Goal: Transaction & Acquisition: Purchase product/service

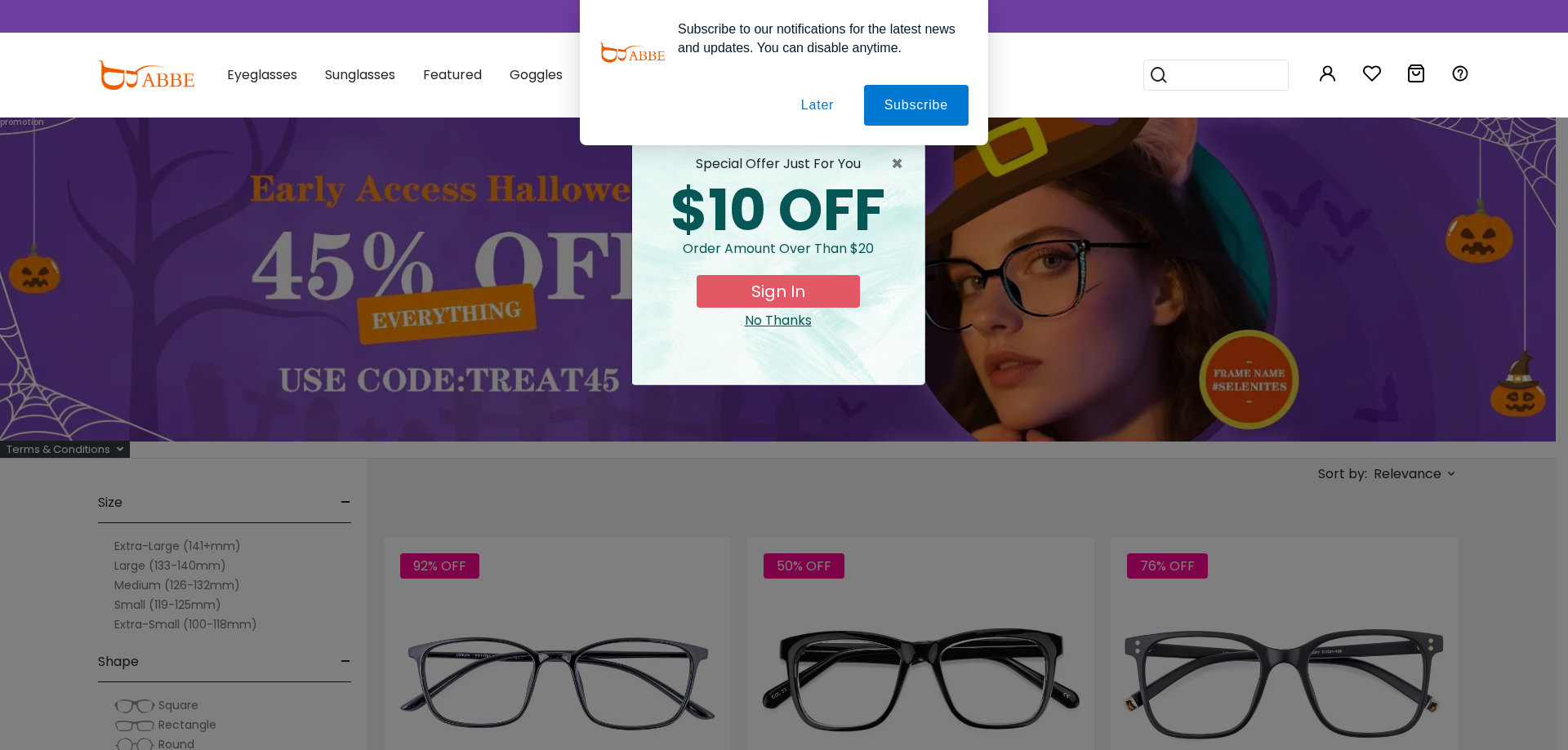
type input "**********"
drag, startPoint x: 817, startPoint y: 107, endPoint x: 886, endPoint y: 82, distance: 73.4
click at [817, 107] on button "Later" at bounding box center [817, 105] width 74 height 41
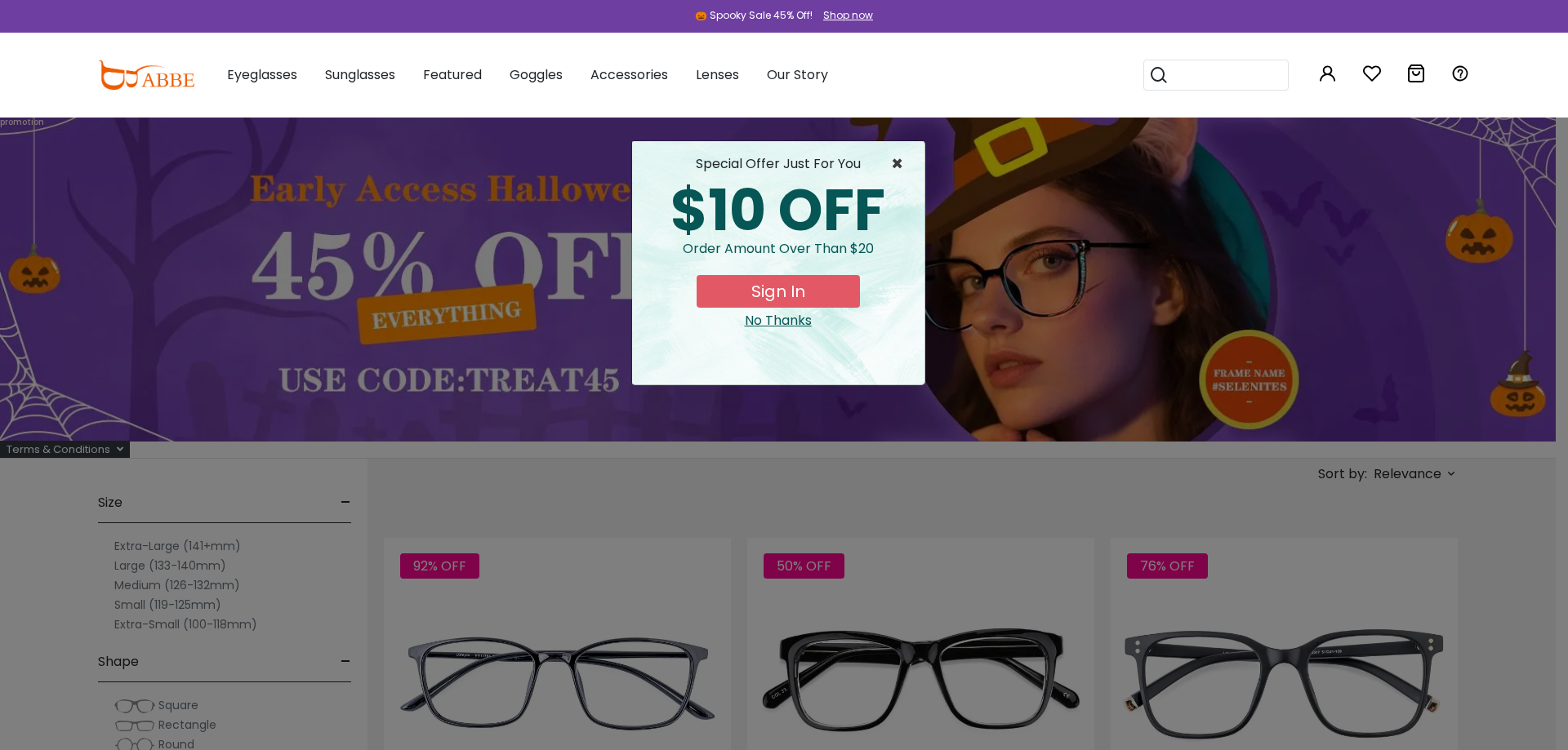
click at [891, 165] on span "×" at bounding box center [900, 164] width 20 height 20
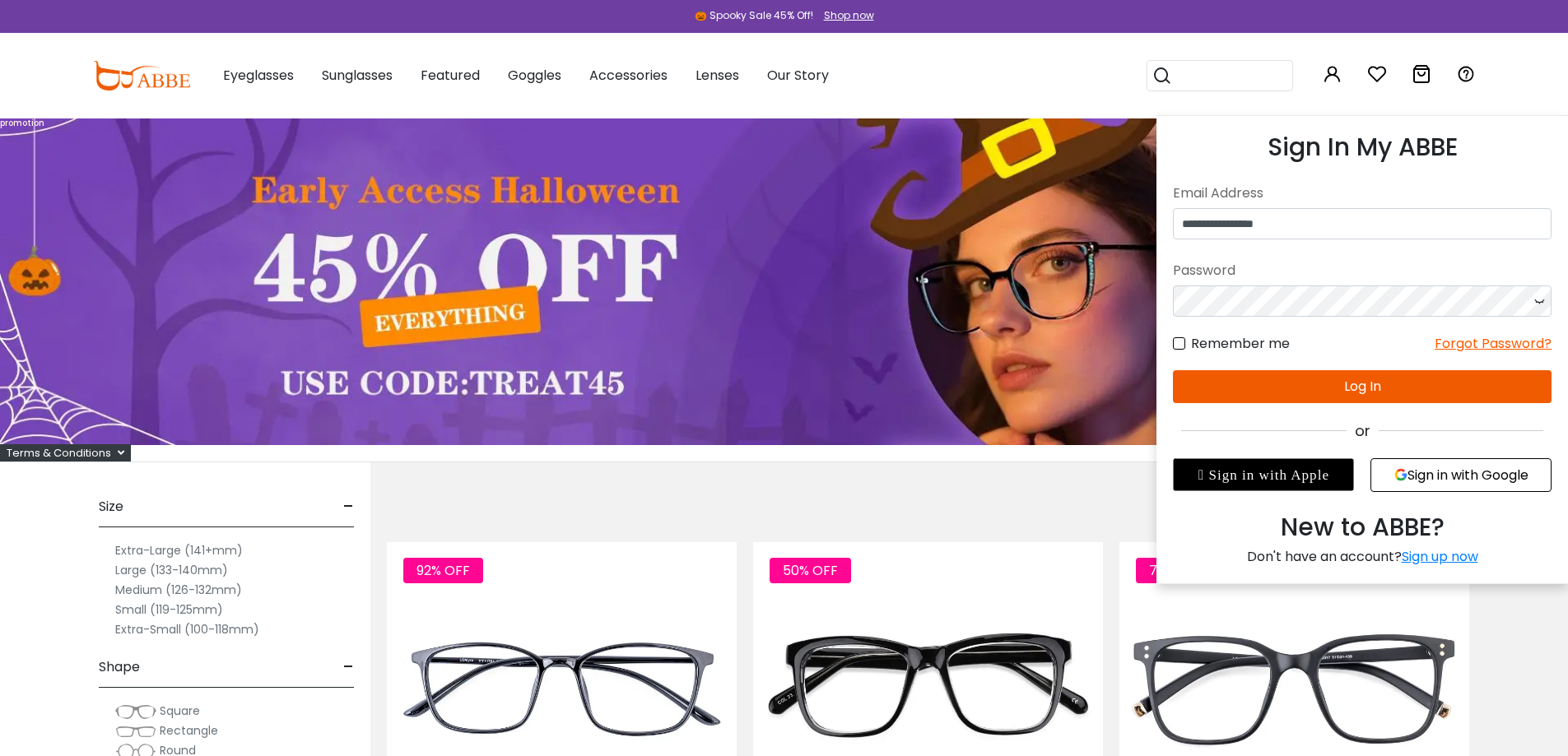
click at [1324, 72] on icon at bounding box center [1332, 74] width 20 height 20
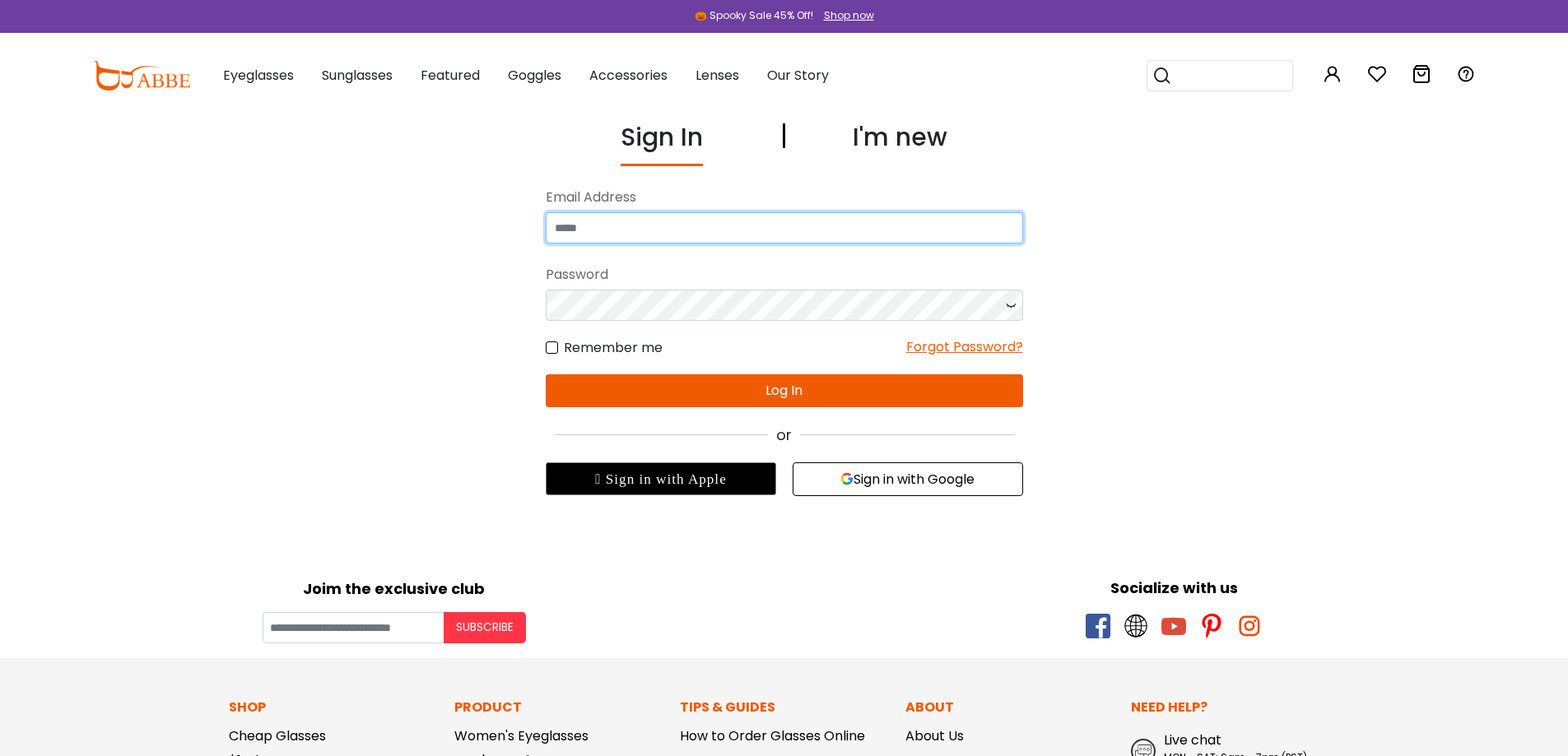
type input "**********"
click at [789, 393] on button "Log In" at bounding box center [785, 391] width 478 height 33
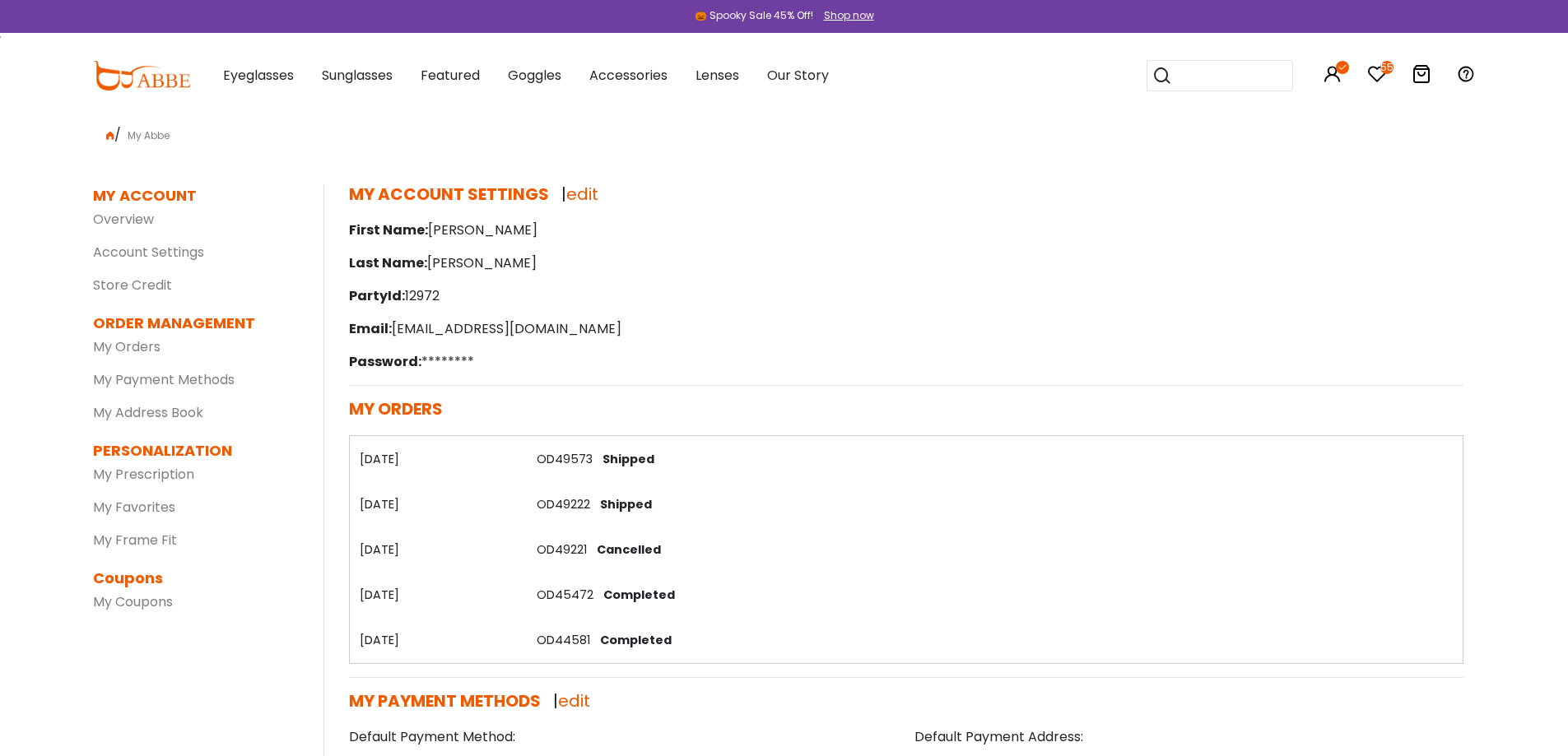
click at [1382, 75] on icon at bounding box center [1376, 74] width 20 height 20
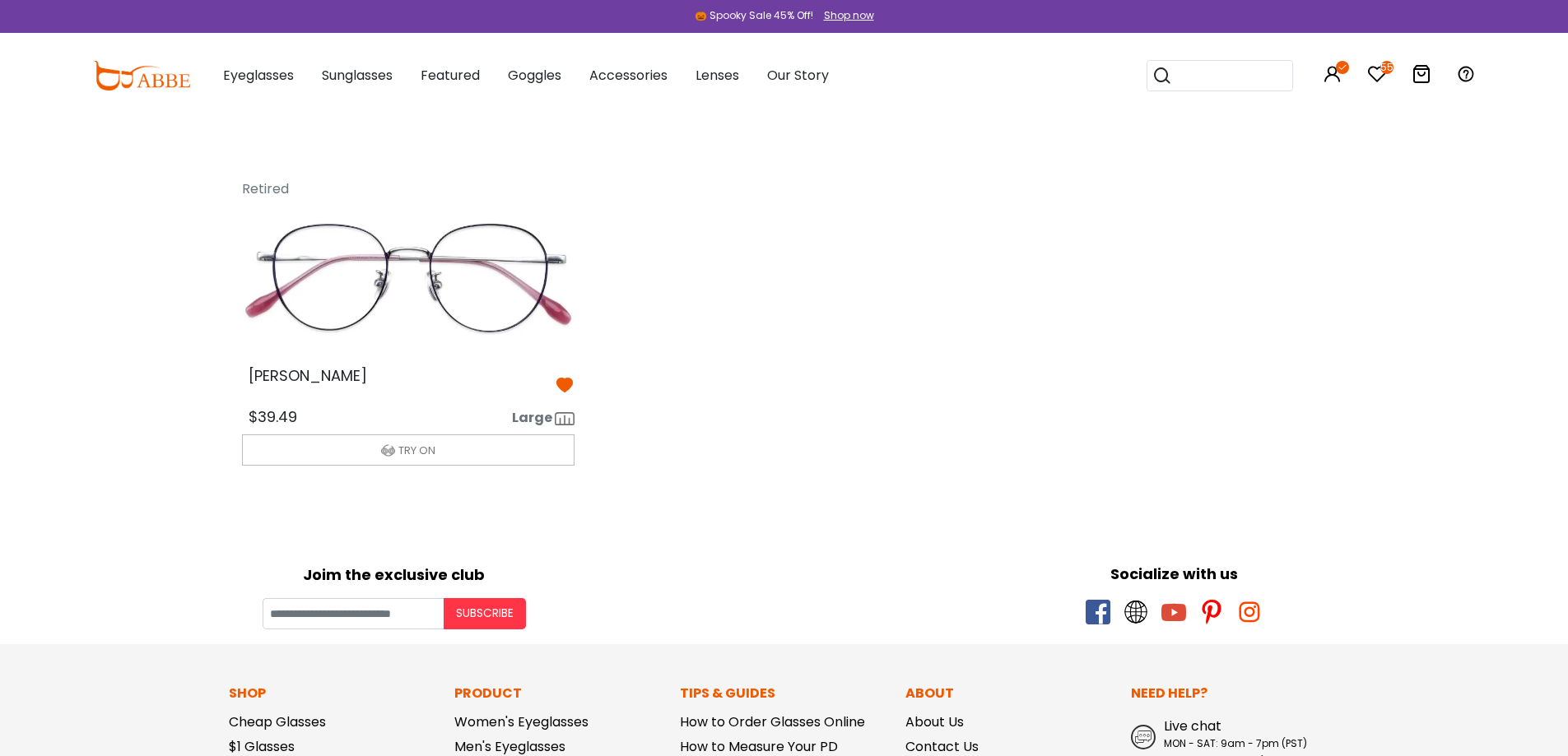
scroll to position [6744, 0]
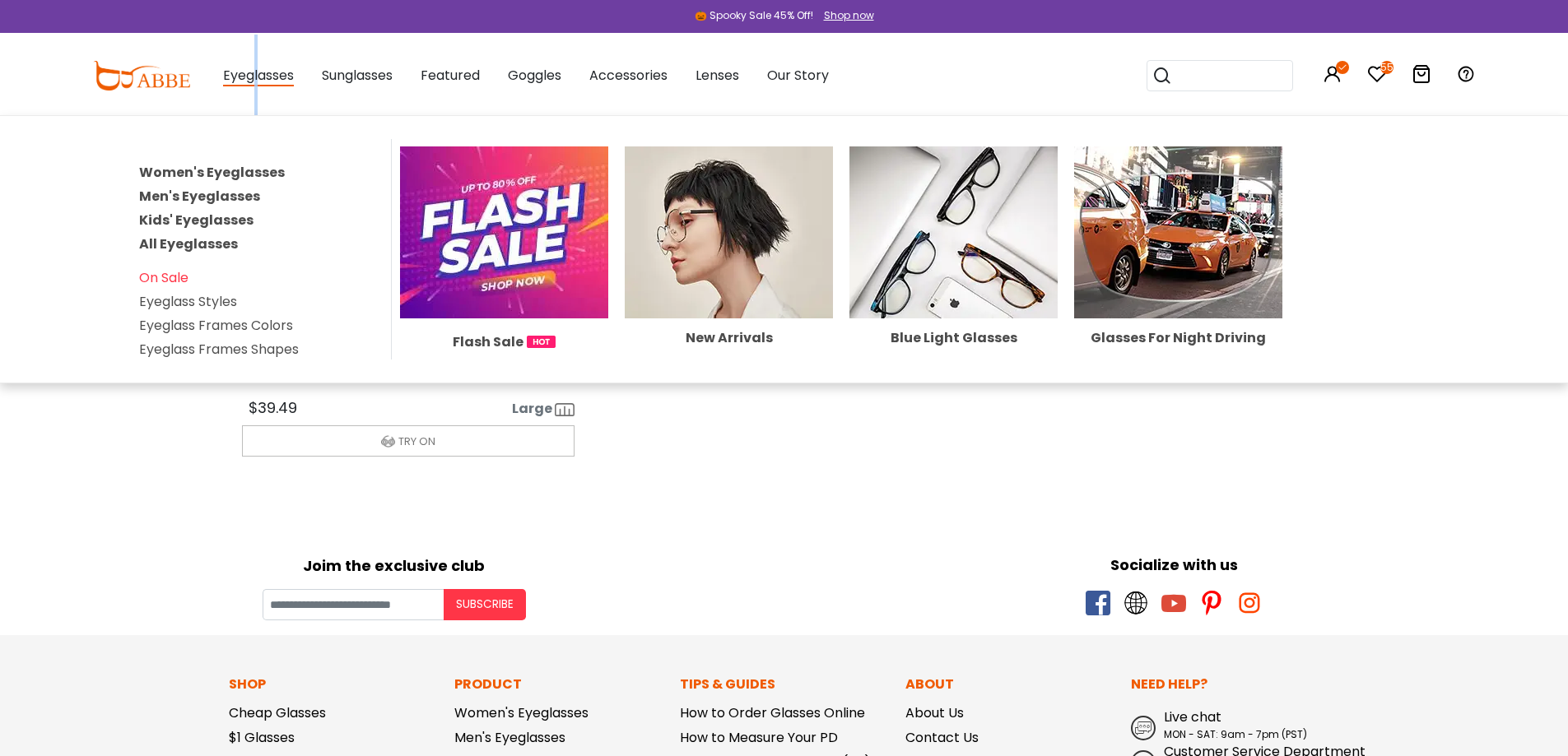
click at [256, 81] on span "Eyeglasses" at bounding box center [258, 75] width 70 height 20
click at [235, 169] on link "Women's Eyeglasses" at bounding box center [211, 172] width 145 height 19
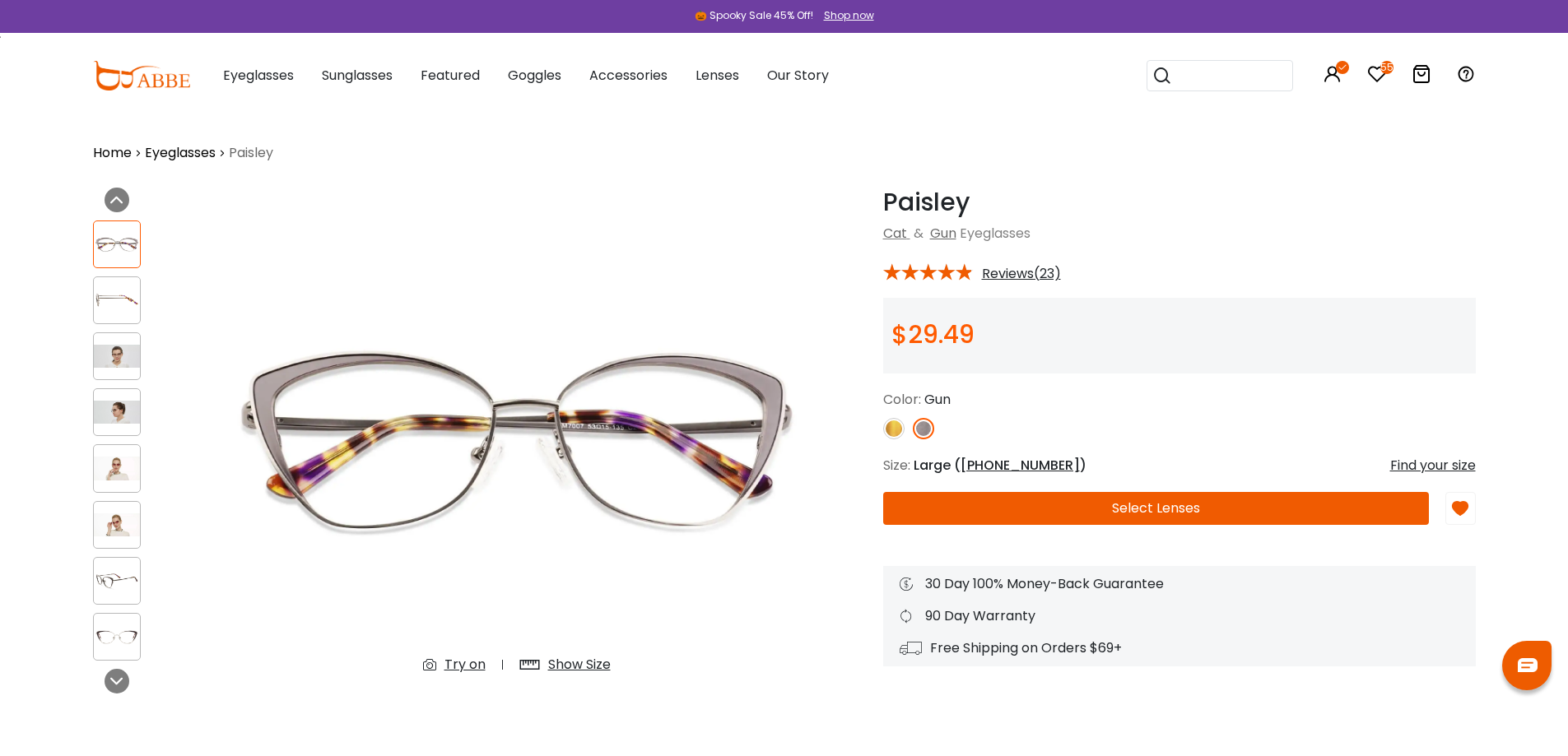
click at [117, 531] on img at bounding box center [117, 525] width 46 height 23
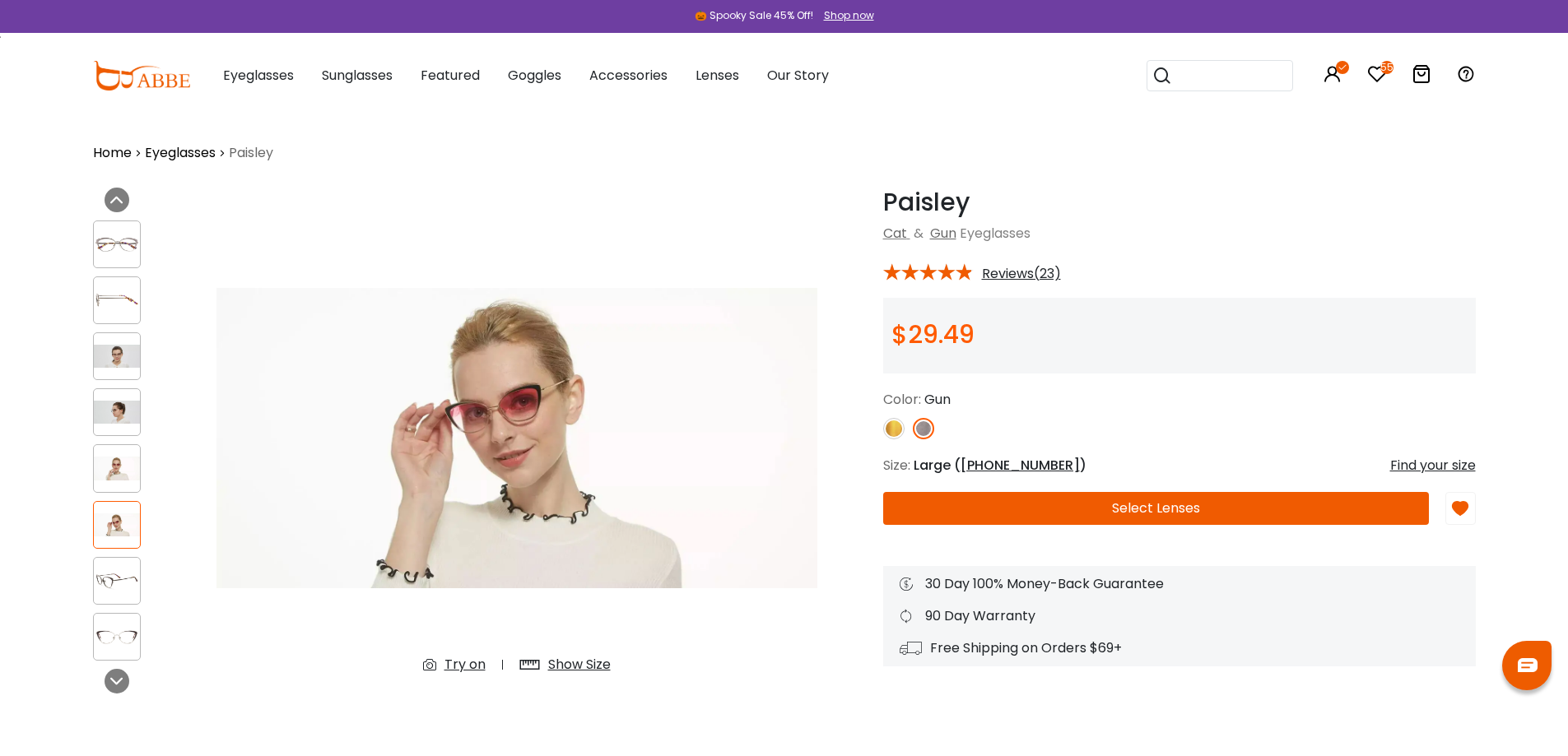
click at [117, 621] on div at bounding box center [118, 638] width 48 height 48
click at [117, 634] on img at bounding box center [117, 637] width 46 height 23
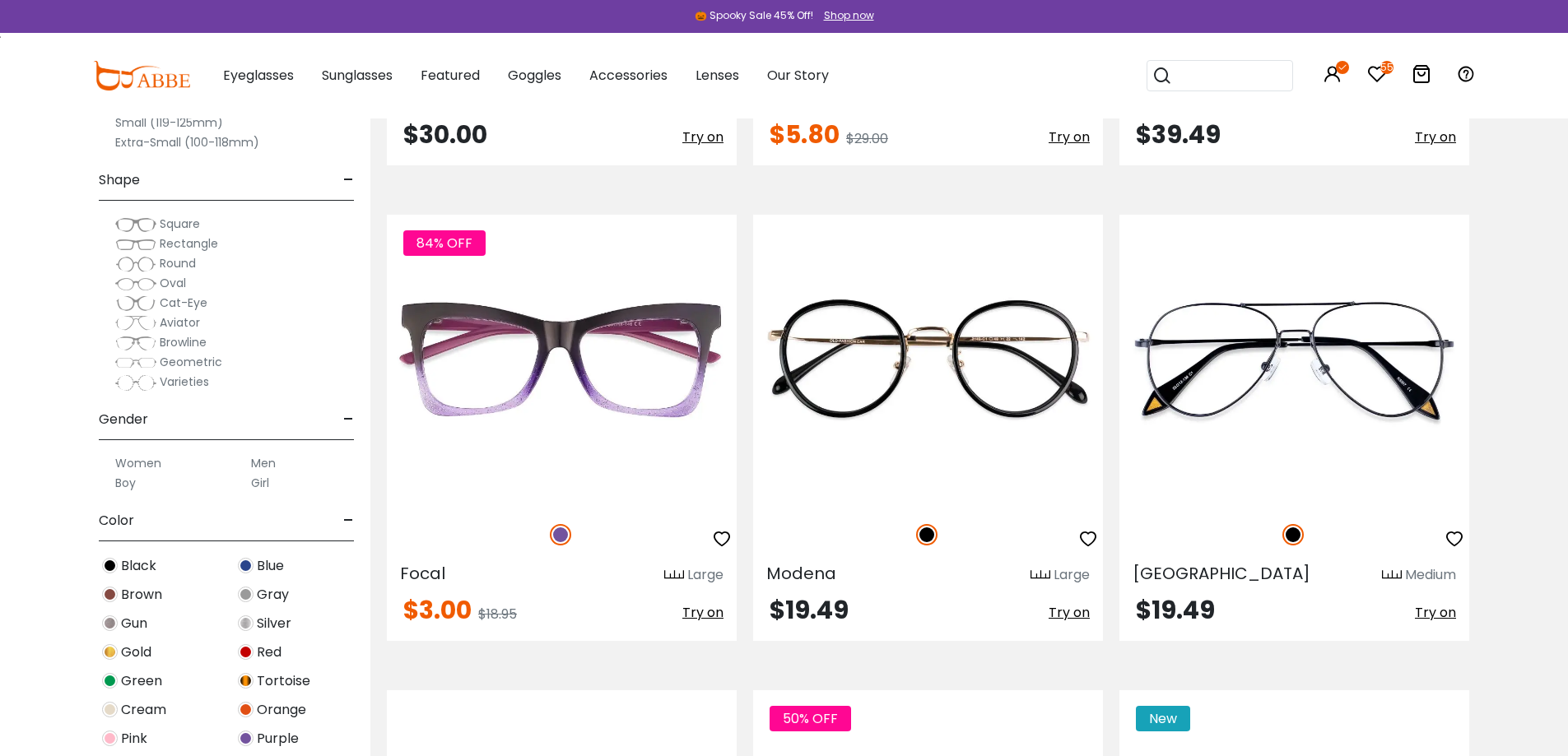
scroll to position [4495, 0]
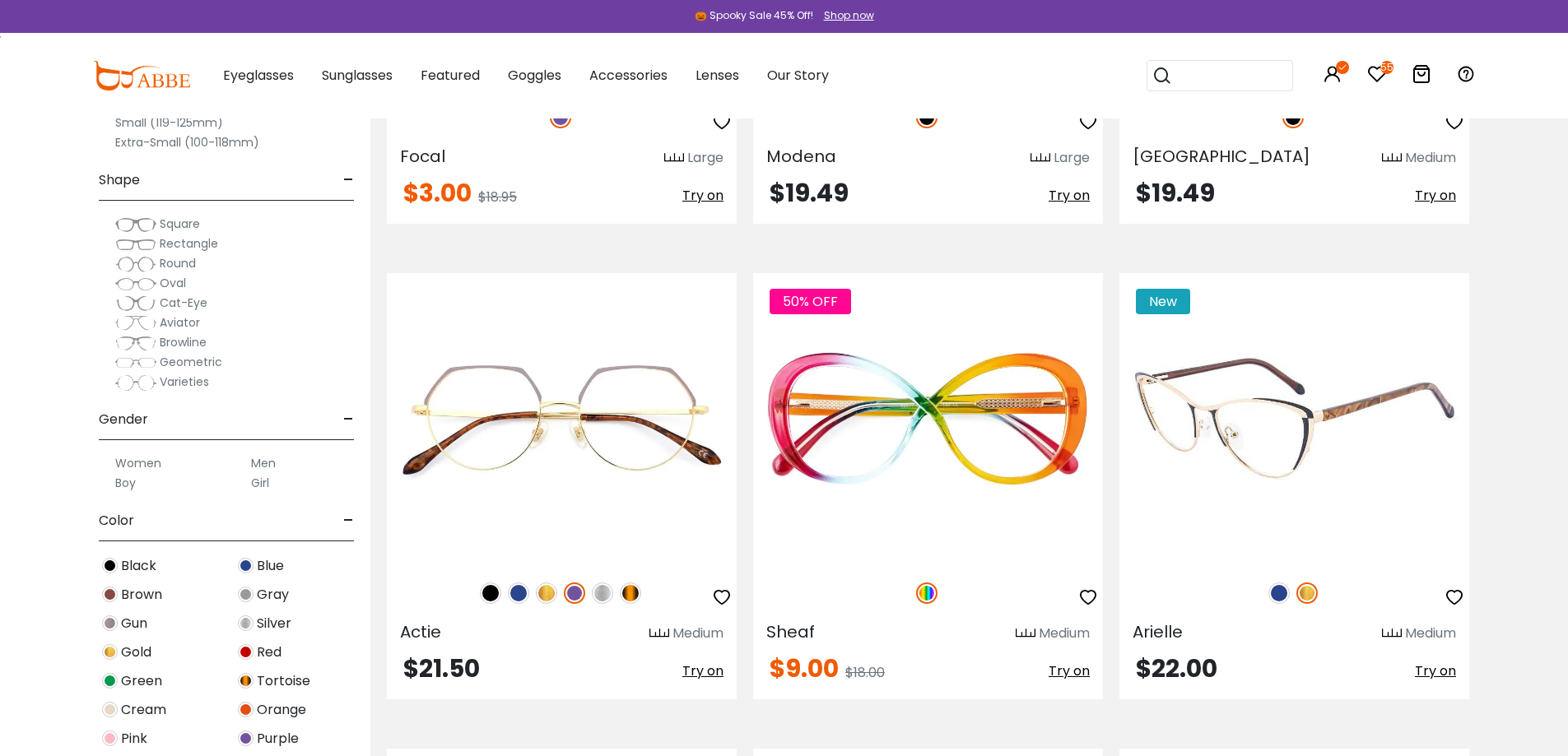
click at [1279, 587] on img at bounding box center [1279, 593] width 21 height 21
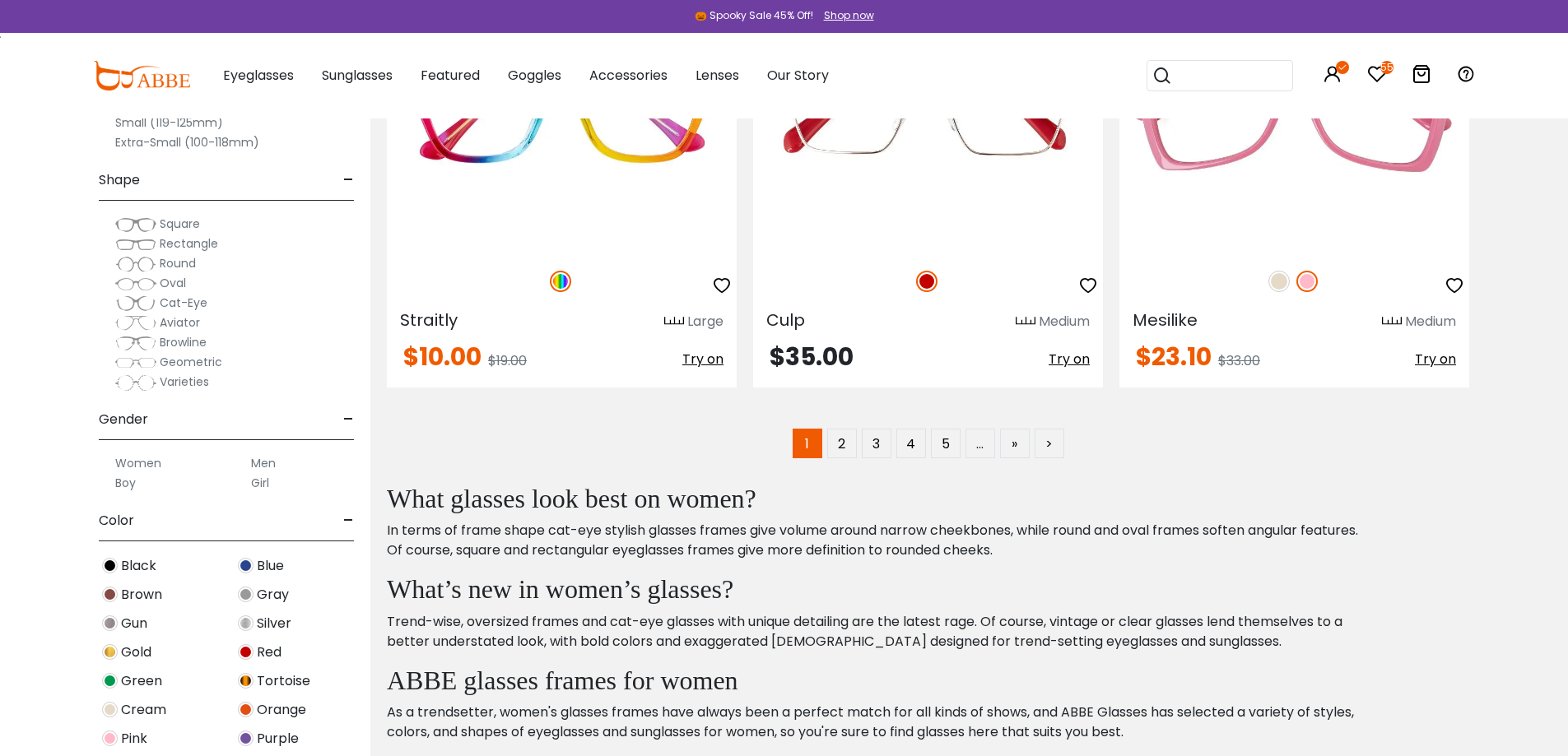
scroll to position [9716, 0]
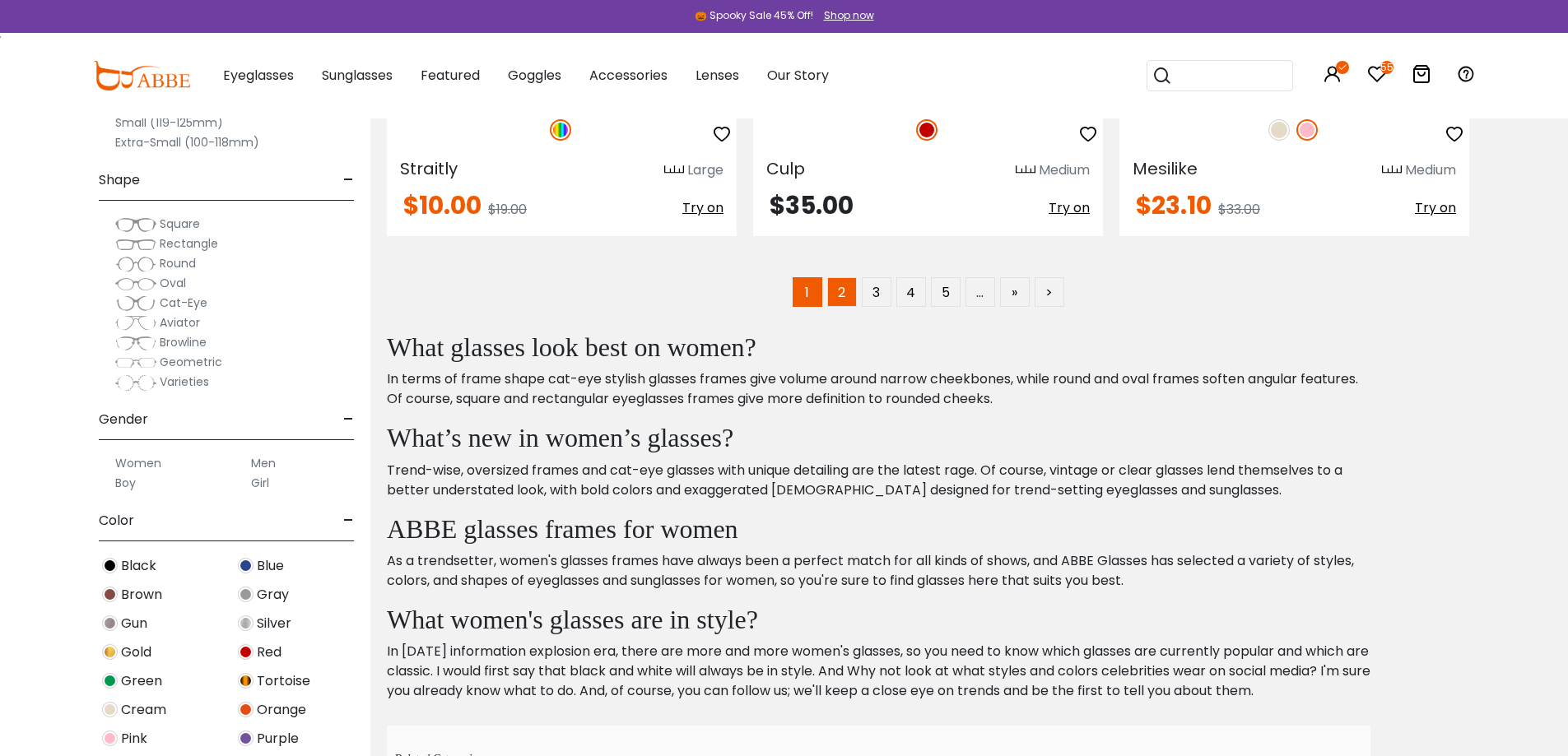
click at [846, 295] on link "2" at bounding box center [842, 292] width 30 height 30
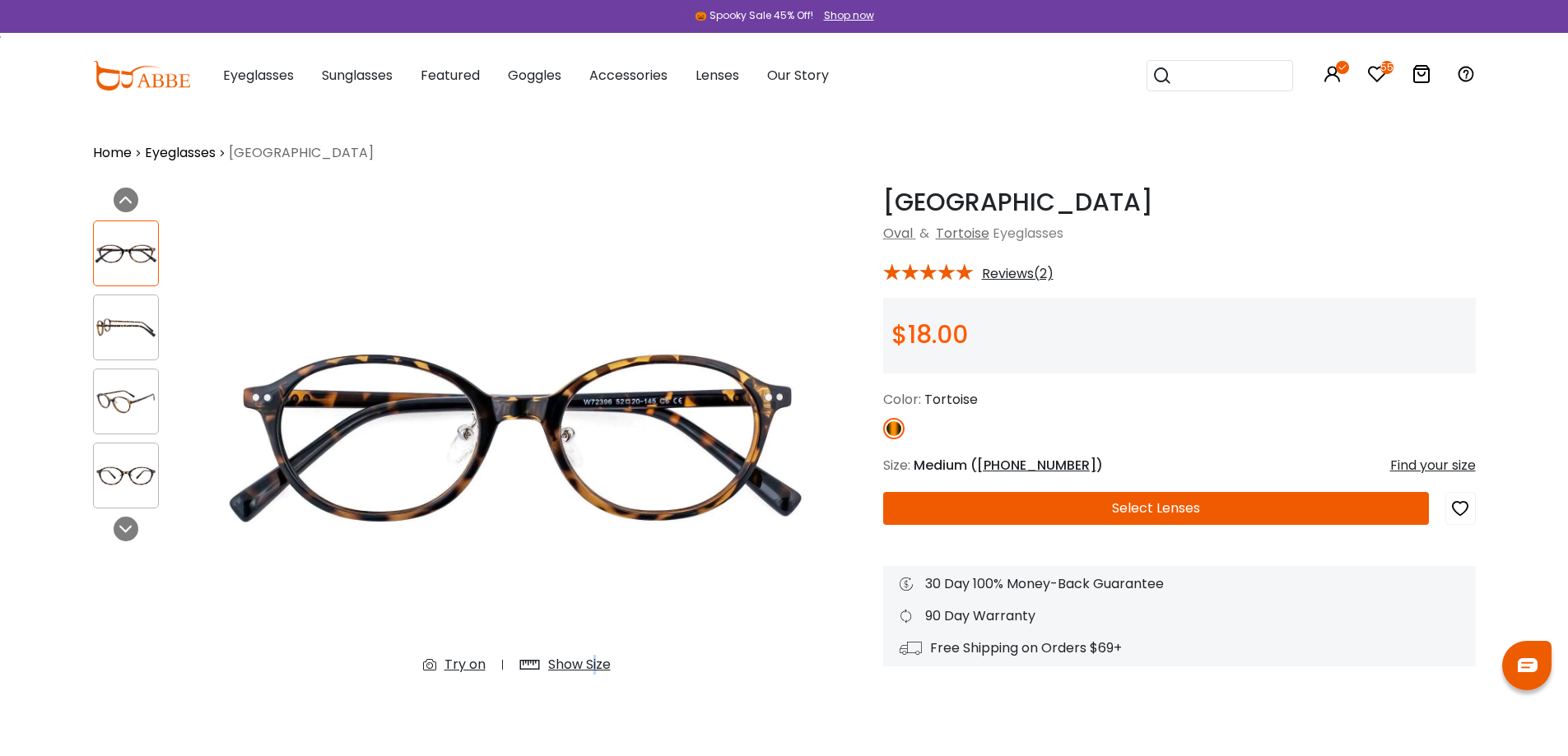
click at [595, 659] on div "Show Size" at bounding box center [579, 665] width 63 height 20
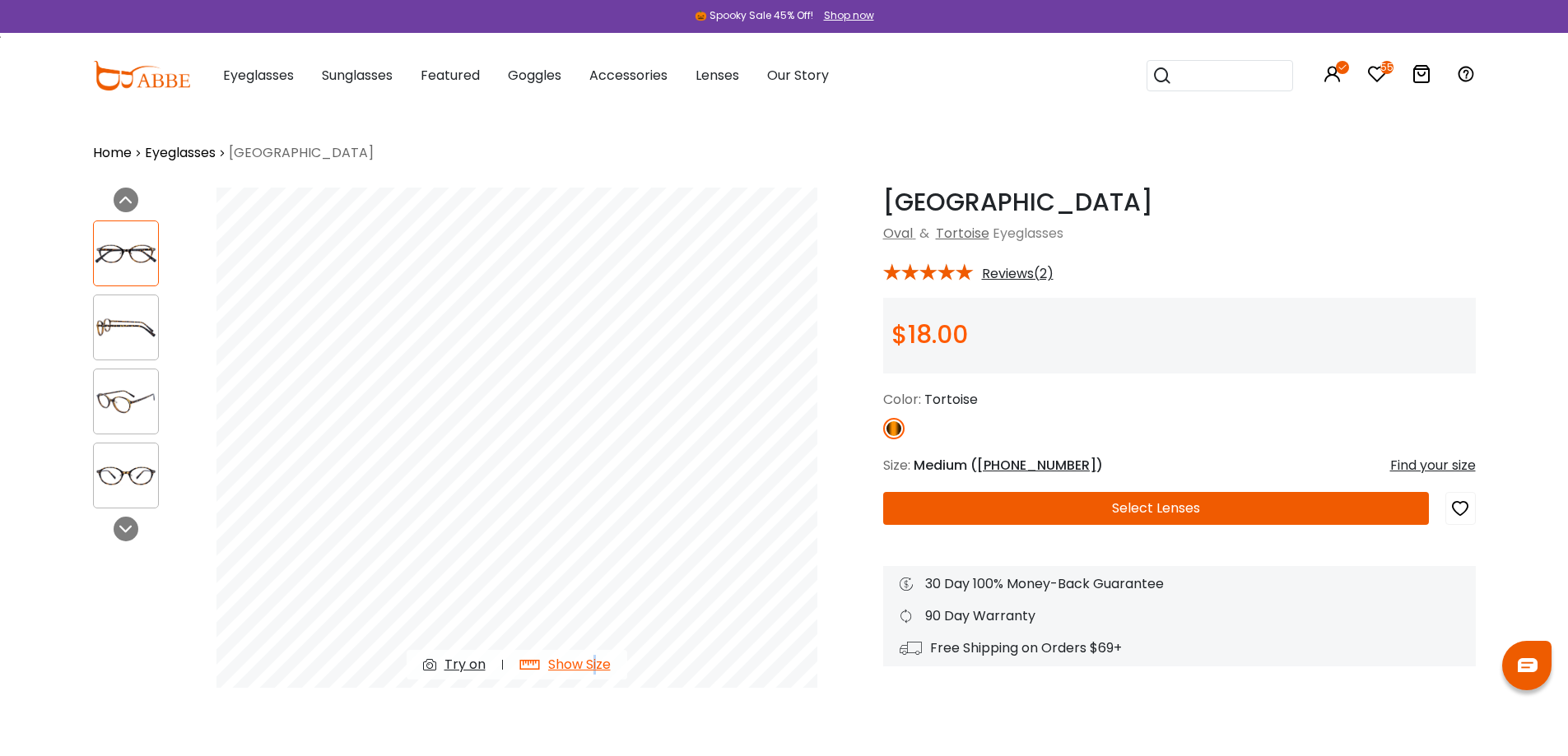
click at [116, 472] on img at bounding box center [125, 476] width 65 height 32
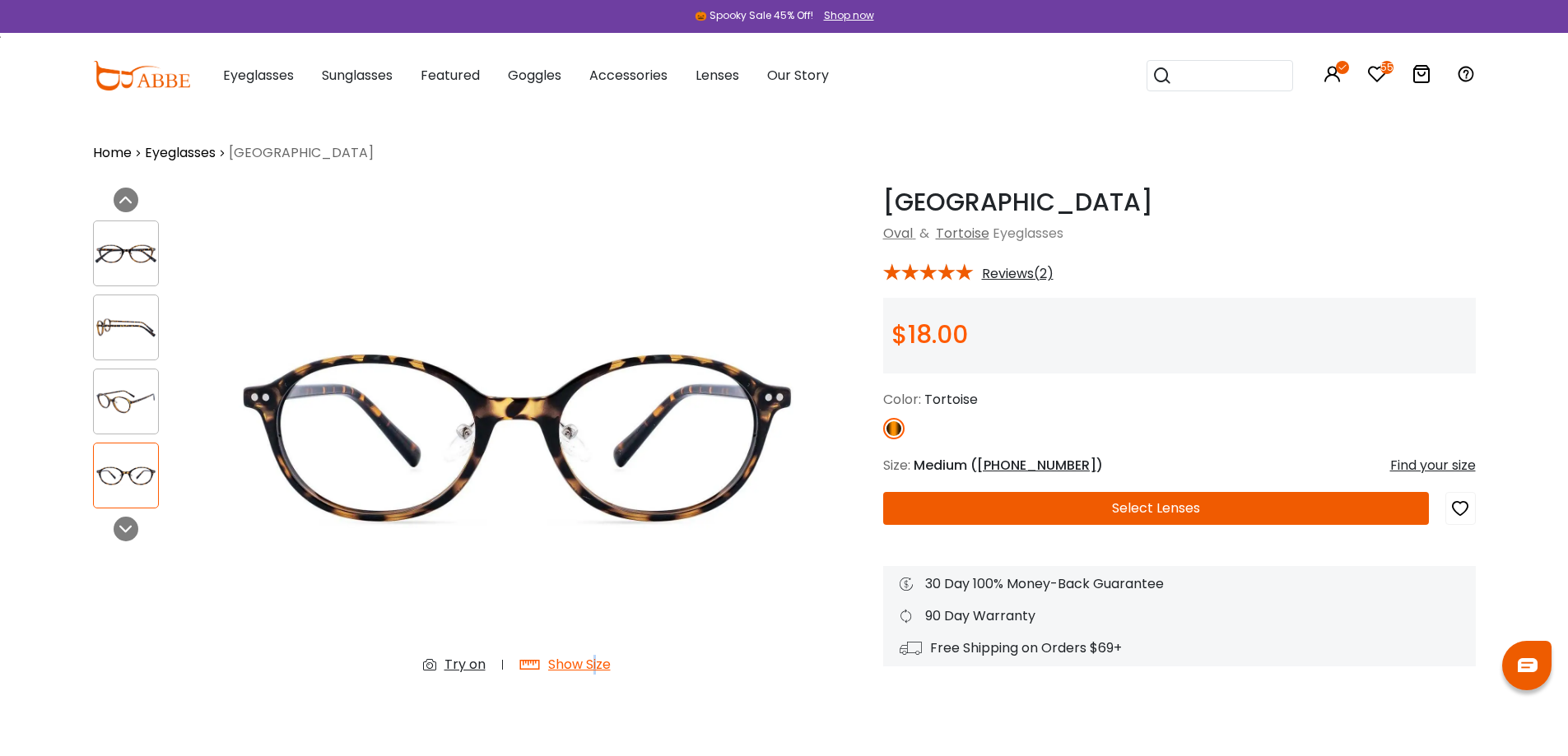
click at [136, 336] on img at bounding box center [125, 327] width 65 height 32
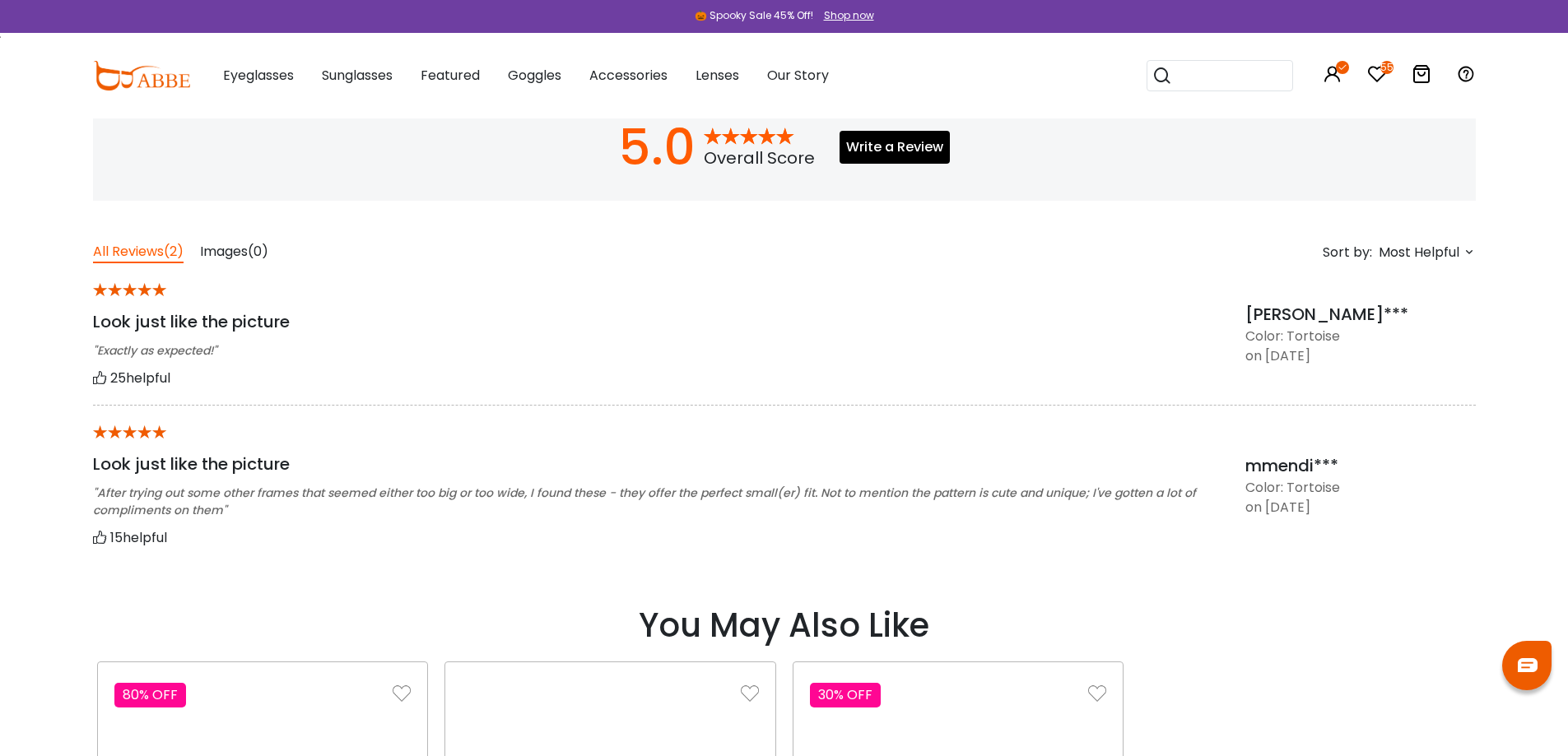
scroll to position [1235, 0]
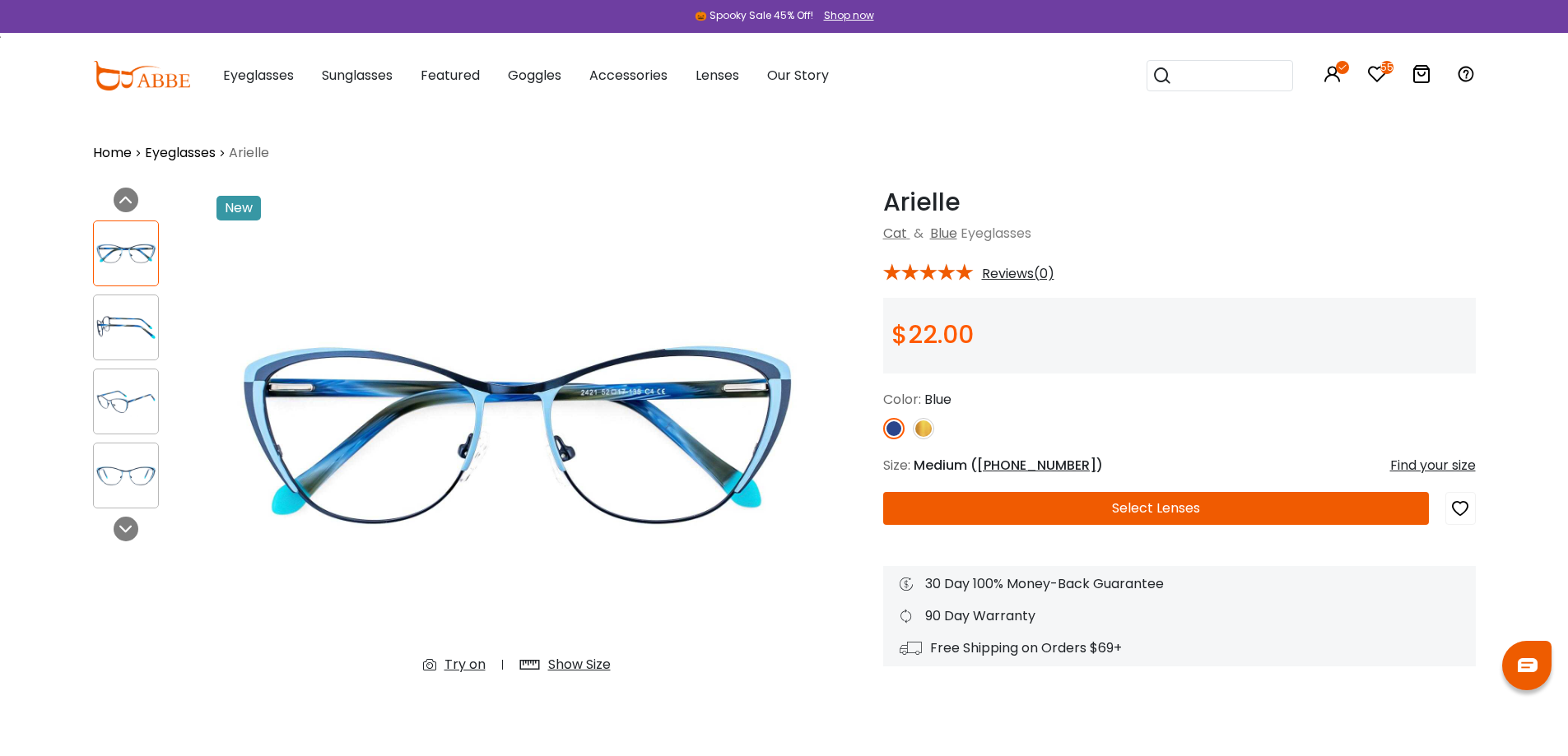
click at [590, 669] on div "Show Size" at bounding box center [579, 665] width 63 height 20
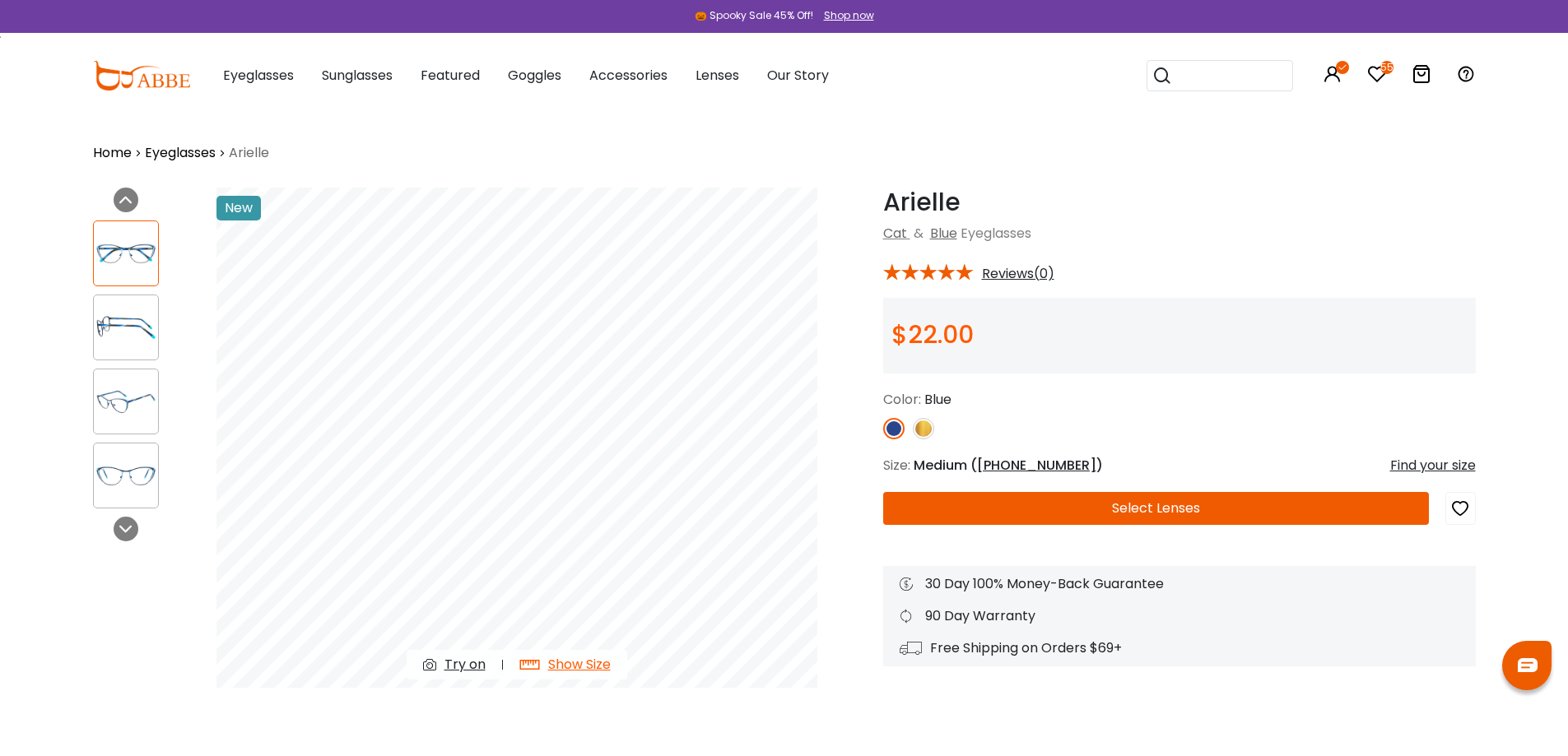
click at [116, 394] on img at bounding box center [125, 402] width 65 height 32
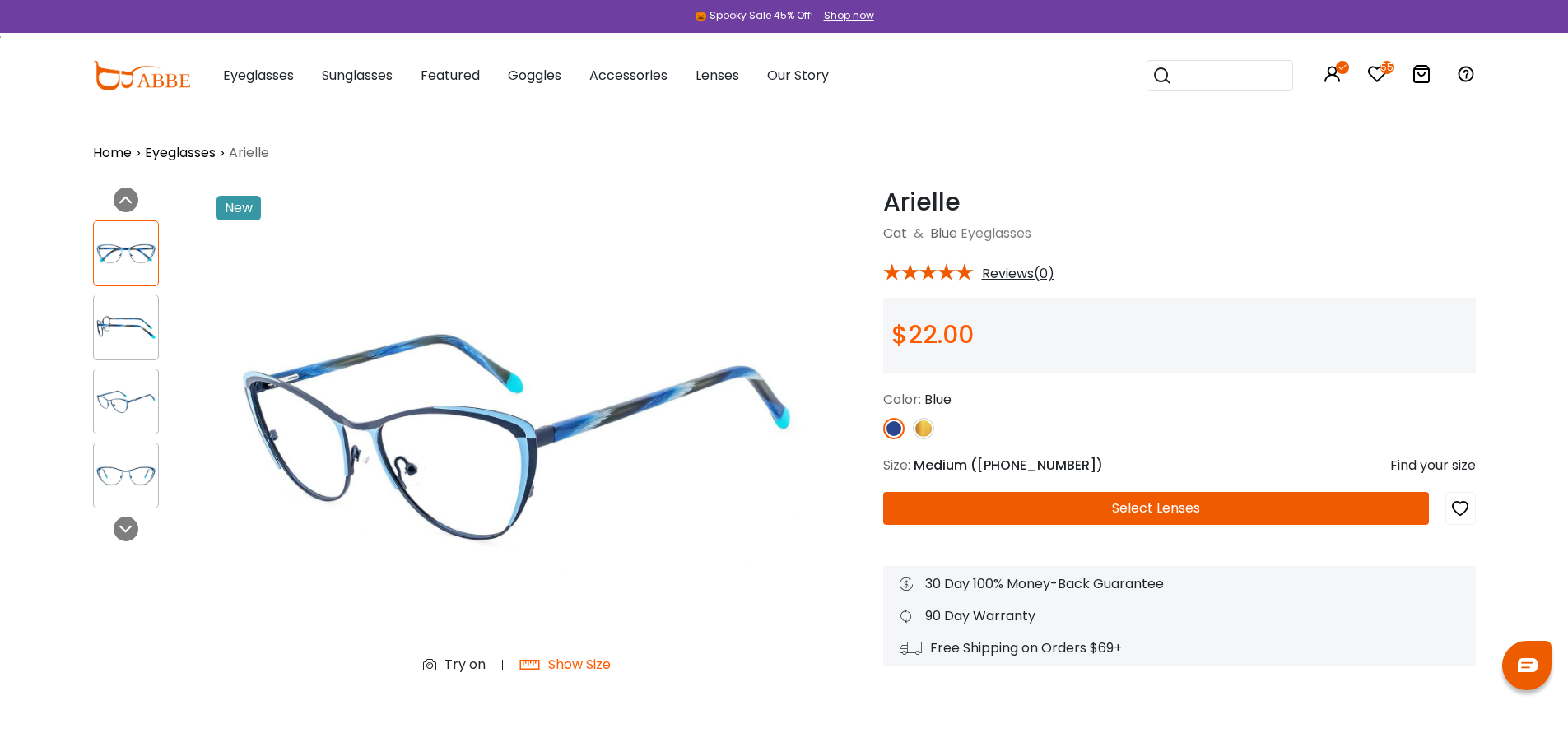
click at [111, 313] on img at bounding box center [125, 327] width 65 height 32
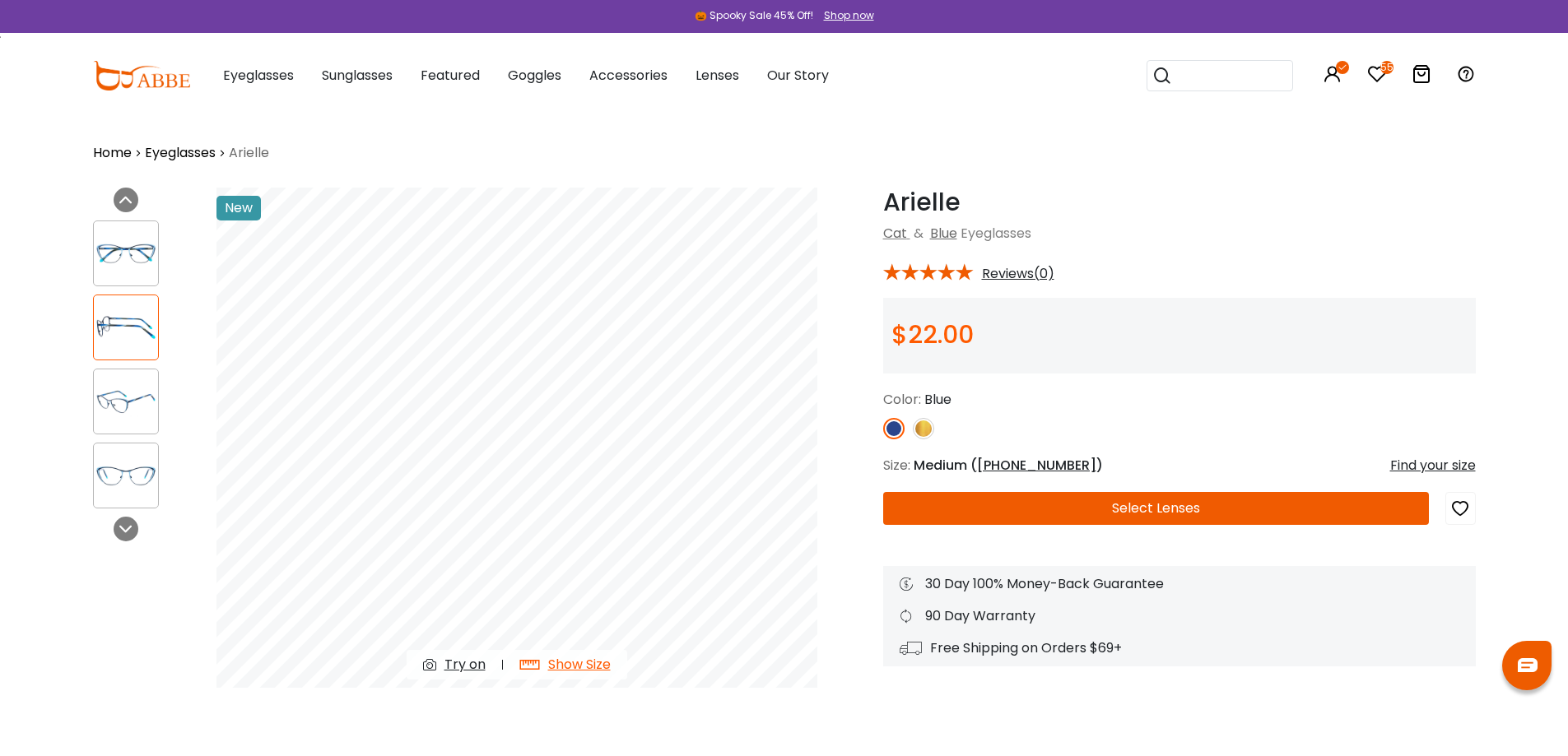
click at [930, 424] on img at bounding box center [924, 429] width 21 height 21
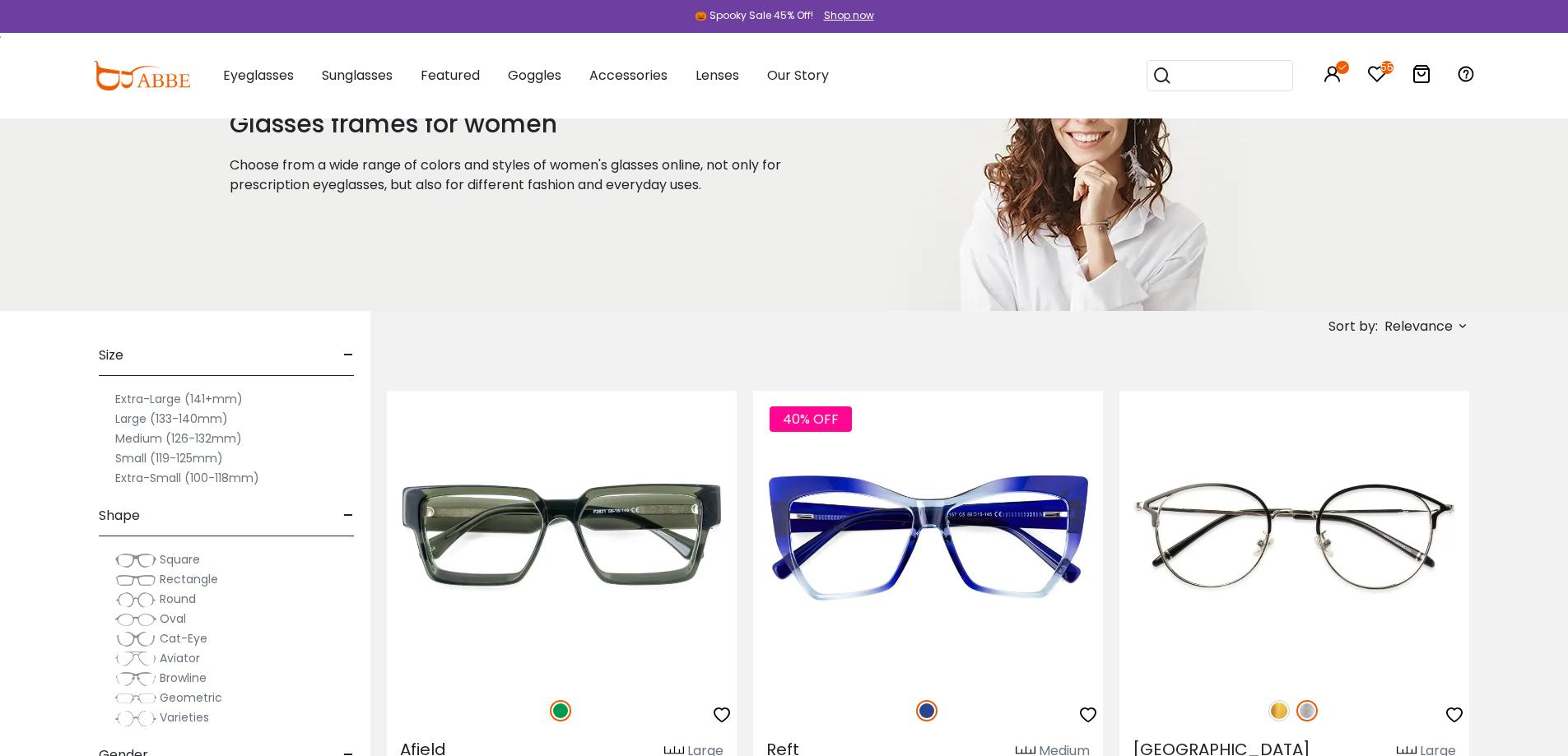
scroll to position [82, 0]
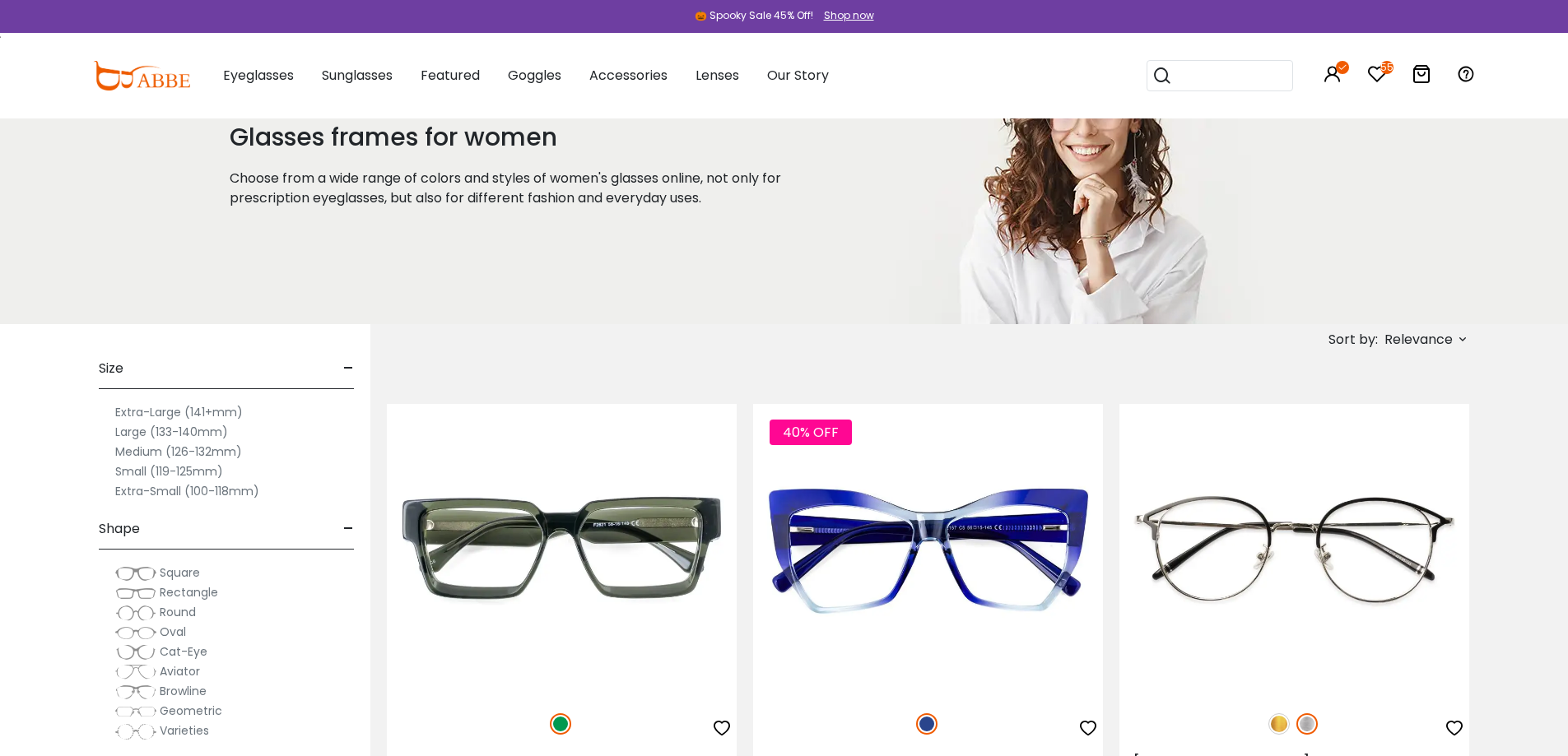
click at [1430, 327] on span "Relevance" at bounding box center [1418, 340] width 68 height 30
click at [1342, 389] on label "New Arrivals" at bounding box center [1381, 386] width 80 height 20
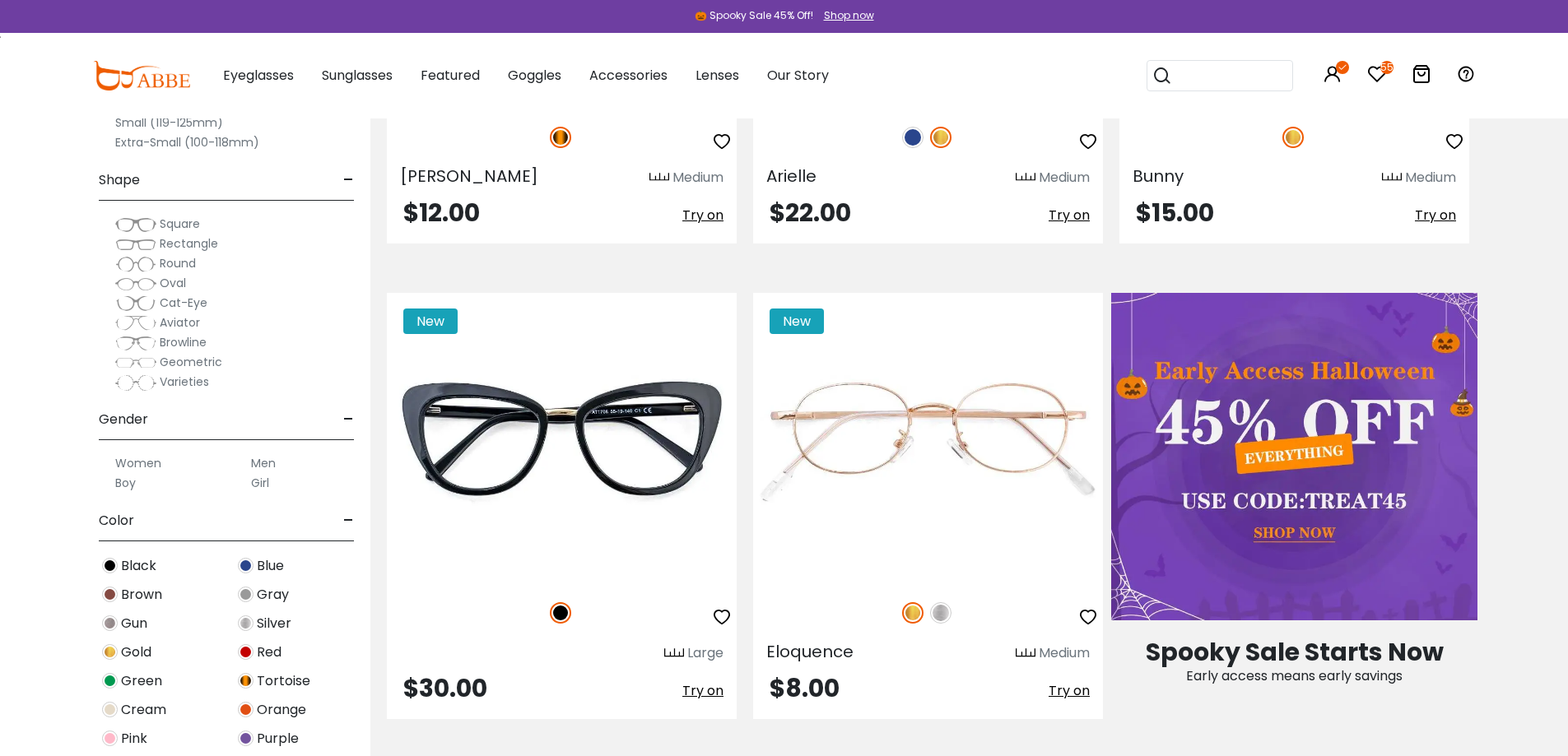
scroll to position [741, 0]
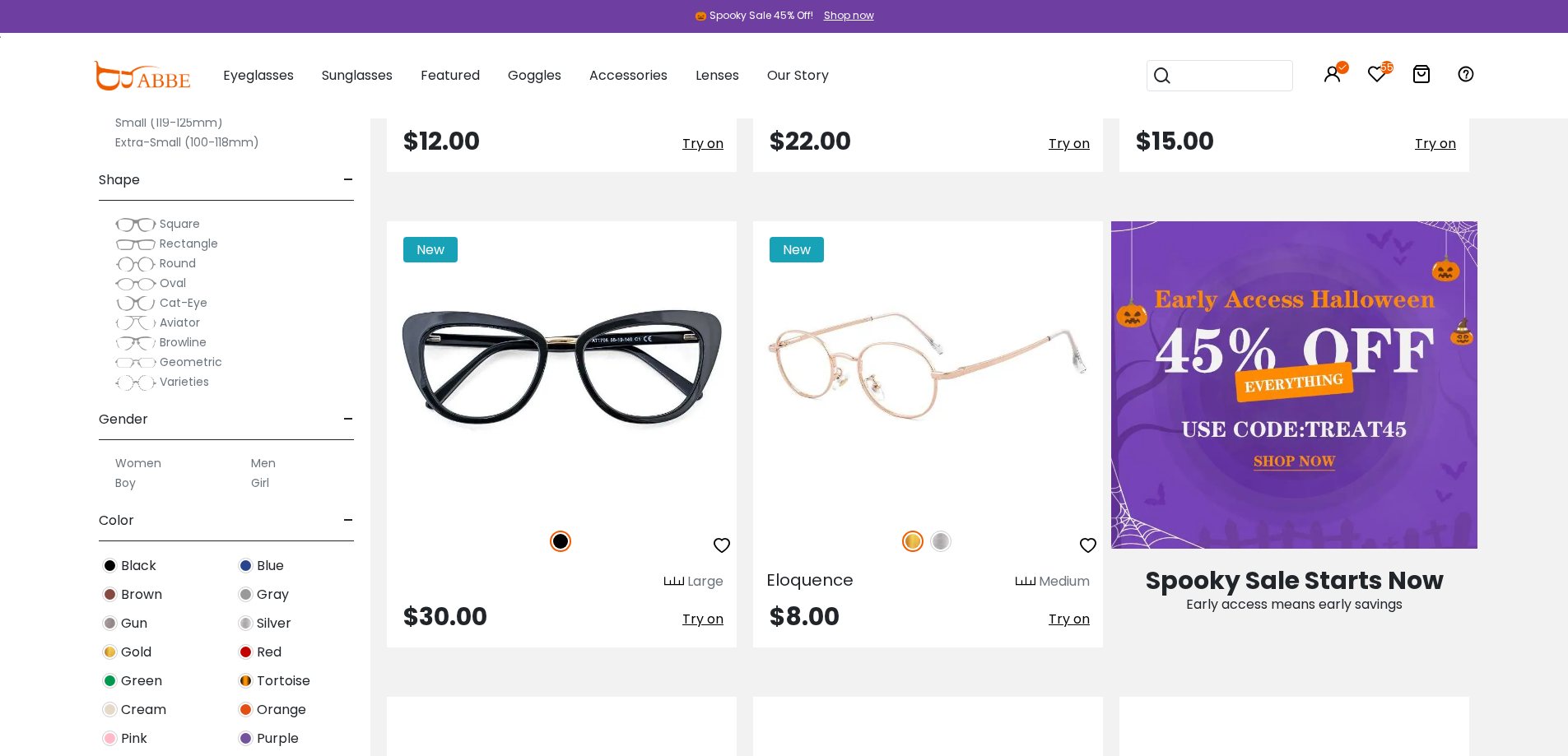
click at [936, 541] on img at bounding box center [941, 541] width 21 height 21
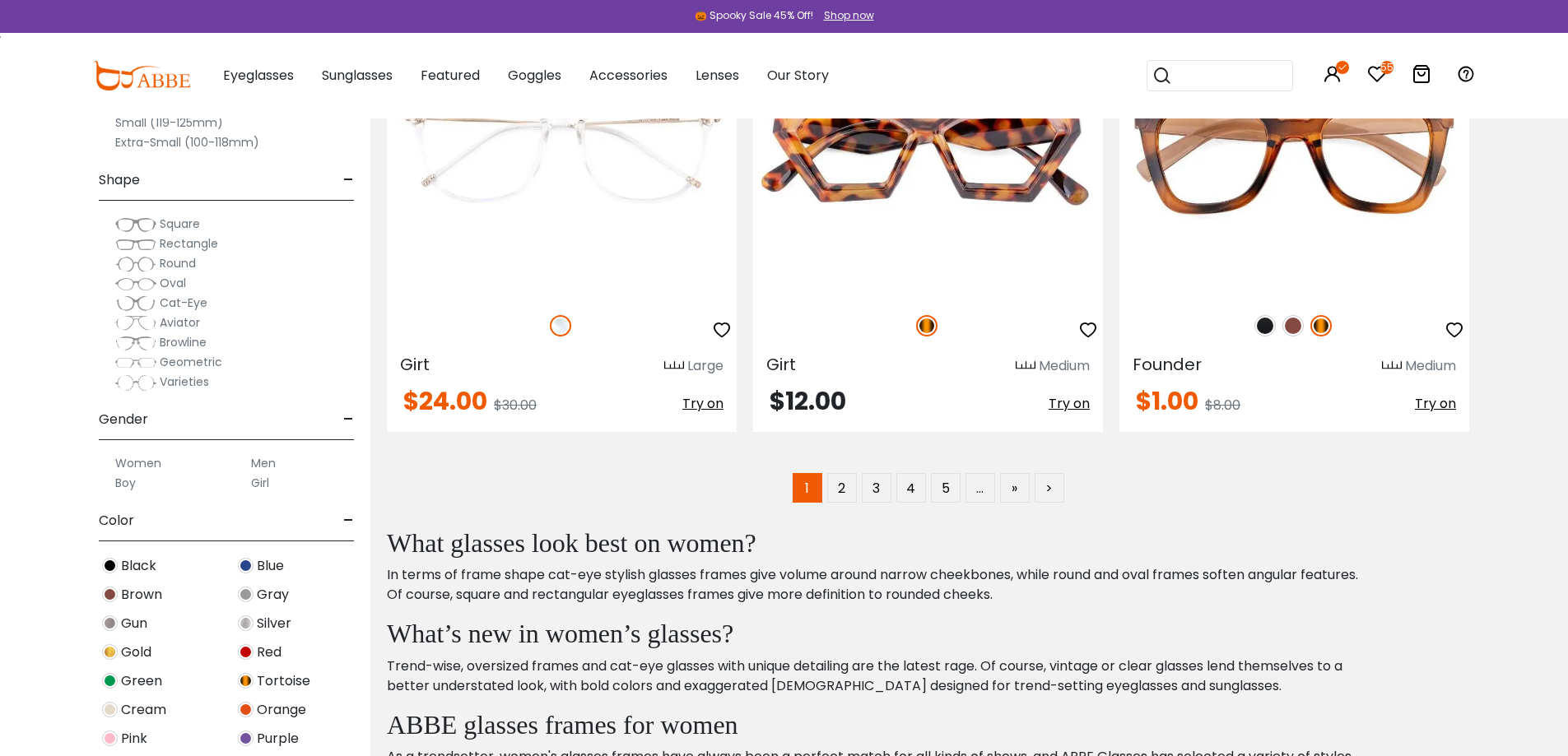
scroll to position [9545, 0]
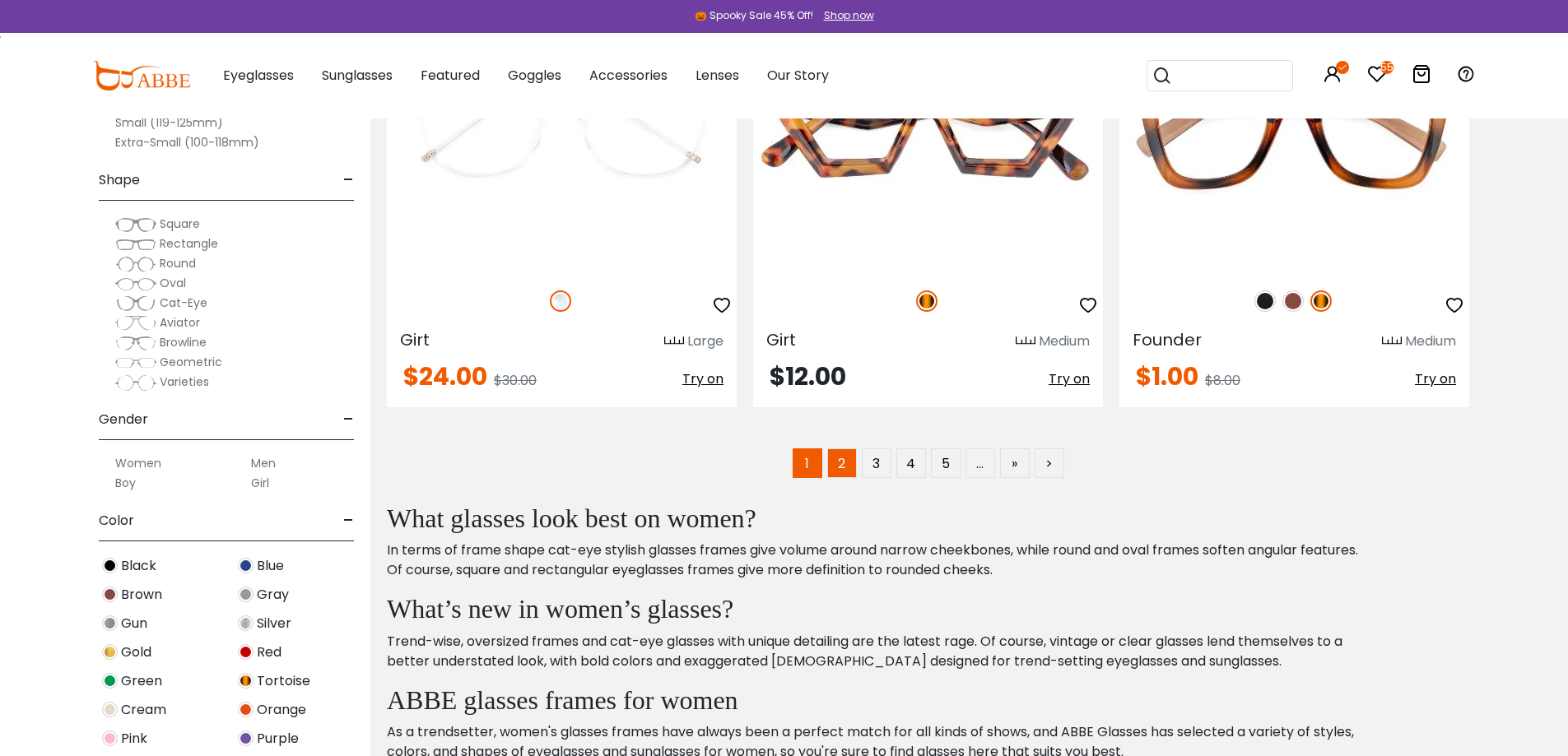
click at [849, 472] on link "2" at bounding box center [842, 463] width 30 height 30
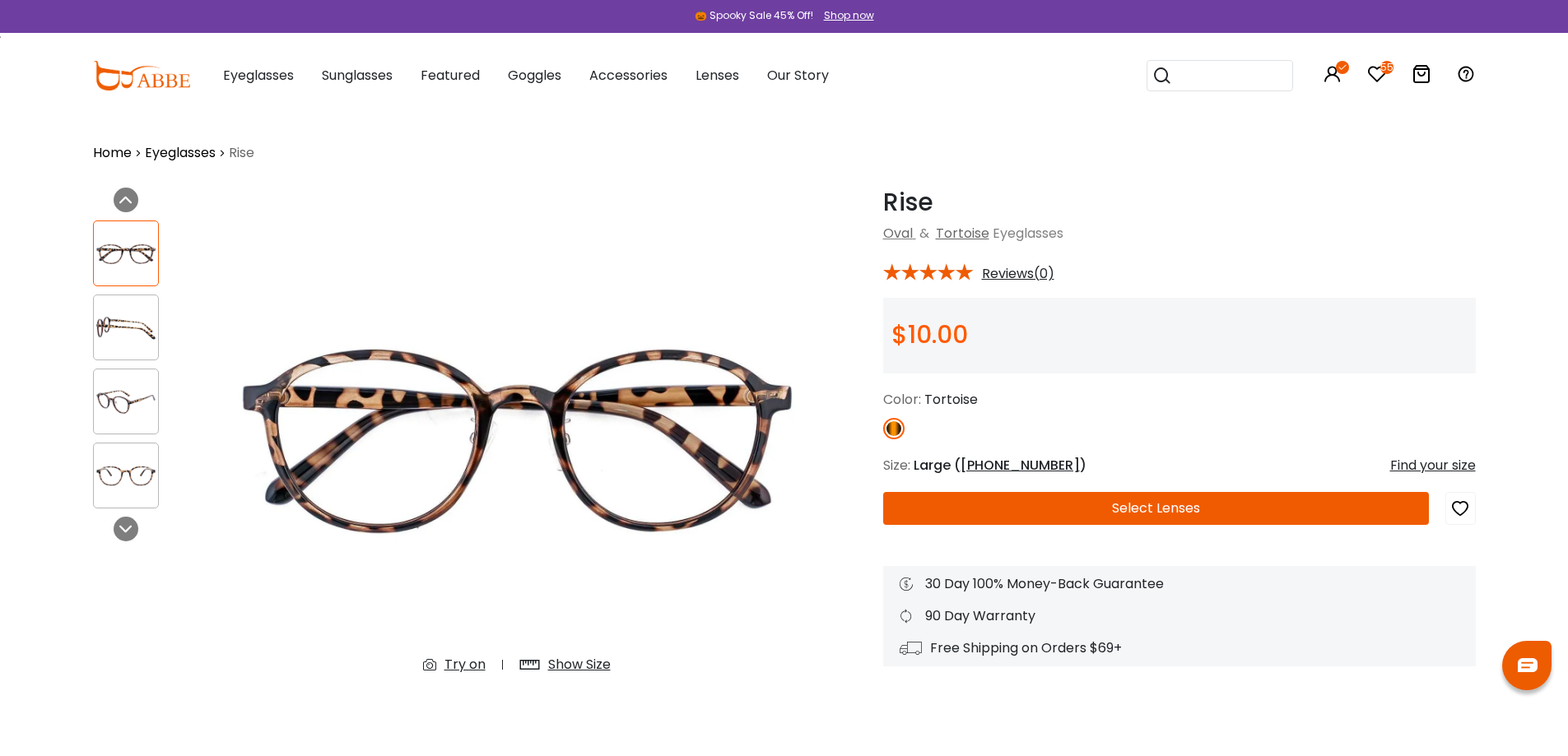
click at [586, 659] on div "Show Size" at bounding box center [579, 665] width 63 height 20
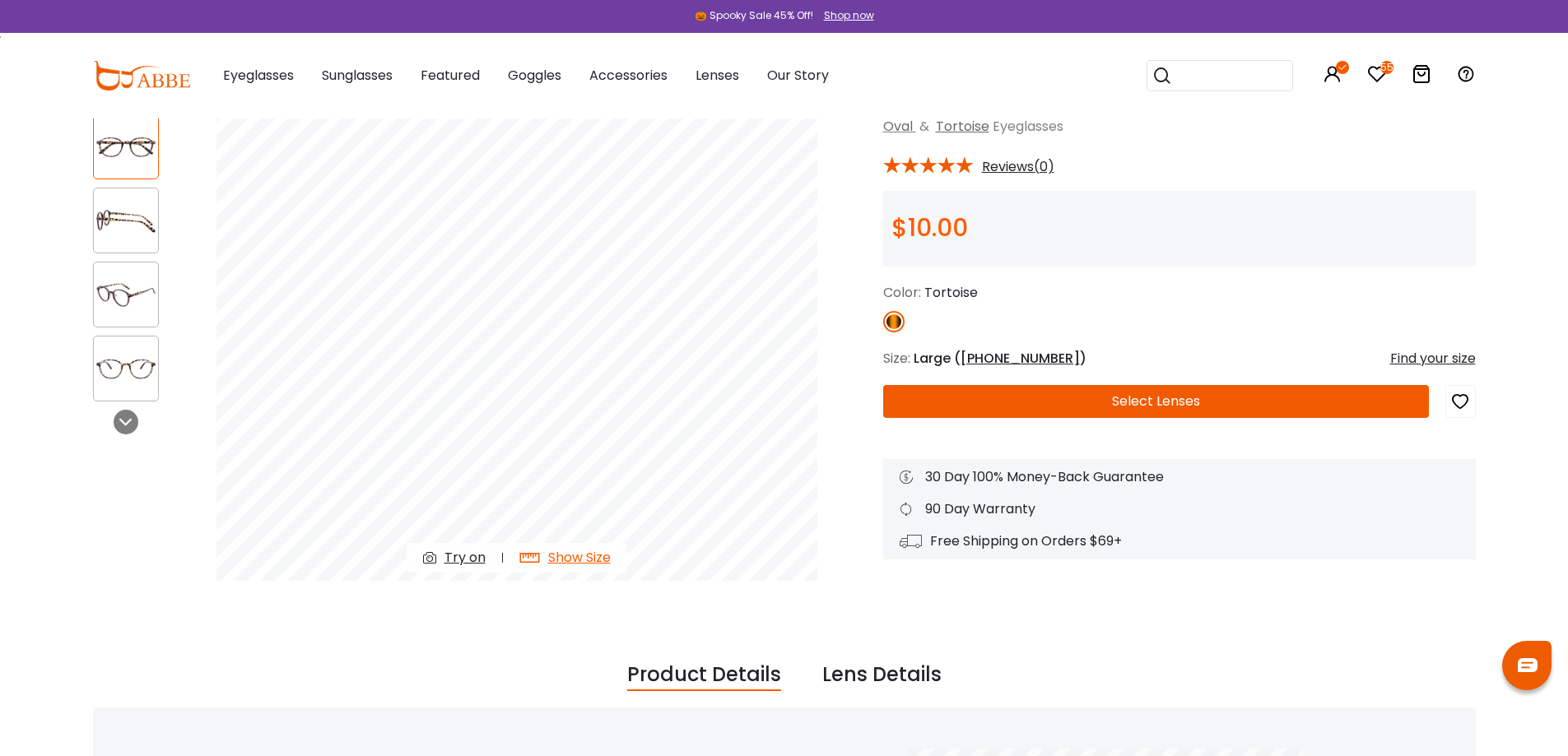
scroll to position [82, 0]
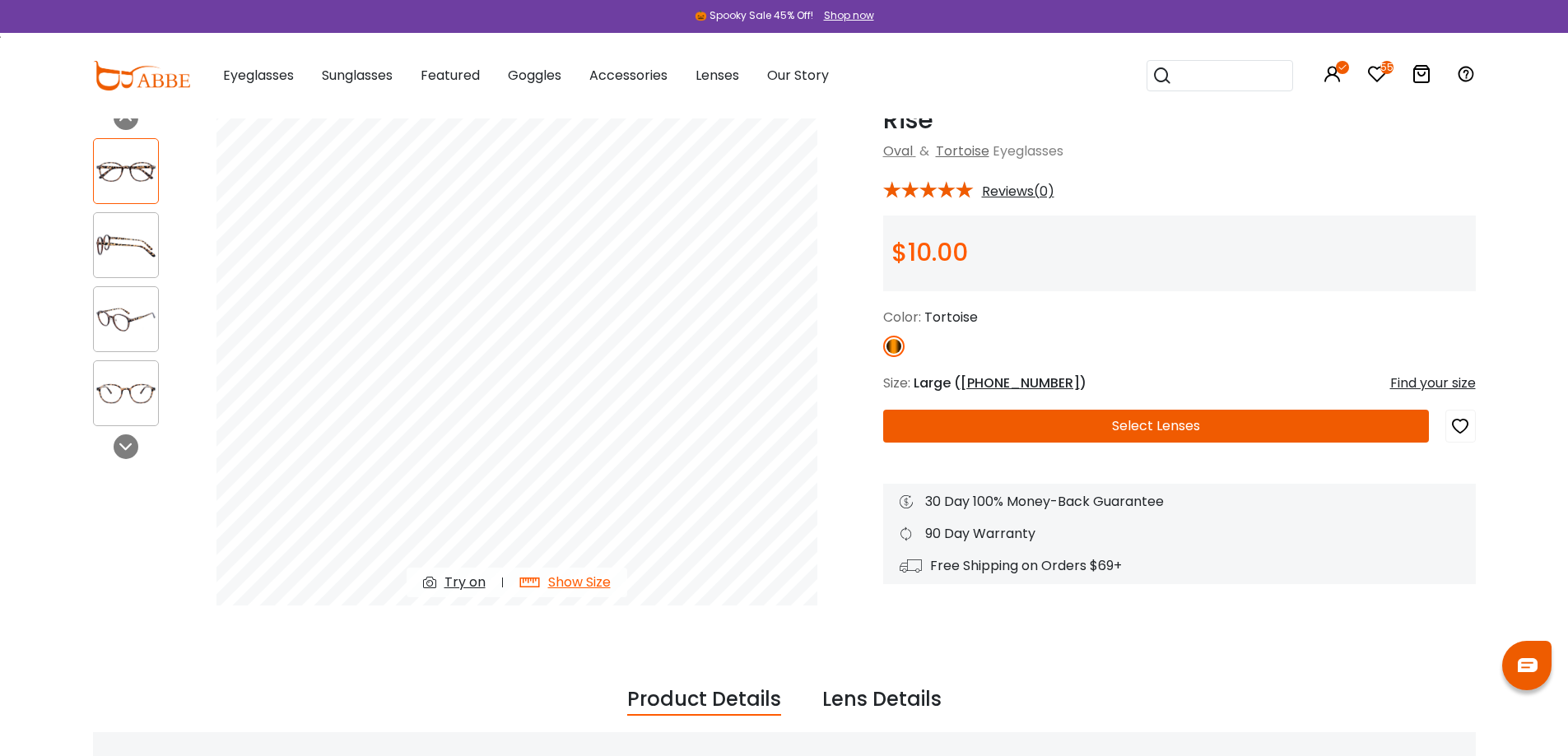
click at [111, 229] on img at bounding box center [125, 245] width 65 height 32
click at [117, 303] on img at bounding box center [125, 319] width 65 height 32
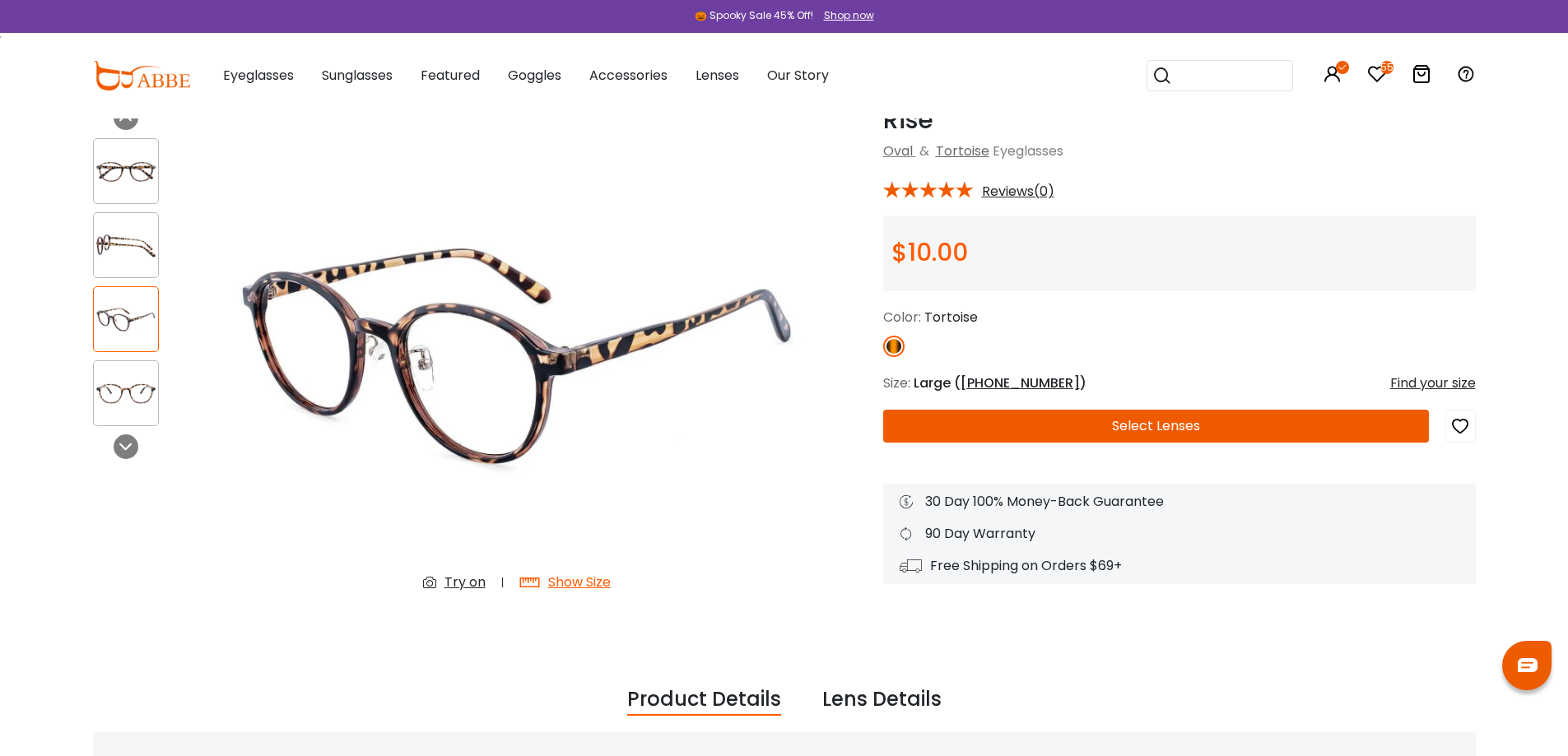
click at [114, 393] on img at bounding box center [125, 393] width 65 height 32
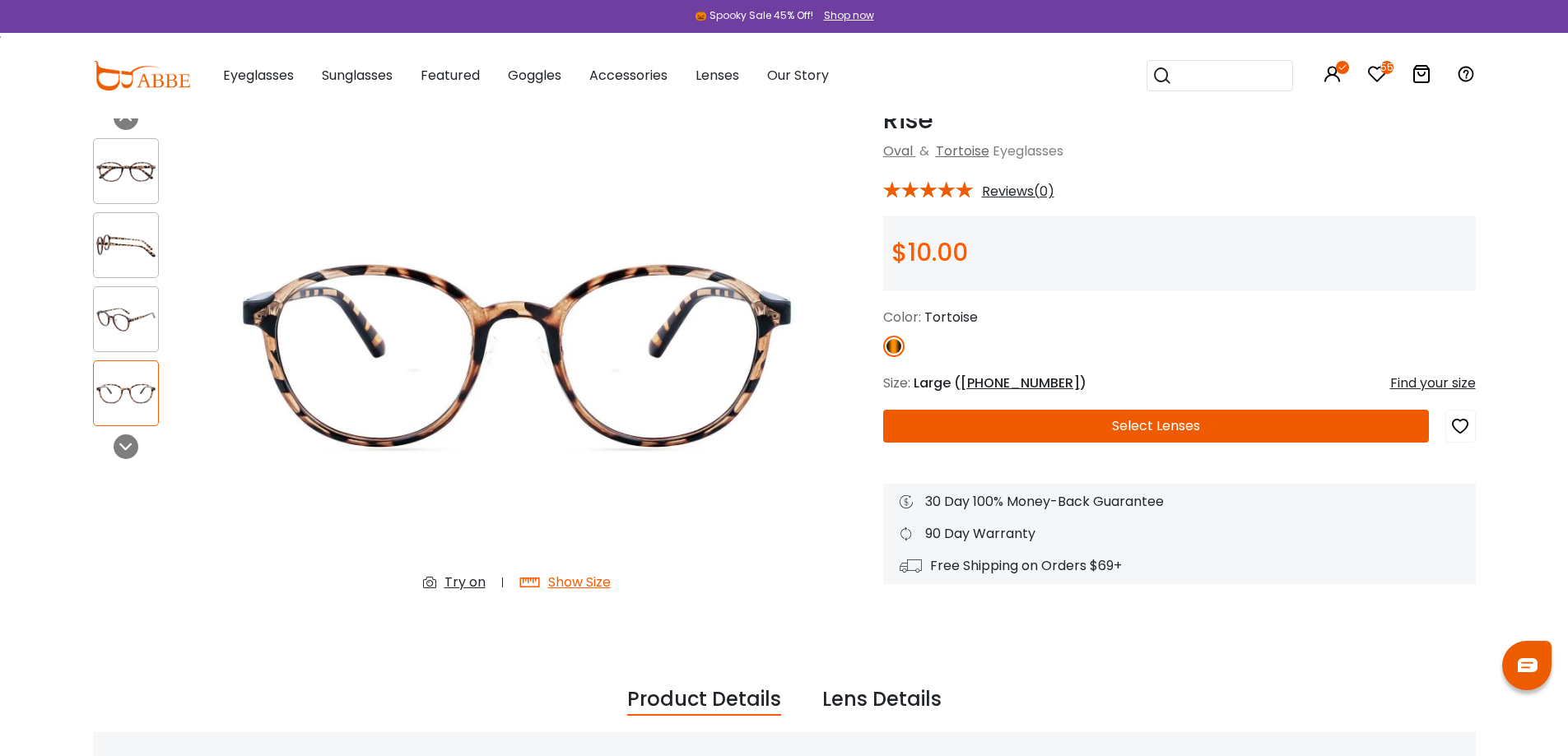
click at [1457, 424] on icon "button" at bounding box center [1460, 426] width 20 height 30
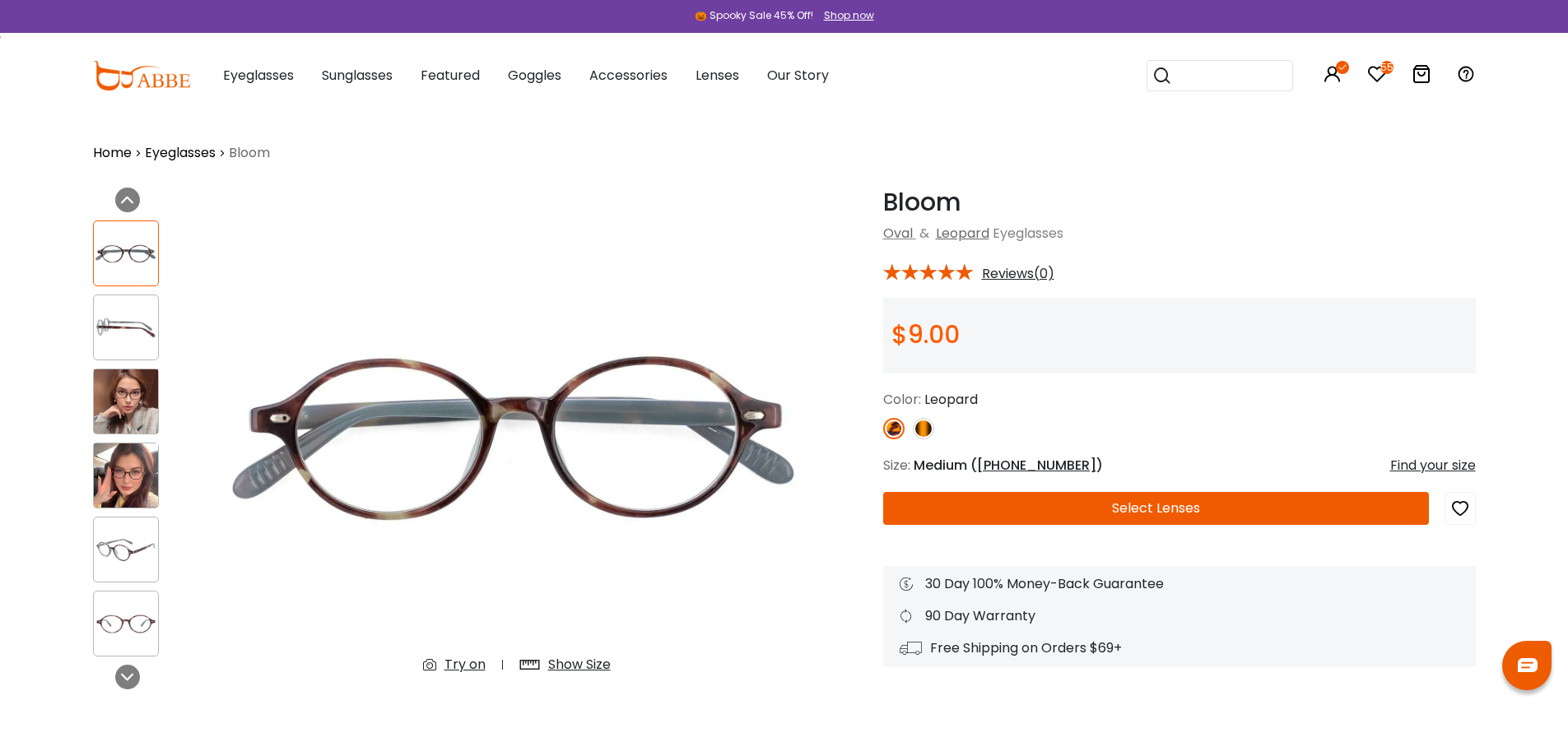
click at [583, 664] on div "Show Size" at bounding box center [579, 665] width 63 height 20
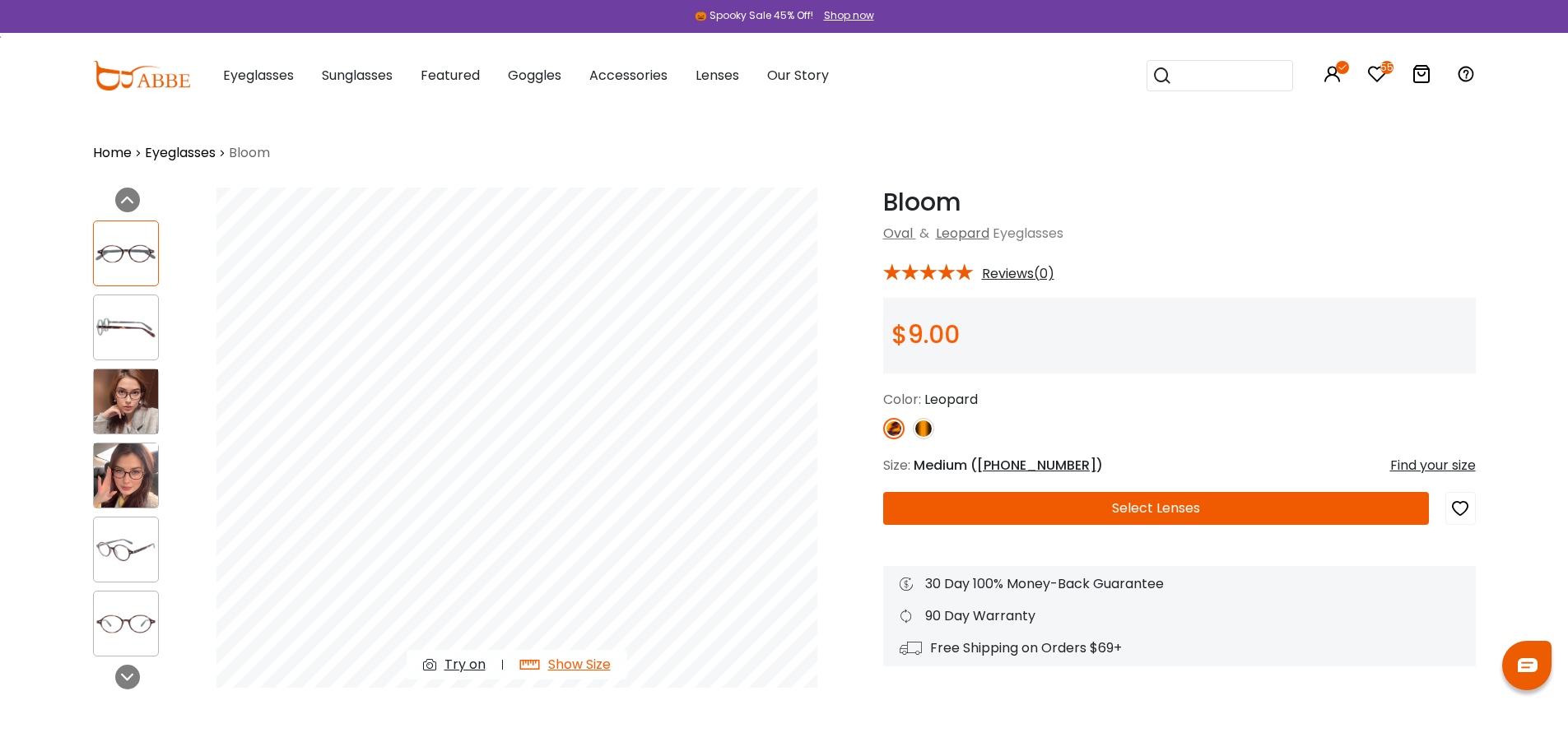
click at [146, 399] on img at bounding box center [125, 402] width 65 height 65
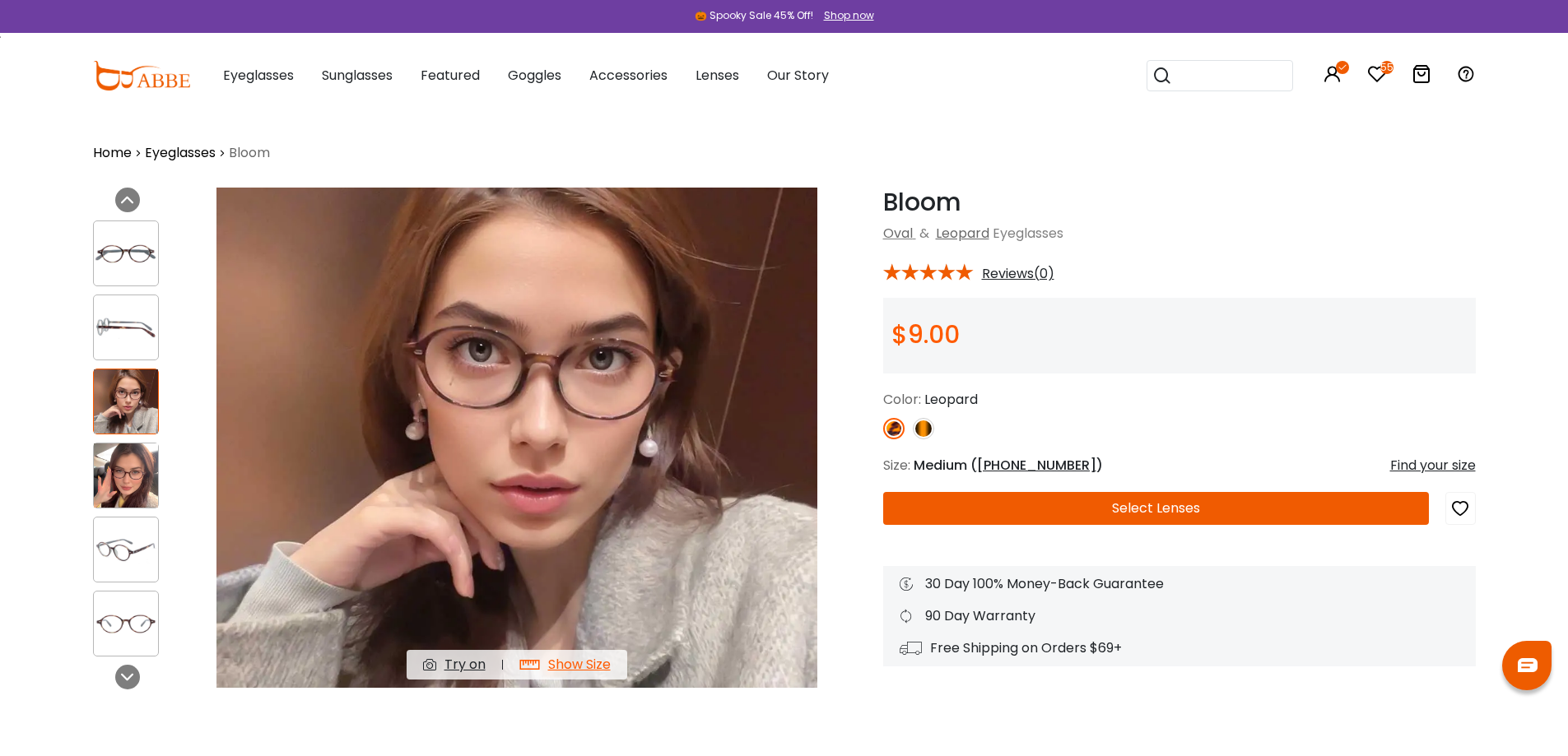
click at [127, 472] on img at bounding box center [125, 476] width 65 height 65
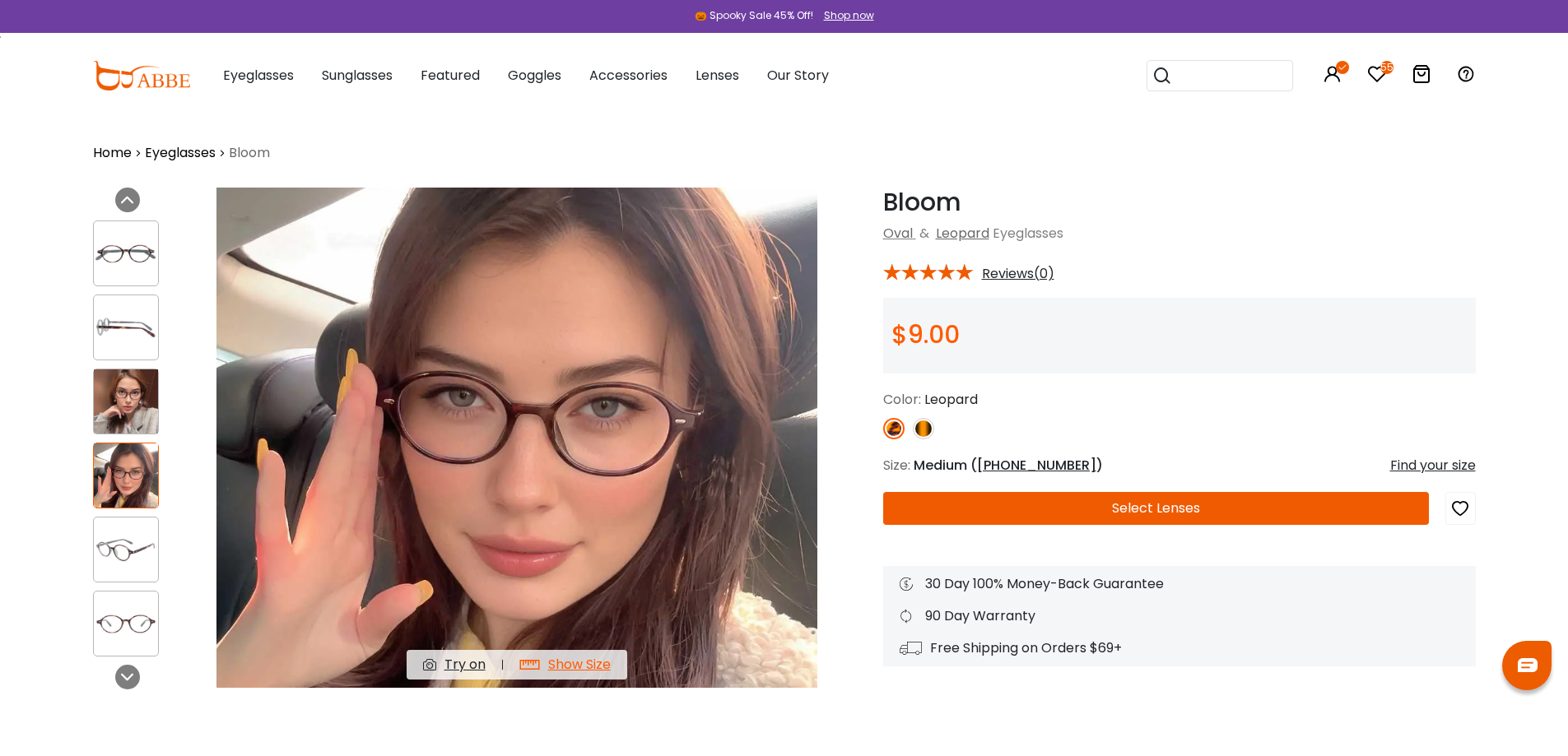
click at [151, 535] on img at bounding box center [125, 550] width 65 height 32
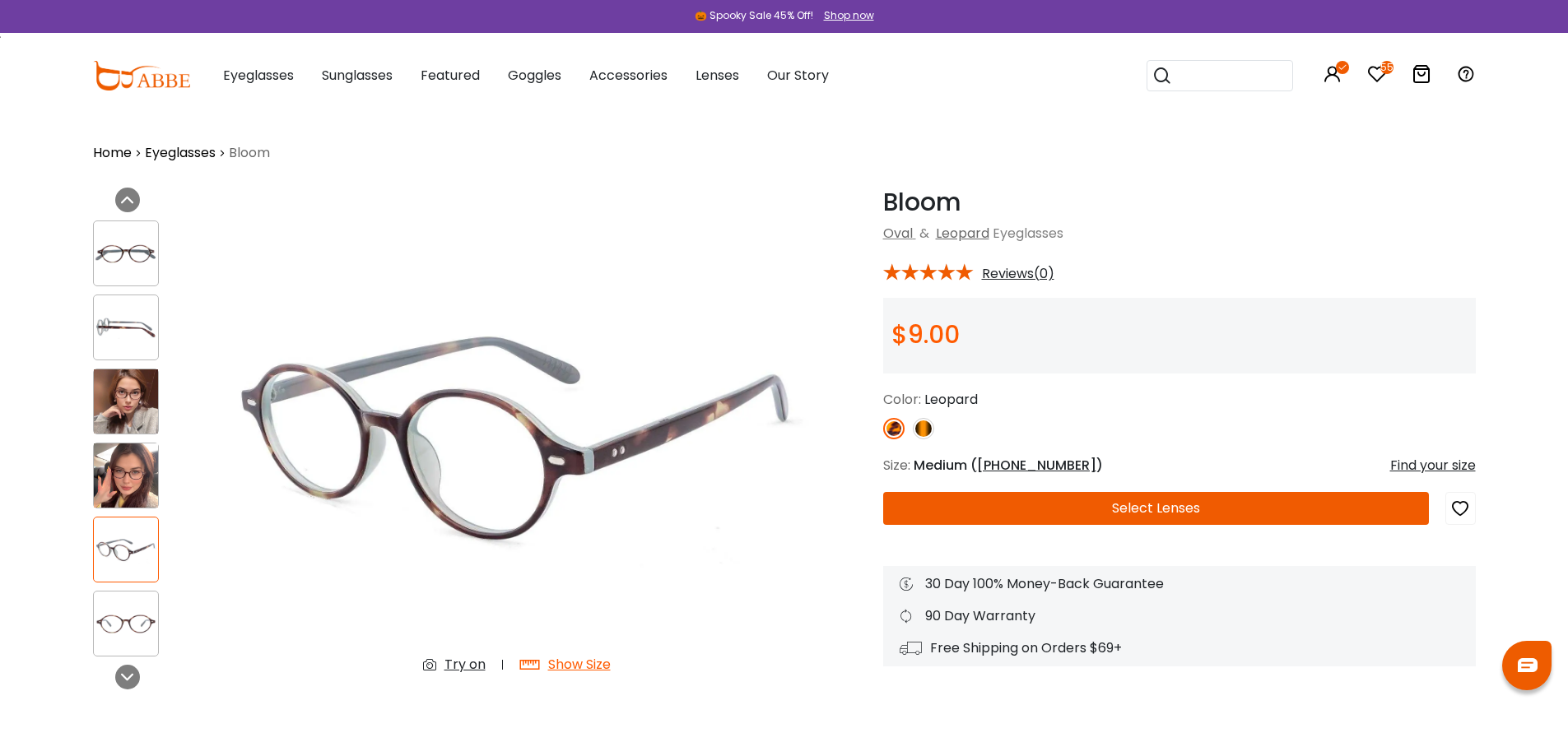
click at [1303, 505] on button "Select Lenses" at bounding box center [1156, 508] width 546 height 33
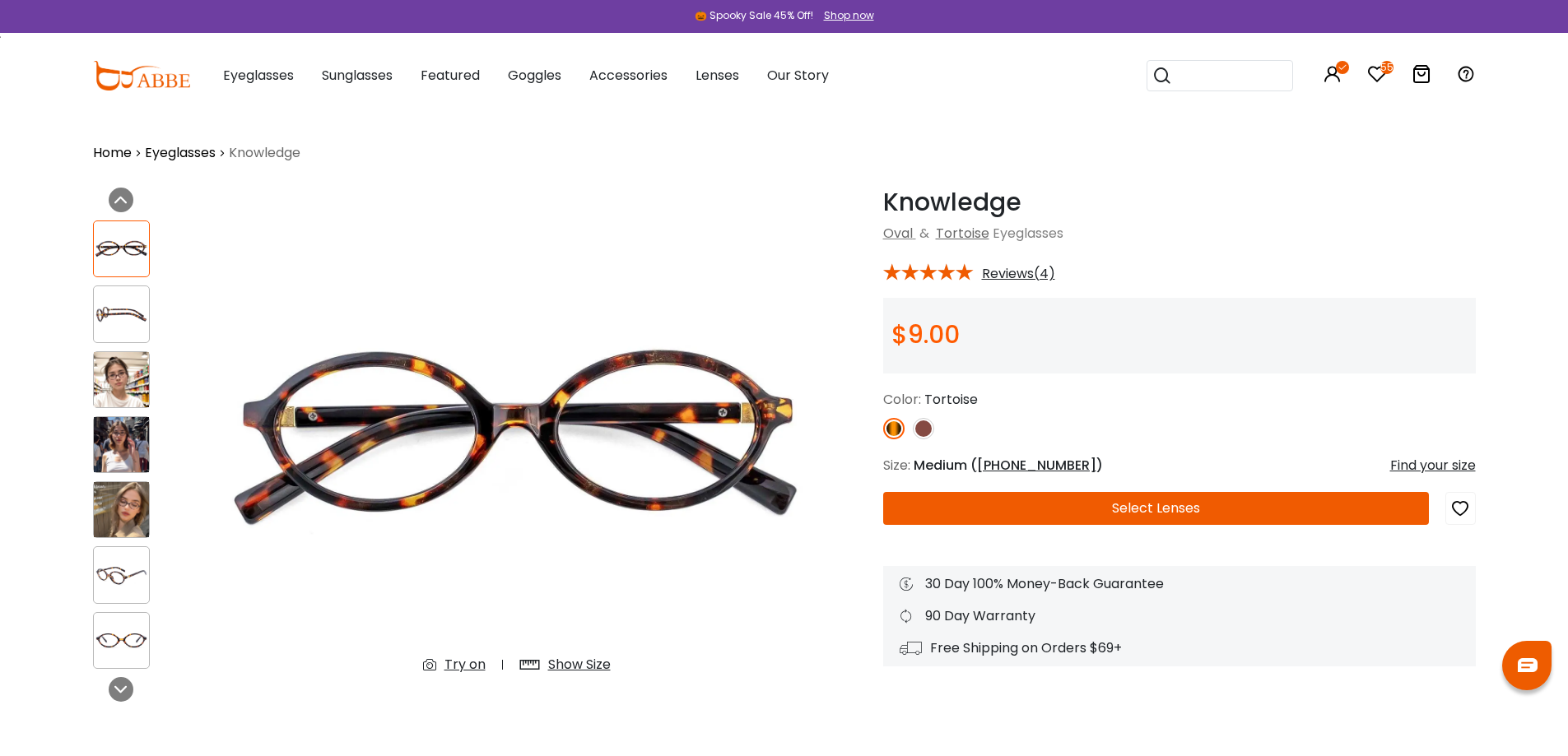
click at [597, 663] on div "Show Size" at bounding box center [579, 665] width 63 height 20
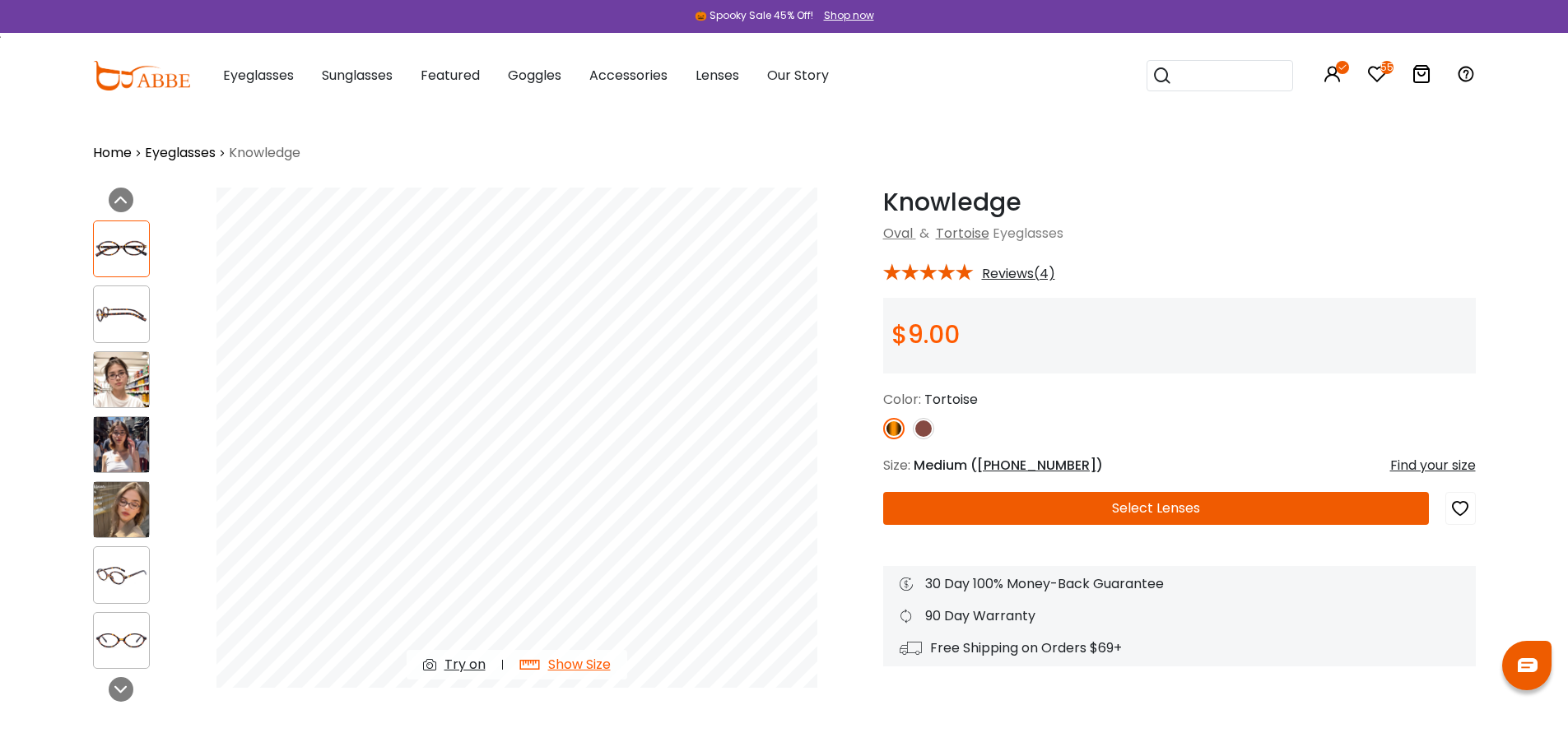
click at [127, 379] on img at bounding box center [120, 379] width 55 height 55
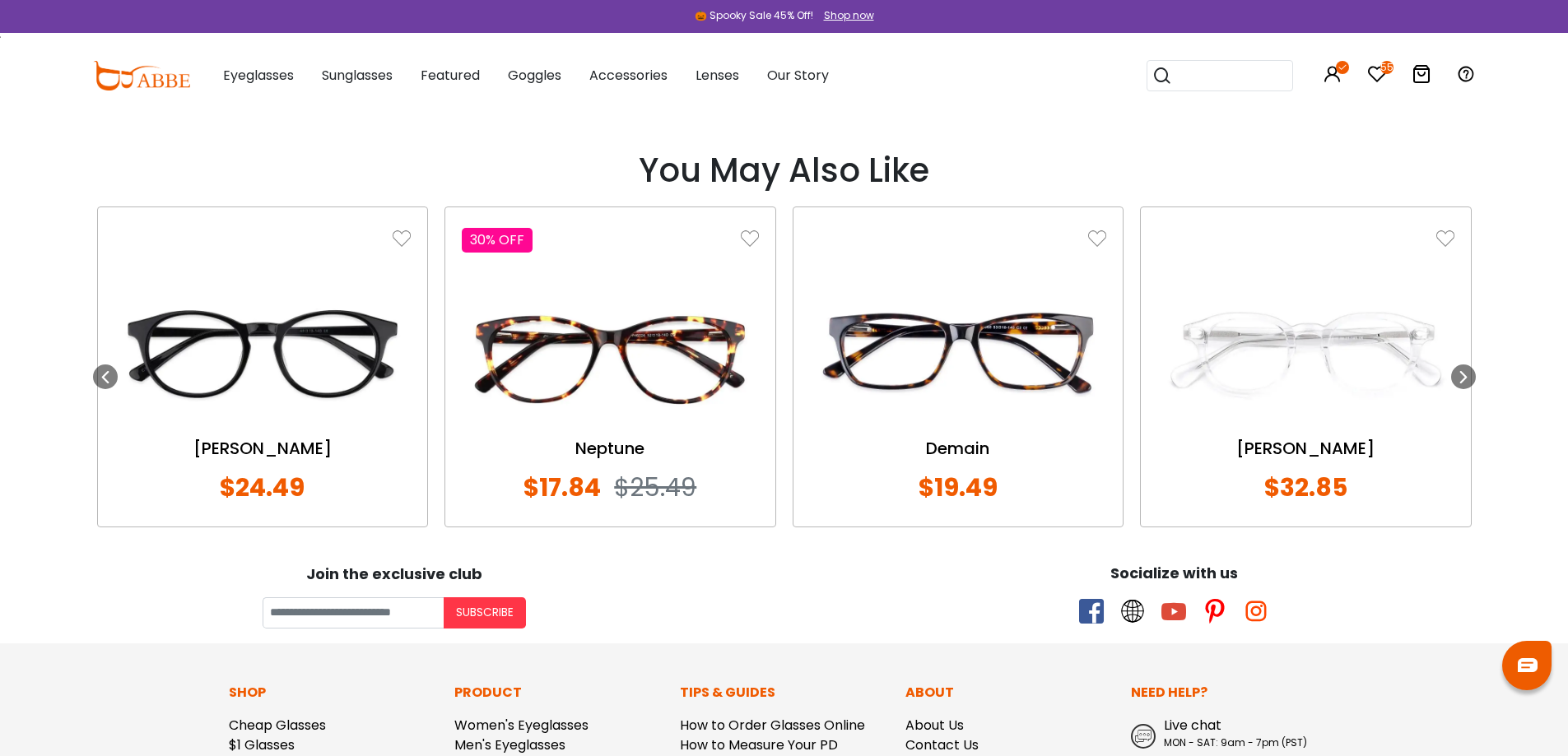
scroll to position [1811, 0]
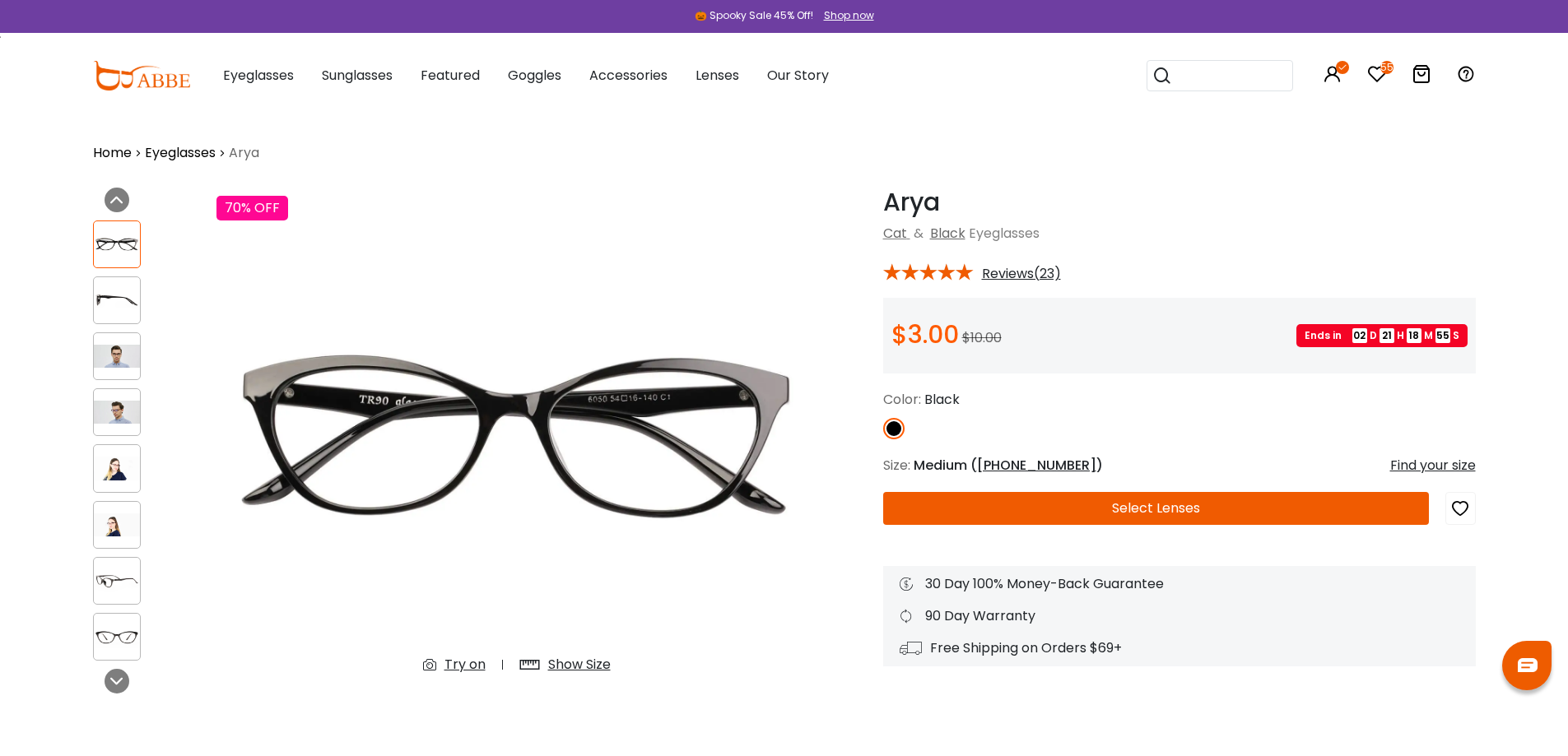
click at [588, 658] on div "Show Size" at bounding box center [579, 665] width 63 height 20
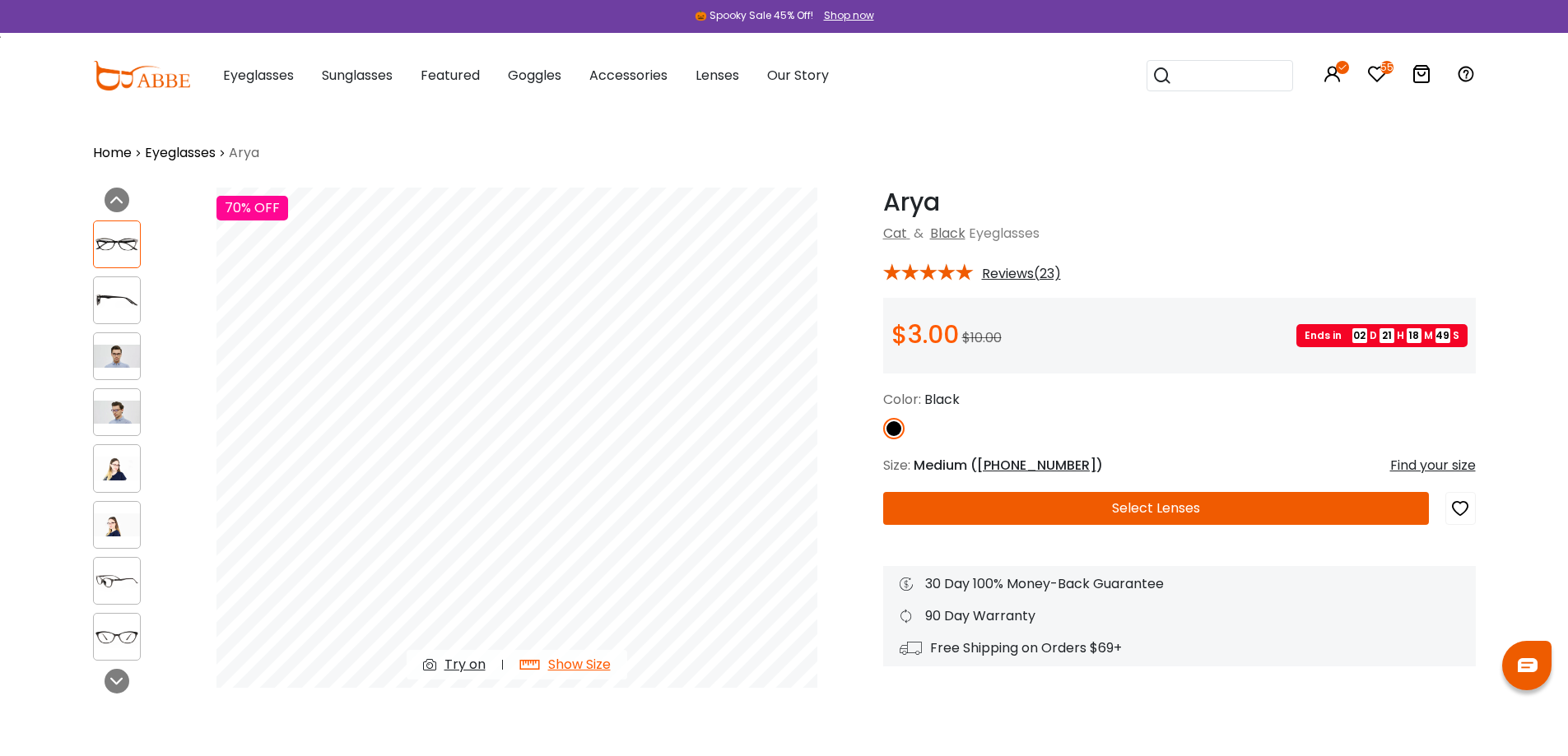
click at [136, 575] on img at bounding box center [117, 581] width 46 height 23
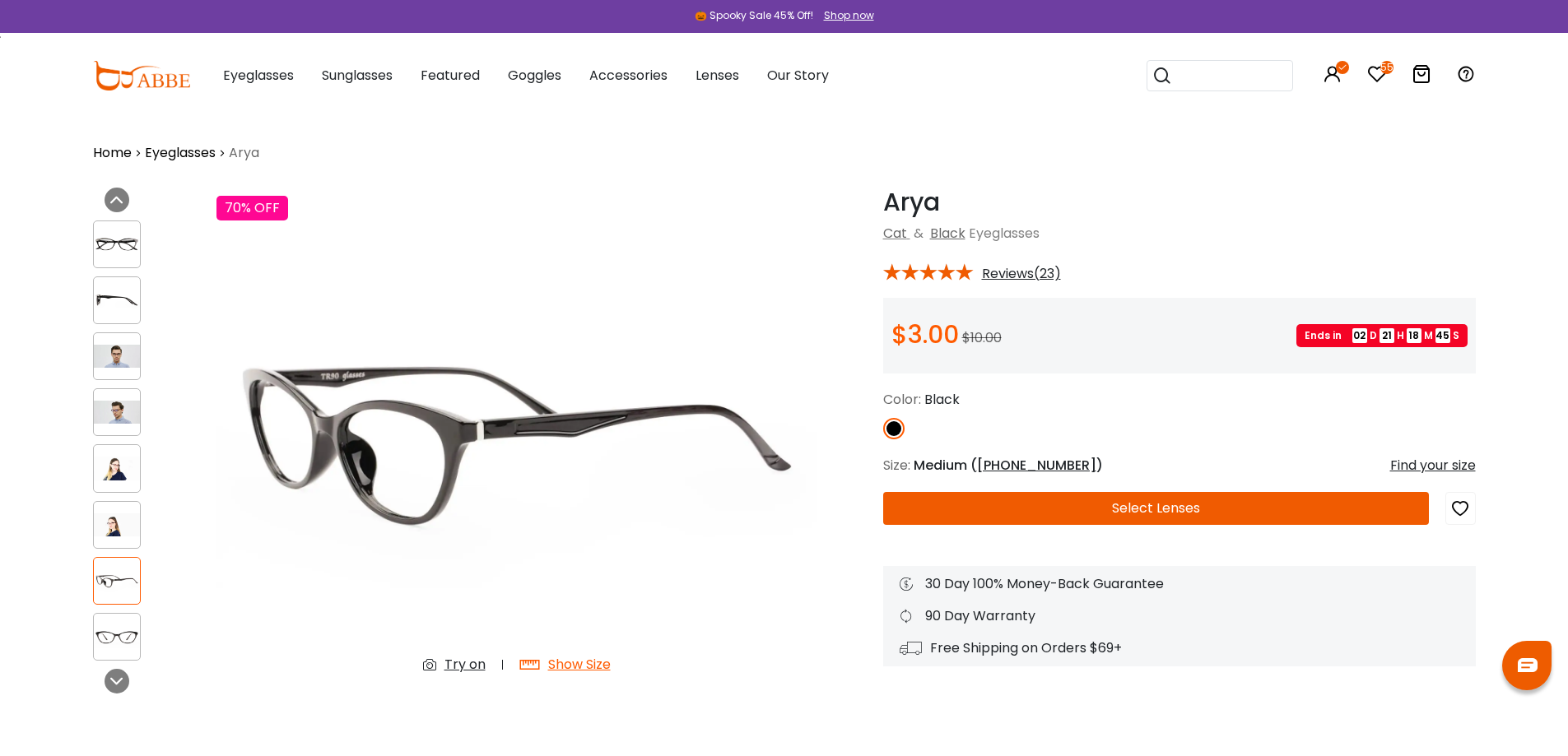
click at [108, 239] on img at bounding box center [117, 245] width 46 height 23
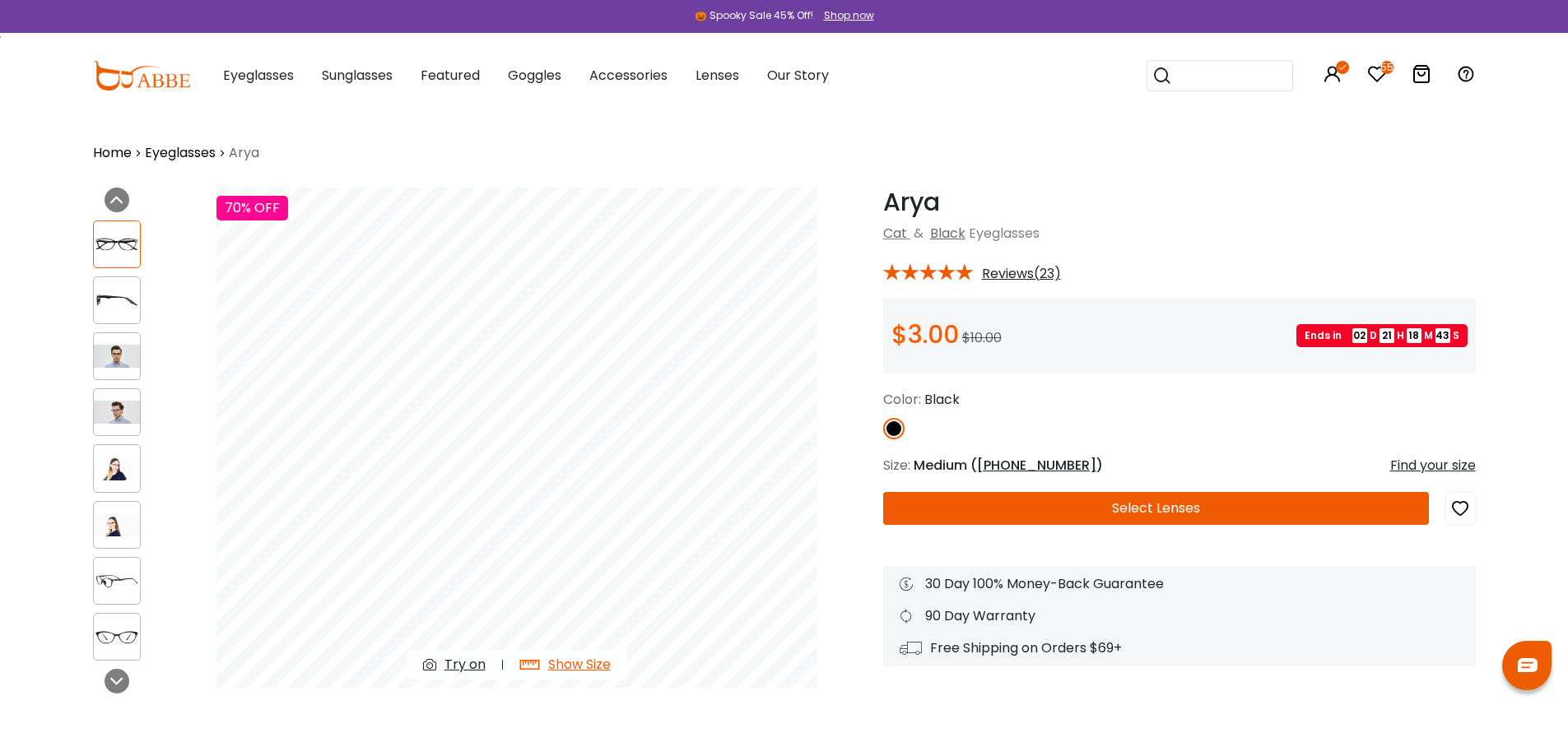
click at [108, 302] on img at bounding box center [117, 300] width 46 height 23
click at [121, 455] on div at bounding box center [118, 468] width 48 height 48
click at [116, 532] on img at bounding box center [117, 525] width 46 height 23
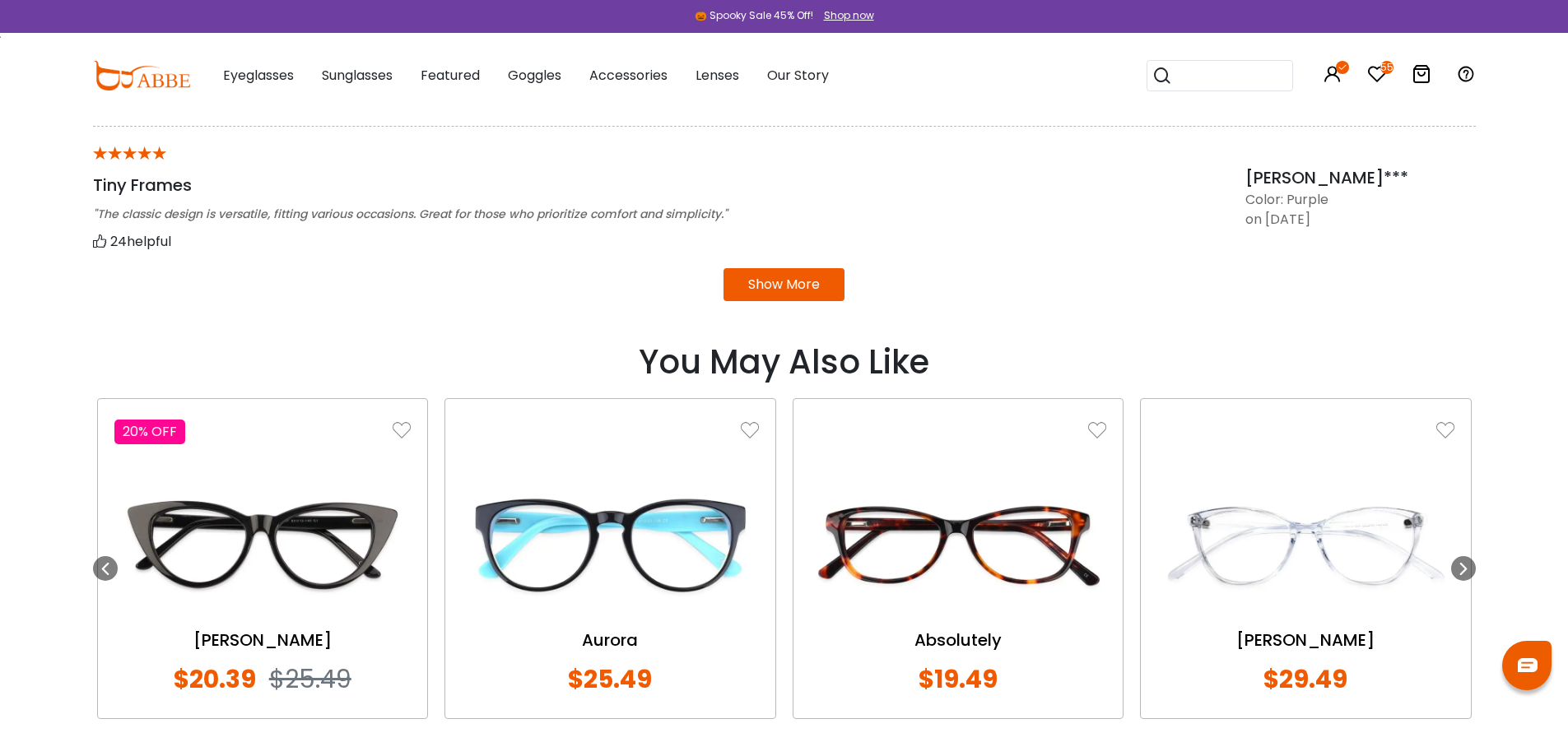
scroll to position [1646, 0]
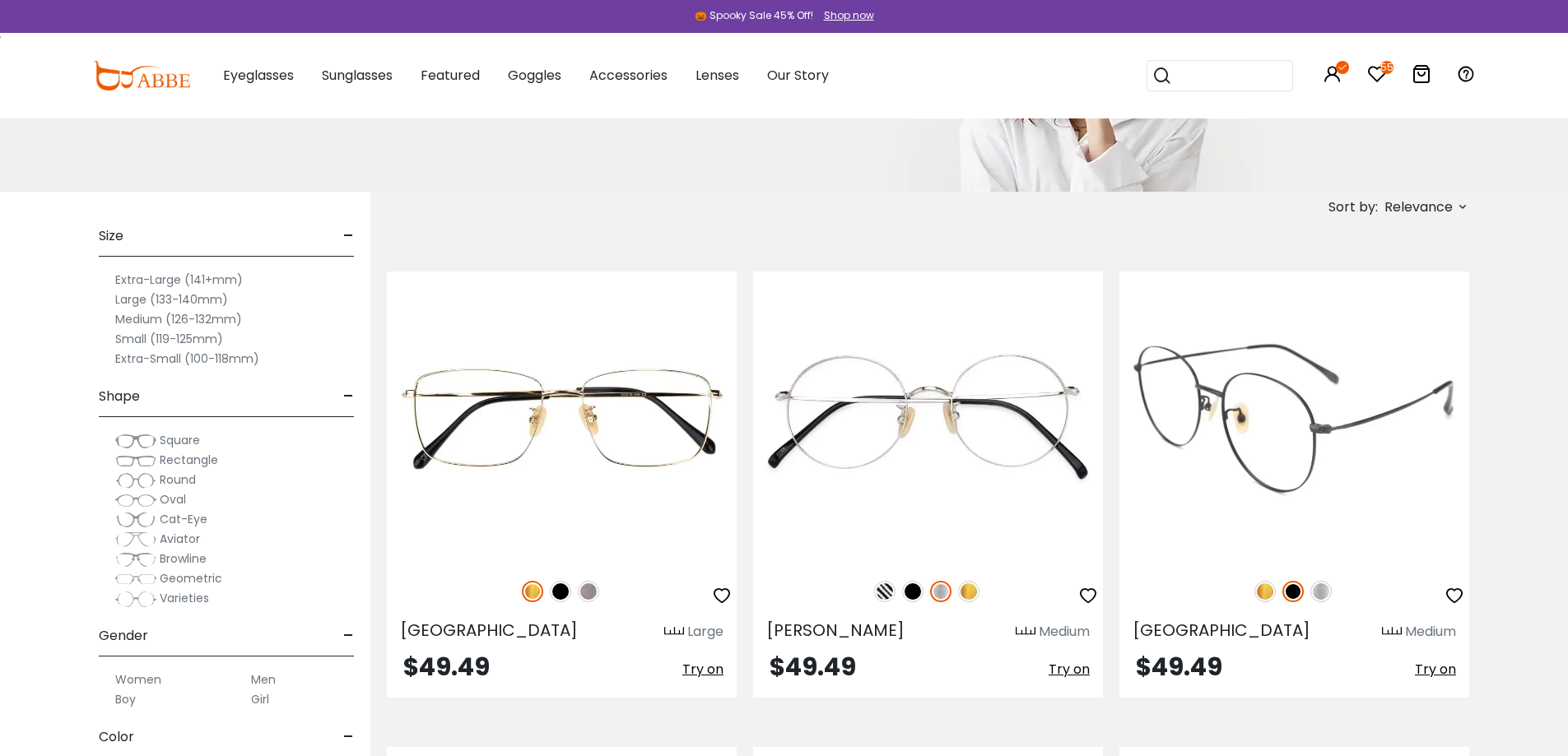
scroll to position [247, 0]
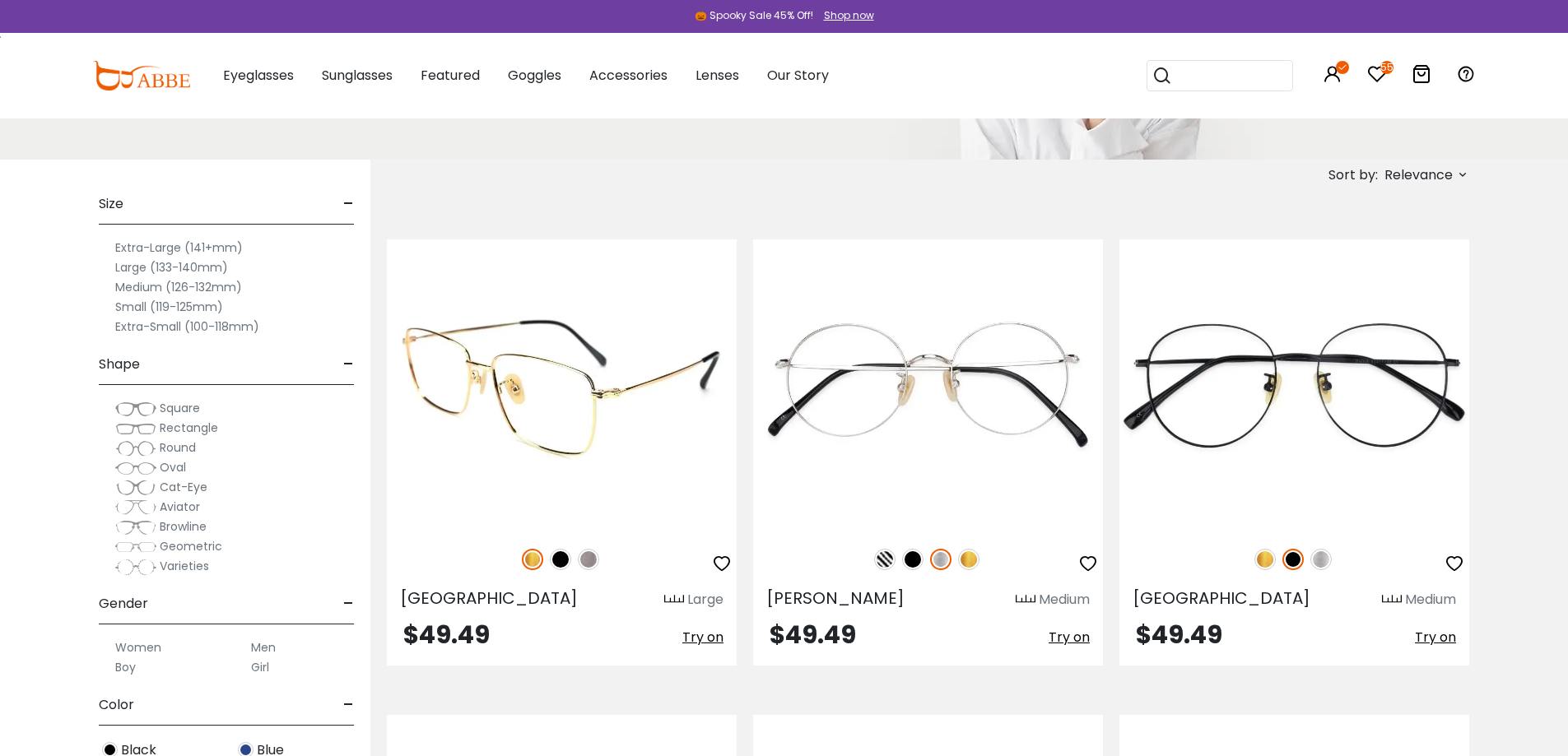
click at [562, 558] on img at bounding box center [561, 560] width 21 height 21
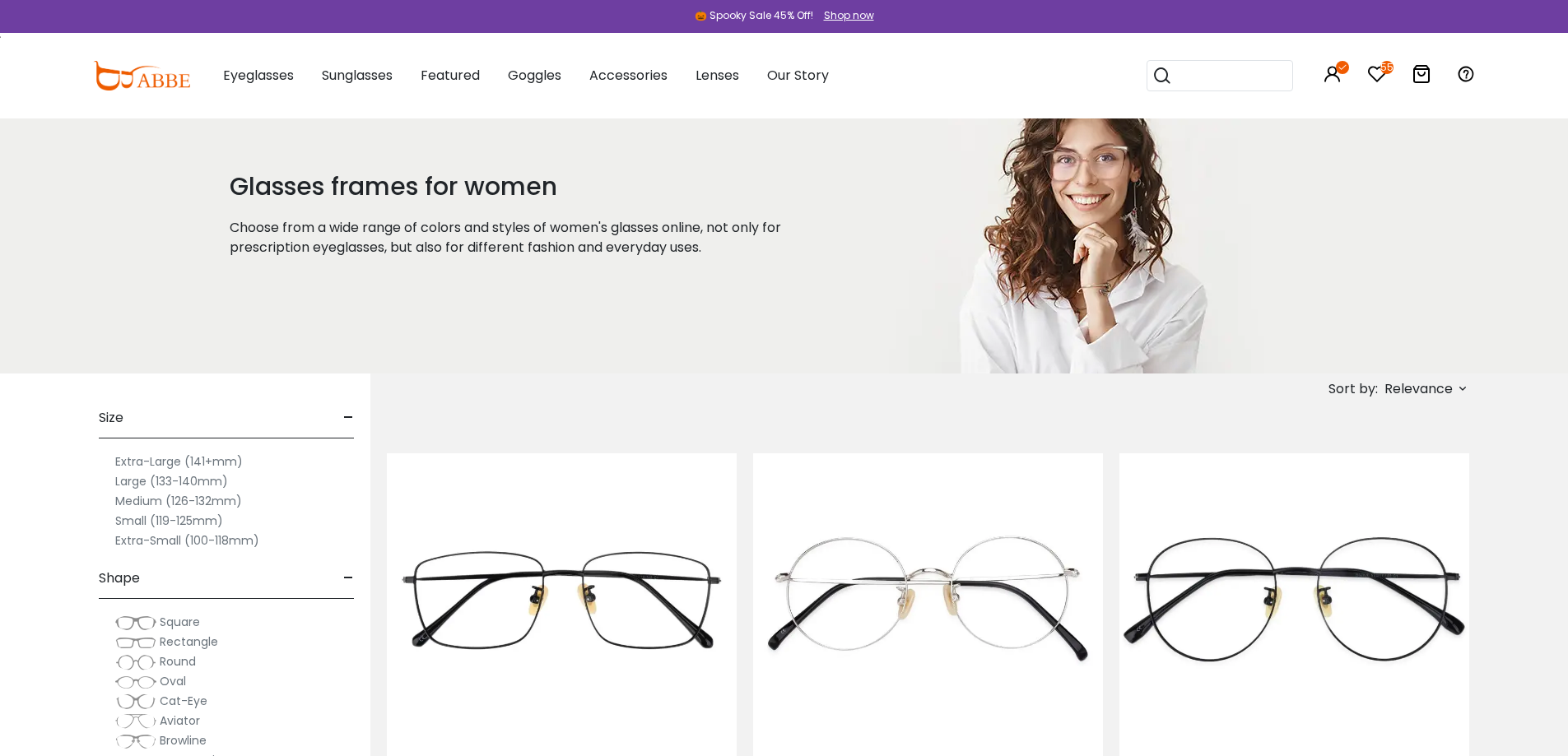
scroll to position [0, 0]
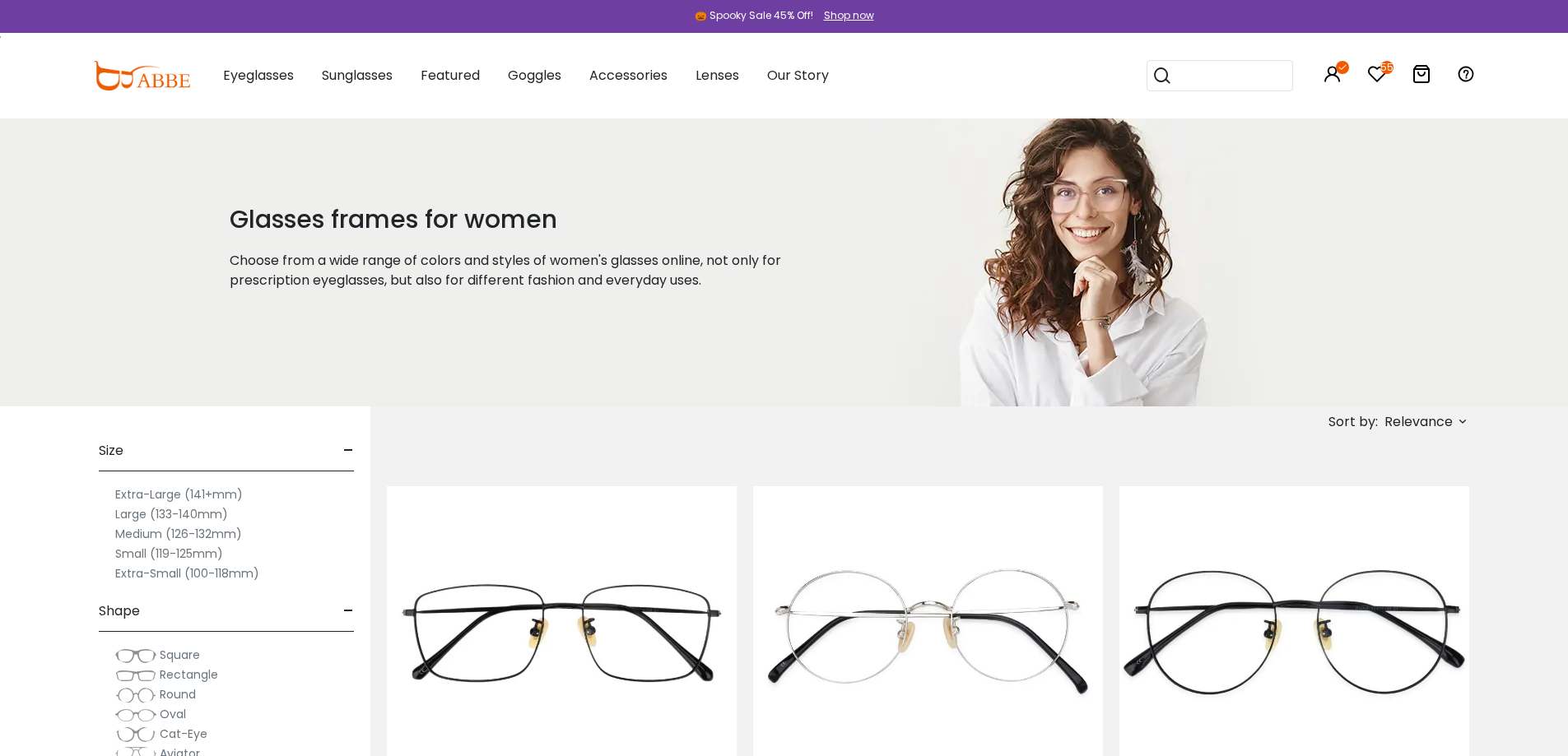
click at [1428, 424] on span "Relevance" at bounding box center [1418, 422] width 68 height 30
click at [1342, 529] on label "Prices Low To High" at bounding box center [1400, 528] width 118 height 20
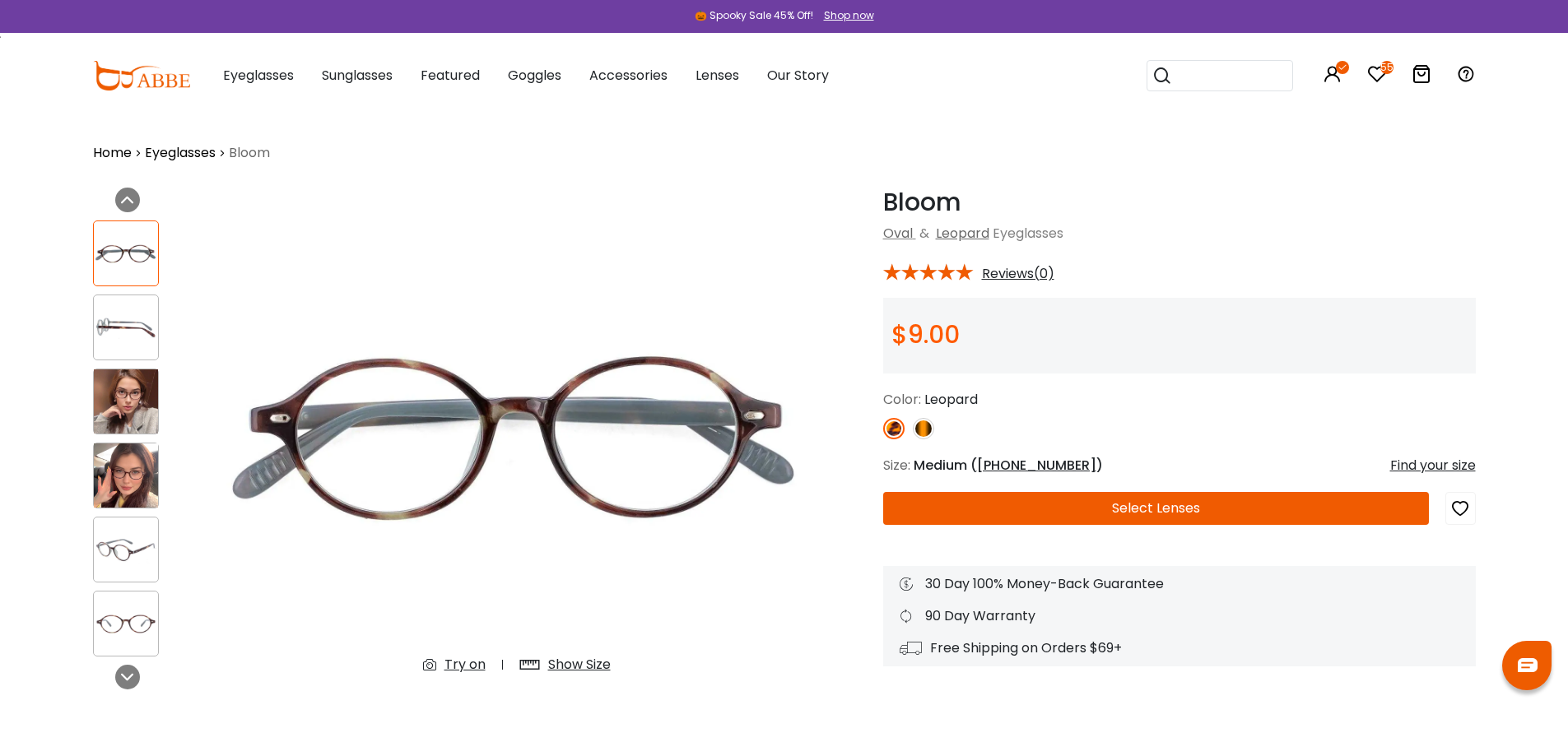
click at [1459, 508] on icon "button" at bounding box center [1460, 508] width 20 height 30
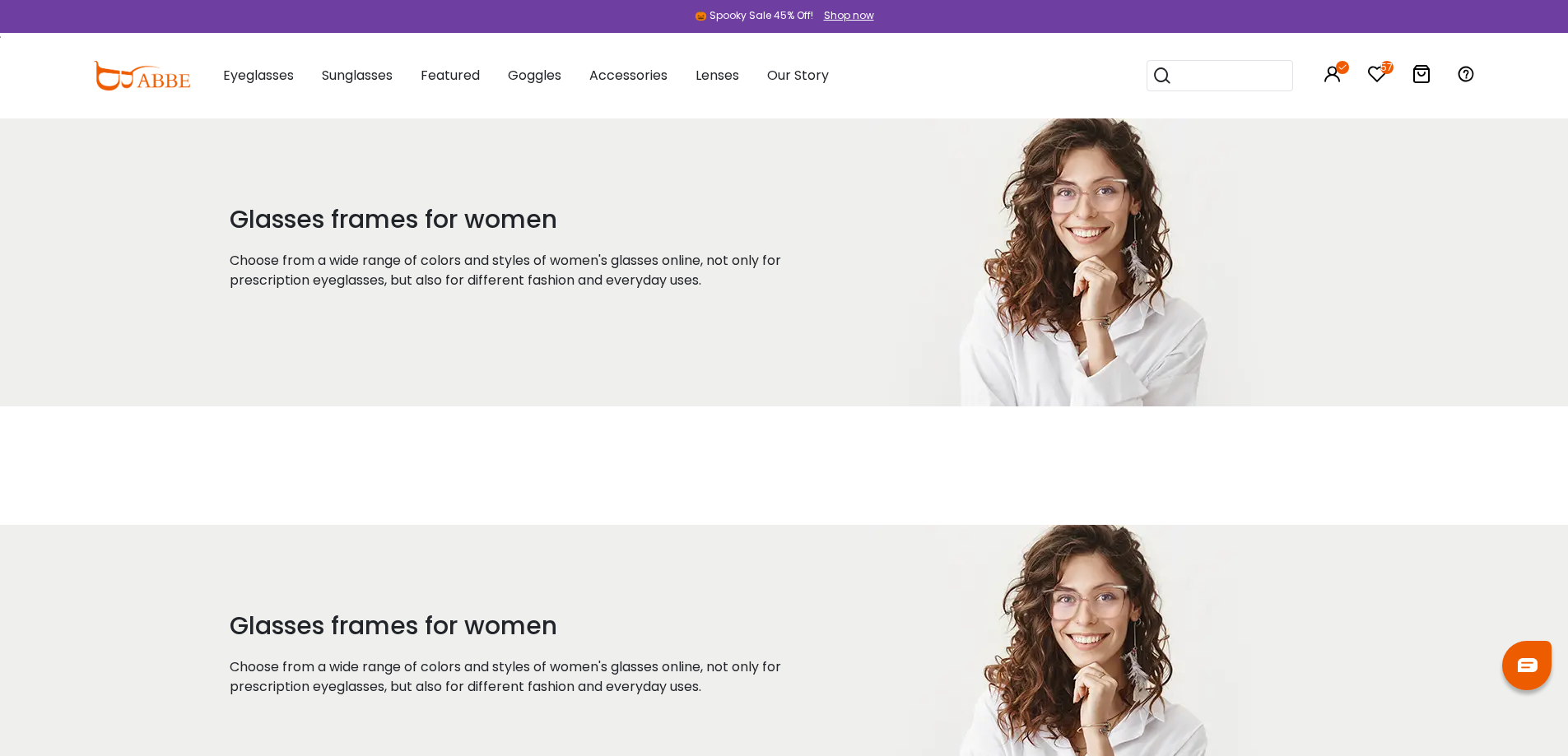
click at [473, 215] on h1 "Glasses frames for women" at bounding box center [529, 220] width 599 height 30
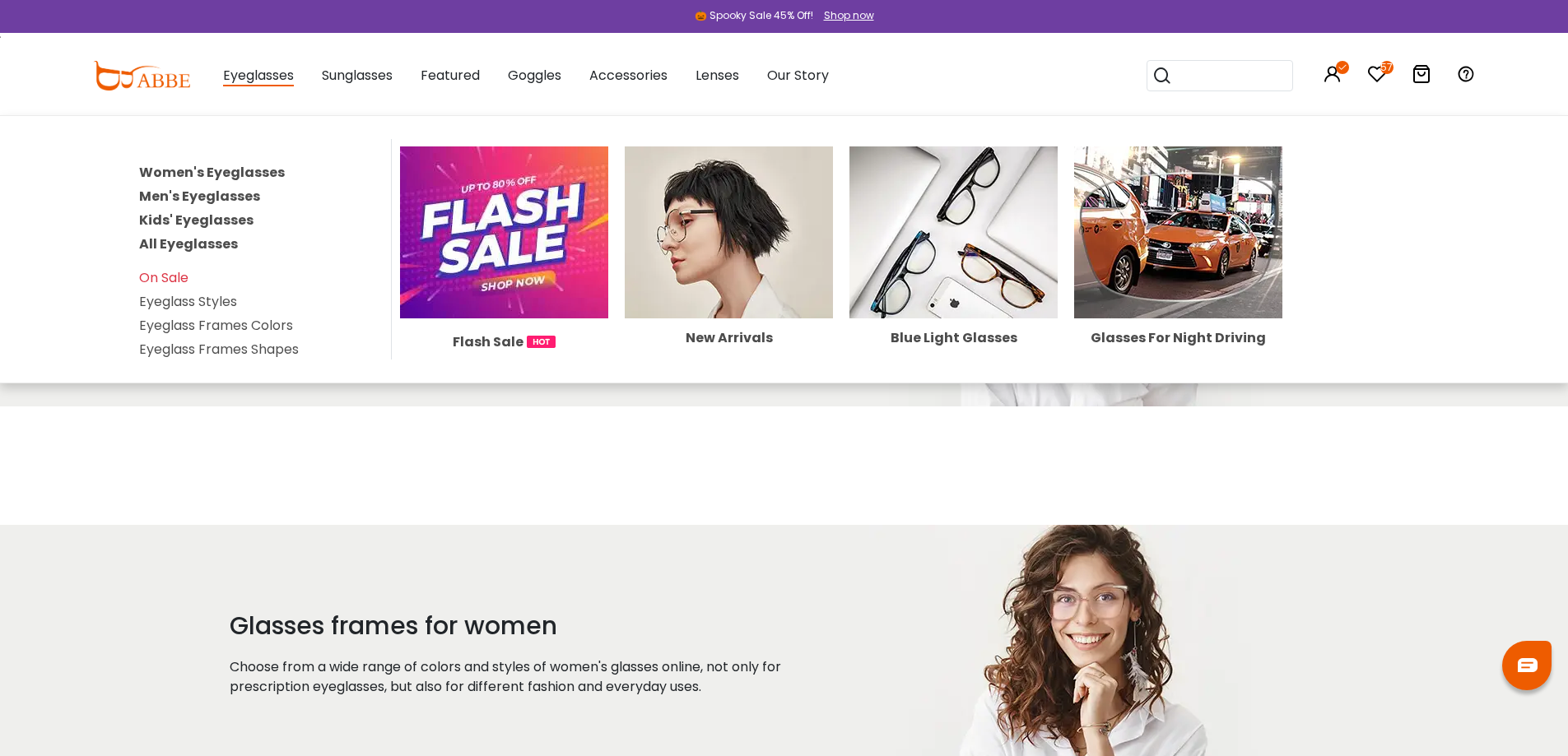
click at [479, 196] on img at bounding box center [504, 232] width 208 height 172
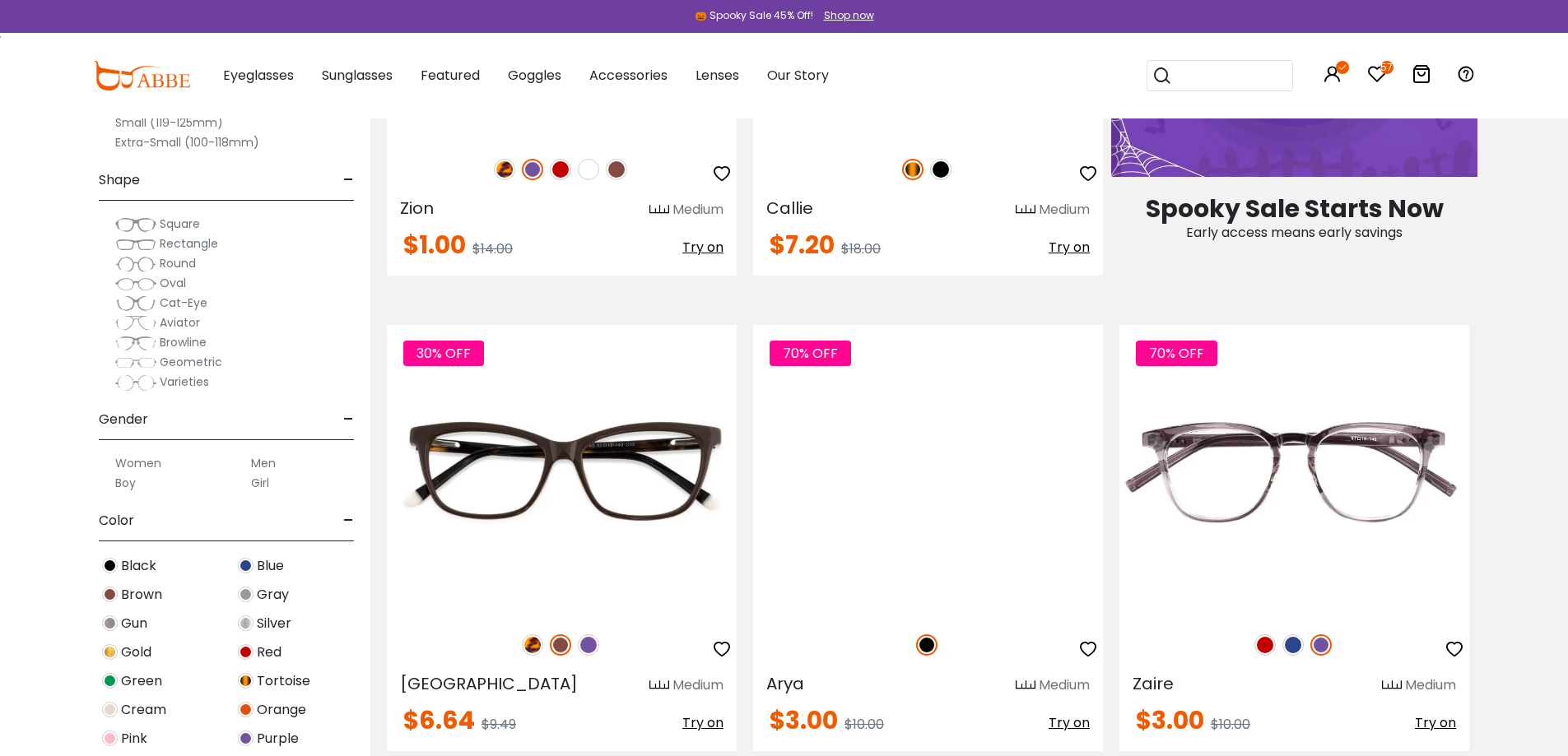
scroll to position [1152, 0]
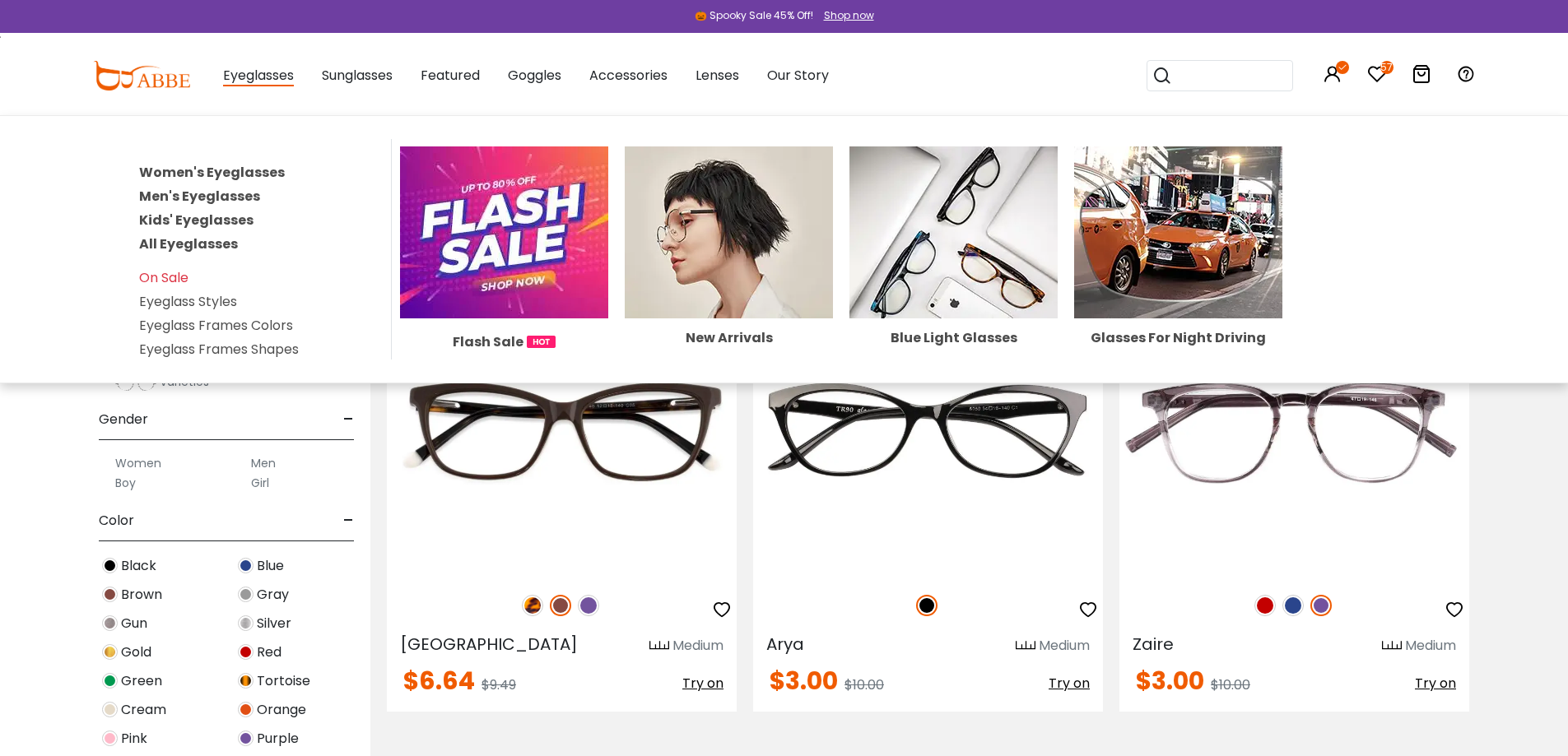
click at [246, 68] on span "Eyeglasses" at bounding box center [258, 75] width 70 height 20
click at [265, 177] on link "Women's Eyeglasses" at bounding box center [211, 172] width 145 height 19
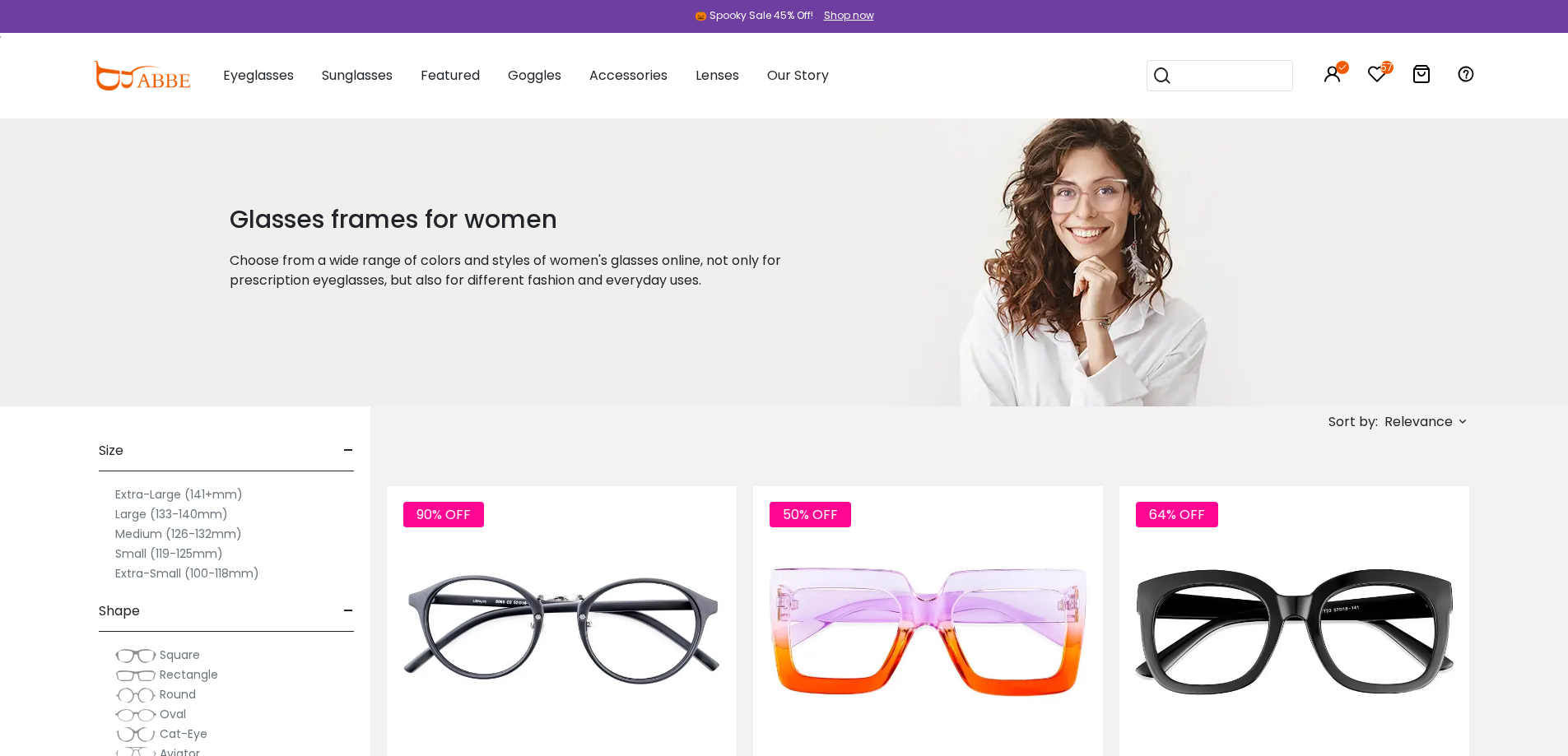
click at [1436, 426] on span "Relevance" at bounding box center [1418, 422] width 68 height 30
click at [1342, 531] on label "Prices Low To High" at bounding box center [1400, 528] width 118 height 20
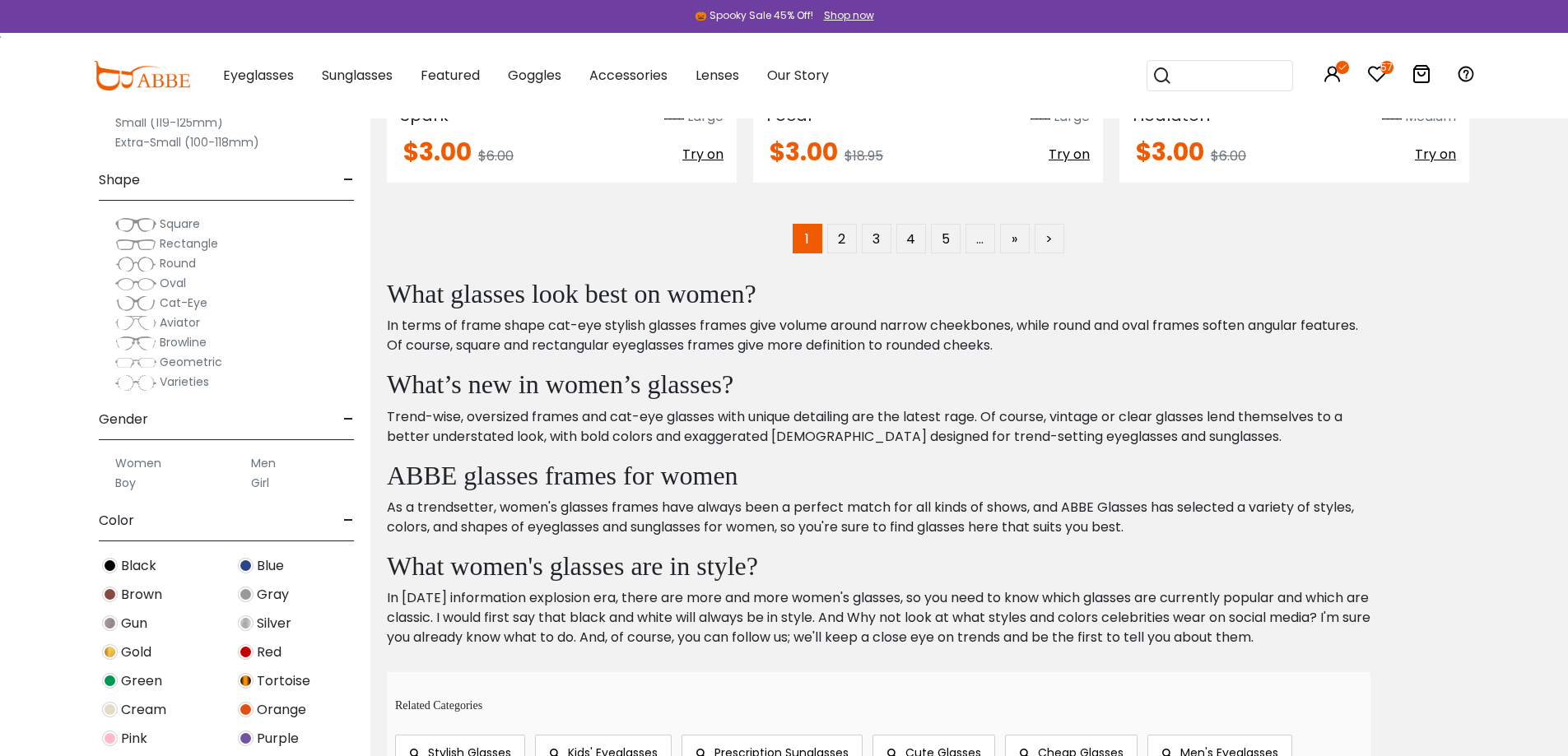
scroll to position [9795, 0]
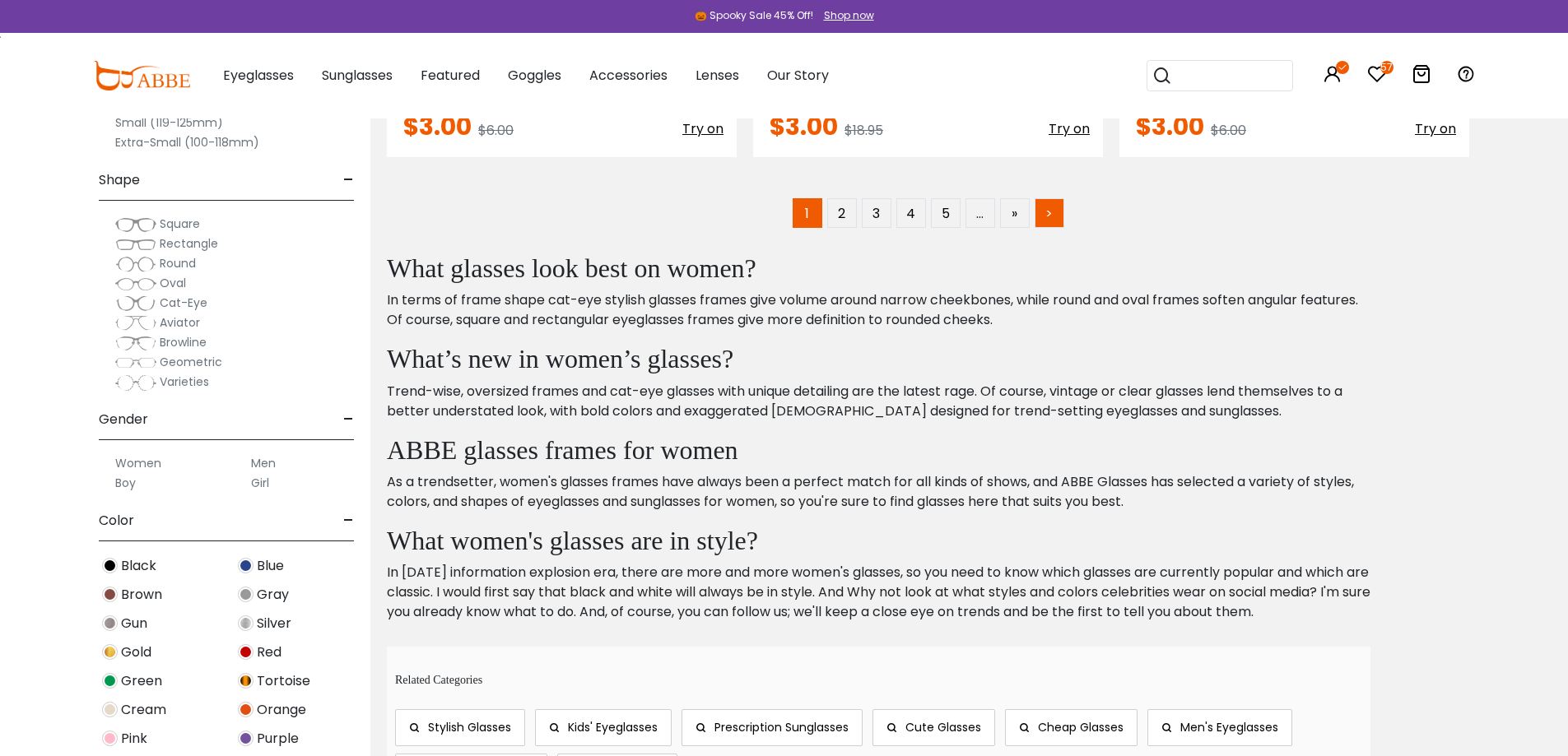
click at [1055, 206] on link ">" at bounding box center [1049, 213] width 30 height 30
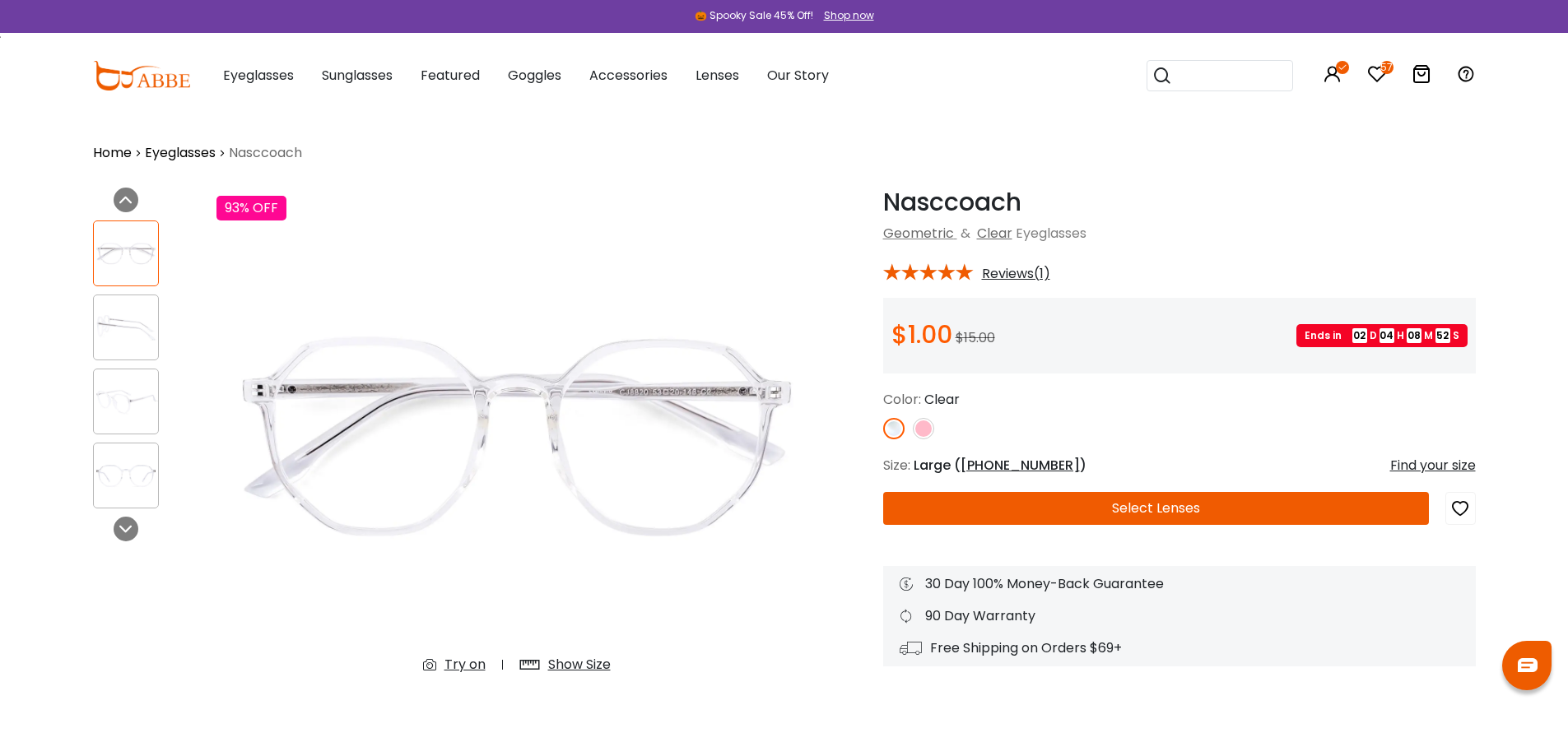
click at [923, 431] on img at bounding box center [924, 429] width 21 height 21
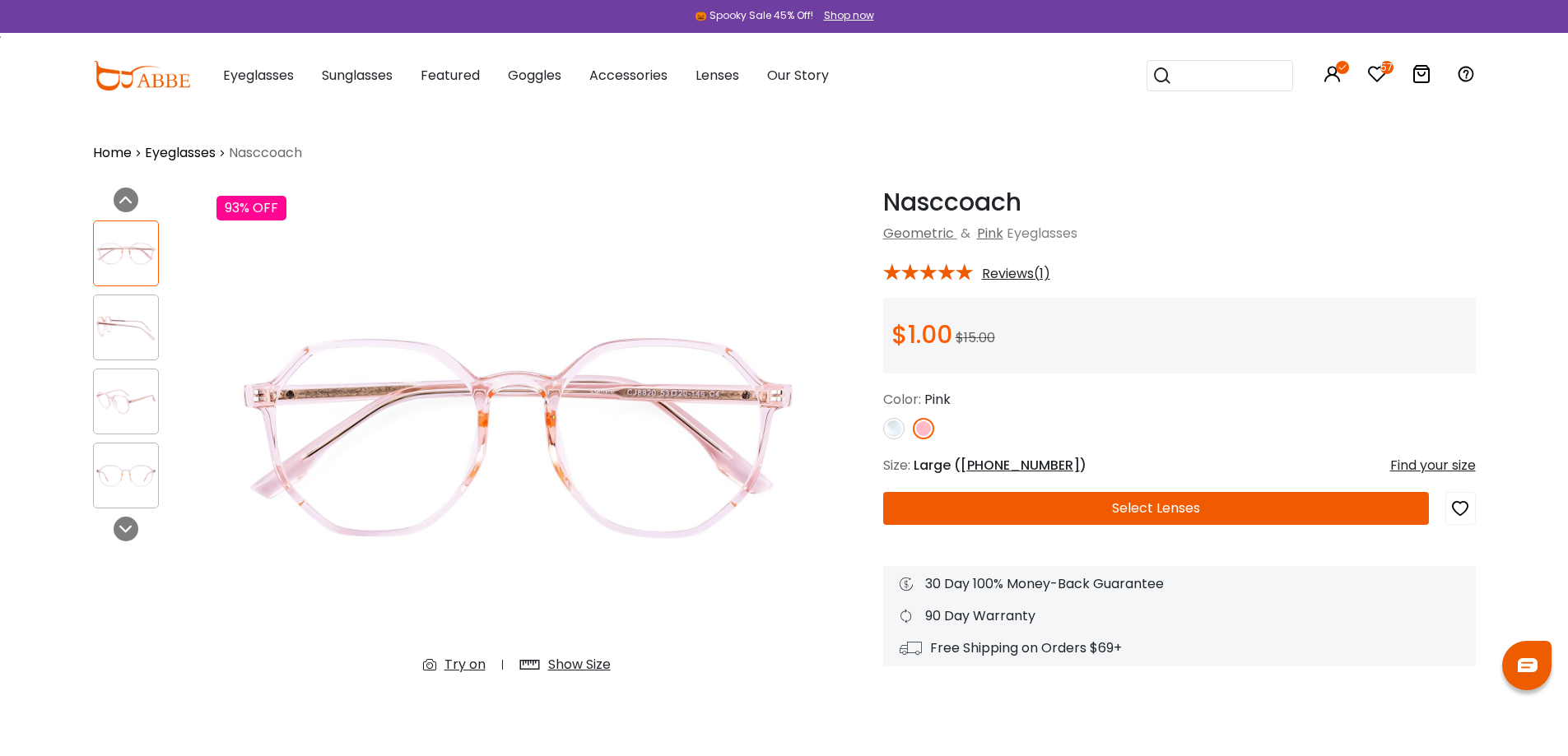
click at [580, 660] on div "Show Size" at bounding box center [579, 665] width 63 height 20
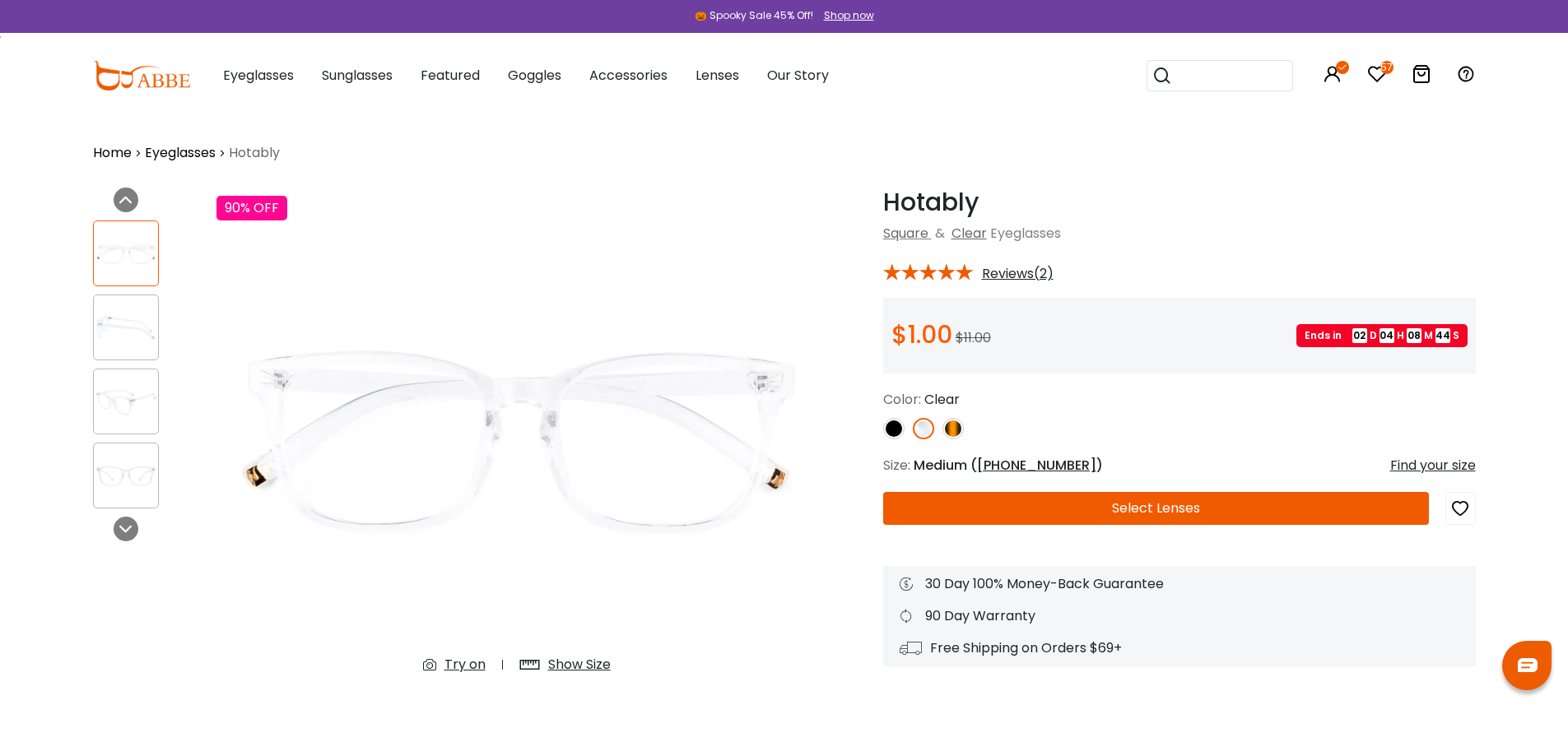
click at [952, 424] on img at bounding box center [953, 429] width 21 height 21
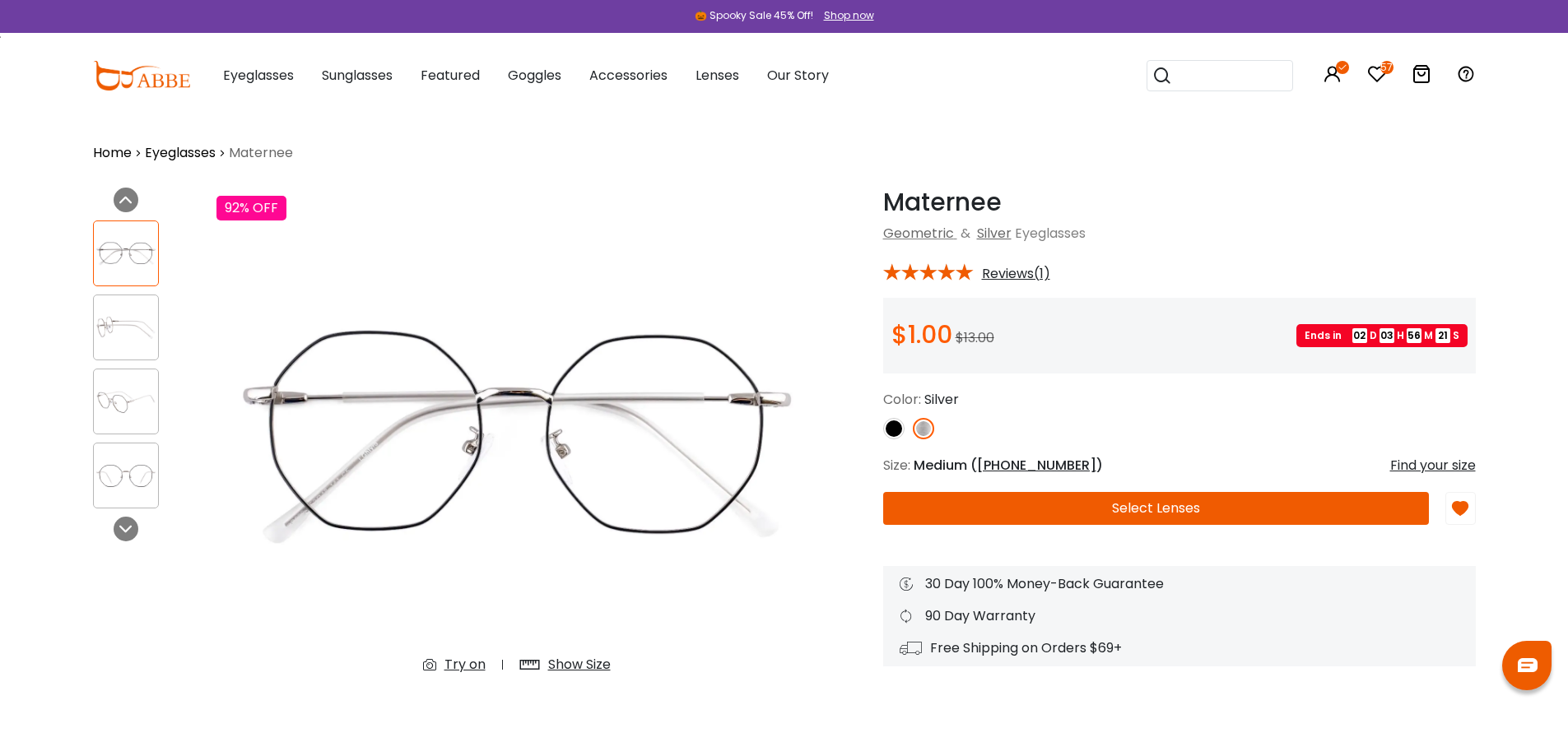
click at [1383, 75] on icon at bounding box center [1376, 74] width 20 height 20
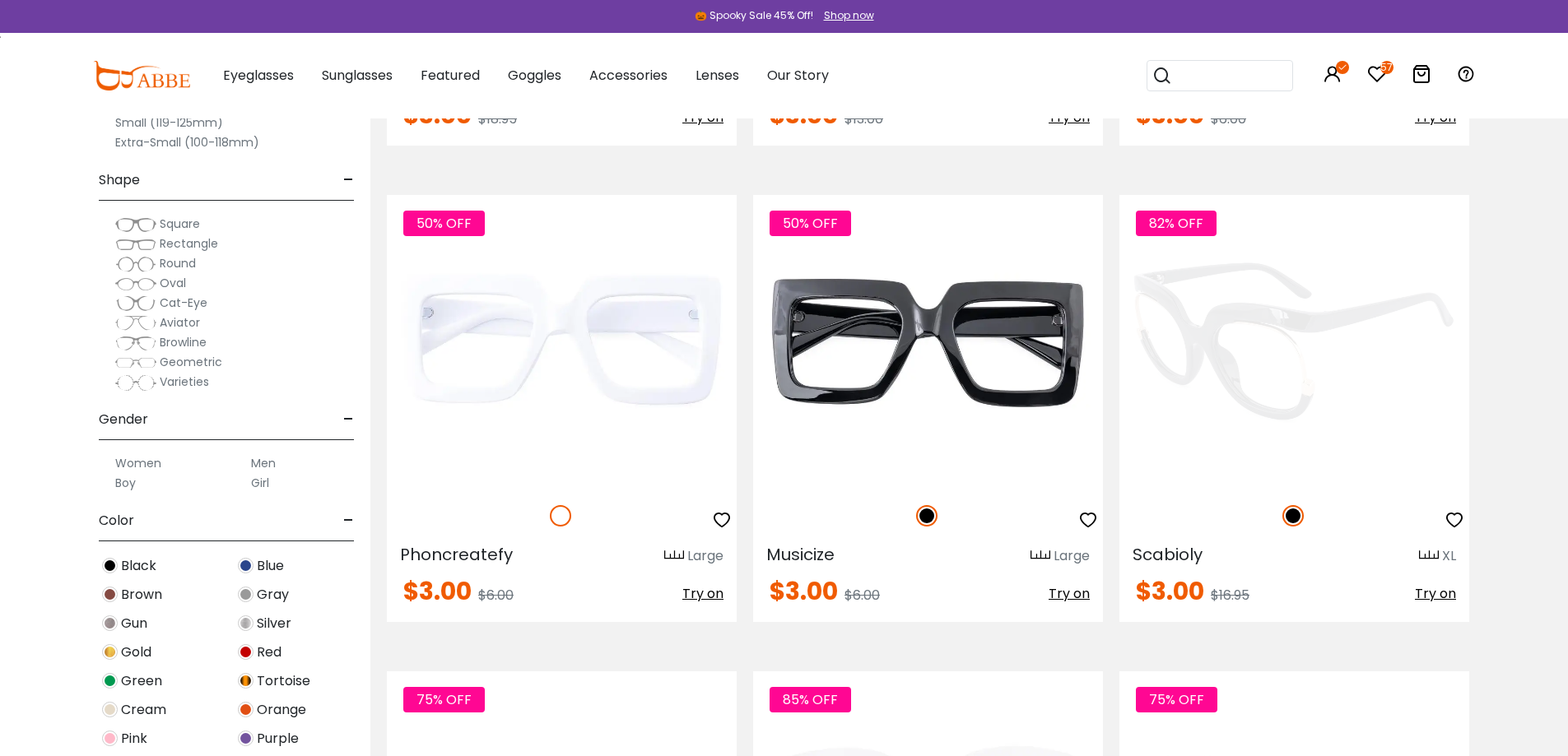
scroll to position [1728, 0]
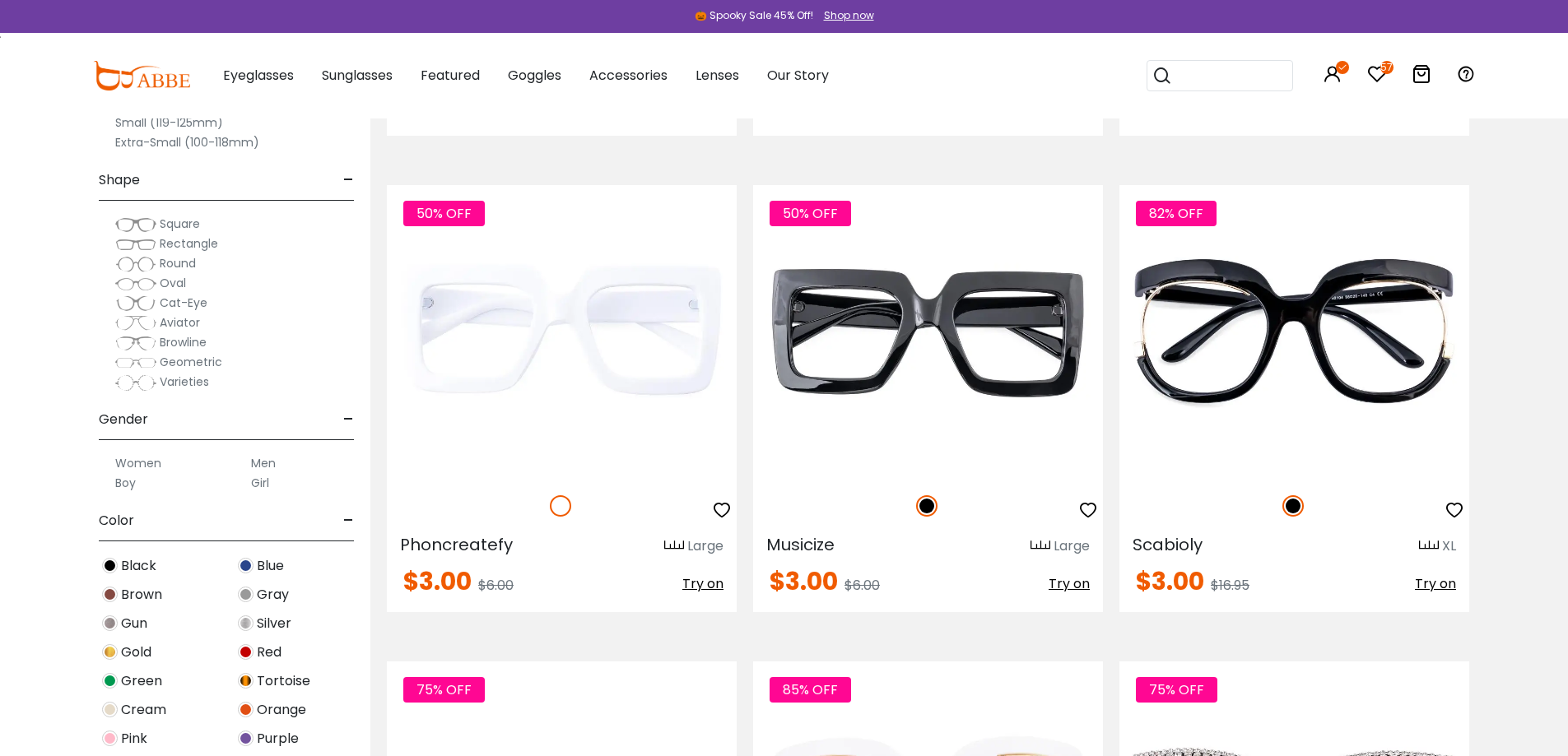
click at [172, 284] on span "Oval" at bounding box center [172, 282] width 26 height 16
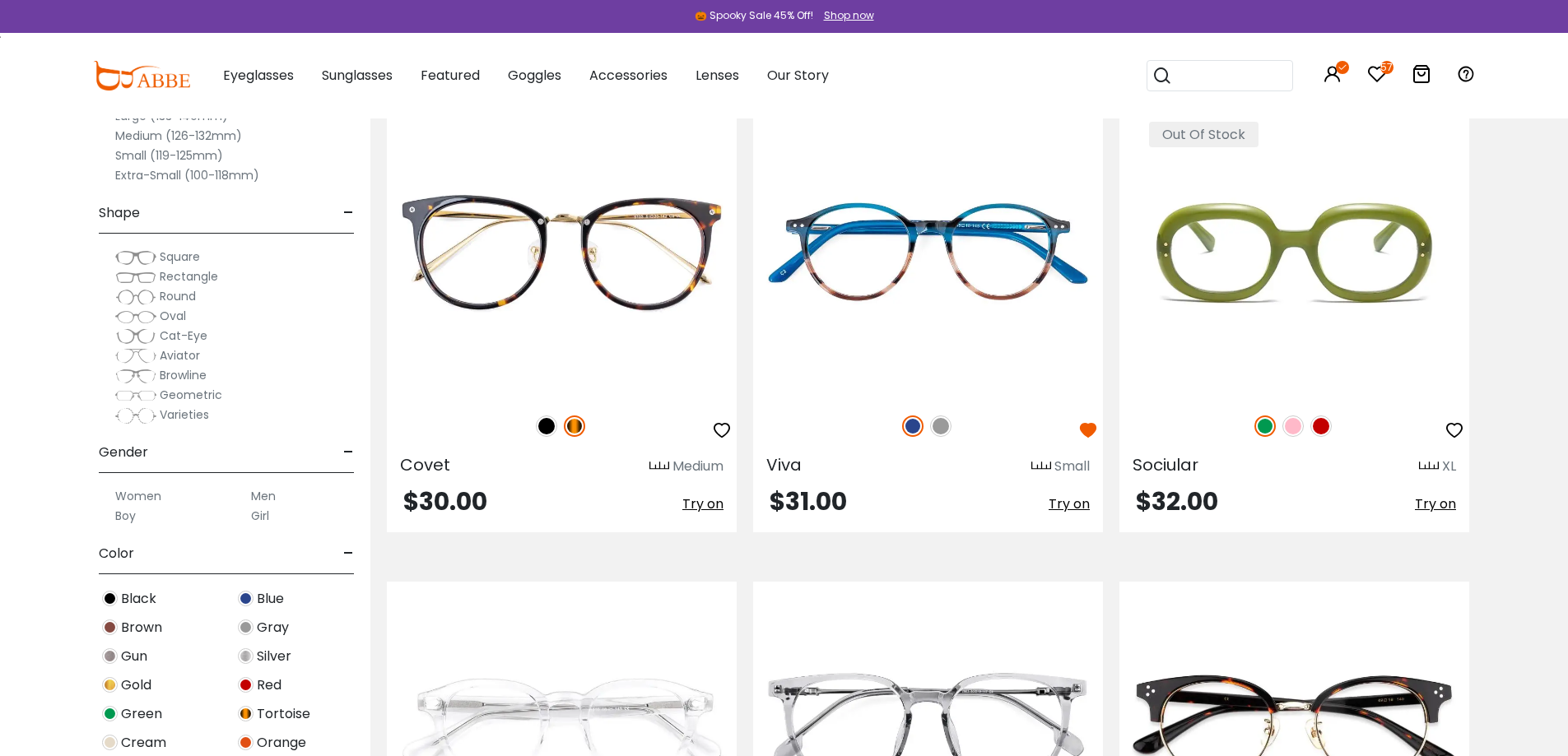
scroll to position [9247, 0]
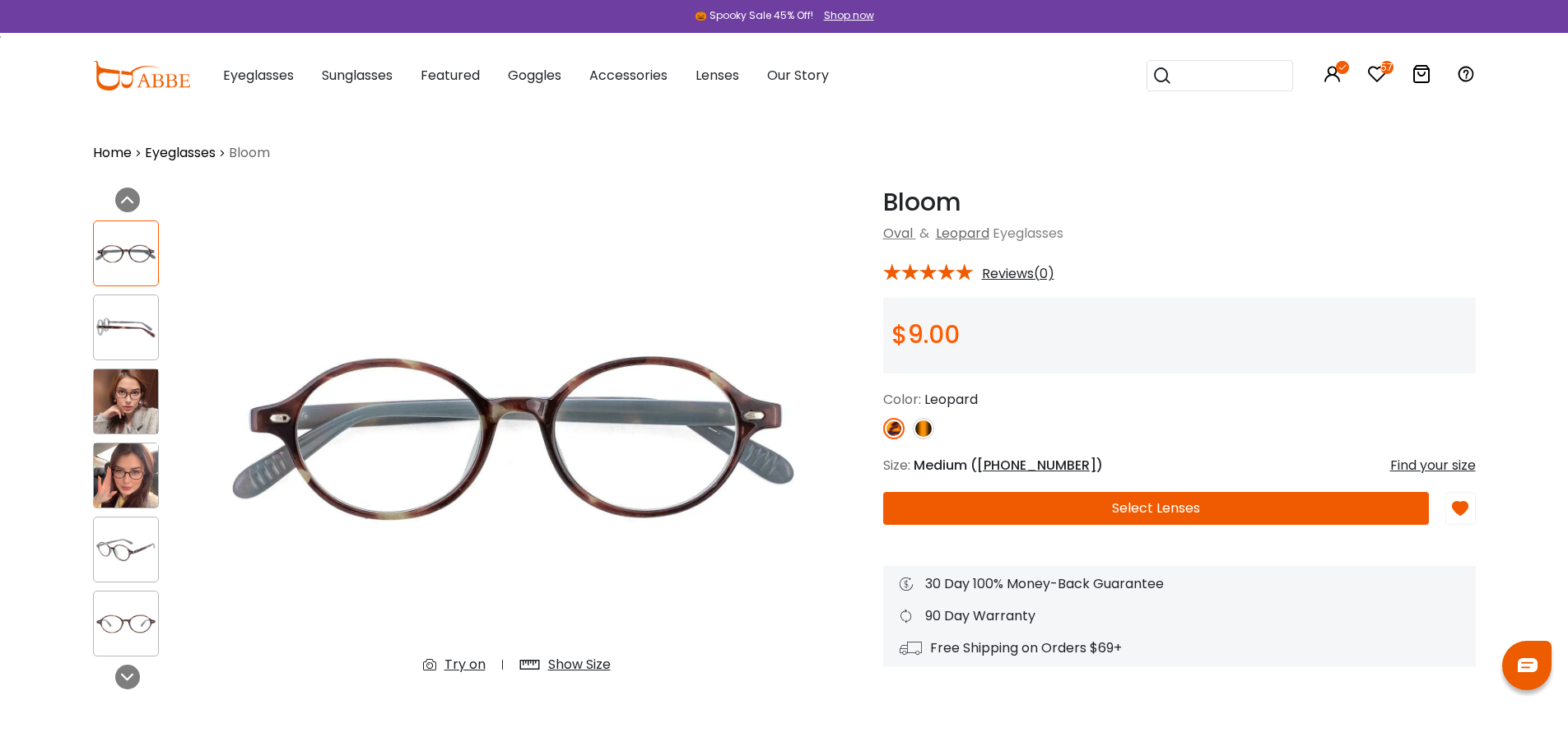
click at [581, 663] on div "Show Size" at bounding box center [579, 665] width 63 height 20
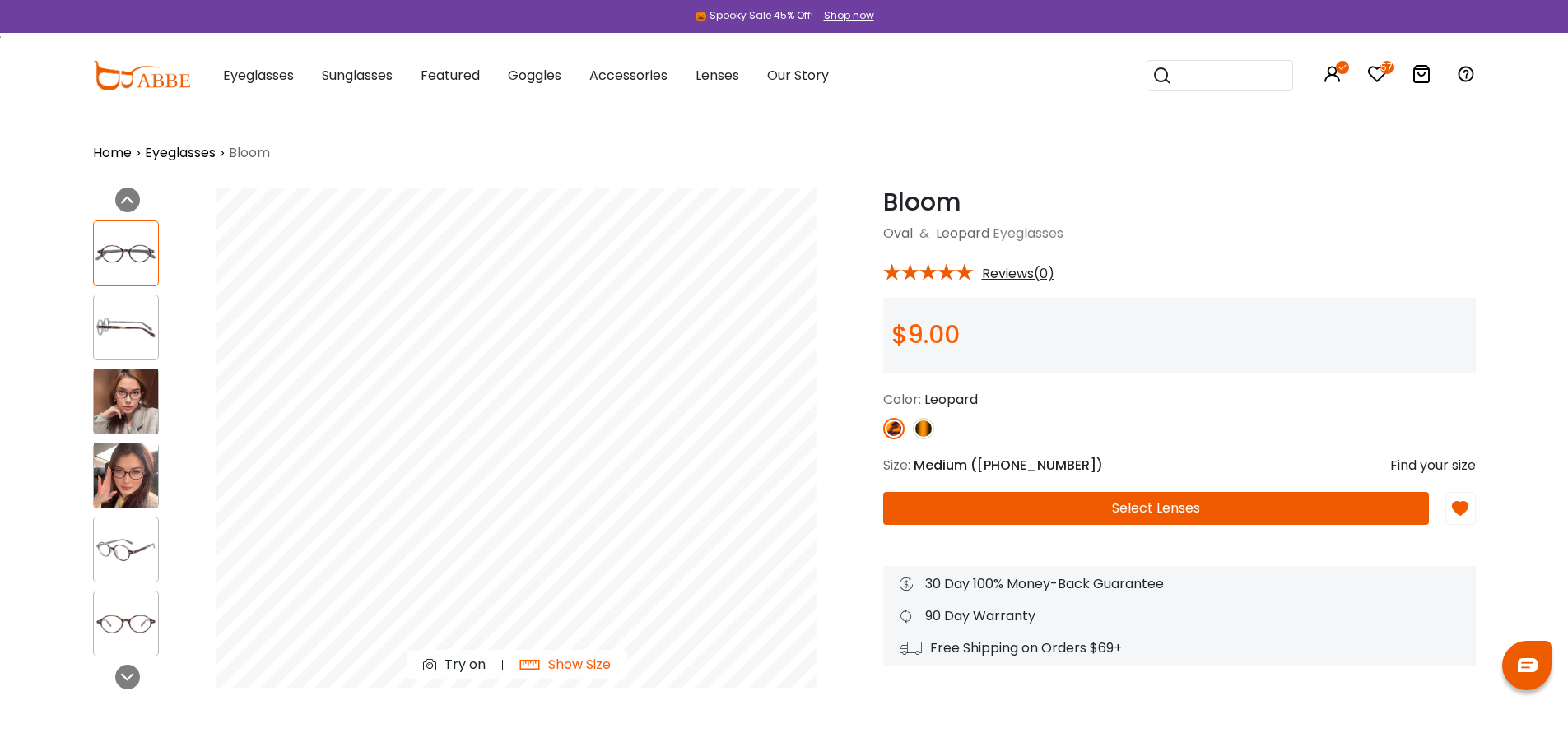
click at [105, 467] on img at bounding box center [125, 476] width 65 height 65
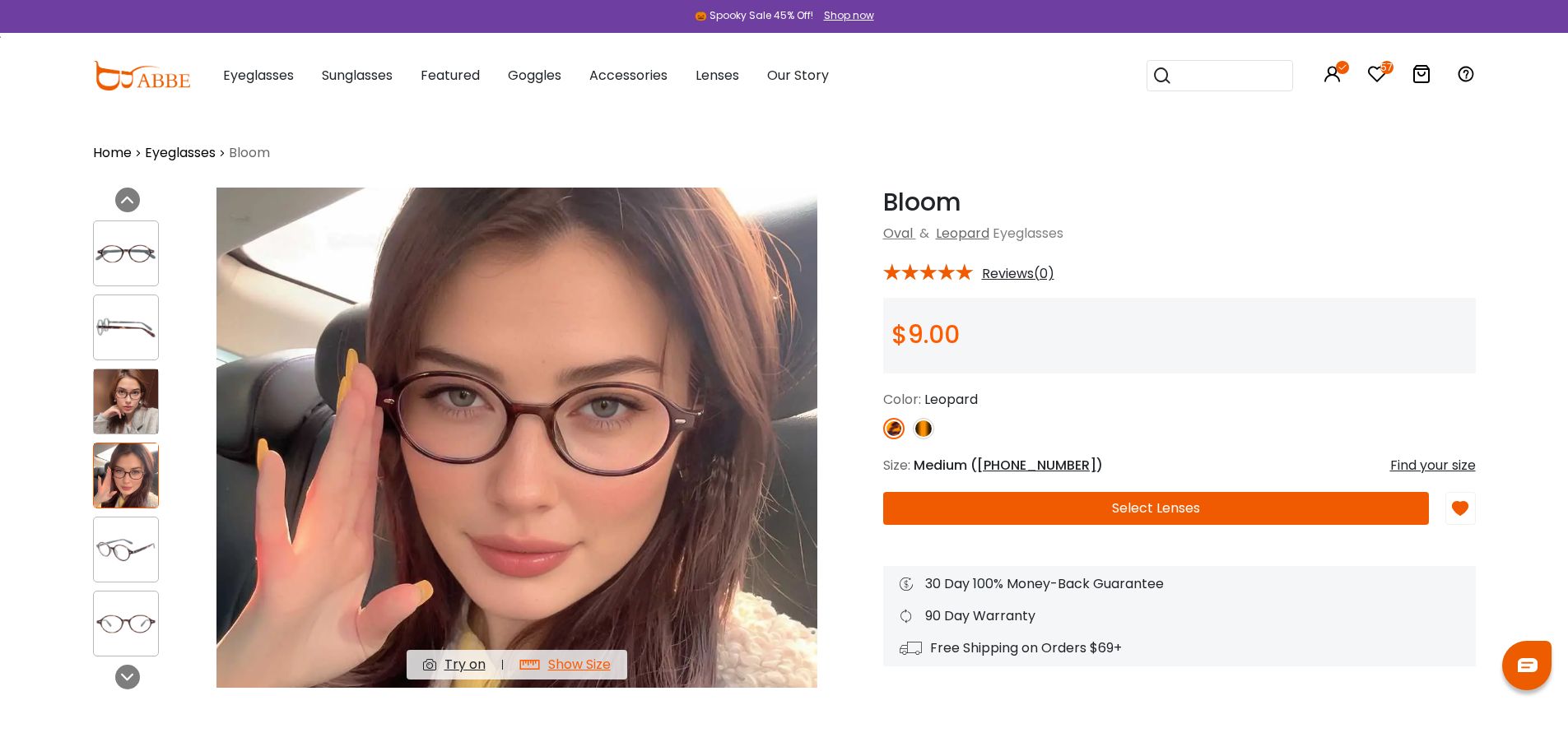
click at [131, 386] on img at bounding box center [125, 402] width 65 height 65
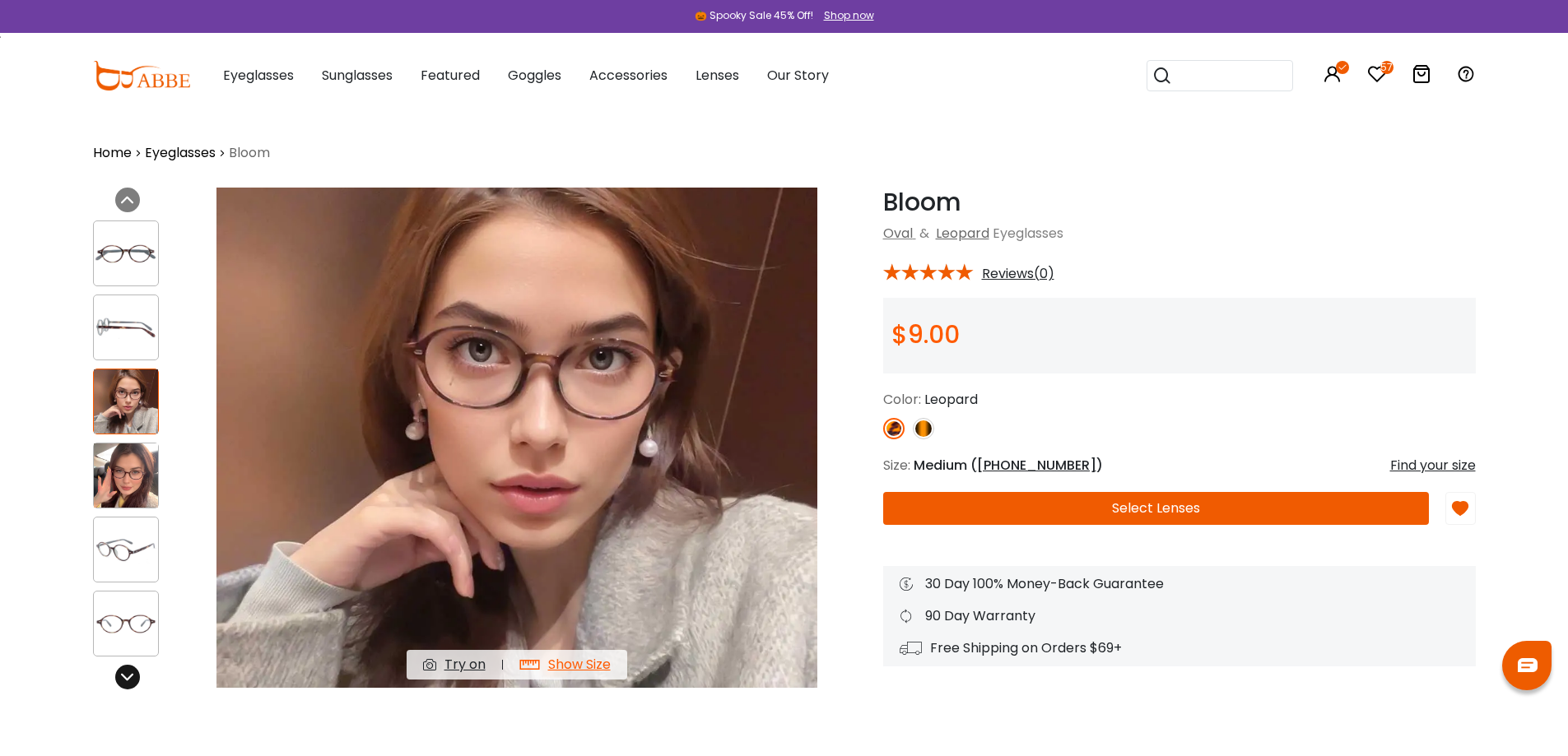
click at [134, 672] on div at bounding box center [128, 677] width 25 height 25
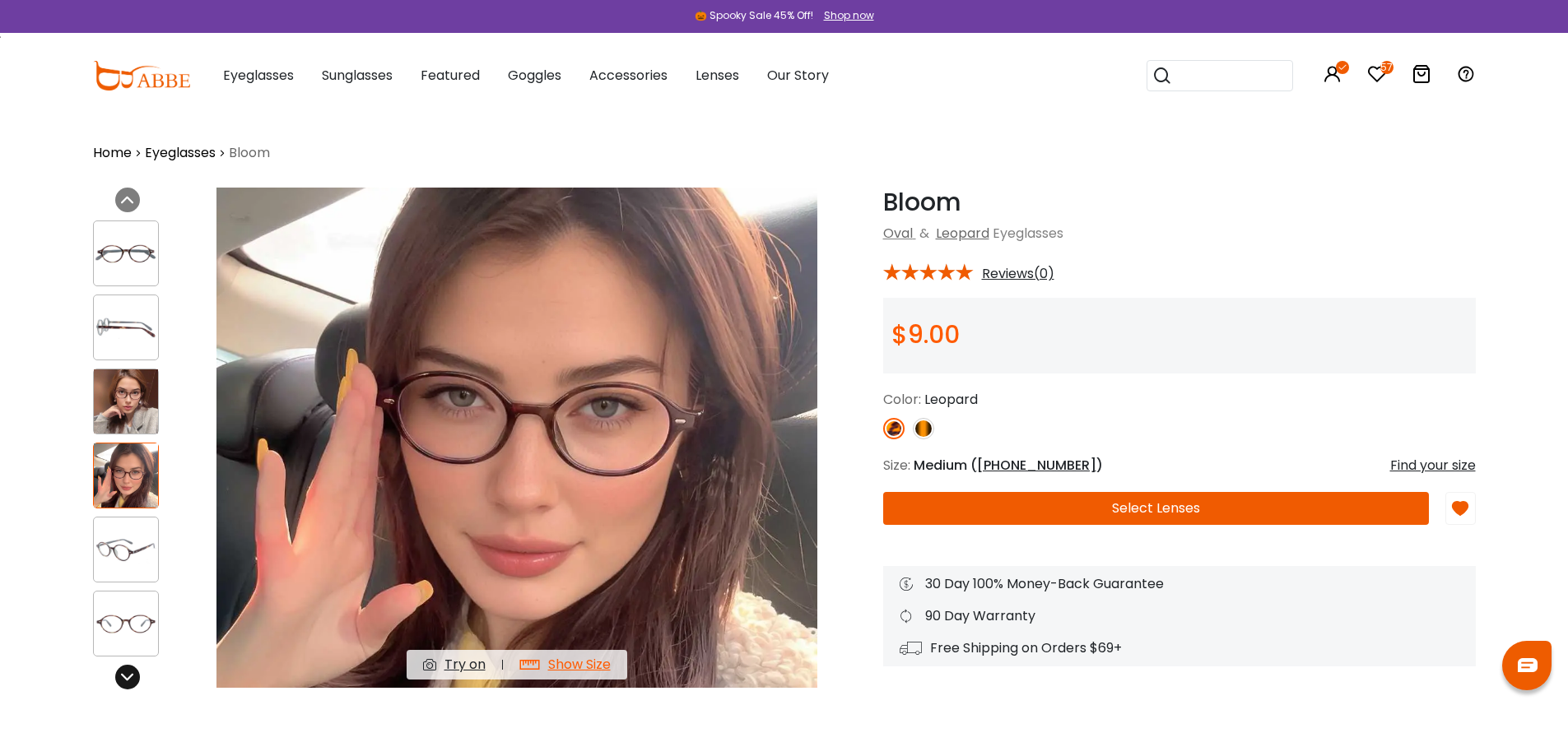
click at [118, 678] on div at bounding box center [128, 677] width 25 height 25
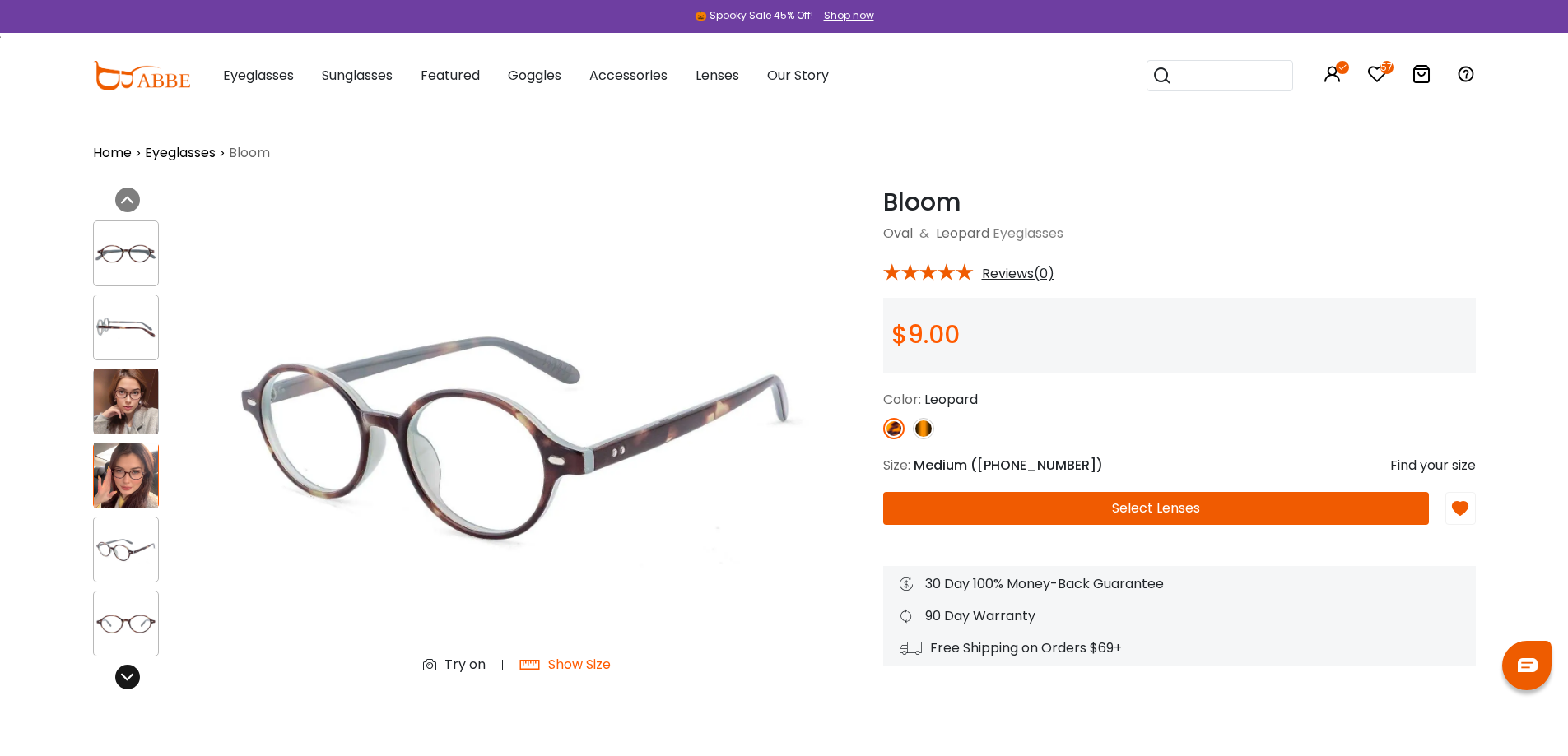
click at [118, 678] on div at bounding box center [128, 677] width 25 height 25
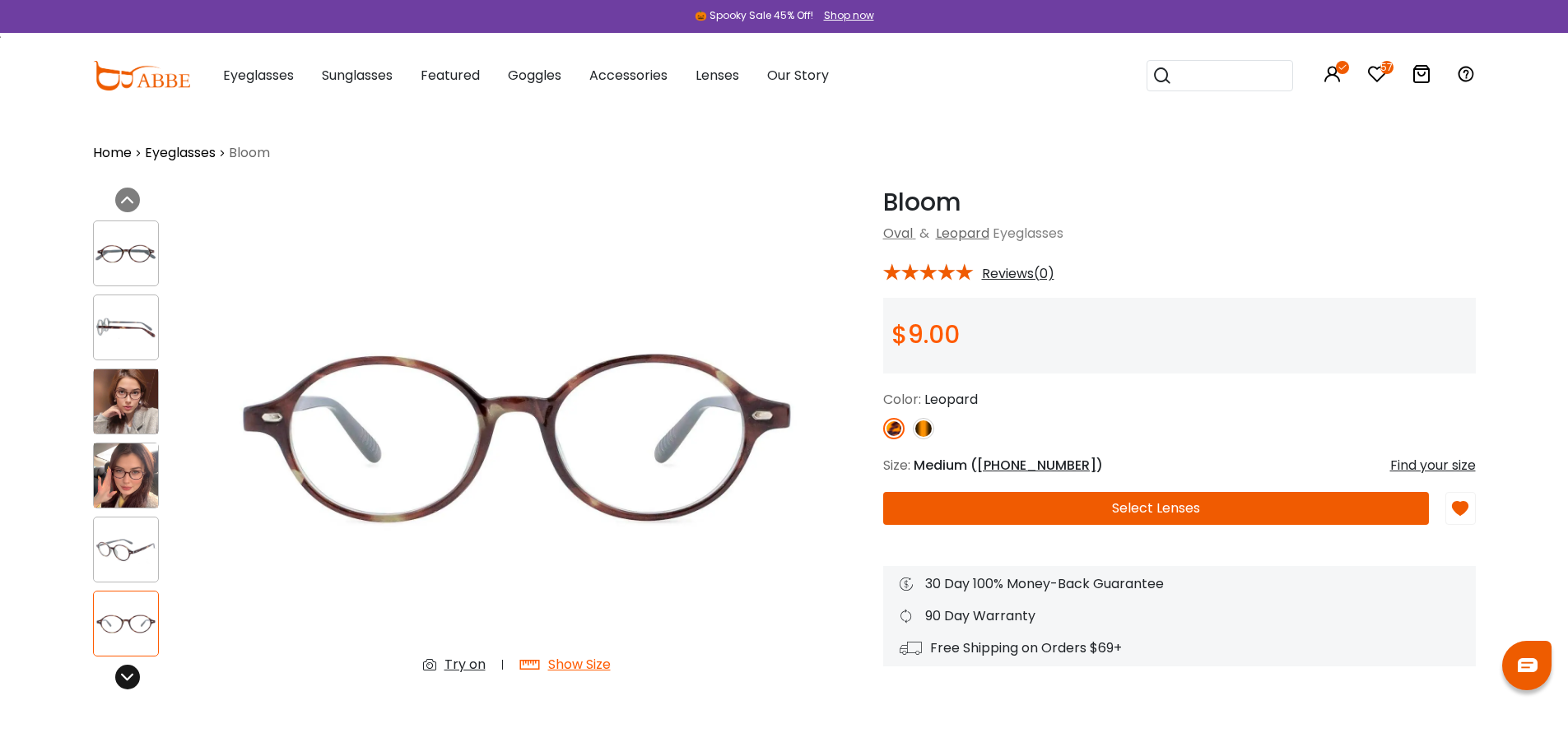
click at [118, 678] on div at bounding box center [128, 677] width 25 height 25
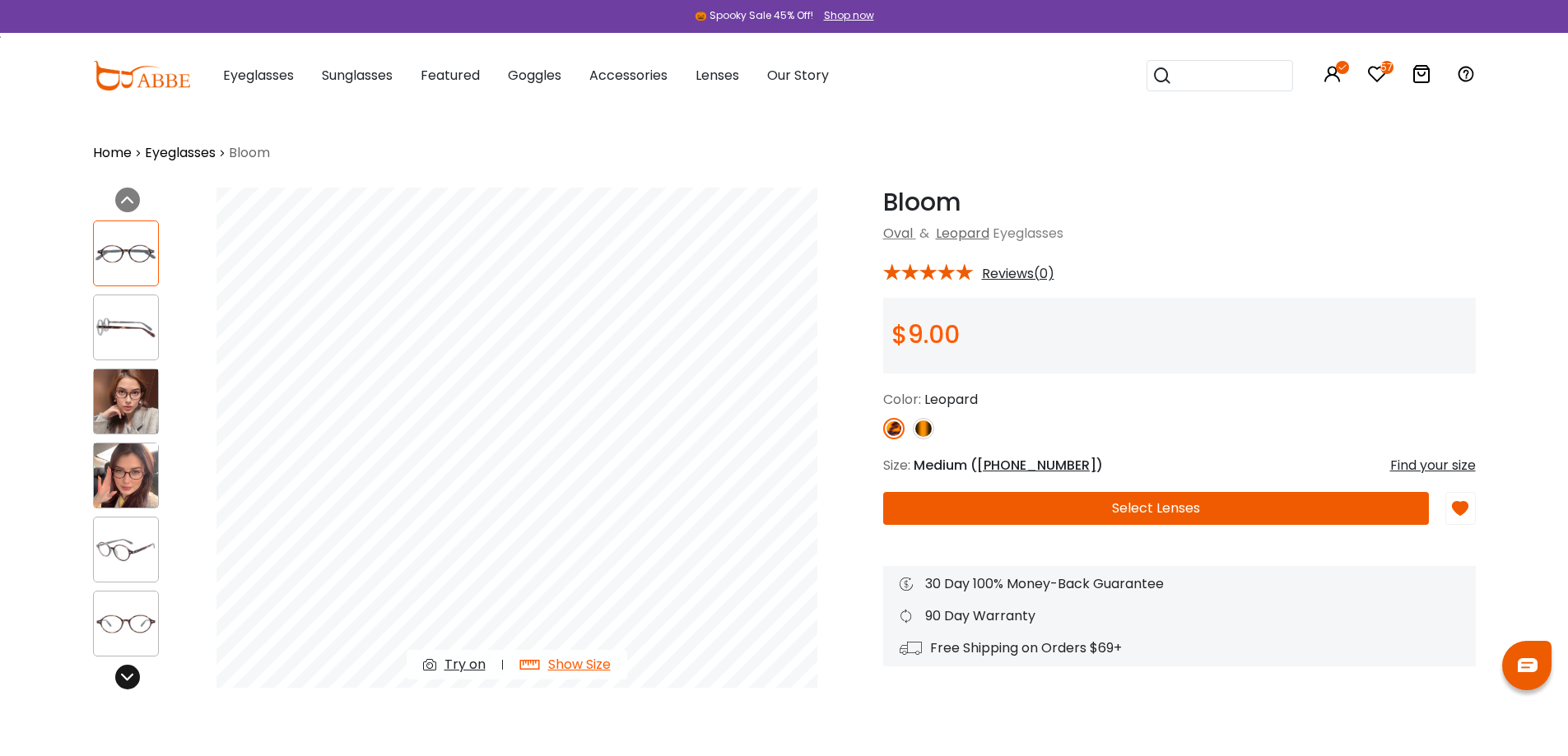
click at [116, 680] on div at bounding box center [128, 677] width 25 height 25
click at [1180, 424] on div at bounding box center [1179, 429] width 592 height 21
click at [1202, 507] on button "Select Lenses" at bounding box center [1156, 508] width 546 height 33
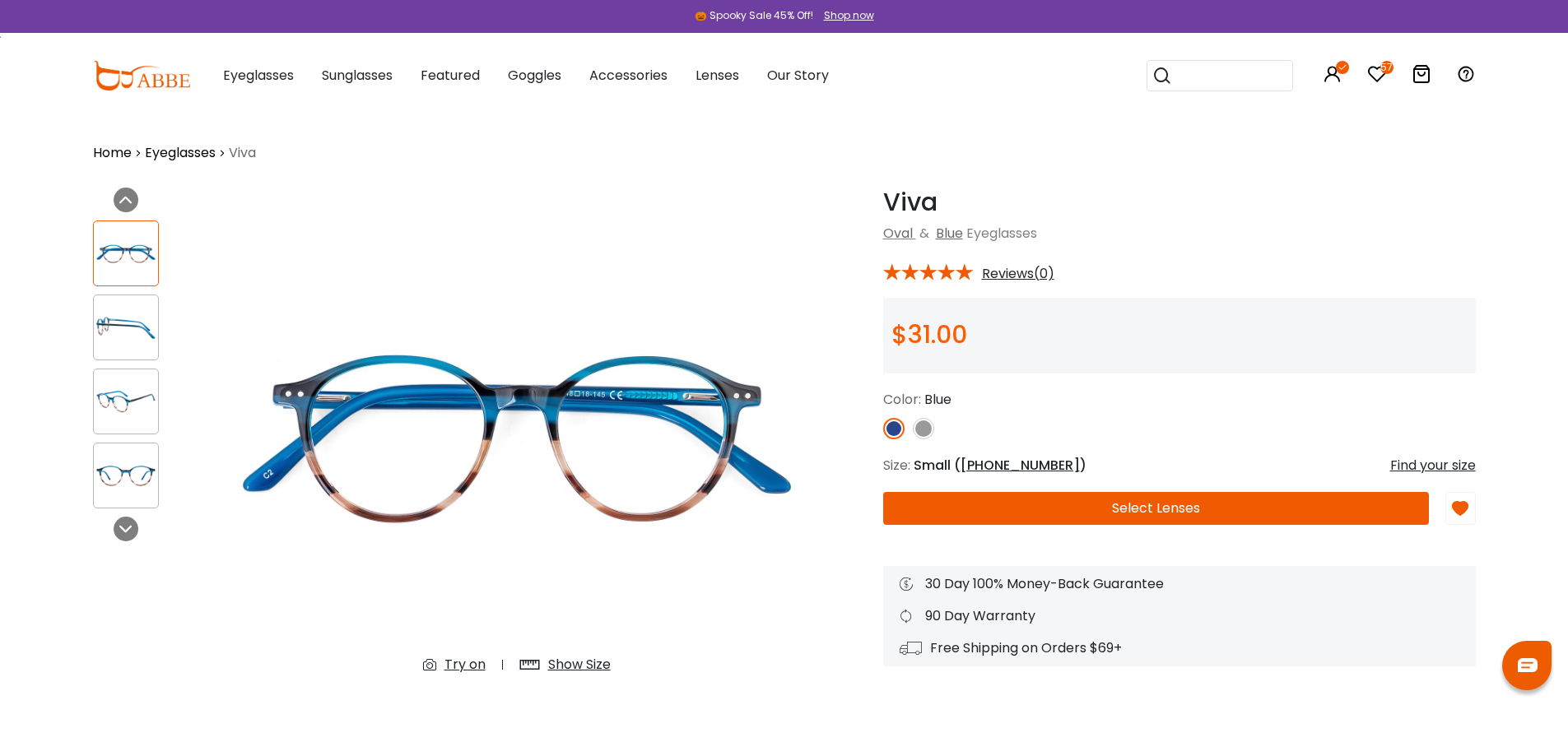
click at [597, 664] on div "Show Size" at bounding box center [579, 665] width 63 height 20
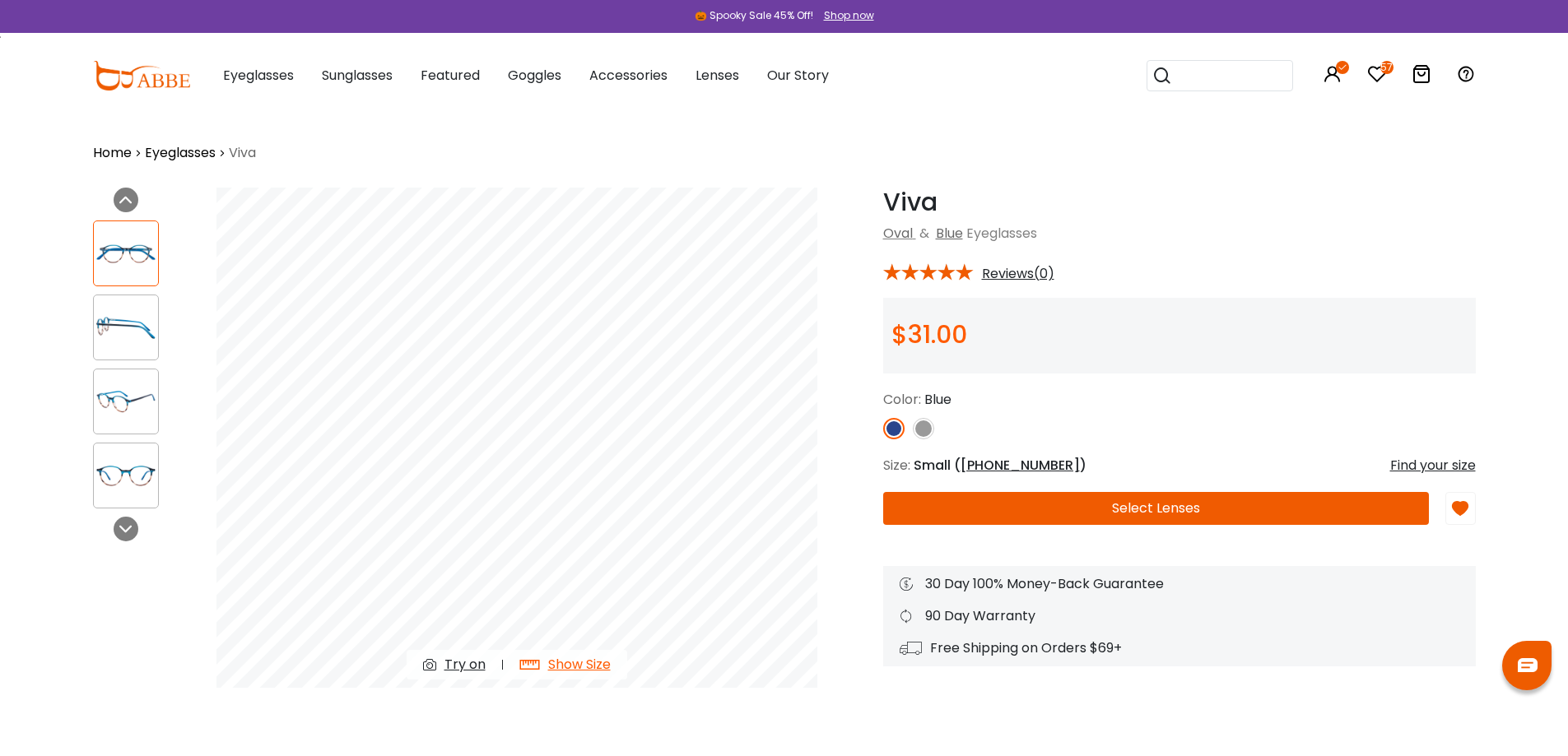
click at [133, 456] on div at bounding box center [126, 476] width 65 height 65
click at [141, 257] on img at bounding box center [125, 253] width 65 height 32
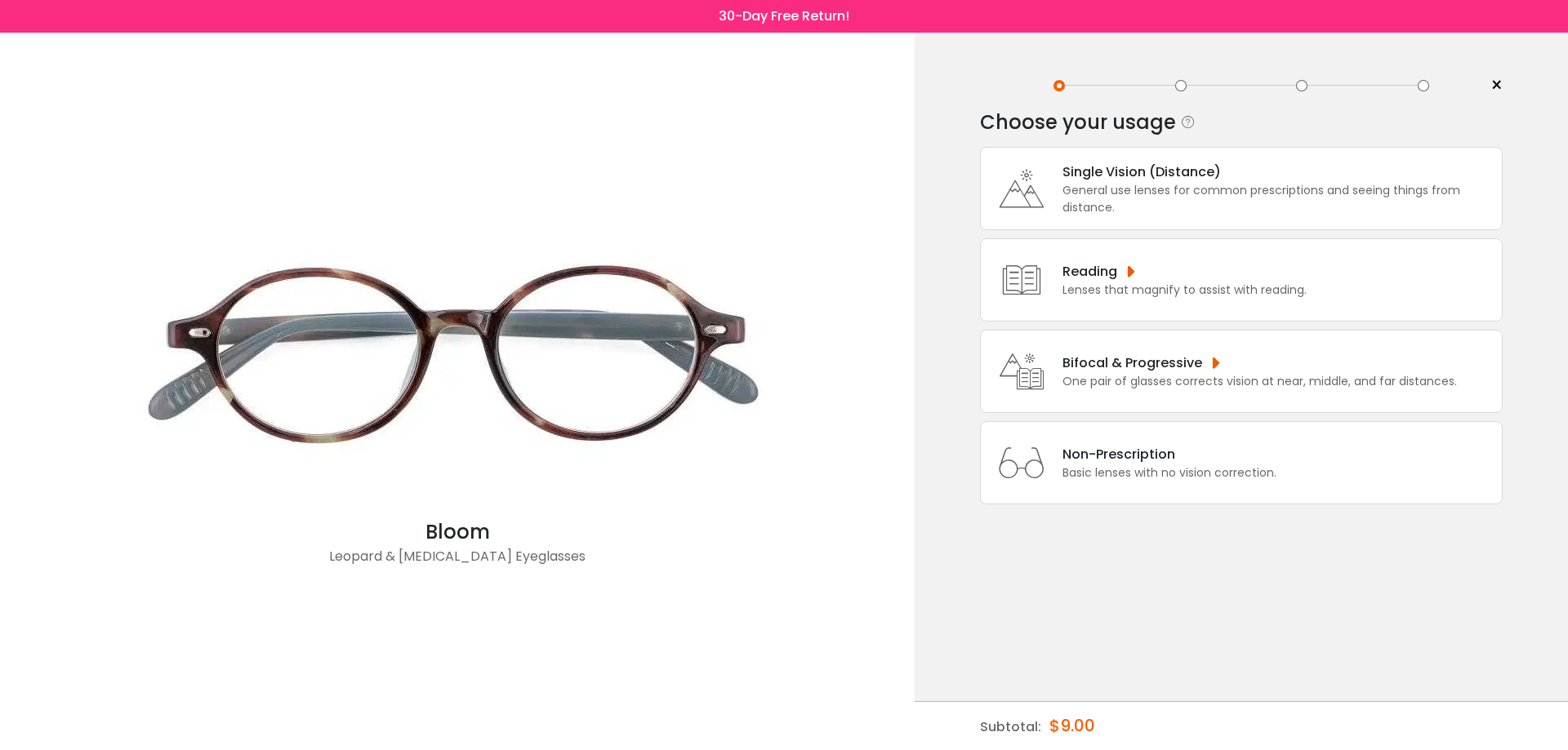
click at [1235, 375] on div "One pair of glasses corrects vision at near, middle, and far distances." at bounding box center [1259, 382] width 395 height 17
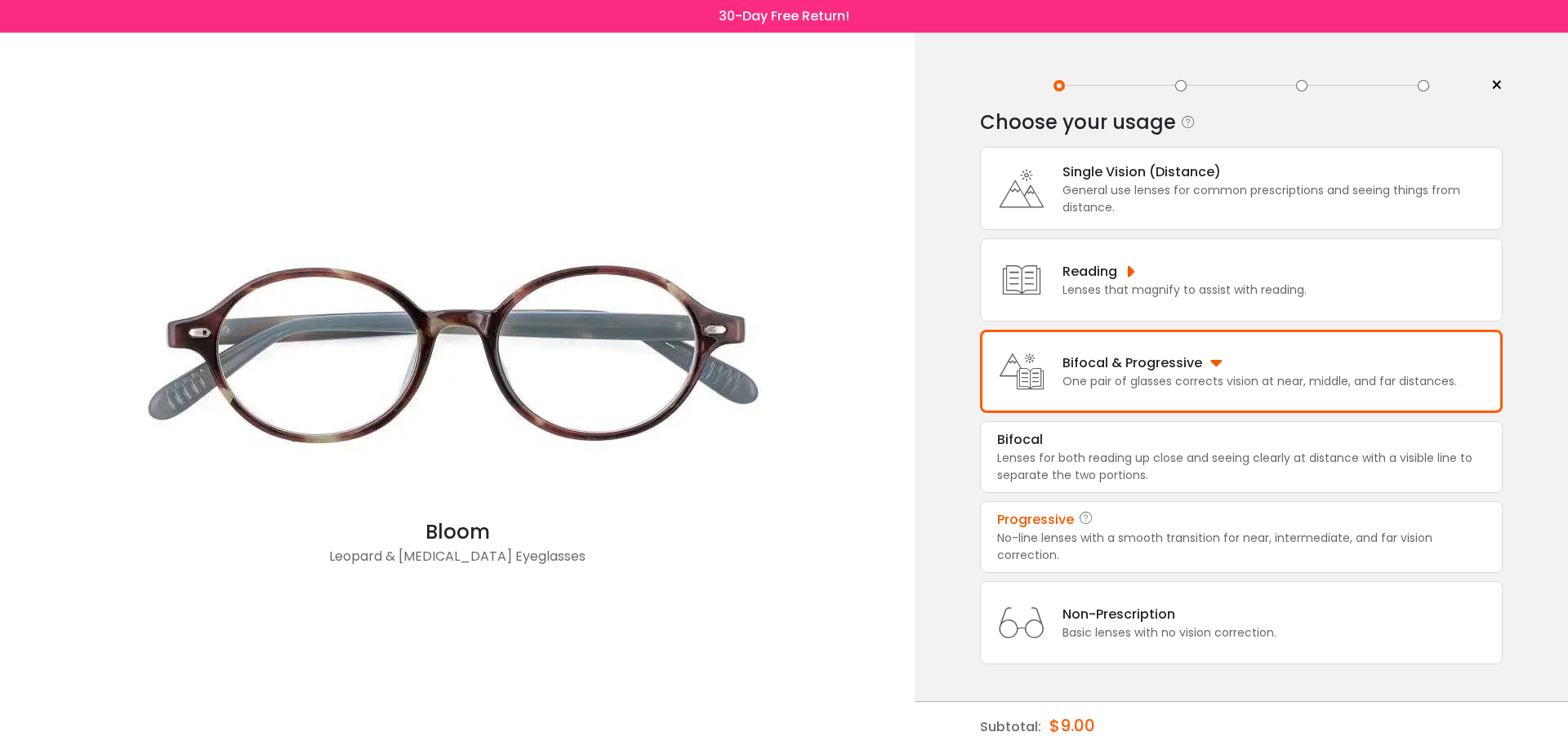
click at [1170, 513] on div "Progressive" at bounding box center [1240, 520] width 488 height 20
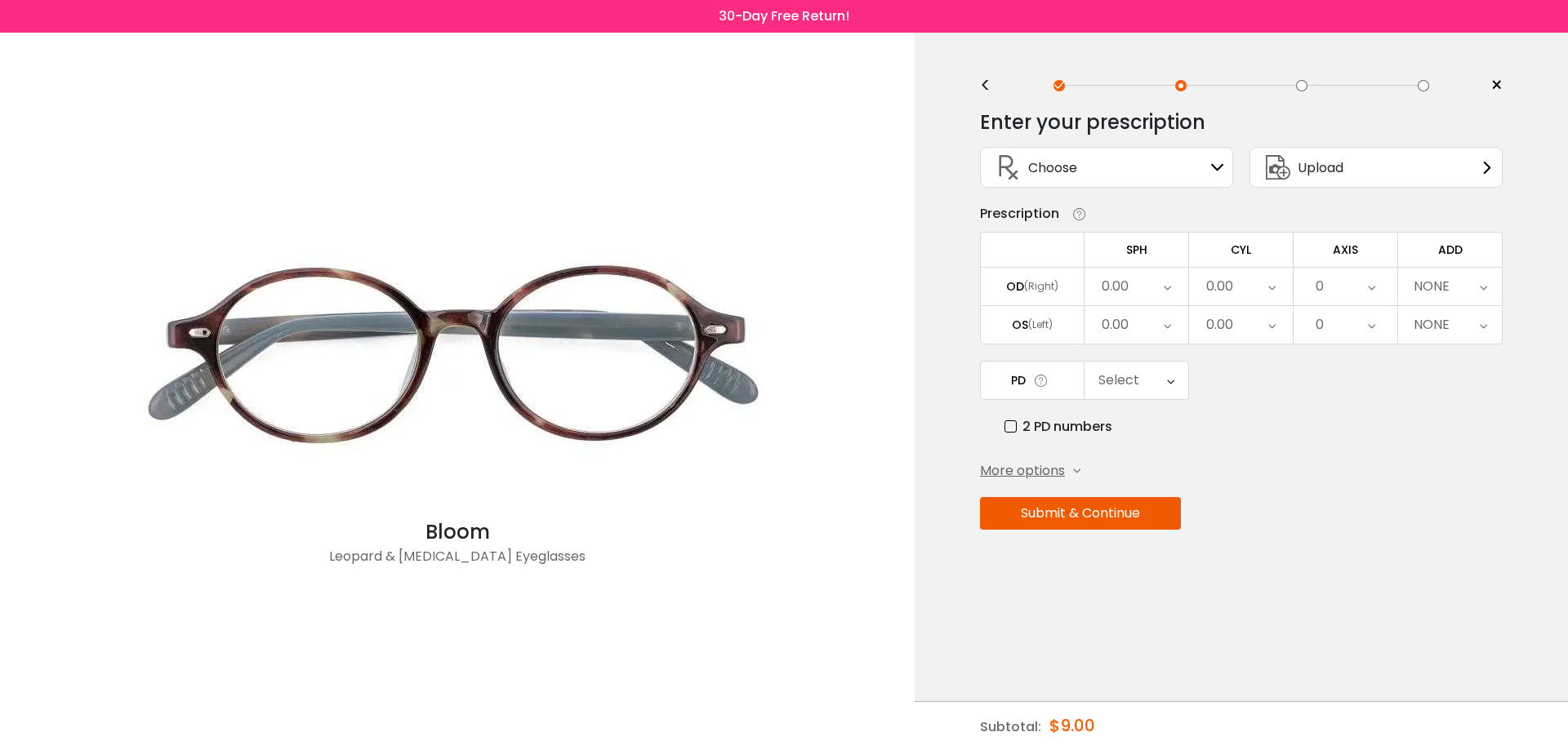
click at [1162, 164] on div "Choose Sign In" at bounding box center [1106, 167] width 235 height 39
click at [1219, 166] on icon at bounding box center [1217, 167] width 13 height 13
click at [1054, 175] on span "Choose" at bounding box center [1052, 167] width 49 height 20
click at [1213, 164] on icon at bounding box center [1217, 167] width 13 height 13
click at [1456, 520] on div "Submit & Continue" at bounding box center [1240, 513] width 523 height 32
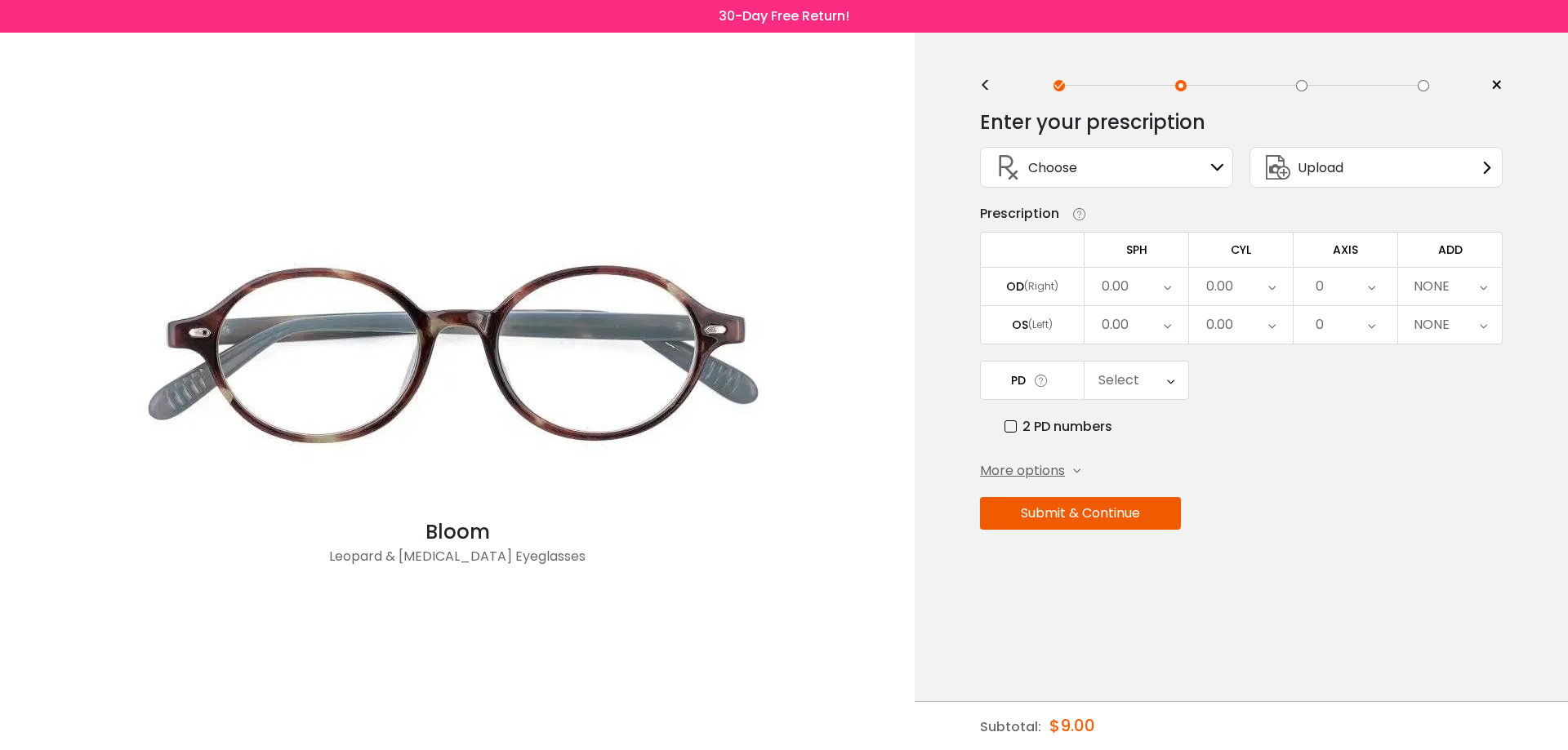
click at [1188, 179] on div "Choose Sign In" at bounding box center [1106, 167] width 235 height 39
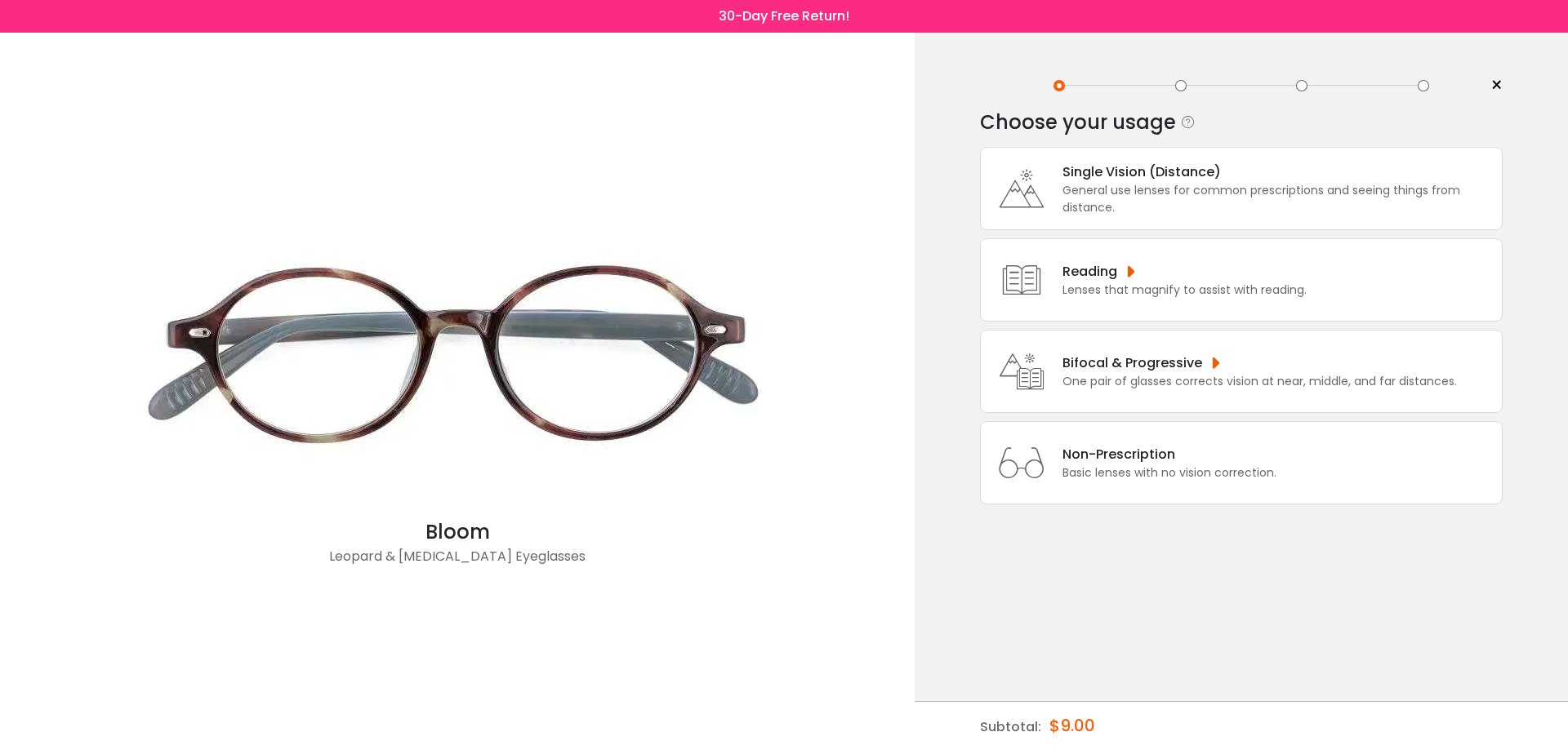
click at [1175, 361] on div "Bifocal & Progressive" at bounding box center [1259, 362] width 395 height 20
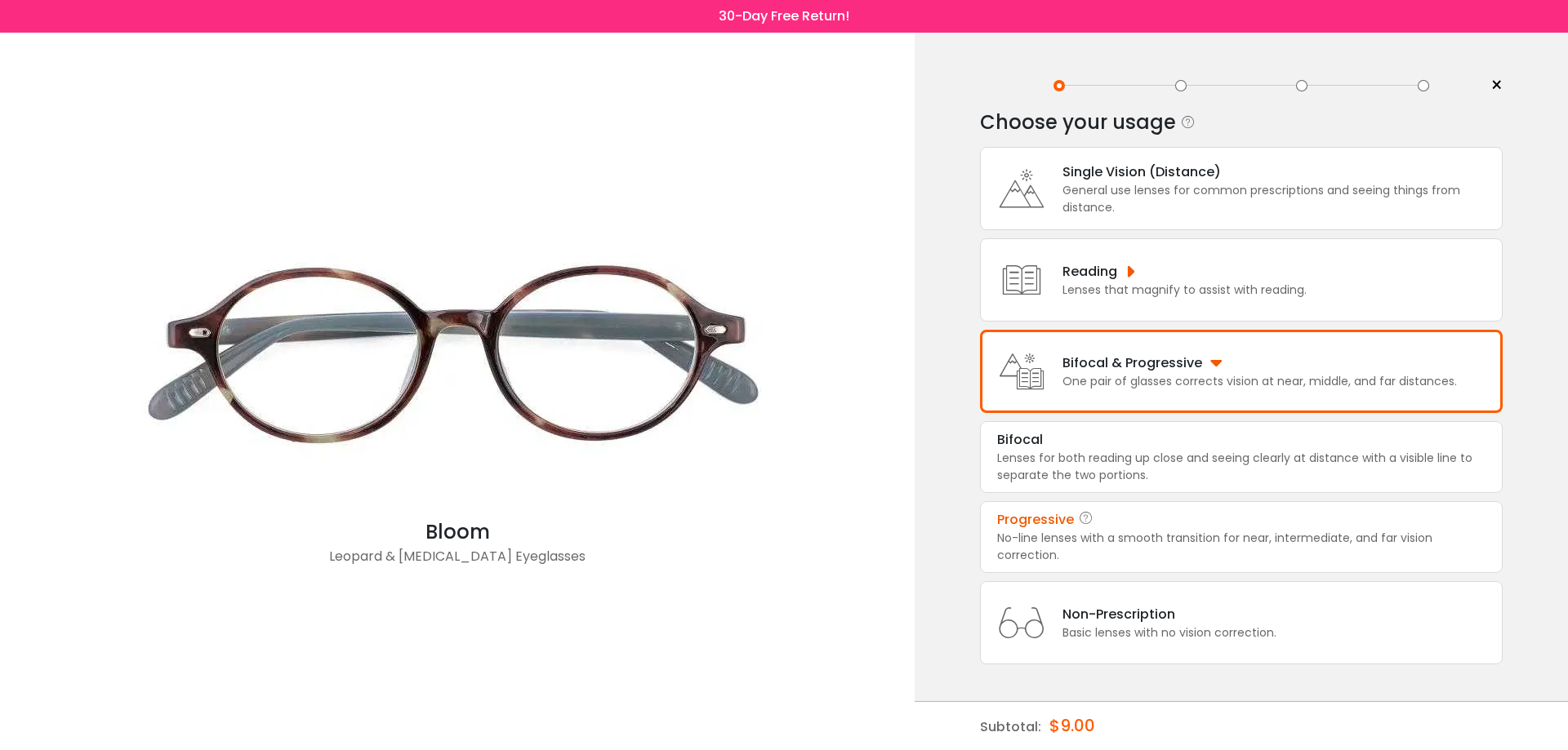
click at [1127, 521] on div "Progressive" at bounding box center [1240, 520] width 488 height 20
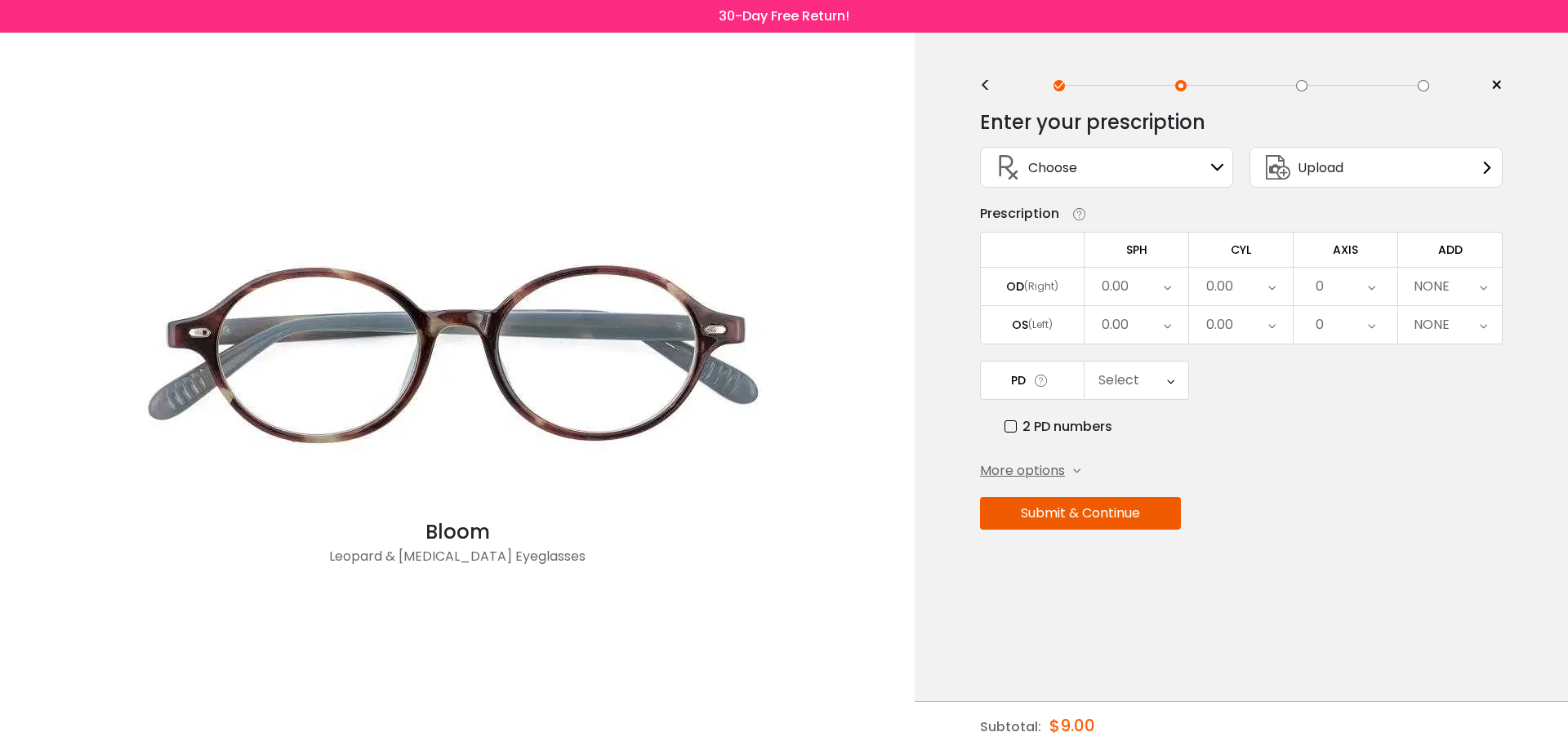
click at [1101, 157] on div "Choose Sign In" at bounding box center [1106, 167] width 235 height 39
click at [1226, 167] on div "Choose Sign In" at bounding box center [1106, 167] width 253 height 41
click at [1311, 167] on span "Upload" at bounding box center [1321, 167] width 46 height 20
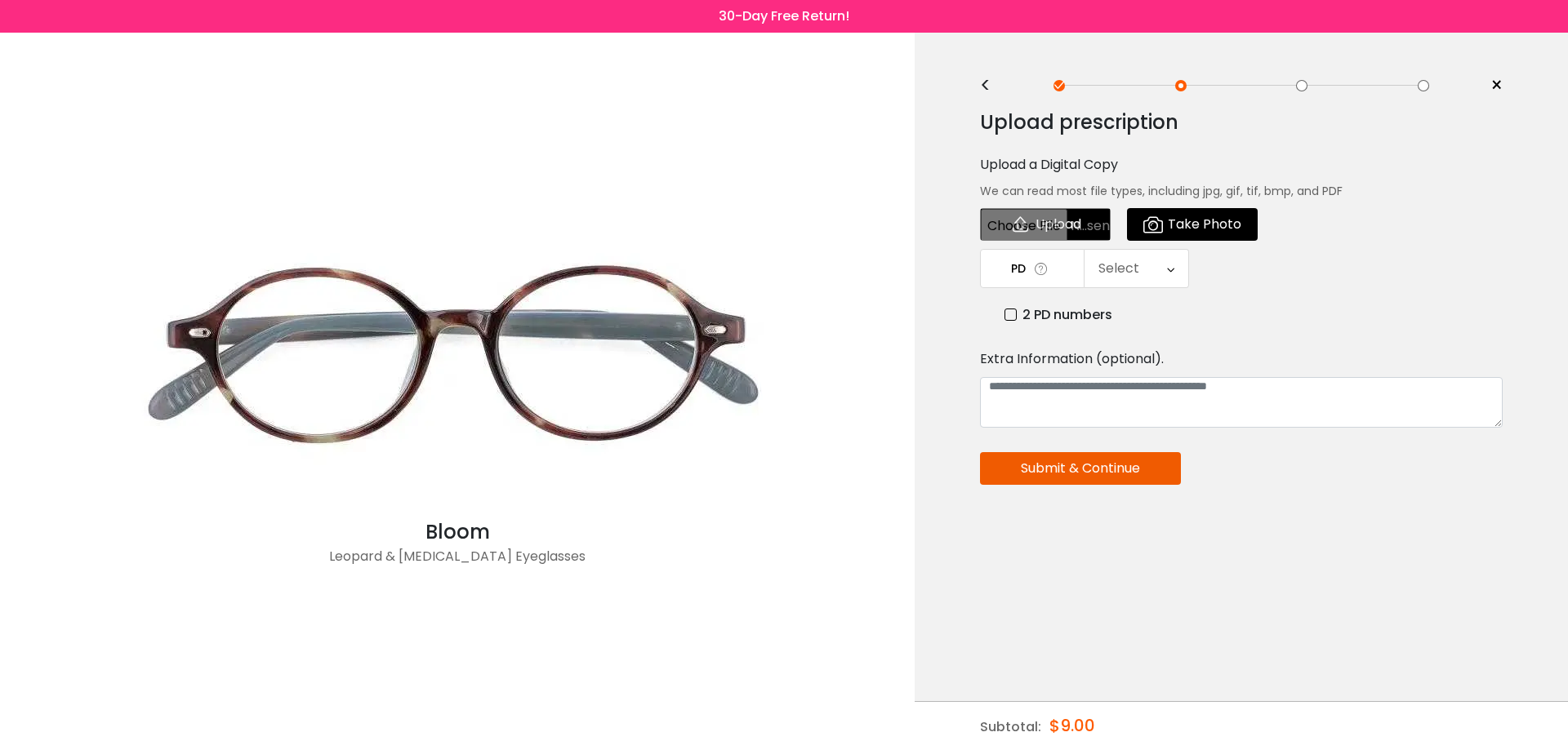
click at [984, 87] on div "<" at bounding box center [992, 86] width 25 height 13
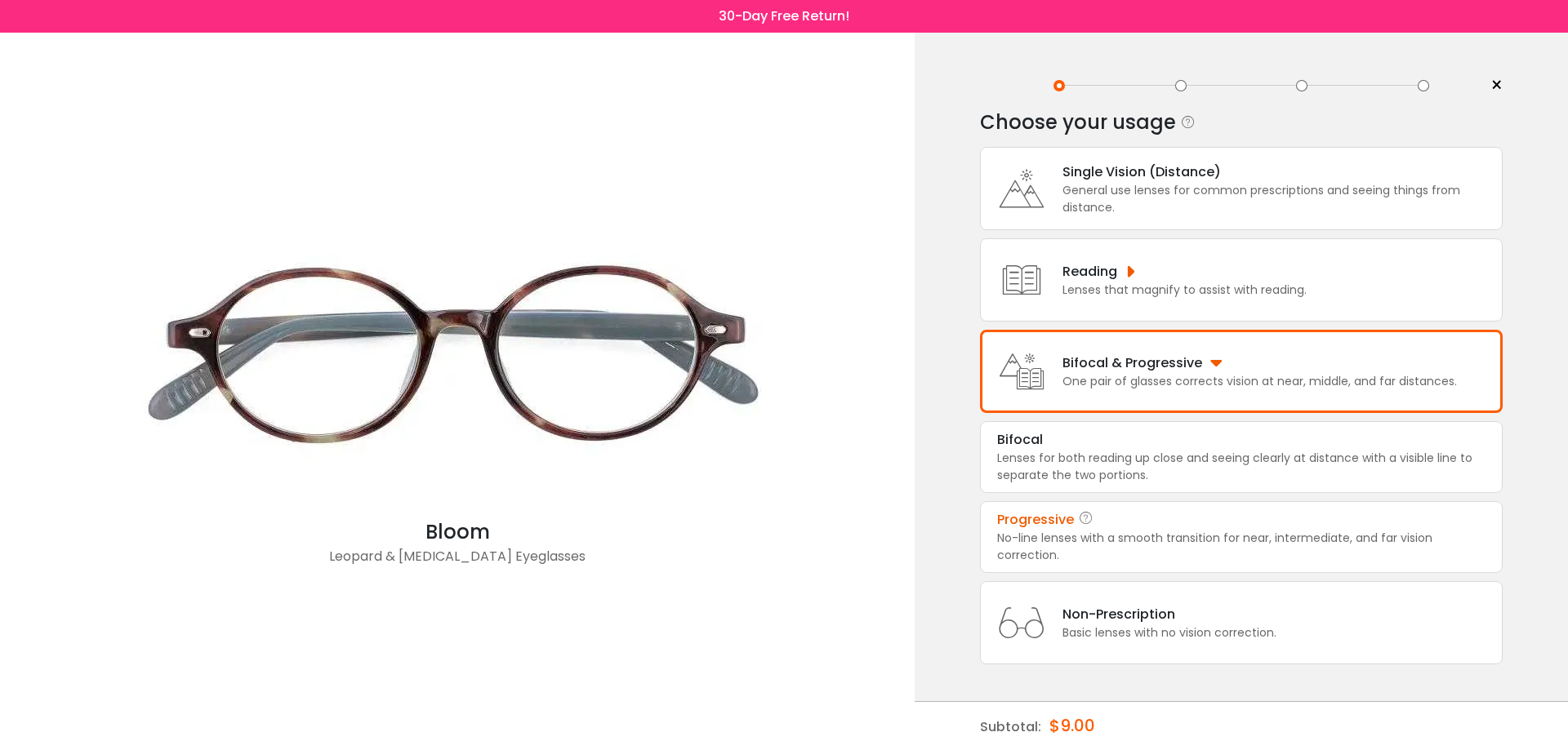
click at [1170, 540] on div "No-line lenses with a smooth transition for near, intermediate, and far vision …" at bounding box center [1240, 547] width 488 height 34
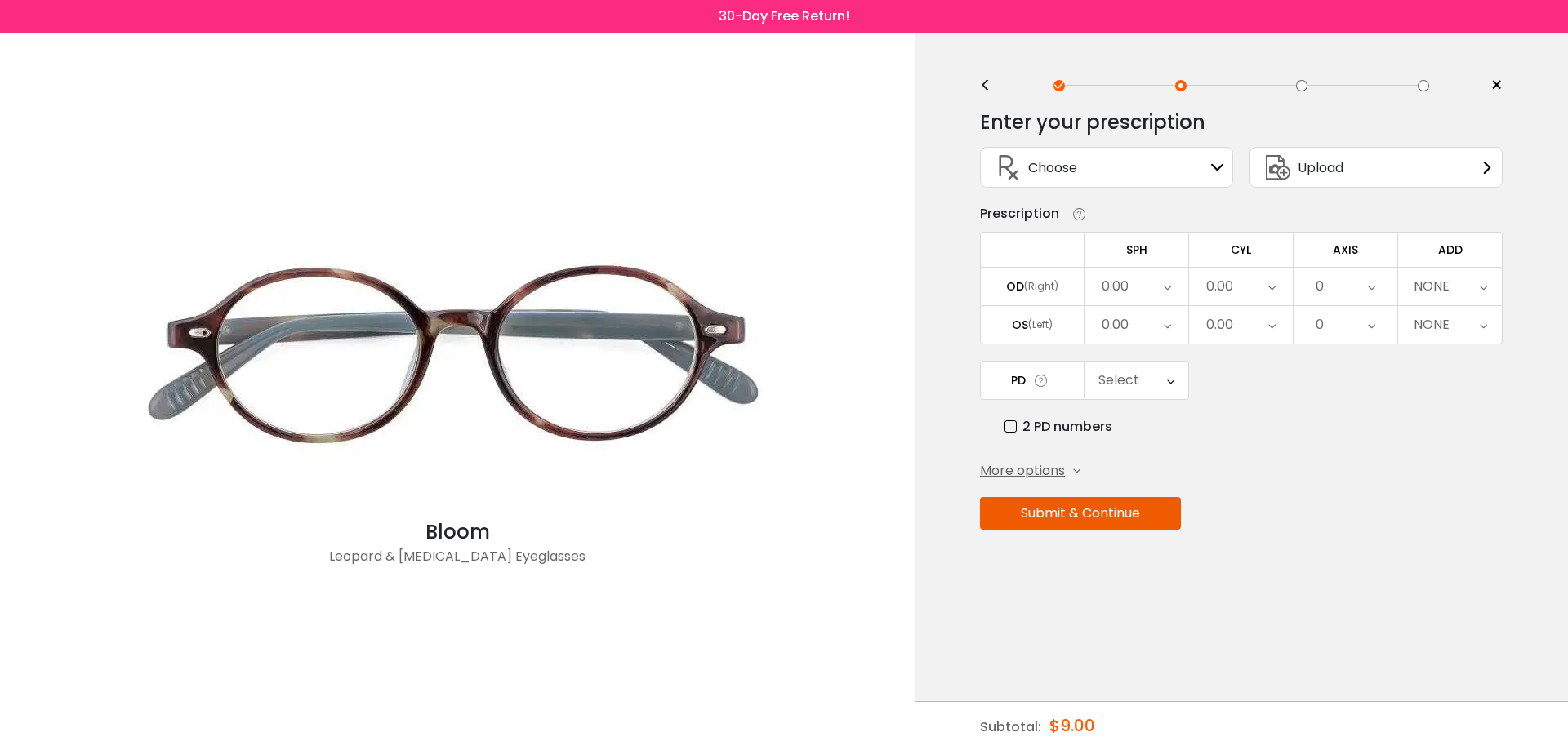
click at [1169, 282] on icon at bounding box center [1168, 286] width 8 height 37
click at [1340, 506] on div "Submit & Continue" at bounding box center [1240, 513] width 523 height 32
click at [1032, 470] on span "More options" at bounding box center [1021, 471] width 85 height 20
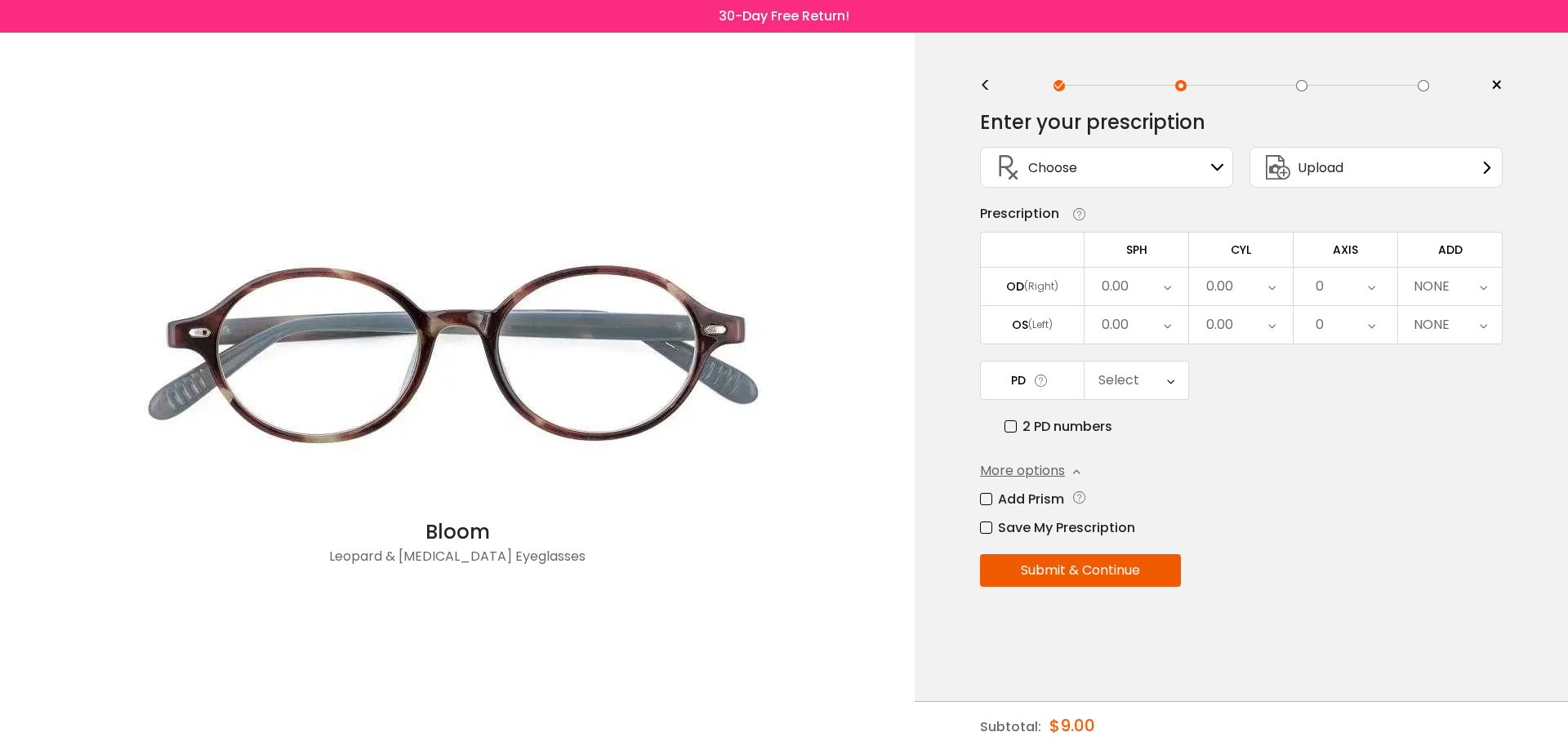
click at [1496, 86] on span "×" at bounding box center [1495, 86] width 12 height 25
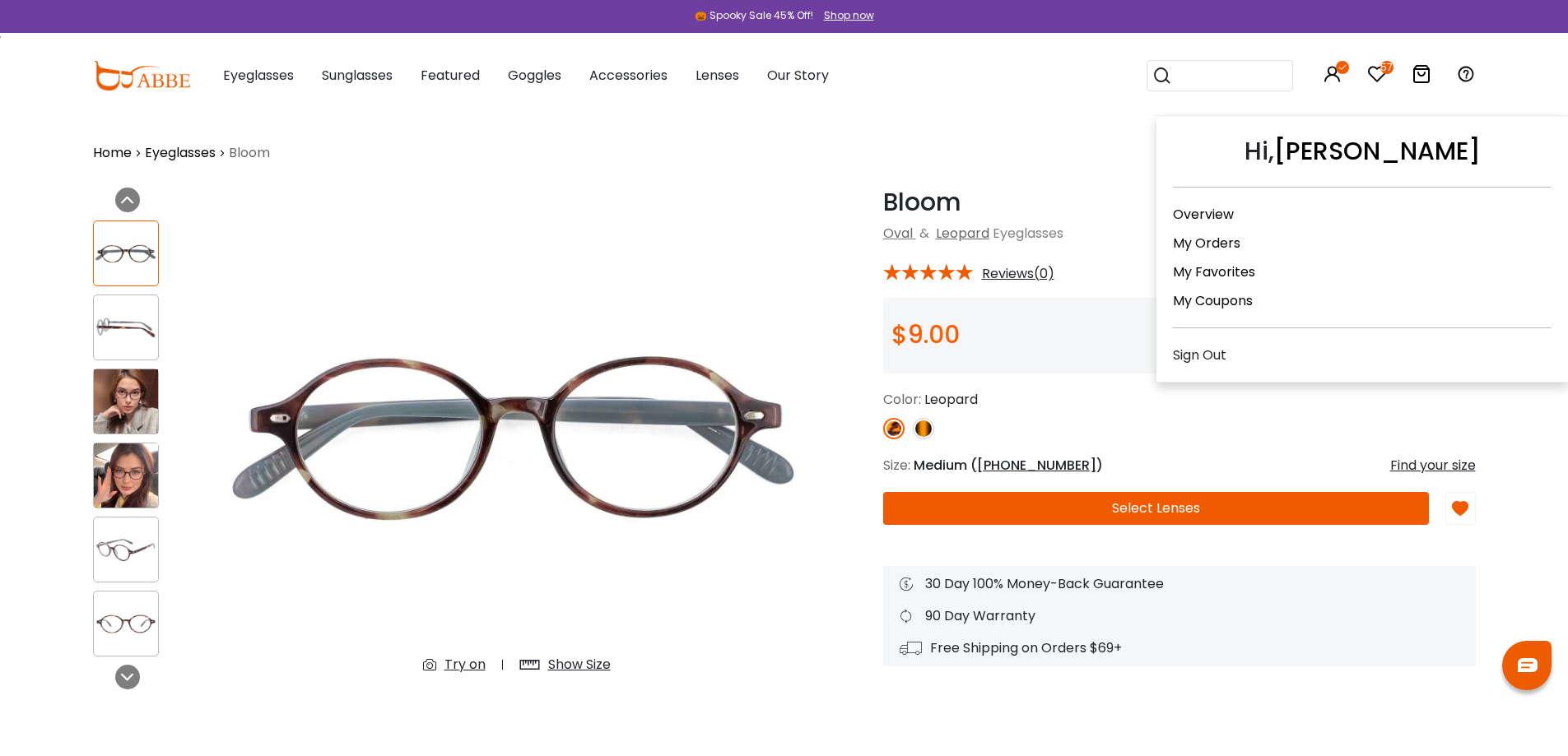
drag, startPoint x: 1327, startPoint y: 74, endPoint x: 1197, endPoint y: 208, distance: 186.7
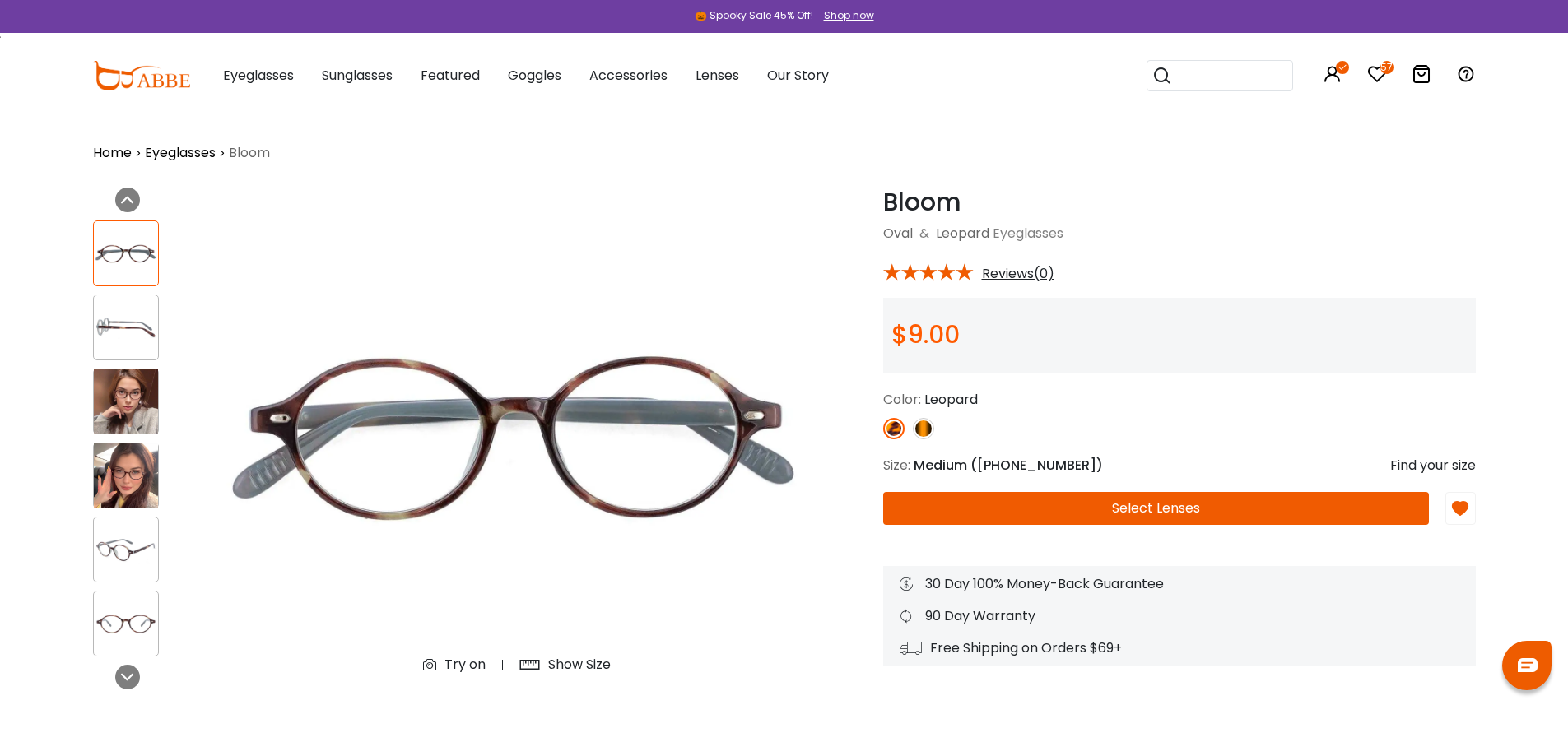
click at [1238, 496] on button "Select Lenses" at bounding box center [1156, 508] width 546 height 33
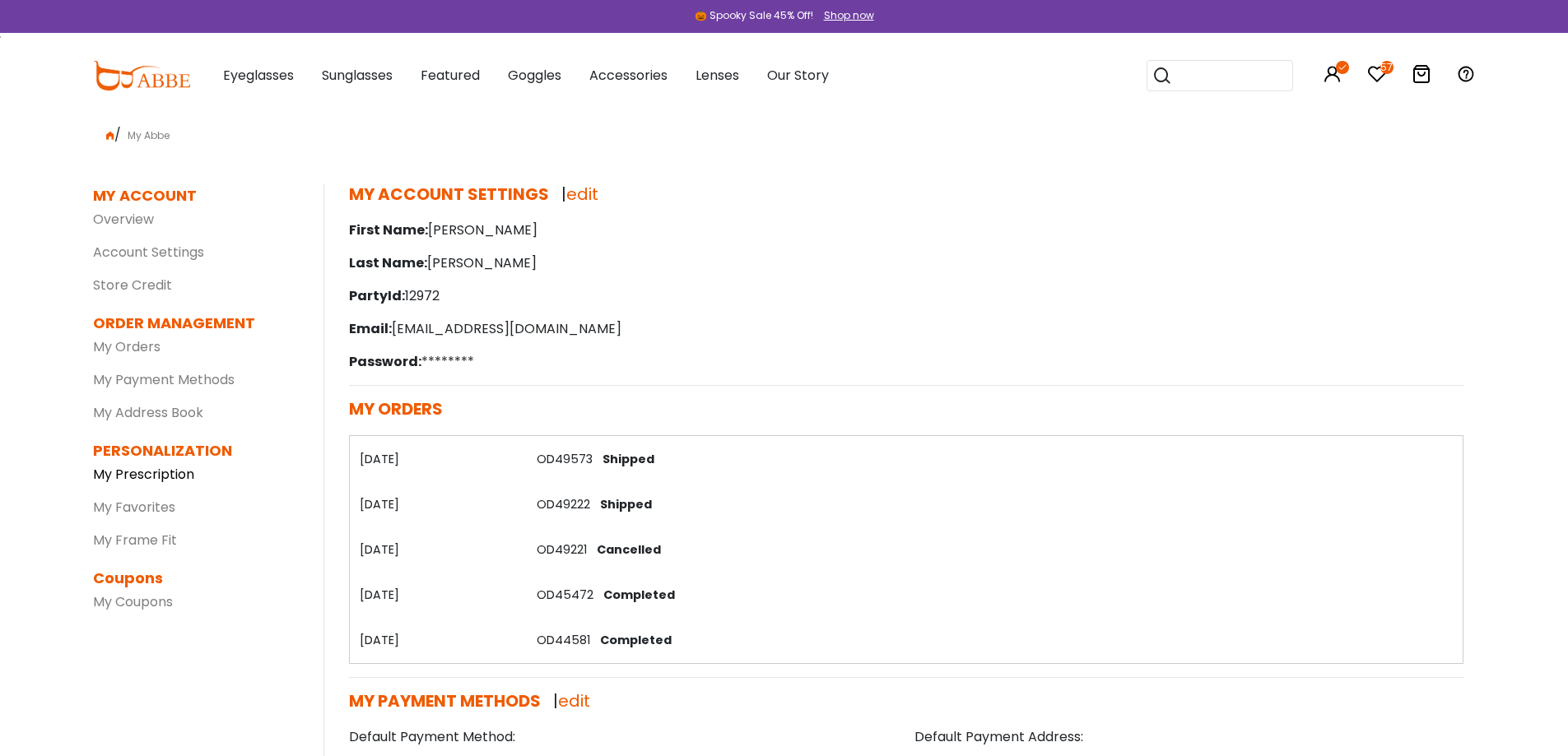
click at [166, 472] on link "My Prescription" at bounding box center [144, 475] width 101 height 19
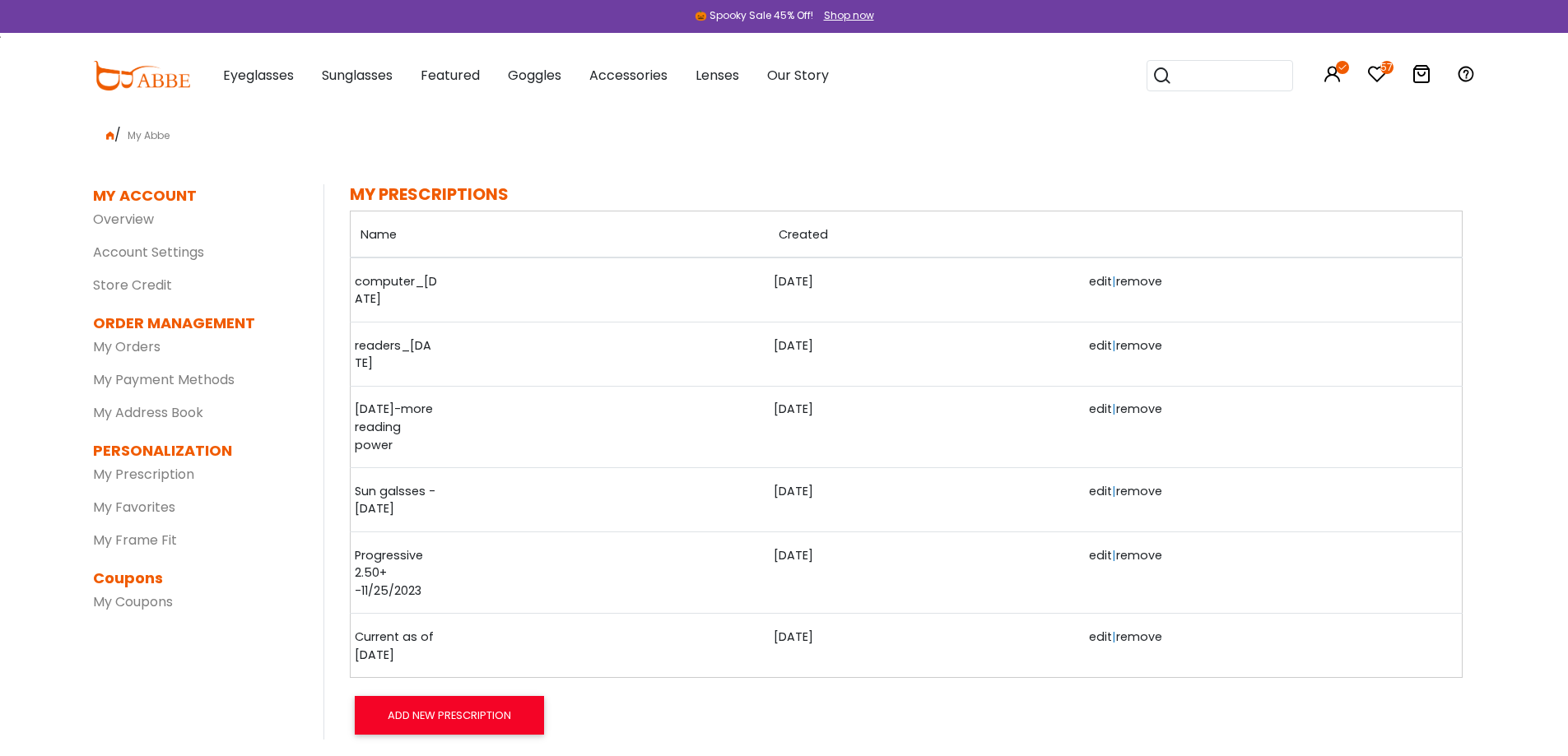
click at [384, 641] on link "Current as of [DATE]" at bounding box center [395, 646] width 82 height 36
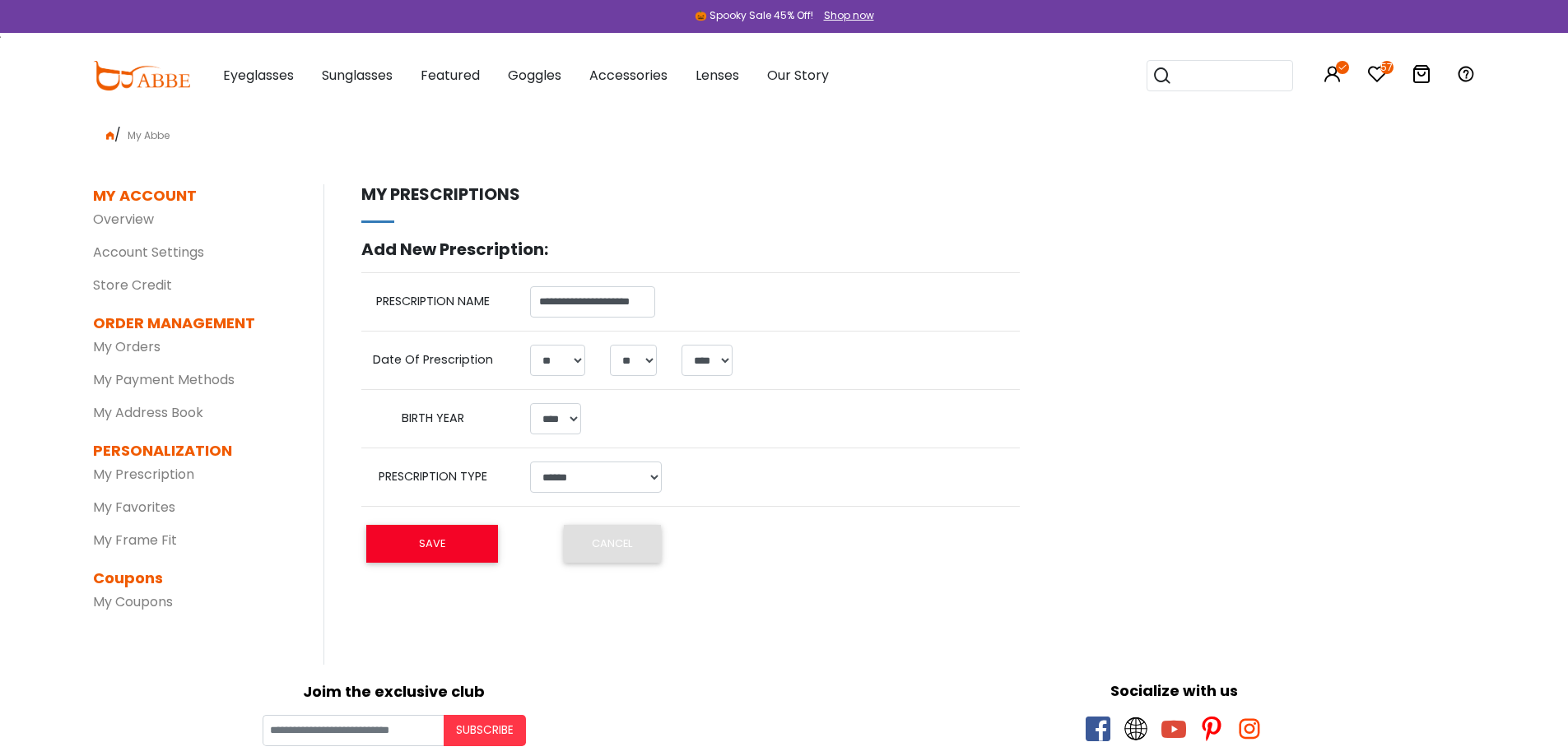
select select "**"
select select "****"
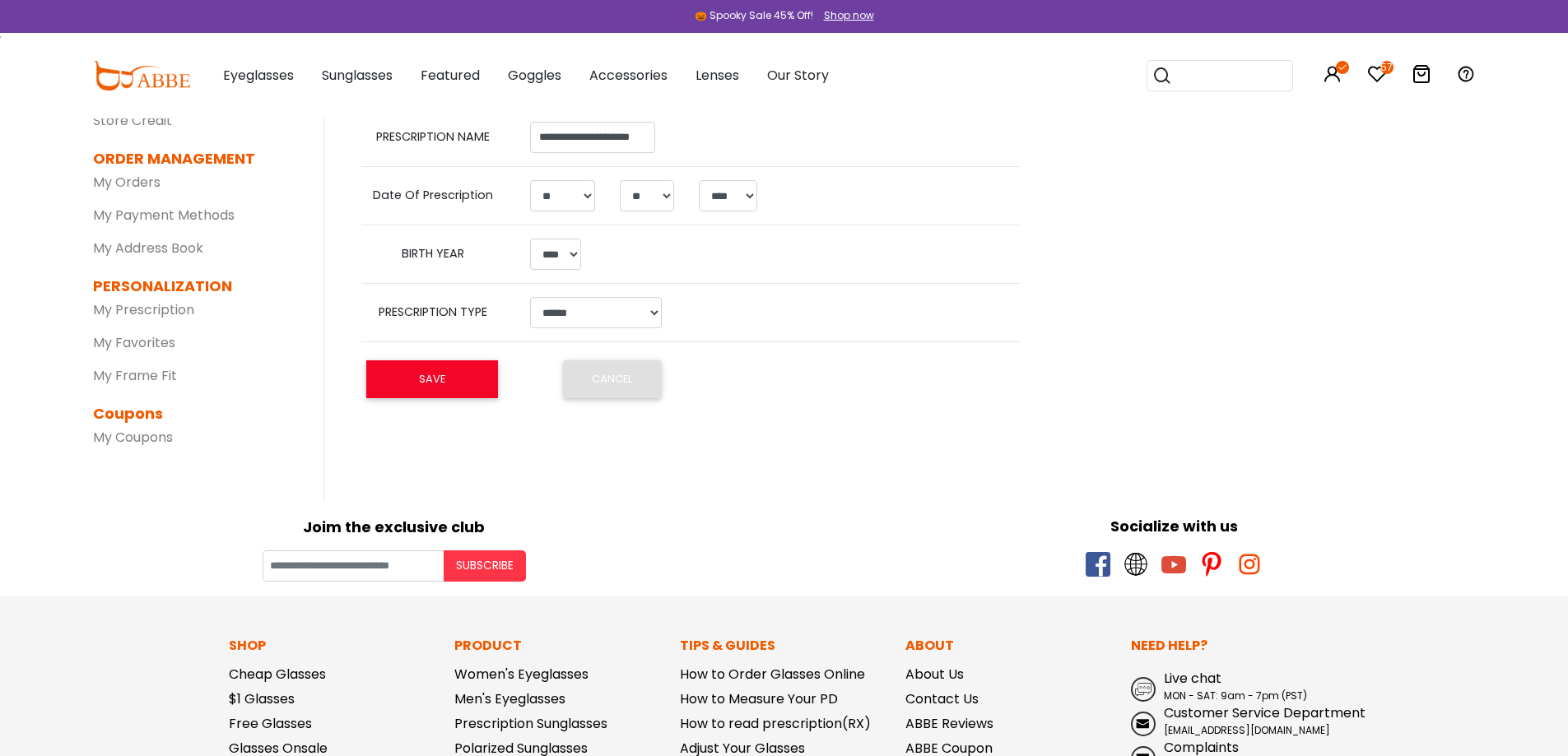
scroll to position [82, 0]
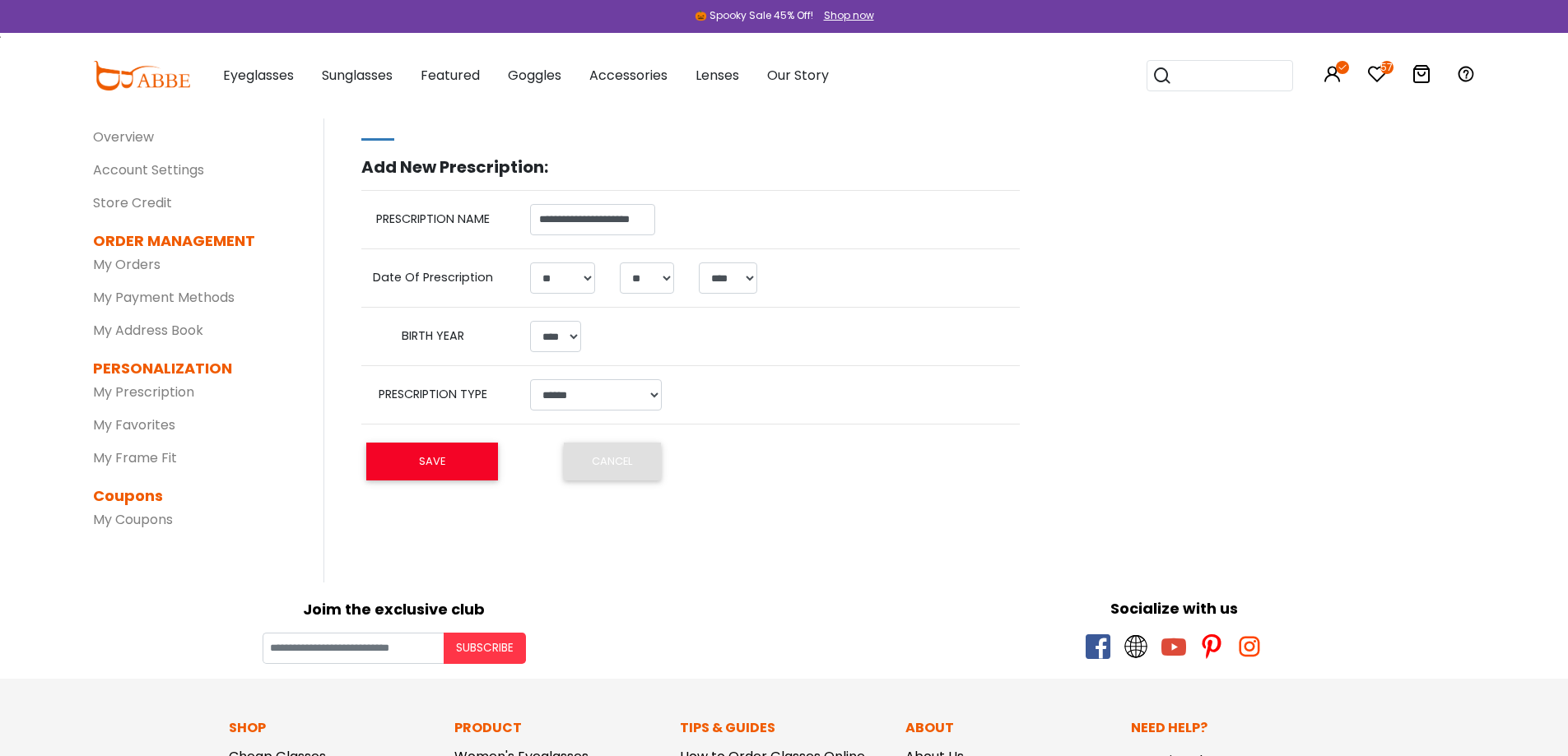
click at [144, 399] on link "My Prescription" at bounding box center [144, 392] width 101 height 19
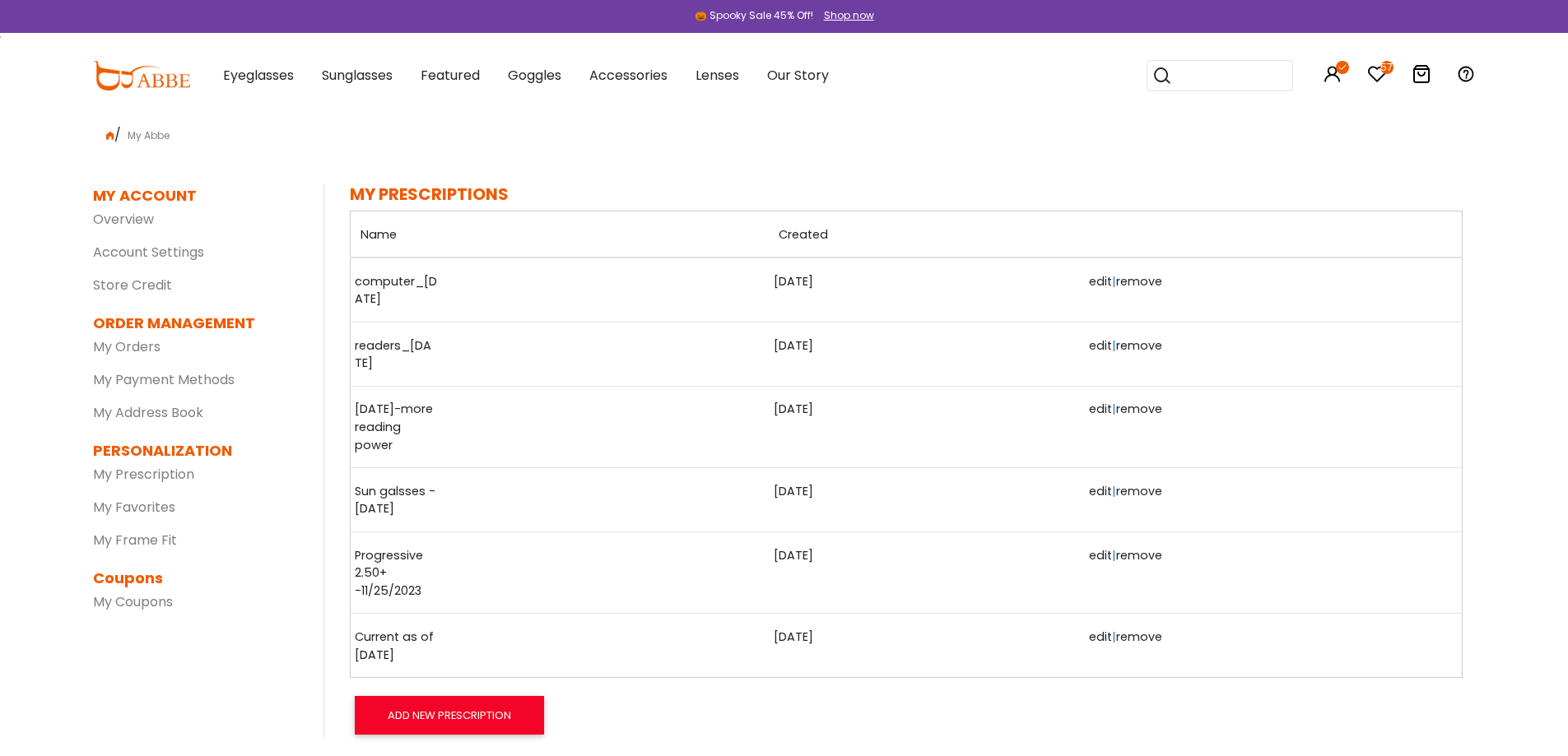
click at [1089, 641] on link "edit" at bounding box center [1101, 637] width 23 height 16
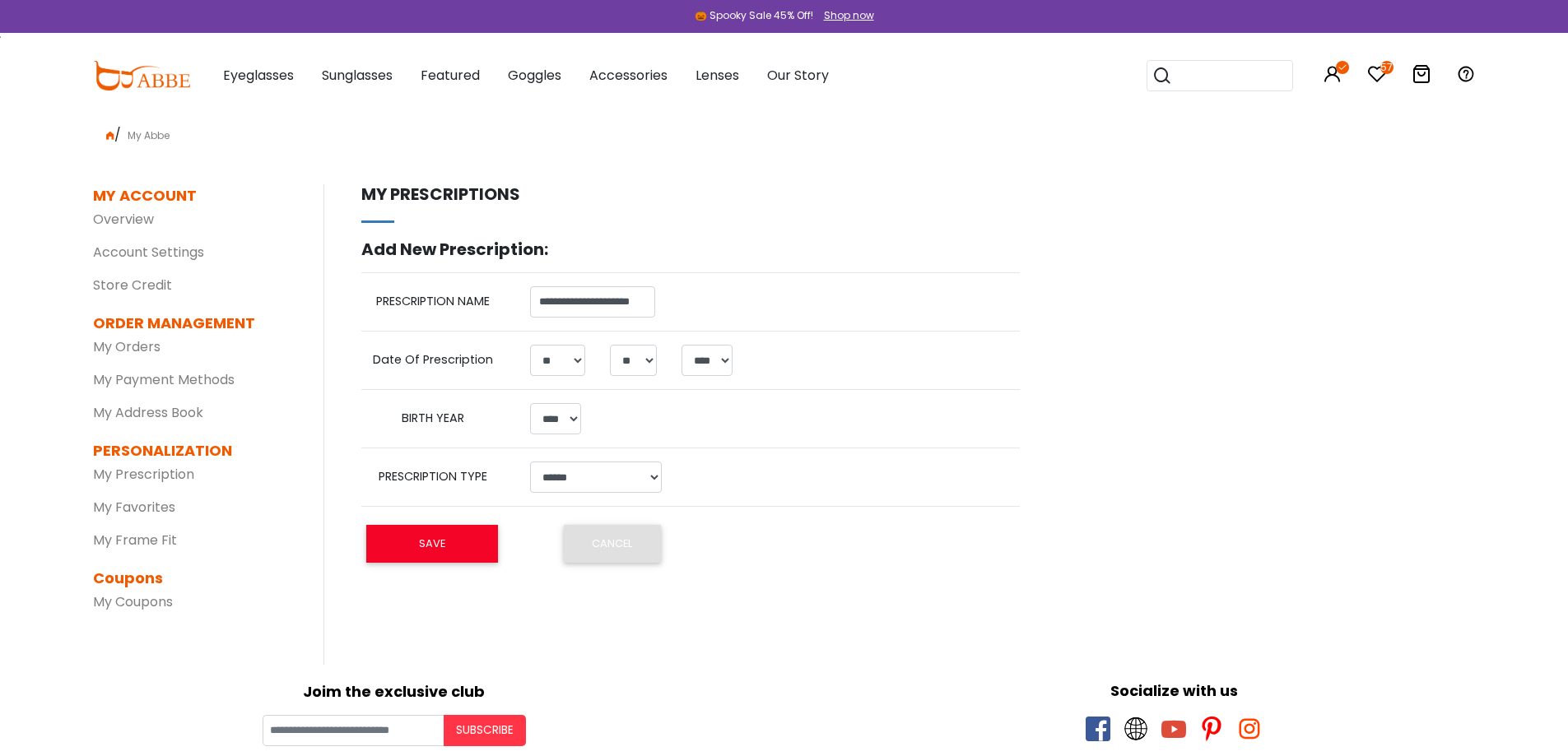
select select "**"
select select "****"
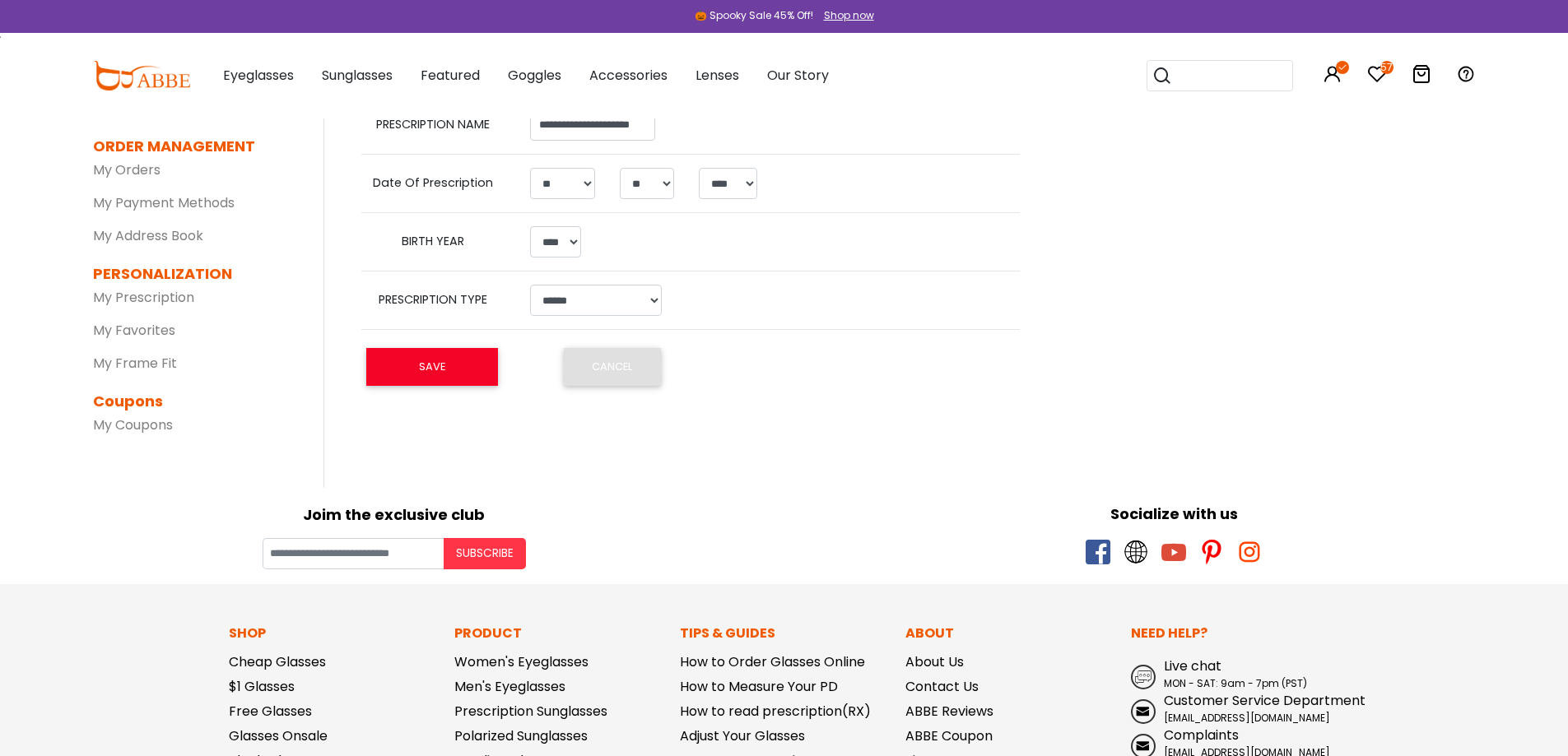
scroll to position [247, 0]
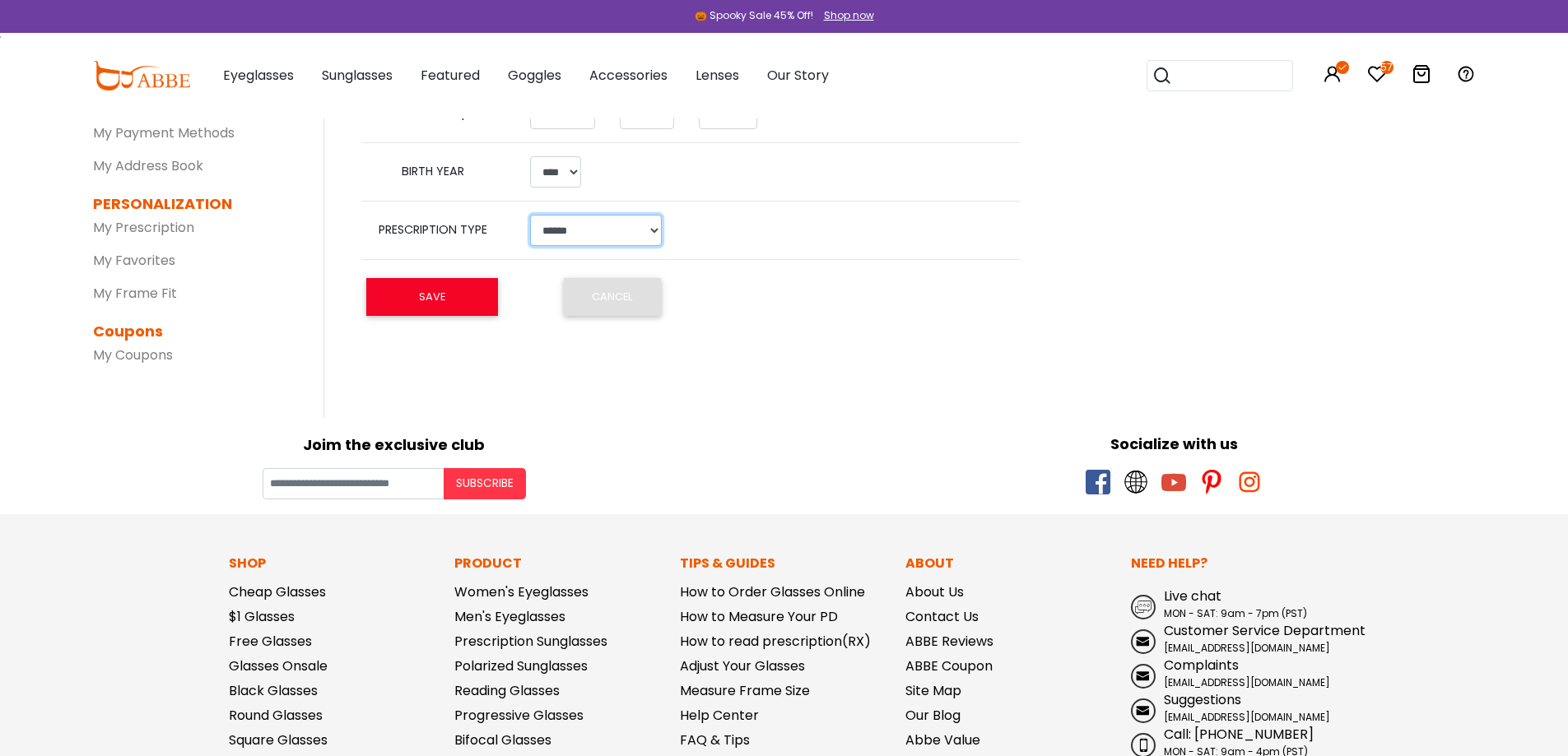
click at [633, 243] on select "**********" at bounding box center [595, 230] width 132 height 31
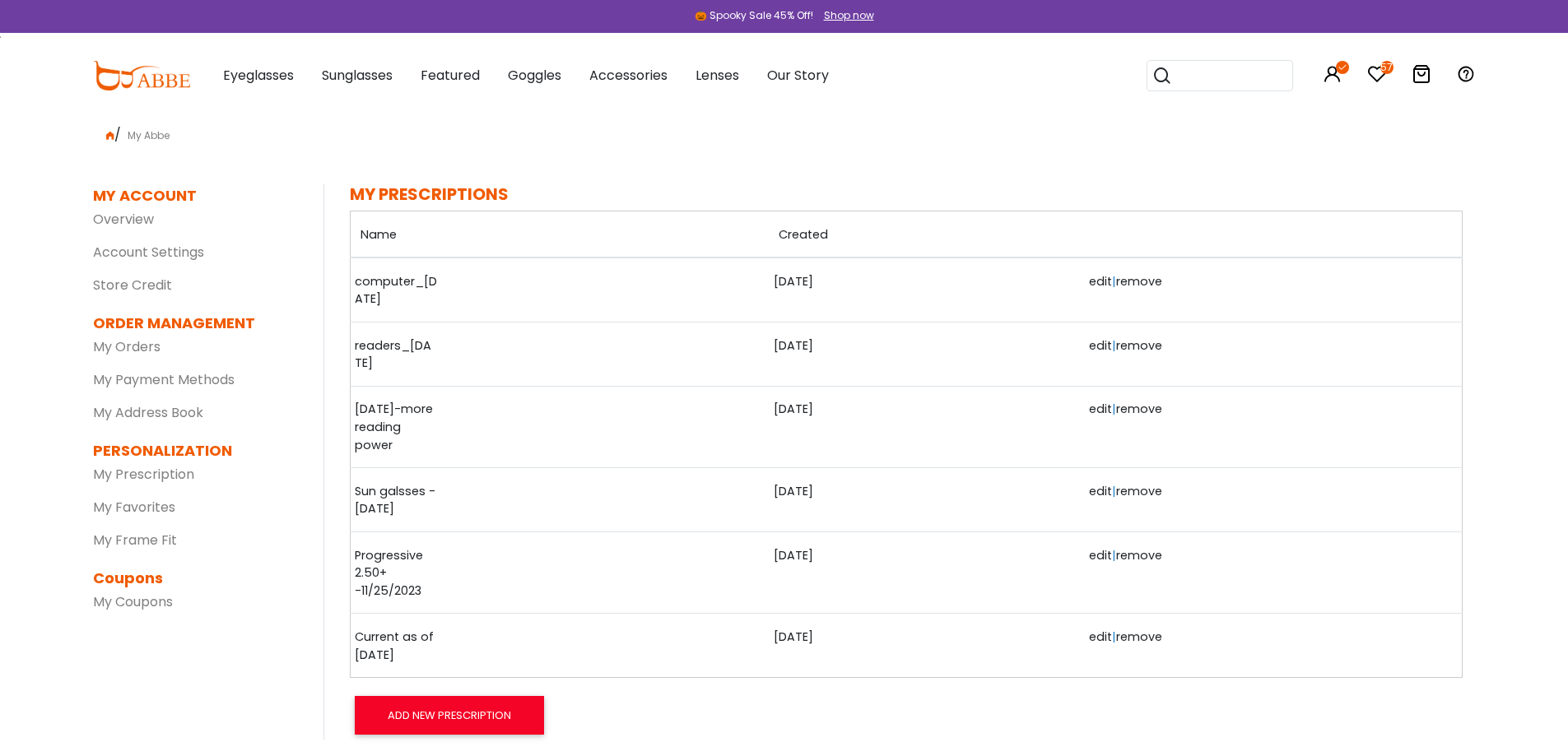
click at [1092, 558] on link "edit" at bounding box center [1101, 555] width 23 height 16
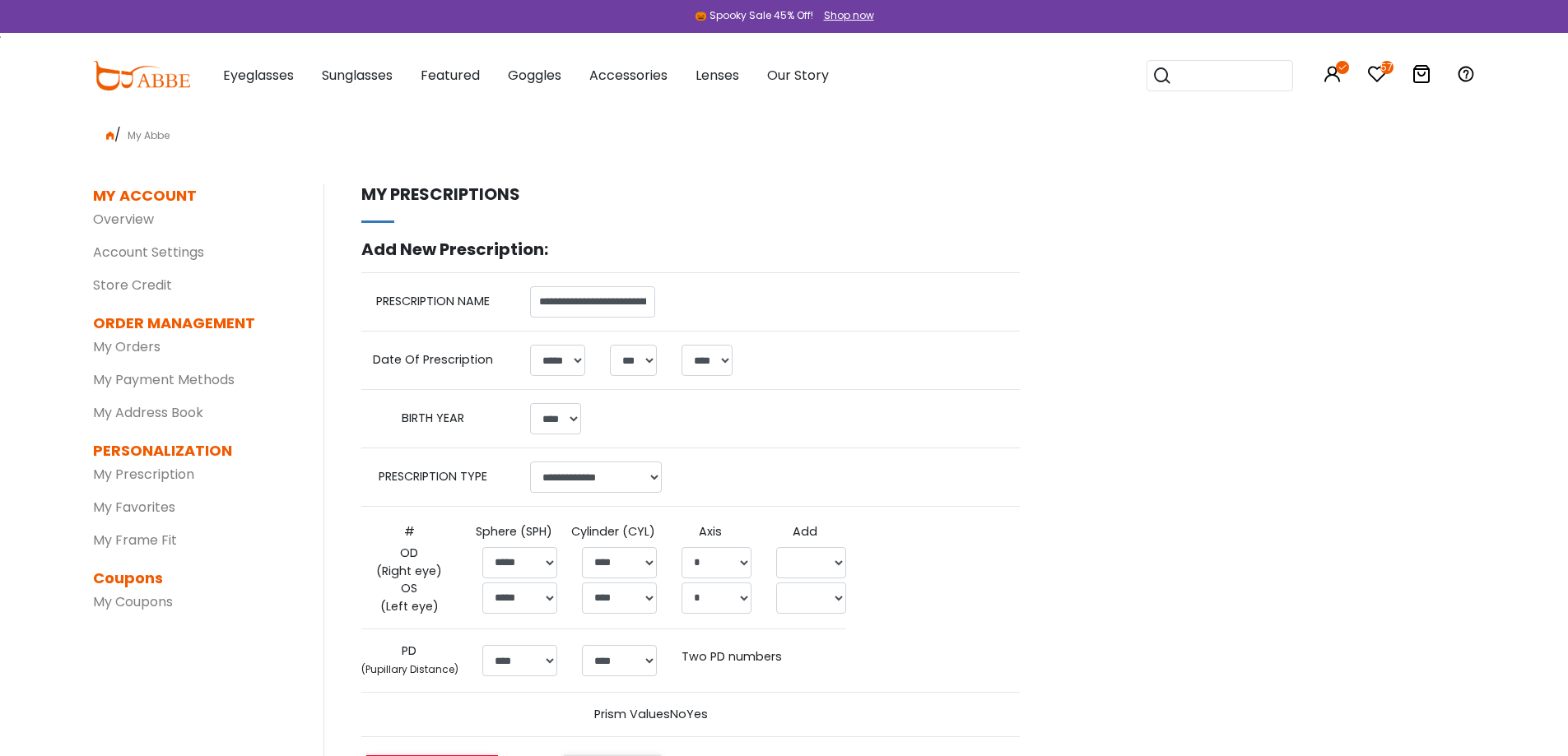
select select "*"
select select "****"
select select "******"
select select "*****"
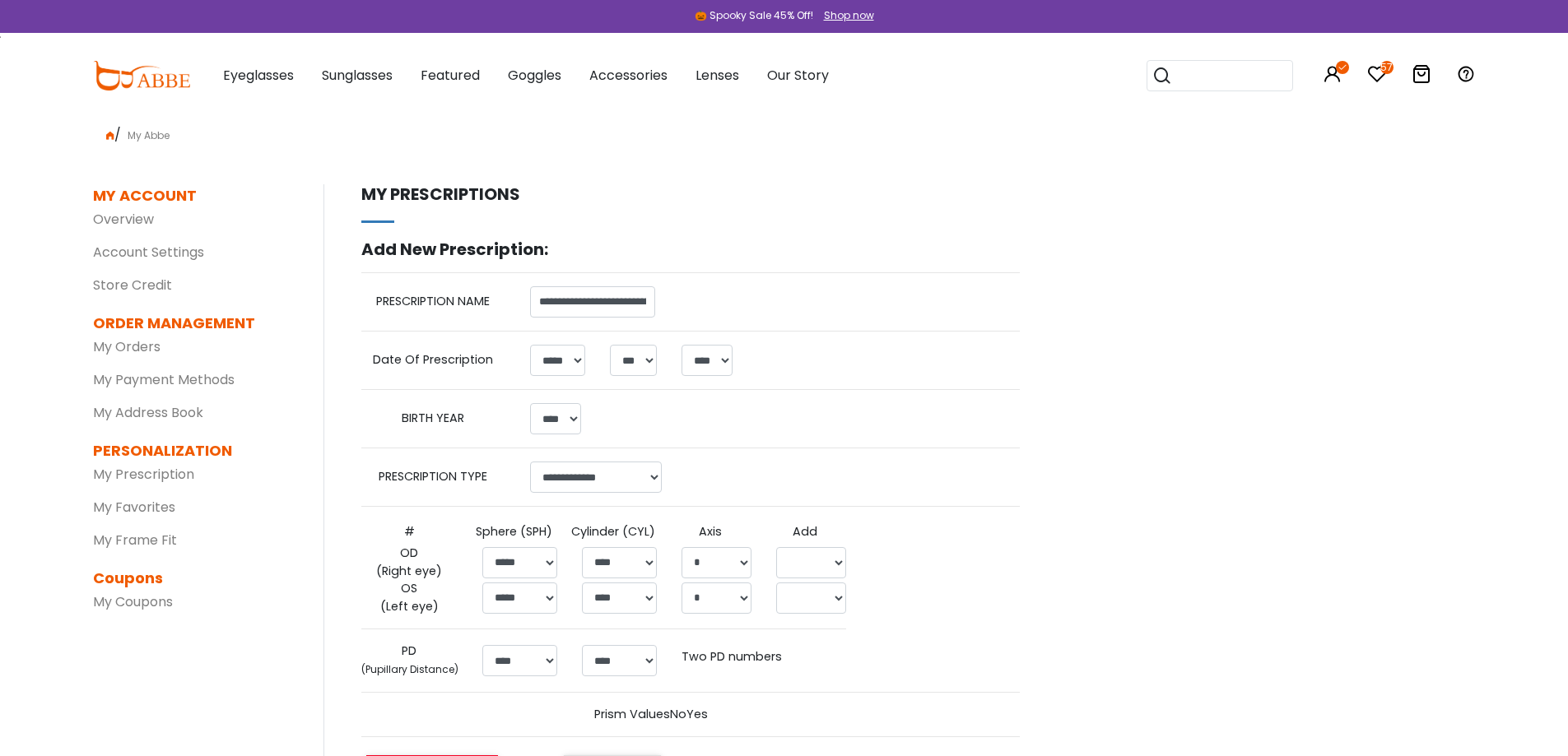
select select
select select "*****"
select select
select select "****"
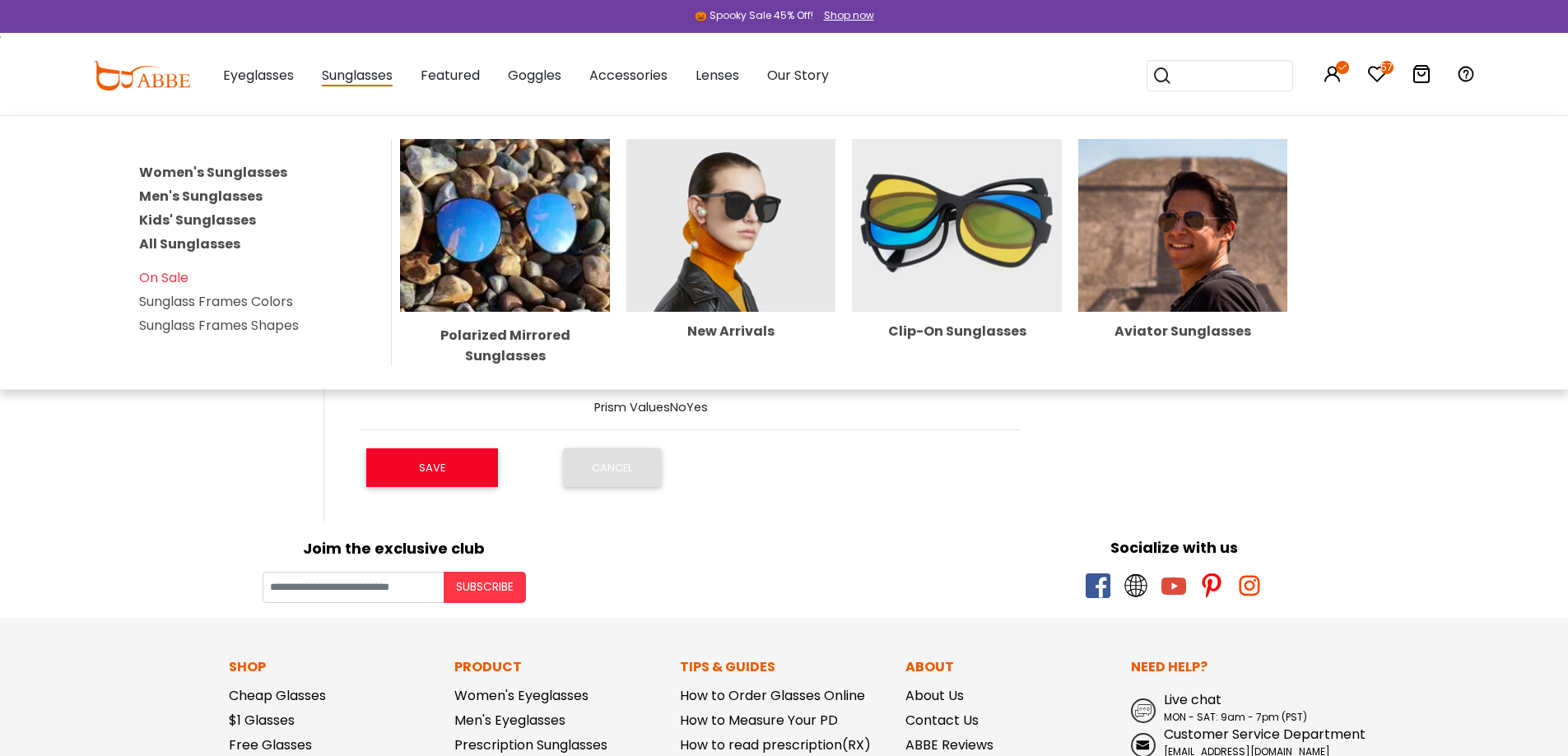
scroll to position [165, 0]
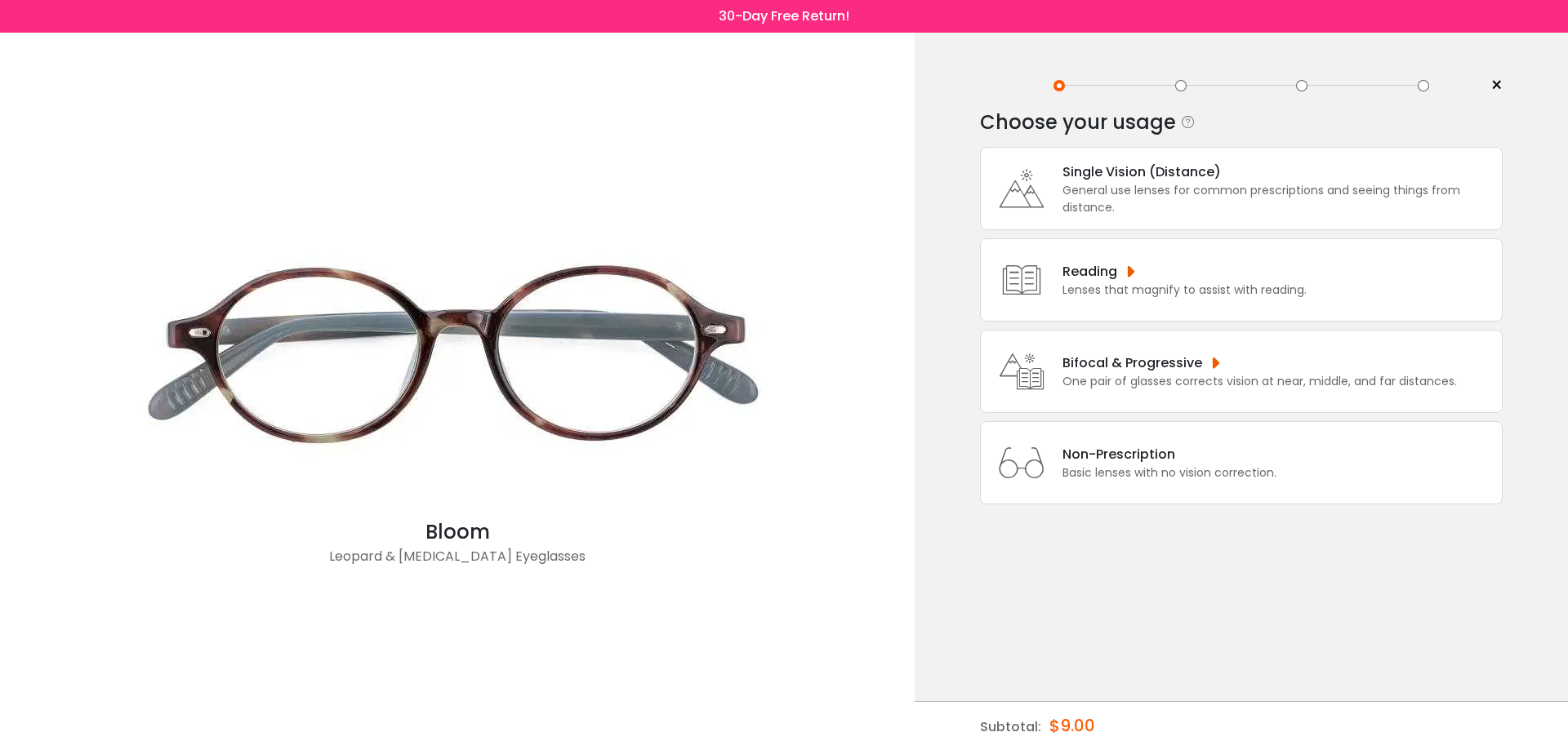
click at [1166, 371] on div "Bifocal & Progressive" at bounding box center [1259, 362] width 395 height 20
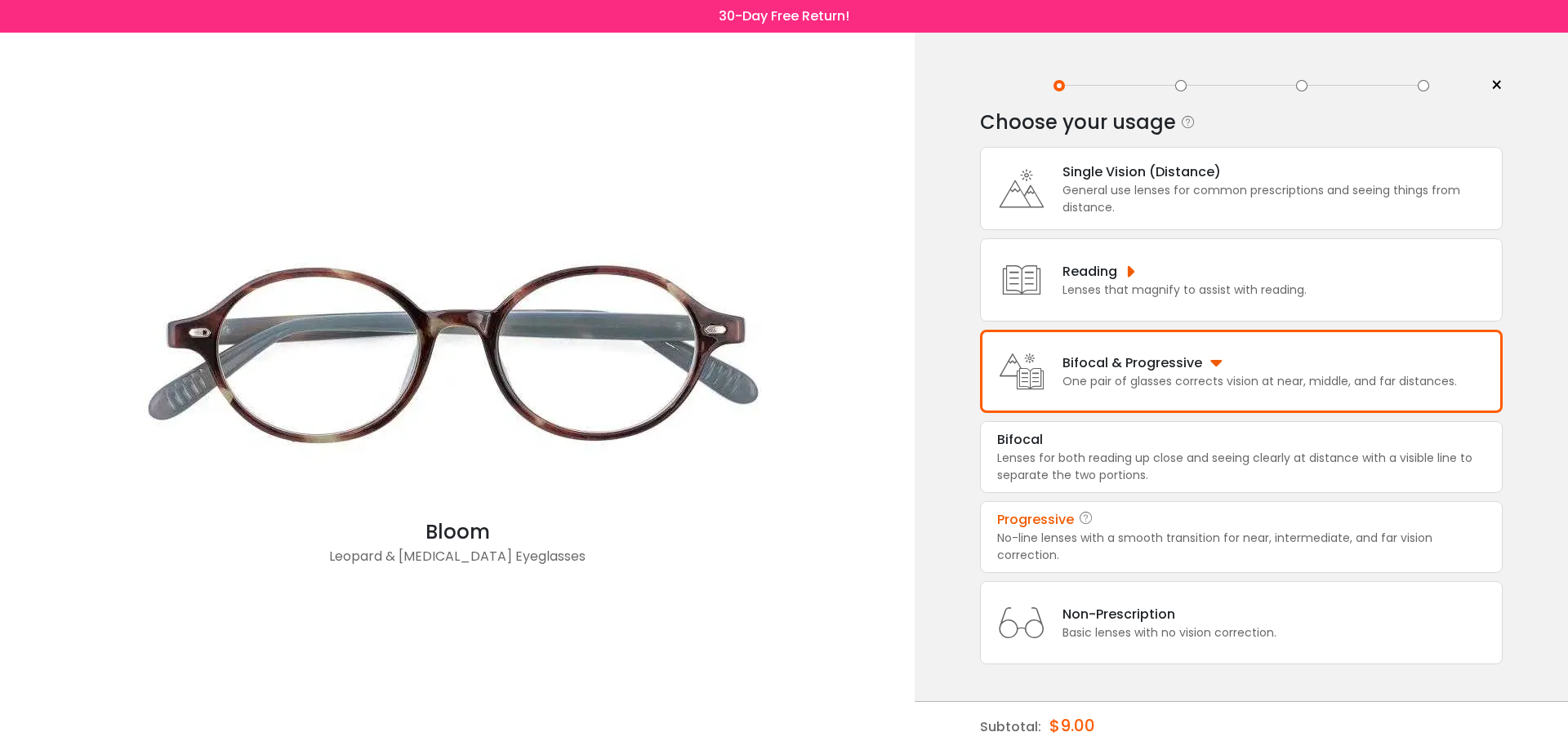
click at [1131, 532] on div "No-line lenses with a smooth transition for near, intermediate, and far vision …" at bounding box center [1240, 547] width 488 height 34
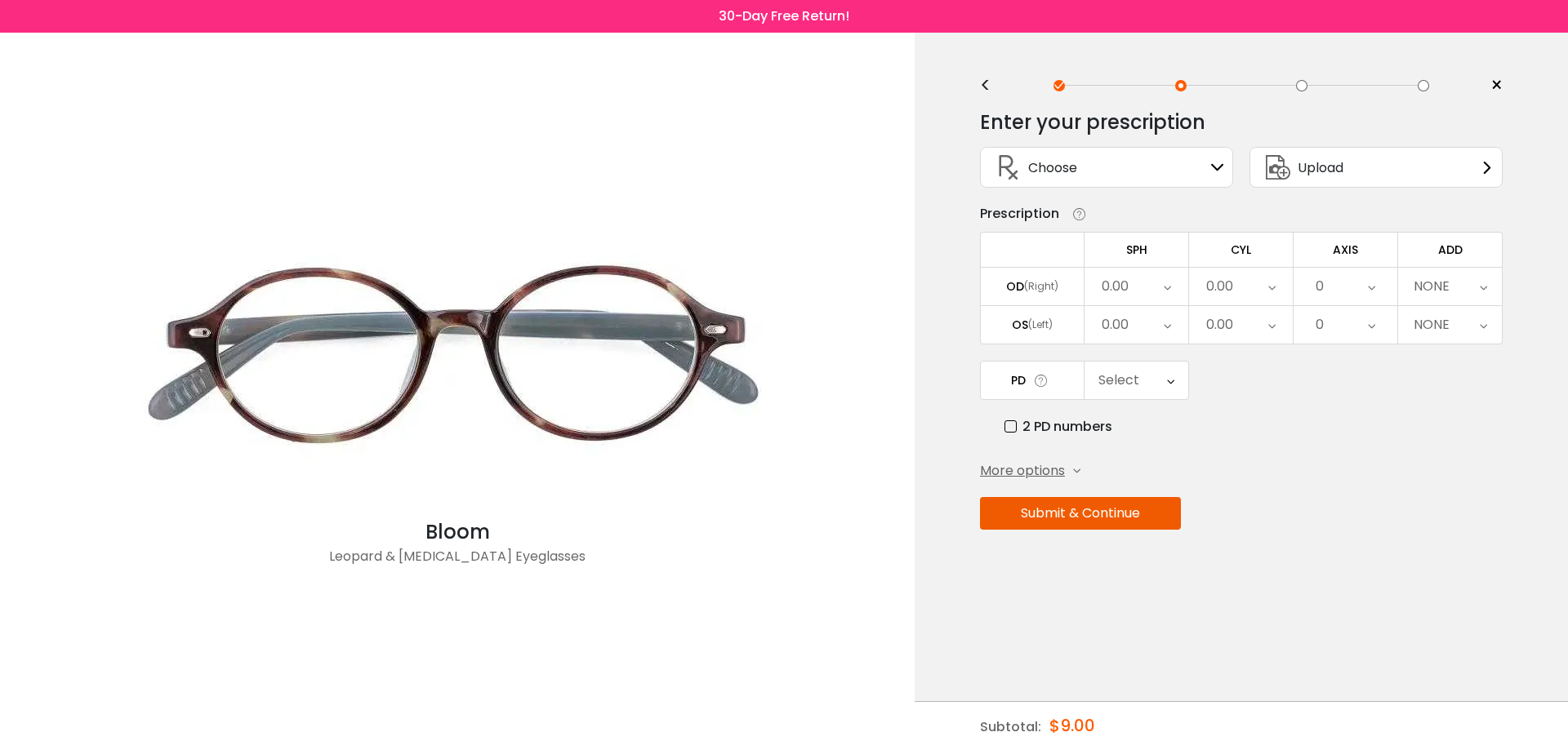
click at [1174, 164] on div "Choose Sign In" at bounding box center [1106, 167] width 235 height 39
click at [1220, 168] on icon at bounding box center [1217, 167] width 13 height 13
click at [1148, 287] on div "0.00" at bounding box center [1136, 286] width 104 height 37
click at [1151, 461] on li "-1.75" at bounding box center [1136, 466] width 104 height 30
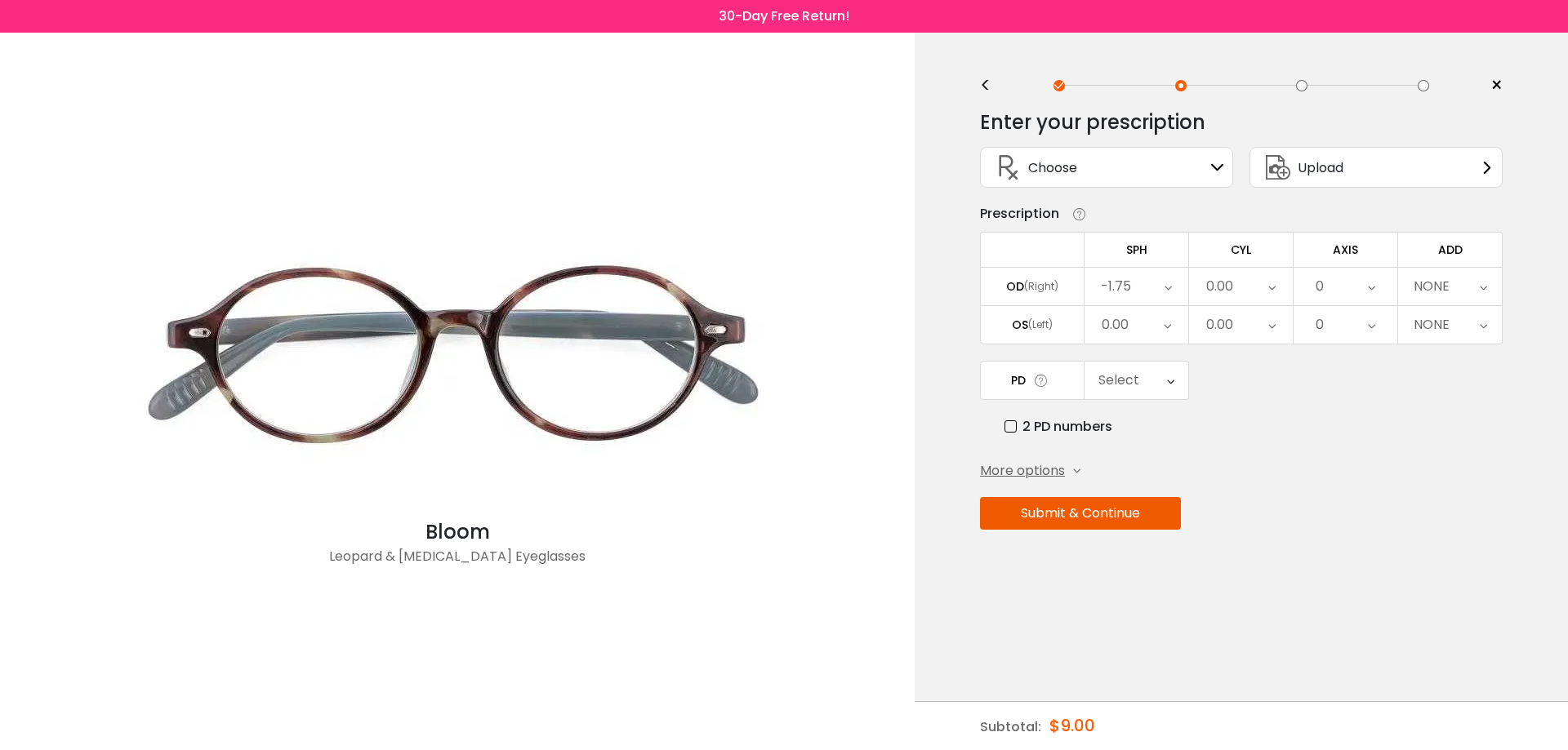
click at [1171, 328] on div "0.00" at bounding box center [1136, 324] width 104 height 37
drag, startPoint x: 1151, startPoint y: 503, endPoint x: 1154, endPoint y: 489, distance: 14.3
click at [1153, 503] on li "-2.50" at bounding box center [1136, 498] width 104 height 30
click at [1171, 321] on icon at bounding box center [1169, 324] width 8 height 37
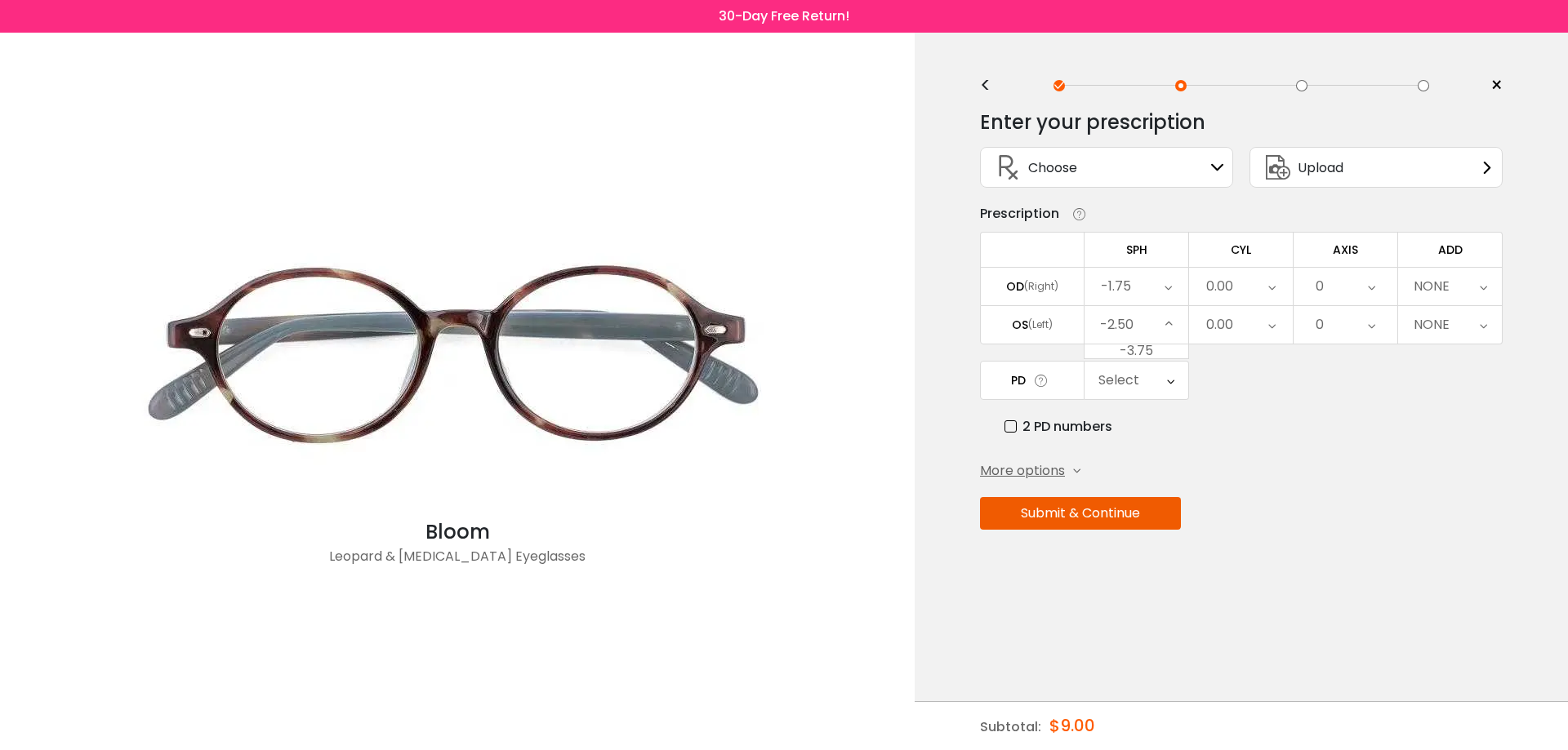
scroll to position [1951, 0]
click at [1159, 439] on li "-2.75" at bounding box center [1136, 436] width 104 height 30
click at [1479, 289] on icon at bounding box center [1483, 286] width 8 height 37
click at [1455, 498] on li "+2.50" at bounding box center [1450, 504] width 104 height 30
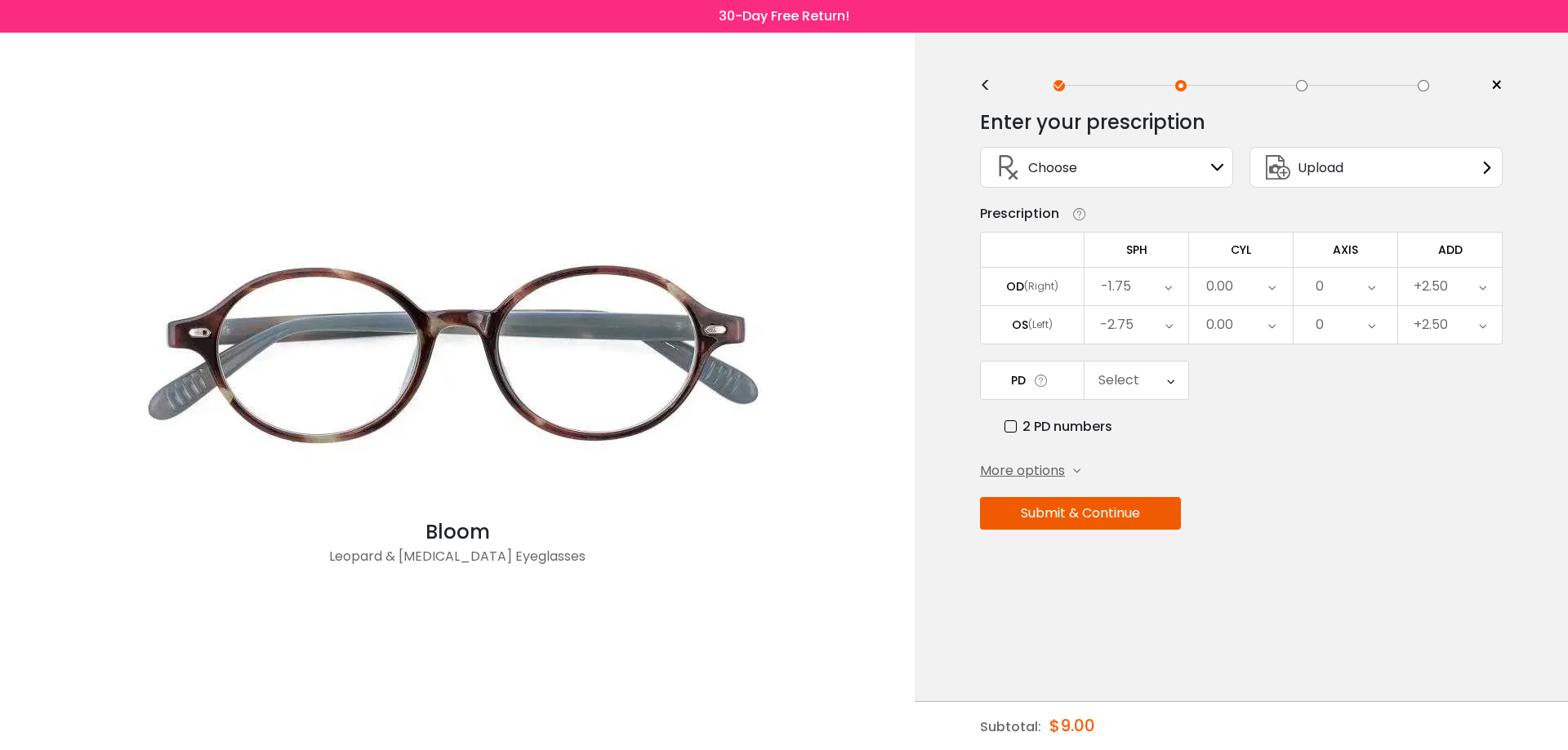
click at [1167, 383] on icon at bounding box center [1171, 380] width 8 height 37
click at [1335, 452] on div "Enter your prescription SPH (Sphere) Lens strength needed to correct your visio…" at bounding box center [1240, 354] width 523 height 513
click at [1055, 429] on label "2 PD numbers" at bounding box center [1058, 426] width 108 height 20
click at [1161, 386] on div "Right PD" at bounding box center [1136, 380] width 104 height 37
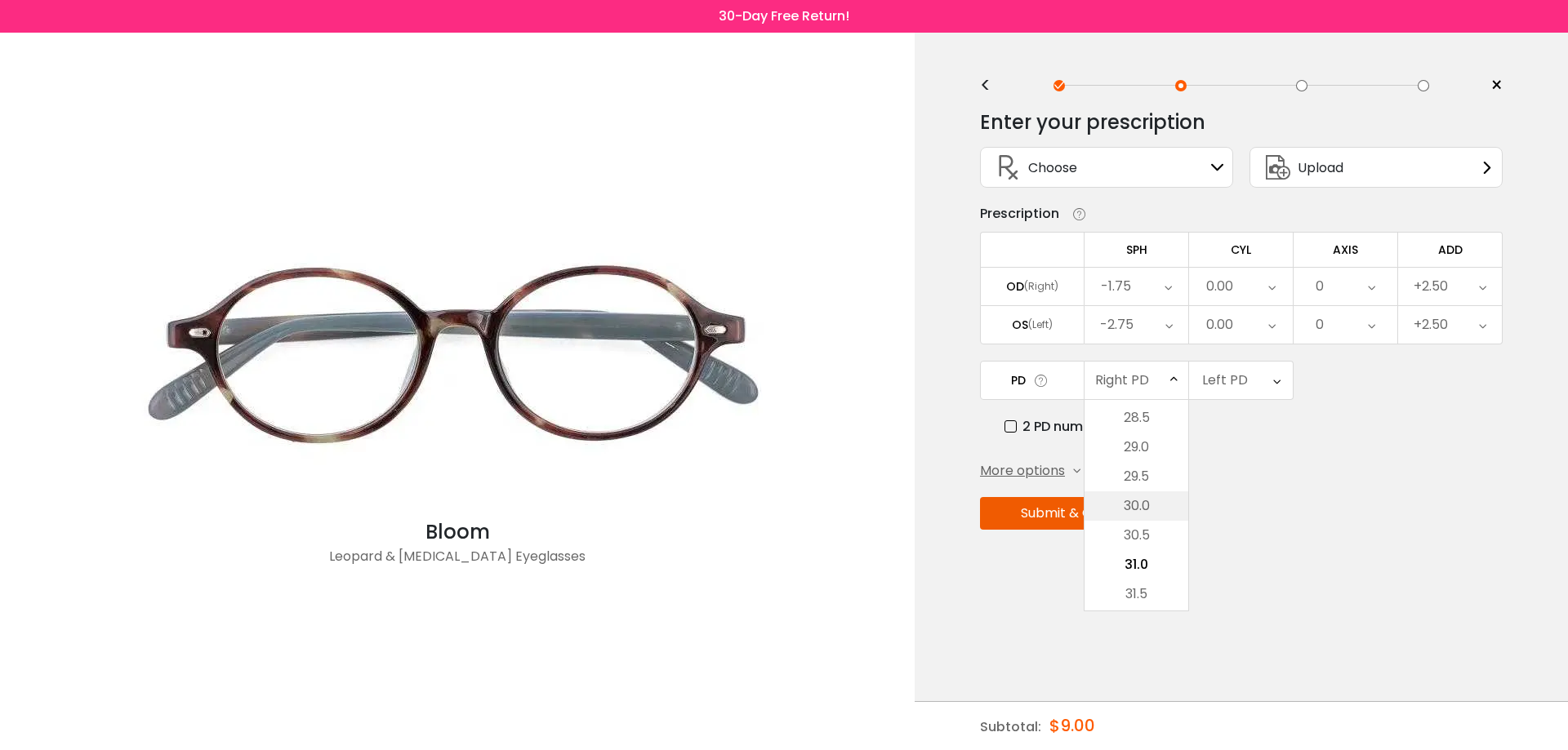
scroll to position [283, 0]
click at [1154, 461] on li "28.5" at bounding box center [1136, 455] width 104 height 30
click at [1248, 382] on div "Left PD" at bounding box center [1240, 380] width 104 height 37
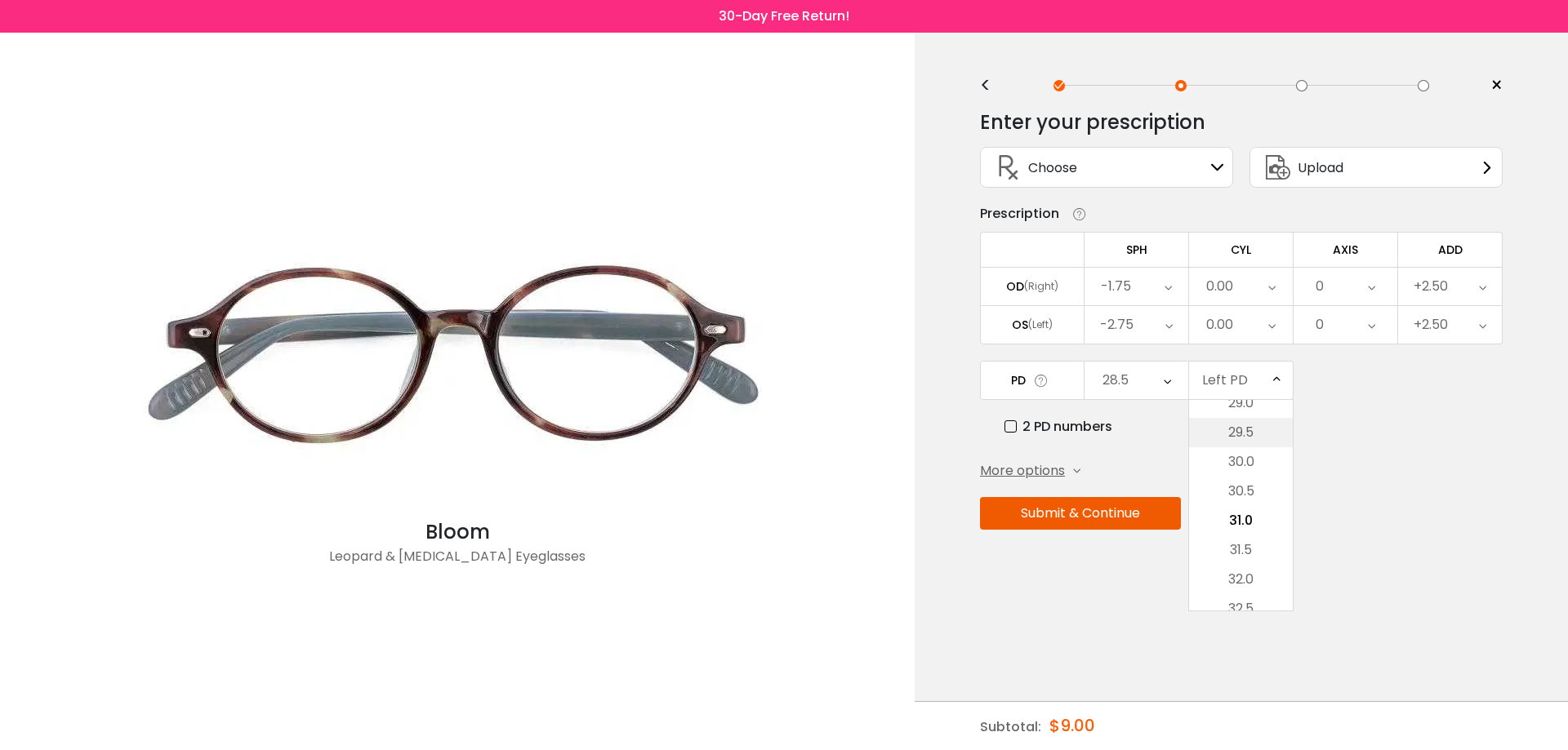
click at [1250, 427] on li "29.5" at bounding box center [1240, 433] width 104 height 30
click at [1077, 470] on icon at bounding box center [1077, 472] width 8 height 8
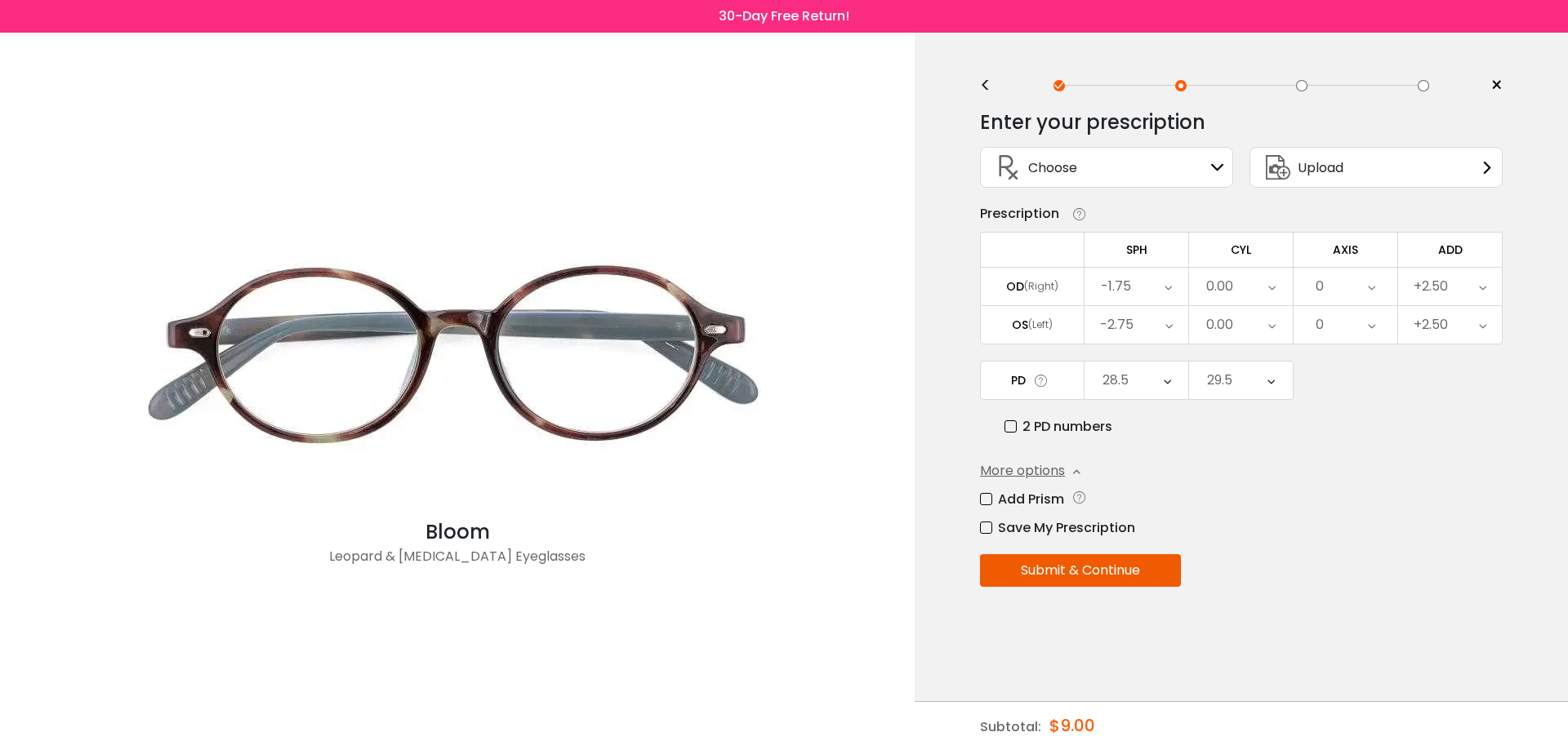
click at [982, 530] on label "Save My Prescription" at bounding box center [1057, 527] width 155 height 20
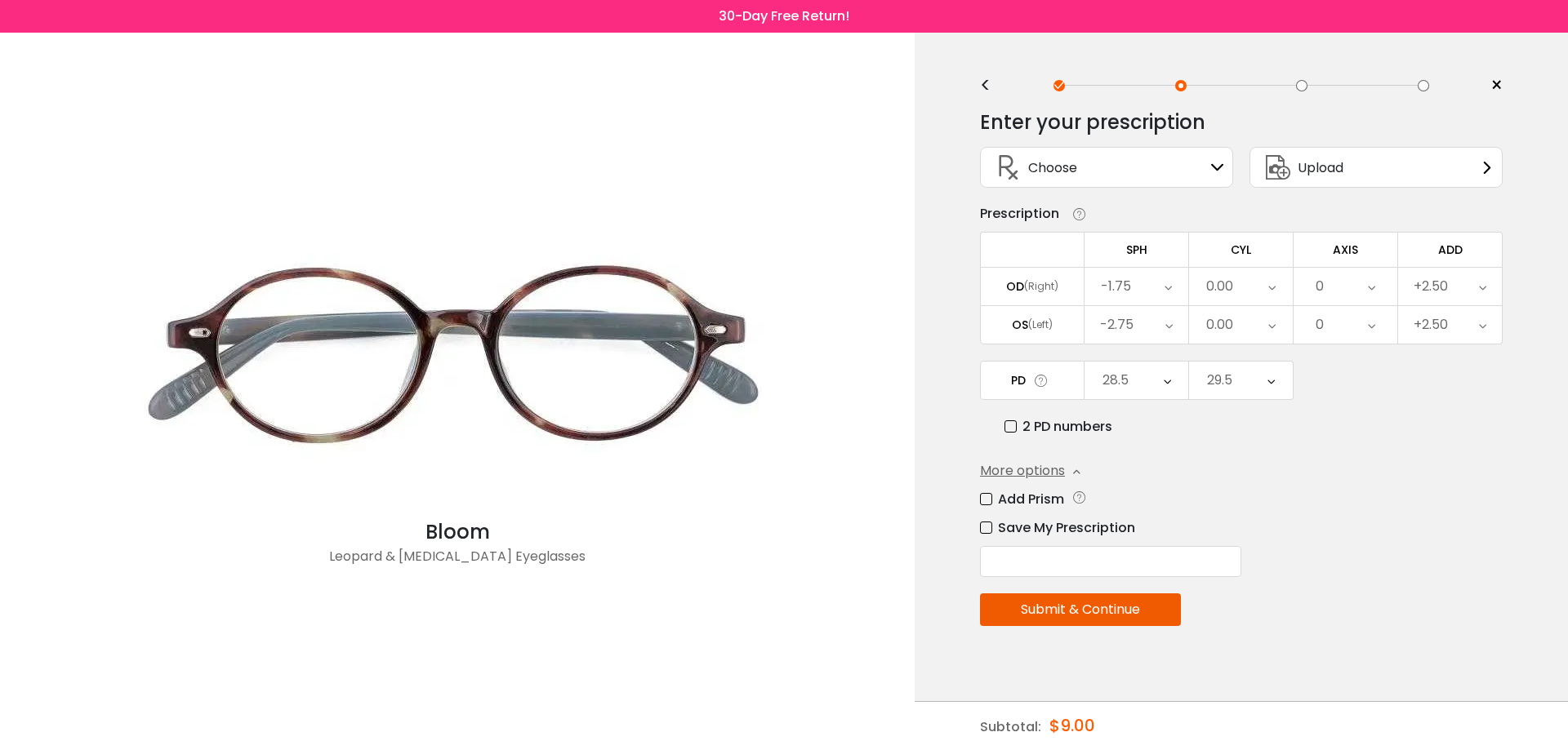
click at [1088, 603] on button "Submit & Continue" at bounding box center [1080, 610] width 201 height 32
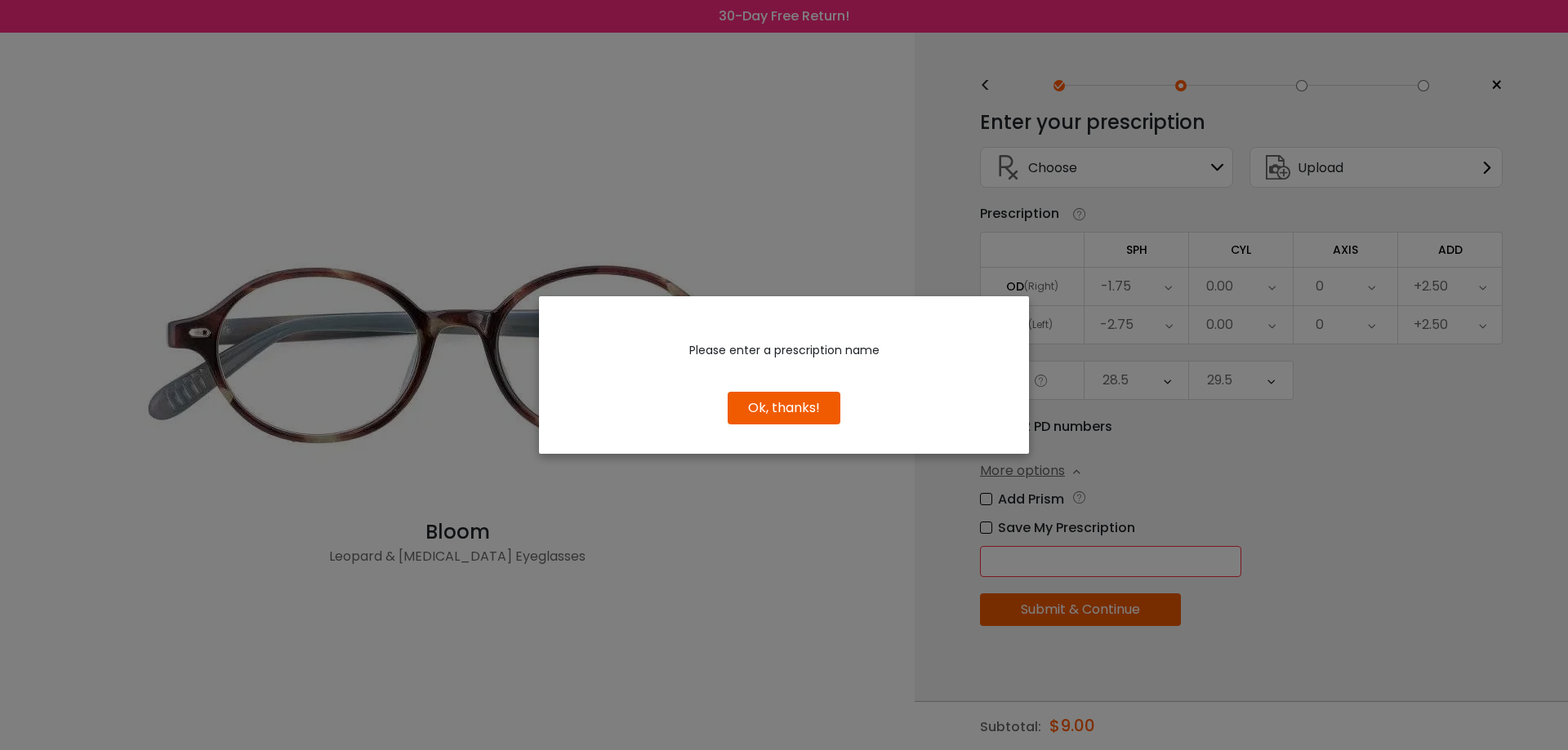
click at [1030, 563] on div "Please enter a prescription name Use Previous Keep New Edit Continue Edit Conti…" at bounding box center [784, 375] width 1568 height 750
click at [822, 403] on button "Ok, thanks!" at bounding box center [784, 408] width 113 height 32
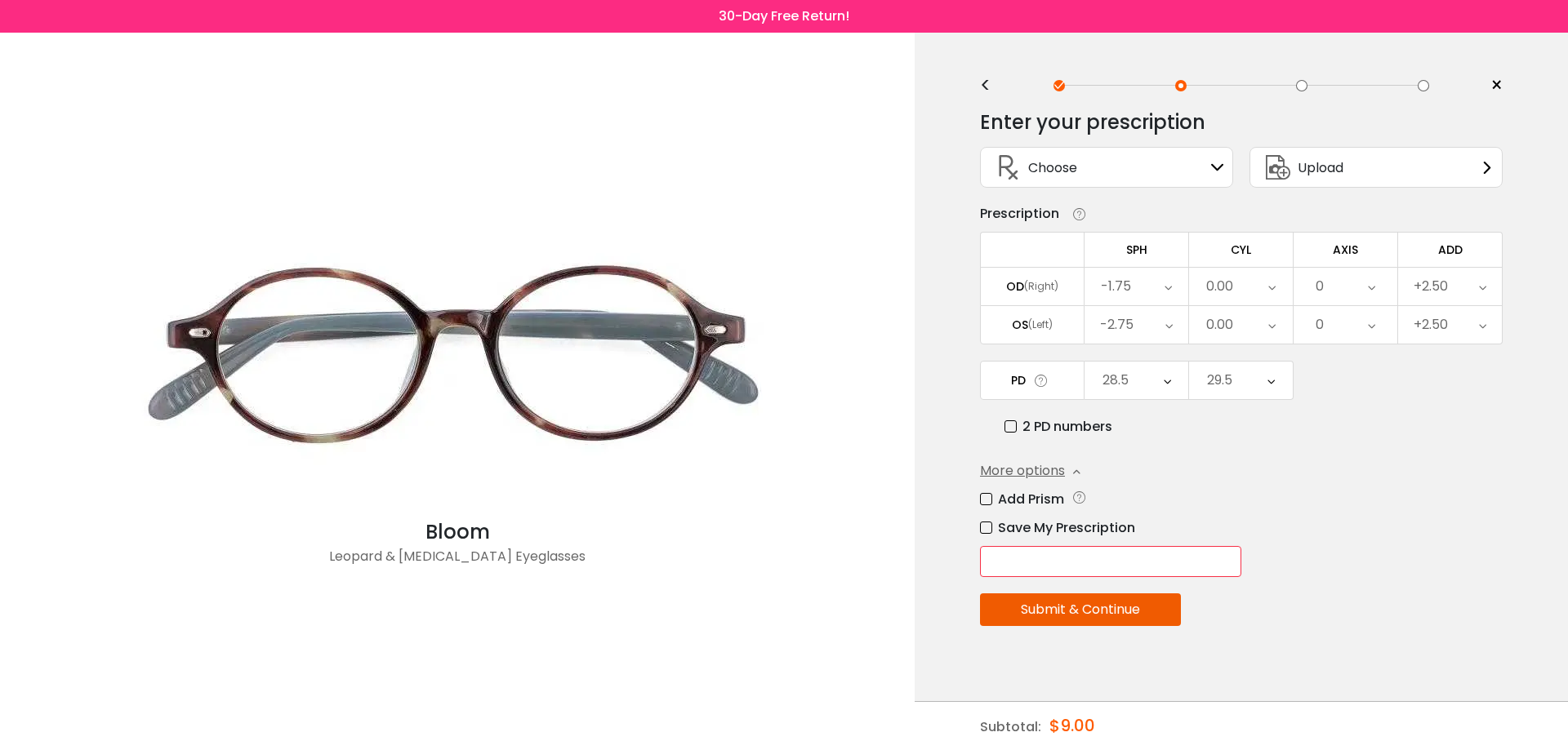
click at [1114, 566] on input "text" at bounding box center [1109, 562] width 261 height 31
type input "**********"
click at [1145, 620] on button "Submit & Continue" at bounding box center [1080, 610] width 201 height 32
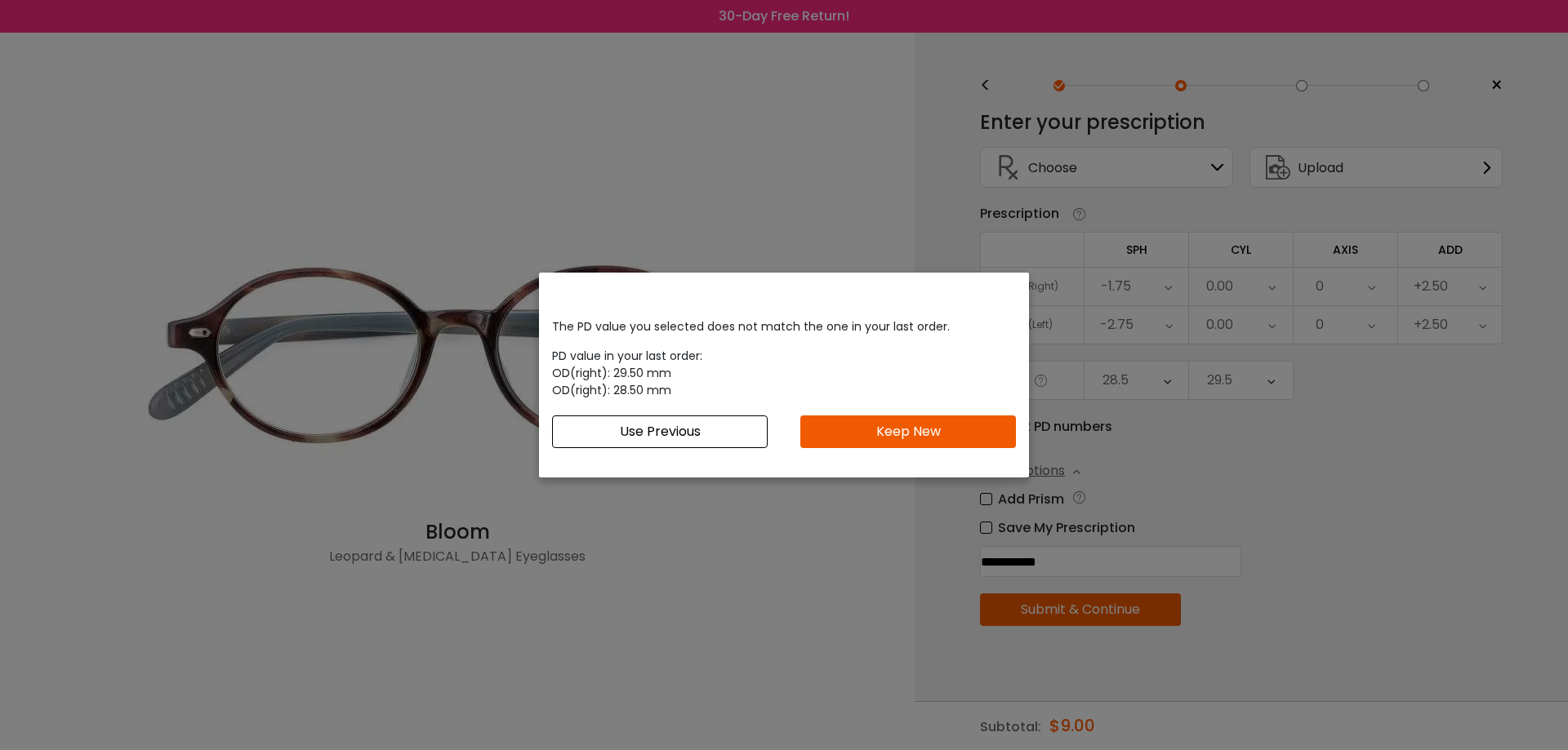
click at [748, 439] on button "Use Previous" at bounding box center [660, 432] width 216 height 32
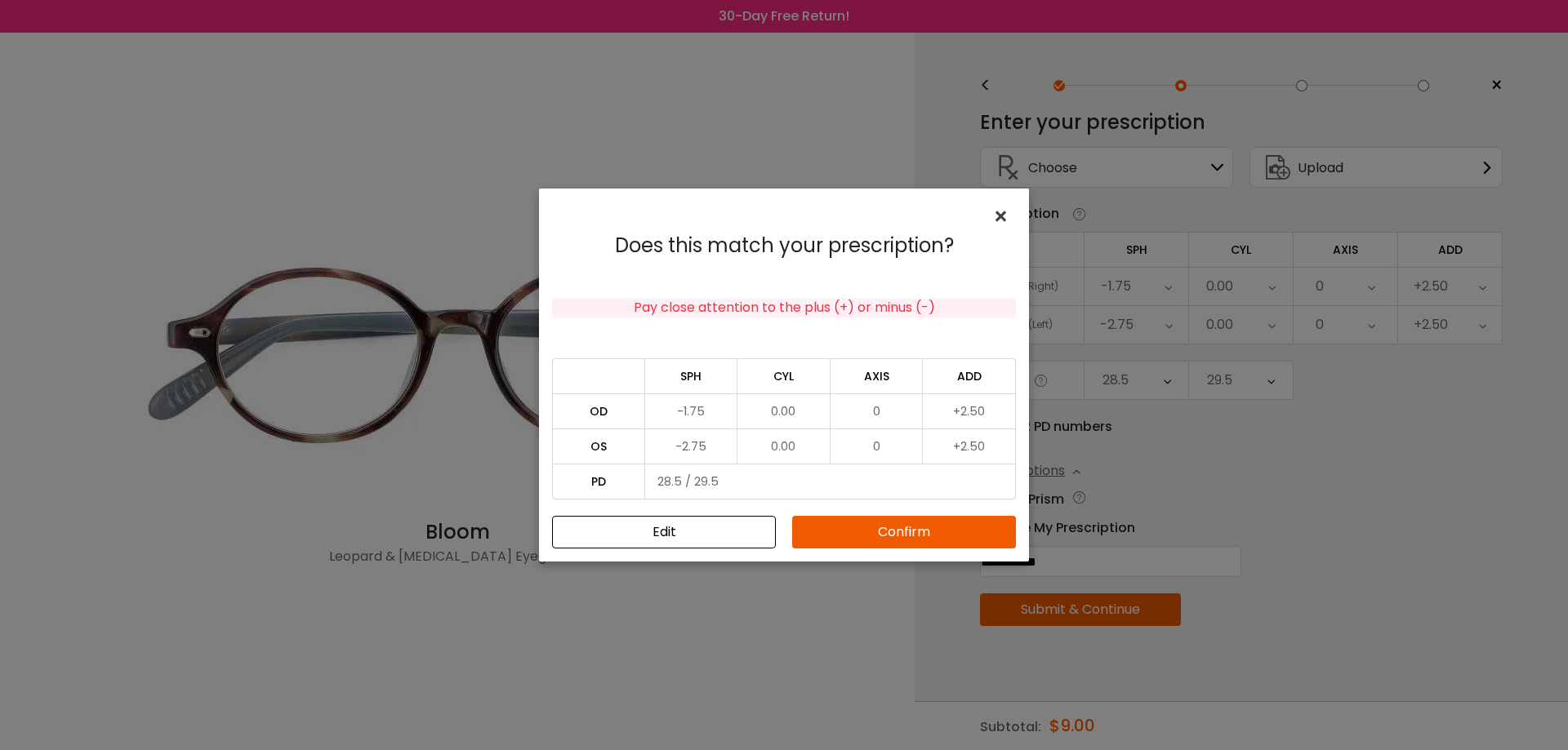
click at [1004, 216] on span "×" at bounding box center [1003, 216] width 24 height 35
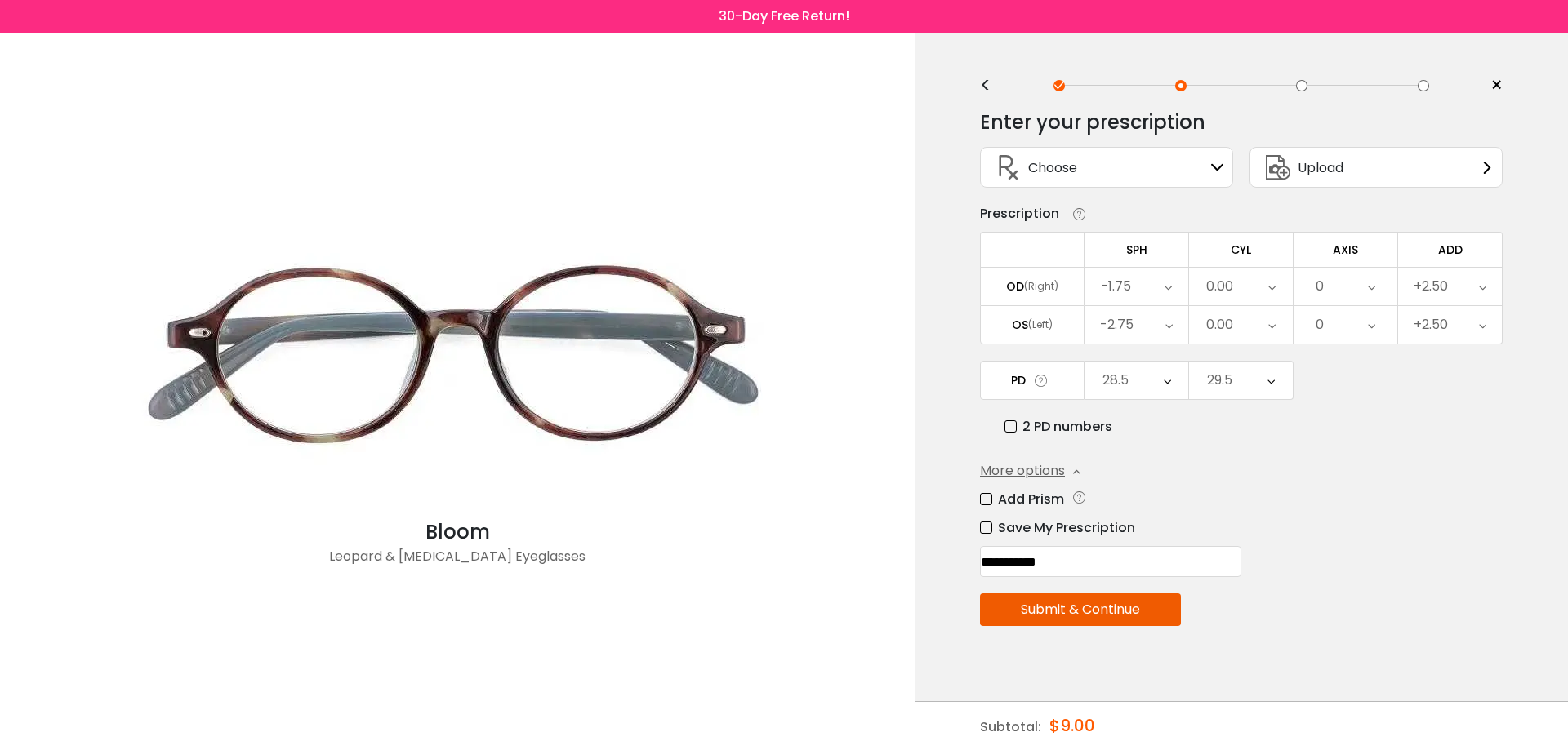
click at [1172, 381] on div "28.5" at bounding box center [1136, 380] width 104 height 37
click at [1148, 585] on li "29.5" at bounding box center [1136, 579] width 104 height 30
click at [1279, 380] on div "29.5" at bounding box center [1240, 380] width 104 height 37
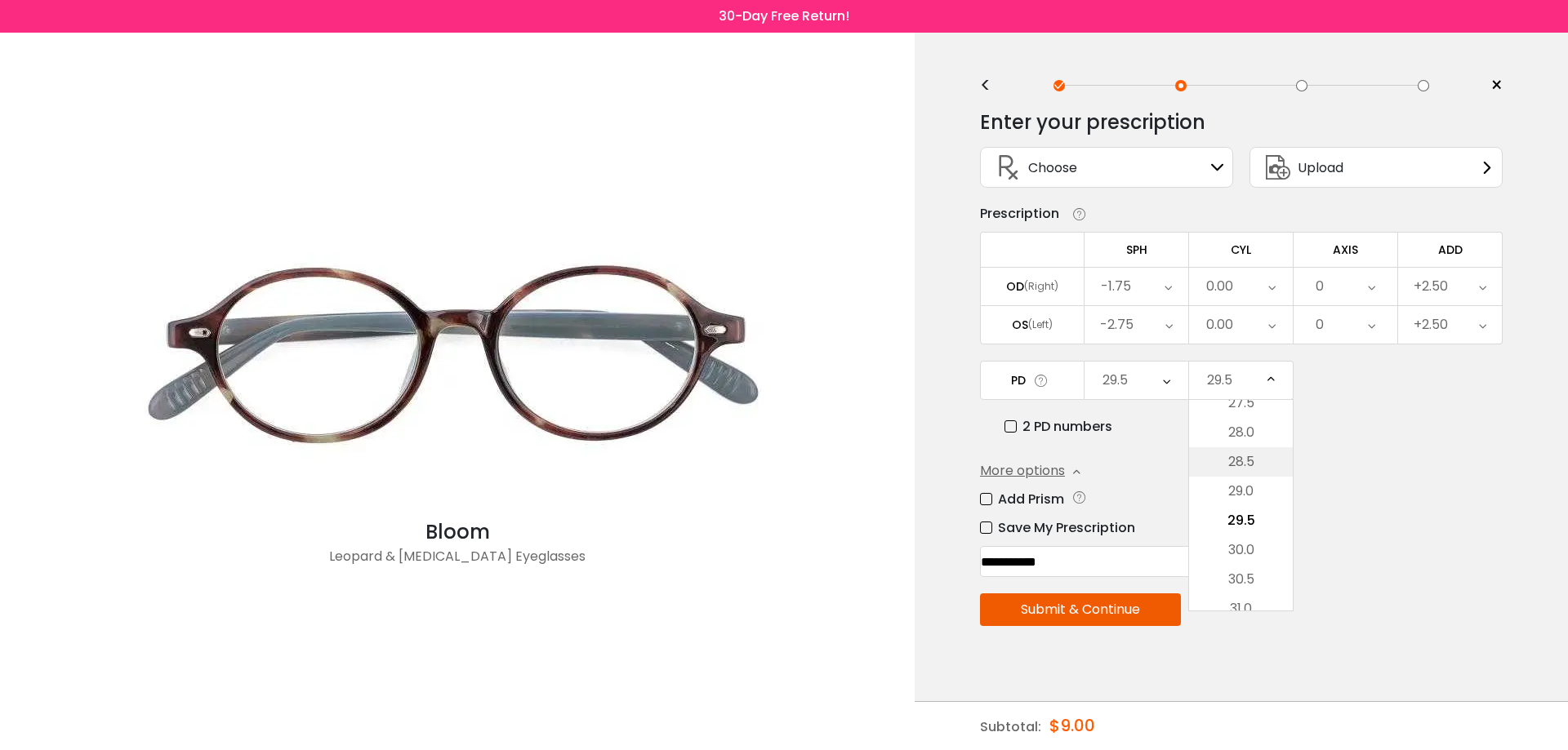
click at [1252, 458] on li "28.5" at bounding box center [1240, 461] width 104 height 30
click at [1131, 612] on button "Submit & Continue" at bounding box center [1080, 610] width 201 height 32
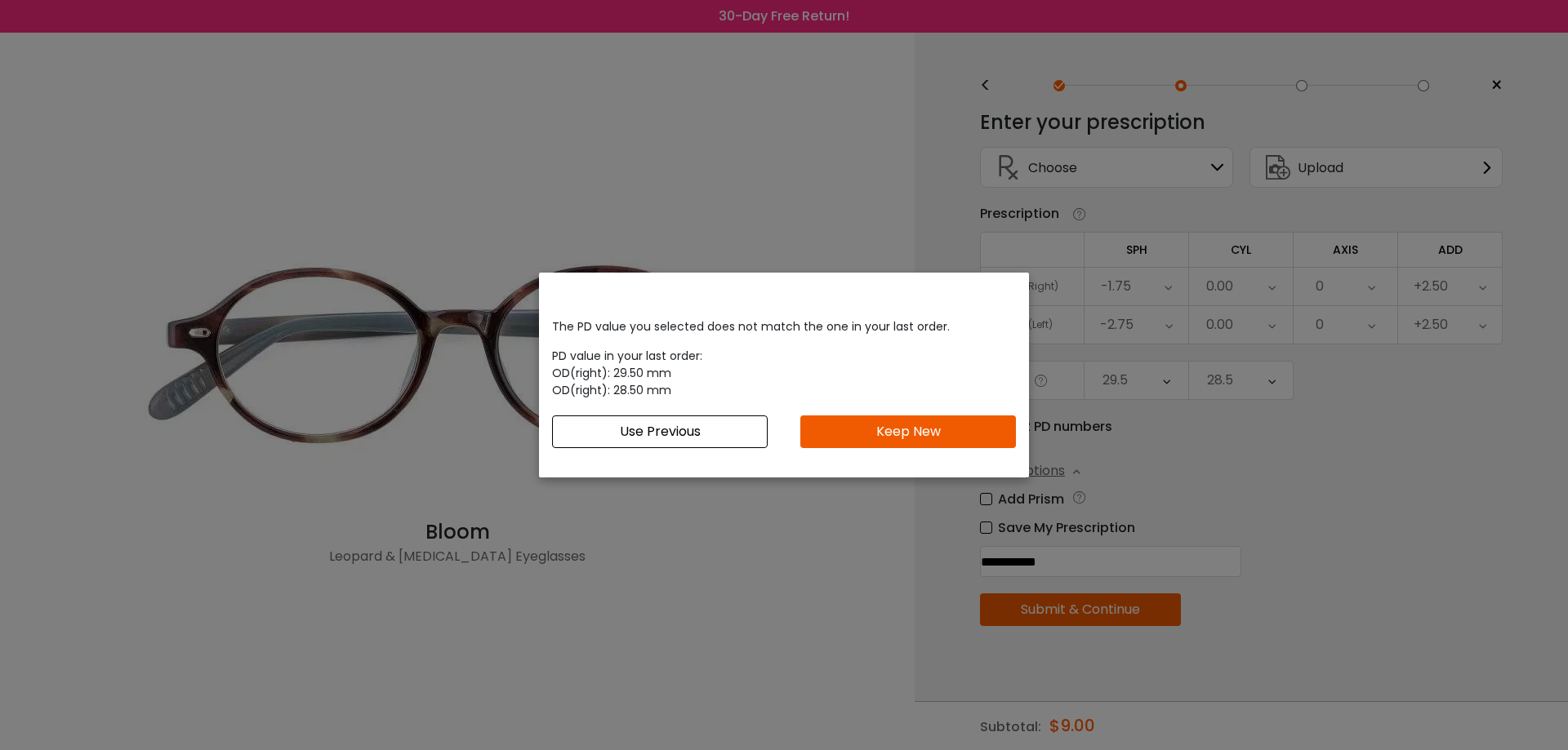
click at [1548, 607] on div "The PD value you selected does not match the one in your last order. PD value i…" at bounding box center [784, 375] width 1568 height 750
click at [678, 429] on button "Use Previous" at bounding box center [660, 432] width 216 height 32
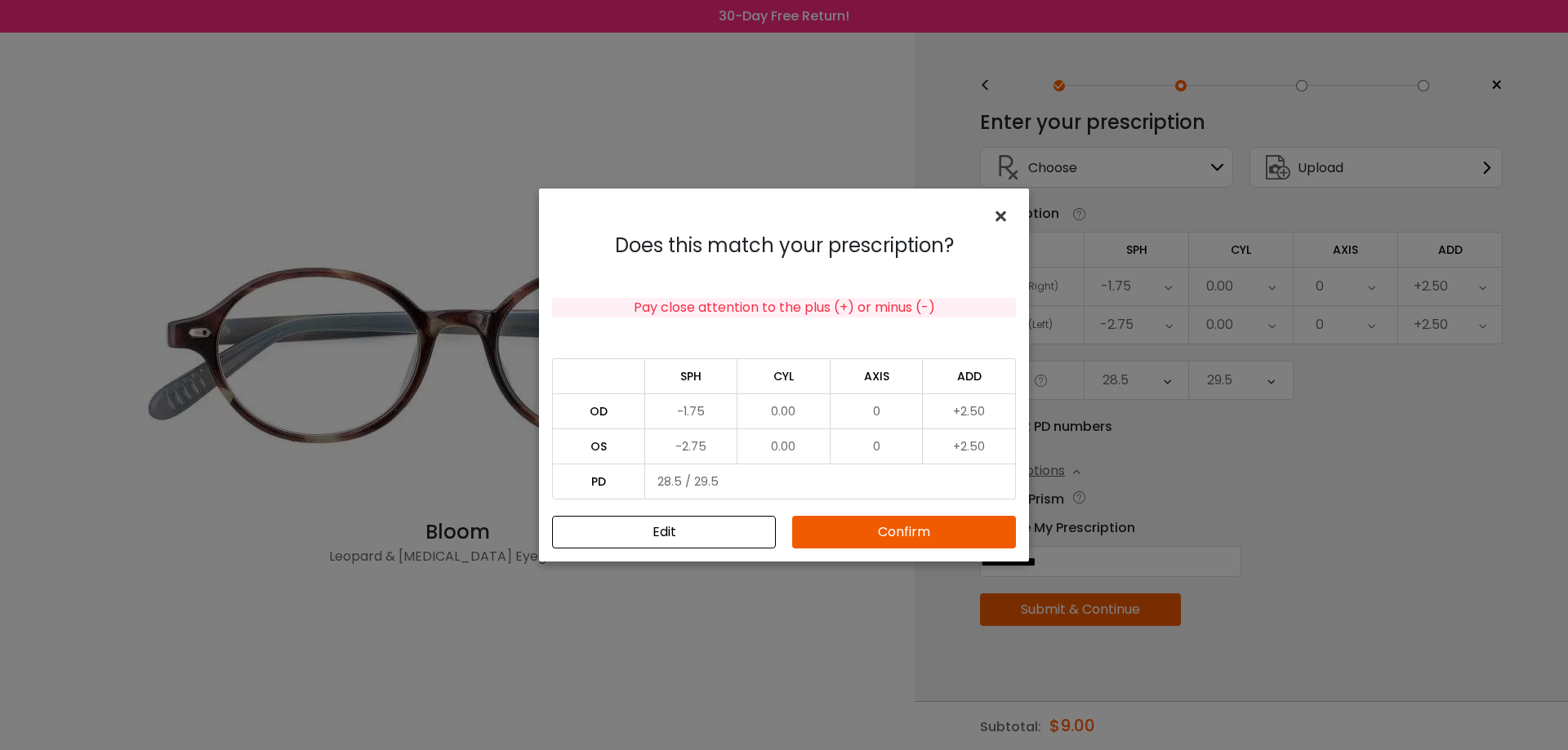
click at [1003, 212] on span "×" at bounding box center [1003, 216] width 24 height 35
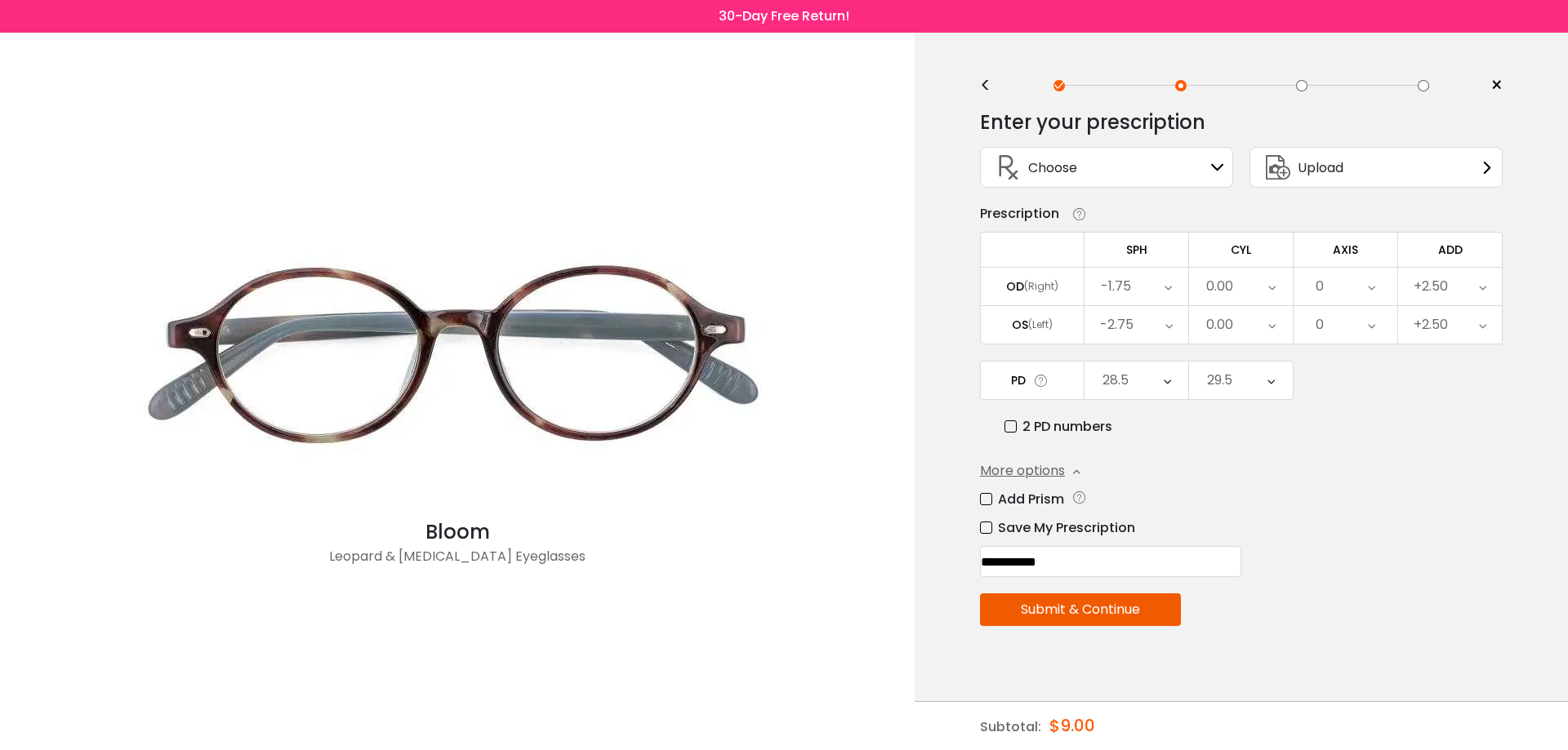
click at [1035, 380] on icon at bounding box center [1041, 381] width 16 height 17
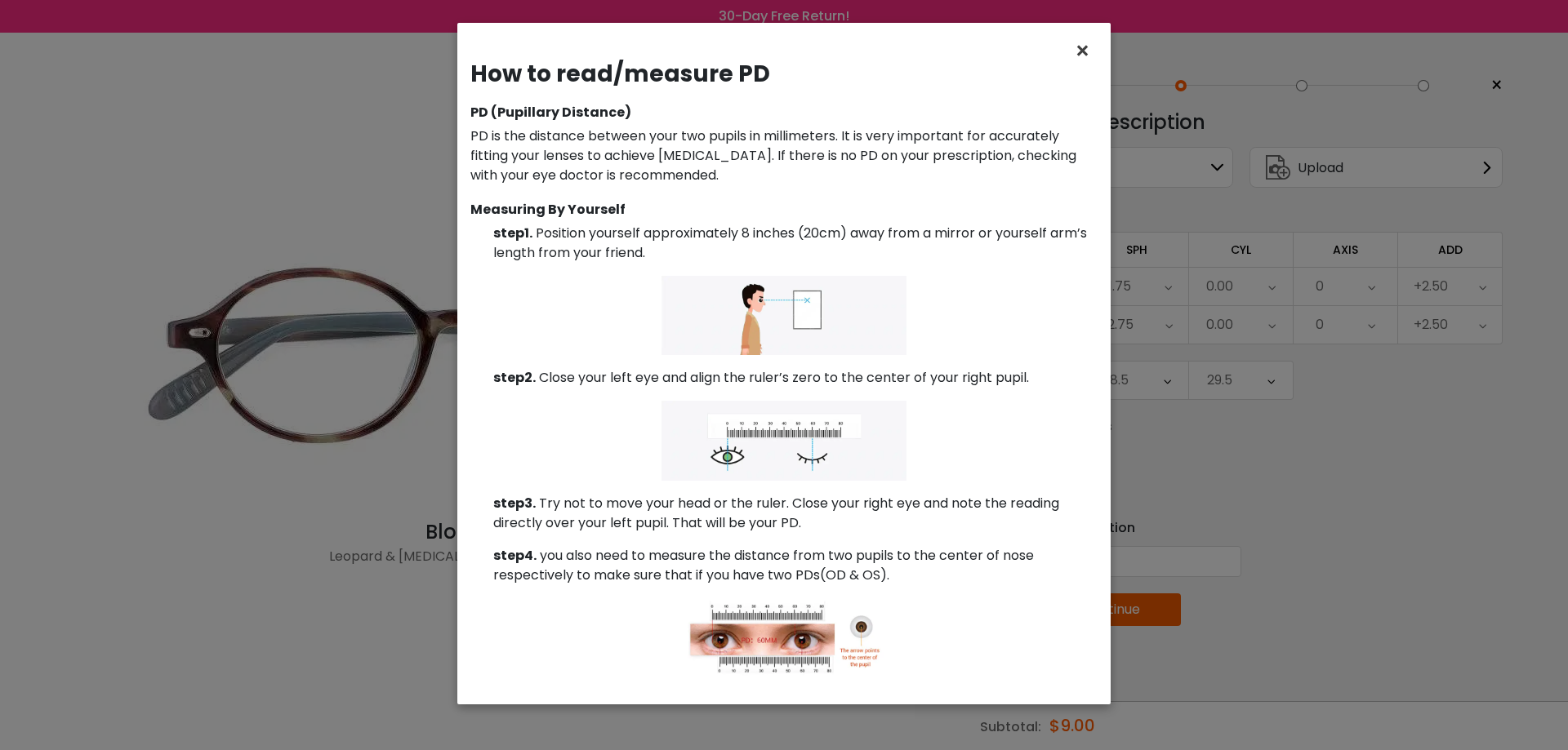
click at [1085, 49] on span "×" at bounding box center [1085, 51] width 24 height 35
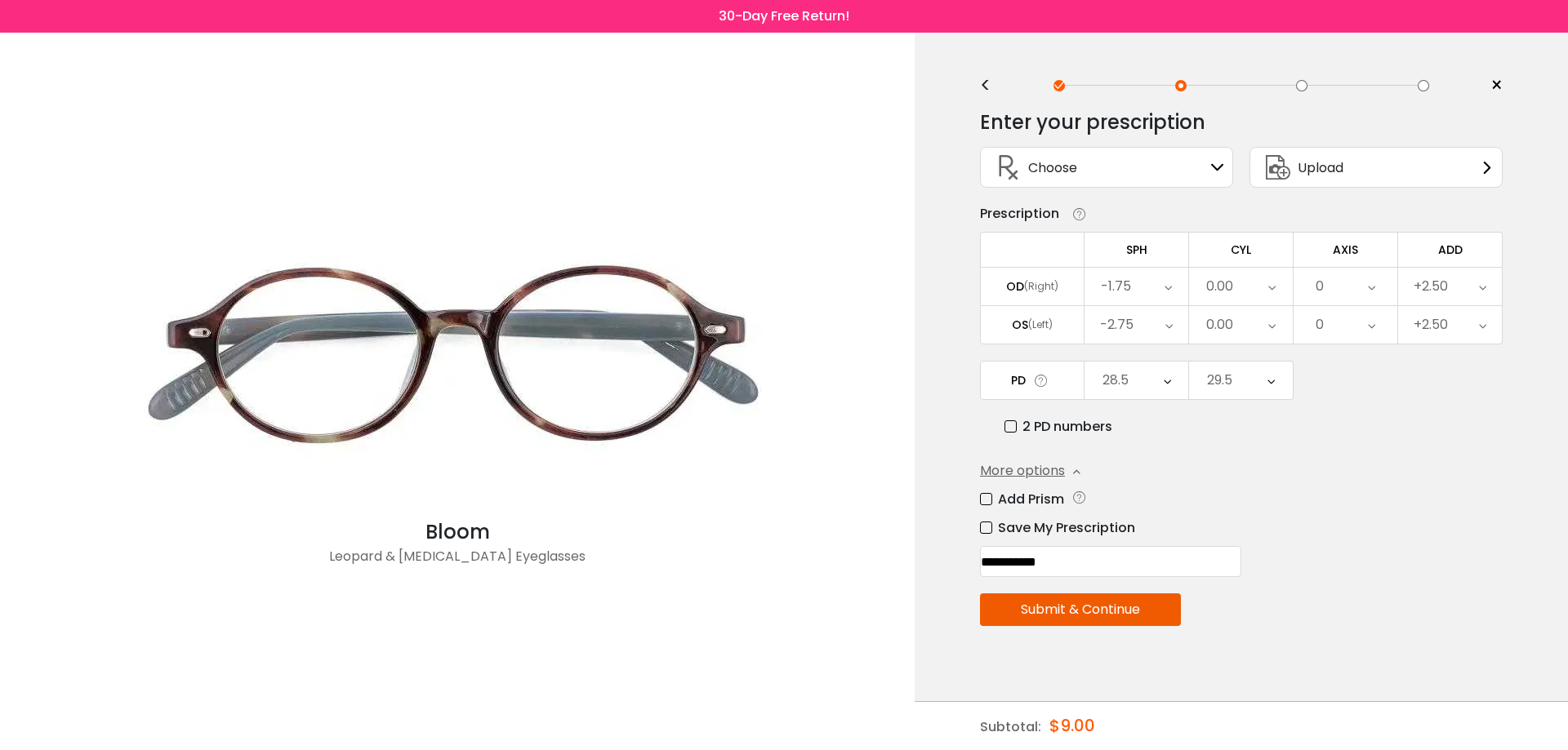
click at [1165, 383] on icon at bounding box center [1168, 380] width 8 height 37
click at [1141, 548] on li "29.0" at bounding box center [1136, 550] width 104 height 30
click at [1275, 381] on icon at bounding box center [1271, 380] width 8 height 37
click at [1254, 454] on li "28.5" at bounding box center [1240, 461] width 104 height 30
click at [1127, 603] on button "Submit & Continue" at bounding box center [1080, 610] width 201 height 32
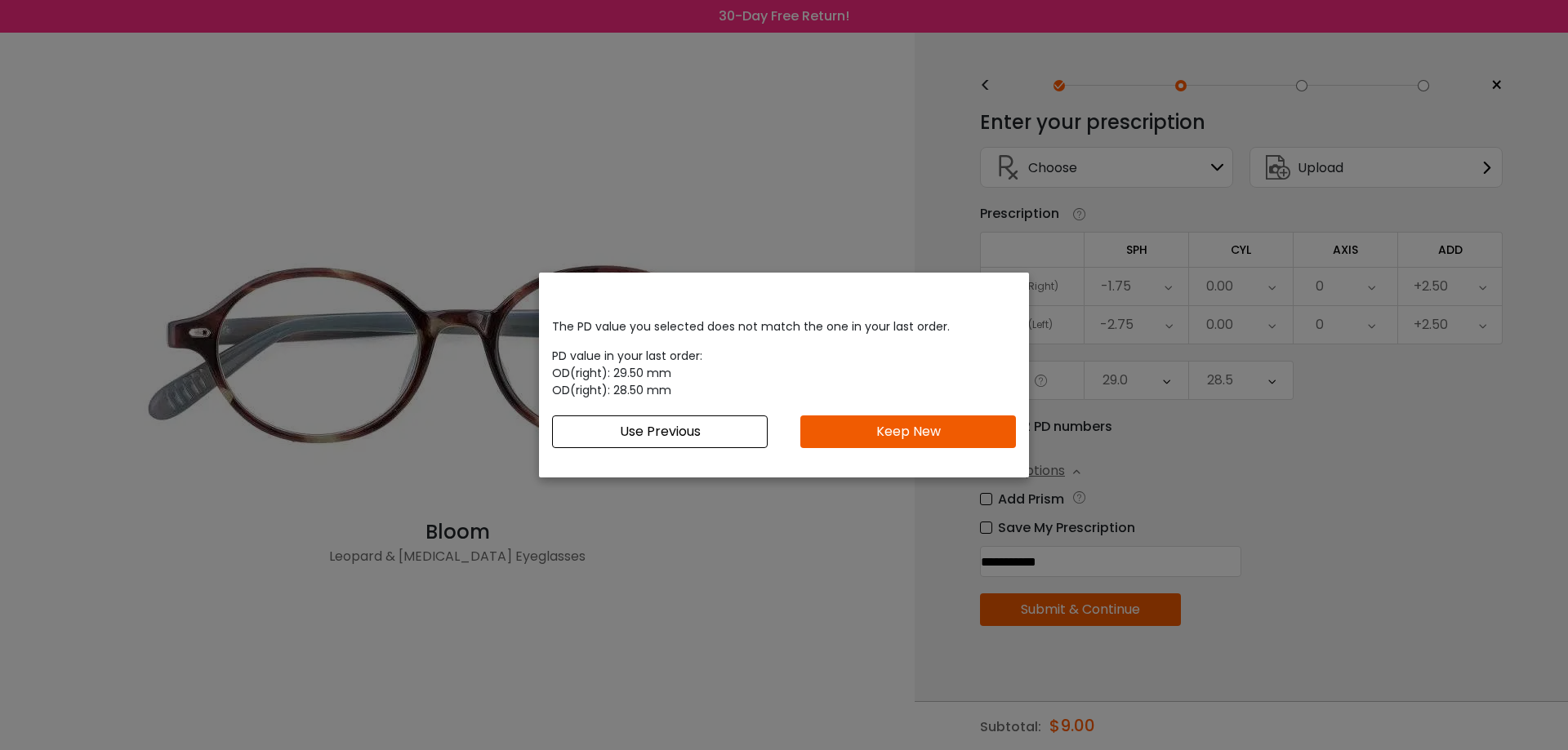
click at [907, 439] on button "Keep New" at bounding box center [908, 432] width 216 height 32
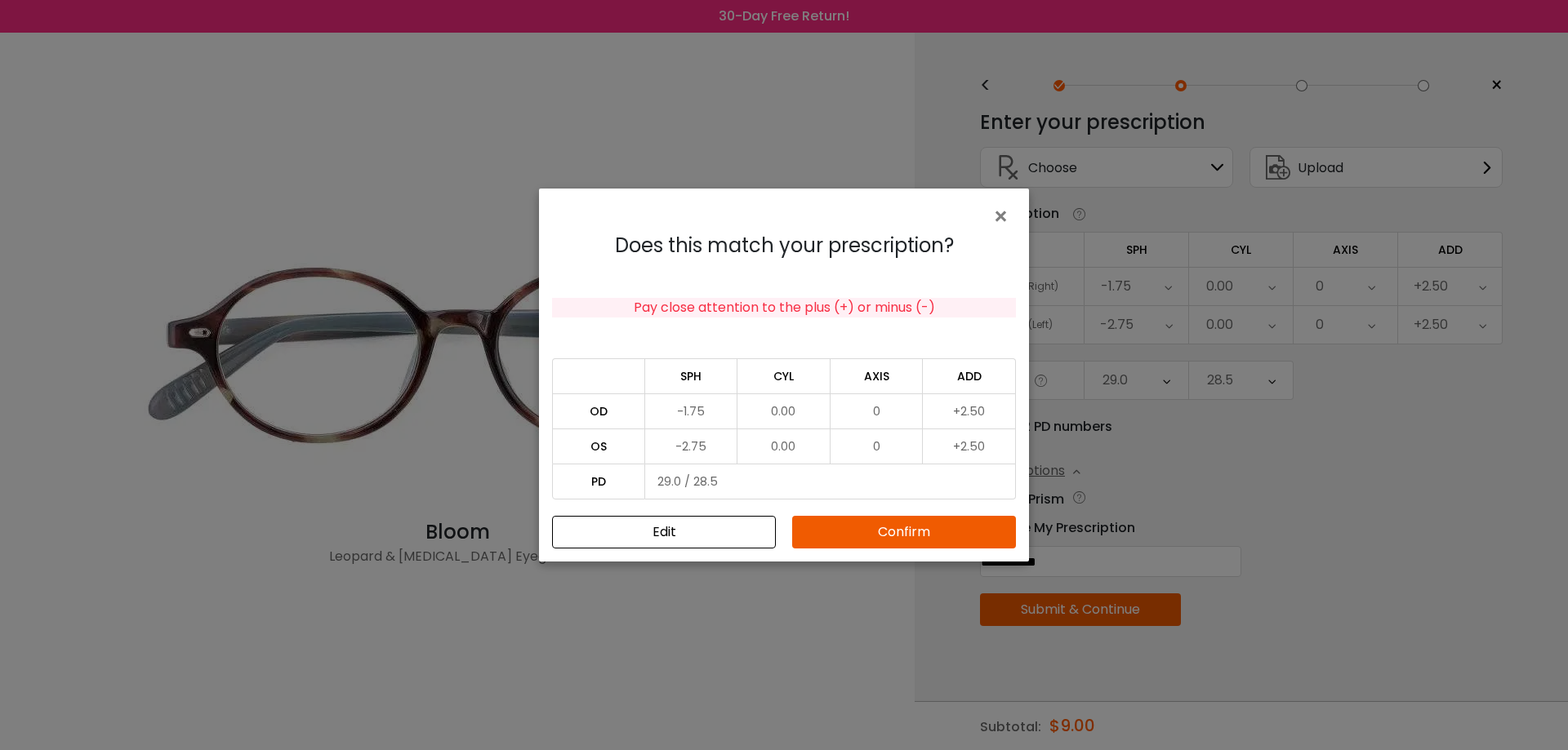
click at [940, 526] on button "Confirm" at bounding box center [904, 532] width 224 height 32
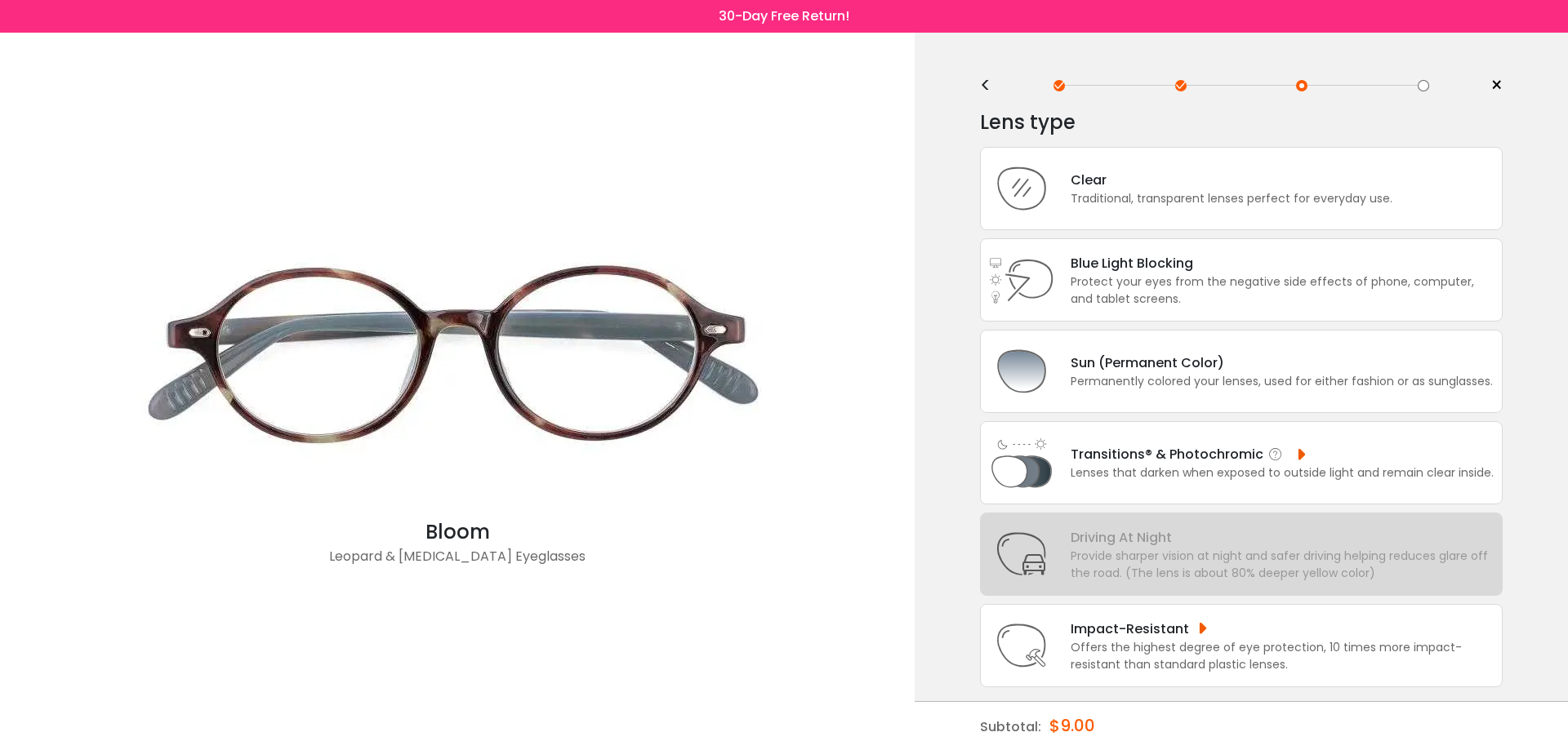
scroll to position [3, 0]
click at [1227, 184] on div "Clear" at bounding box center [1231, 177] width 322 height 20
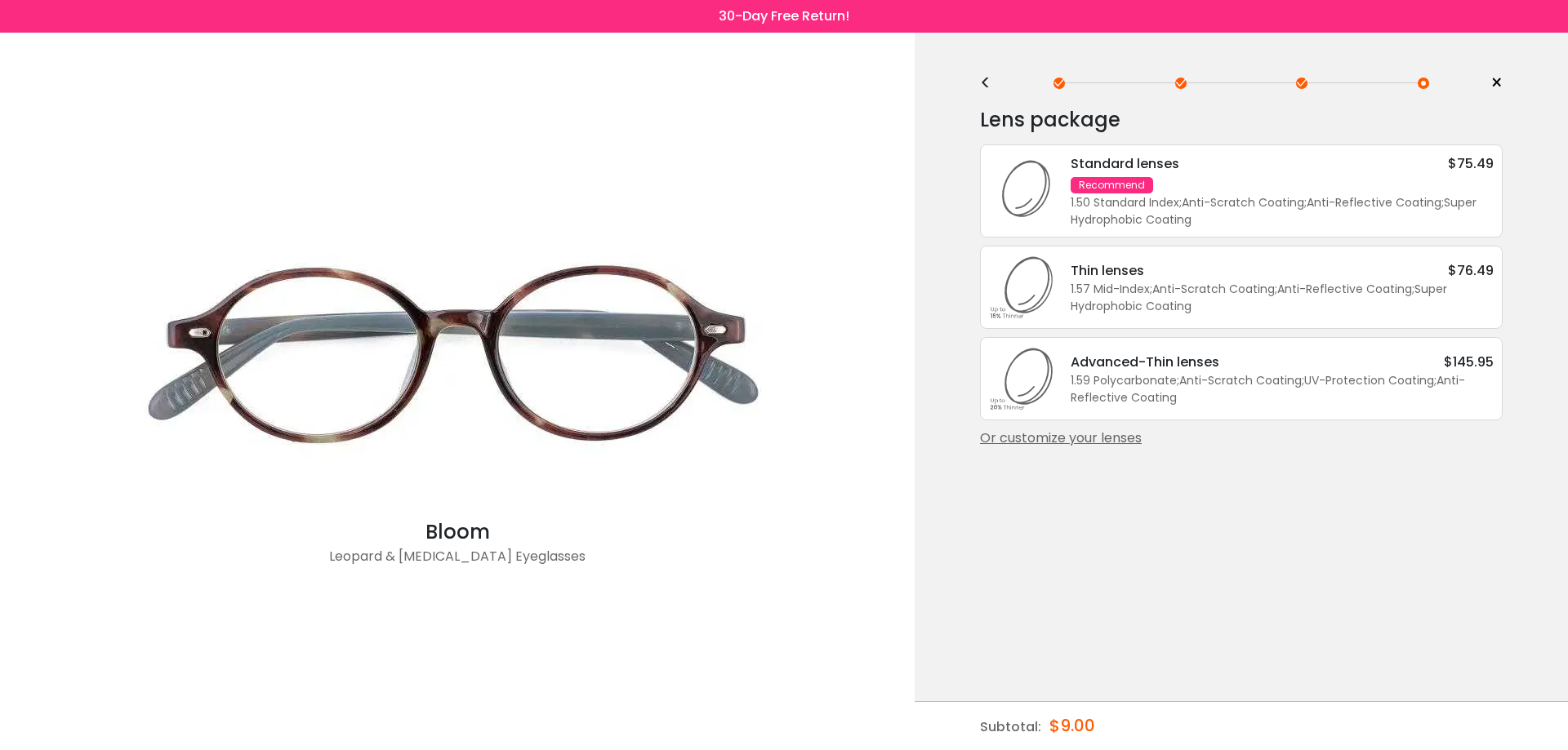
scroll to position [0, 0]
click at [986, 82] on div "<" at bounding box center [992, 86] width 25 height 13
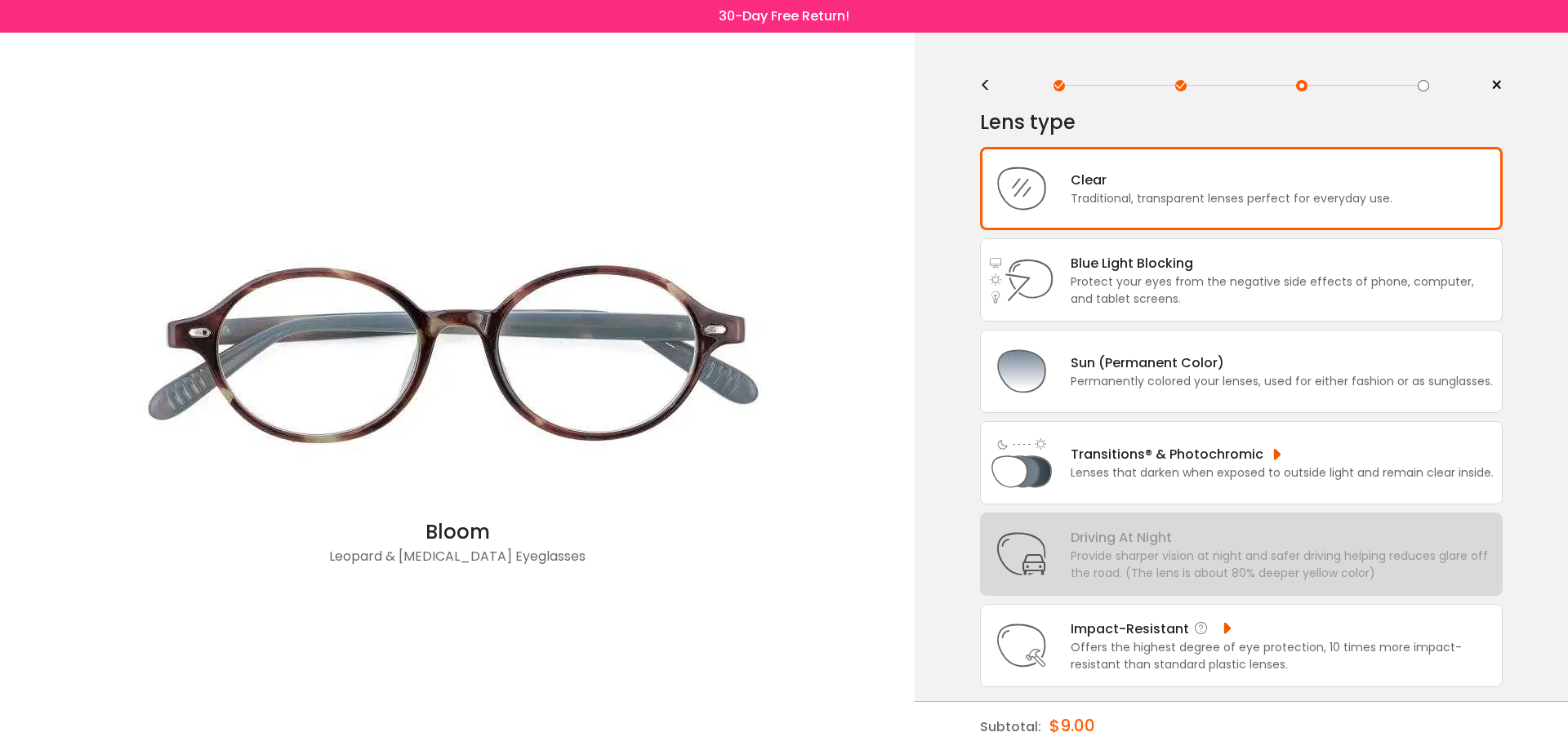
scroll to position [3, 0]
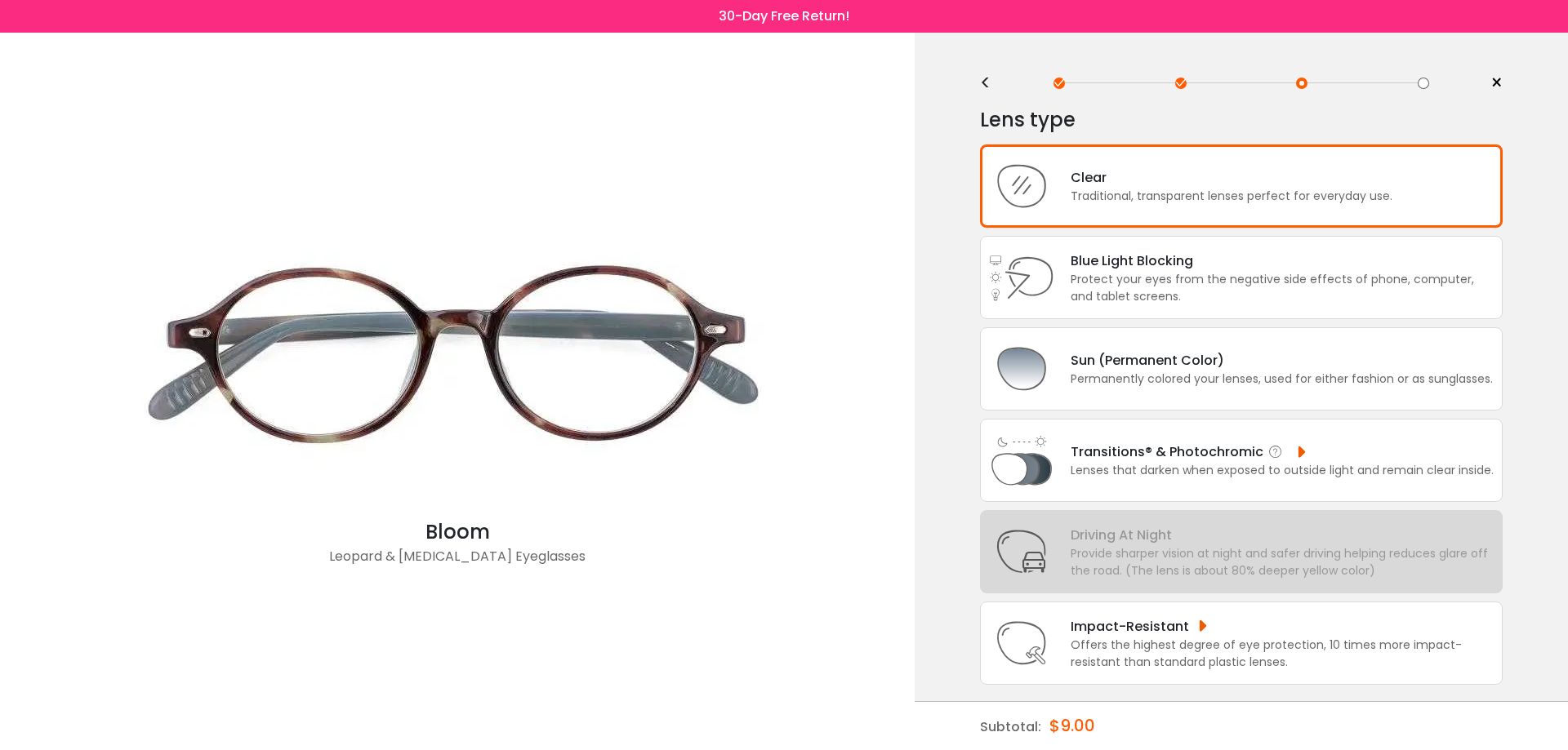
click at [1165, 459] on div "Transitions® & Photochromic" at bounding box center [1281, 451] width 423 height 20
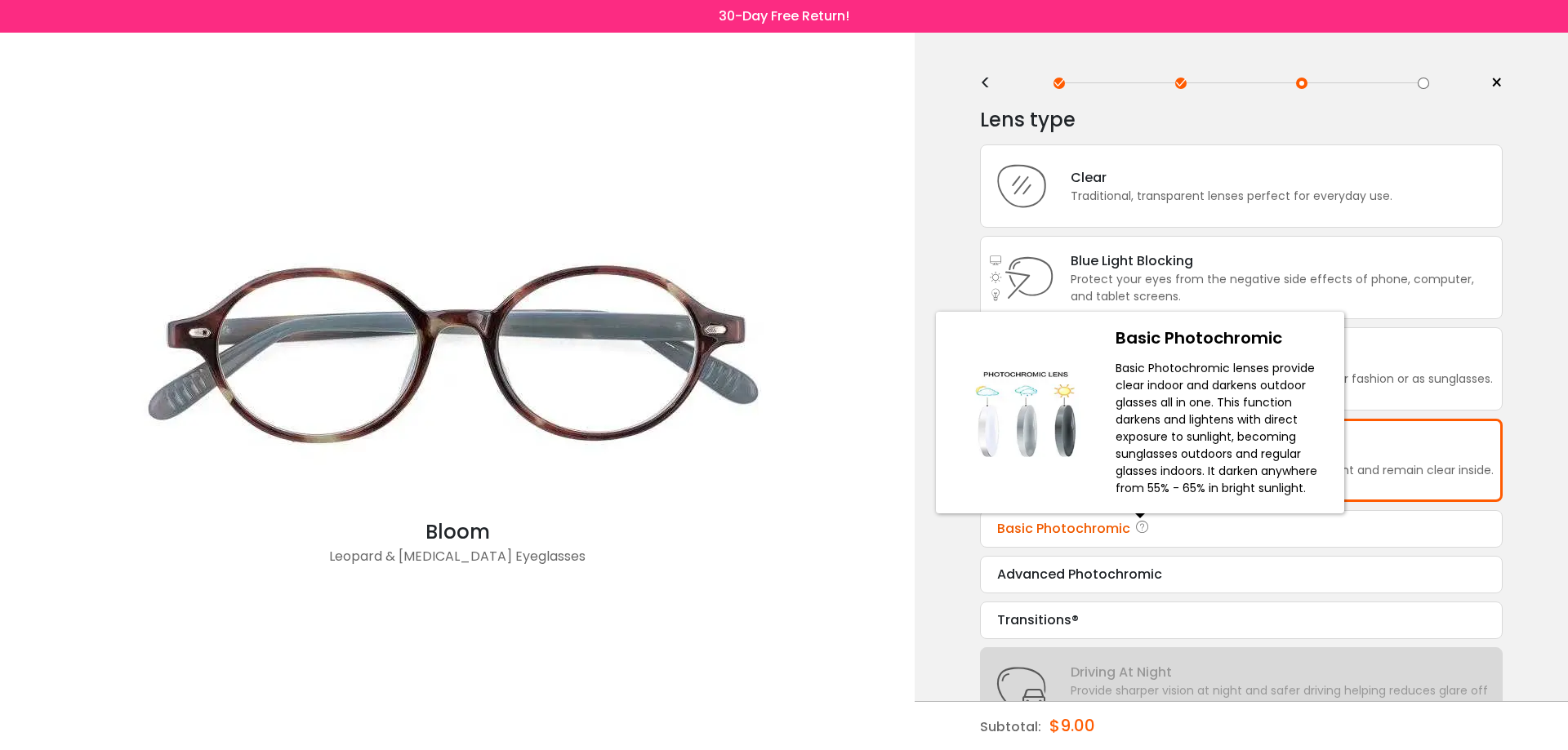
click at [1138, 533] on icon at bounding box center [1142, 528] width 16 height 20
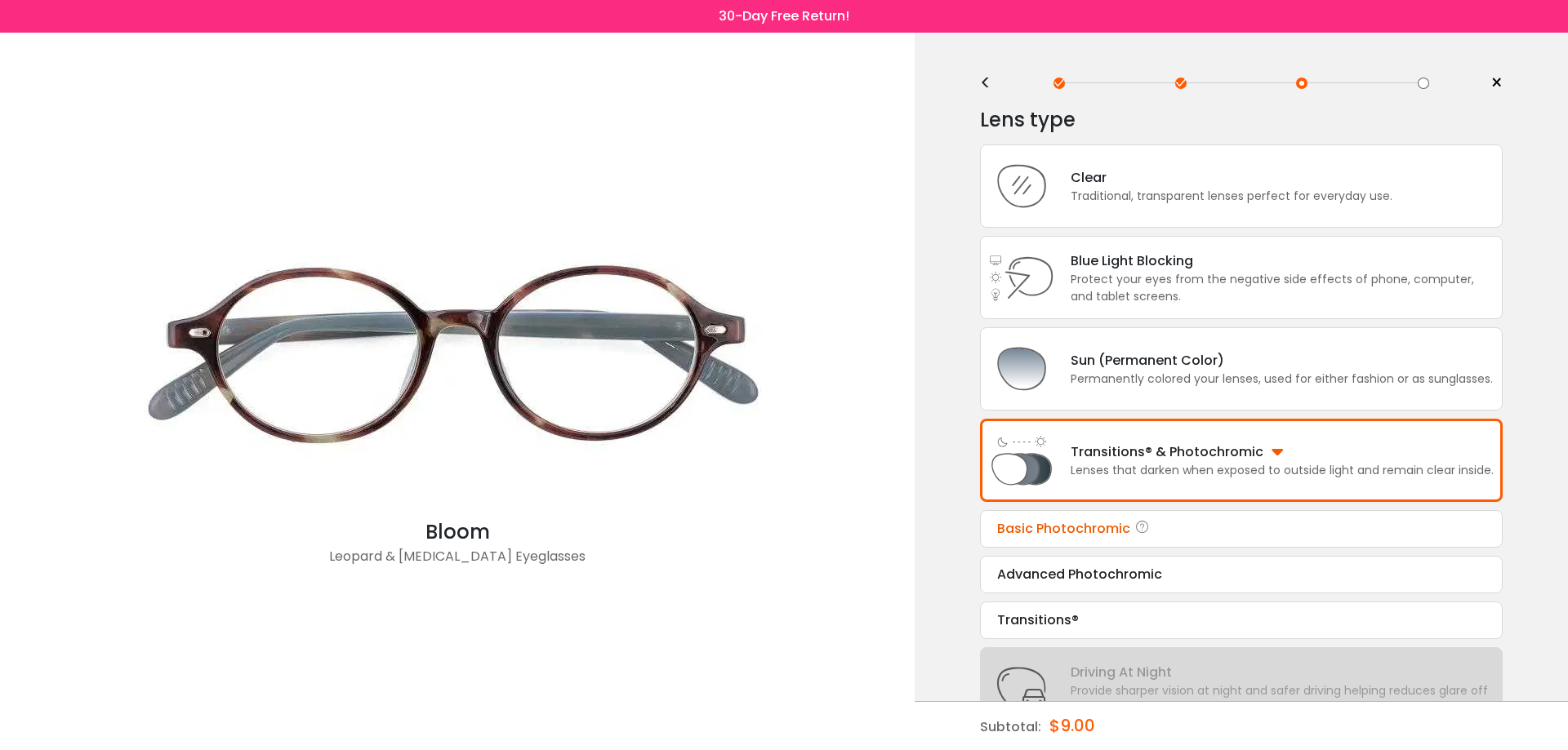
click at [1418, 530] on div "Basic Photochromic" at bounding box center [1240, 528] width 488 height 20
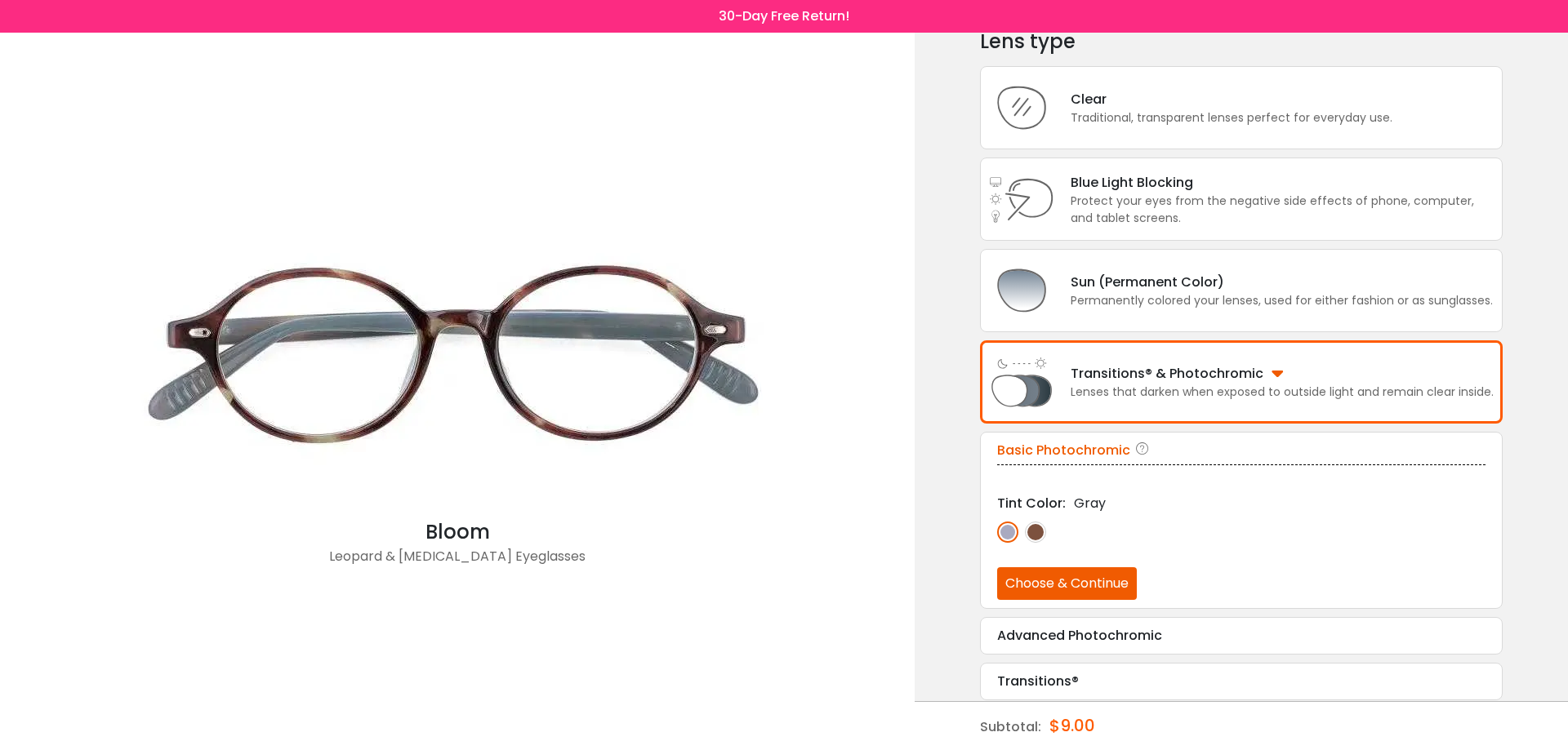
scroll to position [88, 0]
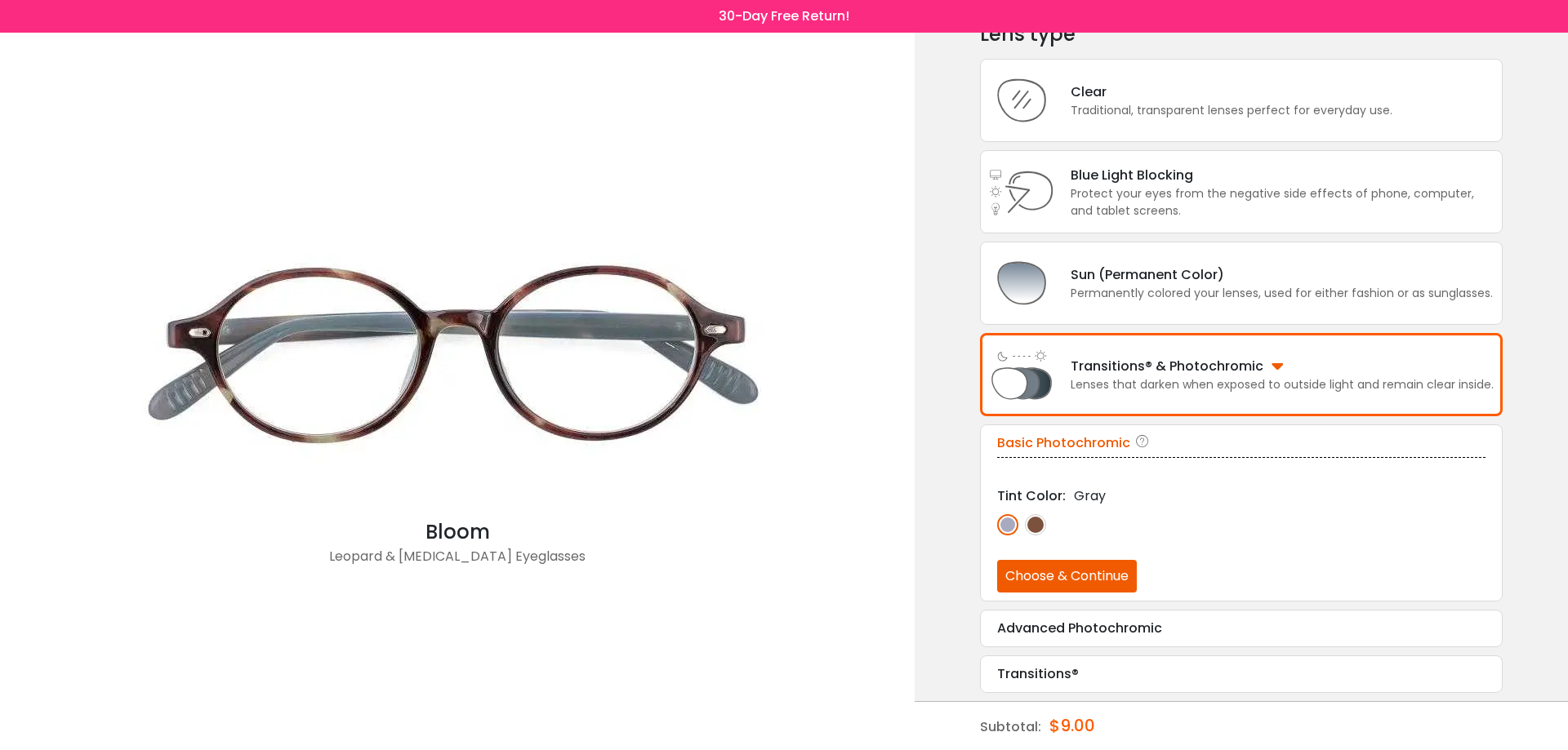
click at [1114, 571] on button "Choose & Continue" at bounding box center [1066, 576] width 140 height 32
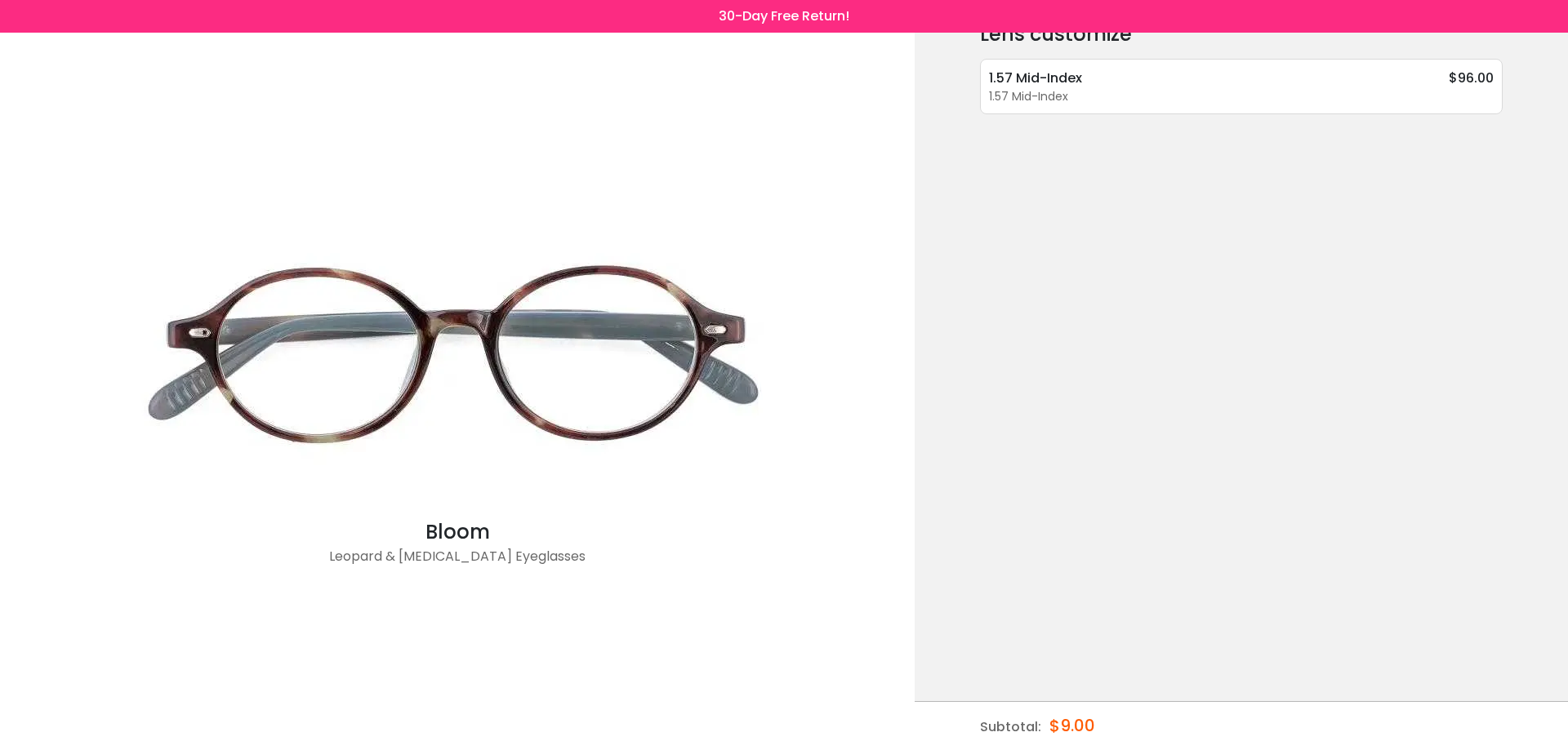
scroll to position [0, 0]
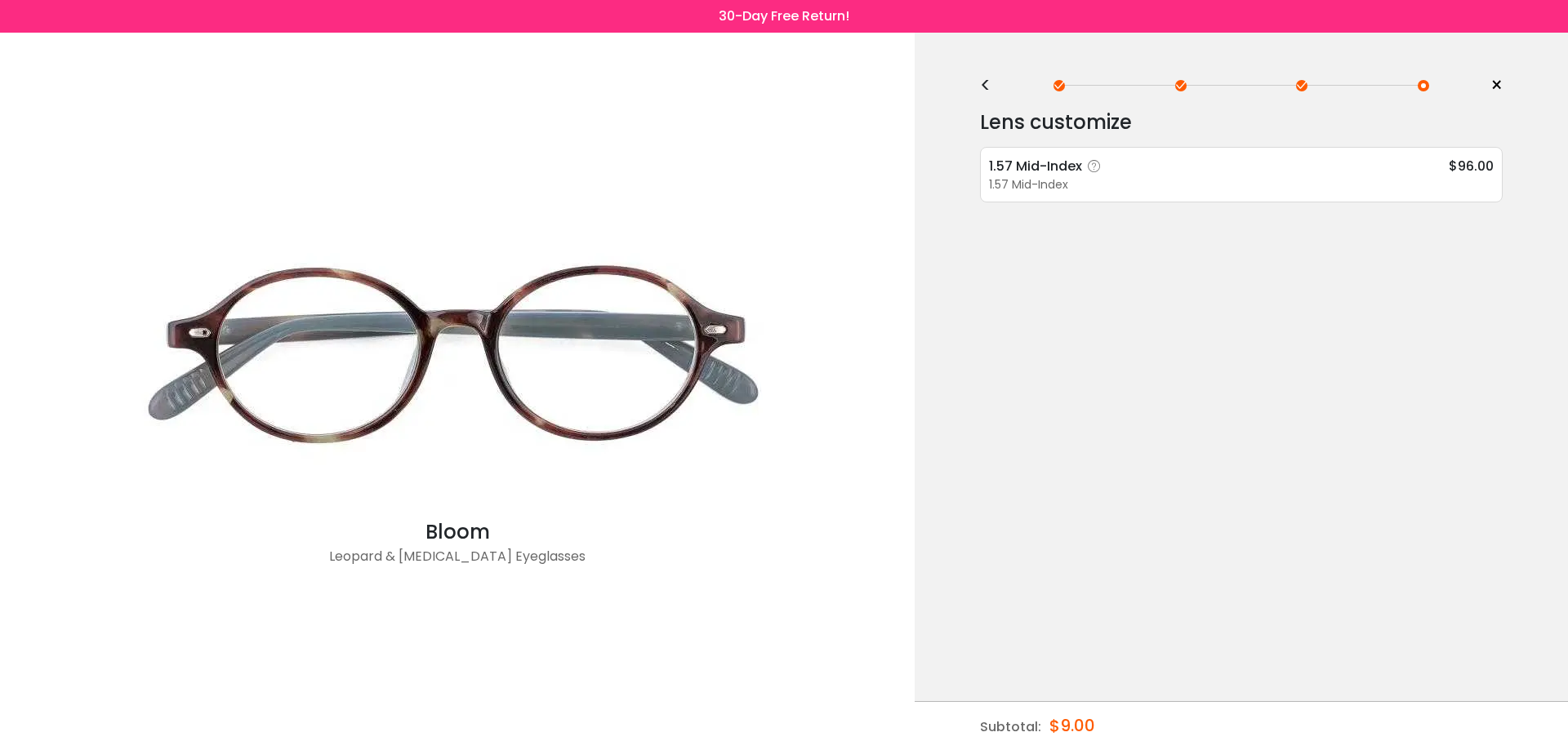
click at [1088, 171] on icon at bounding box center [1093, 166] width 16 height 16
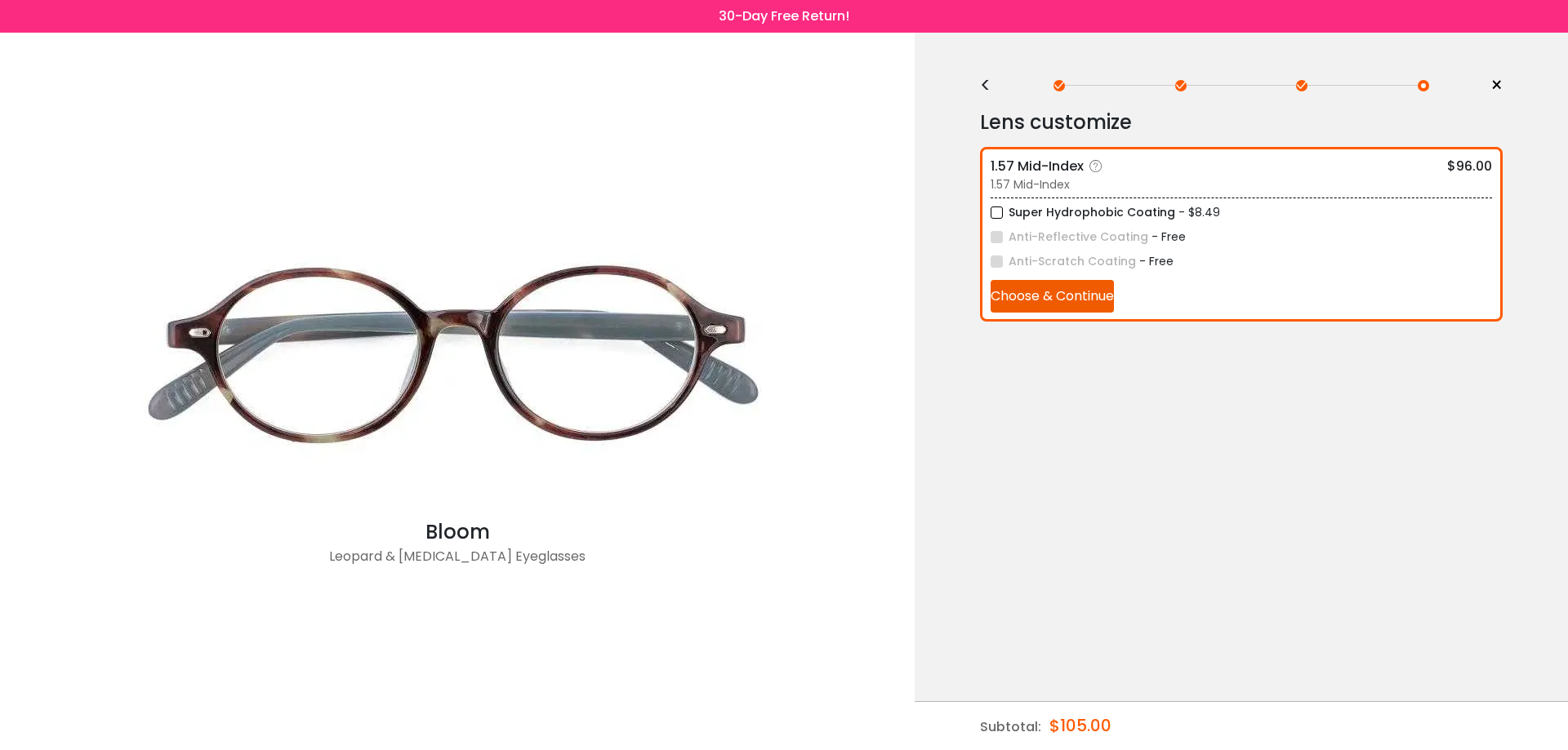
click at [1093, 306] on button "Choose & Continue" at bounding box center [1052, 296] width 123 height 32
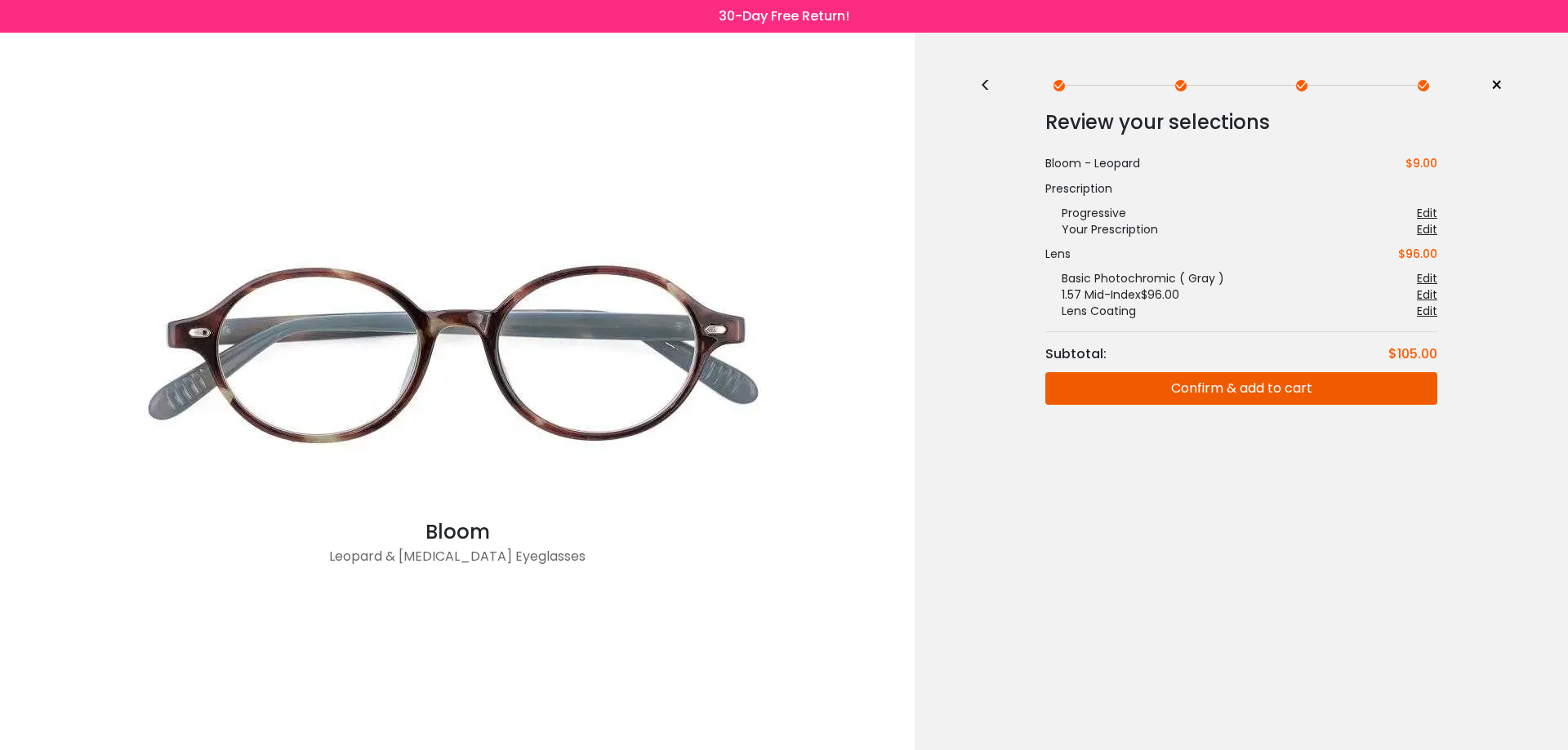
click at [990, 85] on div "<" at bounding box center [992, 86] width 25 height 13
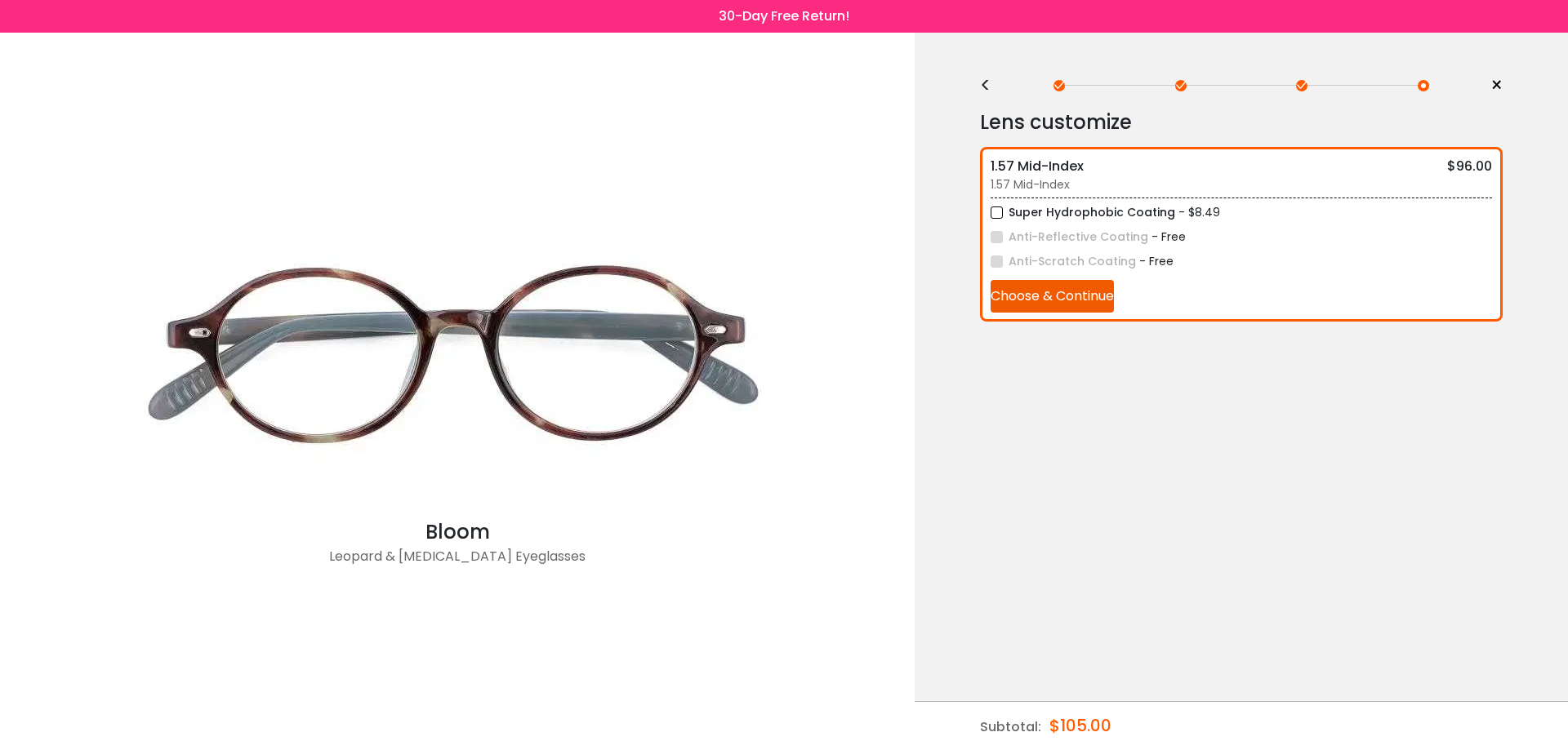
click at [990, 85] on div "<" at bounding box center [992, 86] width 25 height 13
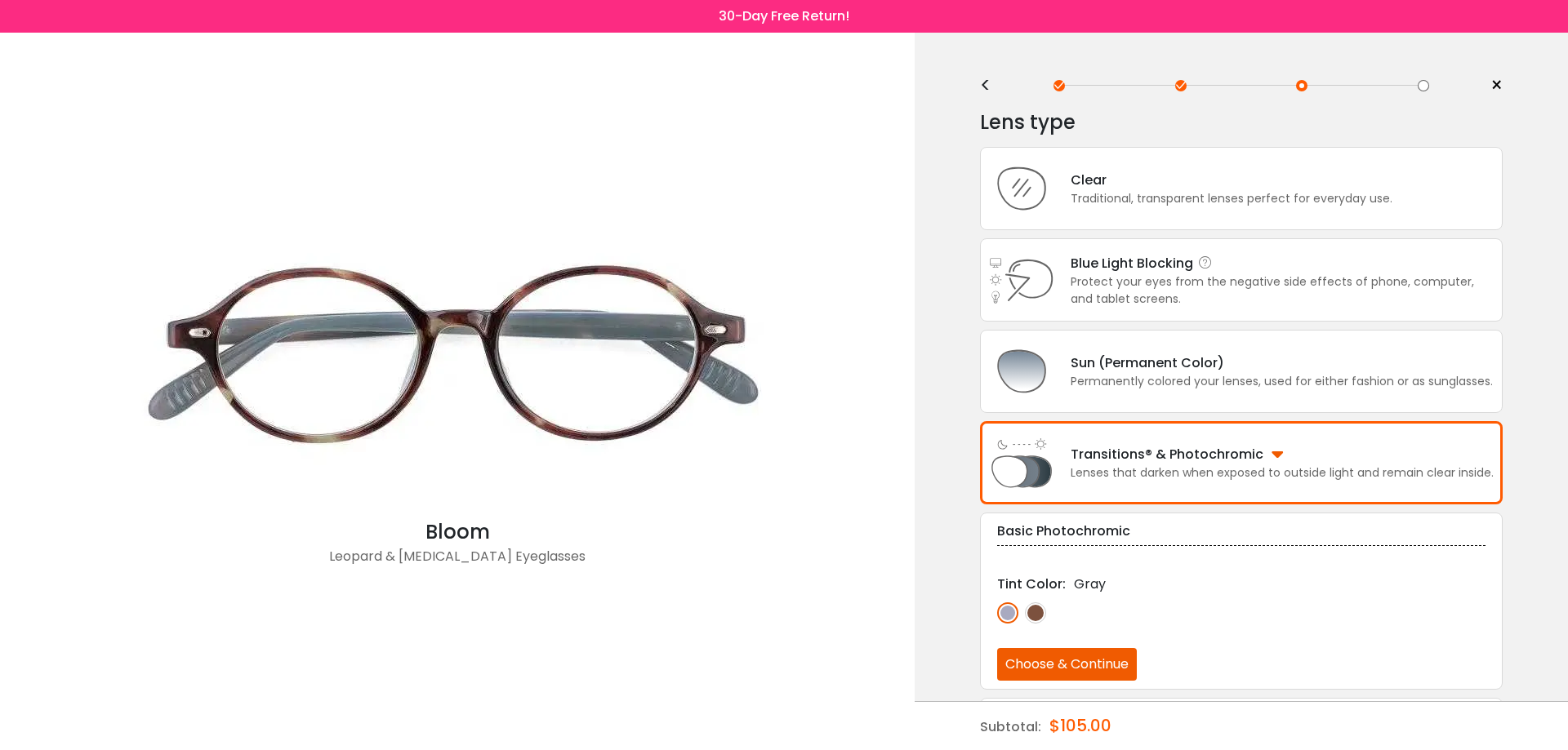
click at [1172, 285] on div "Protect your eyes from the negative side effects of phone, computer, and tablet…" at bounding box center [1281, 290] width 423 height 34
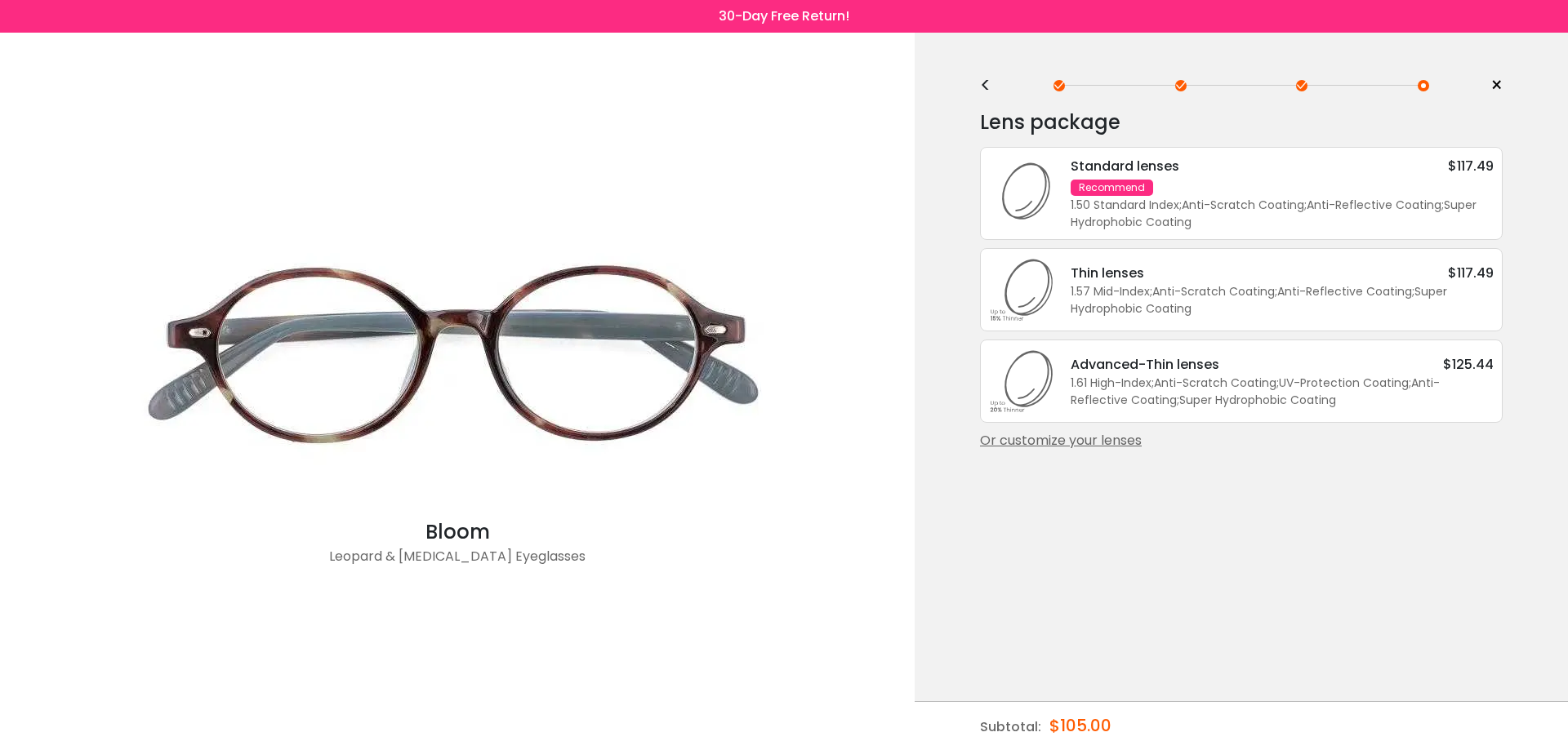
click at [979, 87] on div "< × Choose your usage Single Vision (Distance) This lens helps you see details …" at bounding box center [1241, 391] width 654 height 718
click at [985, 85] on div "<" at bounding box center [992, 86] width 25 height 13
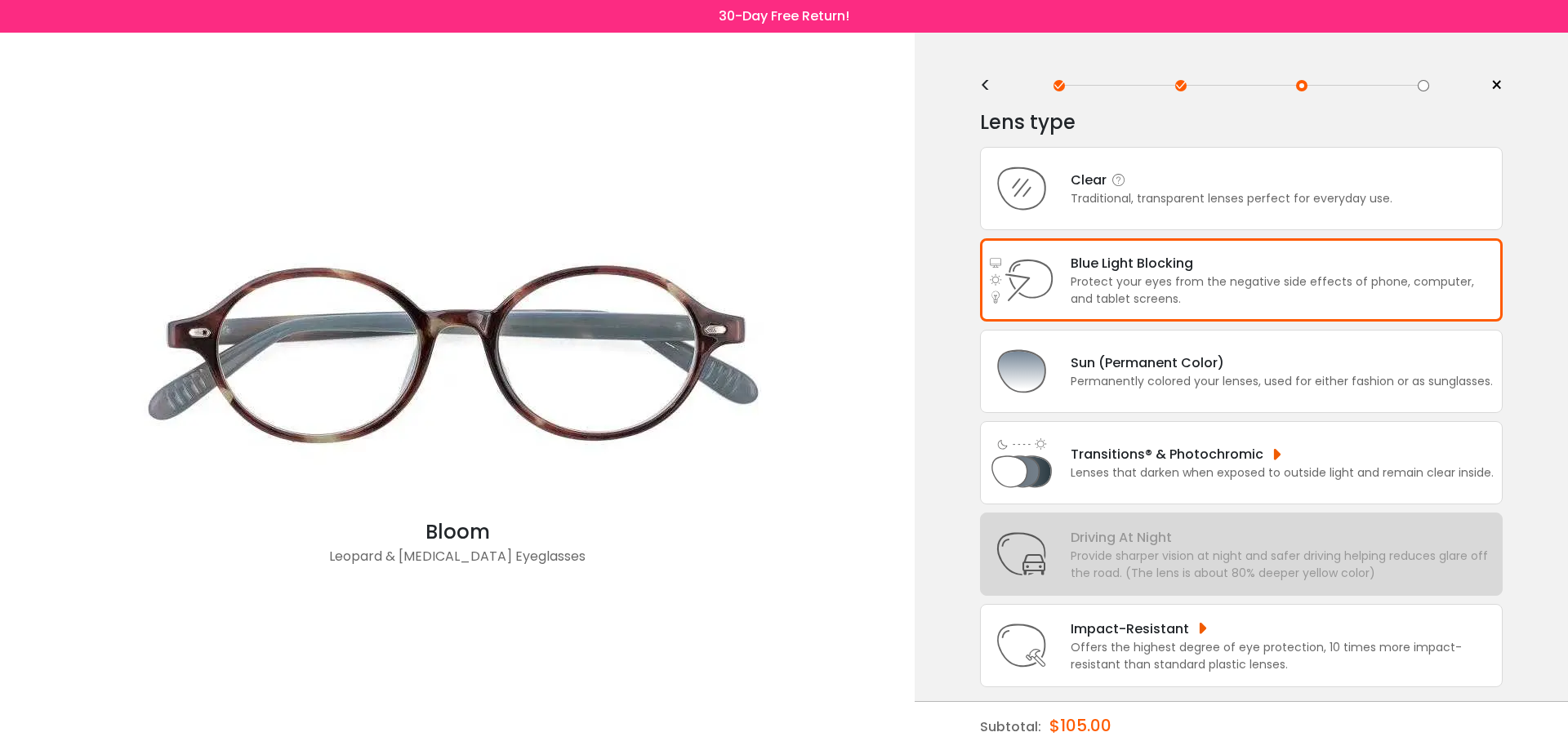
click at [1067, 156] on div "Clear Traditional, transparent lenses perfect for everyday use." at bounding box center [1240, 188] width 523 height 83
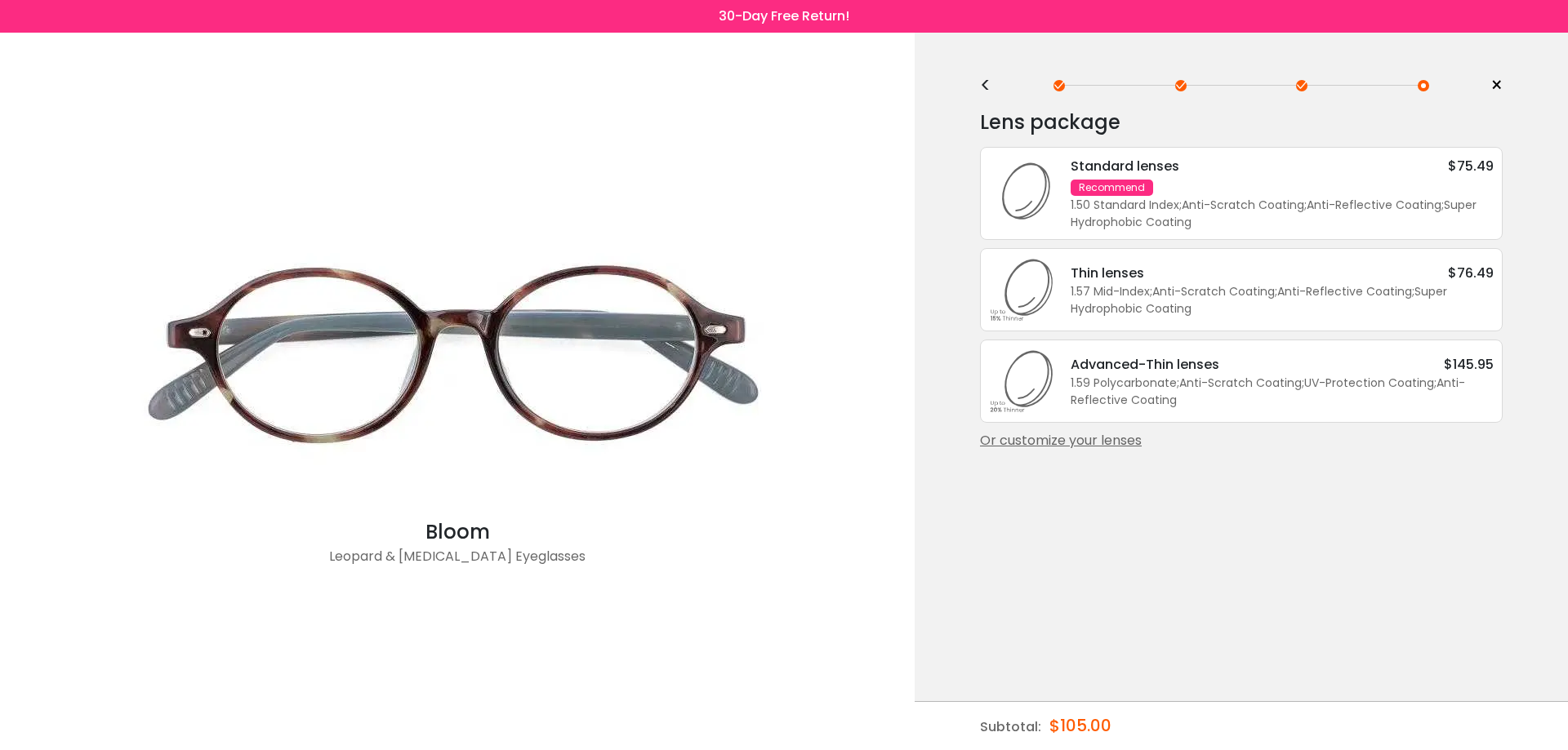
click at [1127, 445] on div "Or customize your lenses" at bounding box center [1240, 440] width 523 height 20
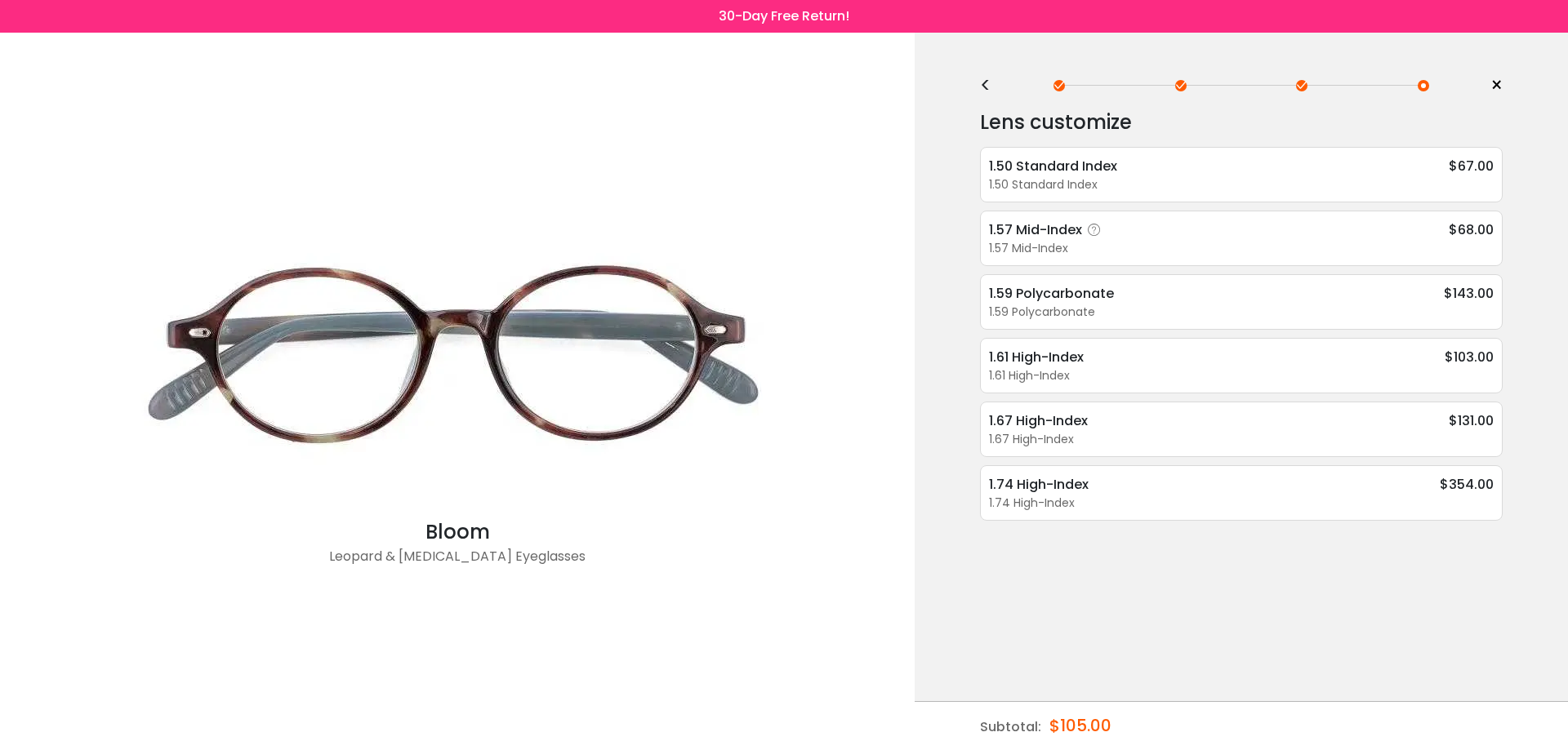
click at [1052, 225] on div "1.57 Mid-Index" at bounding box center [1047, 229] width 118 height 20
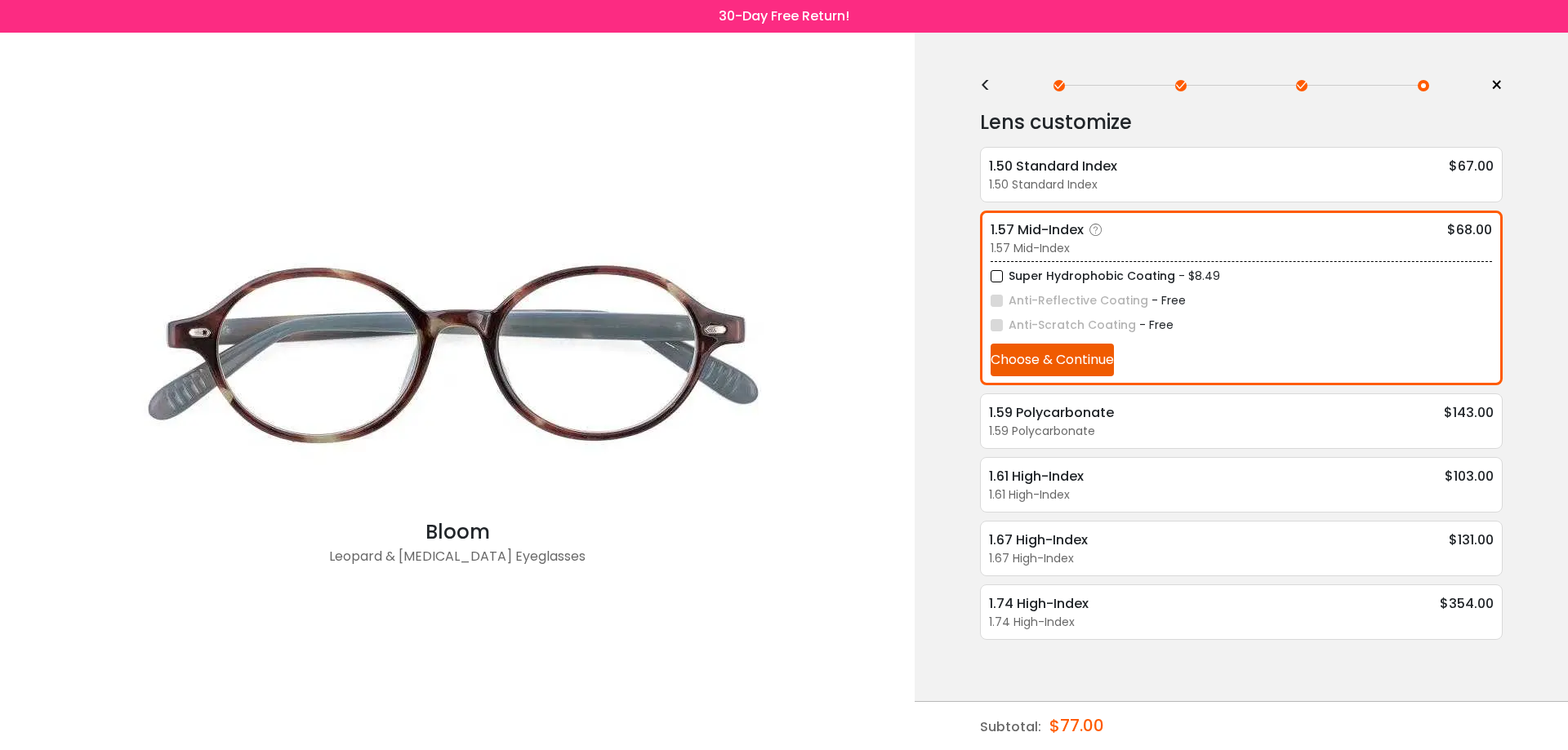
click at [1075, 357] on button "Choose & Continue" at bounding box center [1052, 360] width 123 height 32
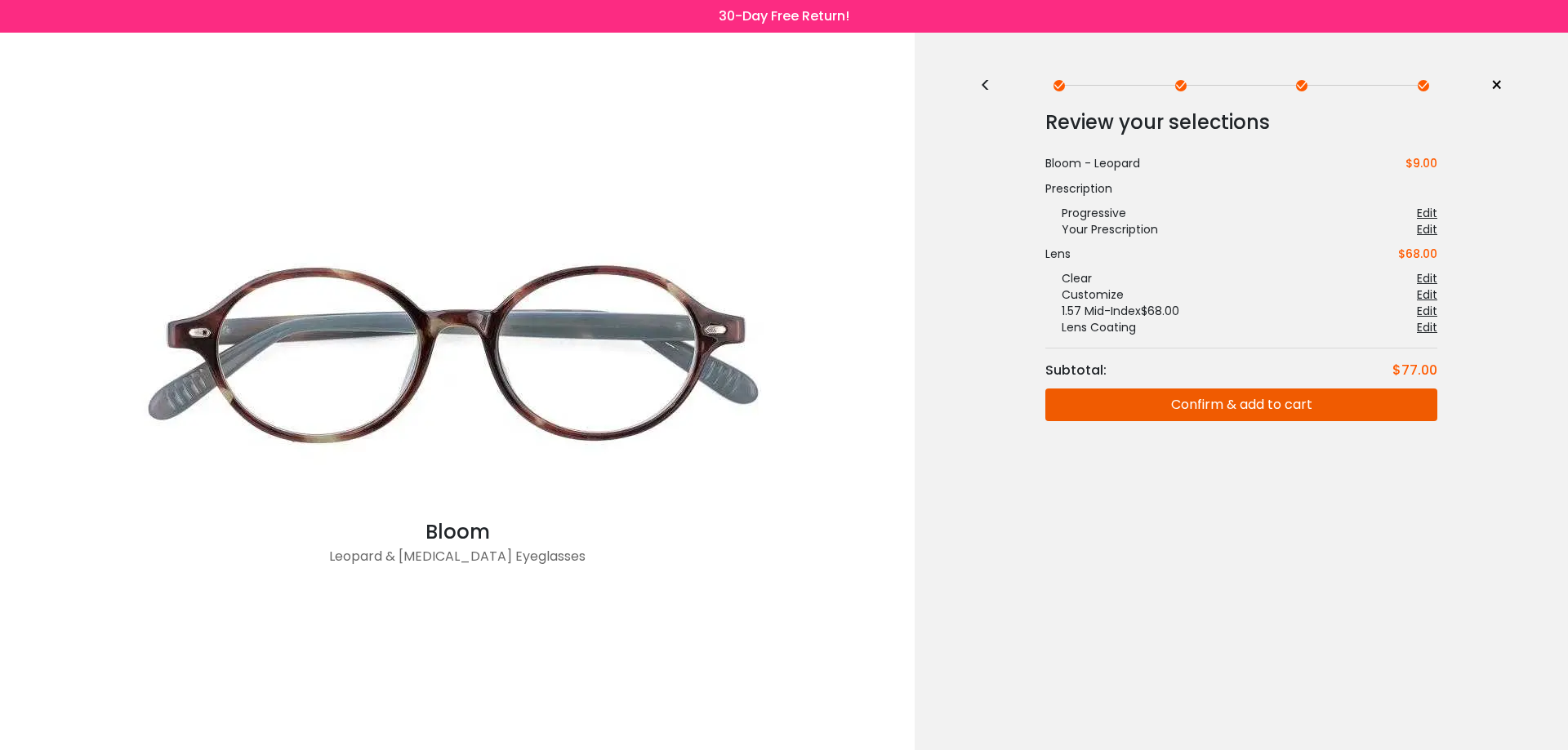
click at [1238, 401] on button "Confirm & add to cart" at bounding box center [1241, 405] width 392 height 32
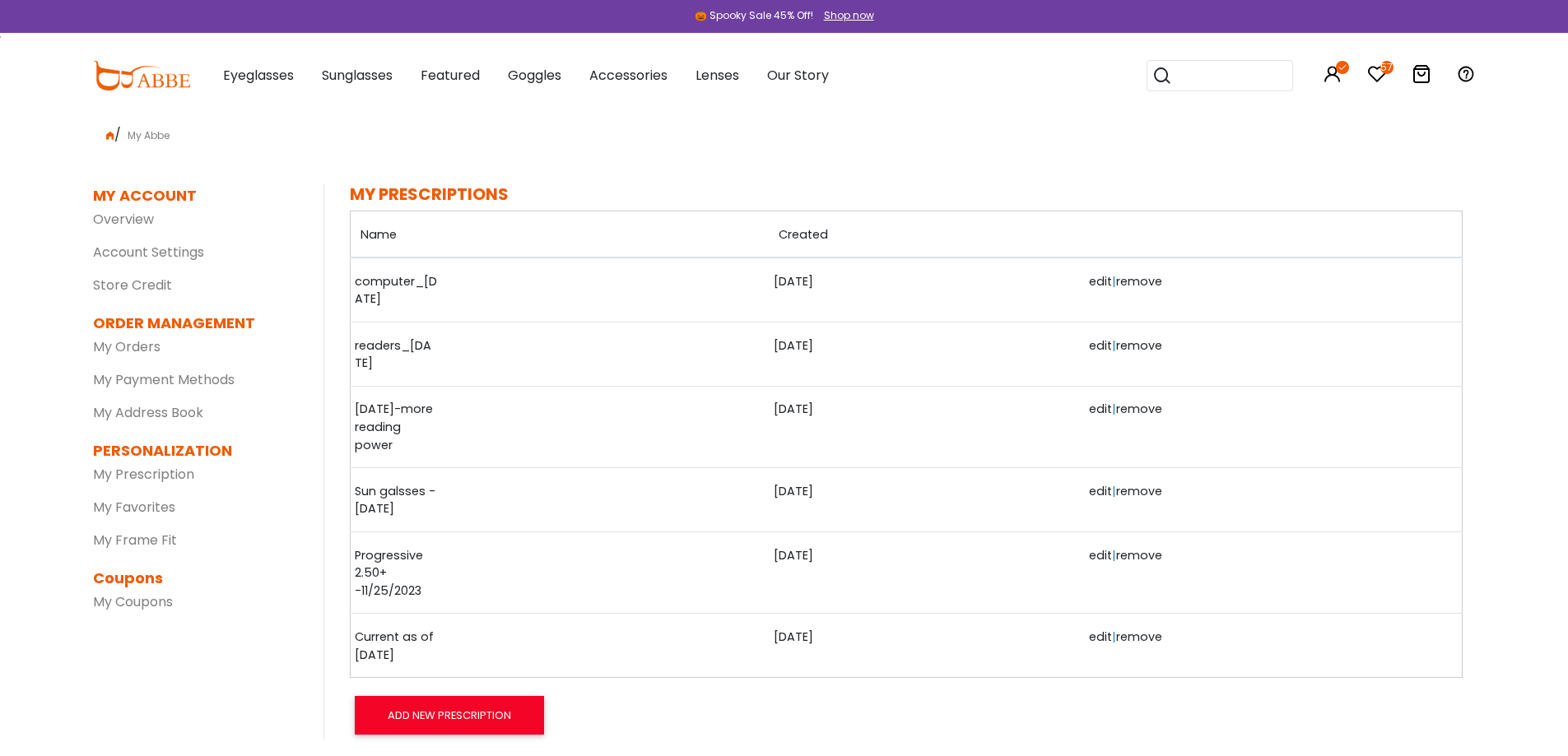
click at [1089, 491] on link "edit" at bounding box center [1101, 491] width 23 height 16
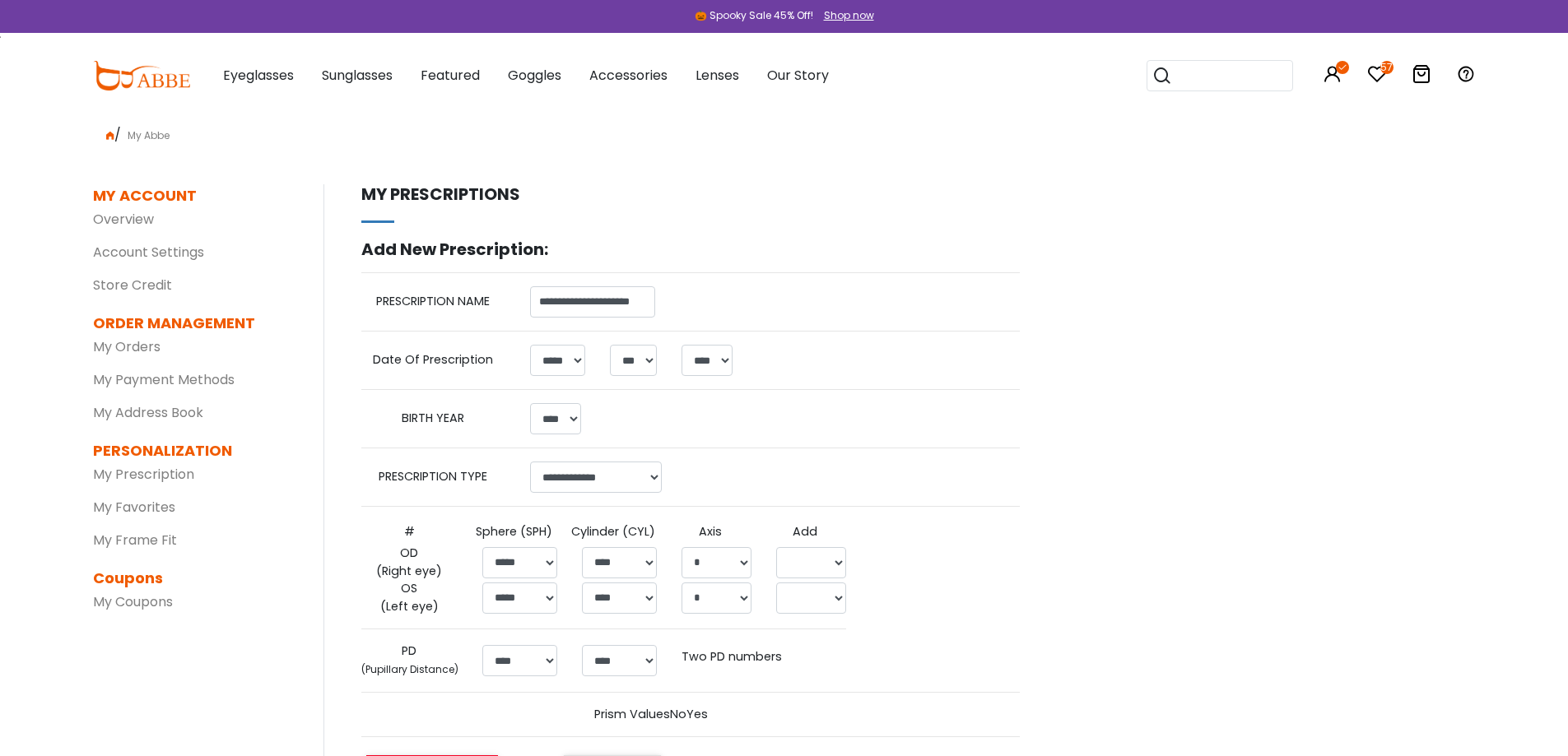
select select "*"
select select "****"
select select "******"
select select "*****"
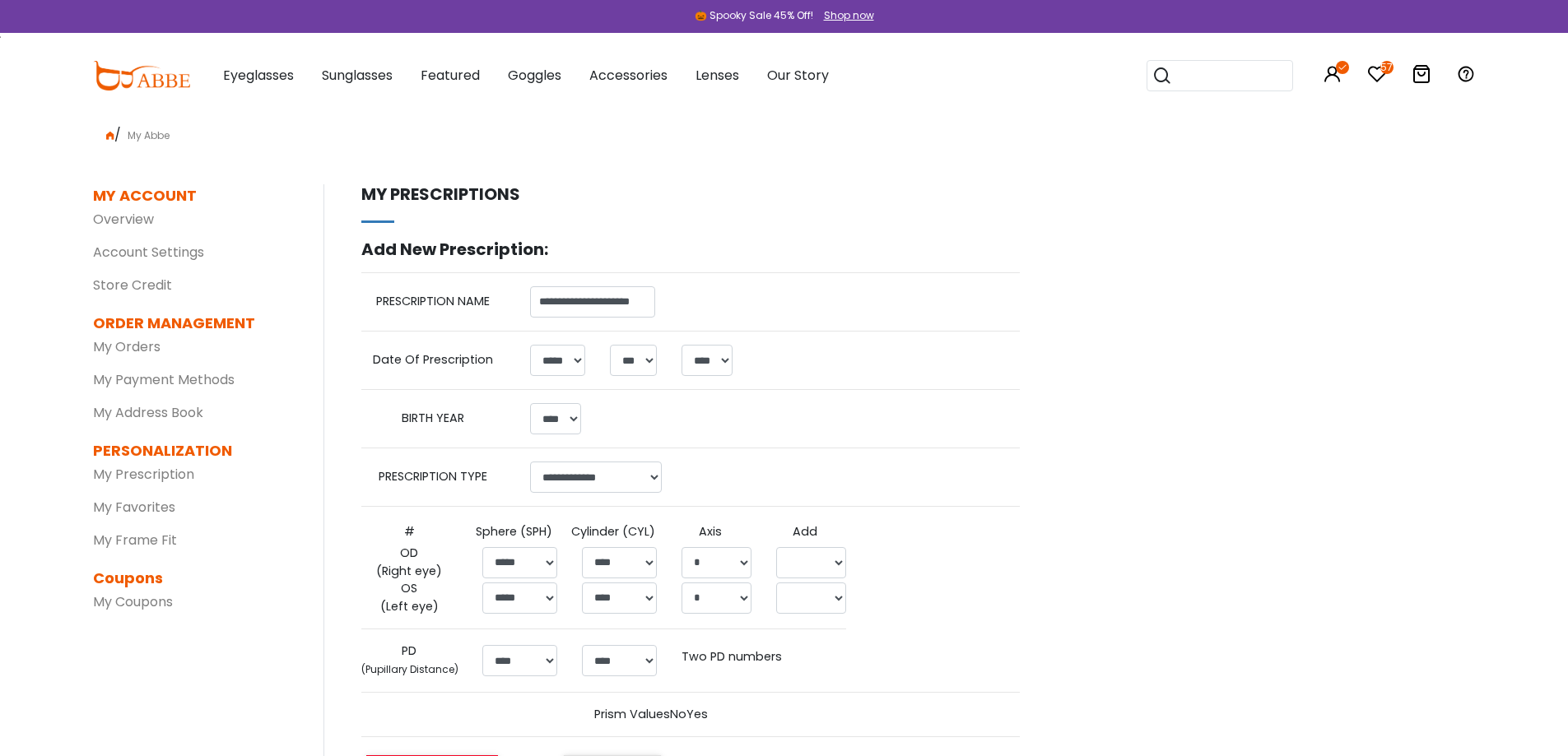
select select
select select "*****"
select select
select select "****"
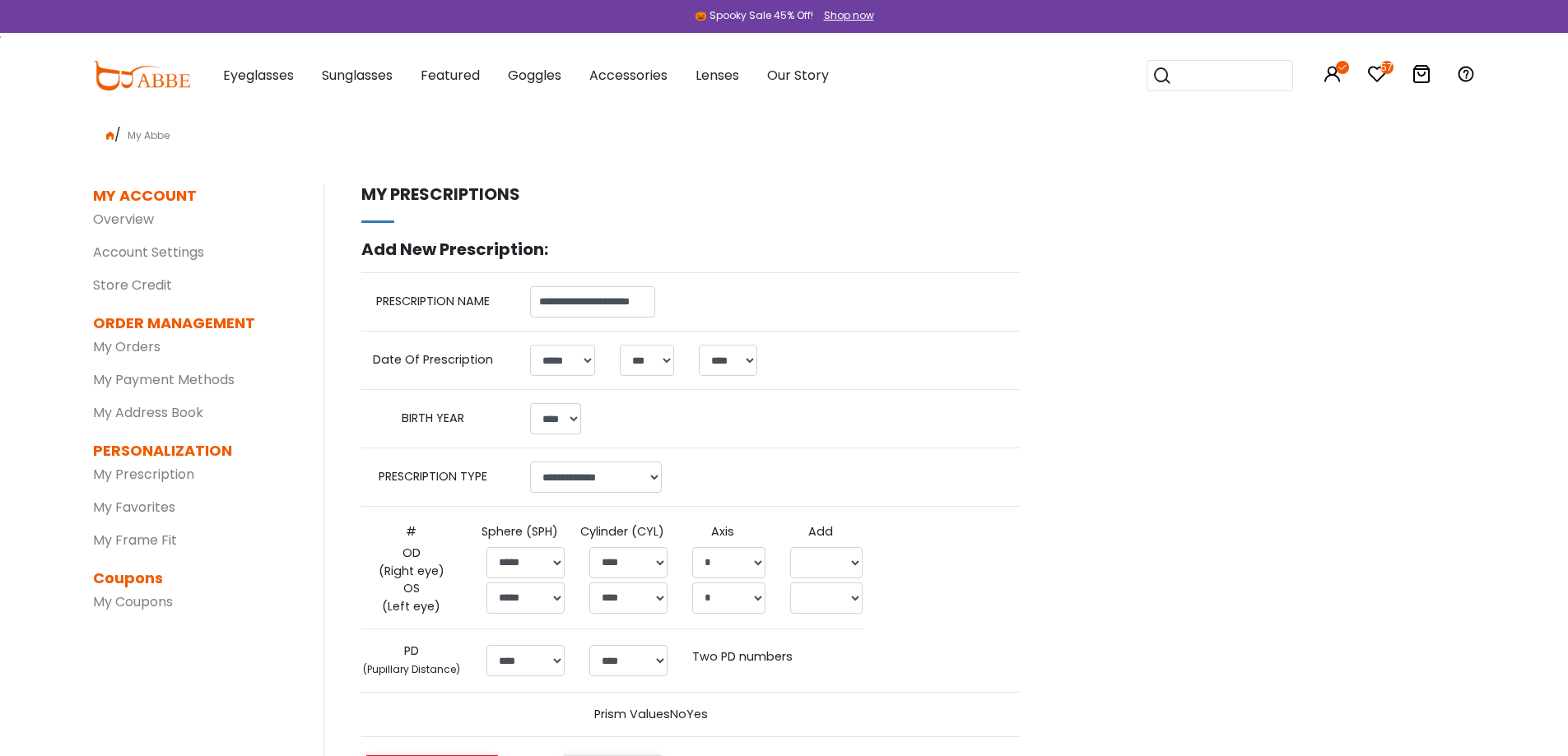
scroll to position [82, 0]
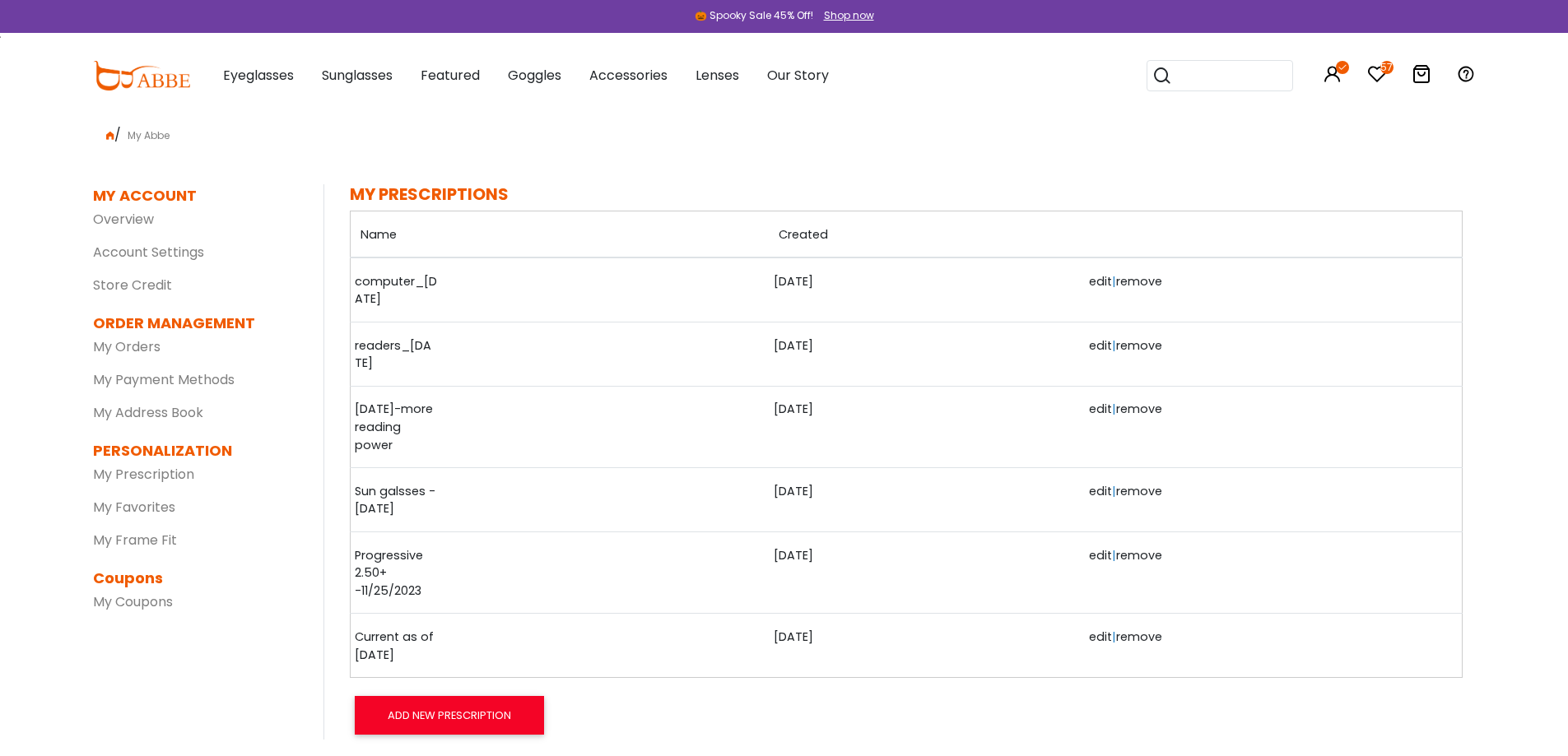
click at [383, 567] on link "Progressive 2.50+ -11/25/2023" at bounding box center [395, 574] width 82 height 54
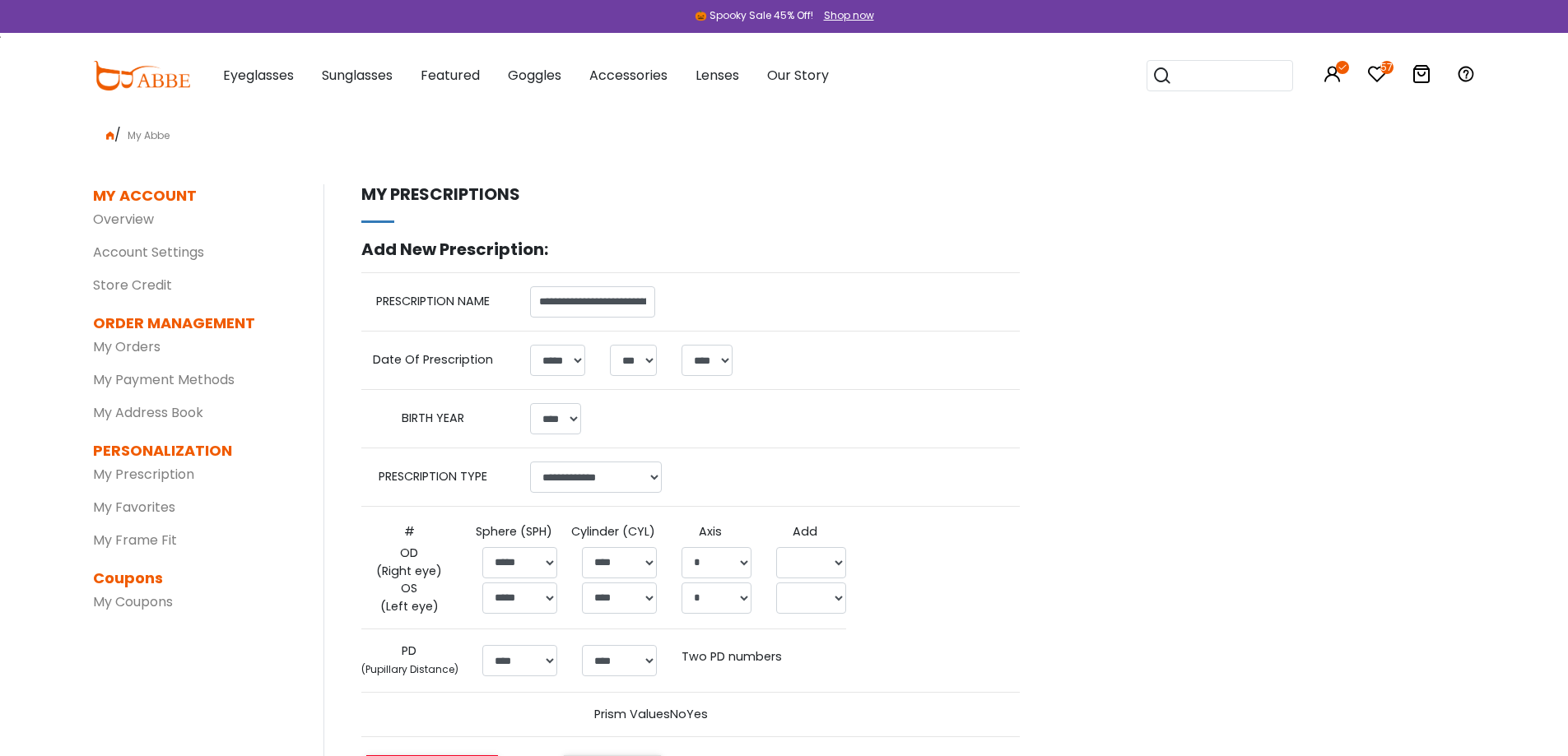
select select "*"
select select "****"
select select "******"
select select "*****"
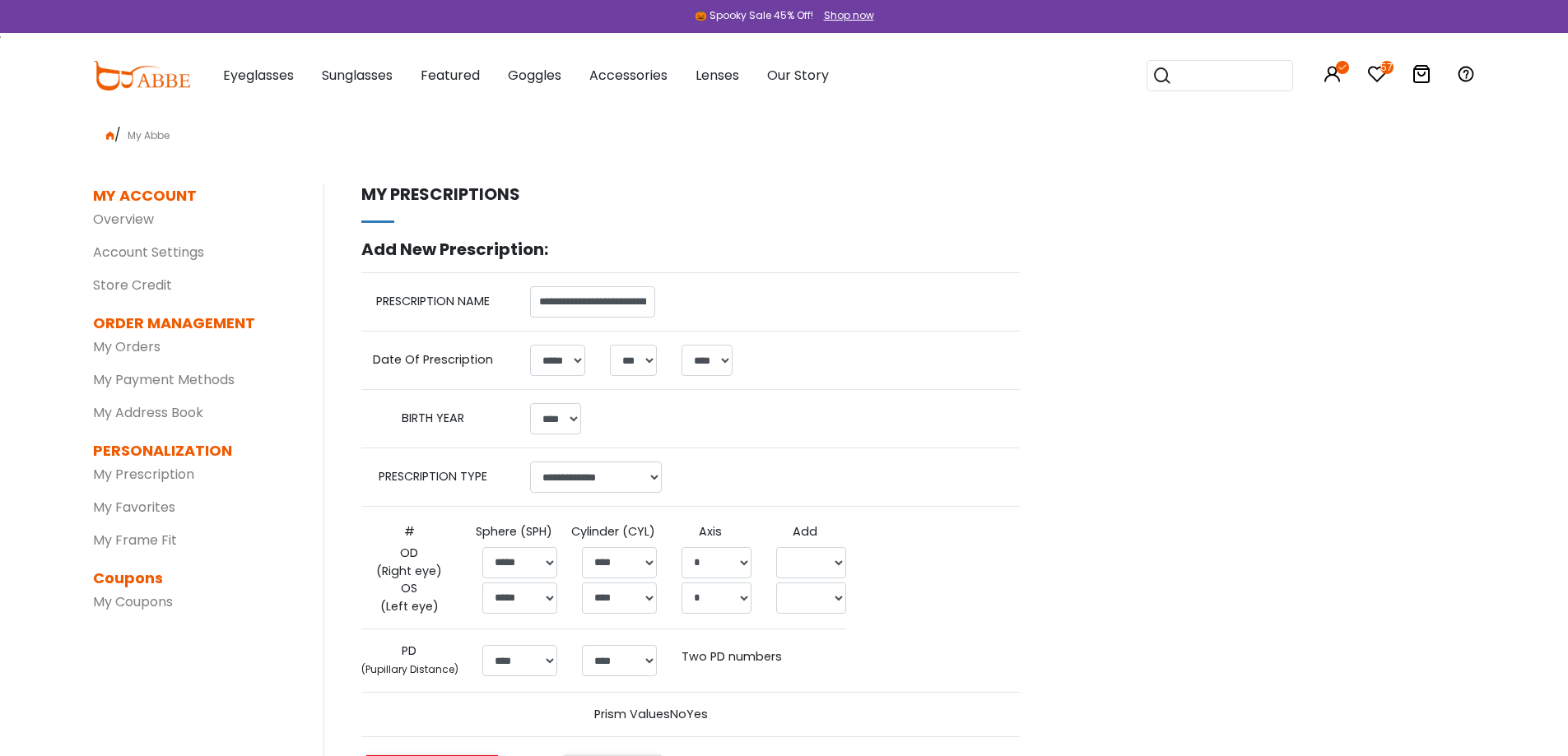
select select
select select "*****"
select select
select select "****"
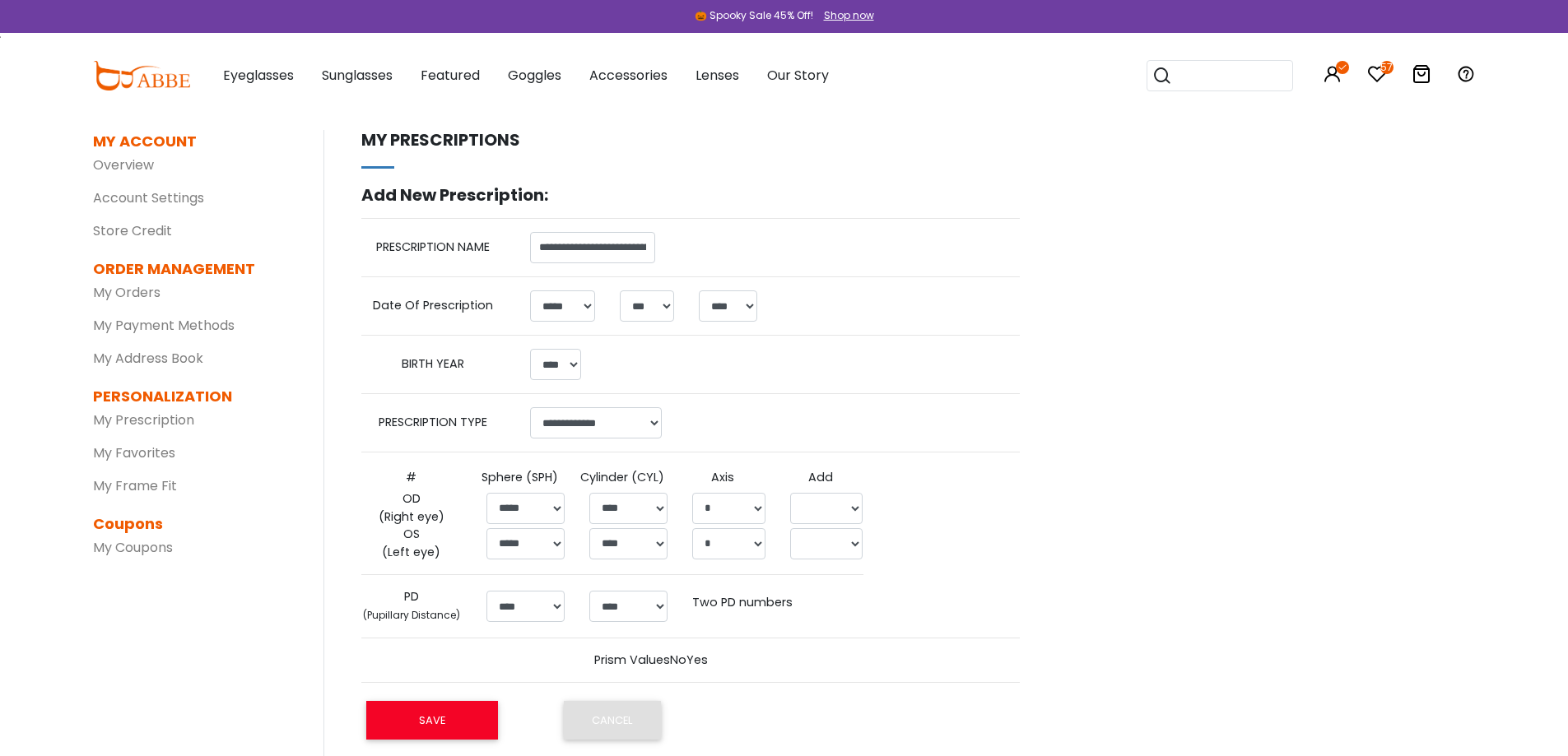
scroll to position [82, 0]
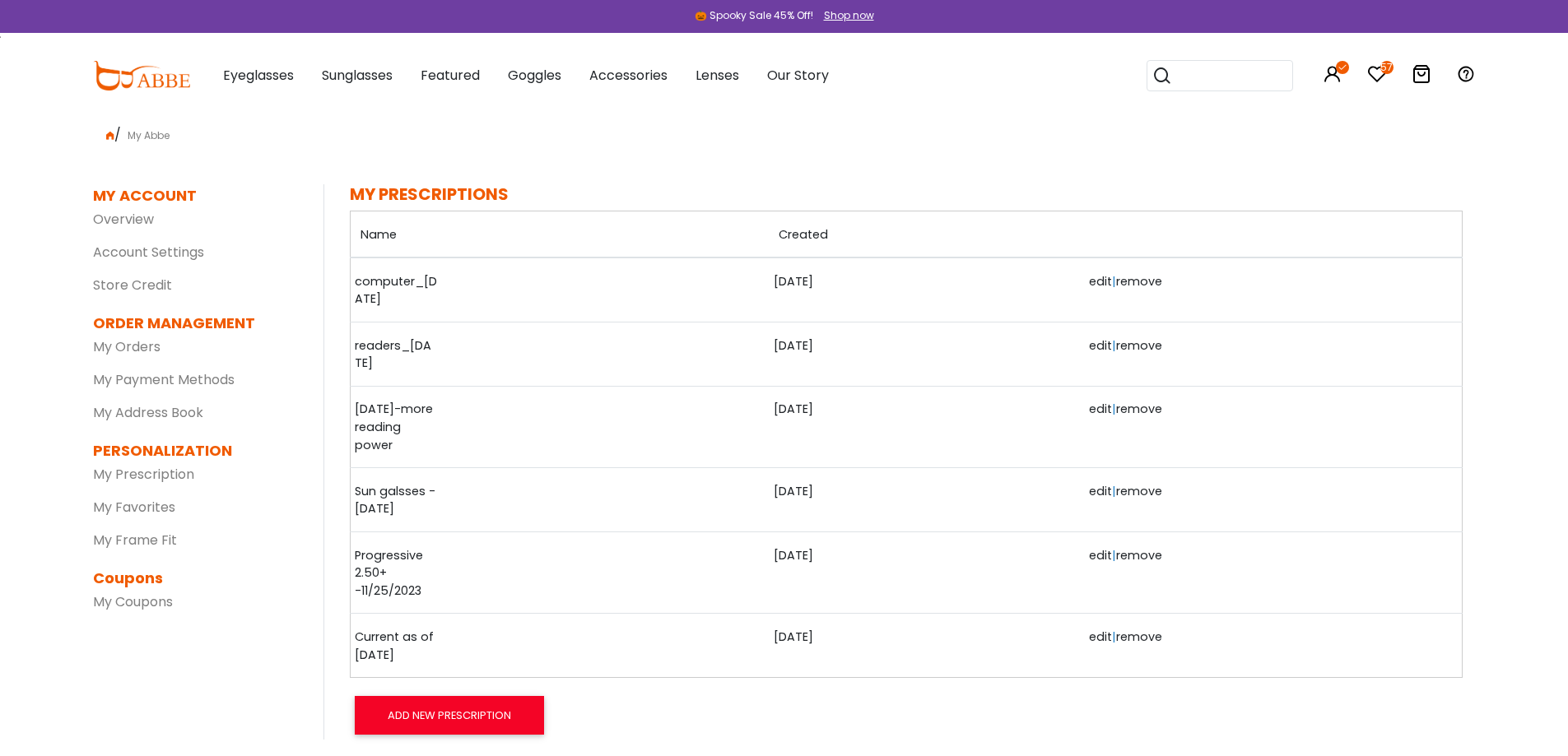
click at [769, 647] on td "[DATE]" at bounding box center [926, 645] width 315 height 65
click at [405, 639] on link "Current as of [DATE]" at bounding box center [395, 646] width 82 height 36
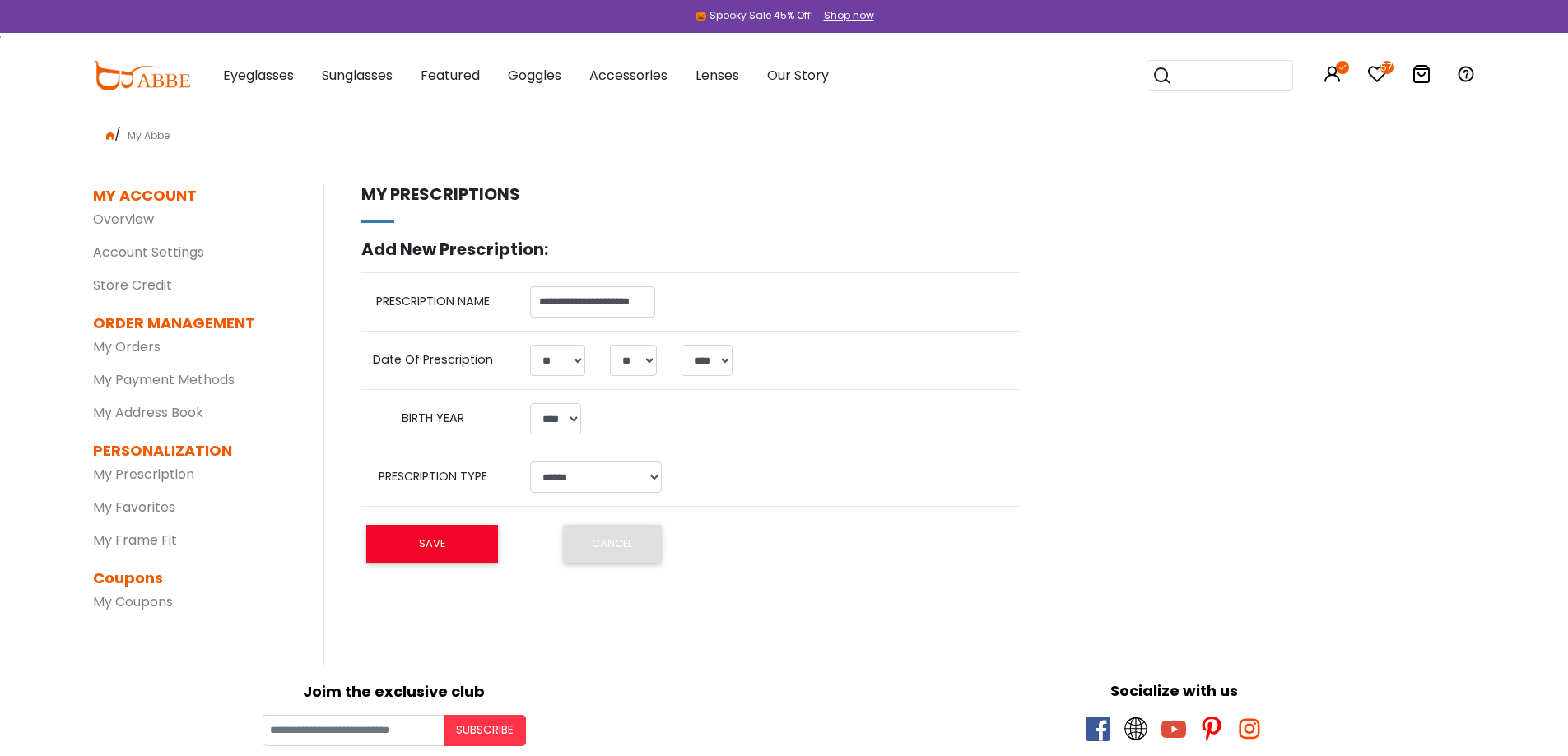
select select "**"
select select "****"
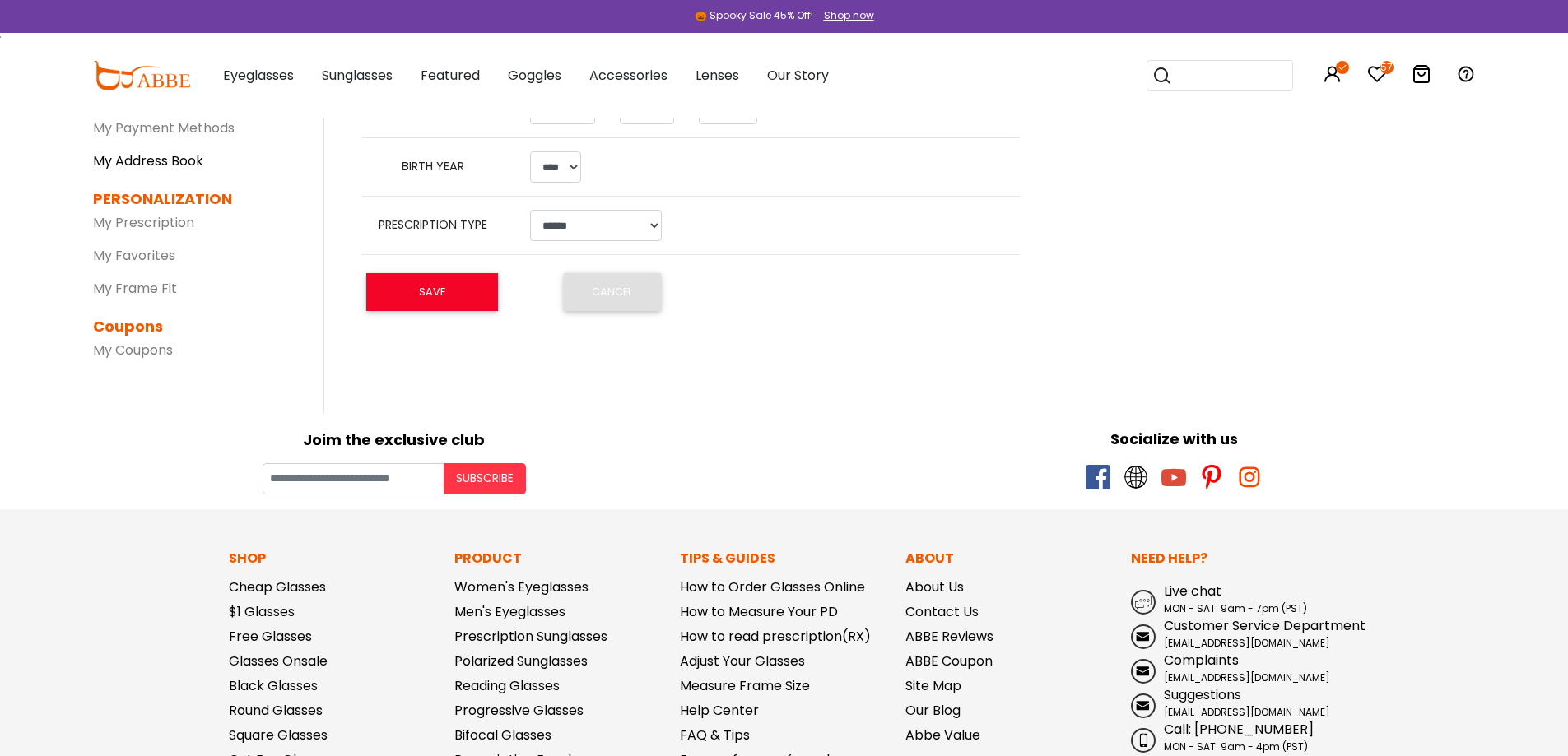
scroll to position [329, 0]
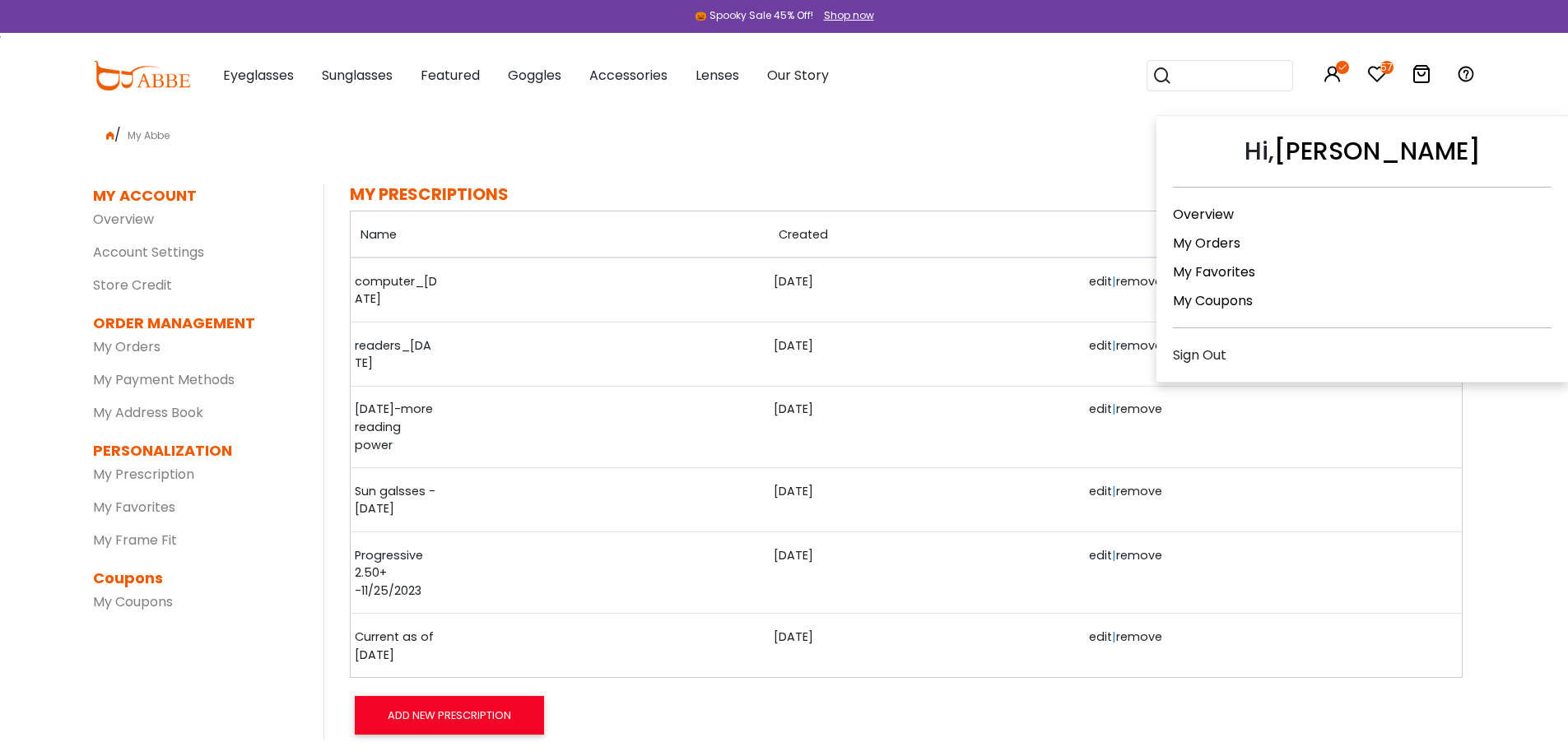
click at [1342, 75] on icon at bounding box center [1332, 74] width 20 height 20
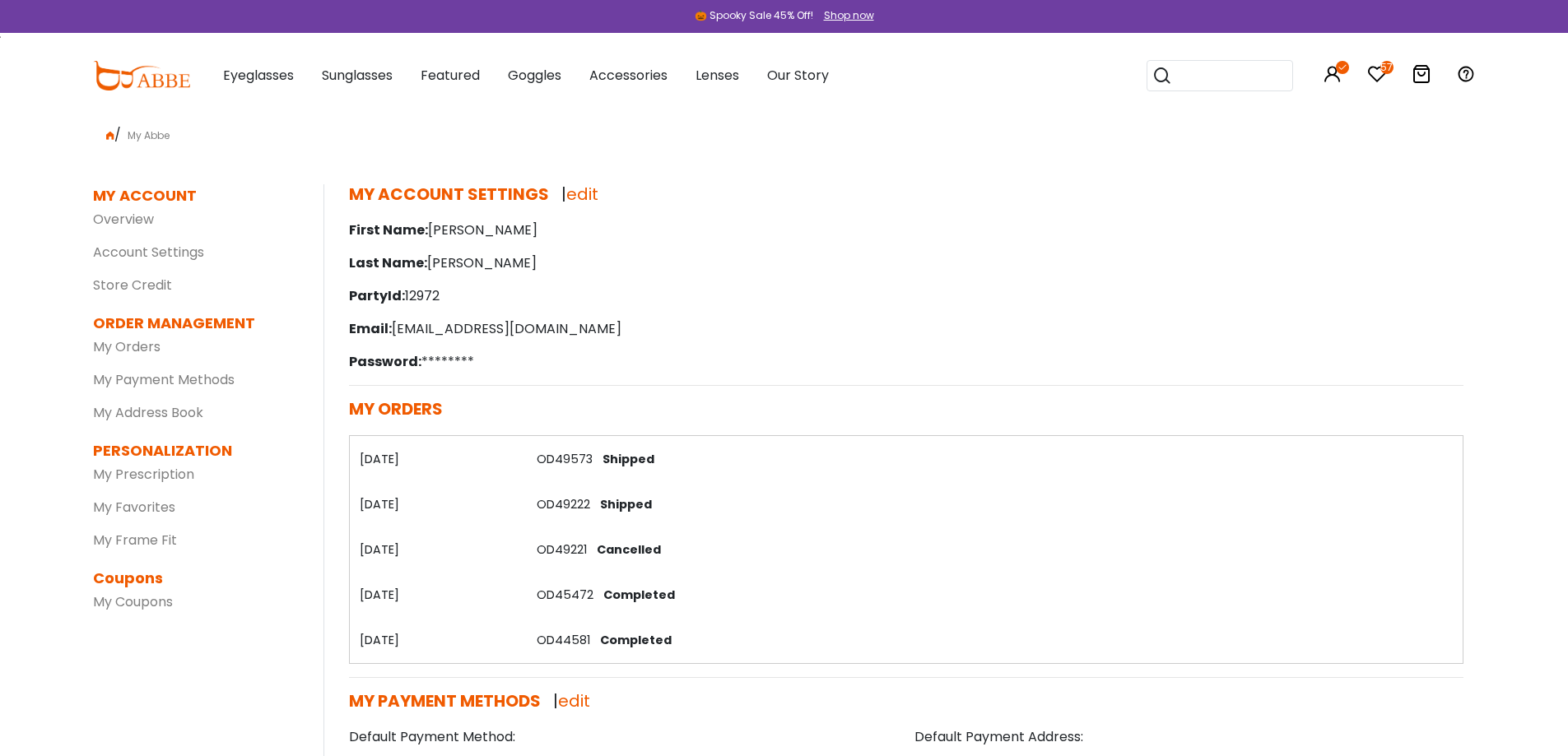
click at [388, 462] on th "05/01/2025" at bounding box center [437, 458] width 178 height 45
click at [574, 458] on link "OD49573" at bounding box center [564, 458] width 56 height 16
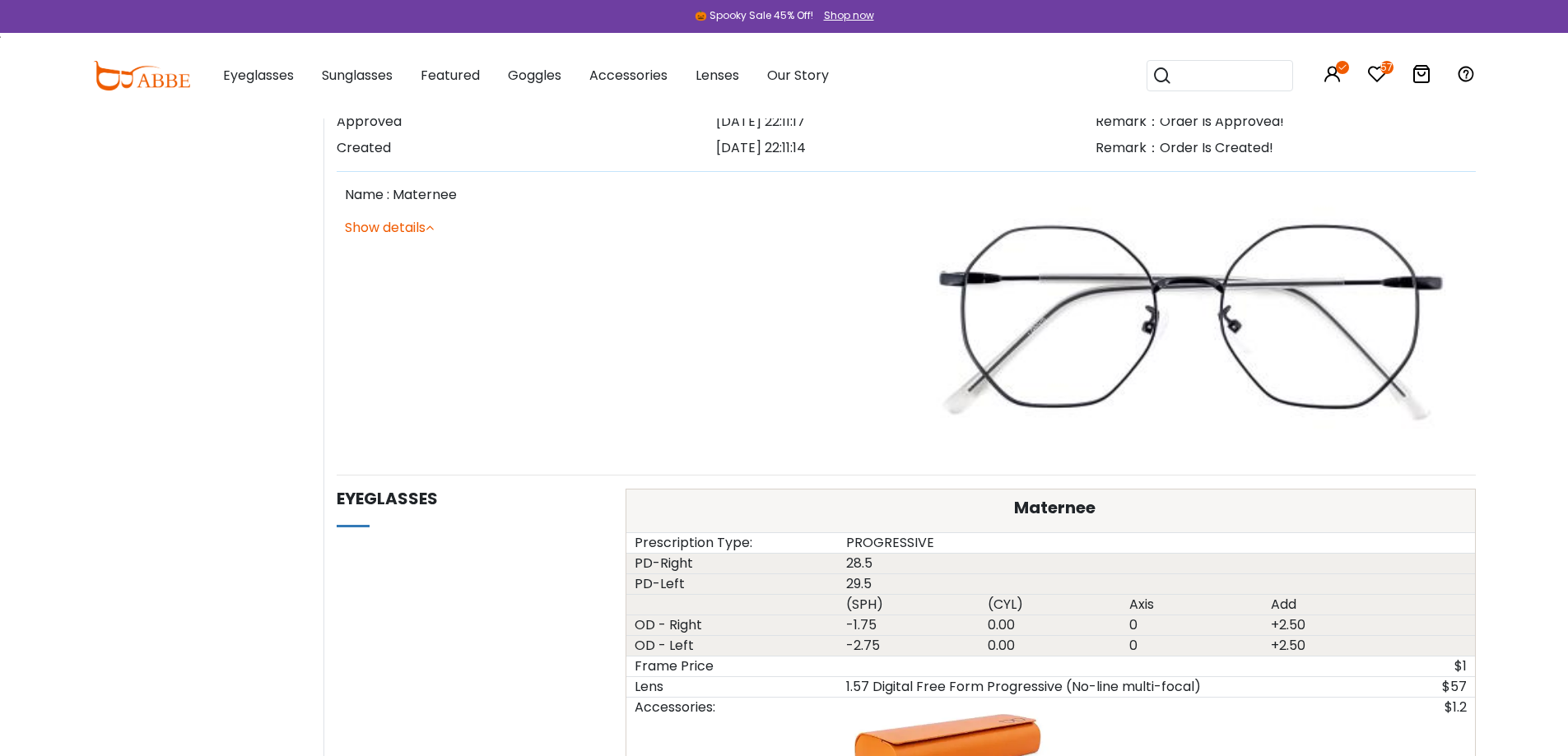
scroll to position [659, 0]
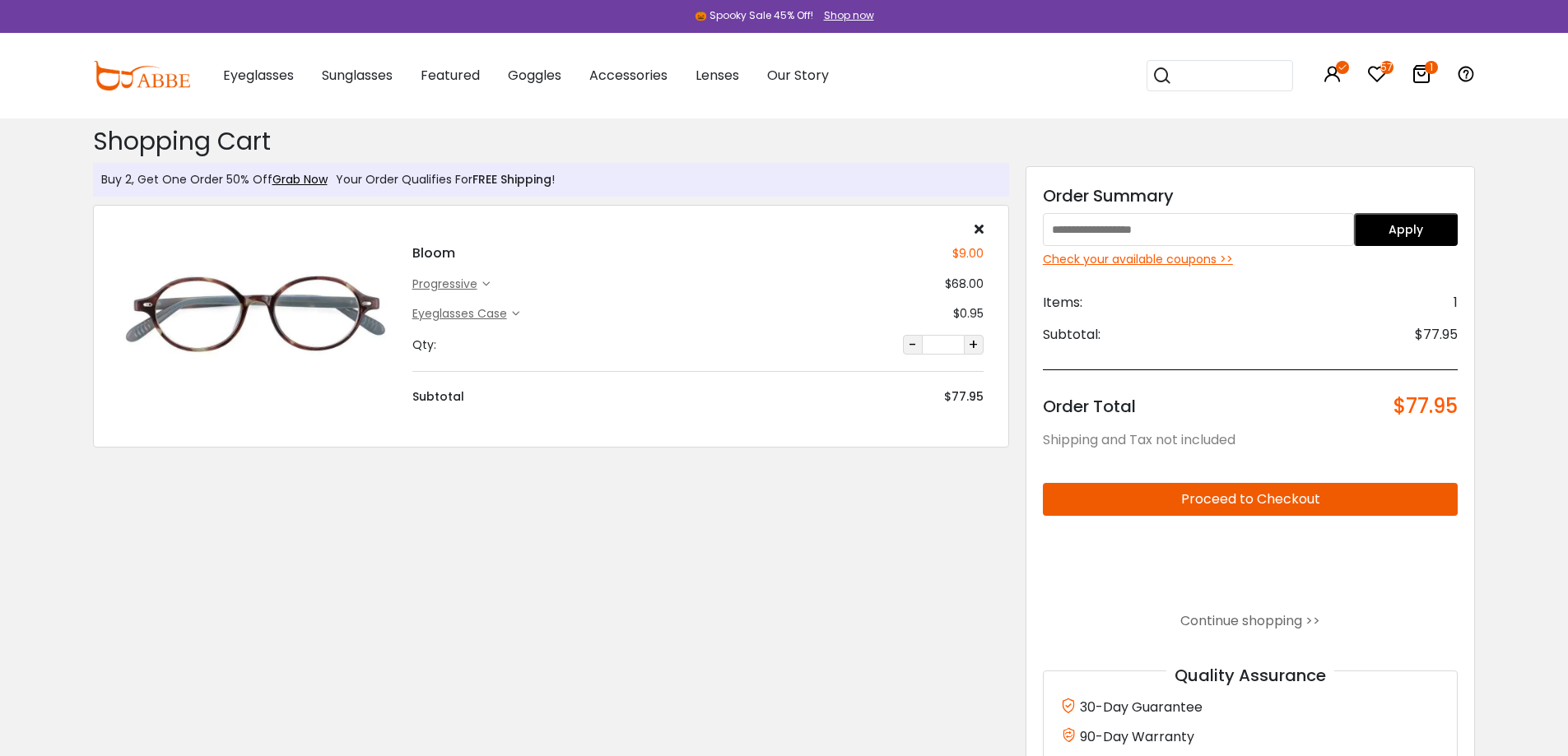
click at [818, 409] on div "Bloom $9.00 progressive $68.00 Eyeglasses Case" at bounding box center [551, 326] width 916 height 243
click at [1168, 263] on div "Check your available coupons >>" at bounding box center [1251, 260] width 416 height 17
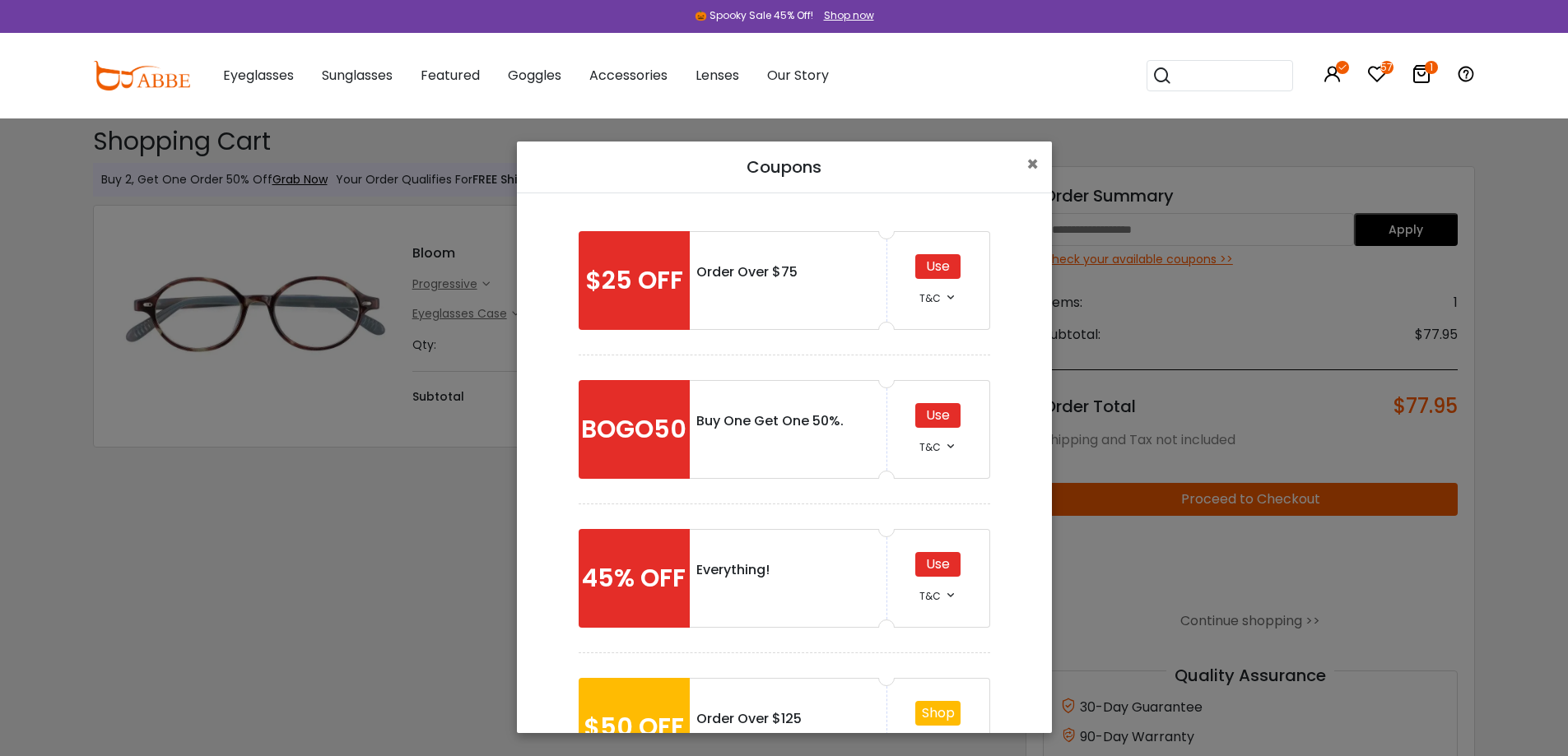
click at [932, 564] on div "Use" at bounding box center [937, 564] width 45 height 25
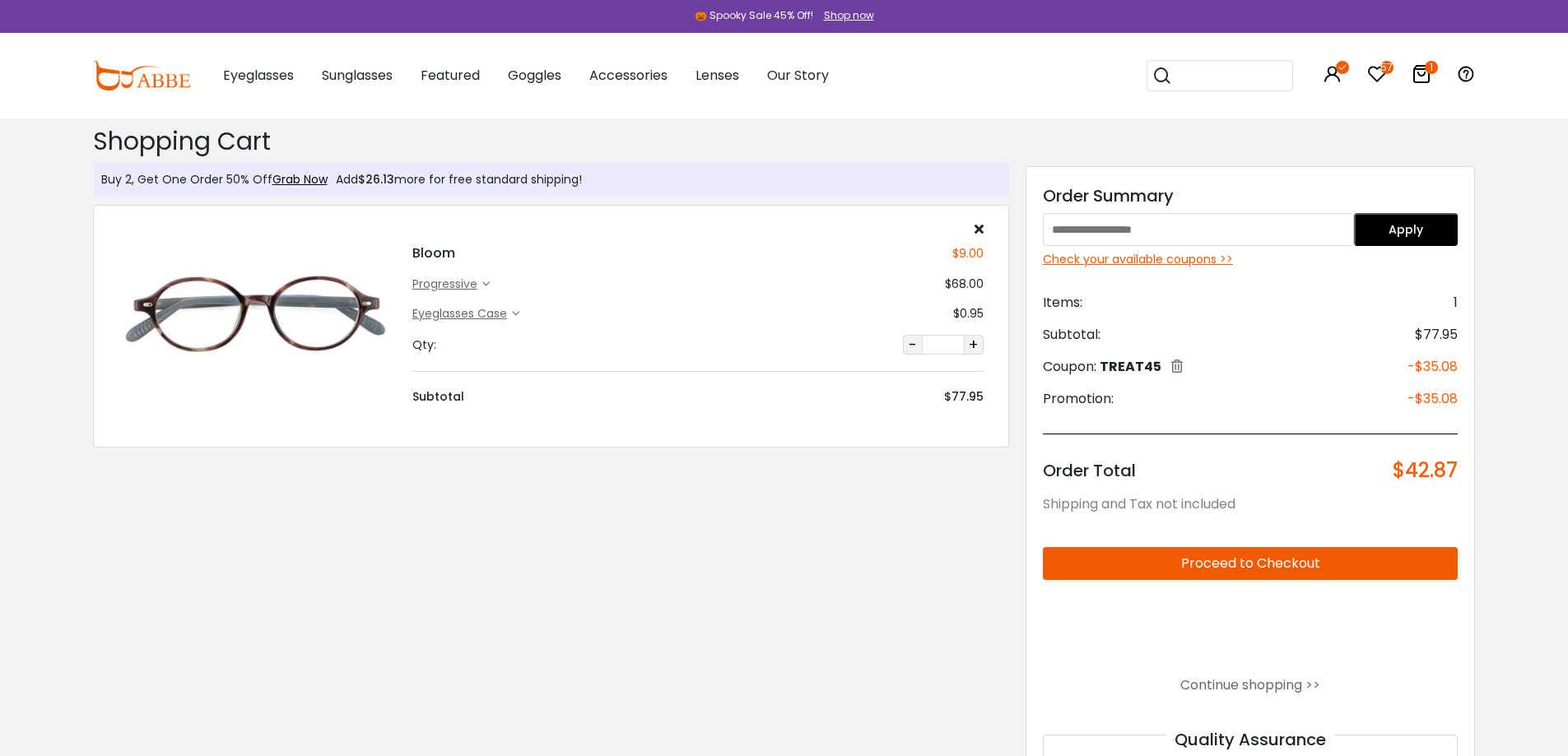
click at [508, 315] on div "Eyeglasses Case" at bounding box center [461, 314] width 99 height 17
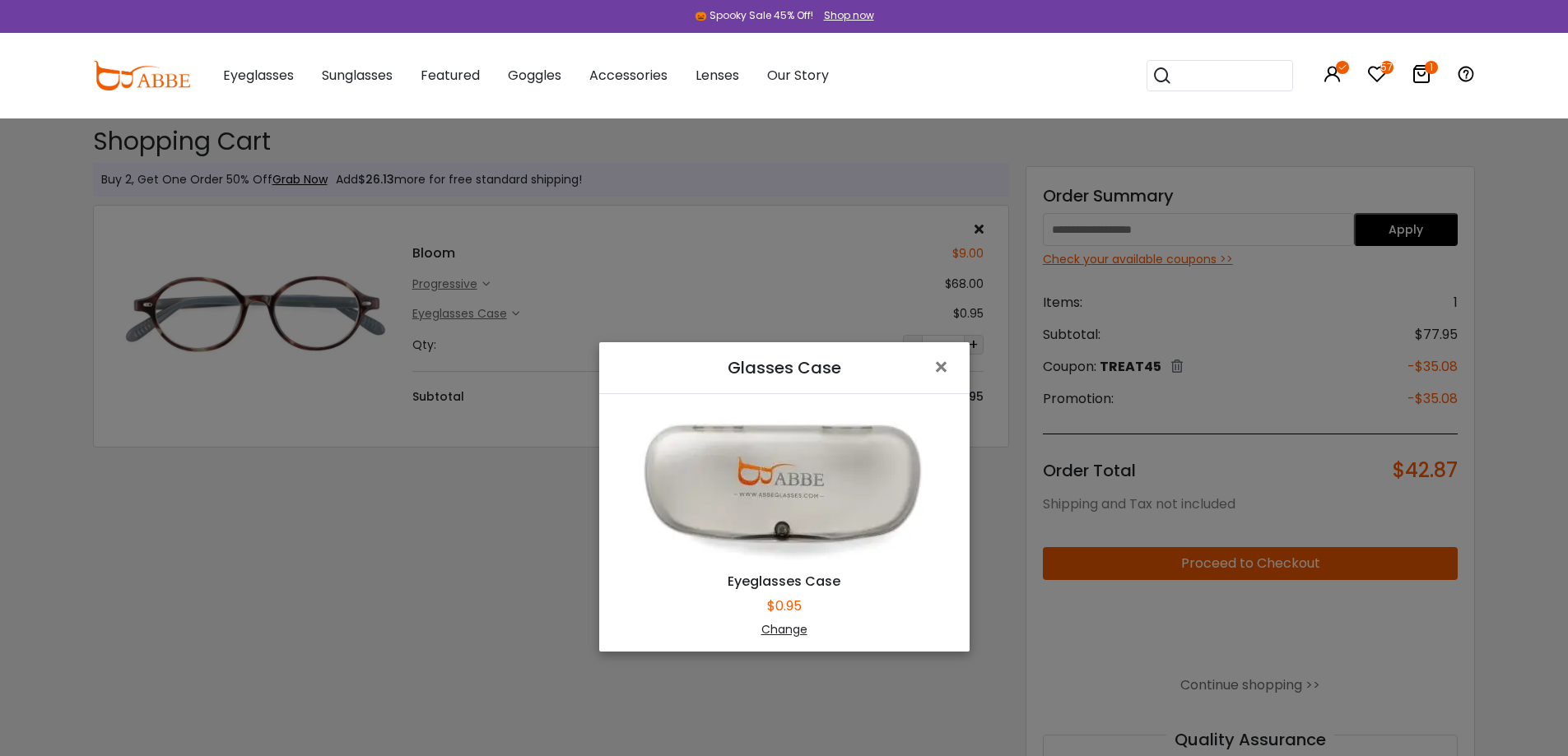
click at [782, 624] on div "Change" at bounding box center [784, 630] width 329 height 17
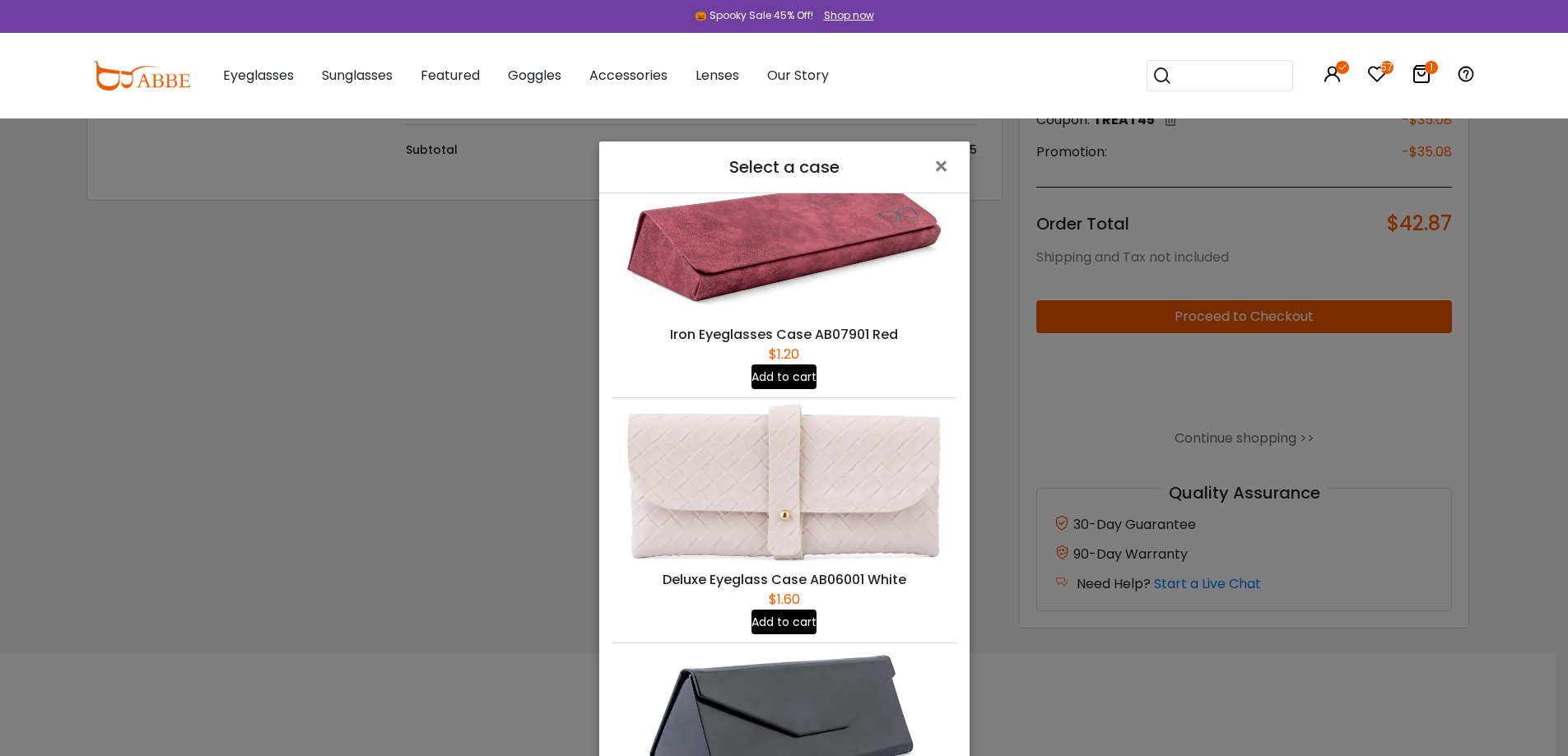
scroll to position [411, 0]
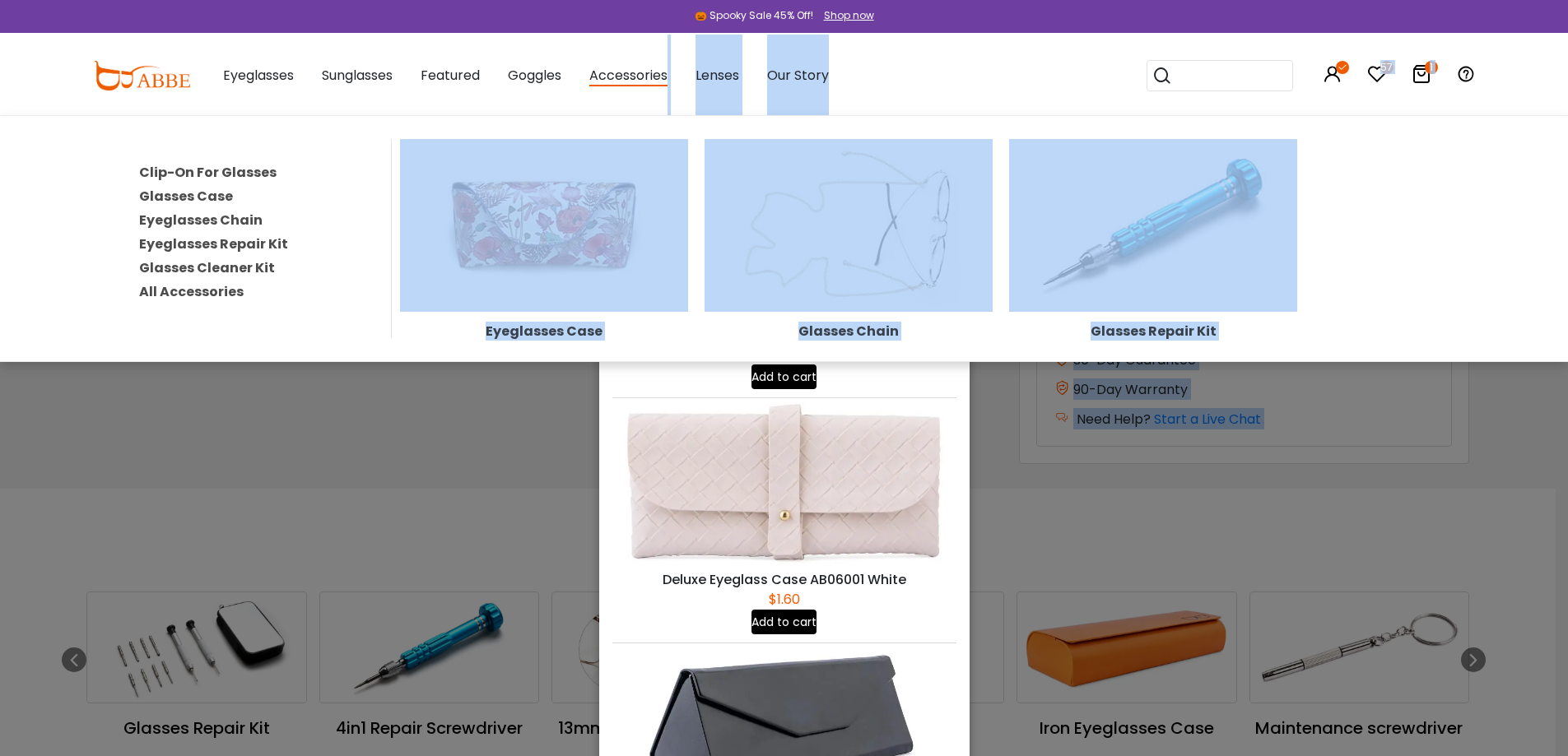
drag, startPoint x: 612, startPoint y: 172, endPoint x: 621, endPoint y: 105, distance: 67.6
click at [621, 105] on body "Eyeglasses Thanks for your subscription Please use coupon code " NEWCOMER " to …" at bounding box center [784, 591] width 1568 height 1769
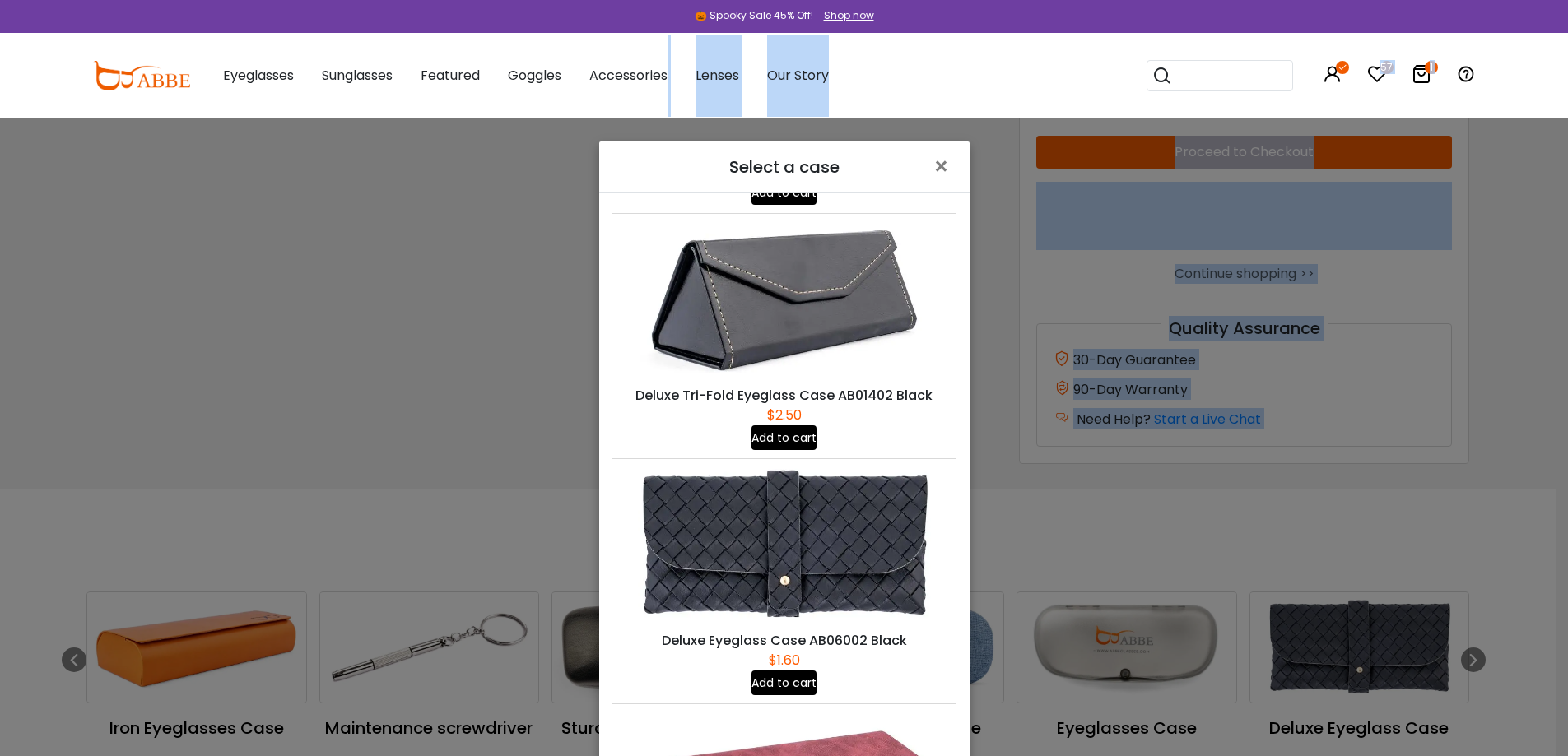
scroll to position [905, 0]
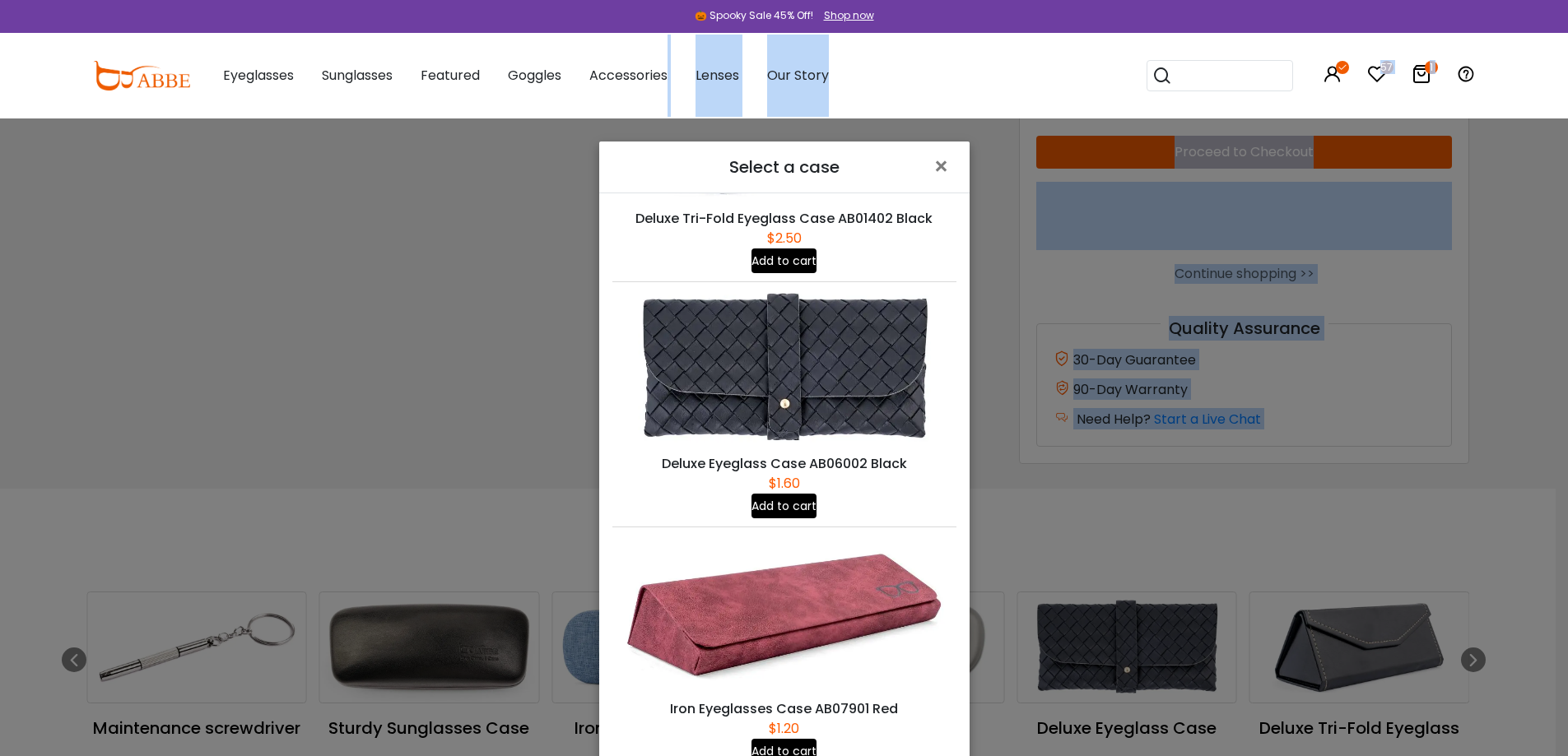
click at [791, 739] on button "Add to cart" at bounding box center [784, 751] width 65 height 25
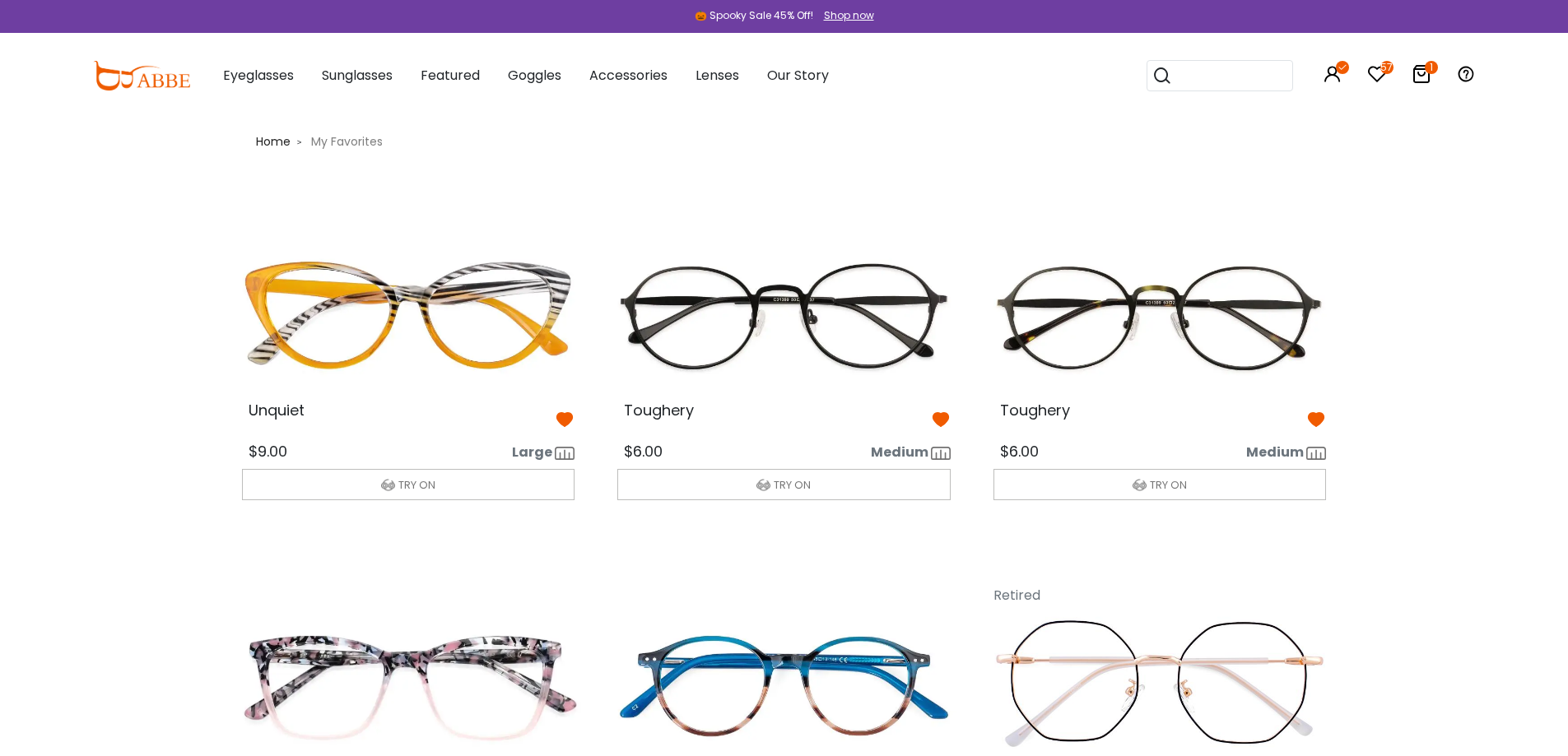
click at [807, 342] on img at bounding box center [783, 313] width 359 height 179
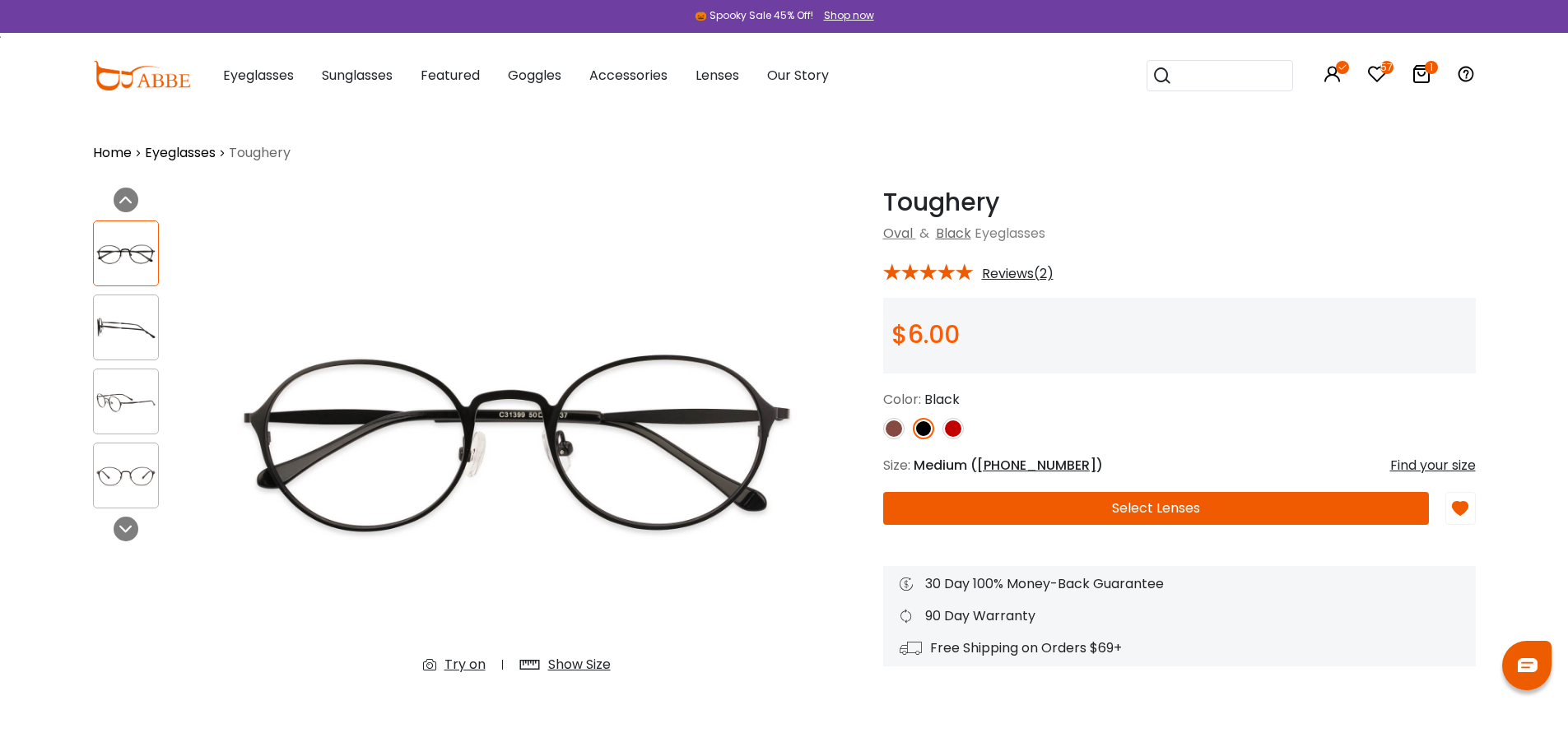
click at [1180, 500] on button "Select Lenses" at bounding box center [1156, 508] width 546 height 33
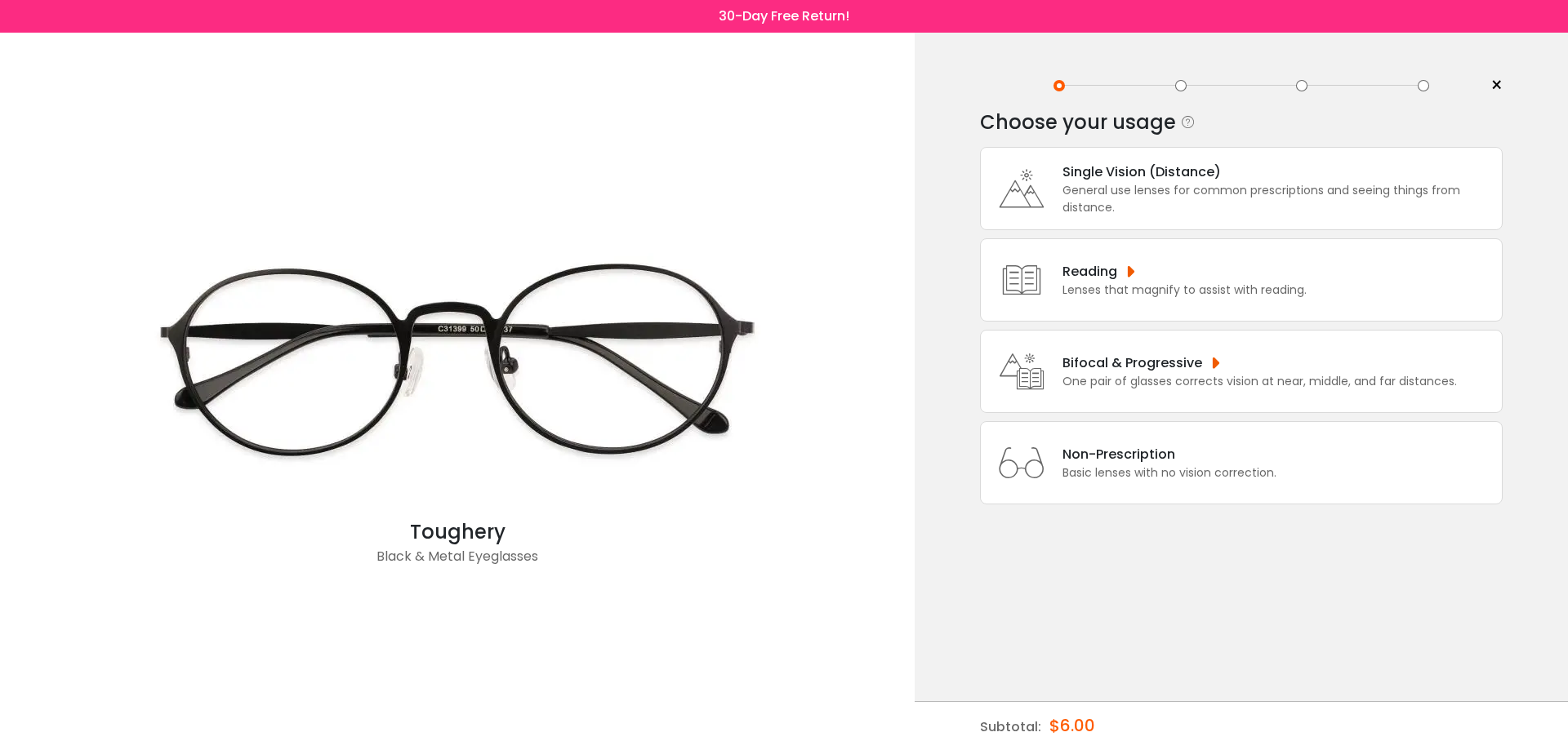
click at [1243, 188] on div "General use lenses for common prescriptions and seeing things from distance." at bounding box center [1278, 200] width 431 height 34
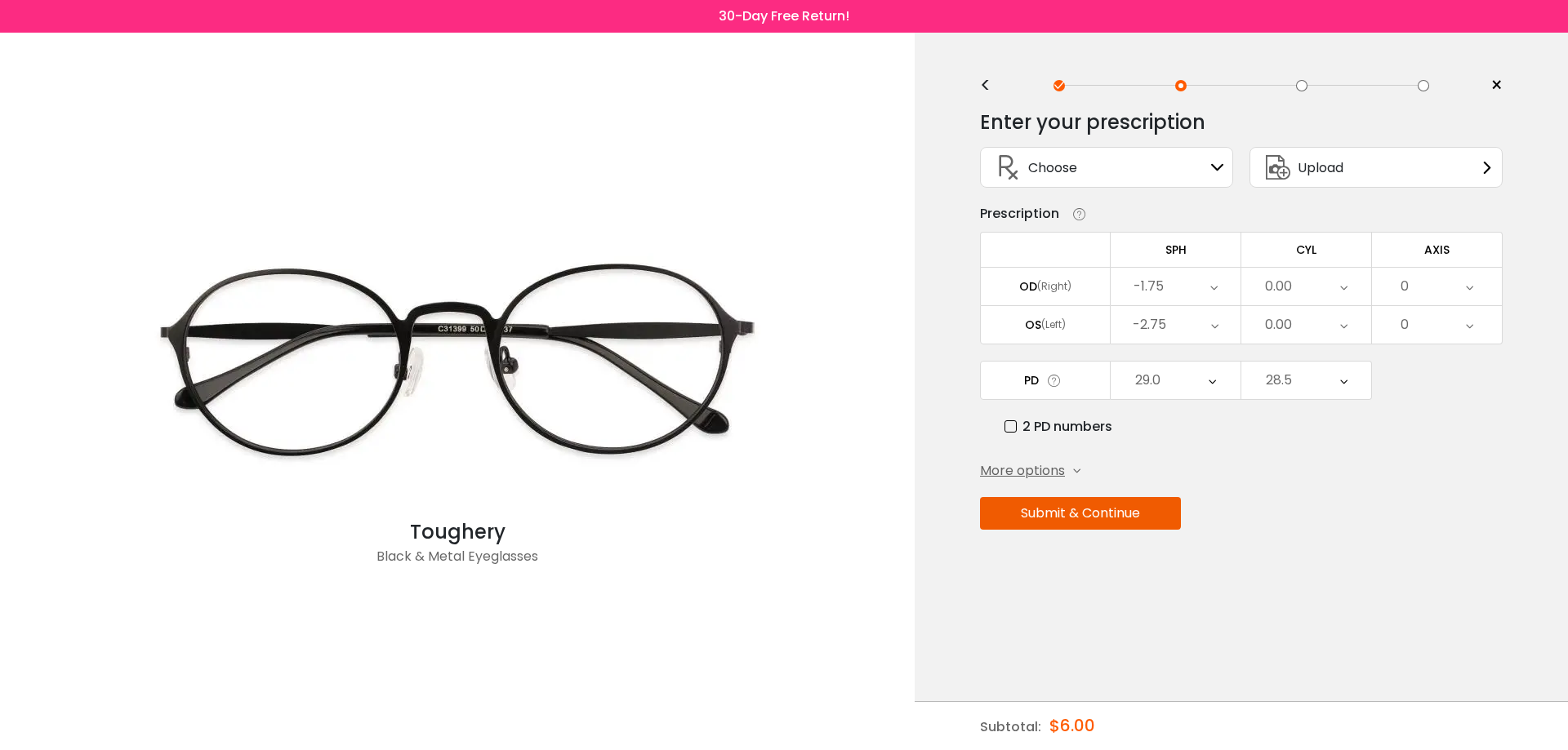
click at [988, 83] on div "<" at bounding box center [992, 86] width 25 height 13
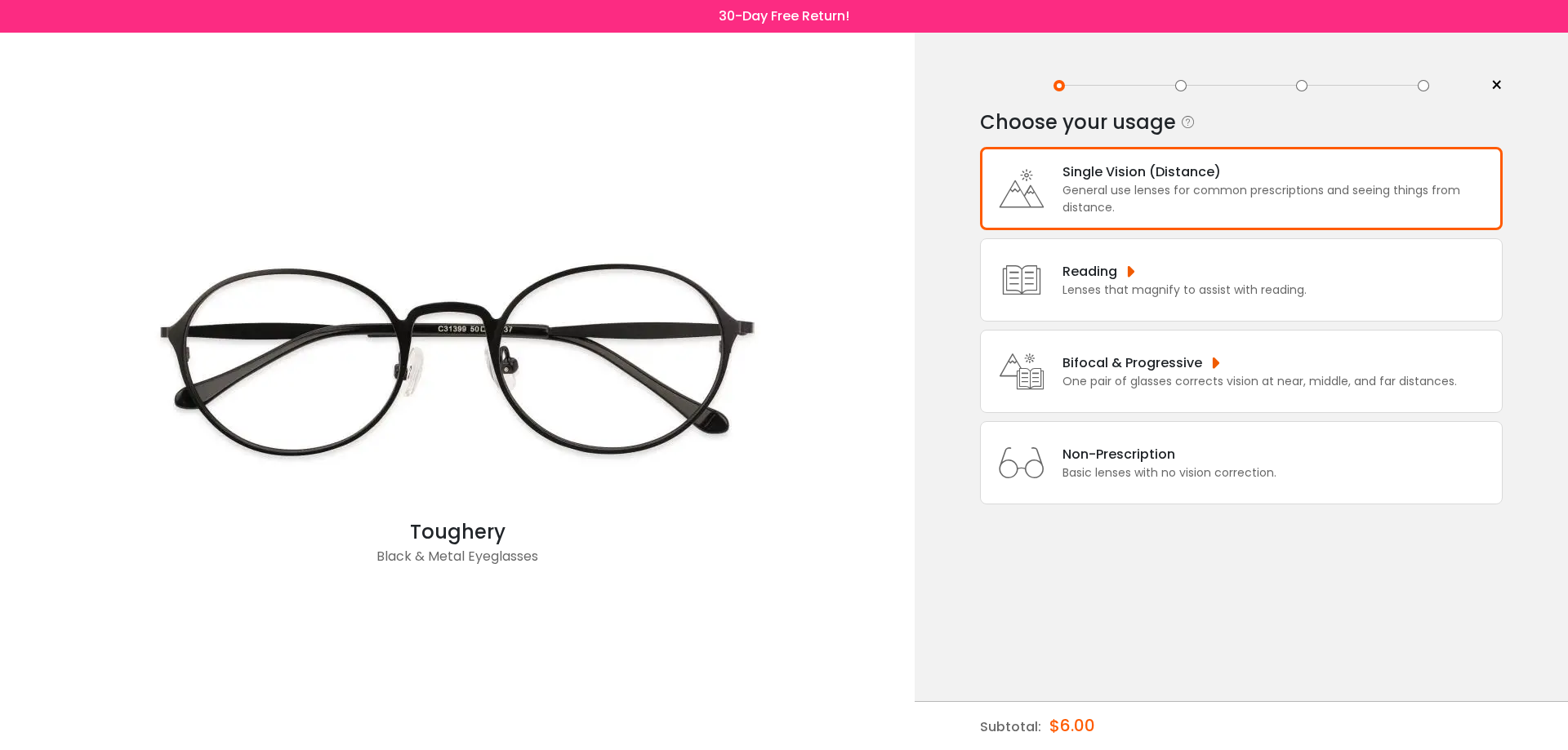
click at [1213, 483] on div "Non-Prescription Basic lenses with no vision correction." at bounding box center [1240, 462] width 523 height 83
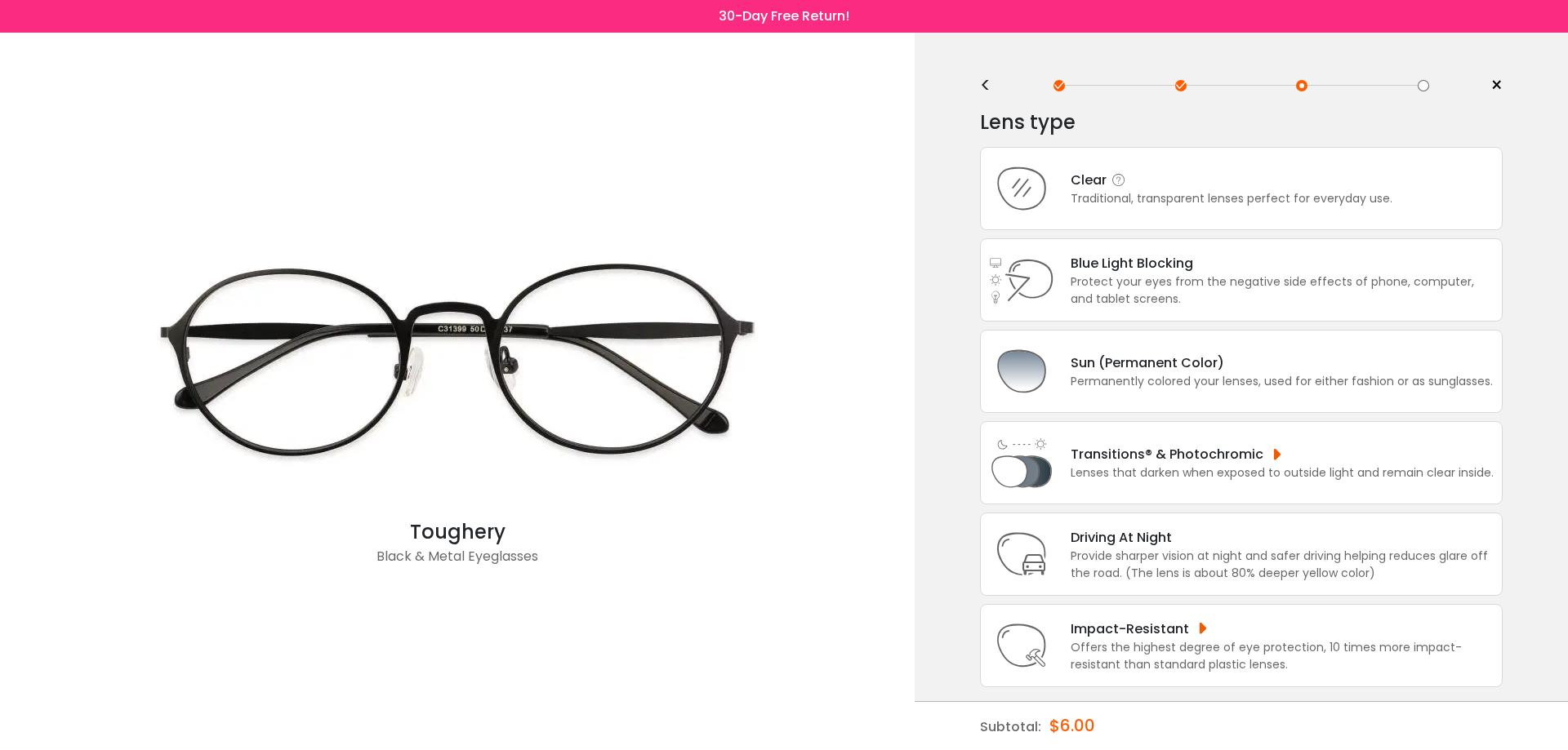
click at [1177, 198] on div "Traditional, transparent lenses perfect for everyday use." at bounding box center [1231, 199] width 322 height 17
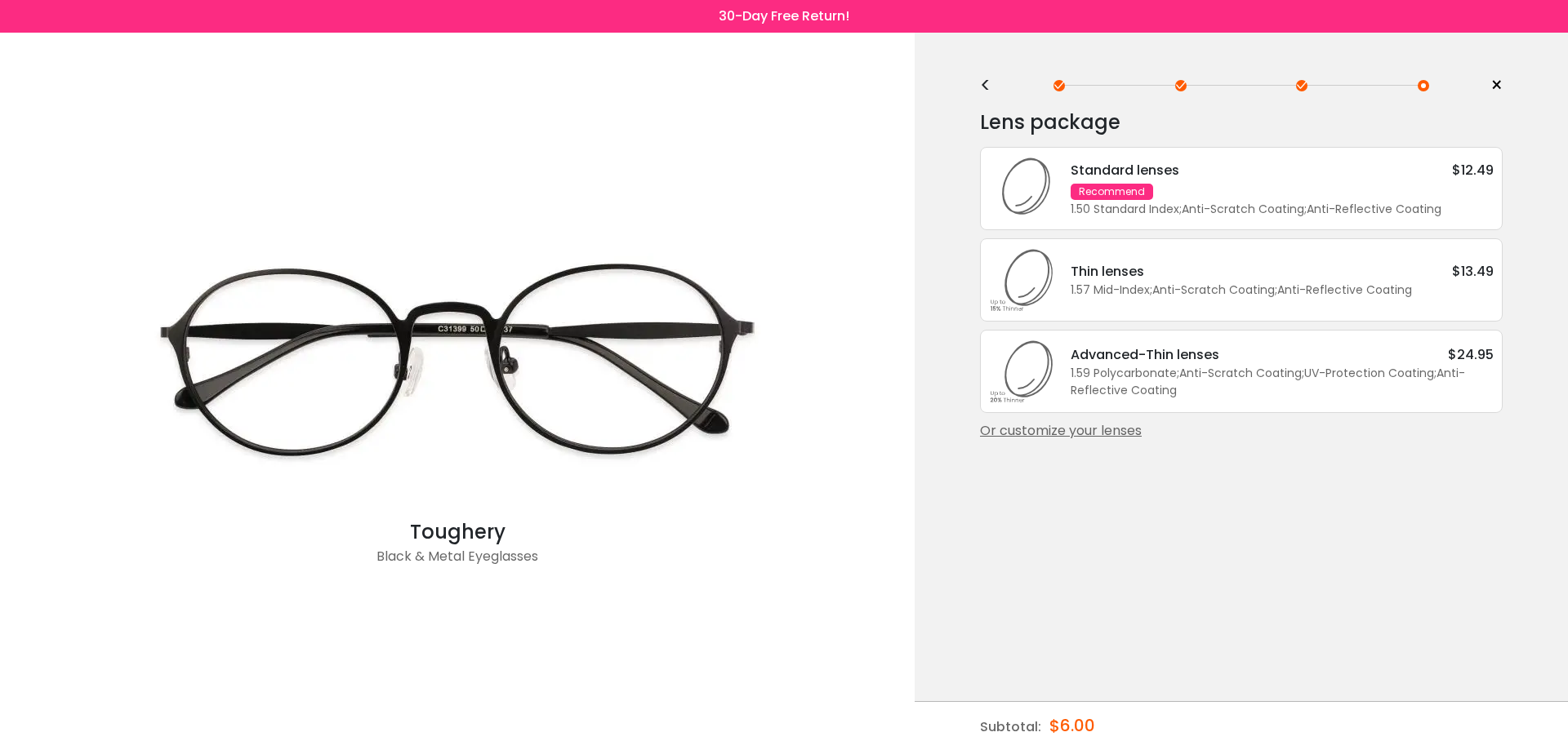
click at [1103, 434] on div "Or customize your lenses" at bounding box center [1240, 431] width 523 height 20
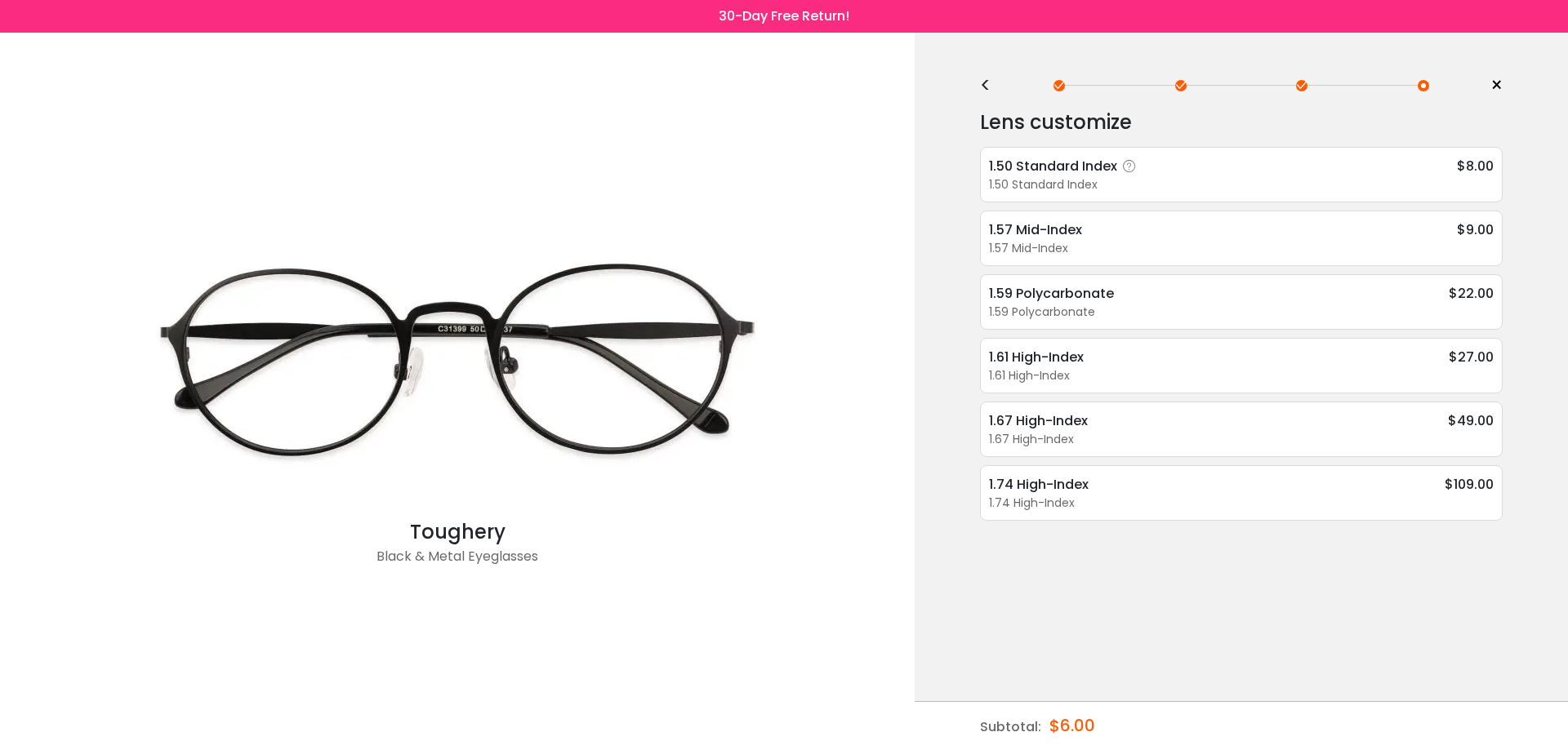
click at [1055, 167] on div "1.50 Standard Index" at bounding box center [1065, 165] width 153 height 20
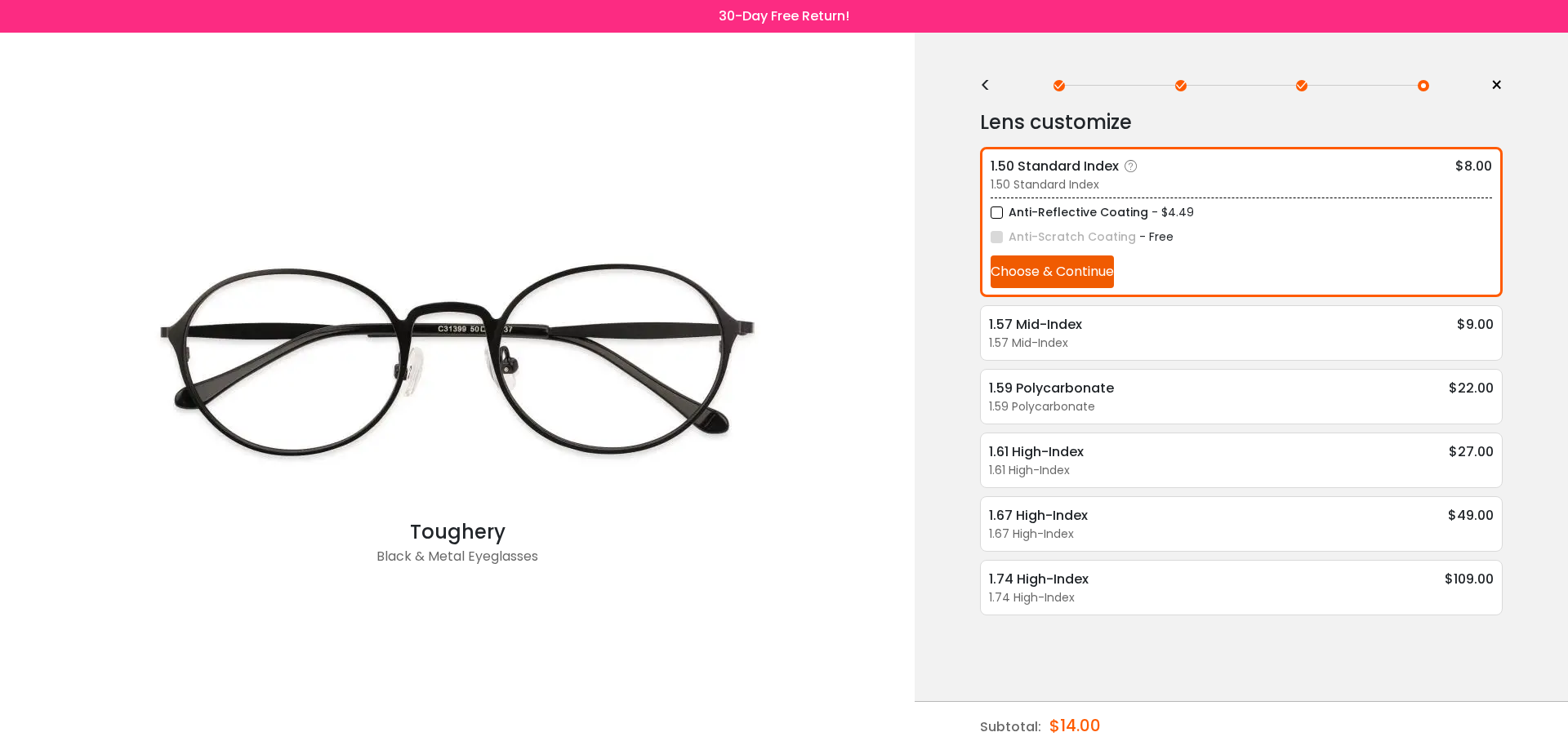
click at [1026, 270] on button "Choose & Continue" at bounding box center [1052, 271] width 123 height 32
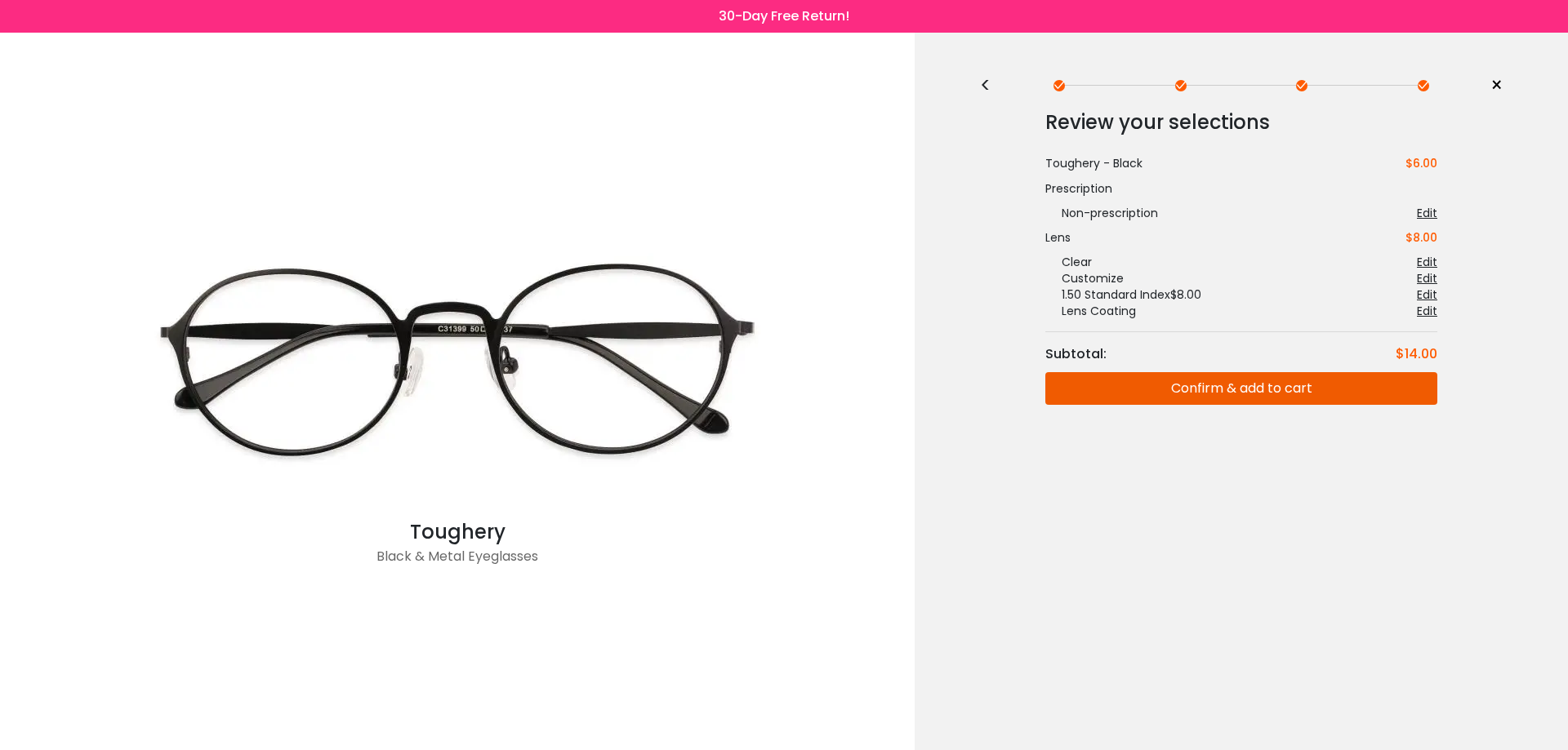
click at [1265, 390] on button "Confirm & add to cart" at bounding box center [1241, 389] width 392 height 32
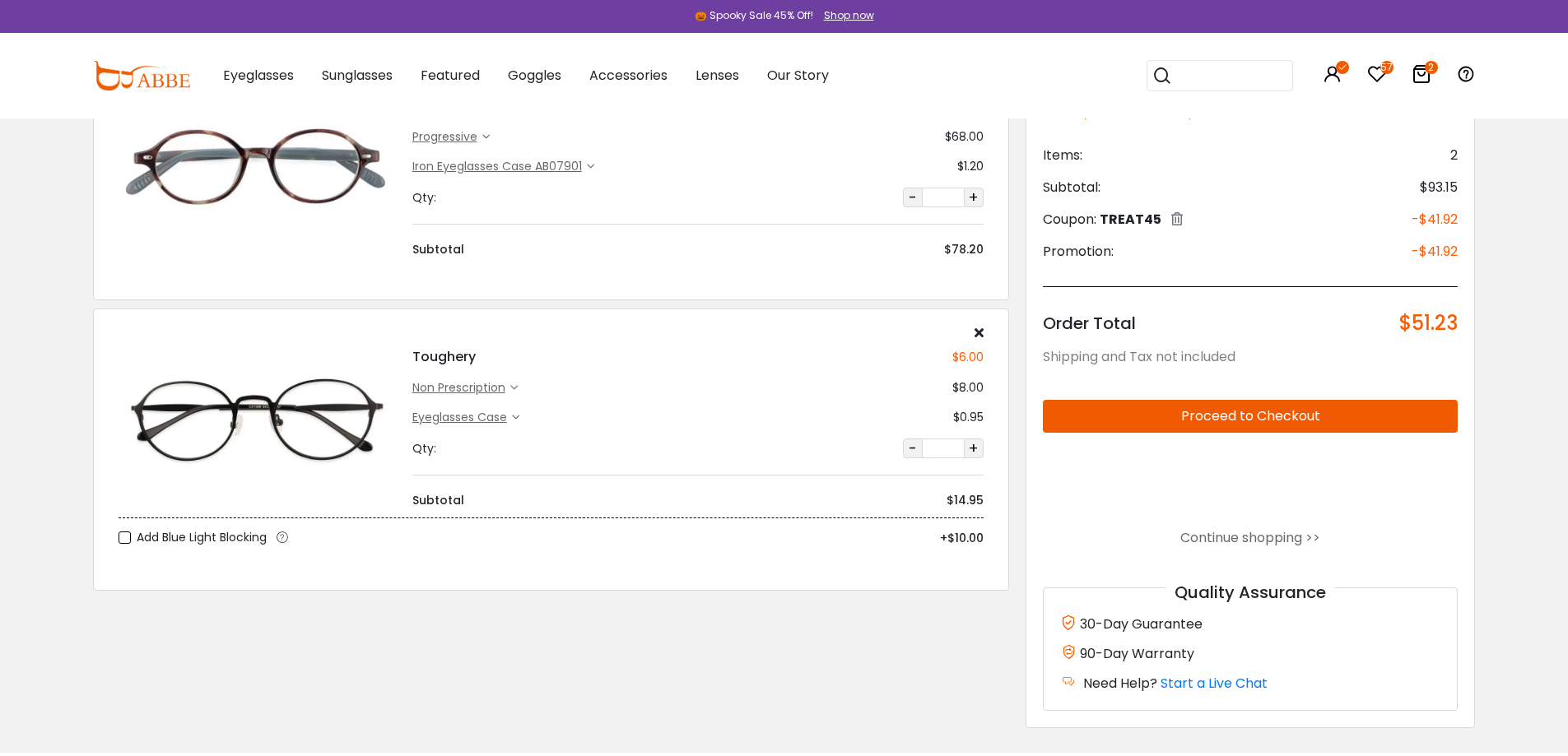
scroll to position [165, 0]
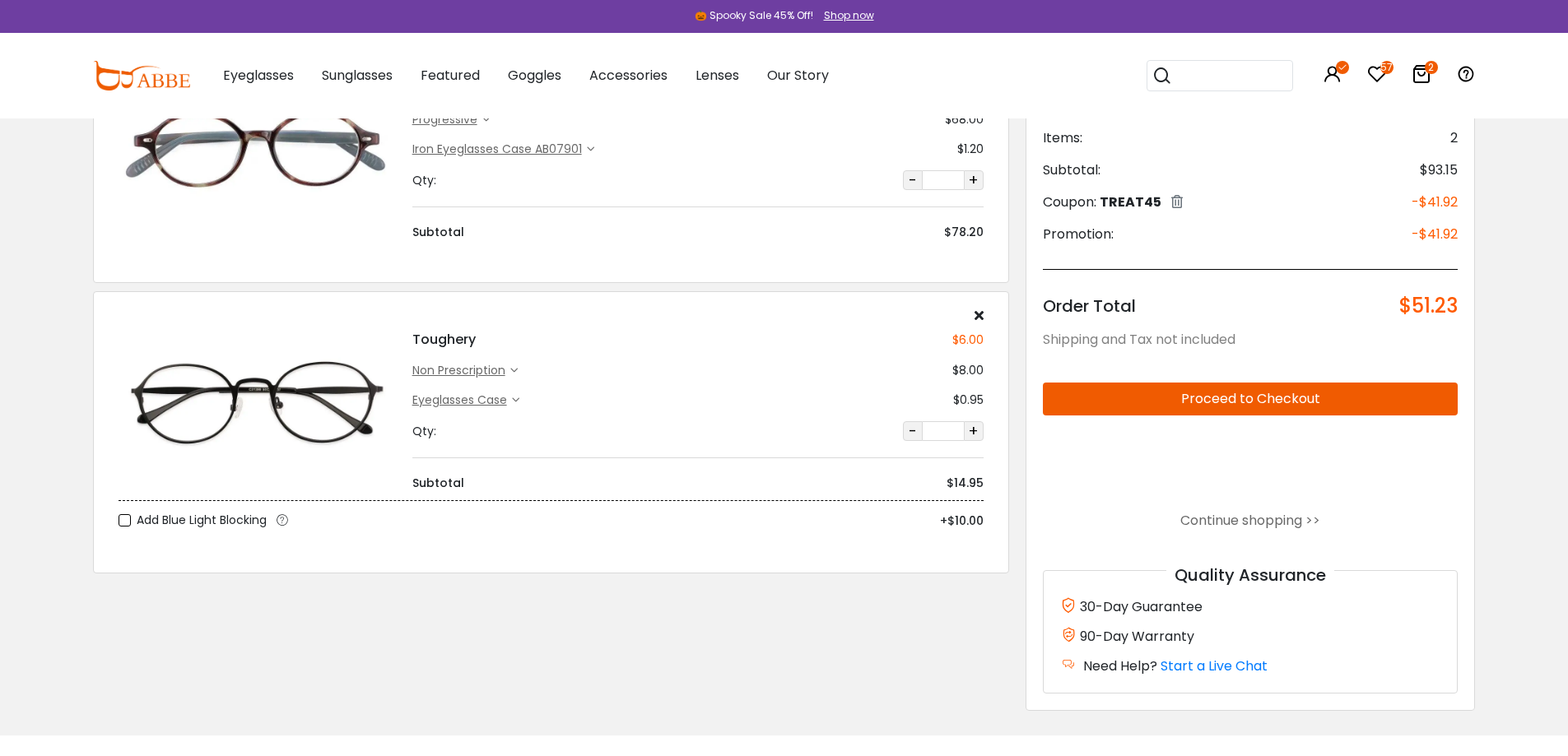
click at [515, 398] on icon at bounding box center [516, 401] width 8 height 8
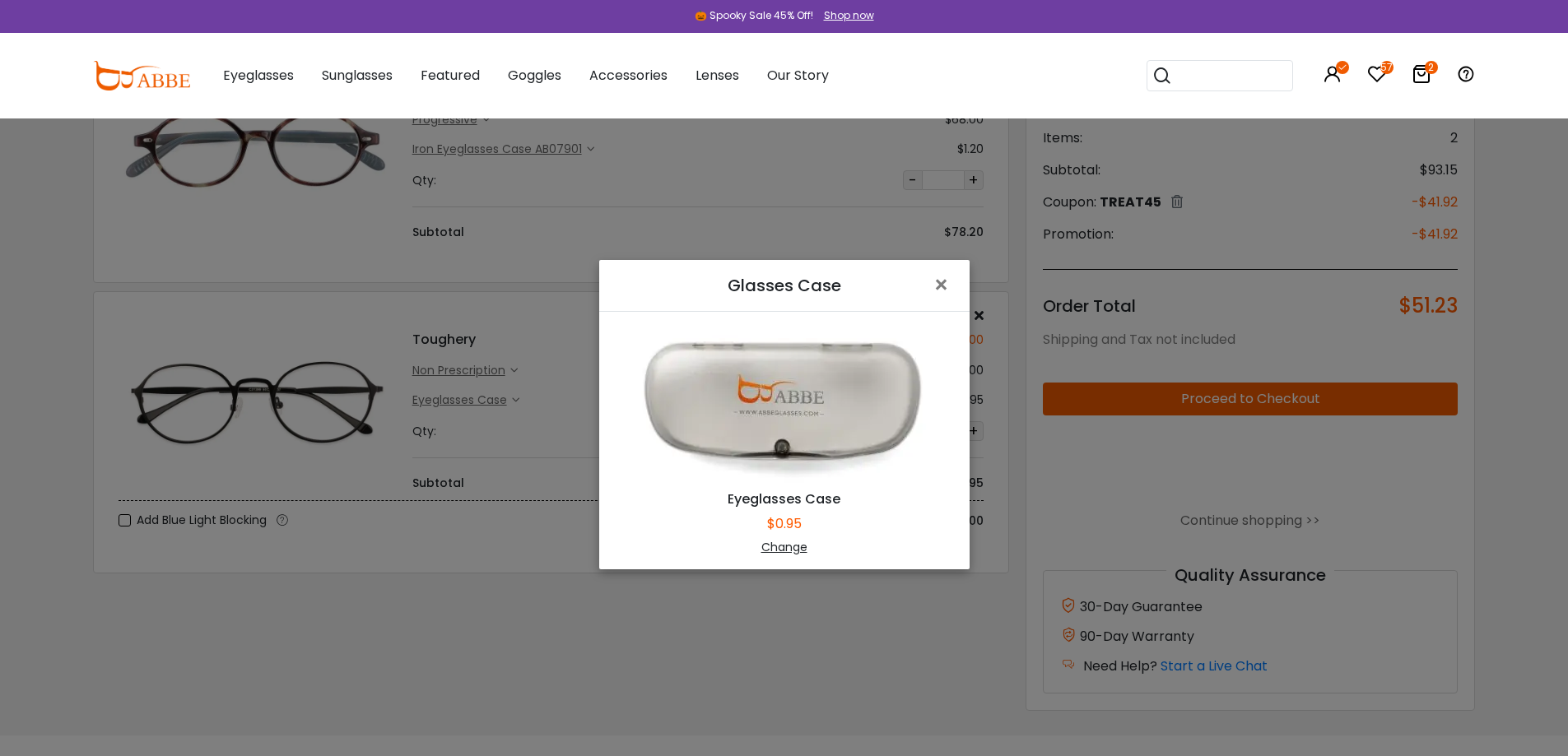
scroll to position [118, 0]
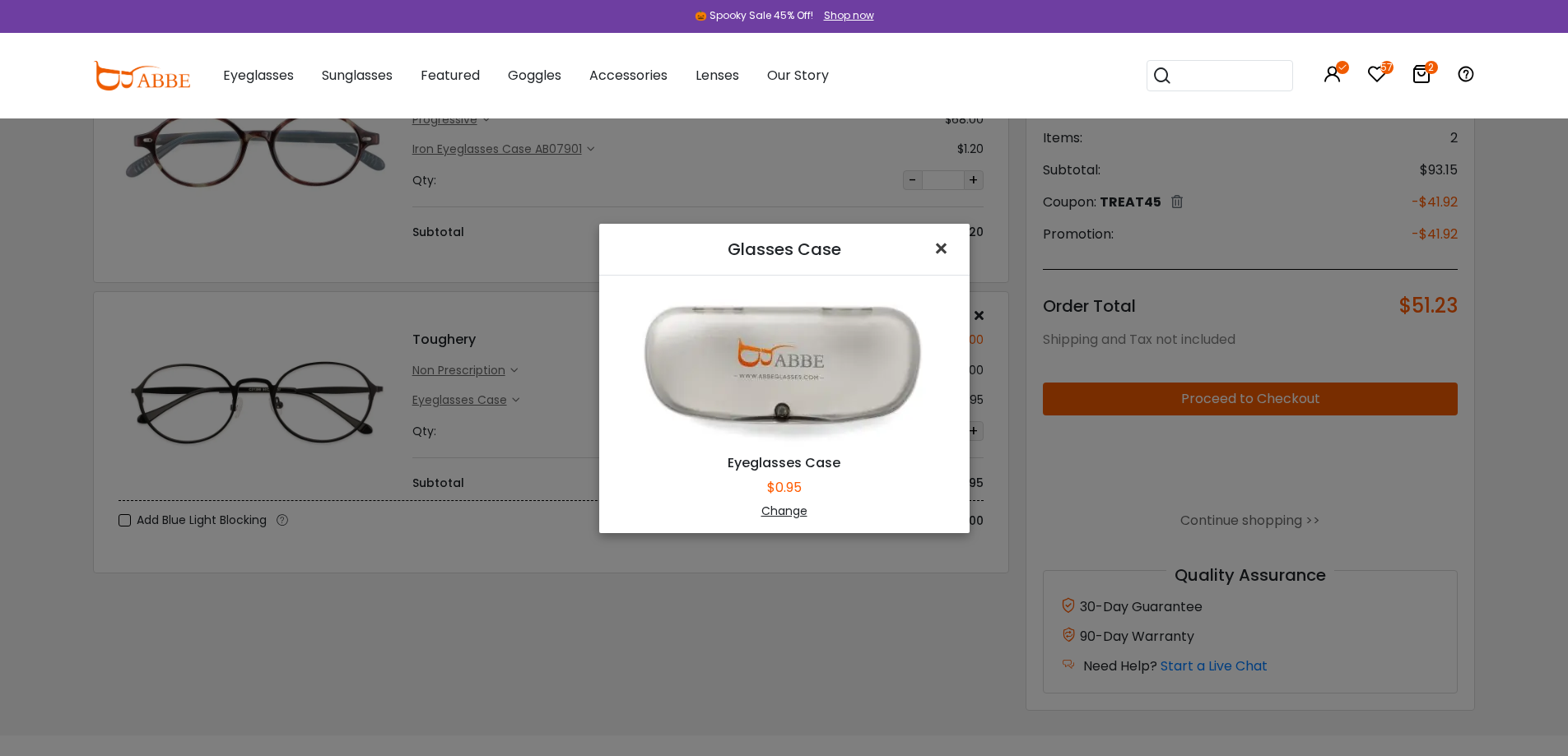
click at [934, 246] on span "×" at bounding box center [944, 248] width 24 height 36
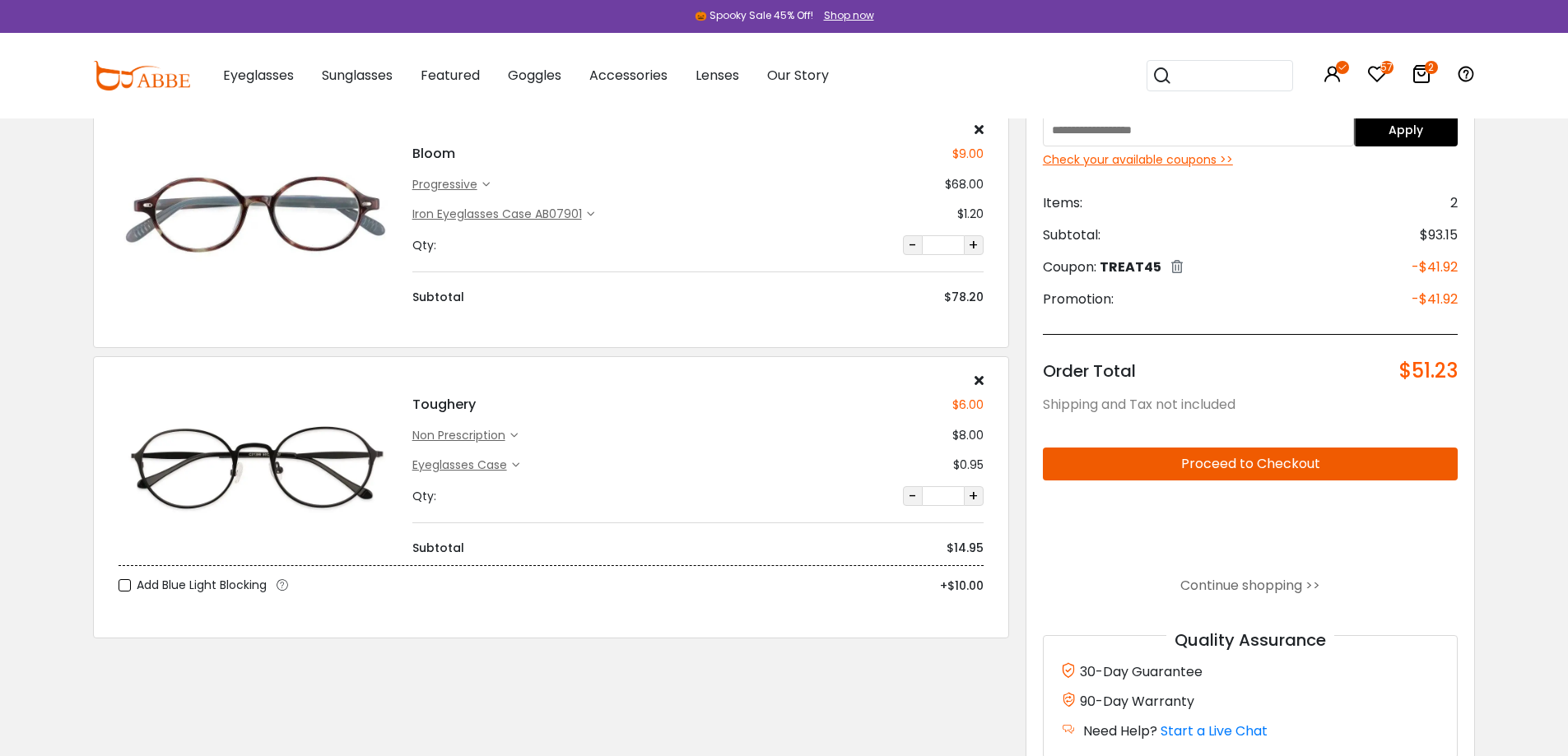
scroll to position [82, 0]
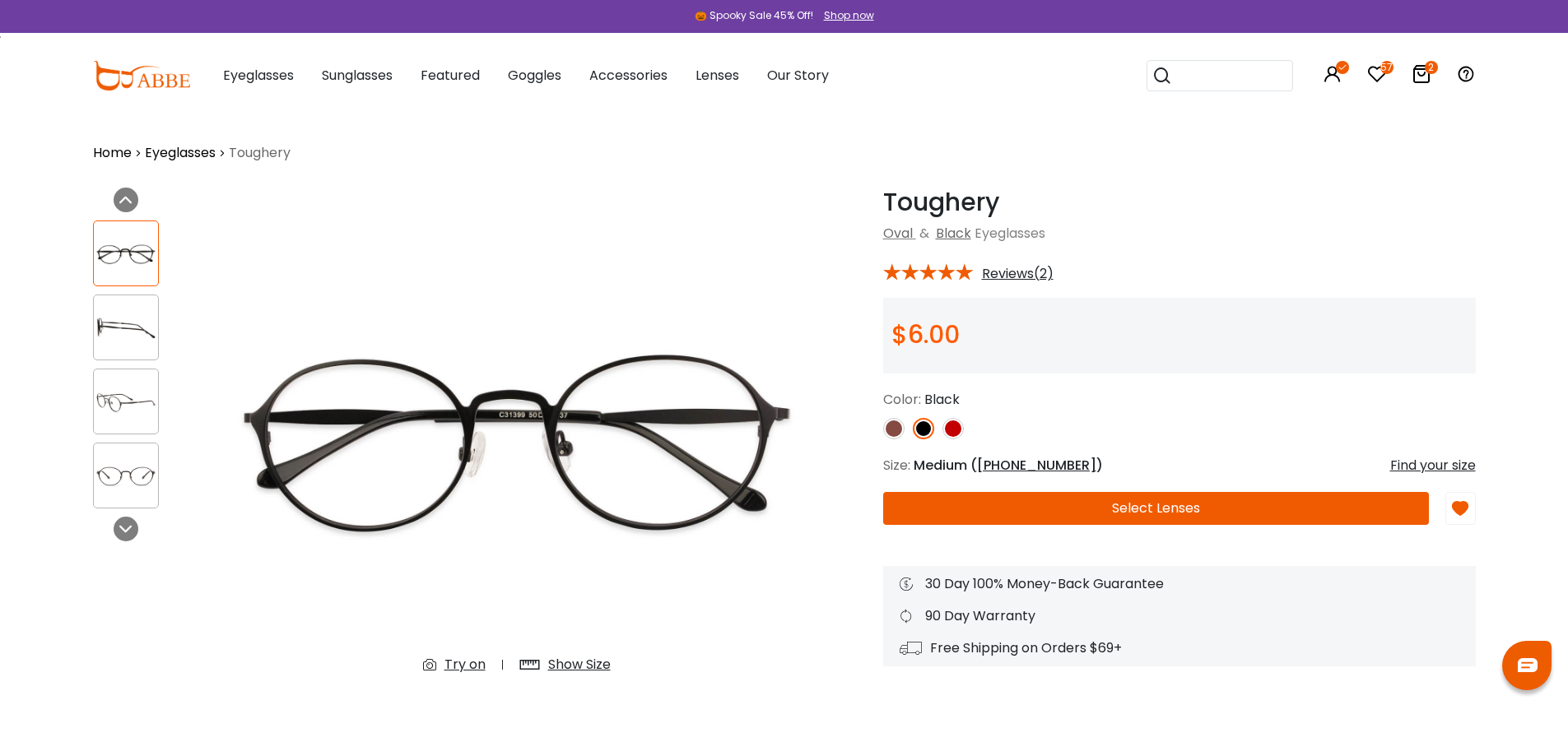
click at [571, 659] on div "Show Size" at bounding box center [579, 665] width 63 height 20
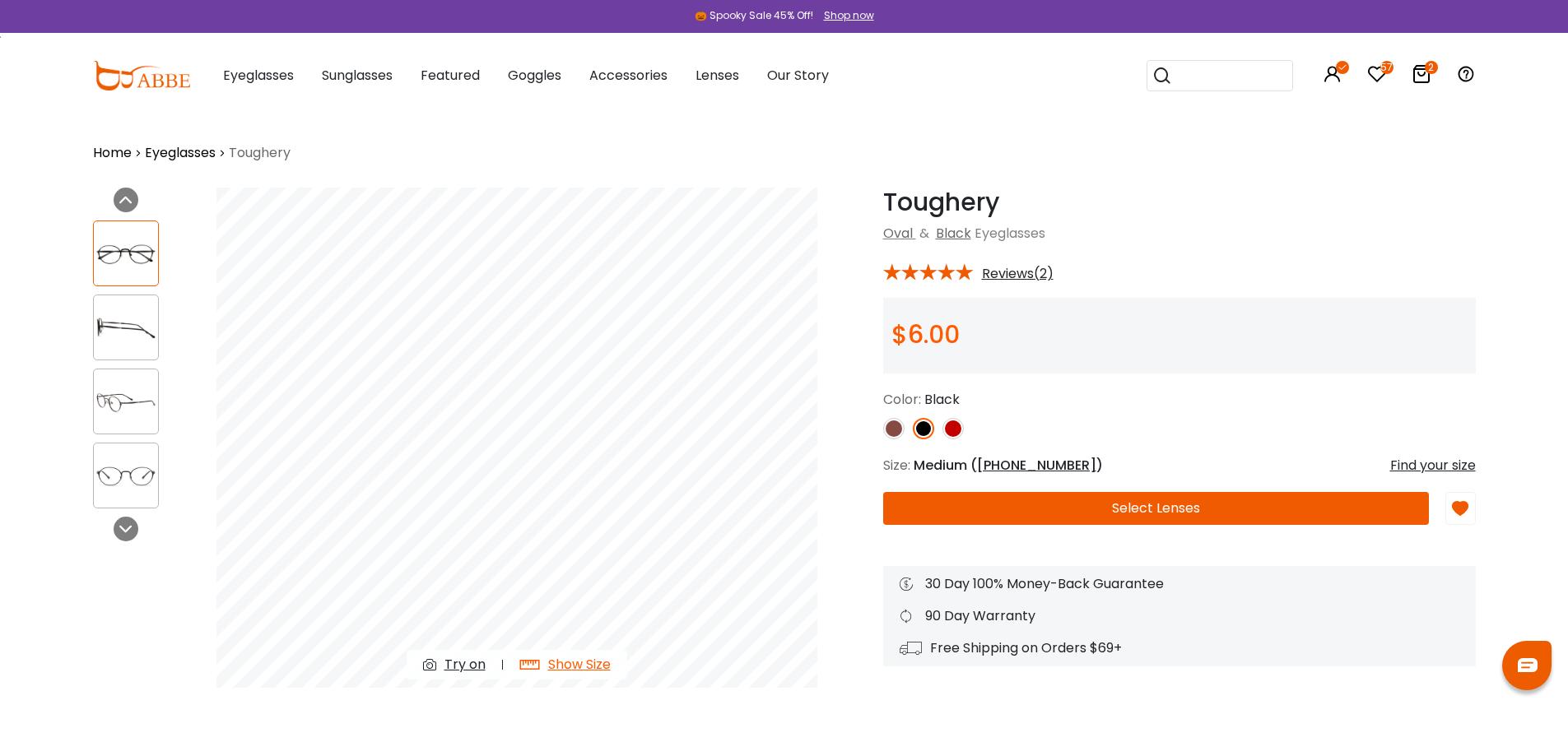
click at [1423, 74] on icon at bounding box center [1421, 74] width 20 height 20
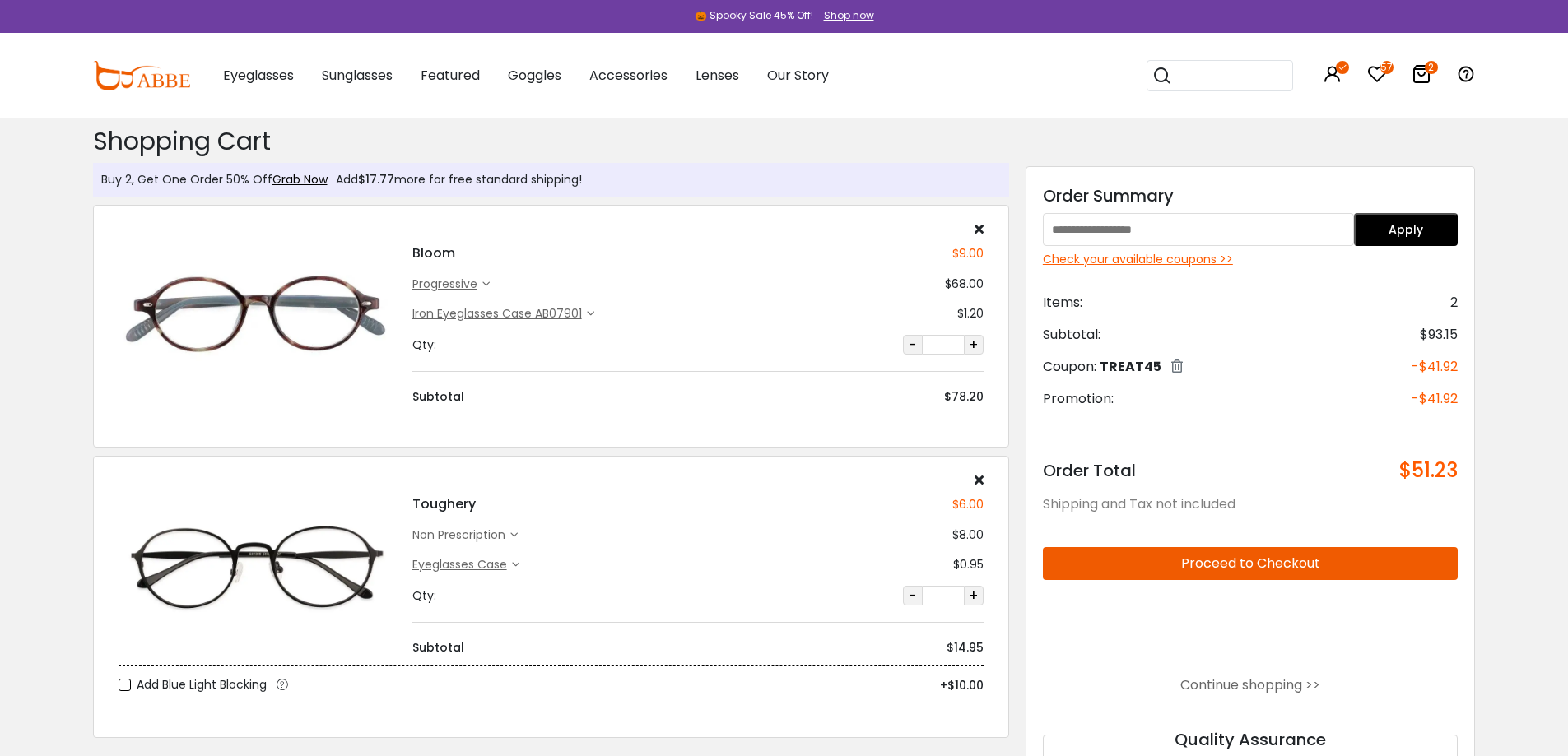
click at [254, 313] on img at bounding box center [257, 314] width 277 height 139
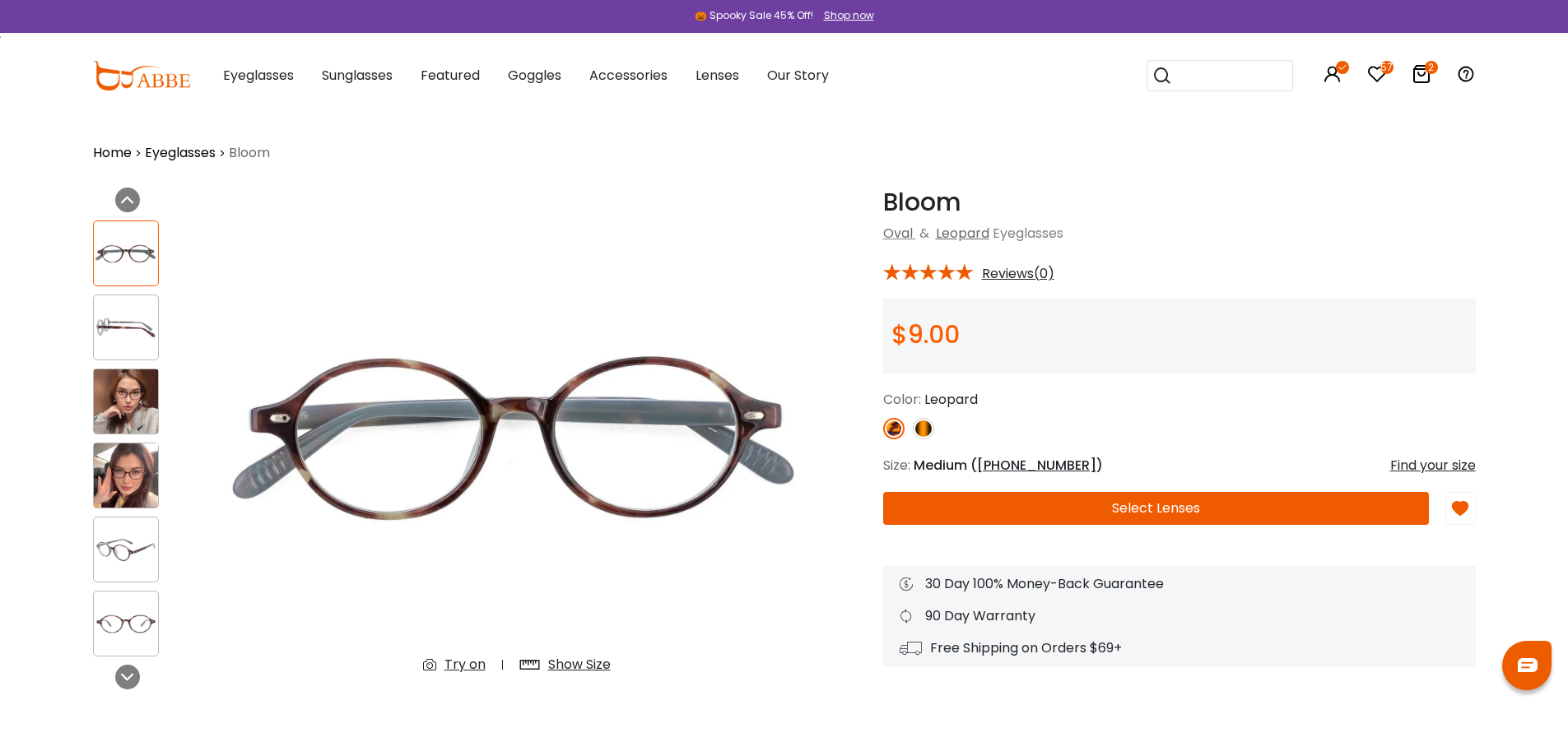
click at [580, 653] on div "Show Size" at bounding box center [564, 665] width 124 height 30
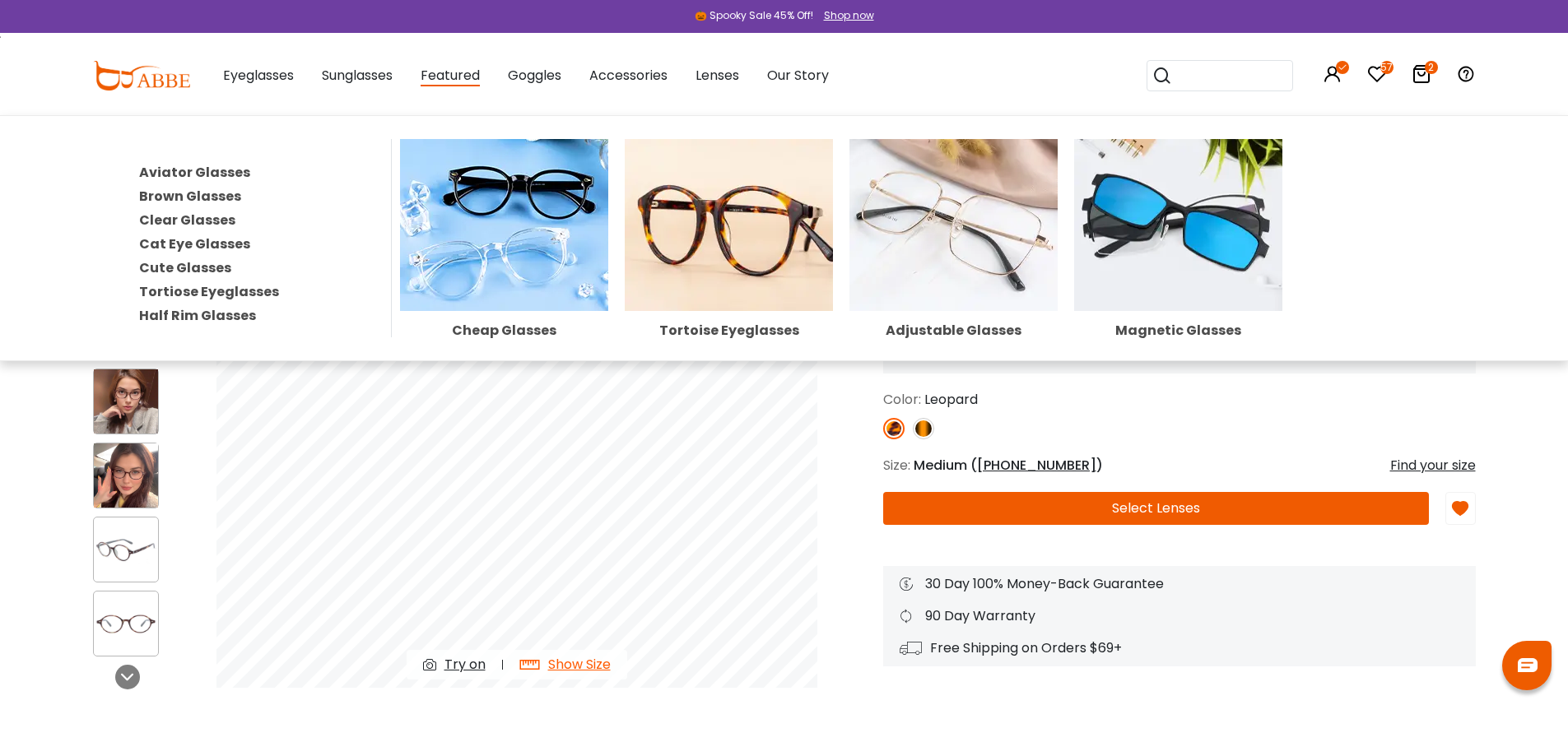
click at [220, 311] on link "Half Rim Glasses" at bounding box center [196, 316] width 117 height 19
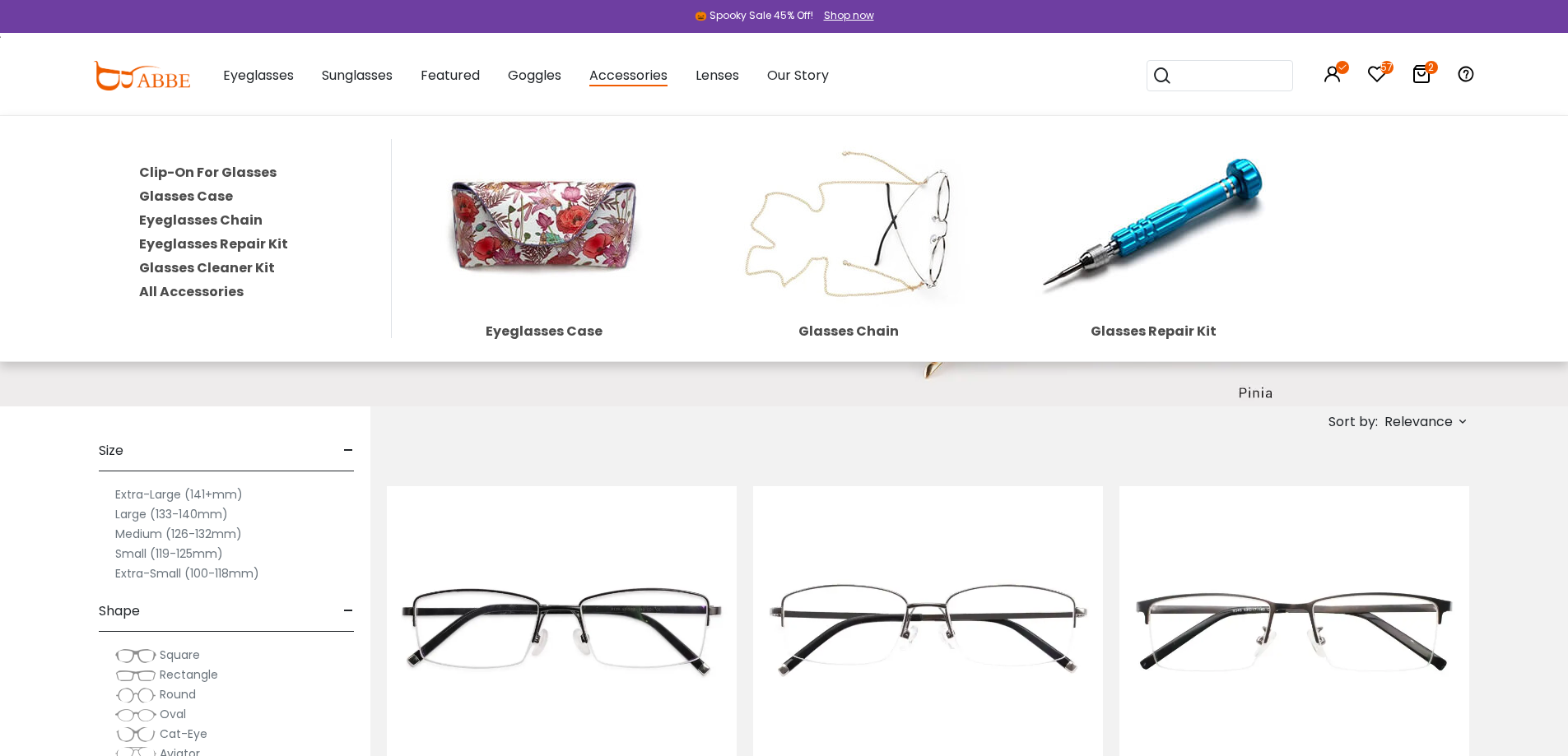
click at [594, 222] on img at bounding box center [543, 224] width 288 height 172
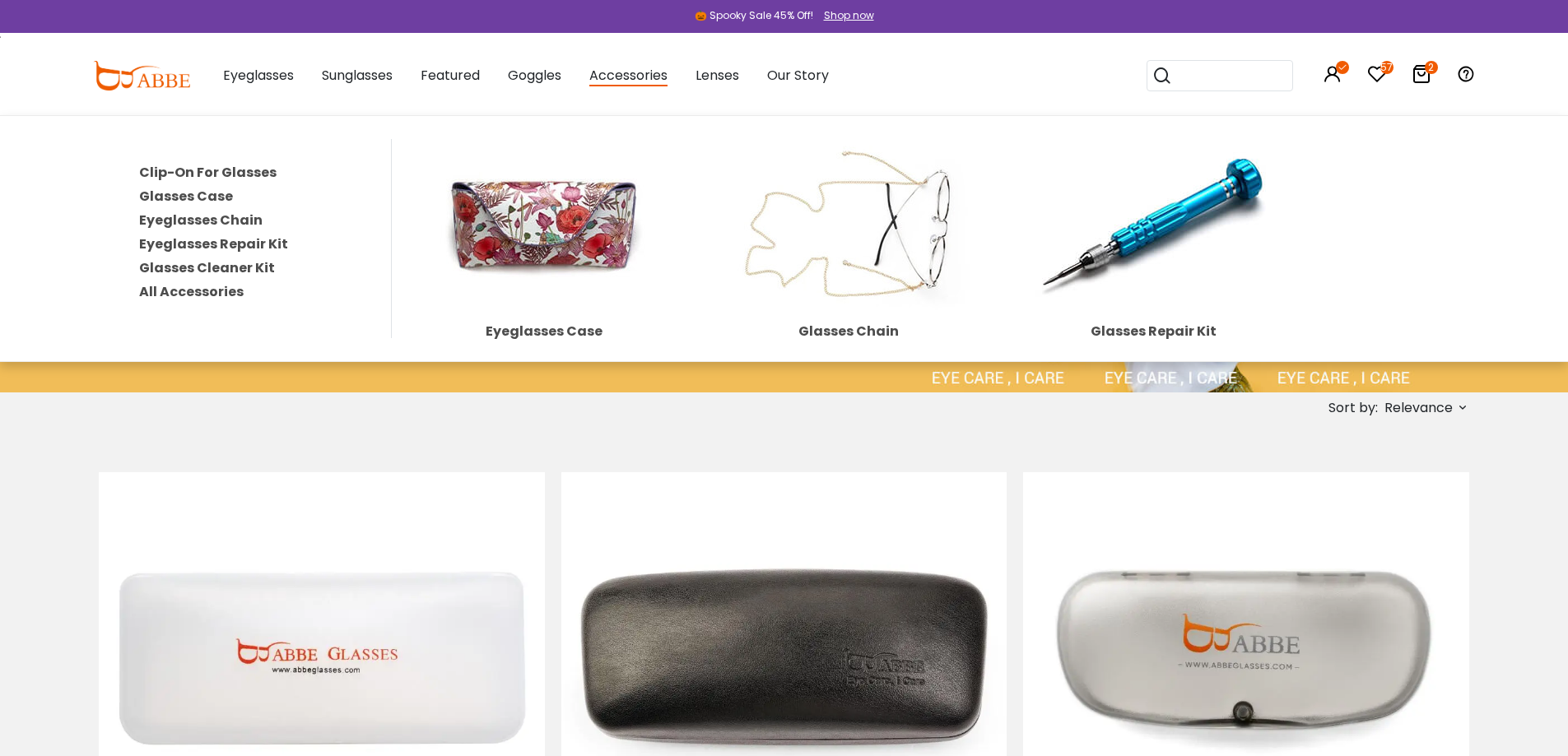
click at [234, 267] on link "Glasses Cleaner Kit" at bounding box center [206, 268] width 136 height 19
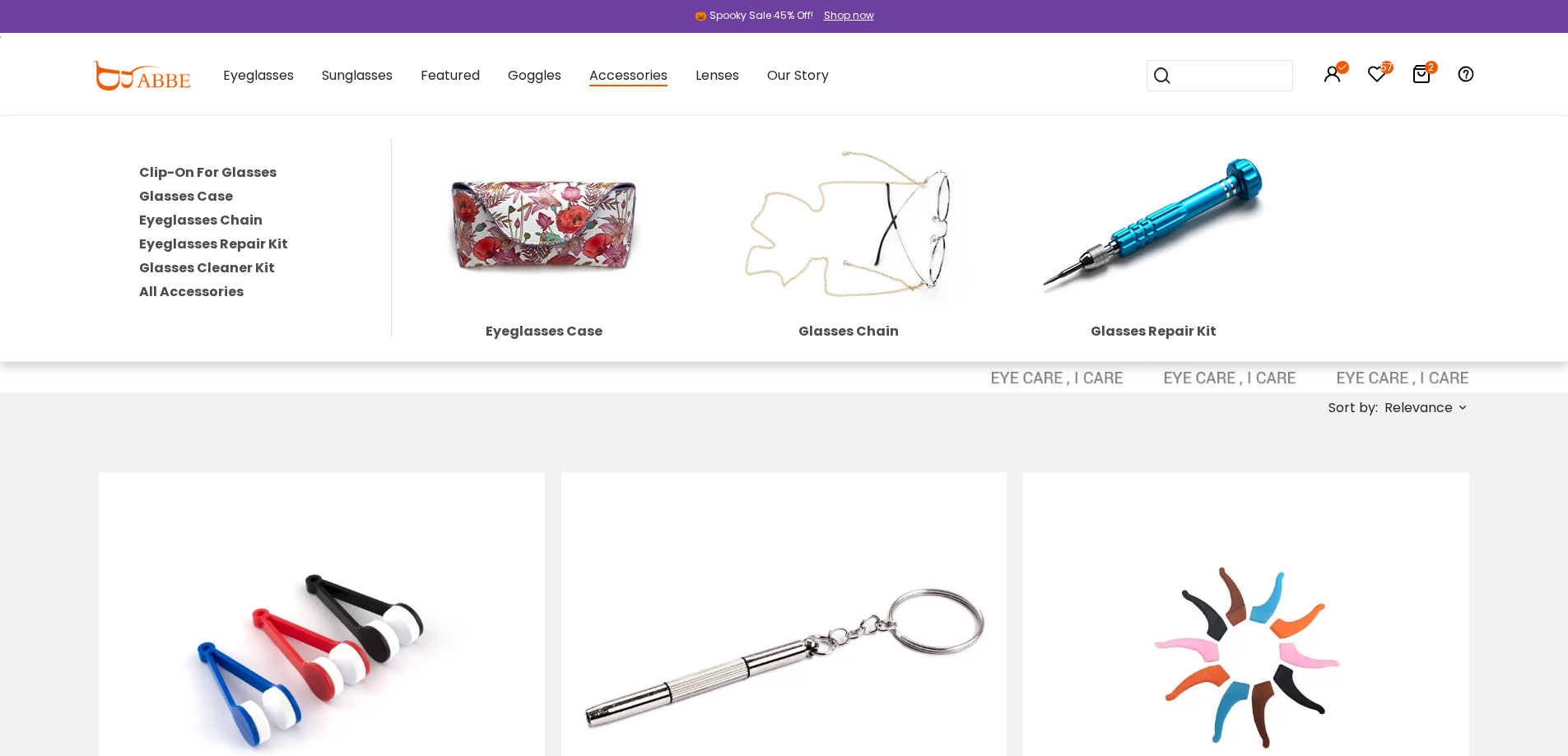
click at [206, 288] on link "All Accessories" at bounding box center [191, 292] width 105 height 19
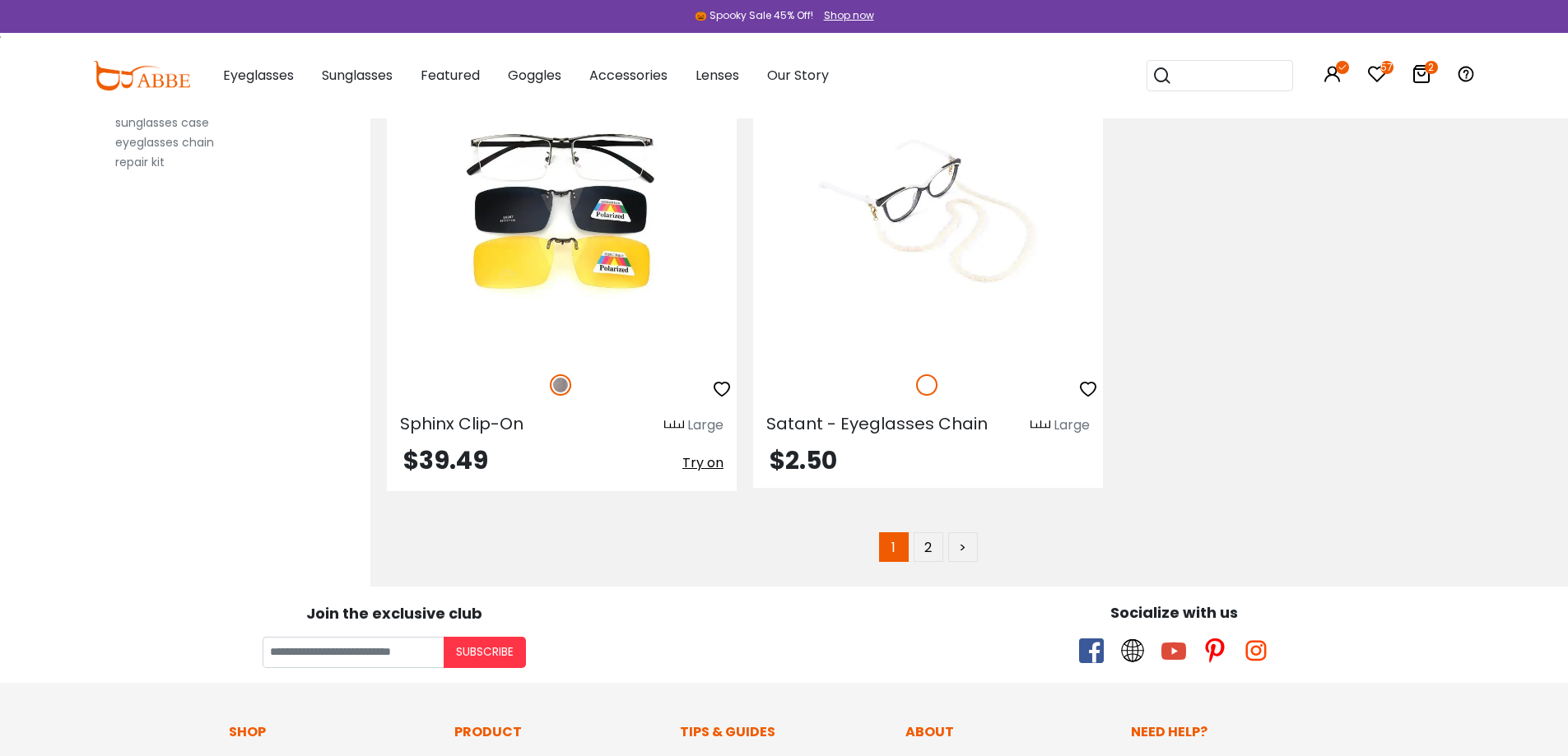
scroll to position [8523, 0]
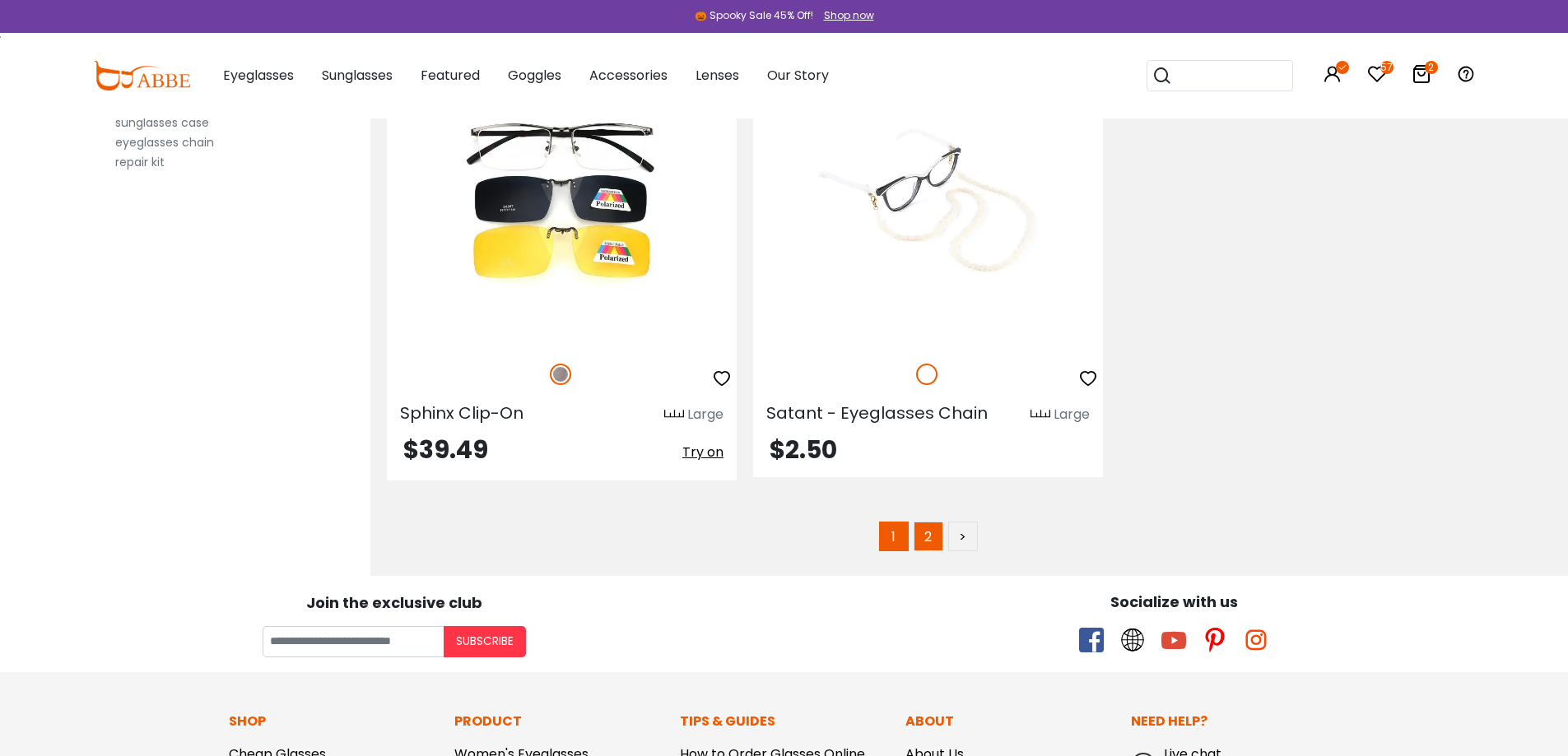
click at [931, 522] on link "2" at bounding box center [928, 536] width 30 height 30
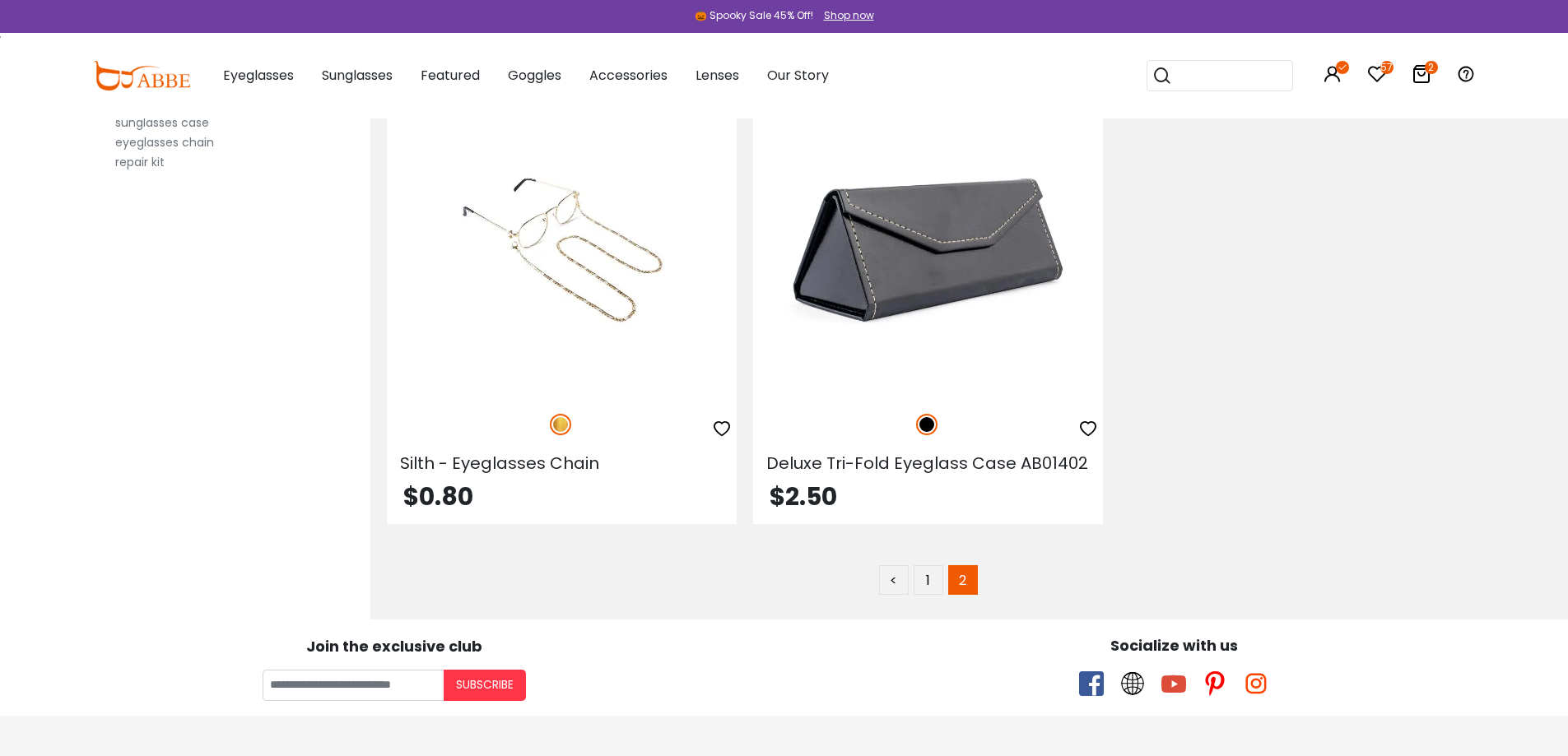
scroll to position [845, 0]
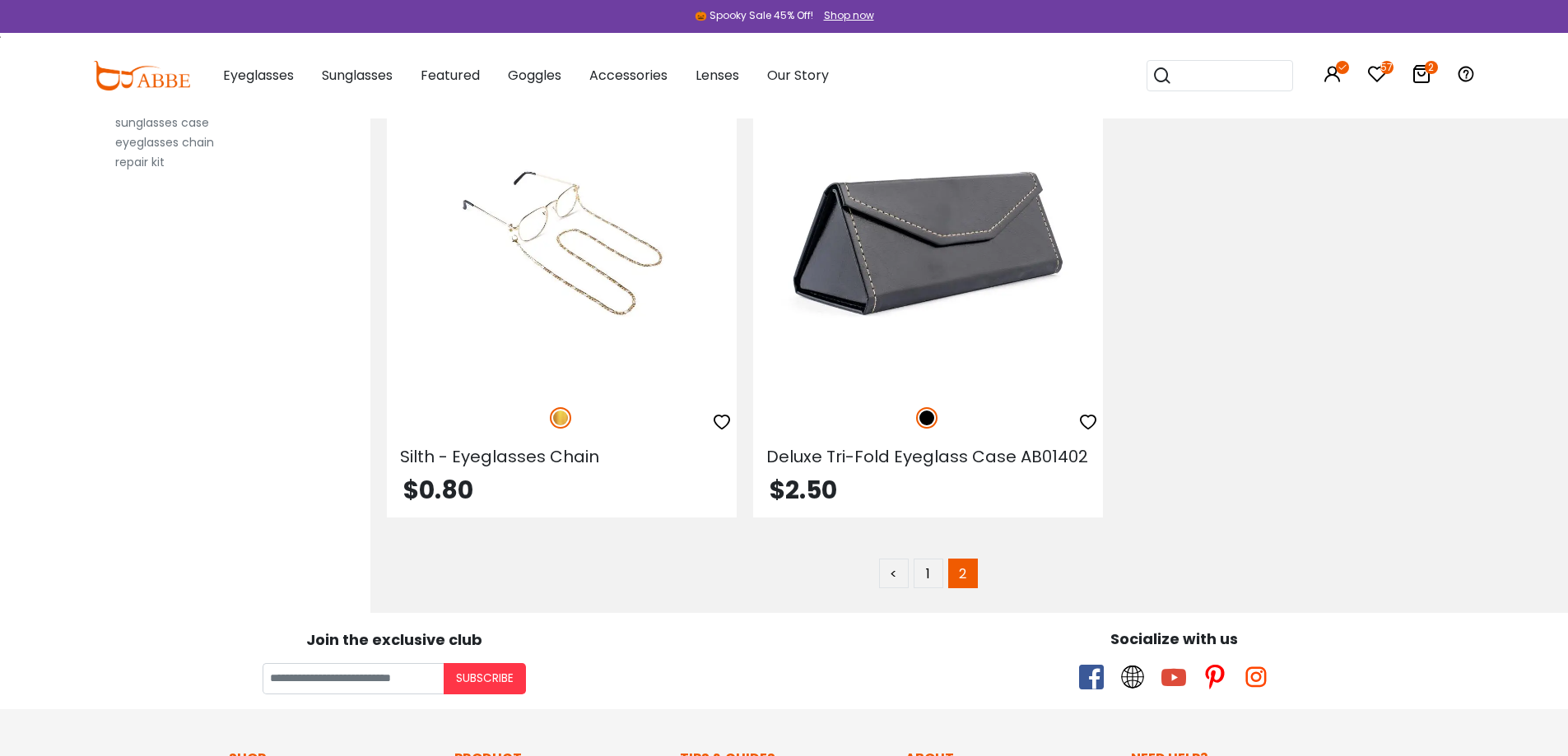
click at [1379, 76] on icon at bounding box center [1376, 74] width 20 height 20
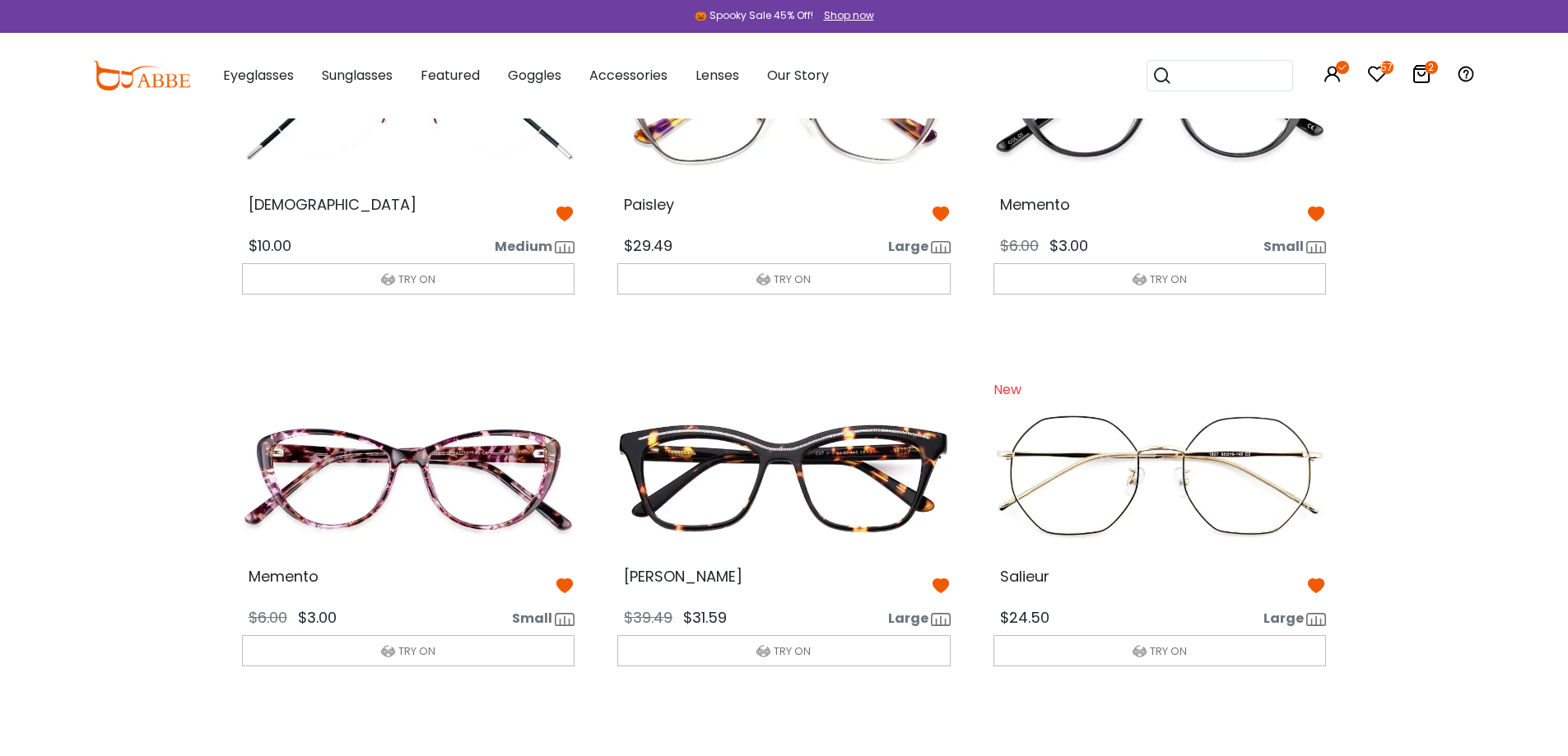
scroll to position [4364, 0]
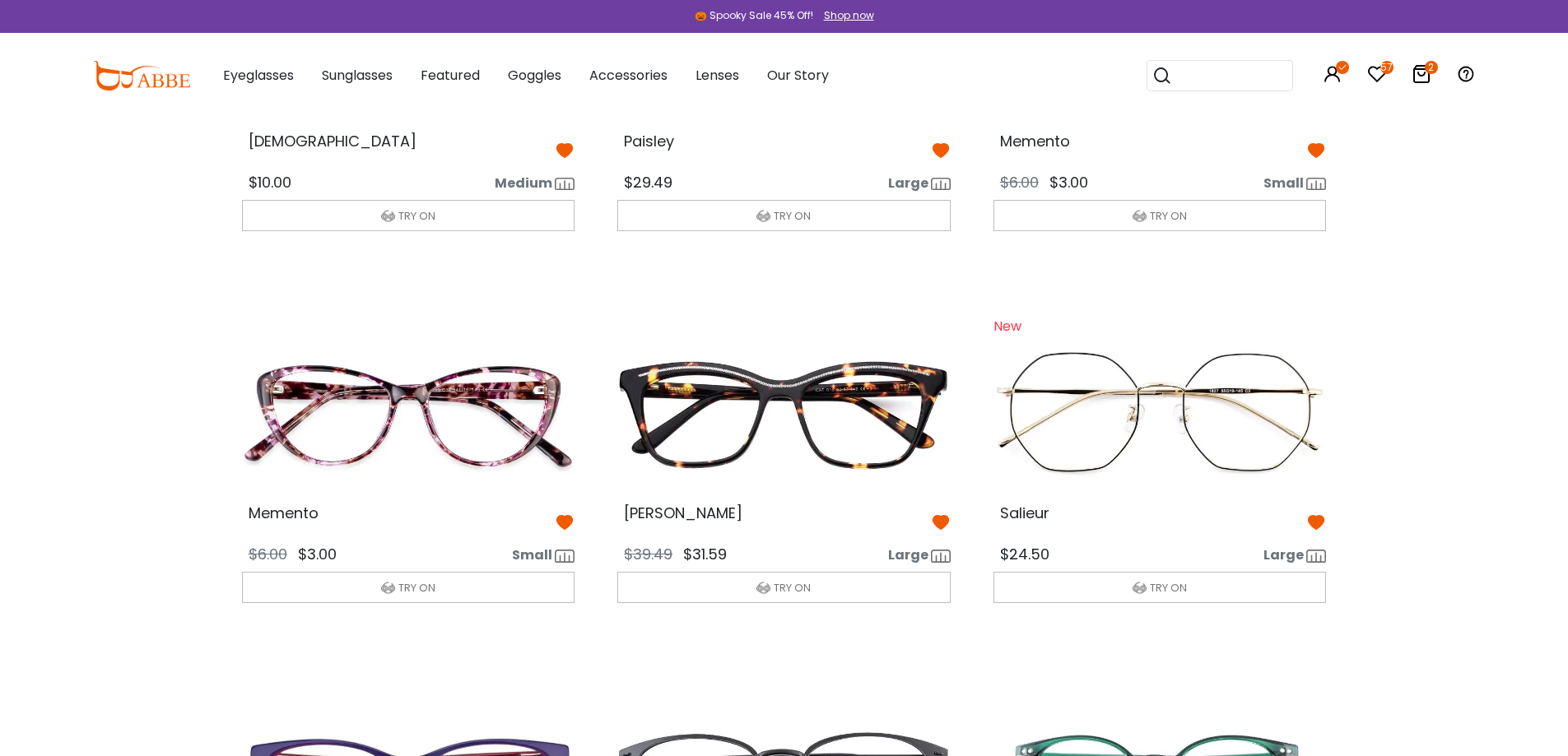
click at [939, 150] on icon at bounding box center [940, 150] width 20 height 20
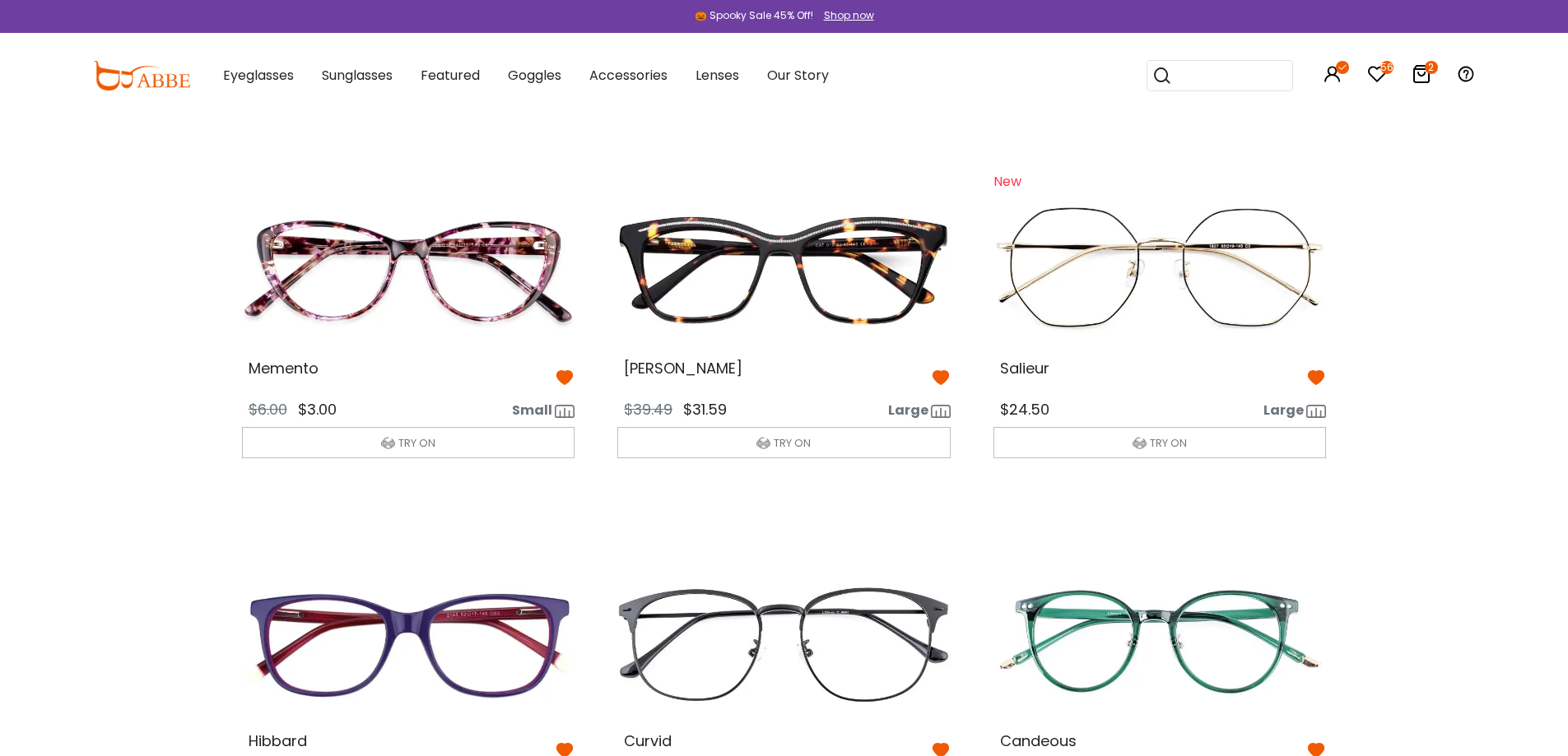
scroll to position [4888, 0]
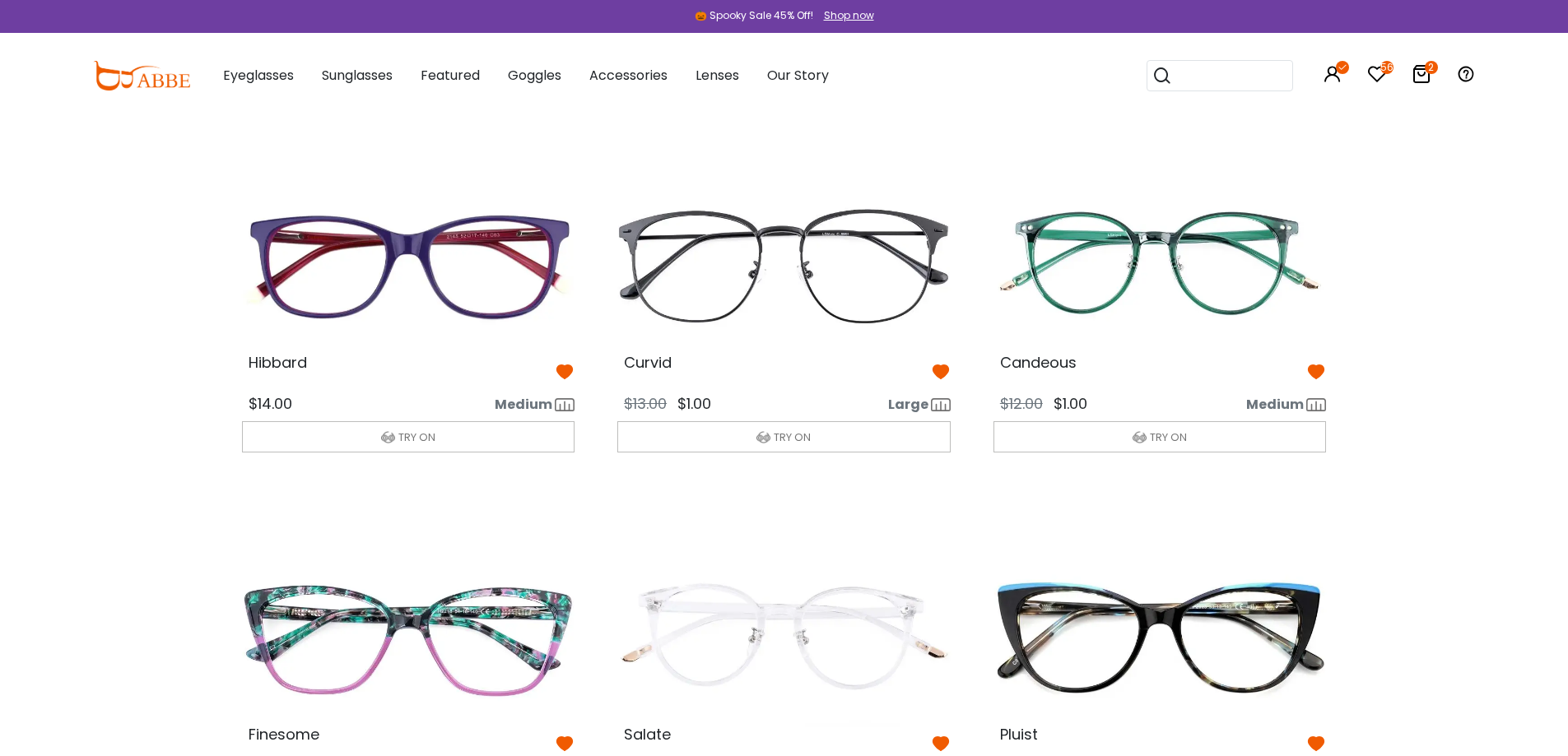
click at [1316, 376] on icon at bounding box center [1316, 372] width 20 height 20
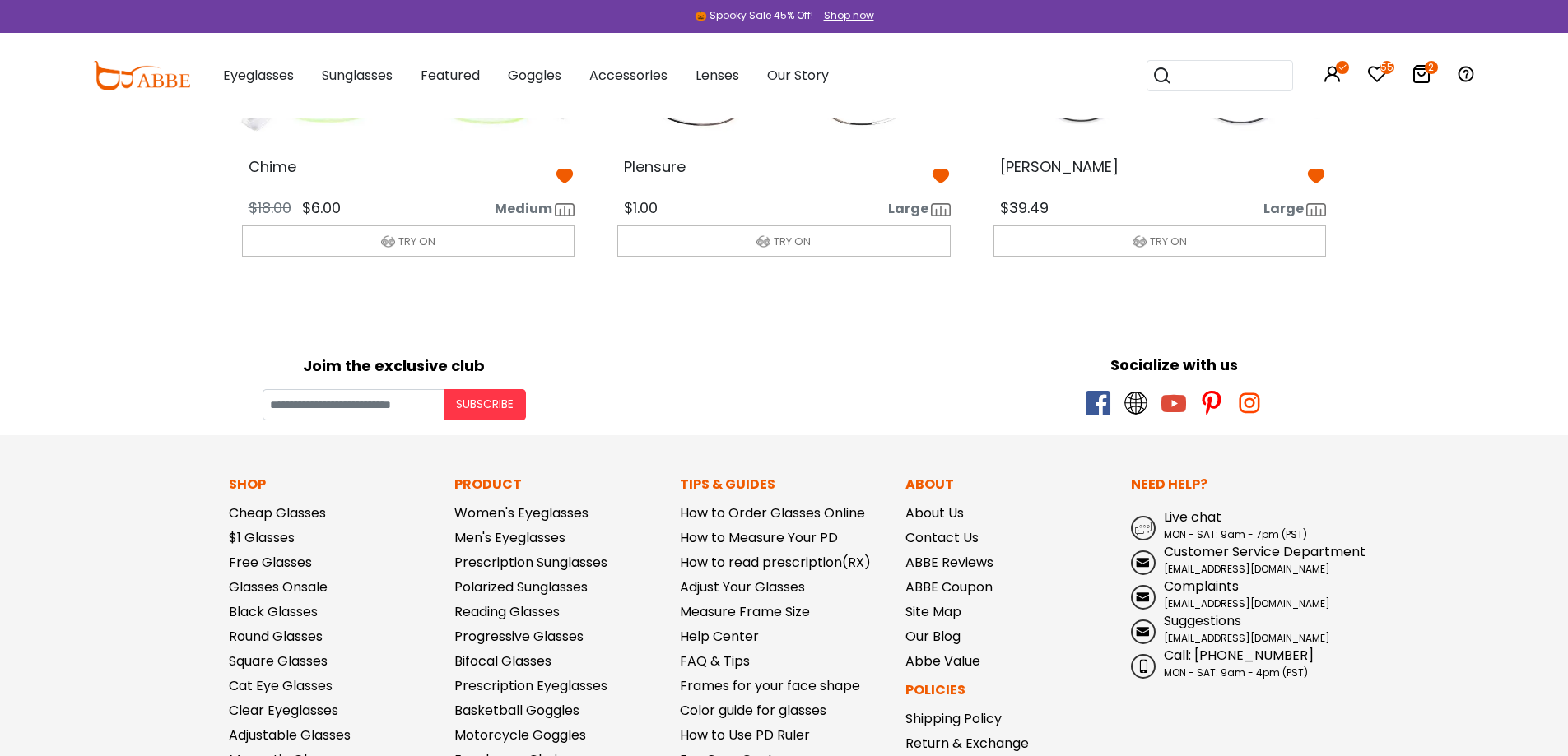
scroll to position [6953, 0]
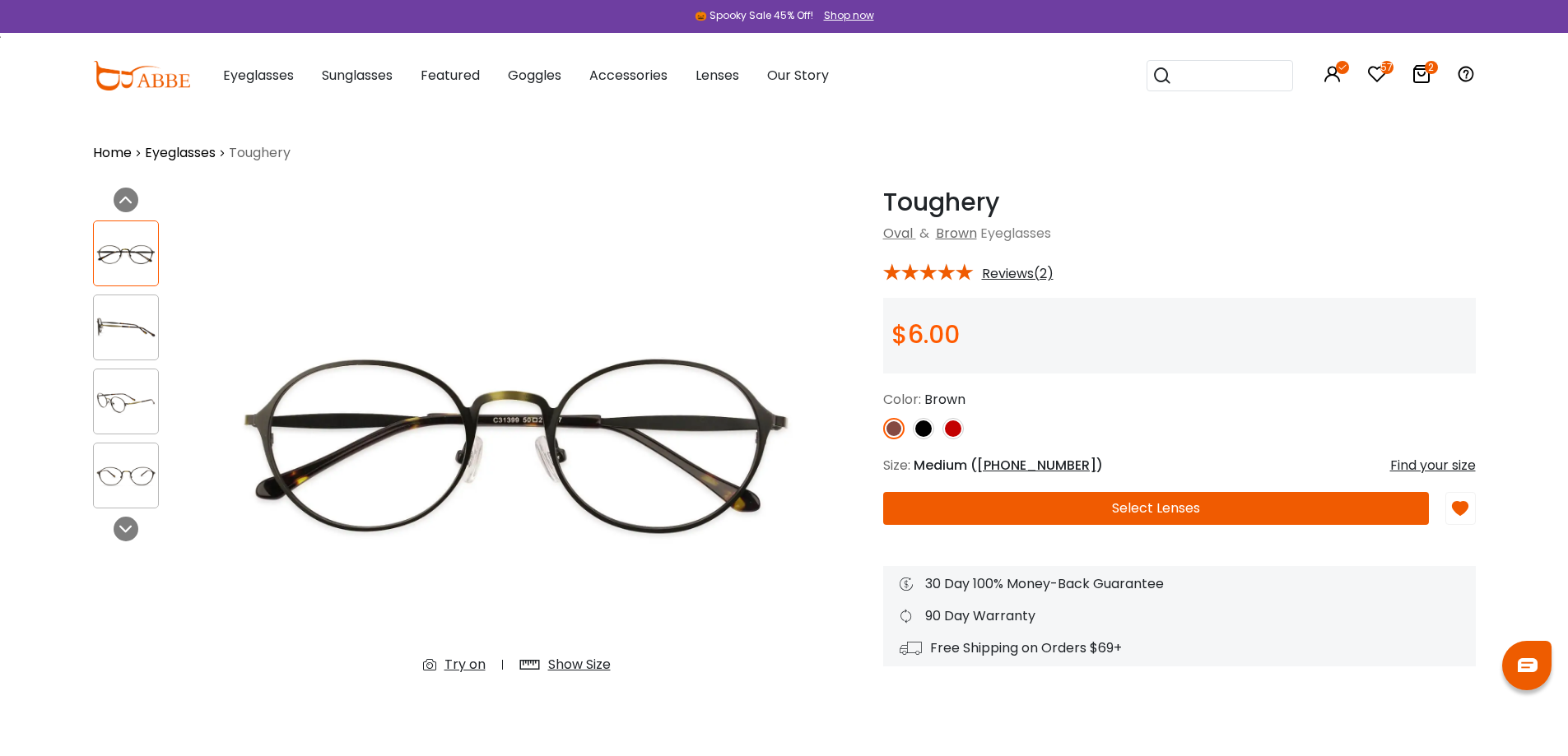
click at [1259, 509] on button "Select Lenses" at bounding box center [1156, 508] width 546 height 33
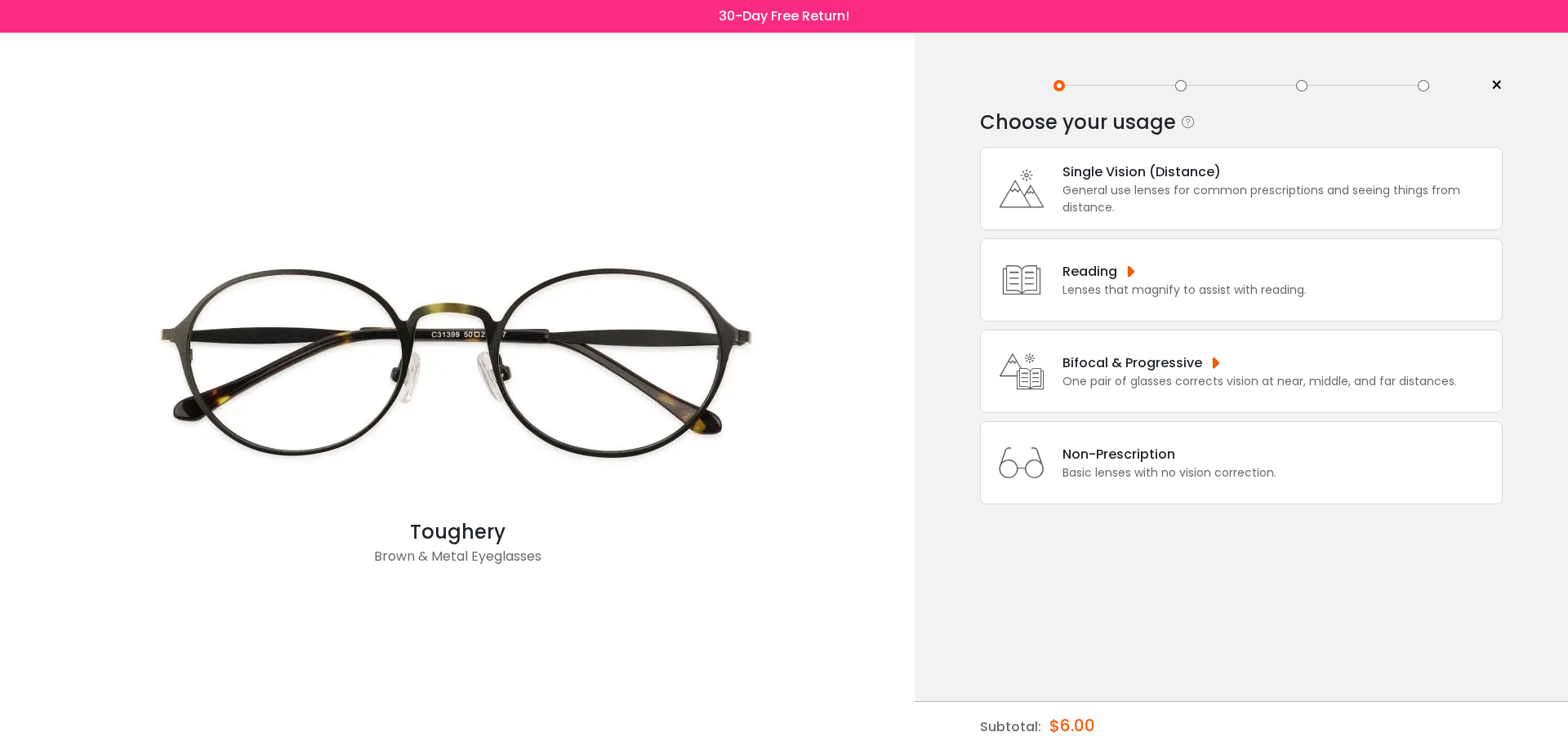
click at [1188, 360] on div "Bifocal & Progressive" at bounding box center [1259, 362] width 395 height 20
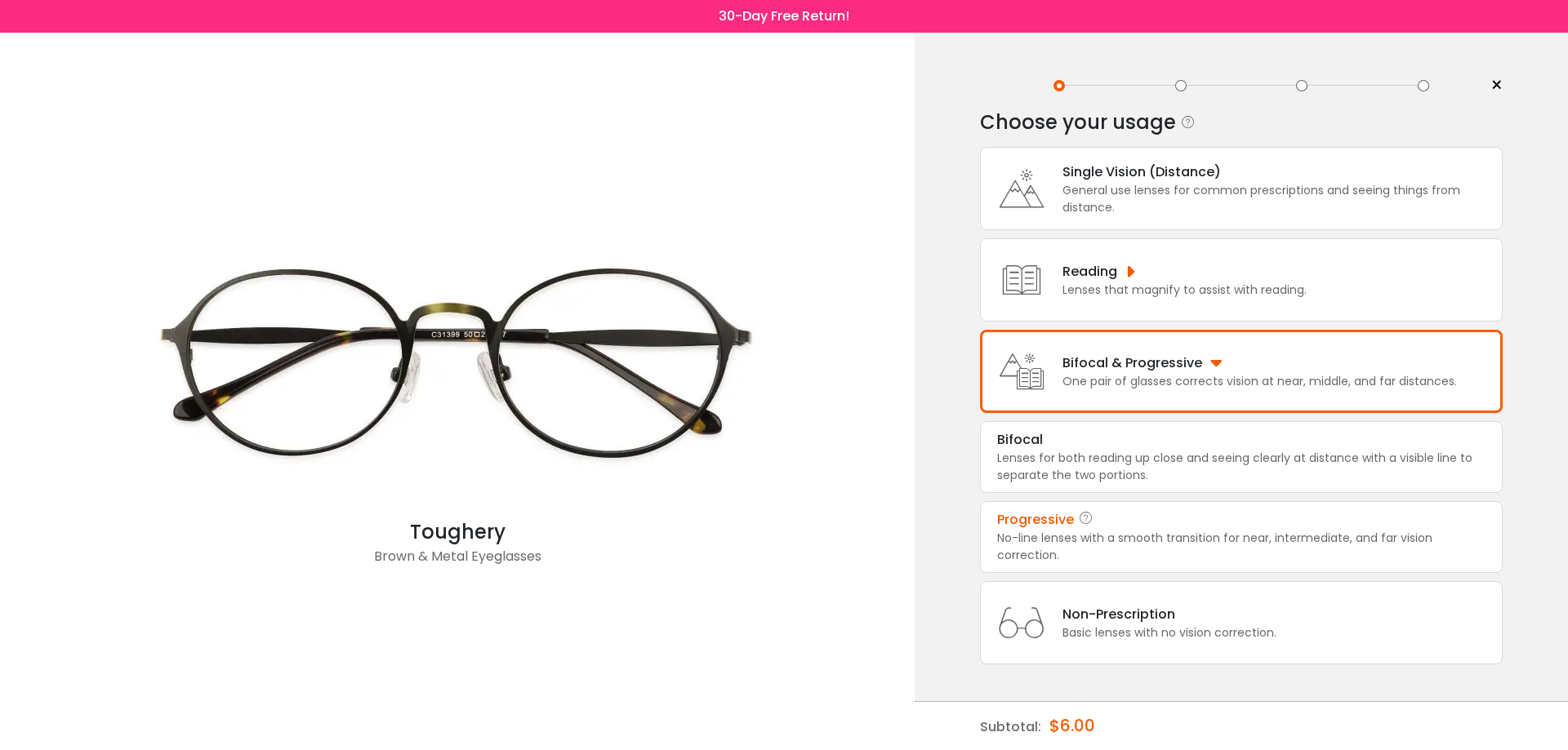
click at [1091, 525] on icon at bounding box center [1085, 520] width 16 height 20
click at [1411, 549] on div "No-line lenses with a smooth transition for near, intermediate, and far vision …" at bounding box center [1240, 547] width 488 height 34
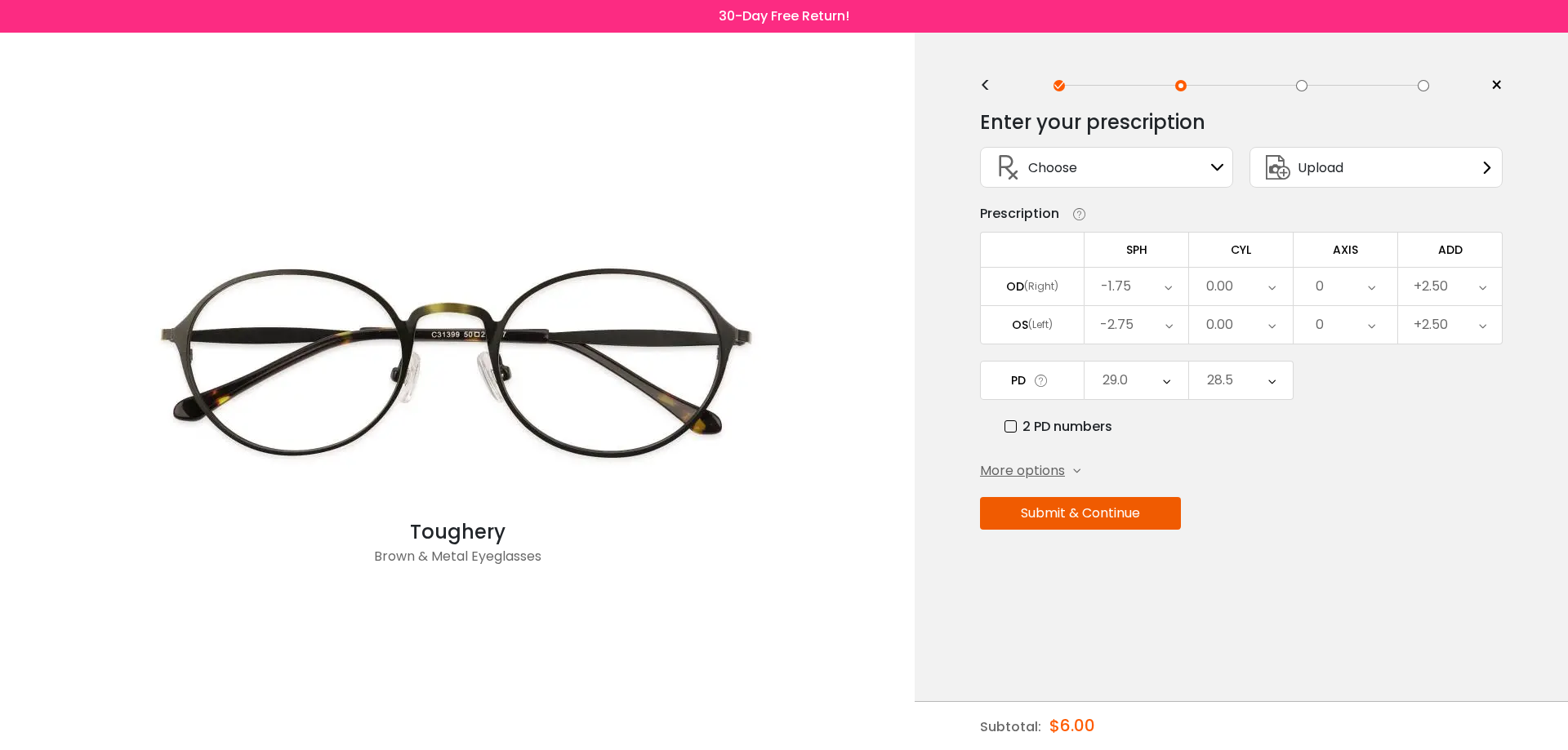
click at [1109, 513] on button "Submit & Continue" at bounding box center [1080, 513] width 201 height 32
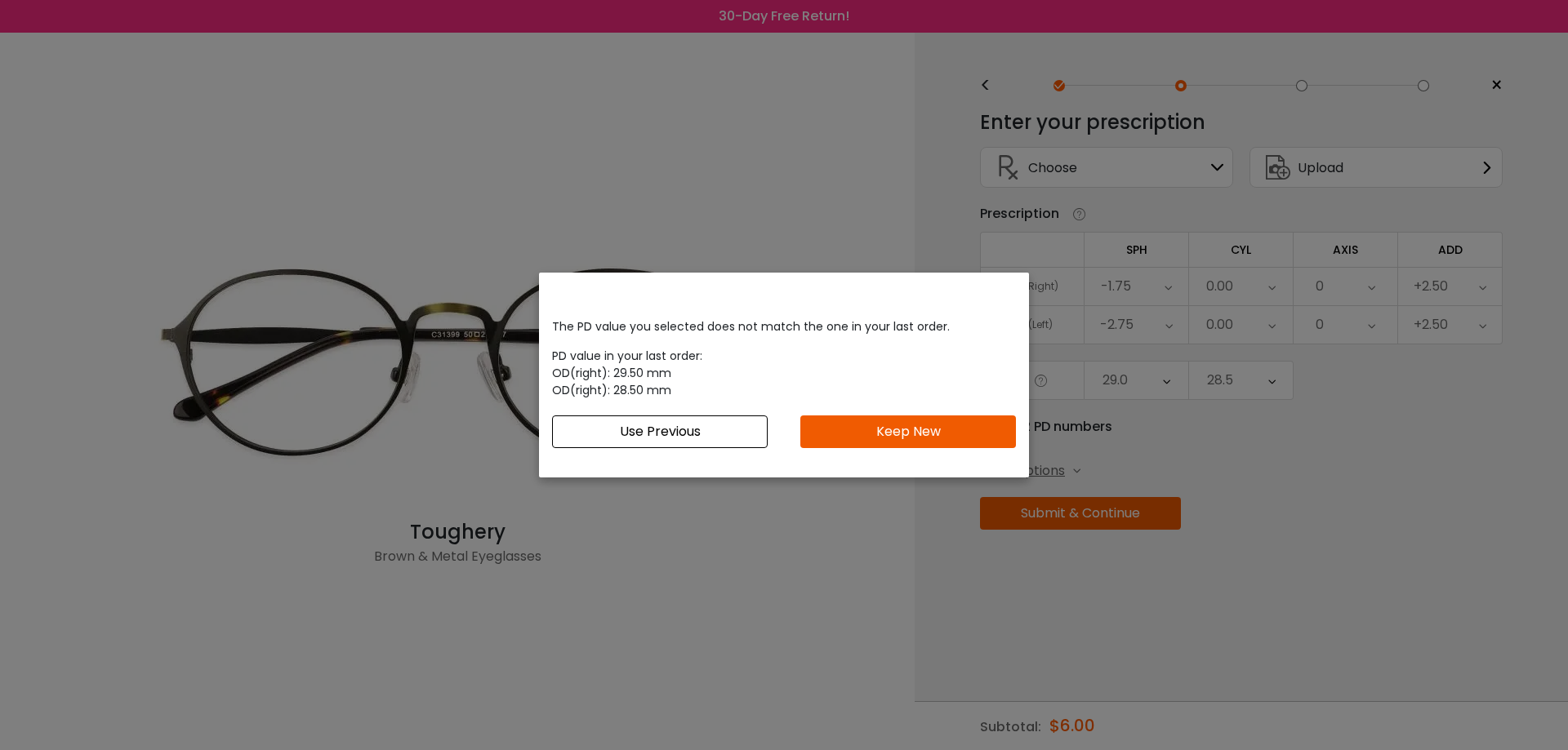
click at [848, 432] on button "Keep New" at bounding box center [908, 432] width 216 height 32
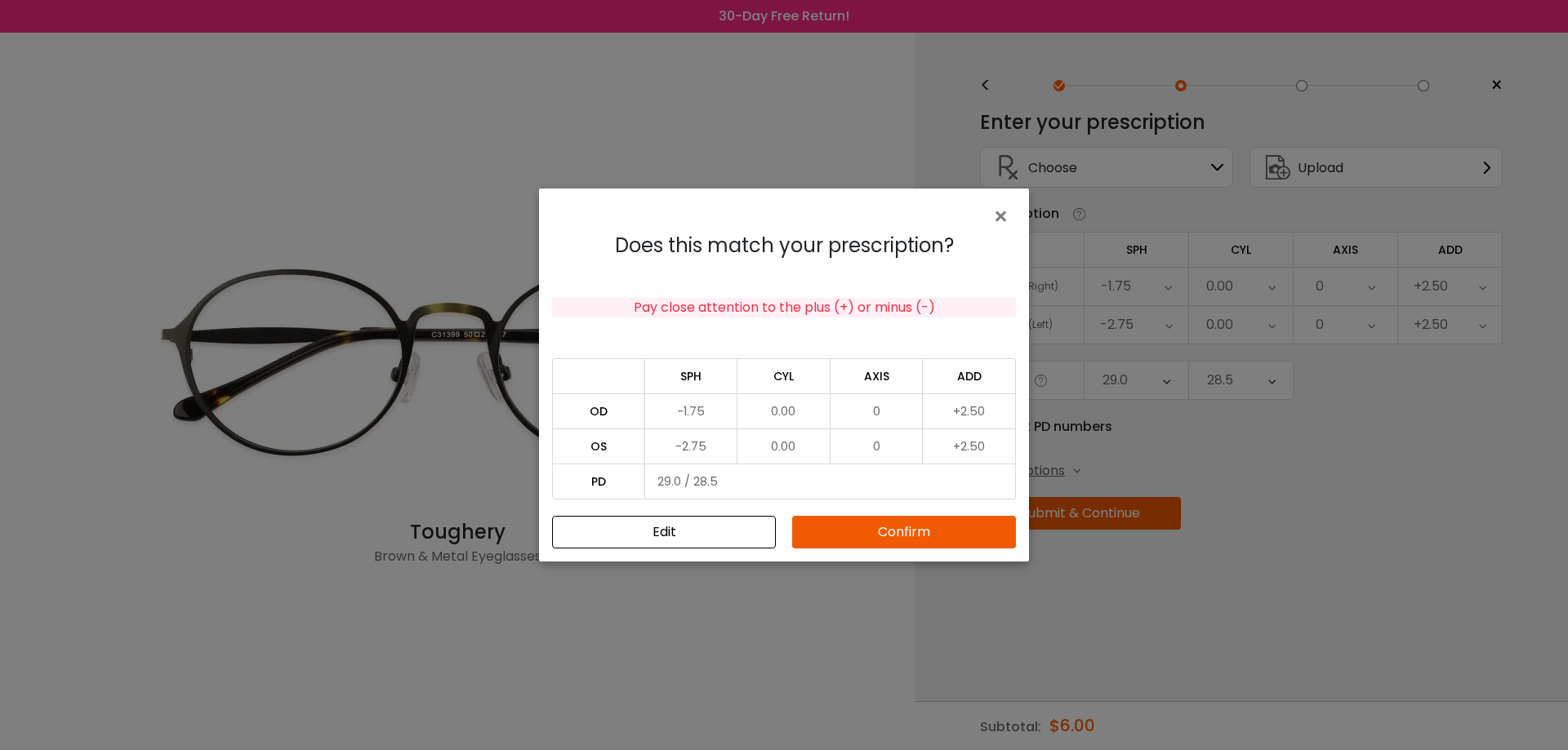
click at [983, 530] on button "Confirm" at bounding box center [904, 532] width 224 height 32
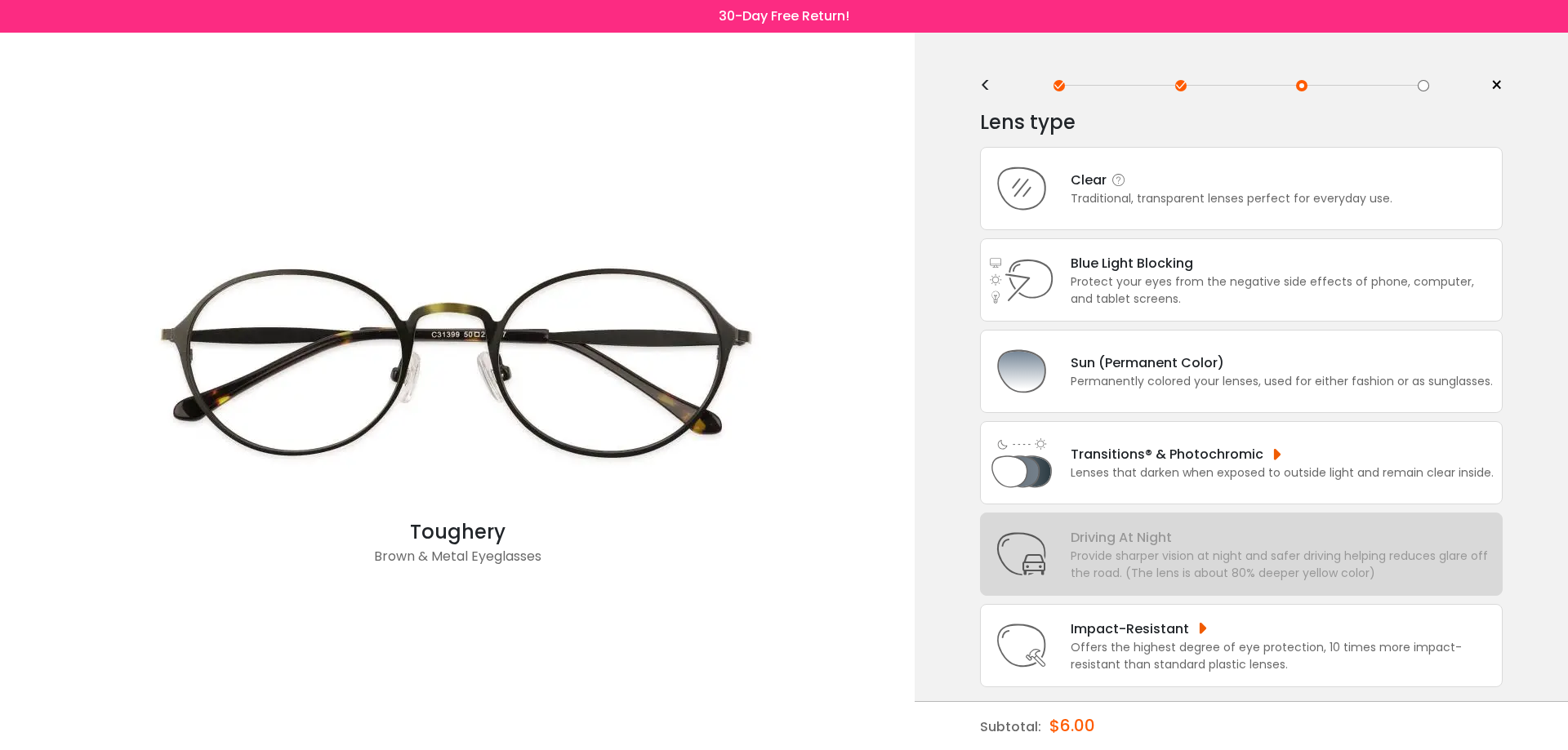
click at [1108, 189] on div "Clear" at bounding box center [1231, 180] width 322 height 20
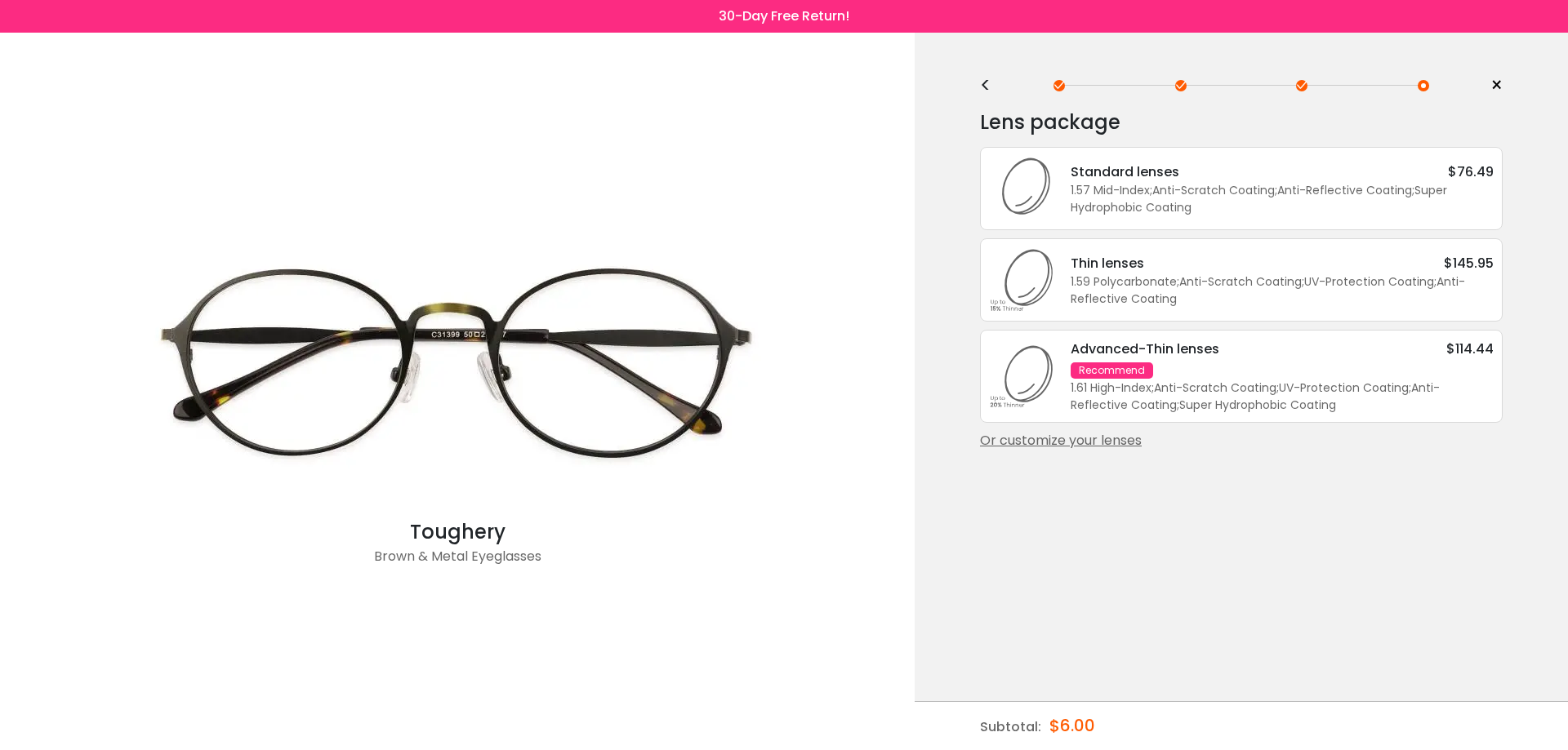
click at [1097, 441] on div "Or customize your lenses" at bounding box center [1240, 440] width 523 height 20
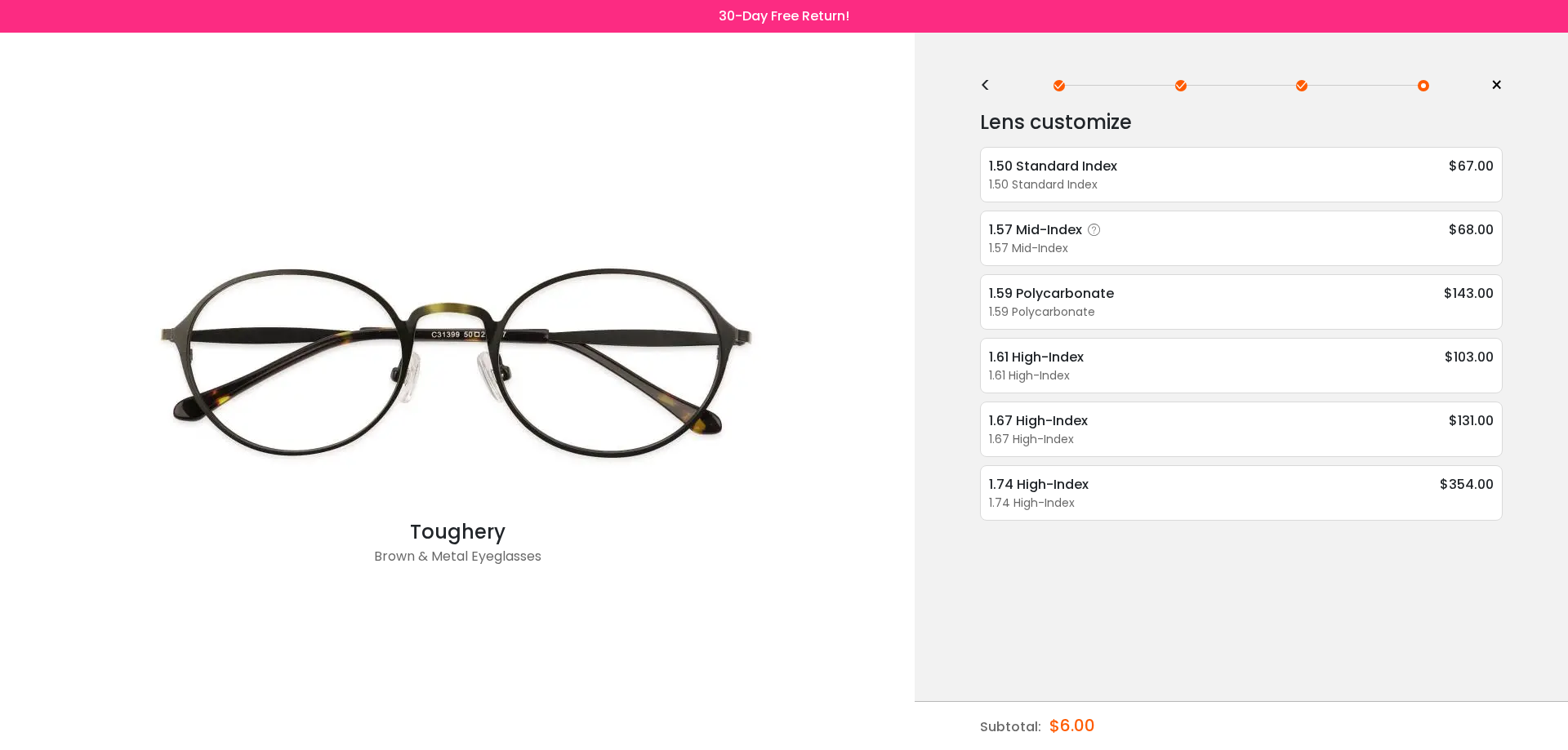
click at [1062, 227] on div "1.57 Mid-Index" at bounding box center [1047, 229] width 118 height 20
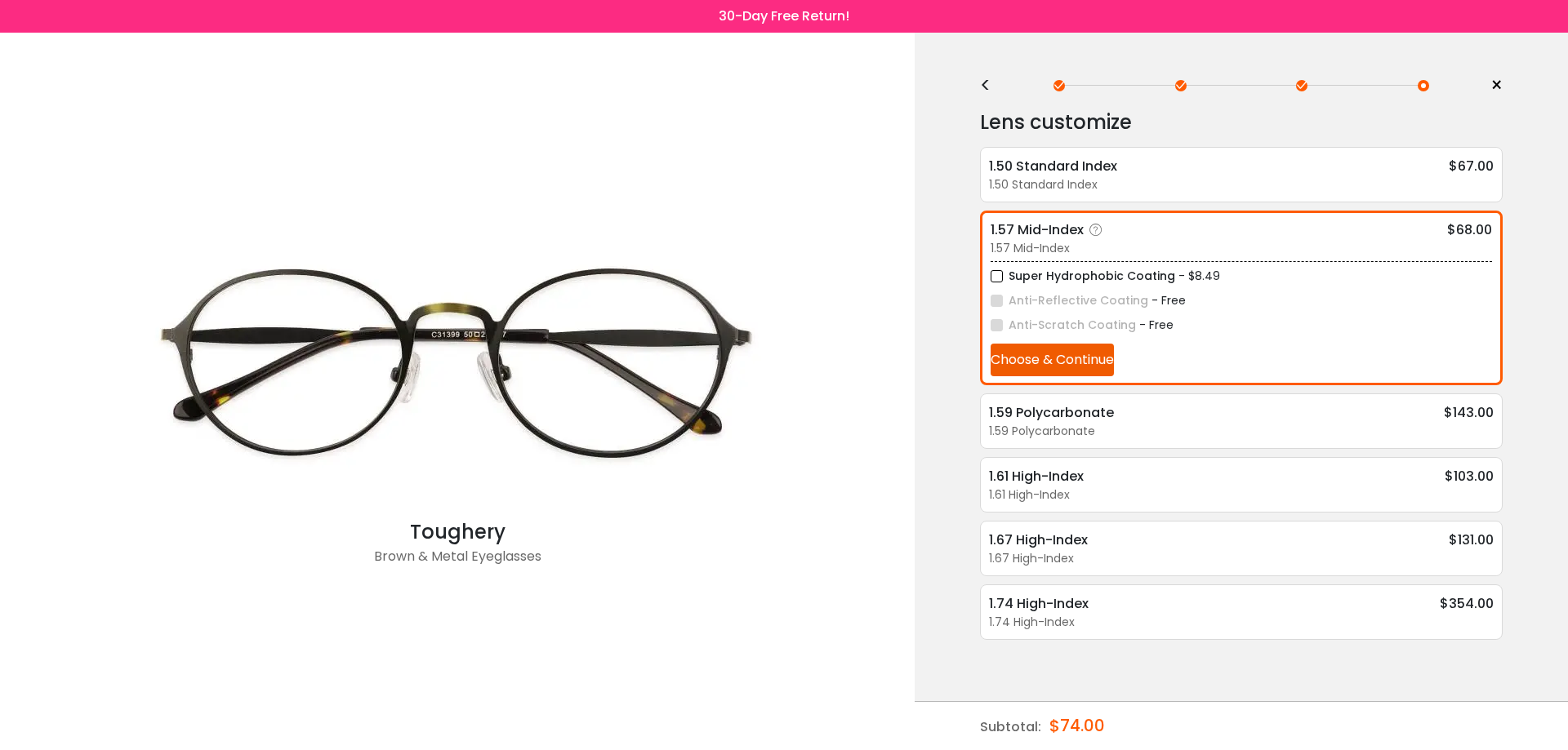
click at [1053, 364] on button "Choose & Continue" at bounding box center [1052, 360] width 123 height 32
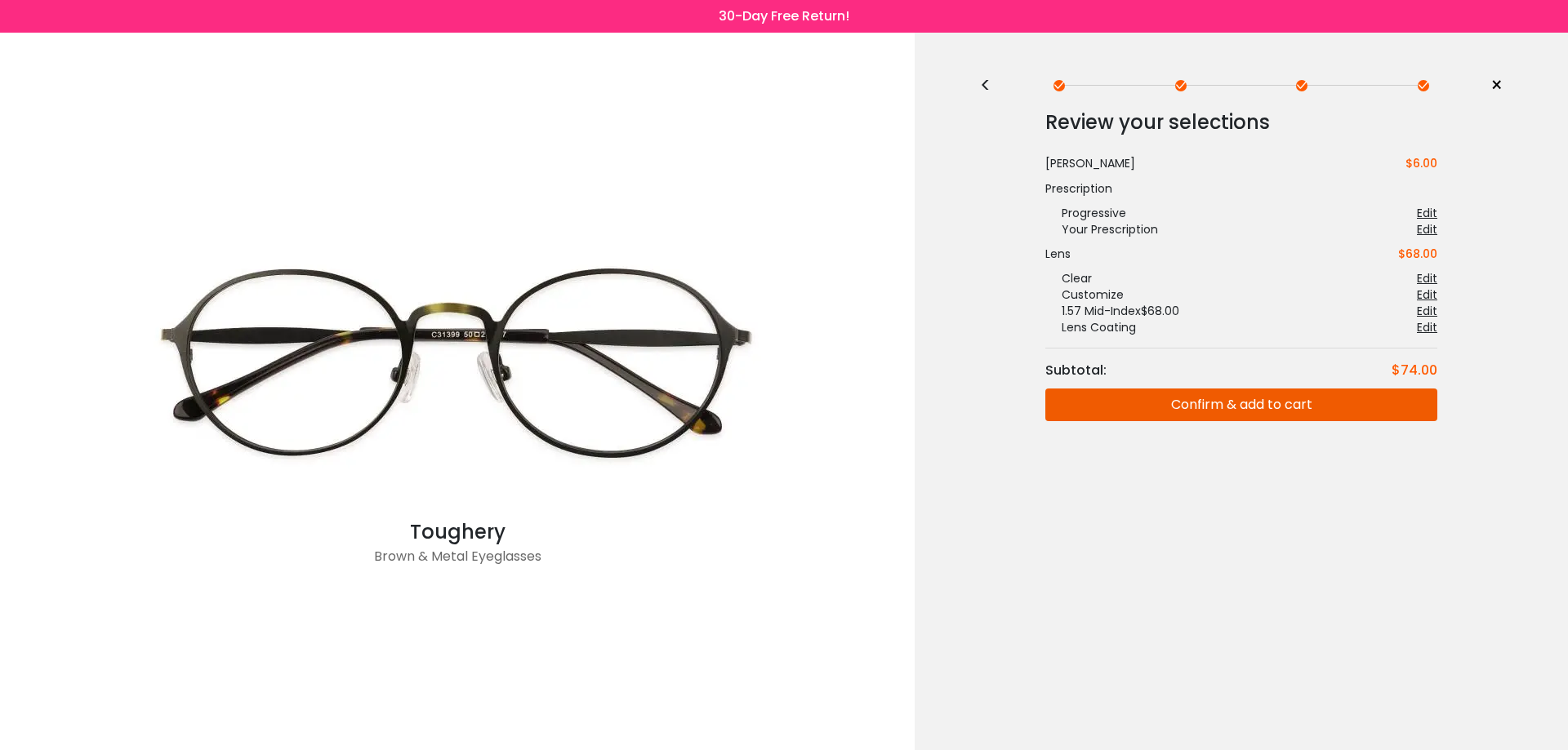
click at [1291, 395] on button "Confirm & add to cart" at bounding box center [1241, 405] width 392 height 32
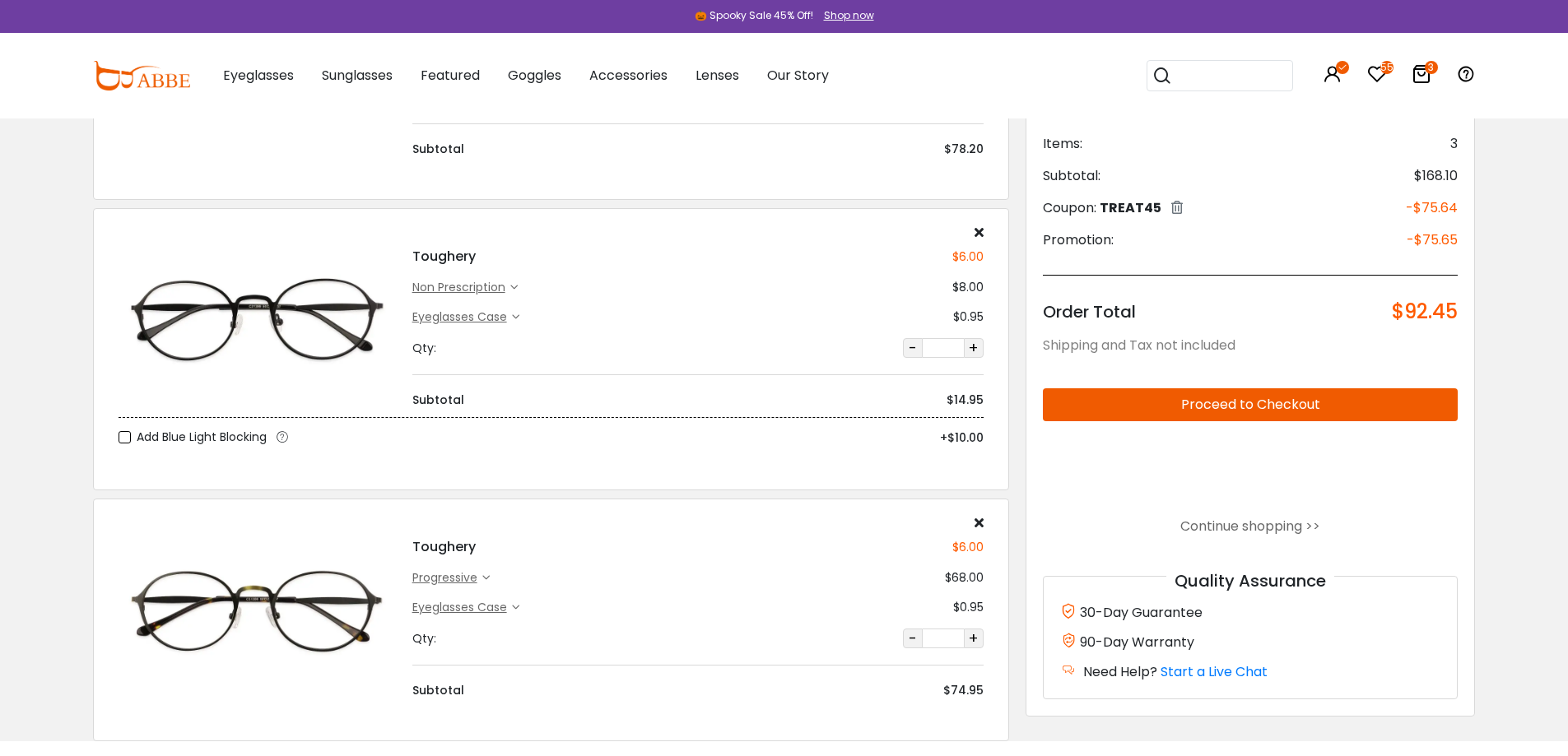
scroll to position [247, 0]
click at [507, 288] on div "non prescription" at bounding box center [461, 289] width 98 height 17
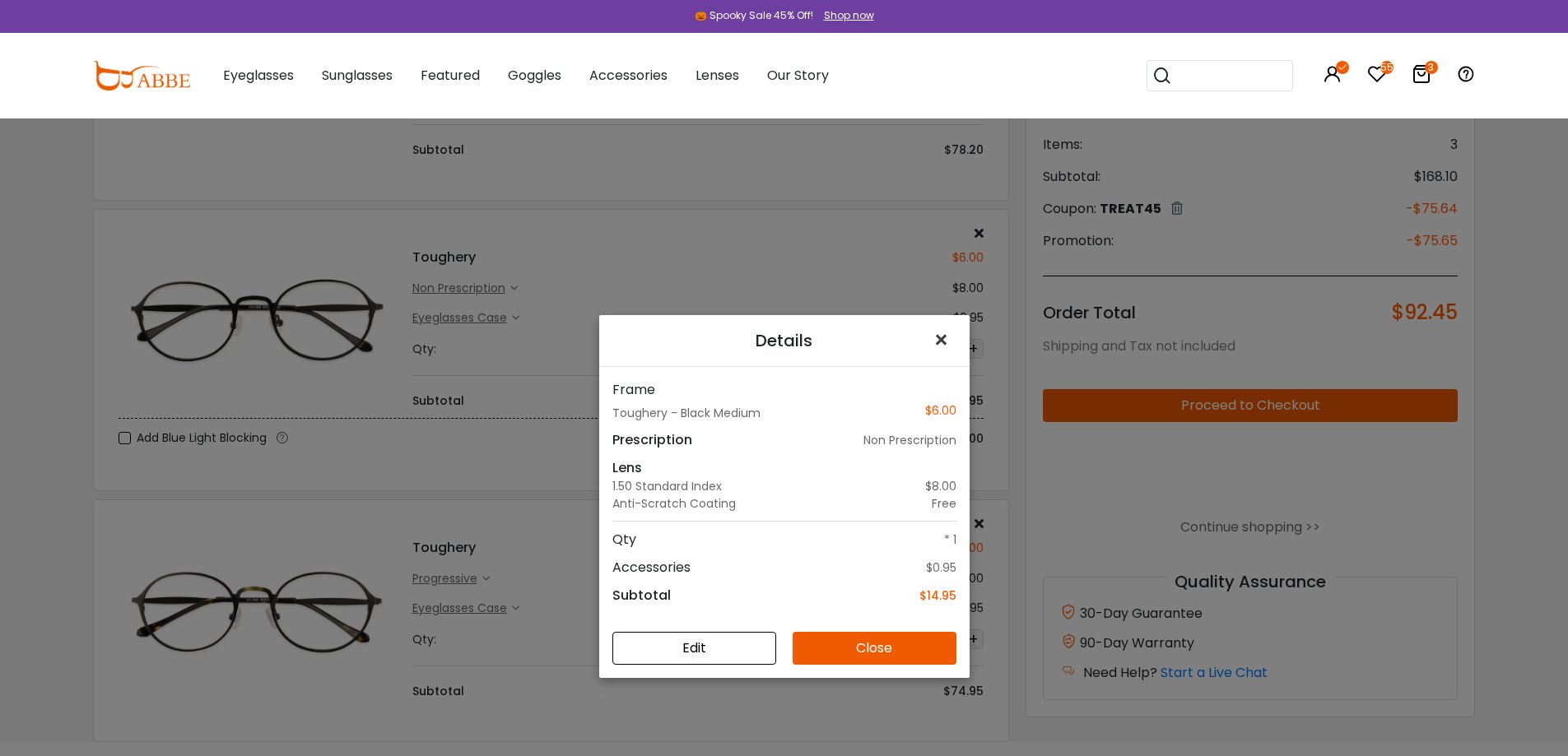
click at [936, 336] on span "×" at bounding box center [944, 340] width 24 height 36
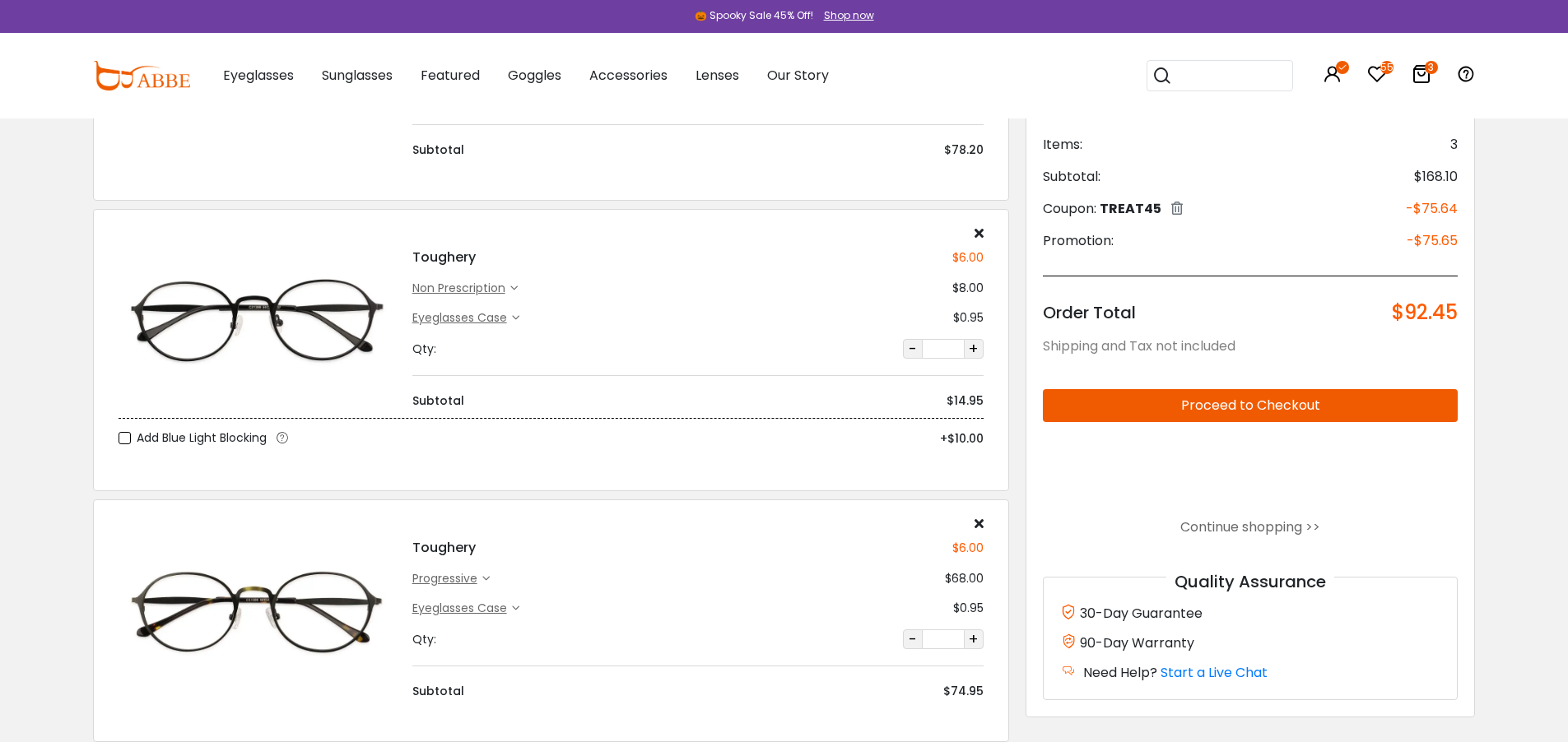
click at [460, 263] on h4 "Toughery" at bounding box center [444, 257] width 64 height 20
click at [976, 523] on icon at bounding box center [979, 524] width 9 height 13
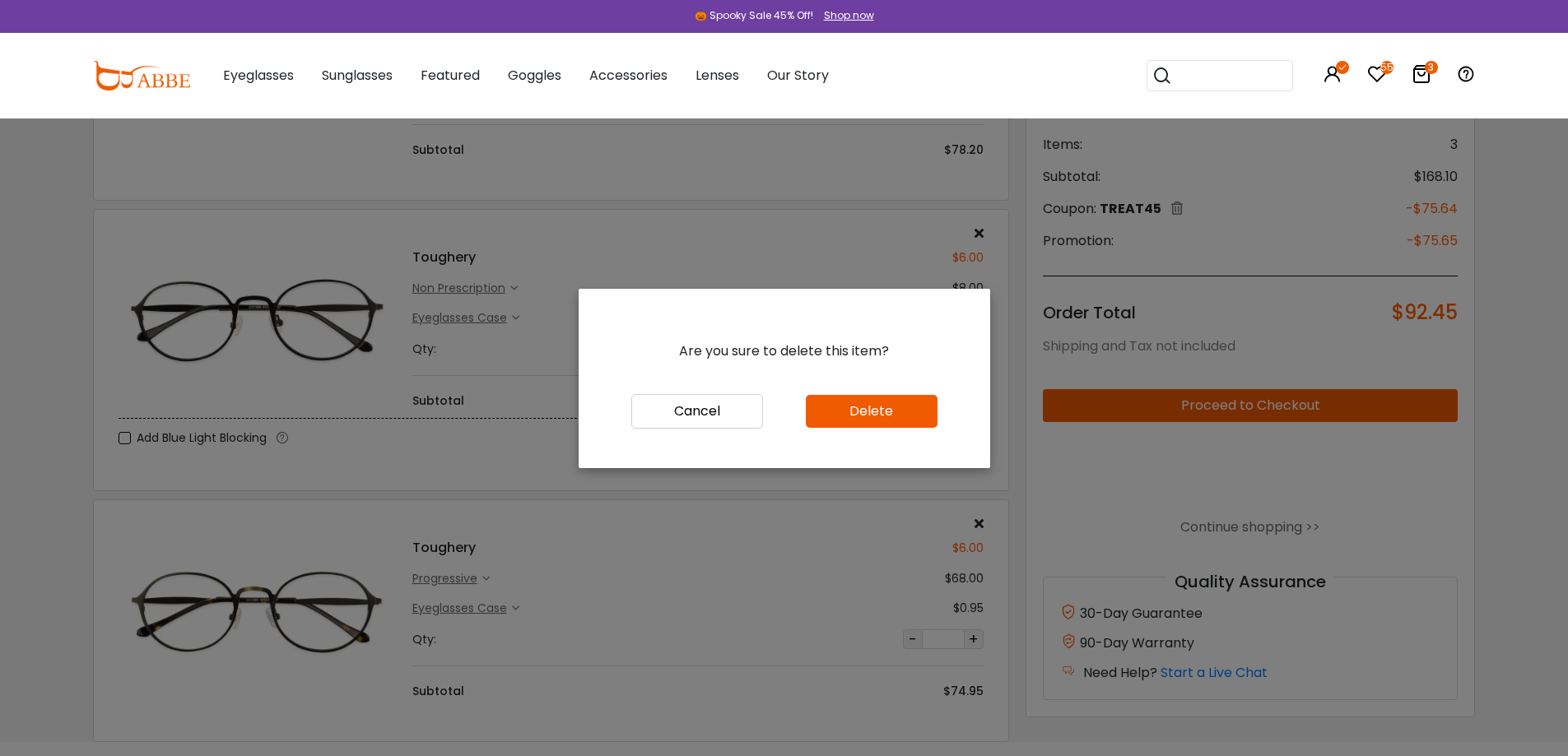
click at [869, 429] on div "Cancel Delete" at bounding box center [784, 430] width 411 height 74
click at [860, 404] on button "Delete" at bounding box center [872, 411] width 132 height 33
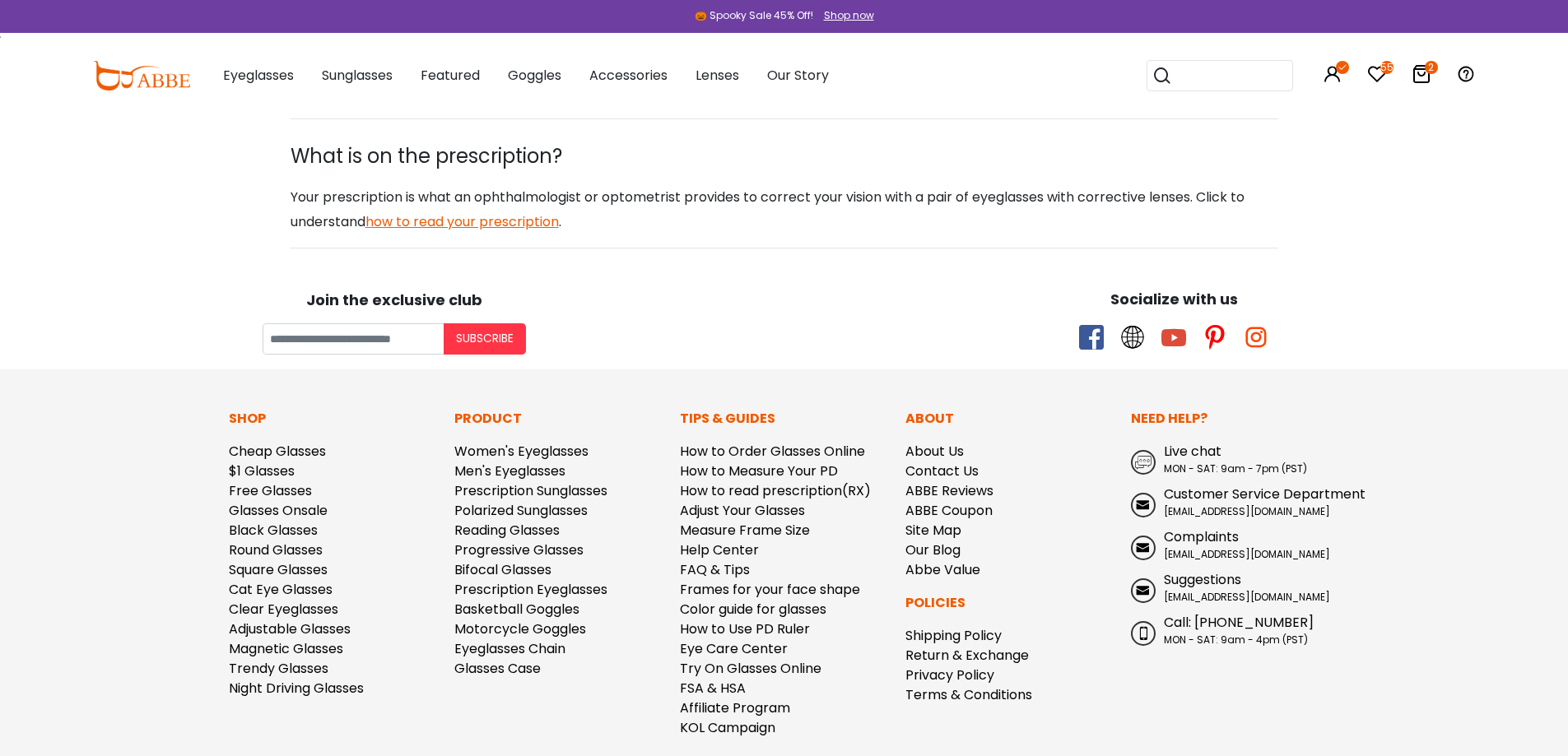
scroll to position [2140, 0]
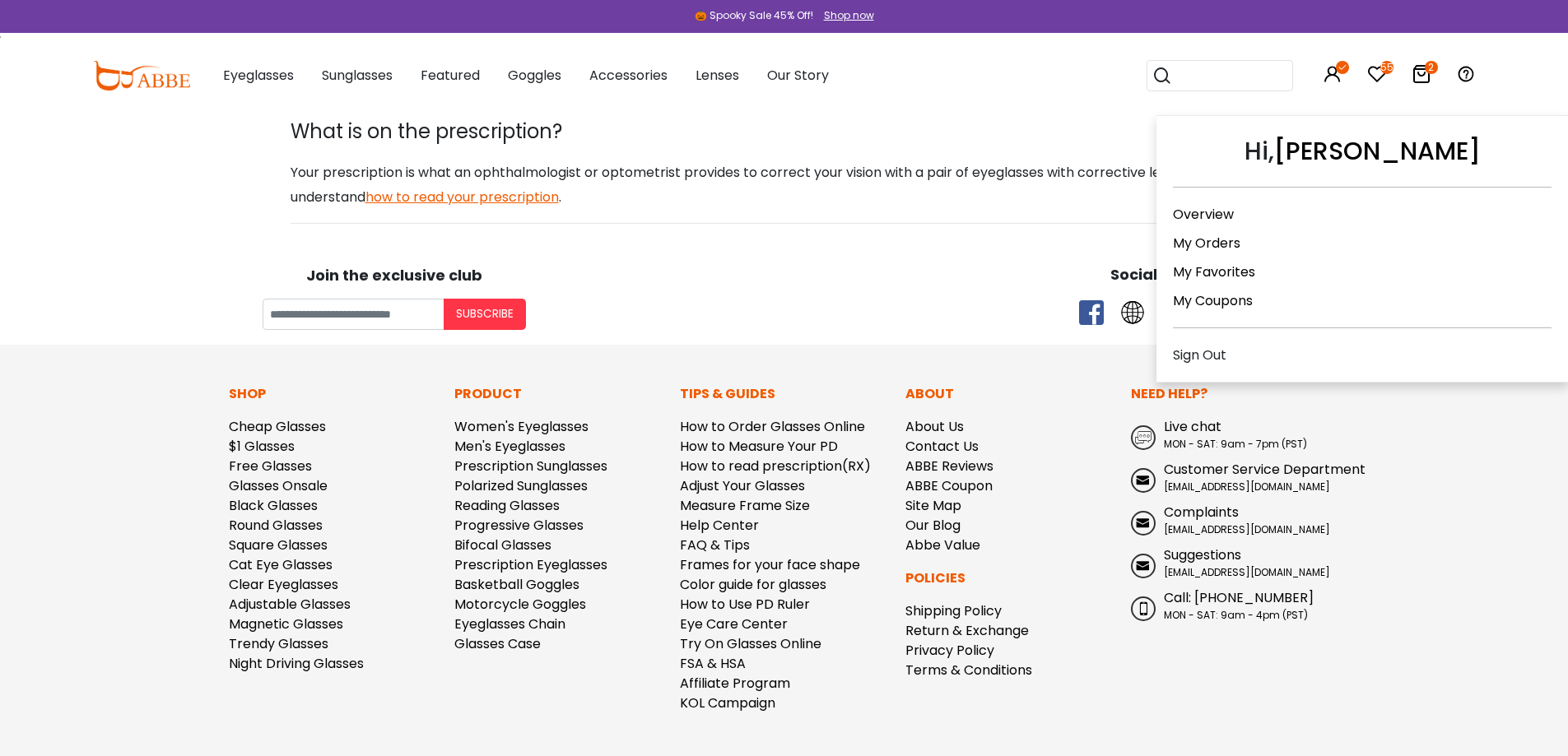
click at [1328, 76] on icon at bounding box center [1332, 74] width 20 height 20
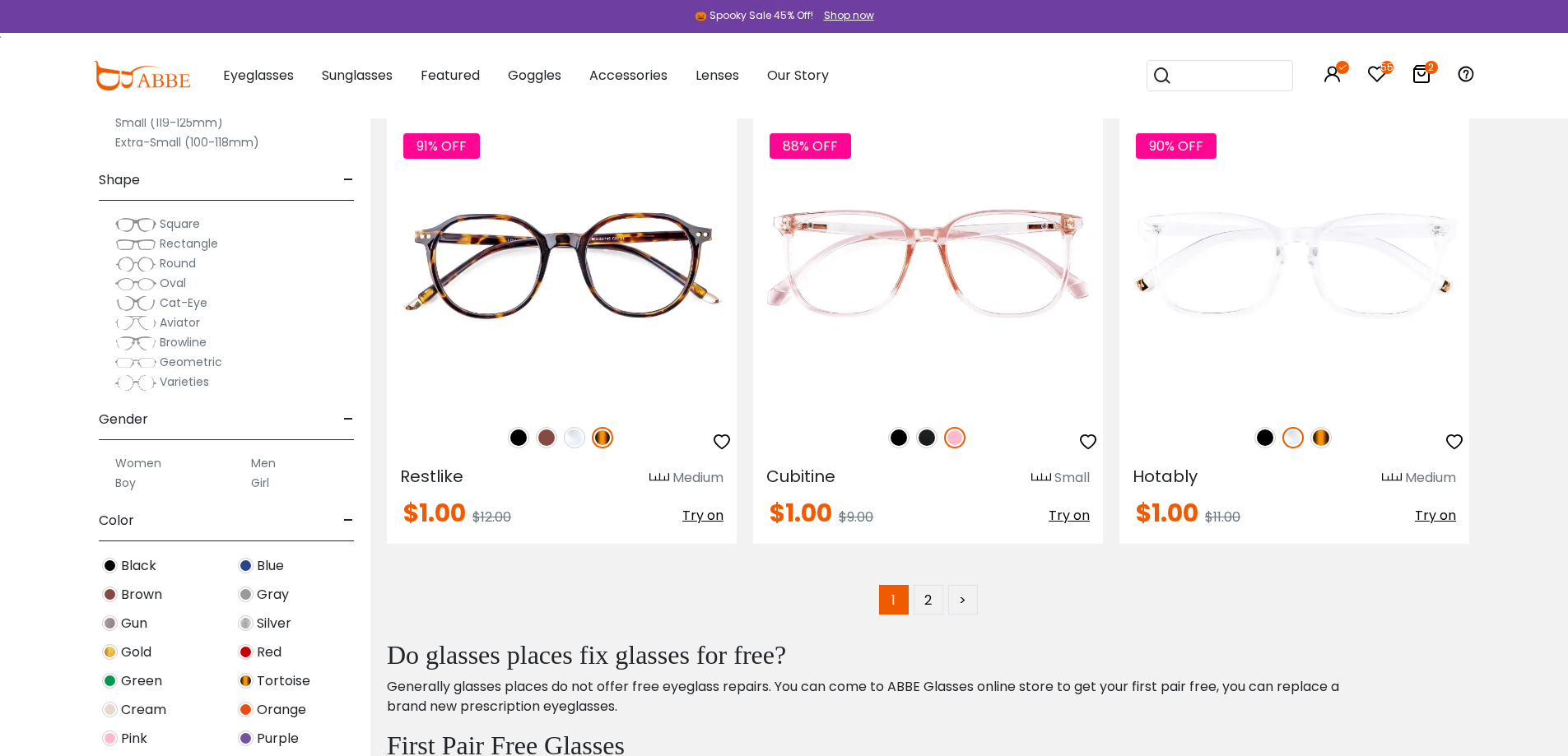
scroll to position [9412, 0]
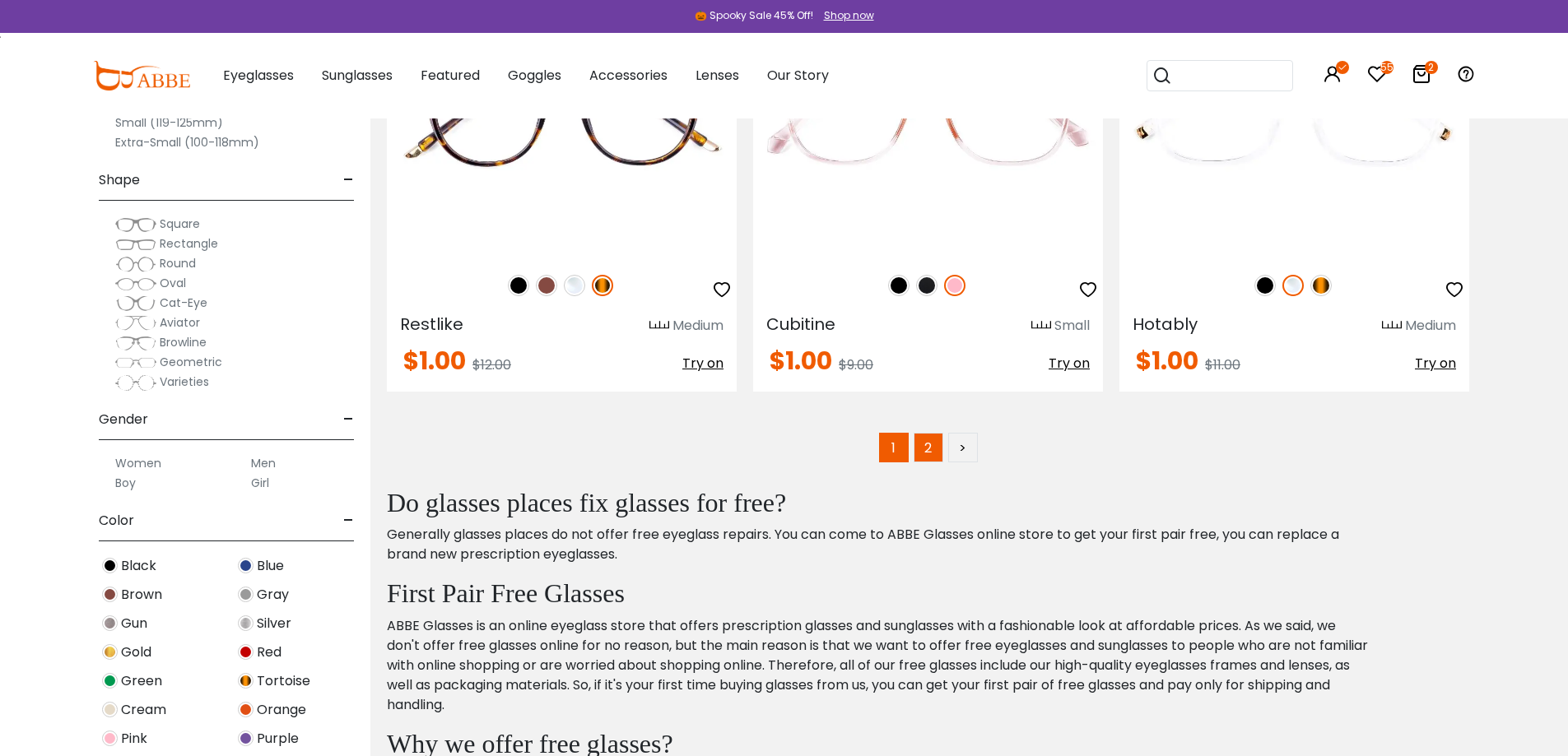
click at [939, 450] on link "2" at bounding box center [928, 447] width 30 height 30
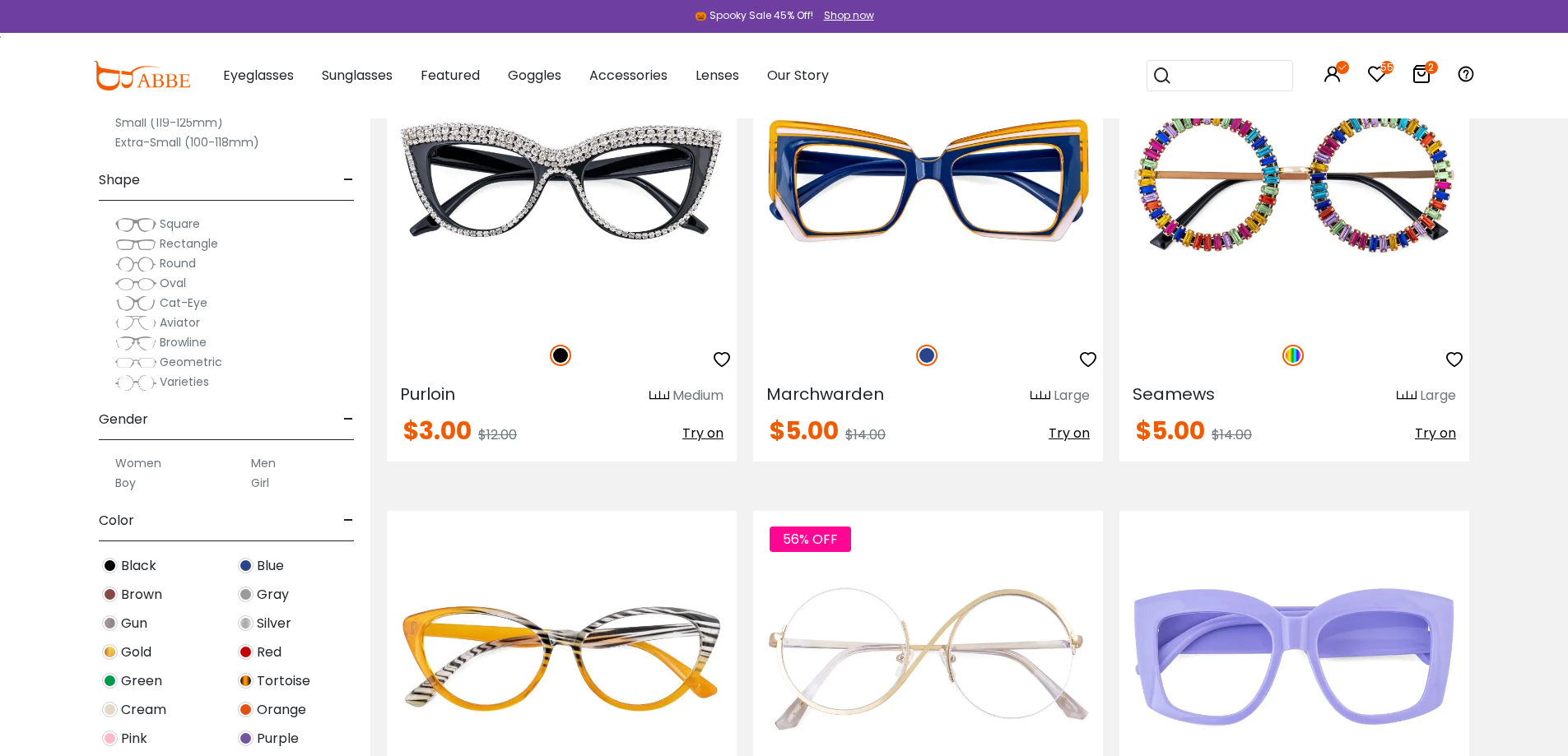
scroll to position [5060, 0]
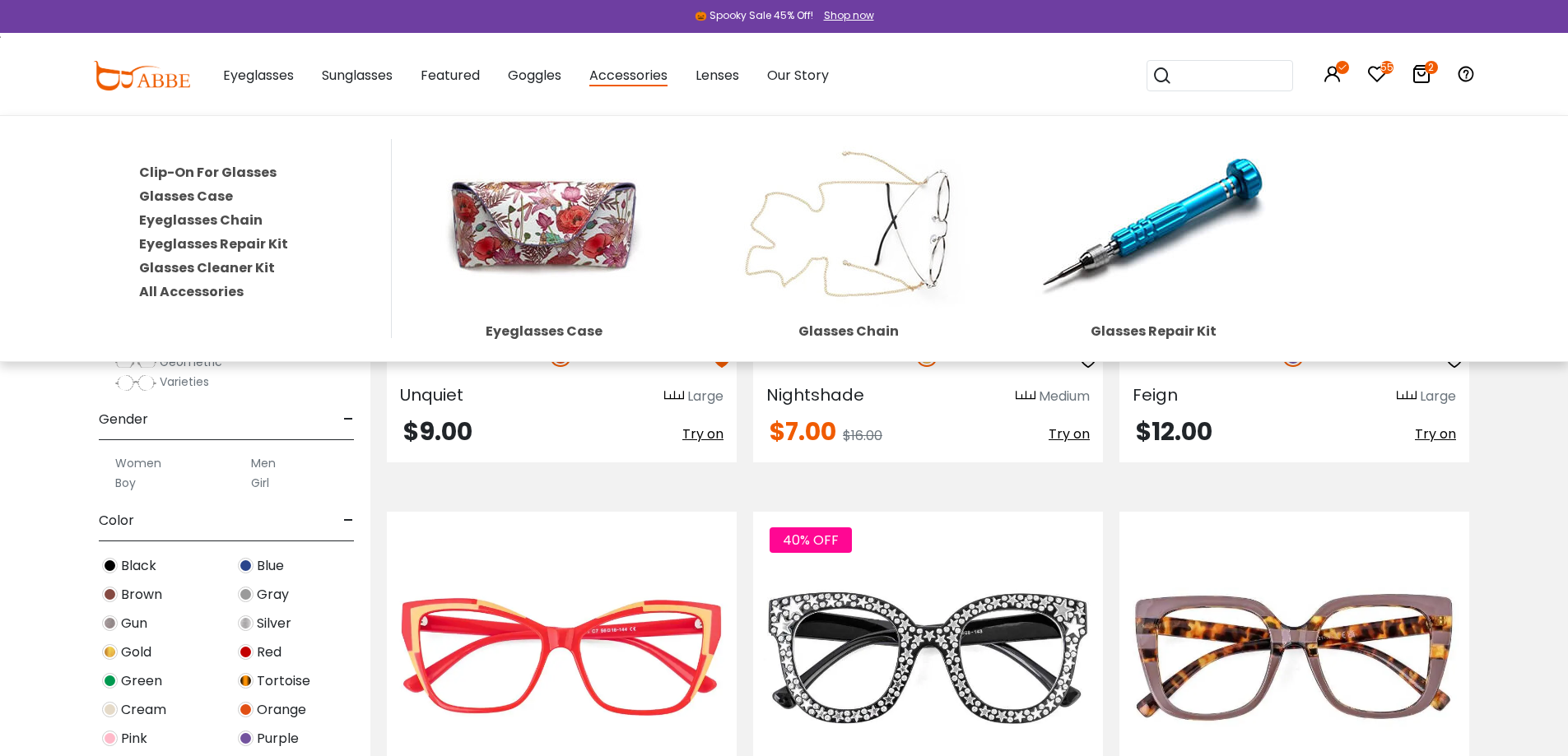
drag, startPoint x: 623, startPoint y: 169, endPoint x: 552, endPoint y: 456, distance: 295.7
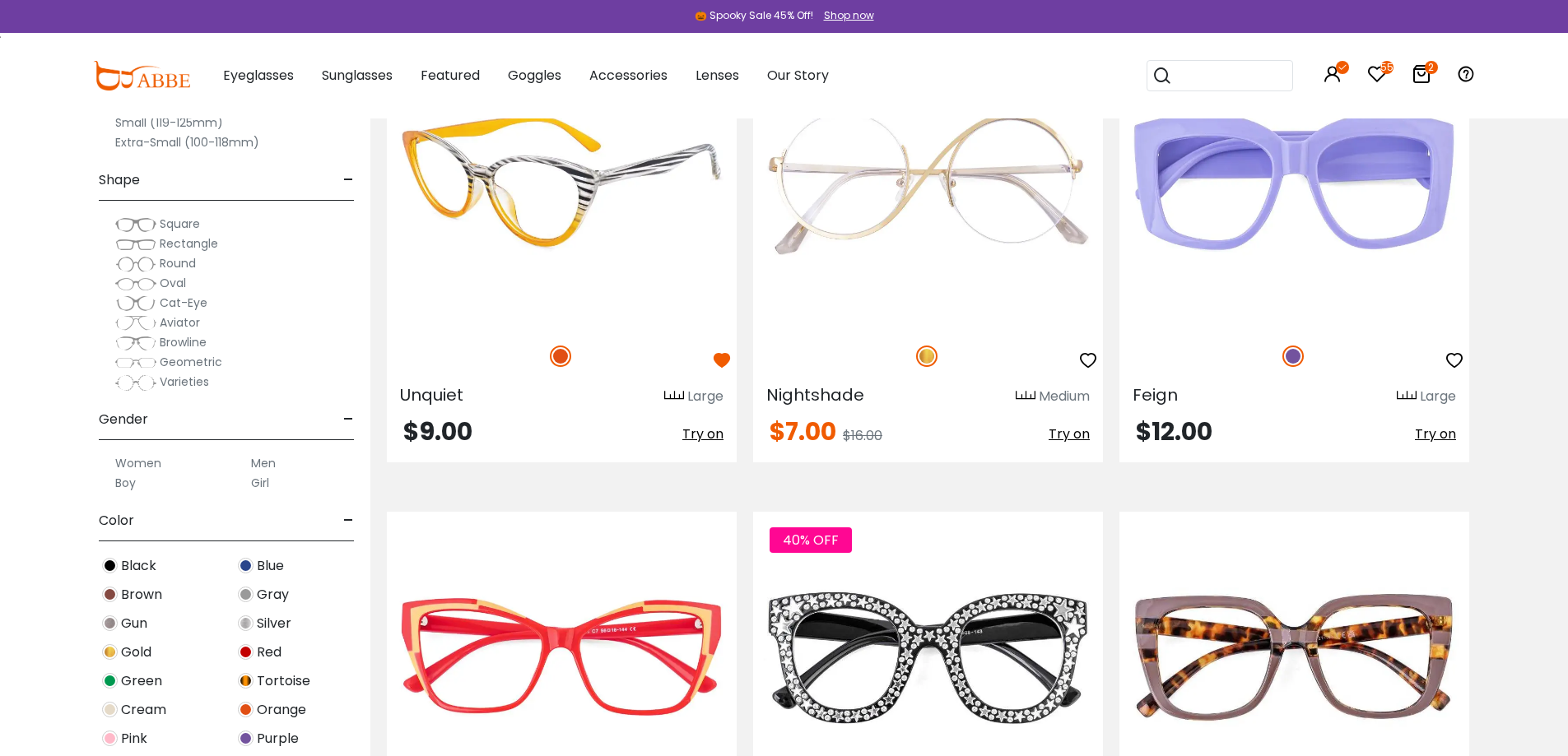
drag, startPoint x: 552, startPoint y: 456, endPoint x: 469, endPoint y: 178, distance: 290.1
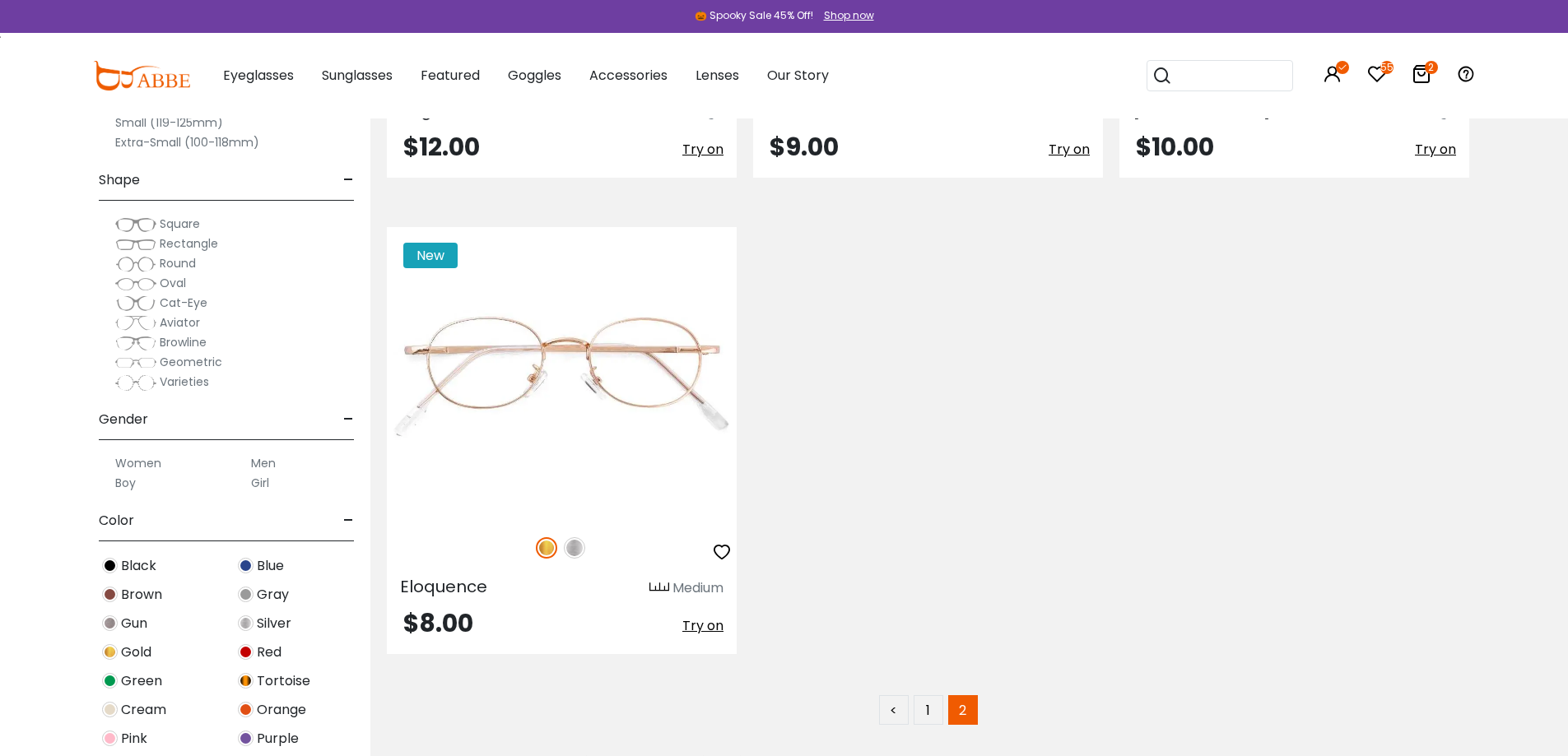
scroll to position [8860, 0]
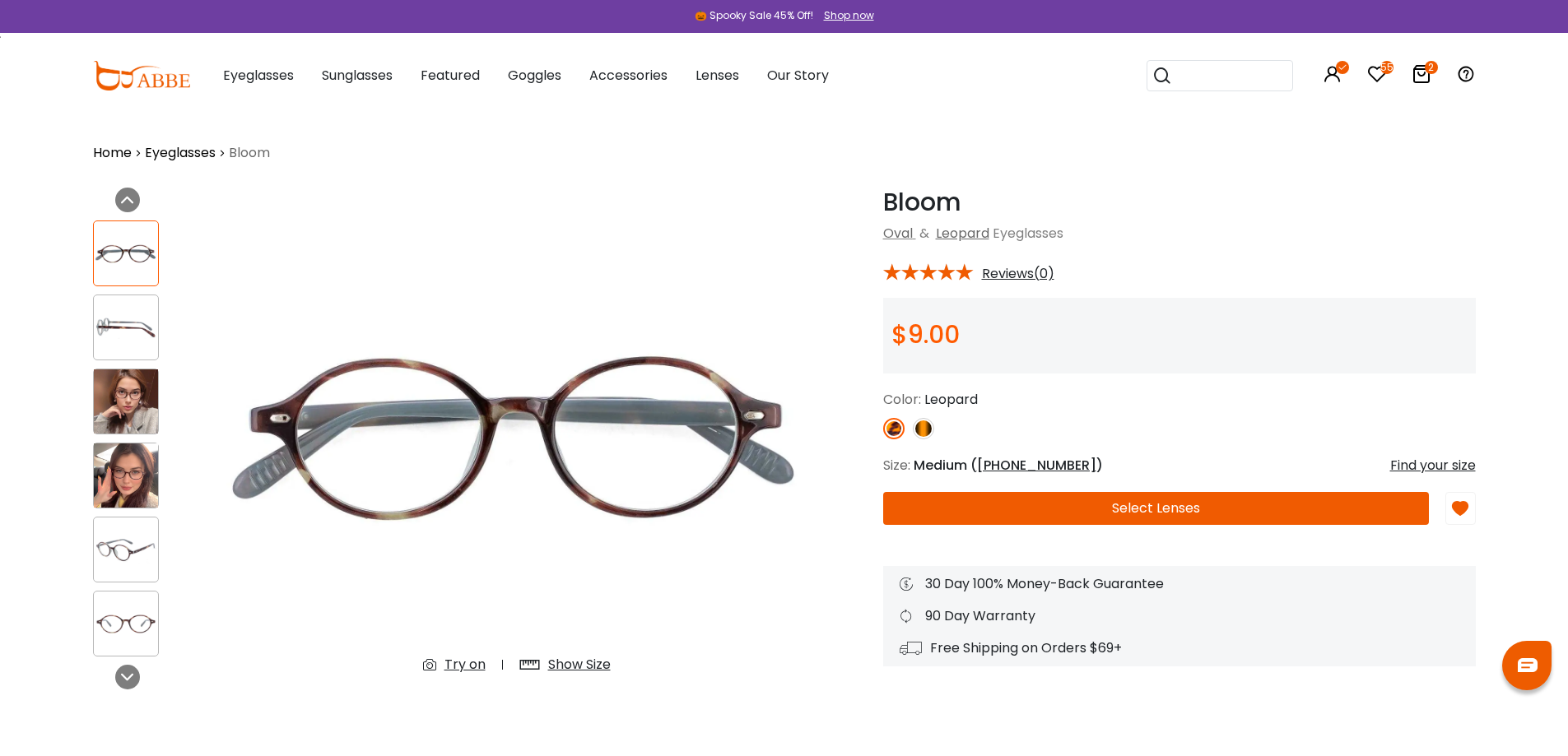
click at [1259, 515] on button "Select Lenses" at bounding box center [1156, 508] width 546 height 33
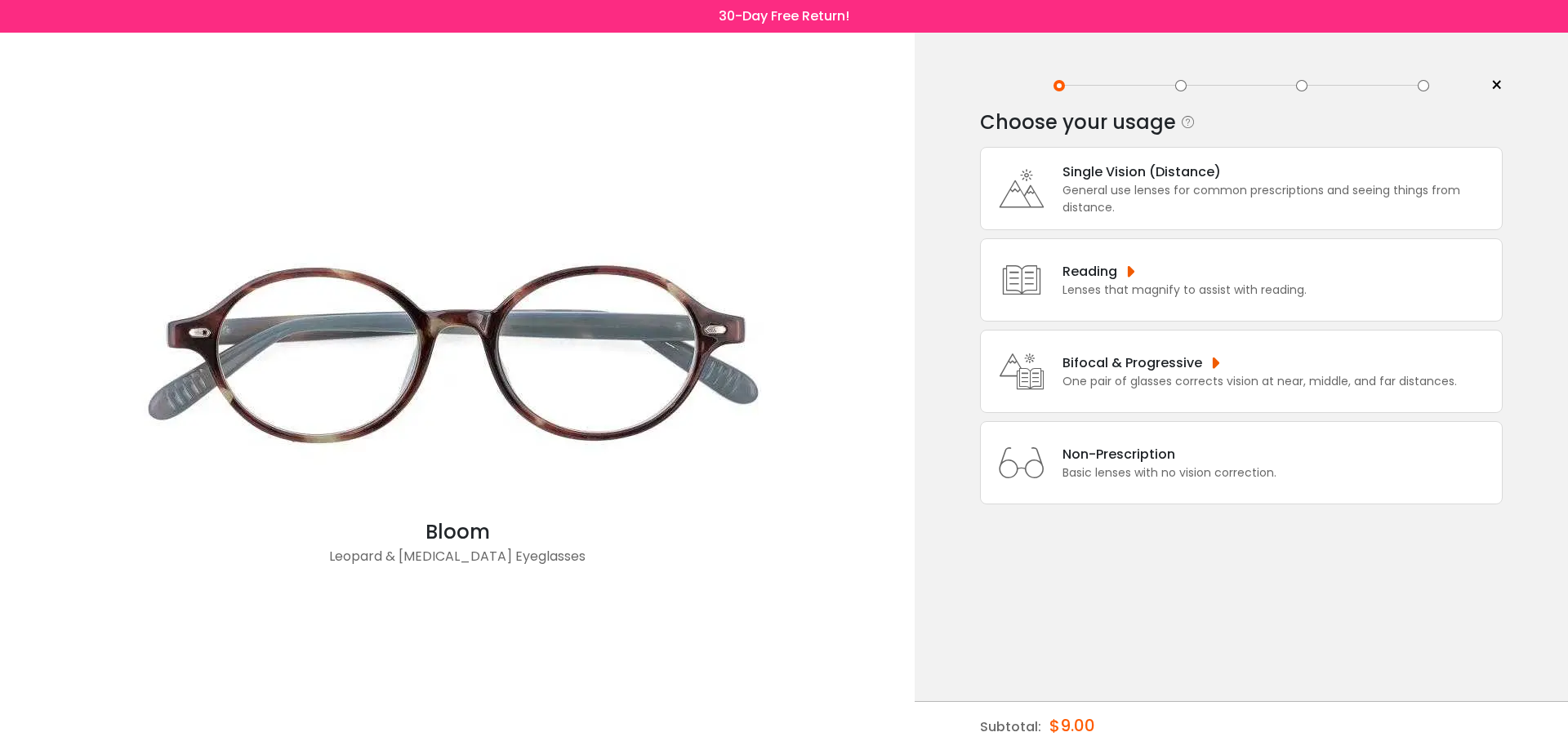
click at [1130, 177] on div "Single Vision (Distance)" at bounding box center [1278, 171] width 431 height 20
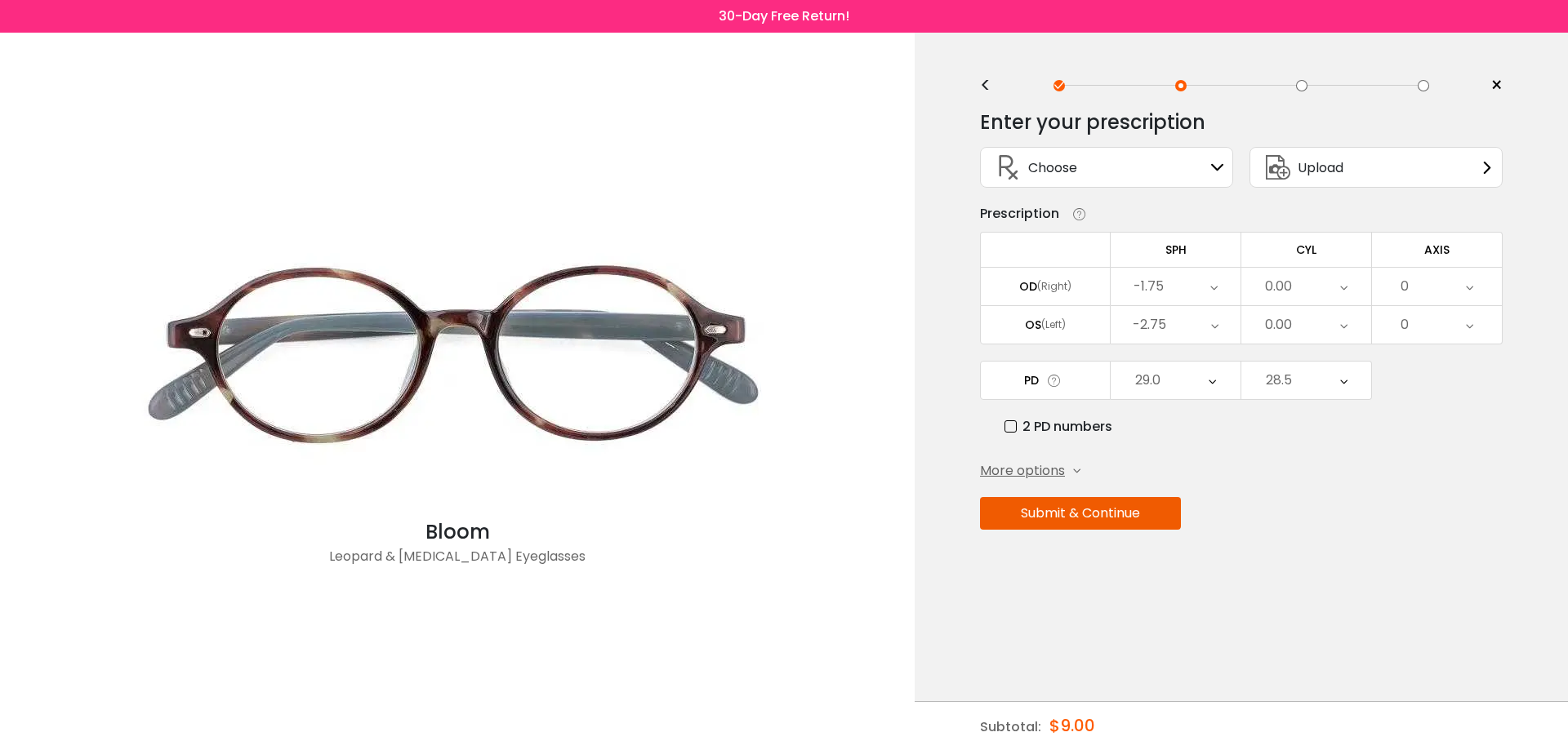
click at [1052, 520] on button "Submit & Continue" at bounding box center [1080, 513] width 201 height 32
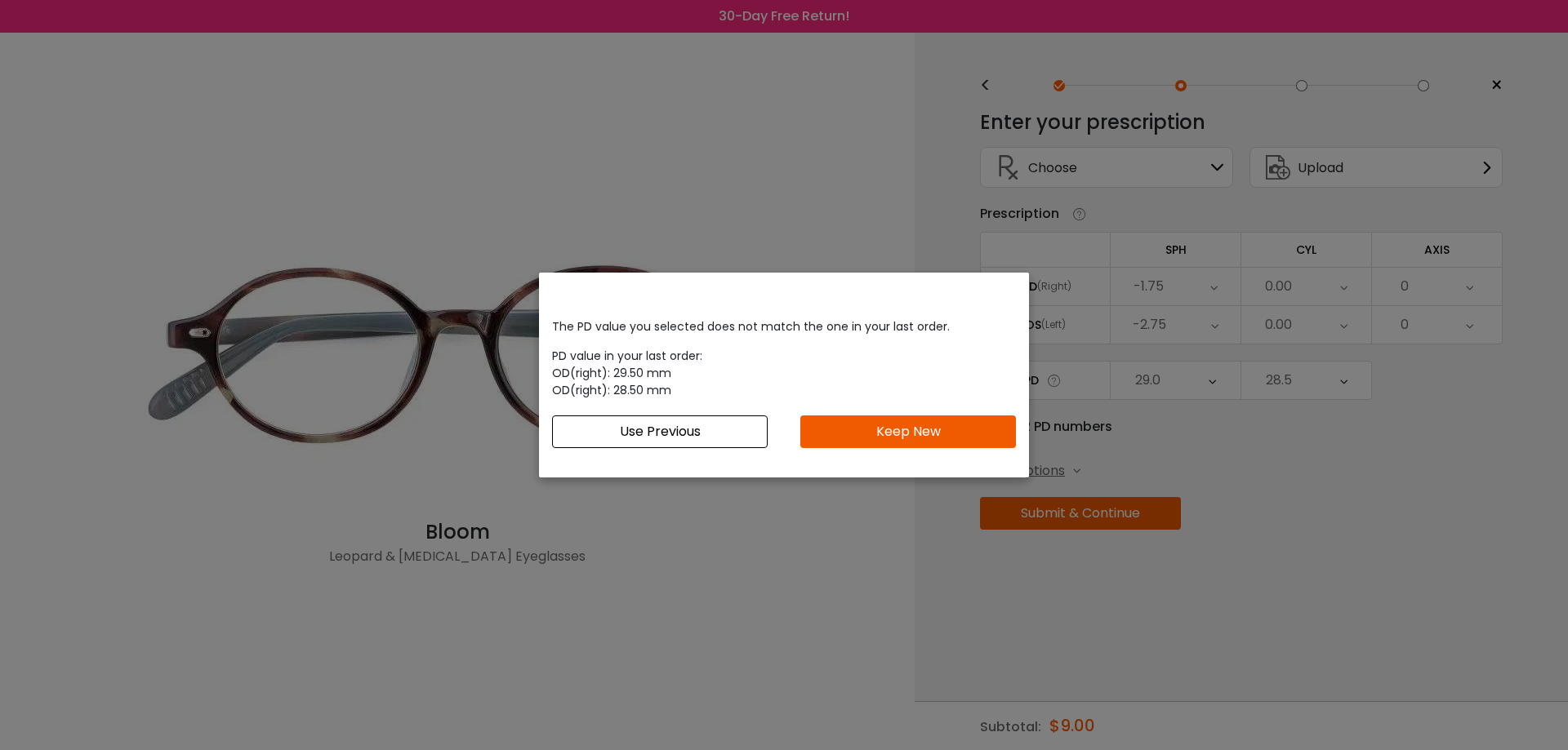
click at [892, 427] on button "Keep New" at bounding box center [908, 432] width 216 height 32
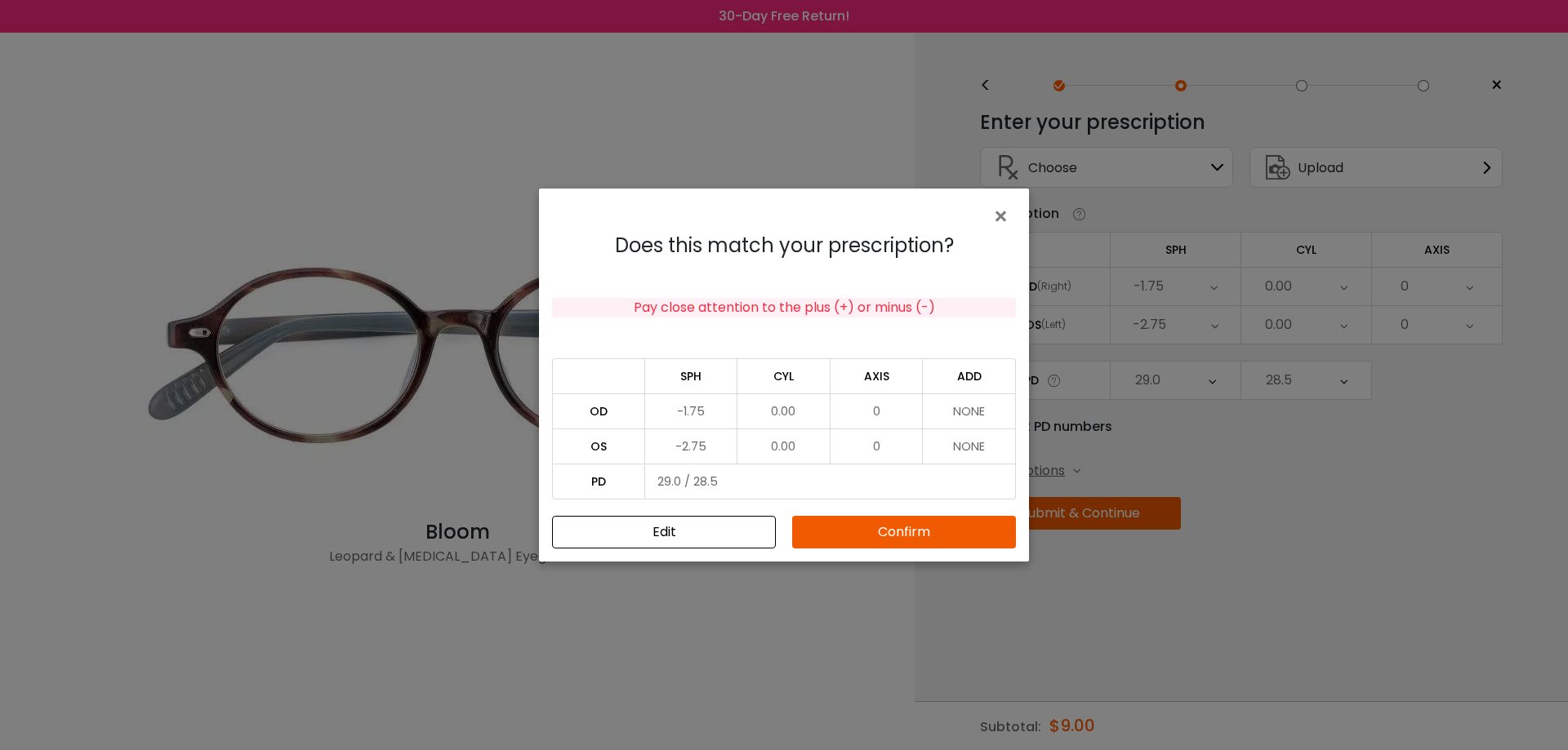
click at [916, 535] on button "Confirm" at bounding box center [904, 532] width 224 height 32
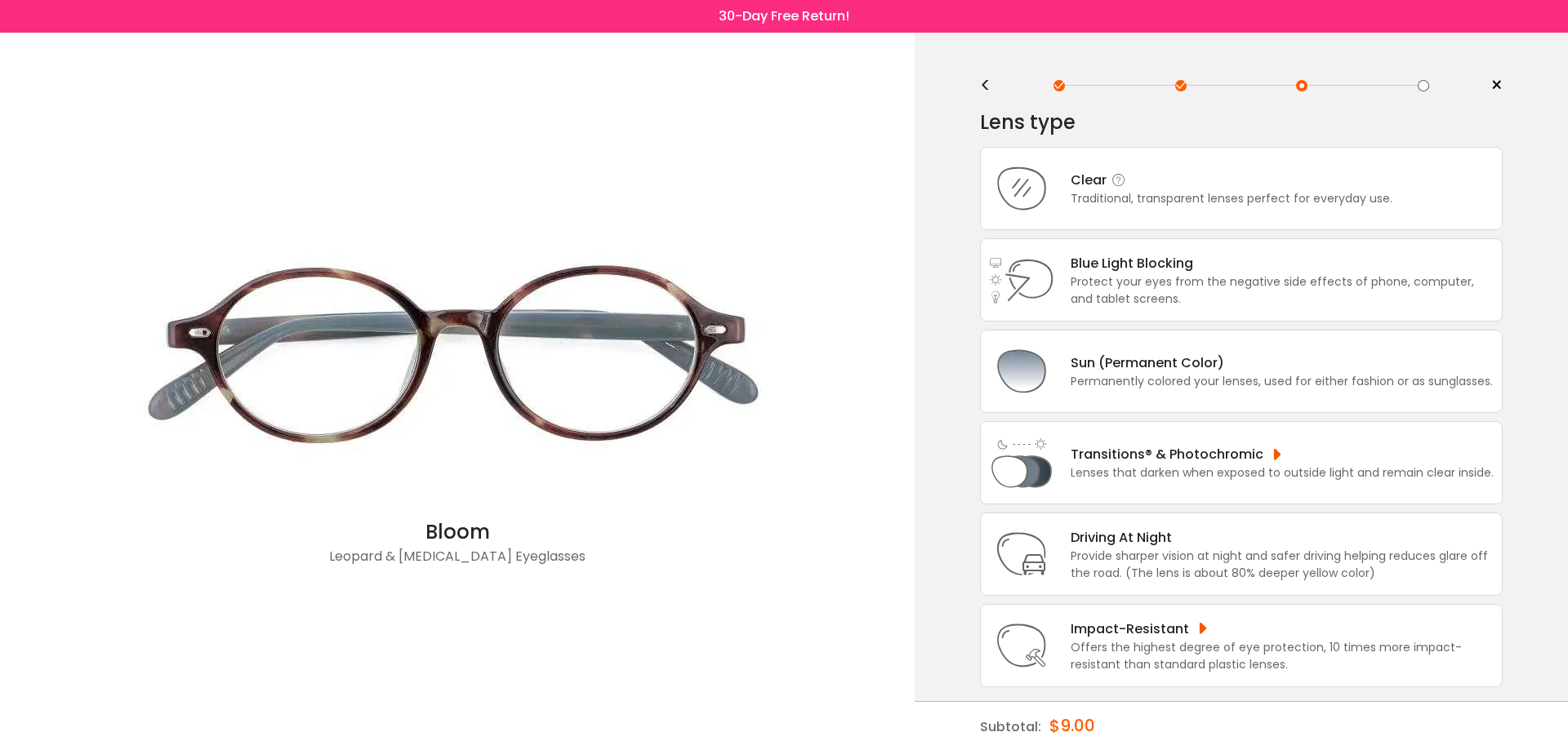
click at [1196, 186] on div "Clear" at bounding box center [1231, 180] width 322 height 20
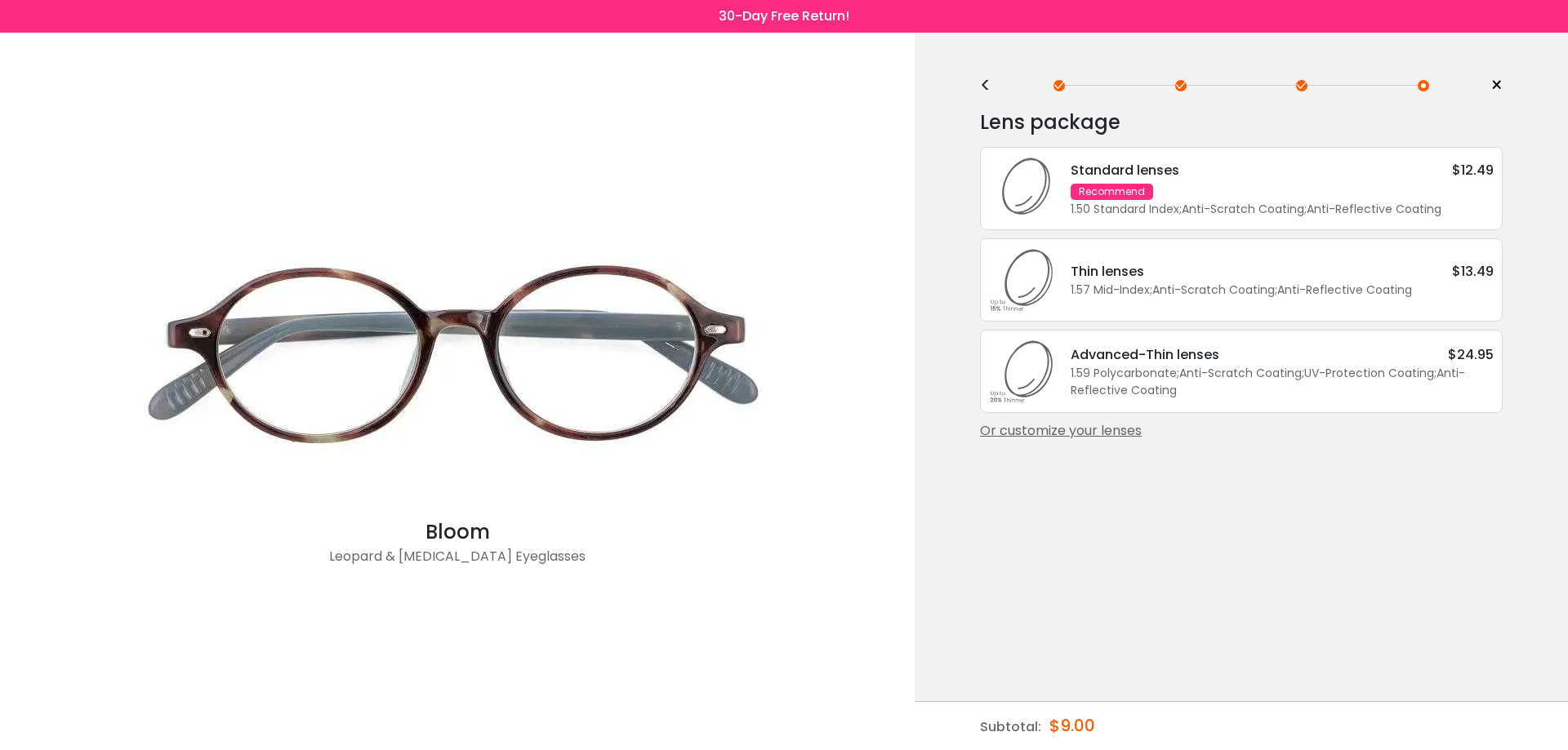
click at [1065, 432] on div "Or customize your lenses" at bounding box center [1240, 431] width 523 height 20
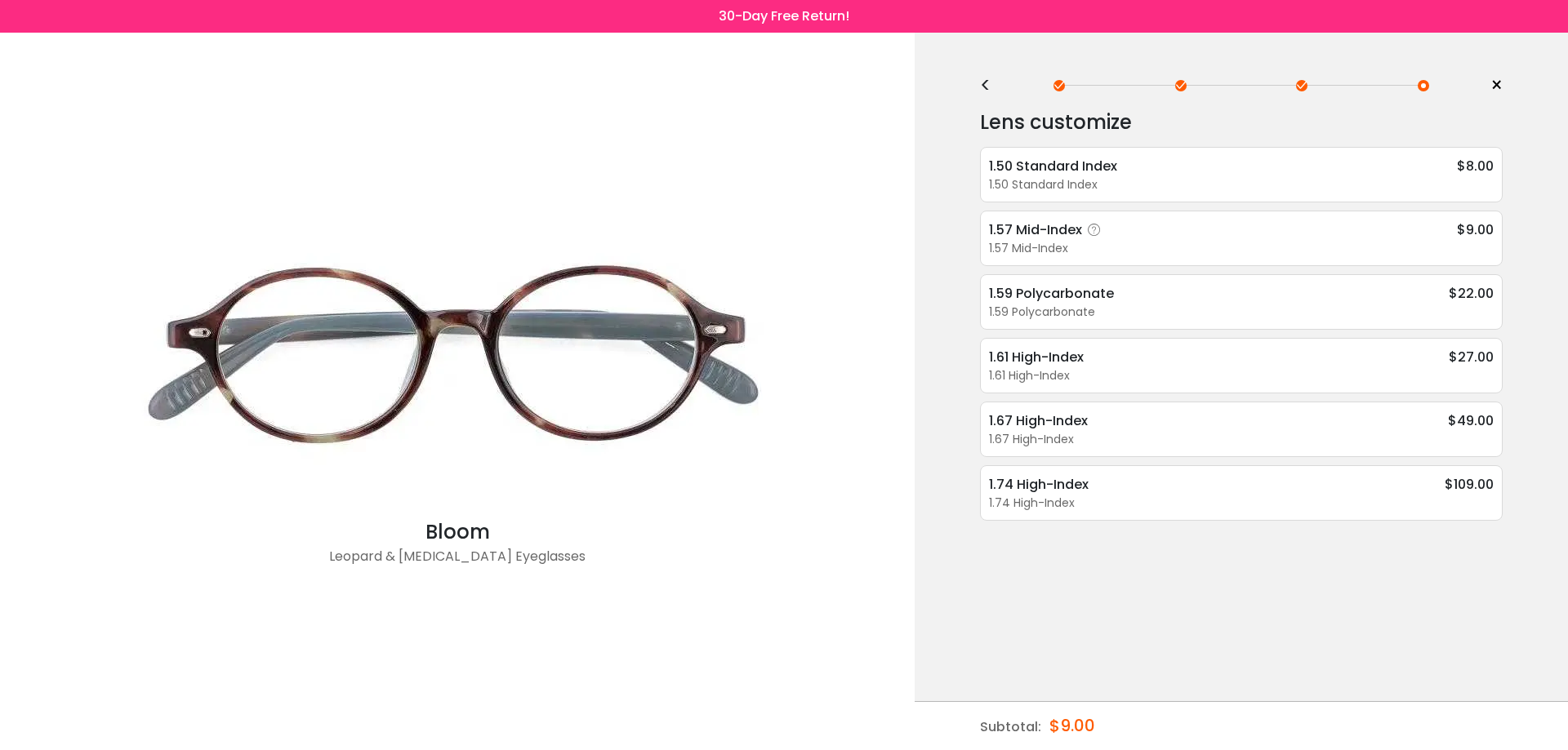
click at [1027, 225] on div "1.57 Mid-Index" at bounding box center [1047, 229] width 118 height 20
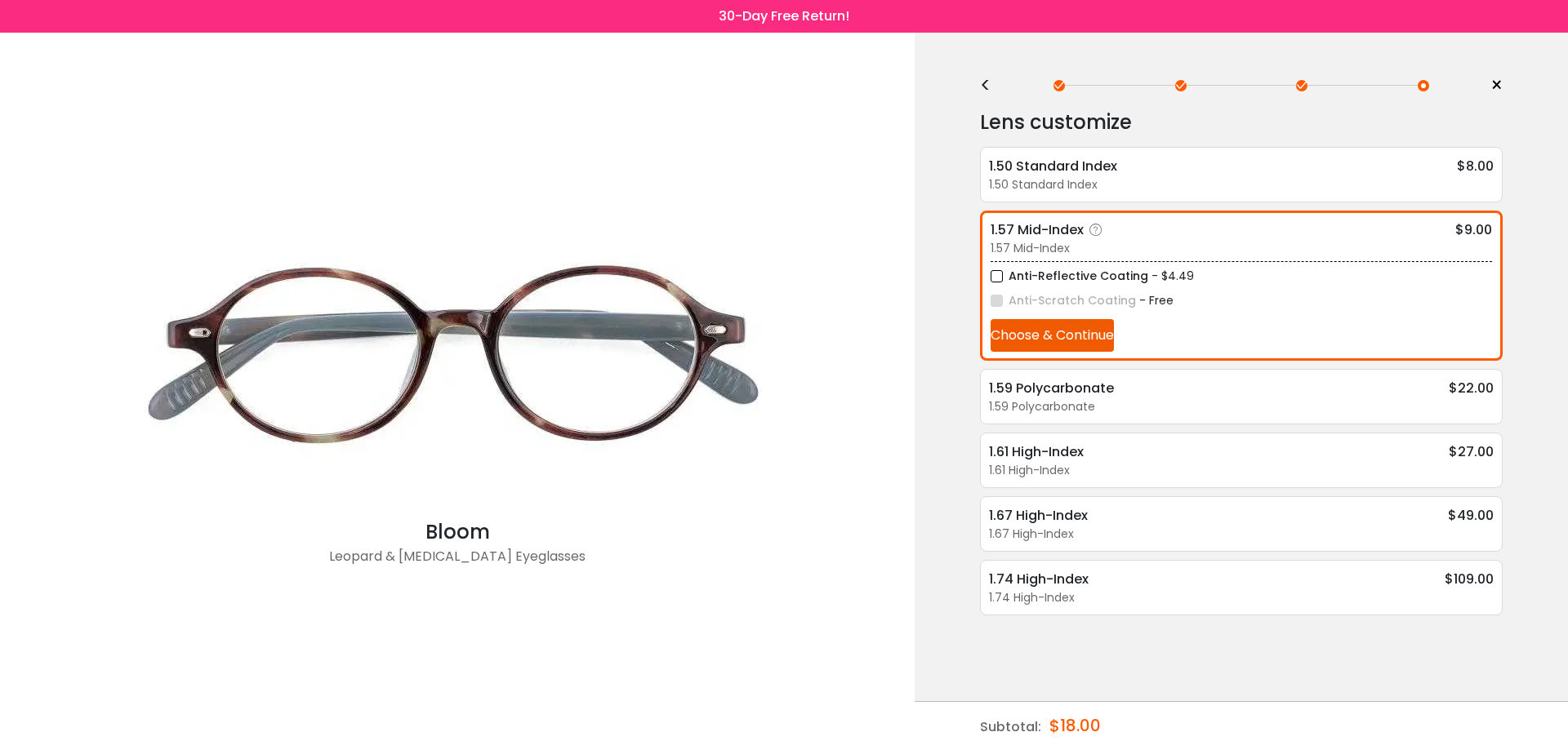
click at [1224, 284] on div "Anti-Reflective Coating - $4.49" at bounding box center [1241, 276] width 502 height 20
click at [1025, 341] on button "Choose & Continue" at bounding box center [1052, 335] width 123 height 32
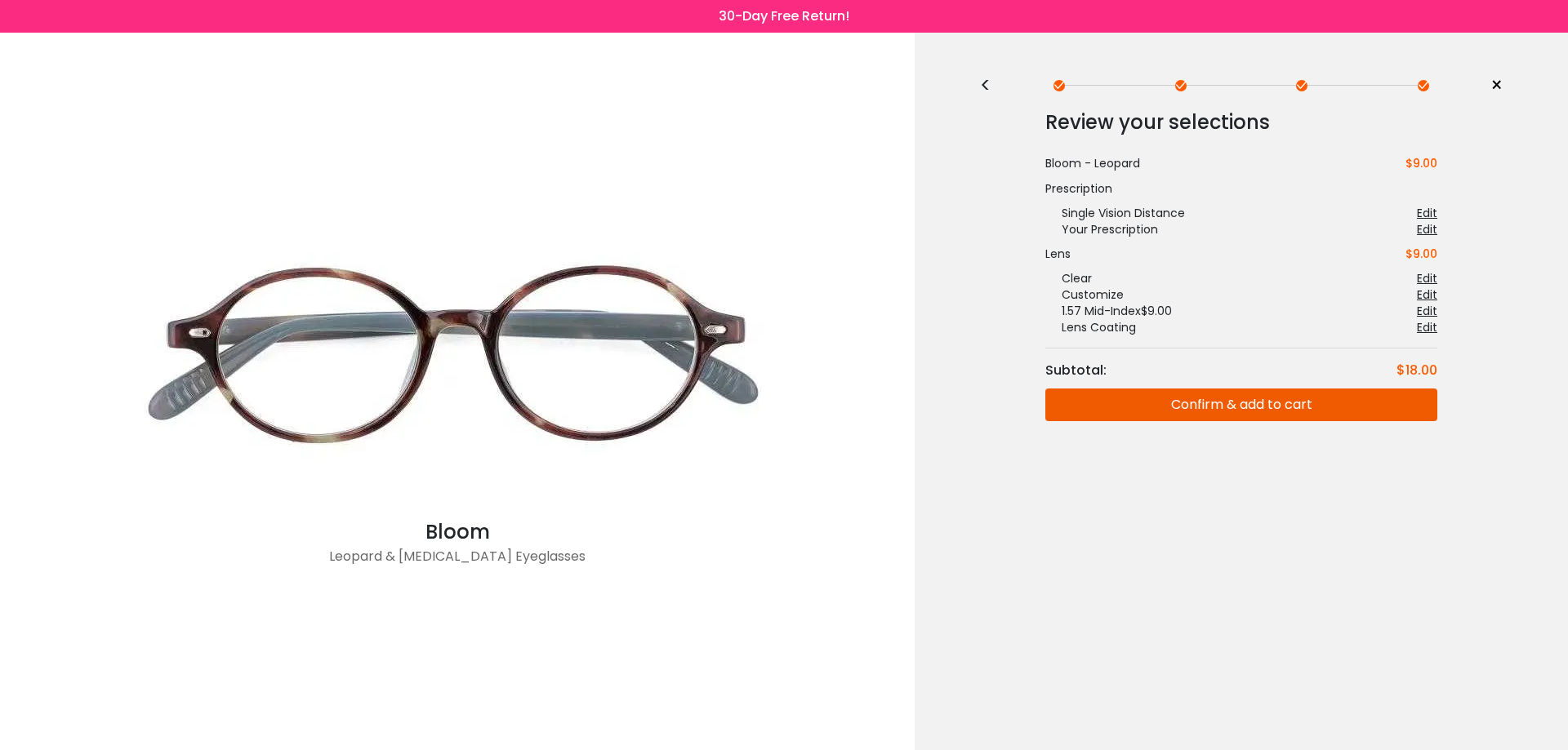
click at [988, 81] on div "<" at bounding box center [992, 86] width 25 height 13
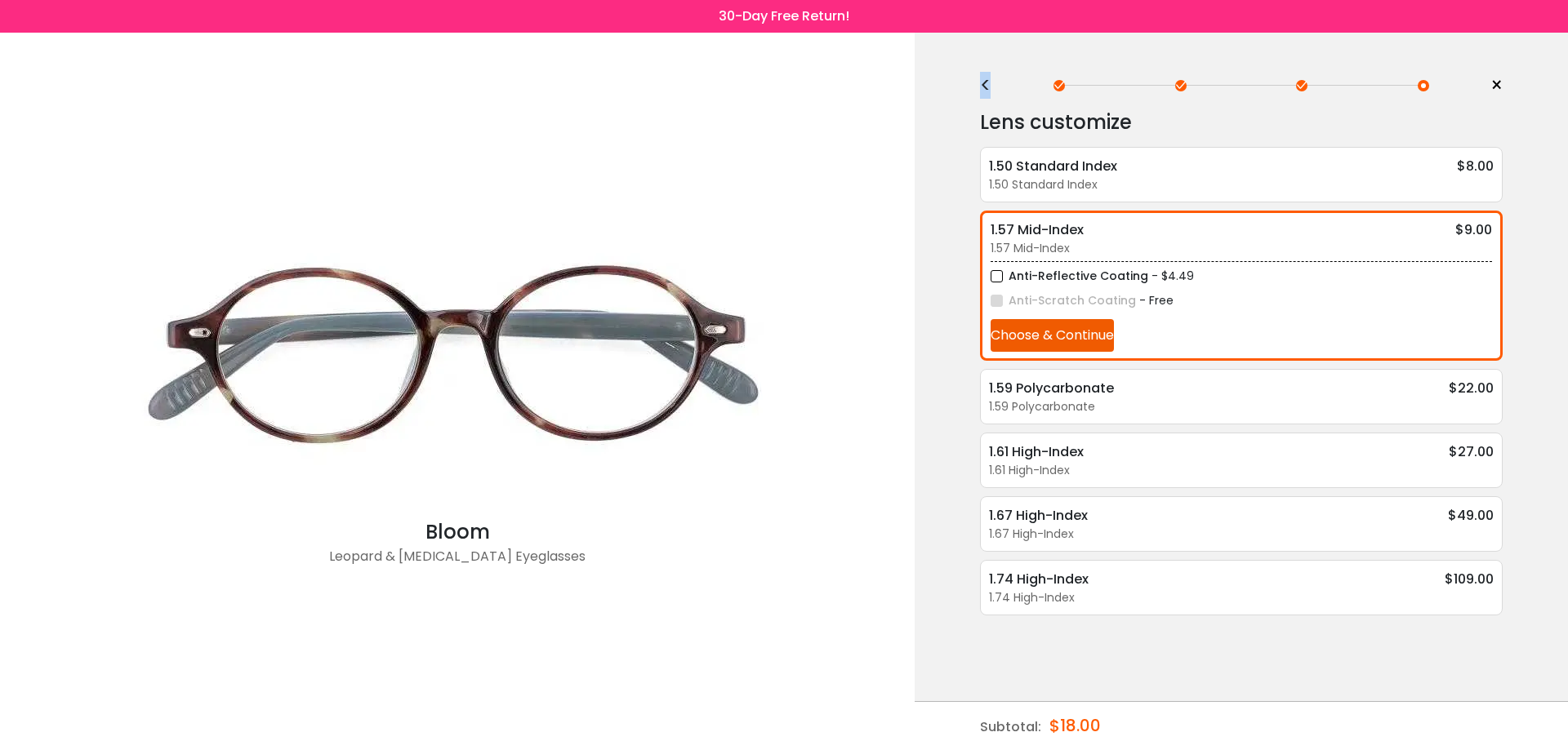
click at [985, 83] on div "<" at bounding box center [992, 86] width 25 height 13
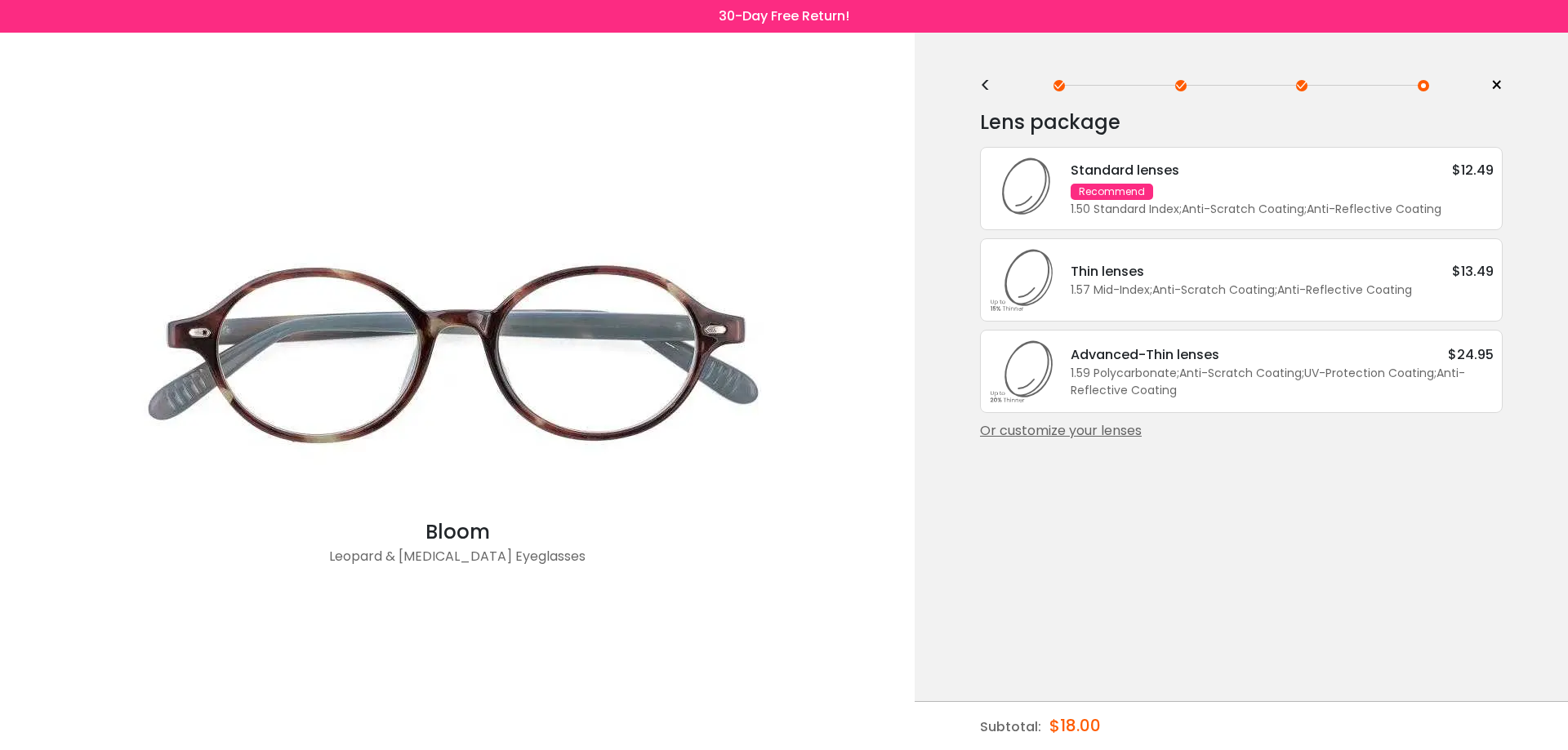
click at [1125, 430] on div "Or customize your lenses" at bounding box center [1240, 431] width 523 height 20
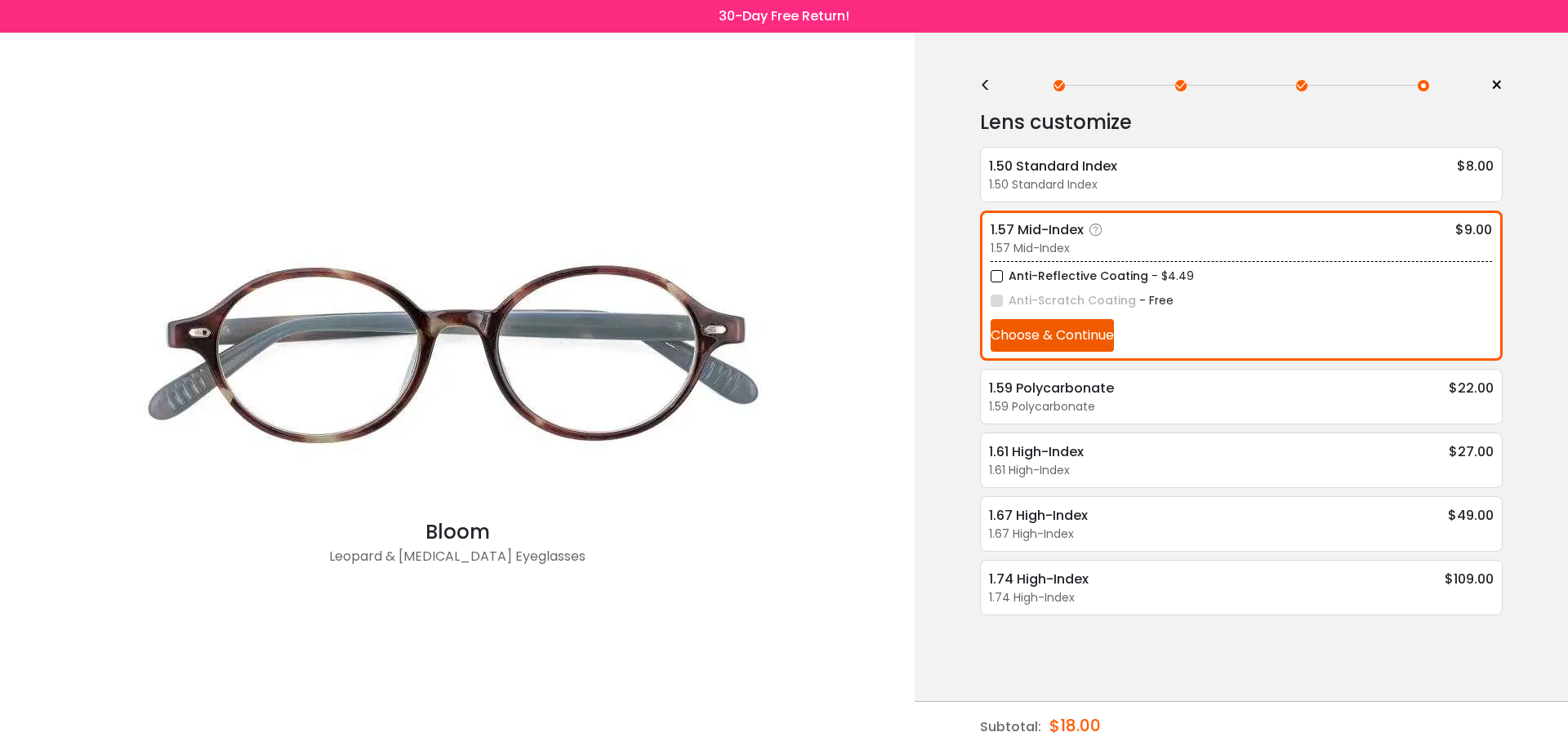
click at [1082, 337] on button "Choose & Continue" at bounding box center [1052, 335] width 123 height 32
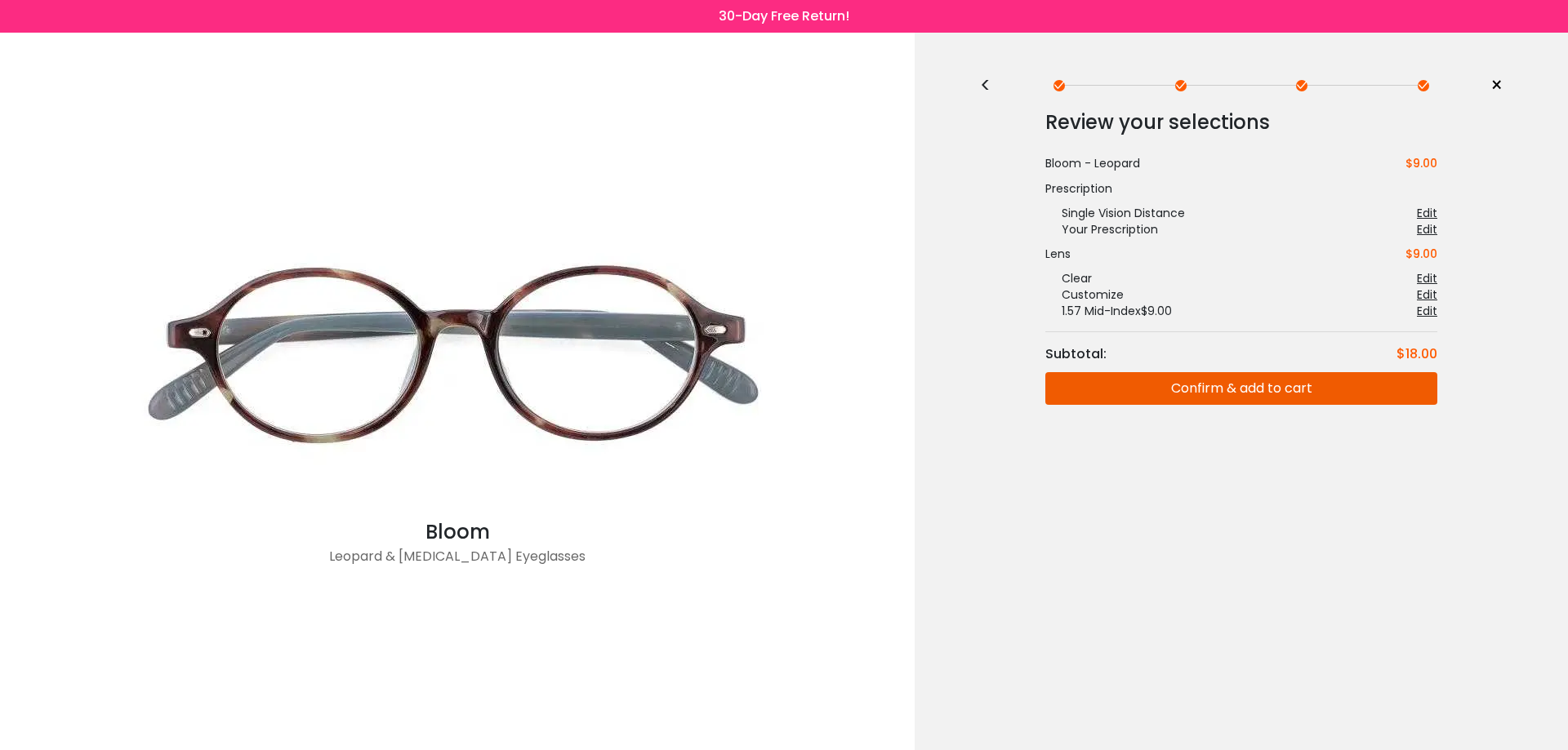
click at [1081, 393] on button "Confirm & add to cart" at bounding box center [1241, 389] width 392 height 32
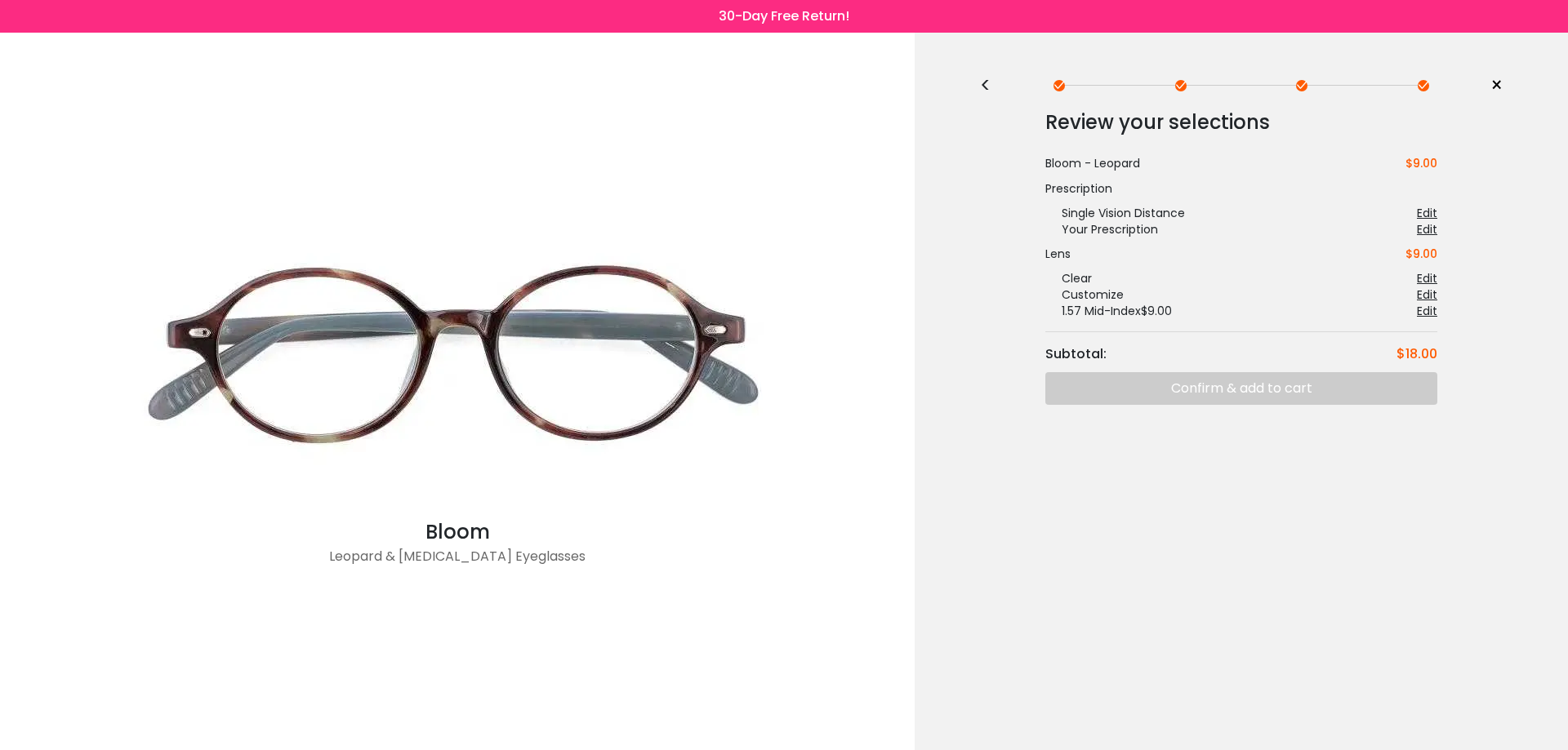
click at [1501, 83] on span "×" at bounding box center [1495, 86] width 12 height 25
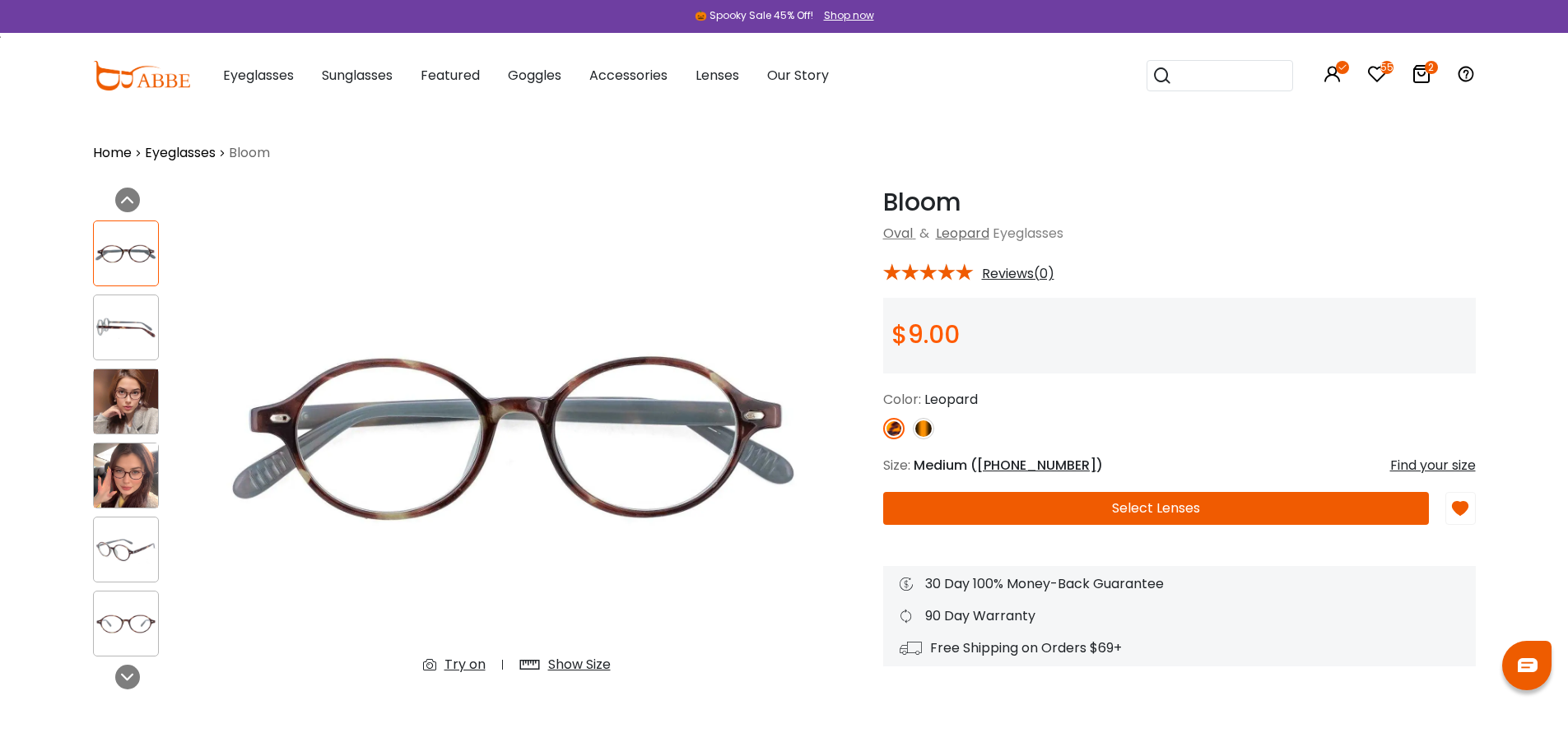
click at [1428, 75] on icon at bounding box center [1421, 74] width 20 height 20
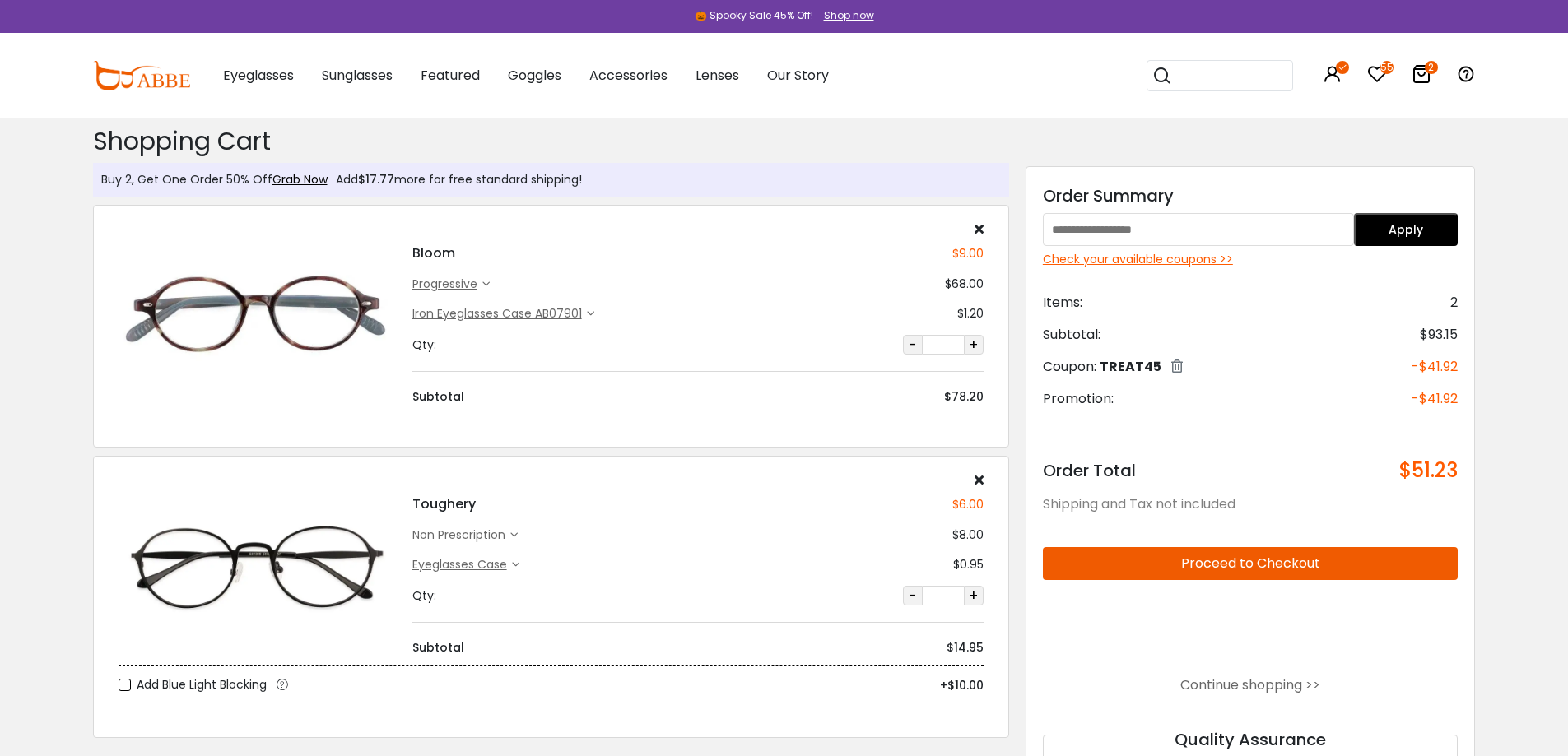
click at [1111, 234] on input "text" at bounding box center [1198, 229] width 311 height 33
click at [1440, 227] on button "Apply" at bounding box center [1406, 229] width 104 height 33
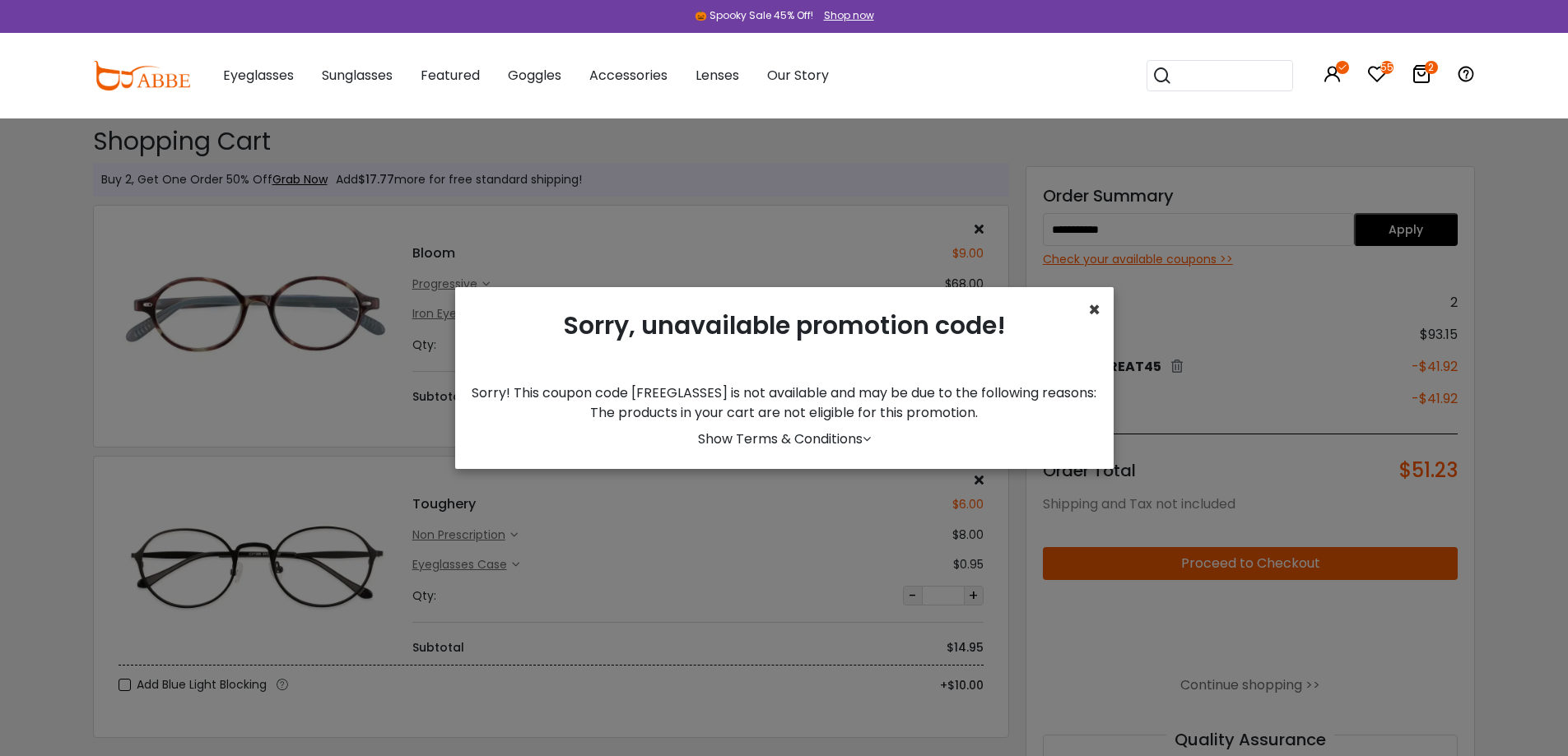
click at [1097, 308] on span "×" at bounding box center [1094, 310] width 13 height 27
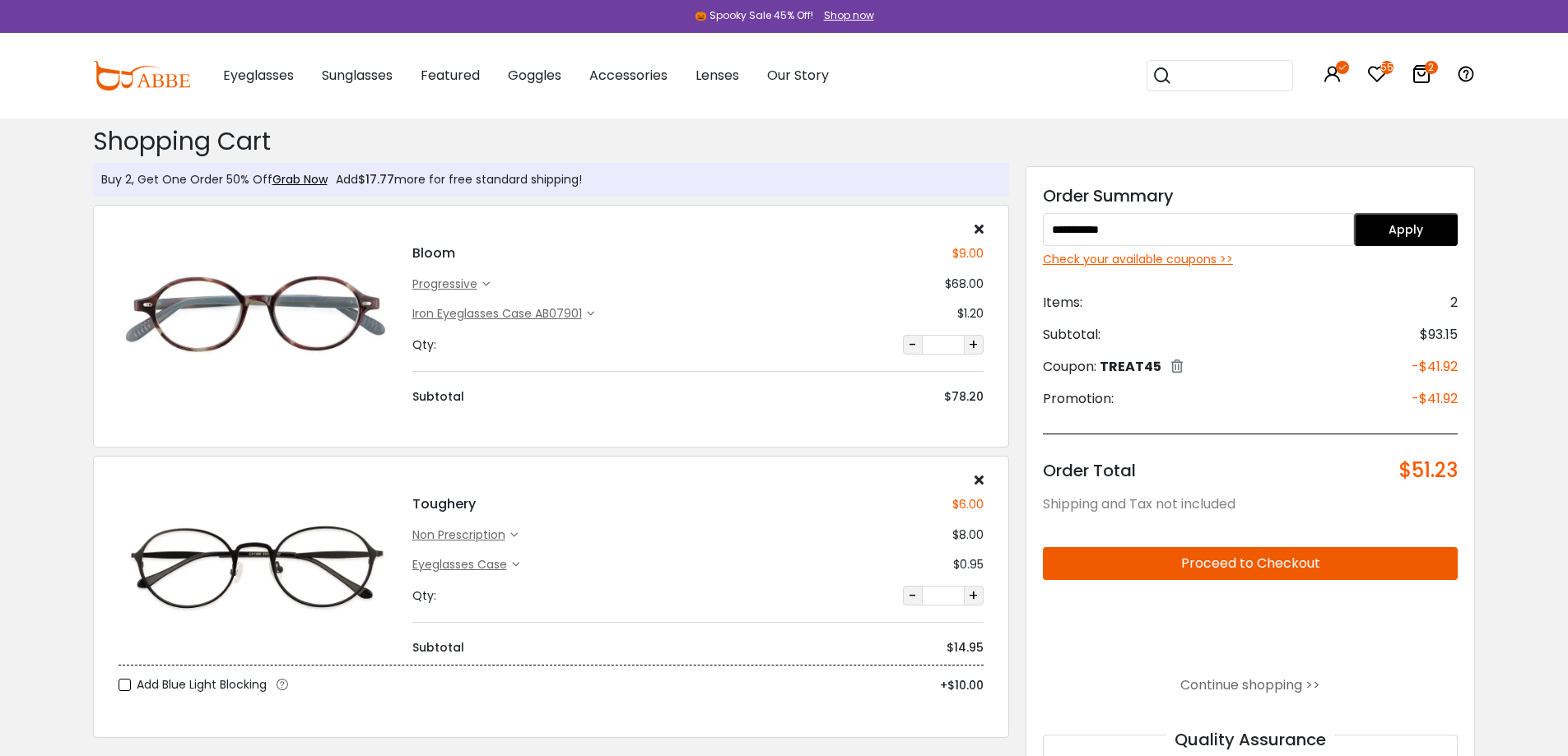
drag, startPoint x: 1134, startPoint y: 223, endPoint x: 1072, endPoint y: 225, distance: 62.0
click at [1072, 225] on input "**********" at bounding box center [1198, 229] width 311 height 33
type input "********"
click at [1401, 232] on button "Apply" at bounding box center [1406, 229] width 104 height 33
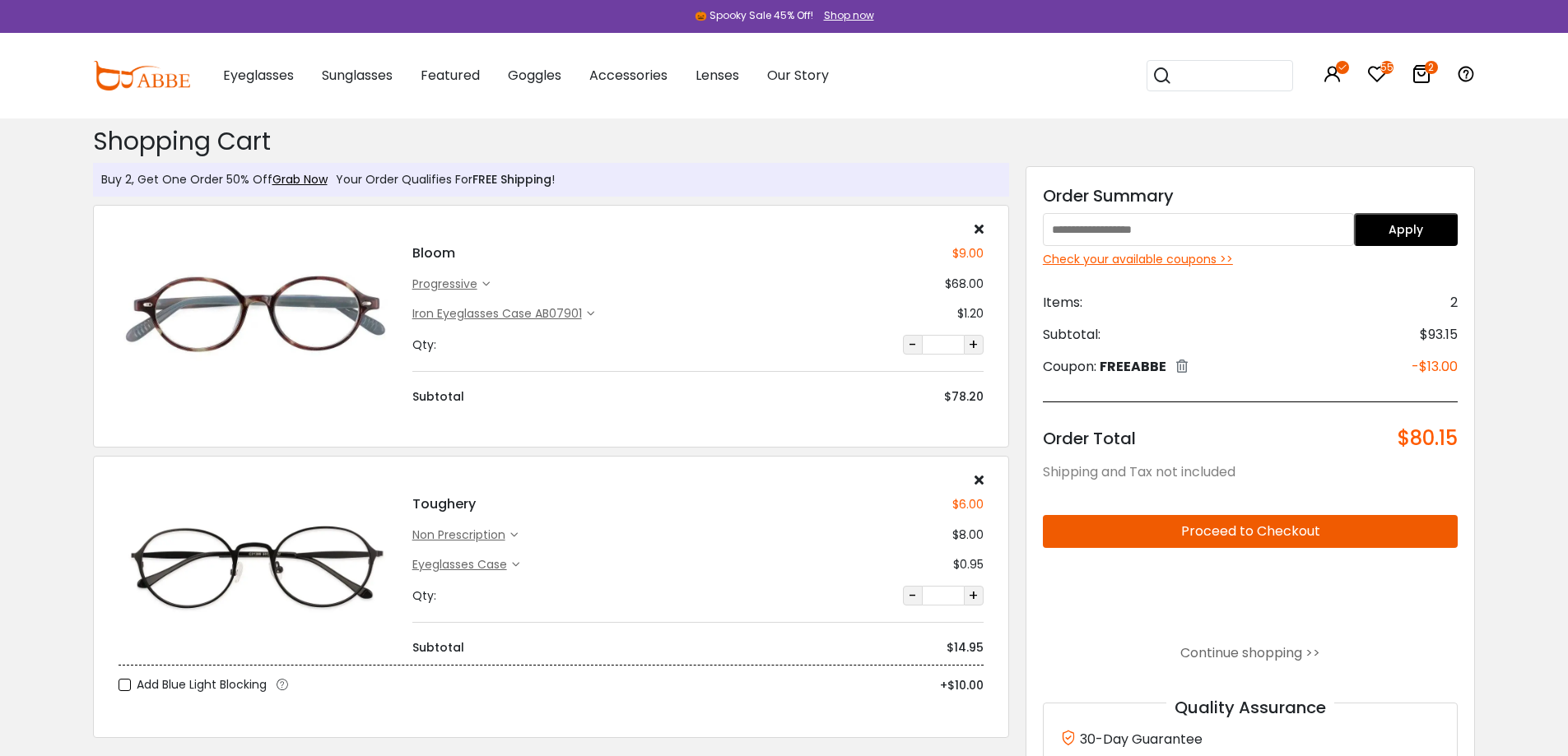
click at [1198, 259] on div "Check your available coupons >>" at bounding box center [1251, 260] width 416 height 17
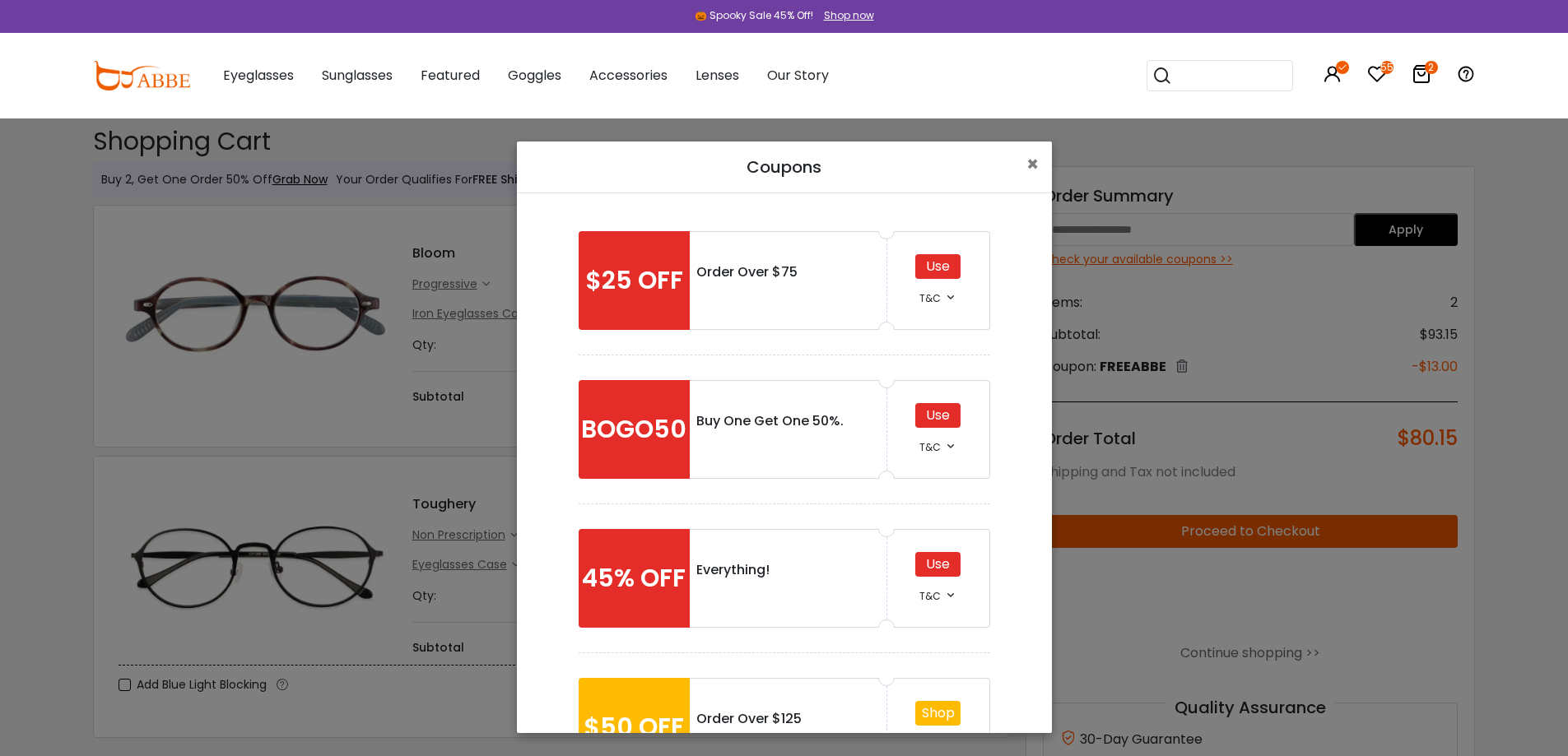
click at [924, 567] on div "Use" at bounding box center [937, 564] width 45 height 25
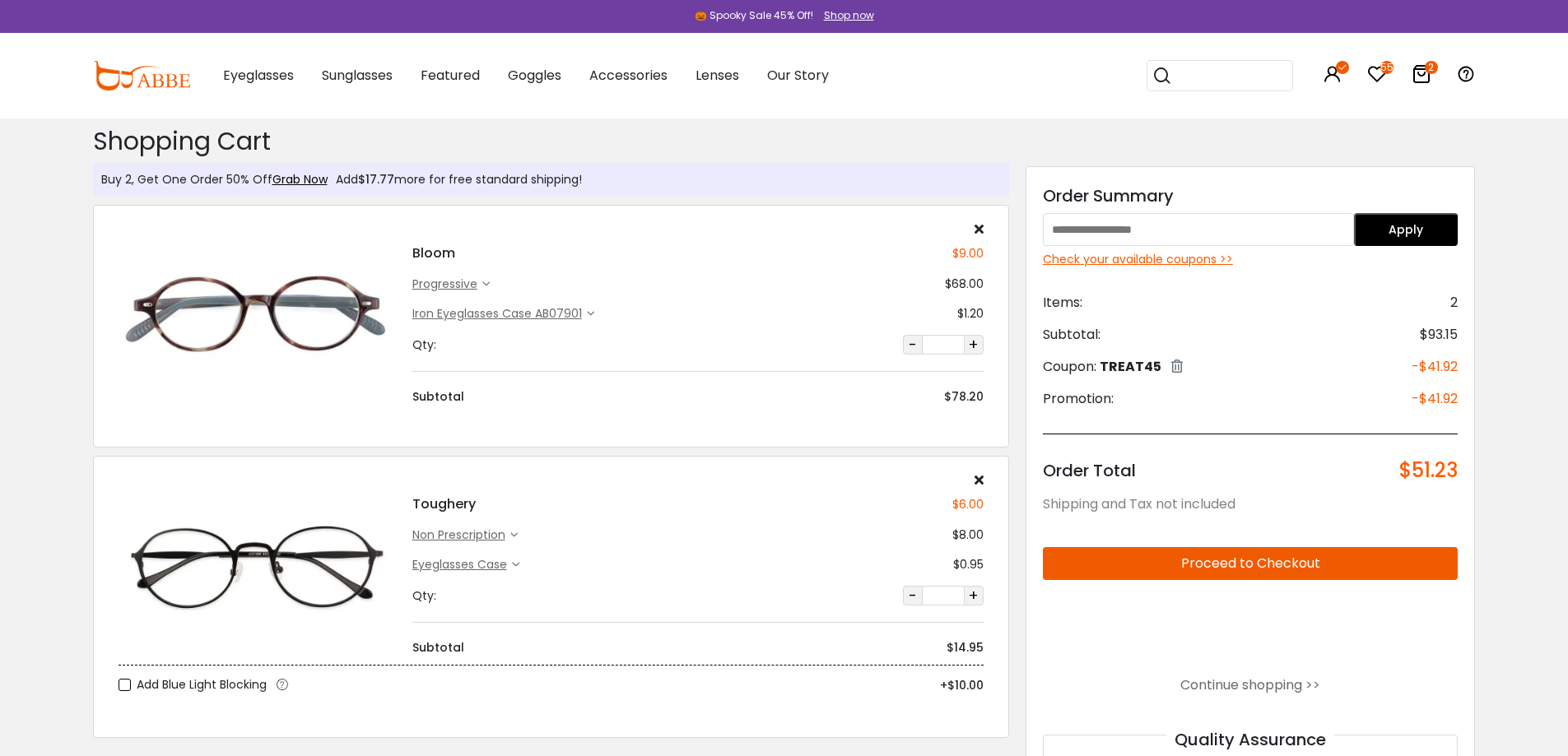
click at [321, 301] on img at bounding box center [257, 314] width 277 height 139
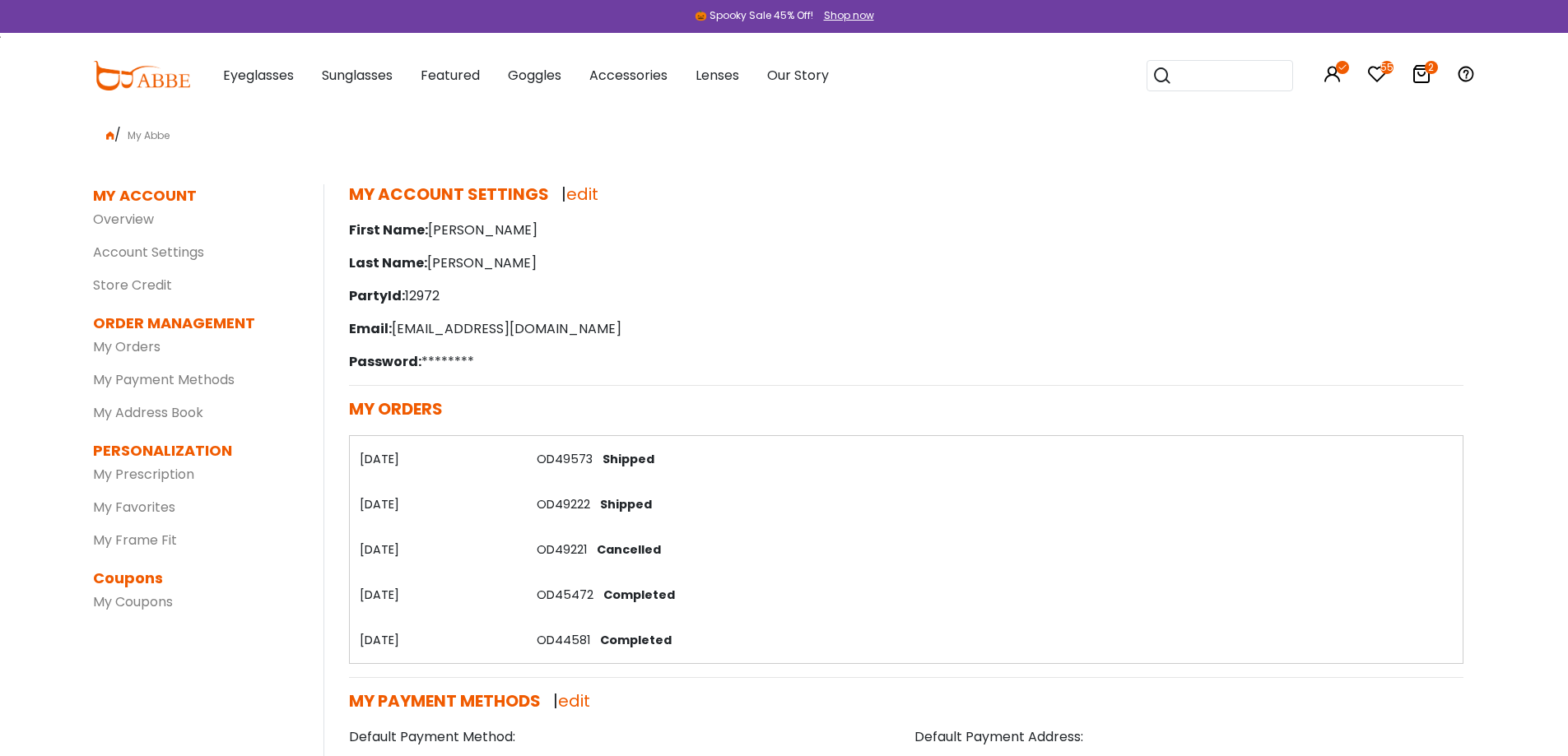
click at [583, 637] on link "OD44581" at bounding box center [563, 639] width 54 height 16
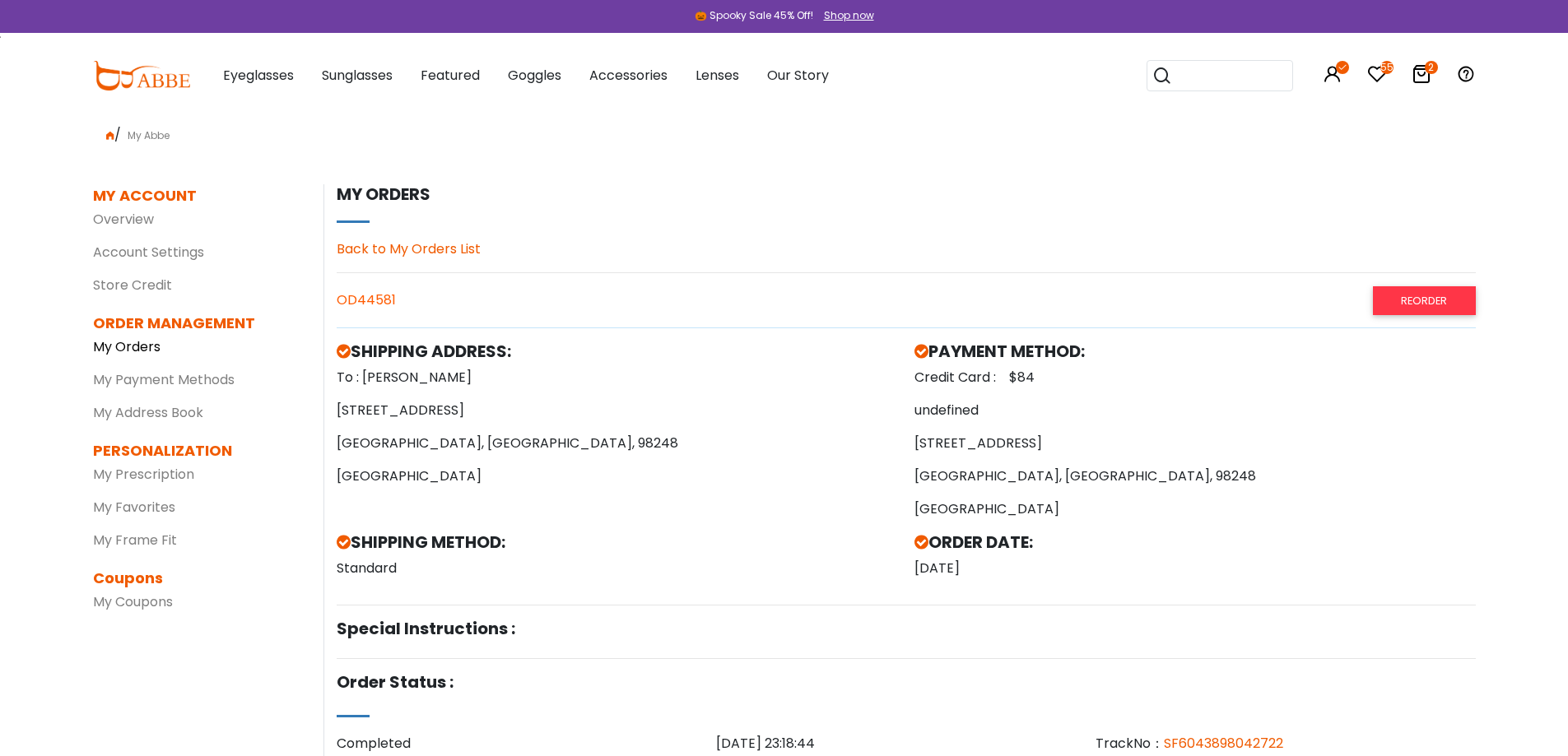
click at [128, 341] on link "My Orders" at bounding box center [127, 347] width 67 height 19
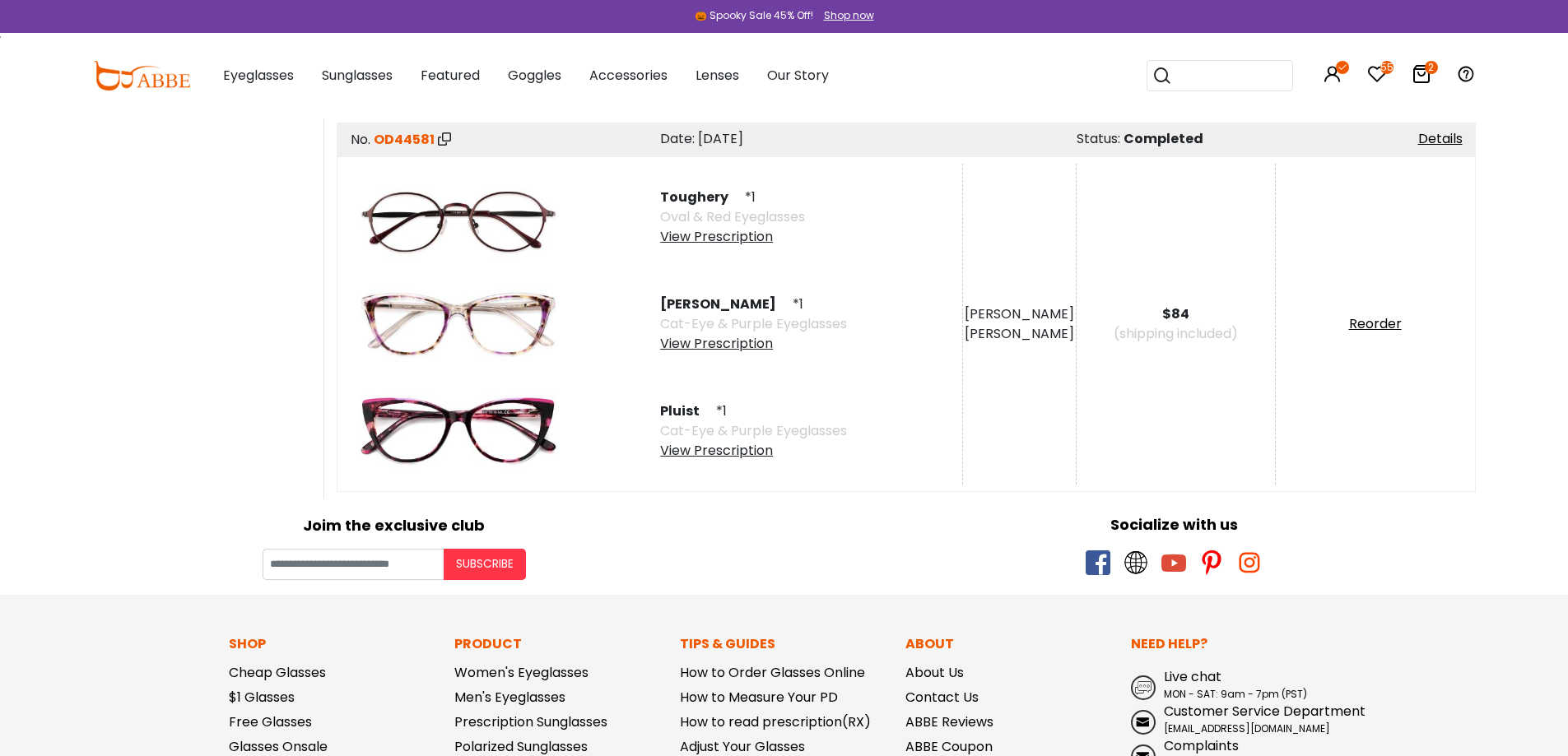
scroll to position [1316, 0]
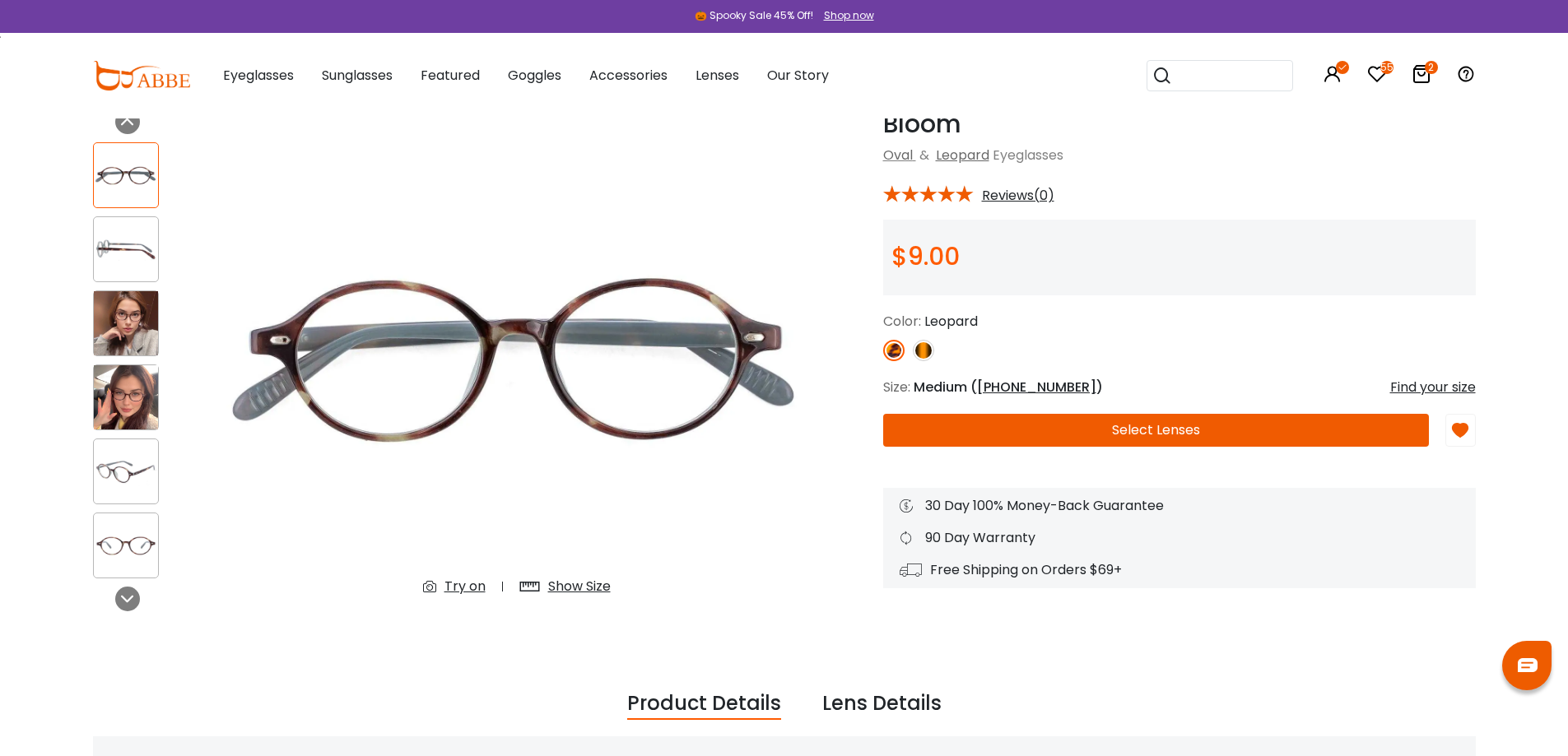
scroll to position [82, 0]
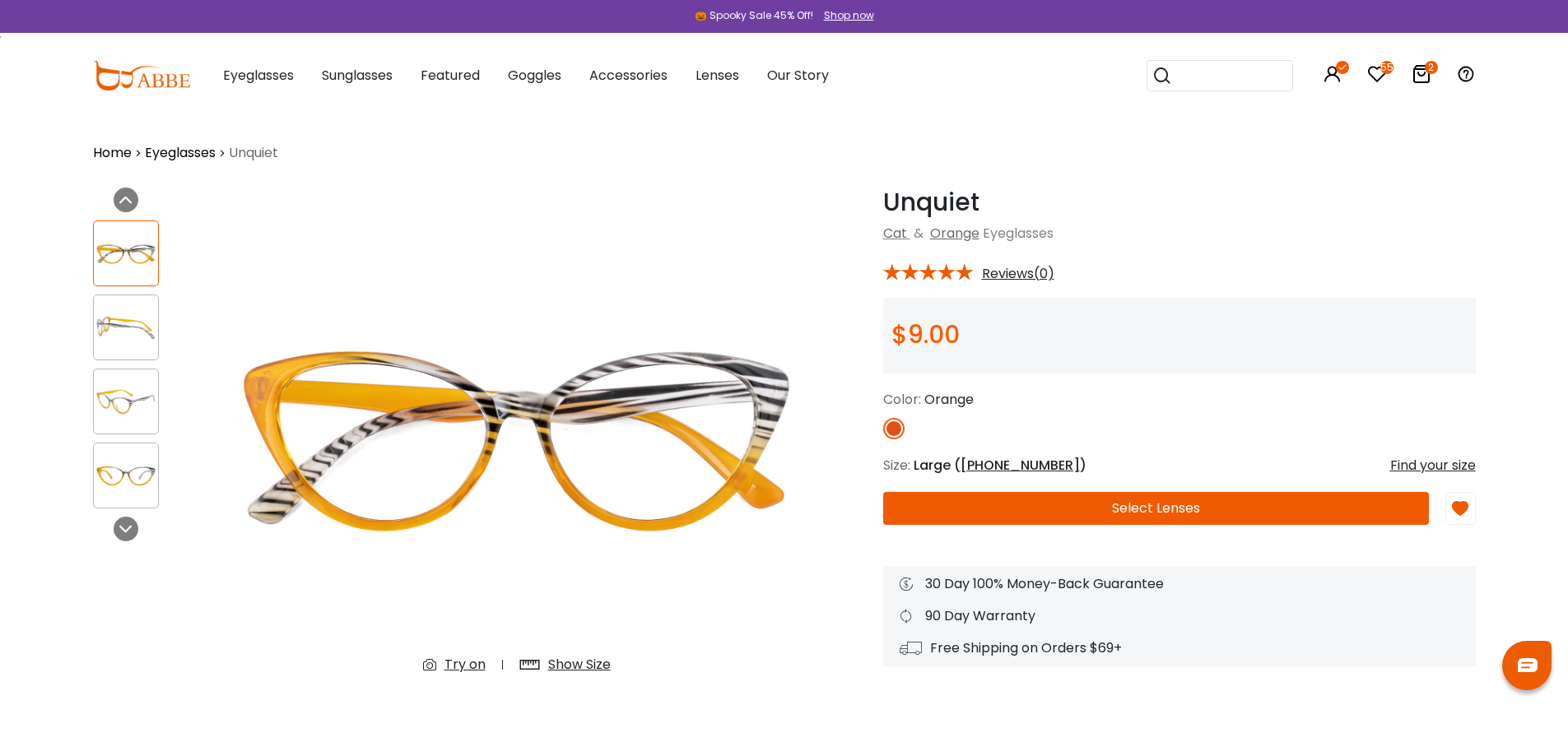
click at [554, 665] on div "Show Size" at bounding box center [579, 665] width 63 height 20
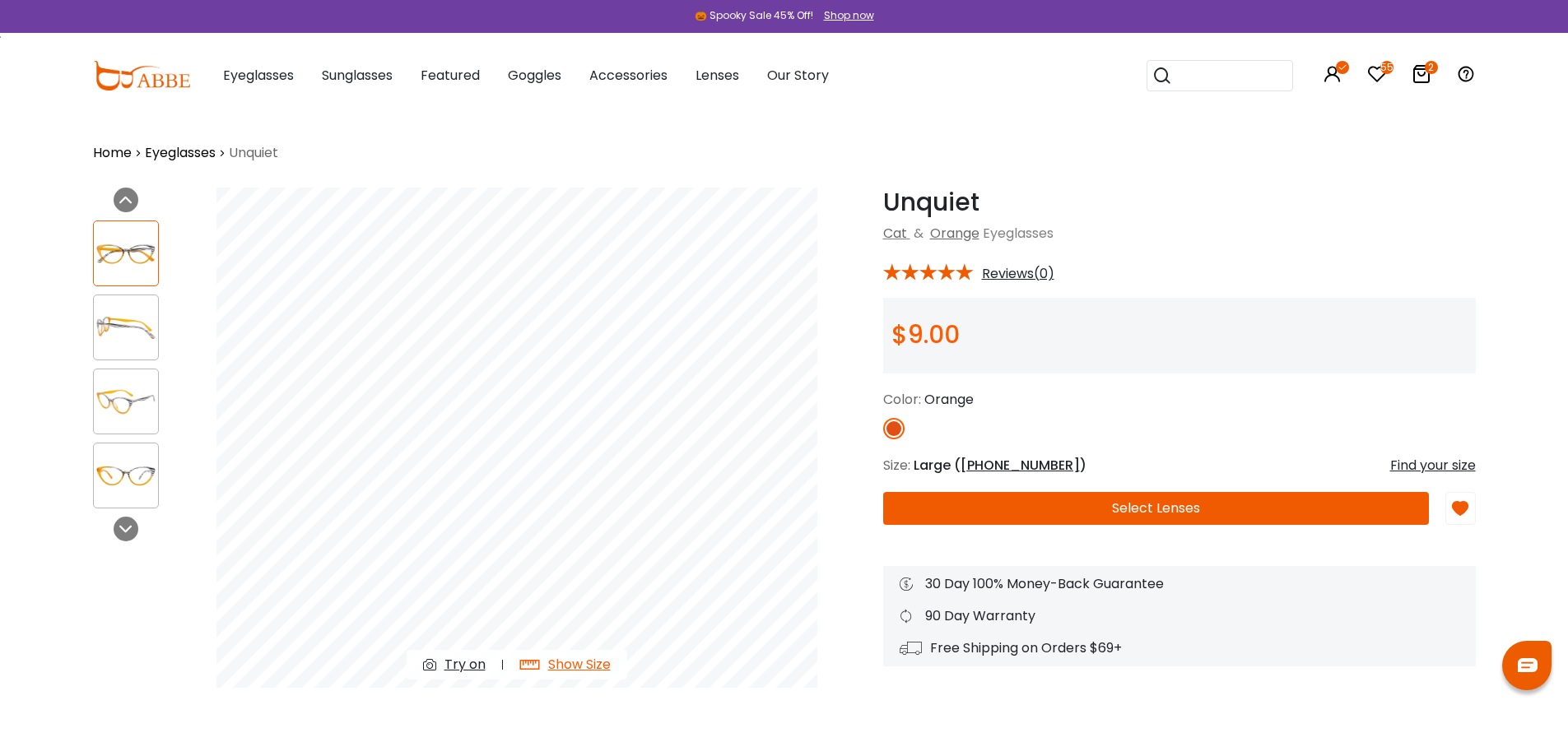
click at [123, 469] on img at bounding box center [125, 476] width 65 height 32
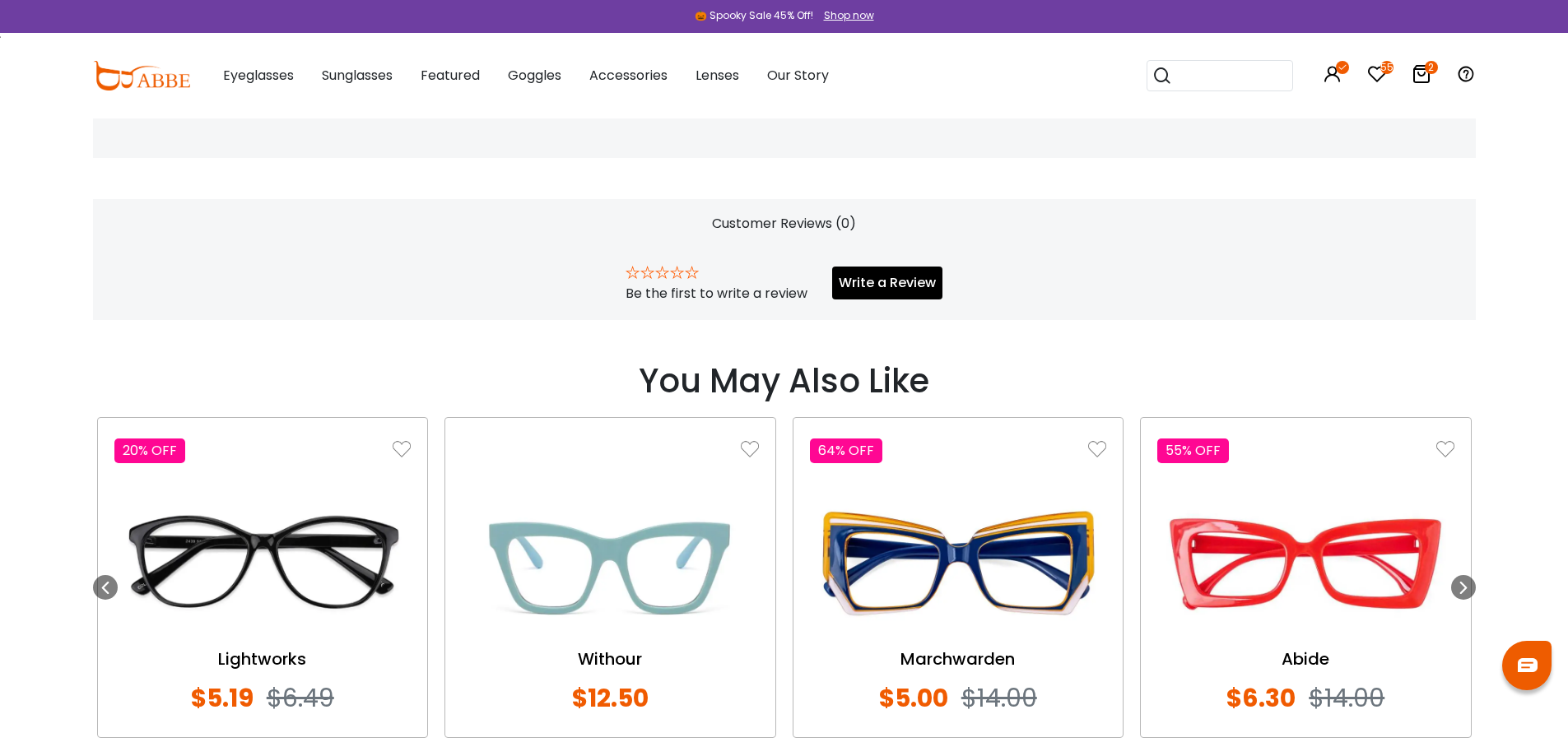
scroll to position [1095, 0]
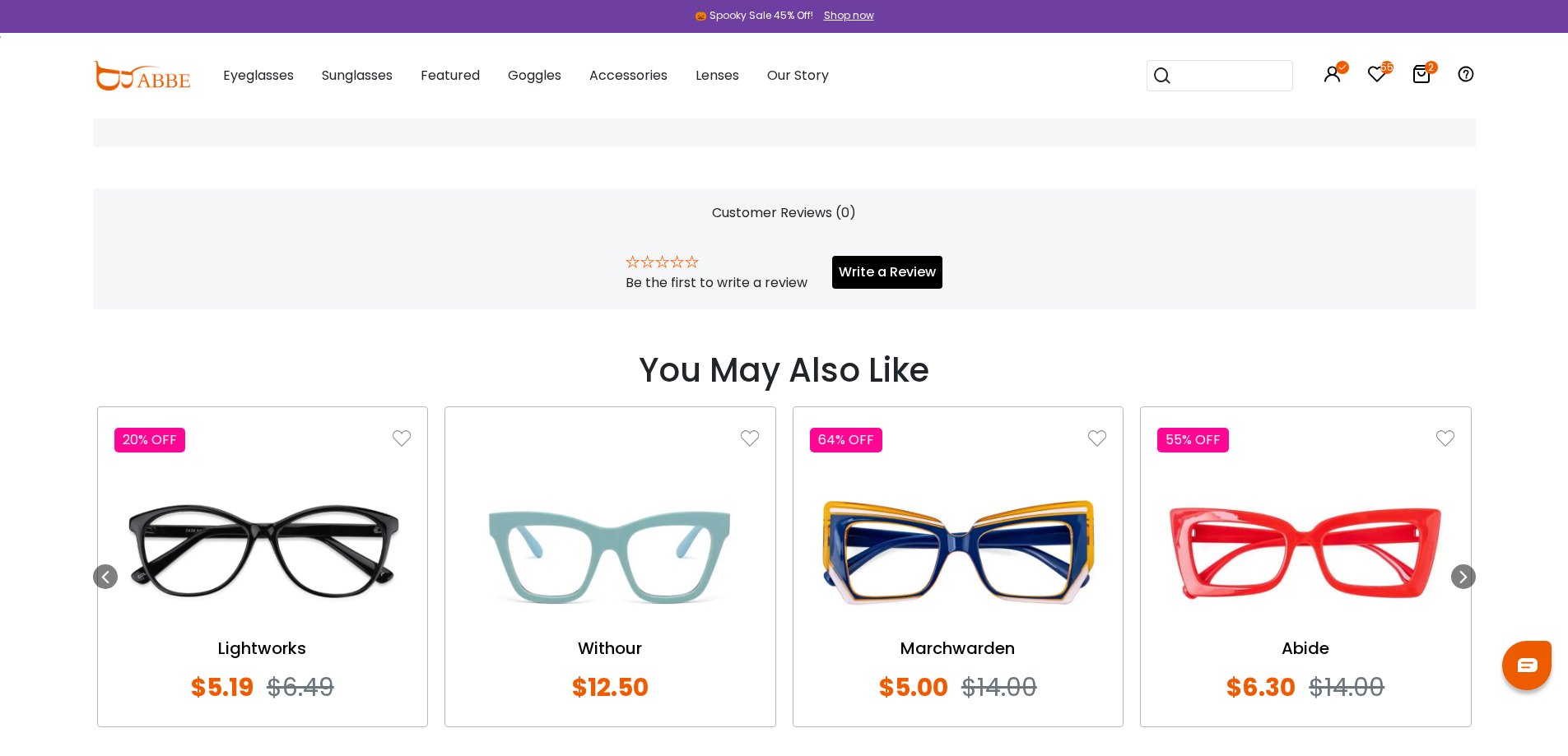
click at [298, 500] on img at bounding box center [263, 553] width 297 height 148
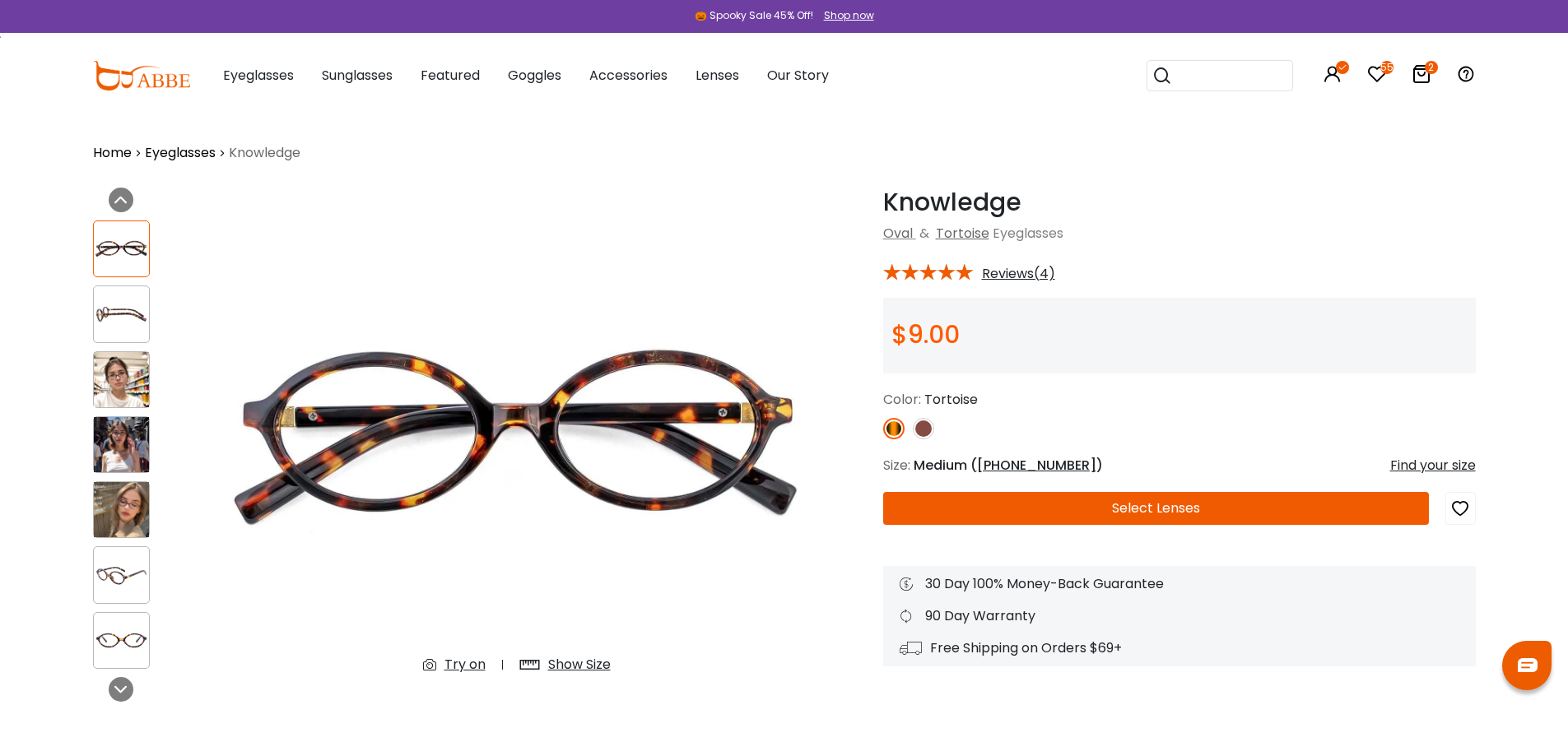
click at [590, 667] on div "Show Size" at bounding box center [579, 665] width 63 height 20
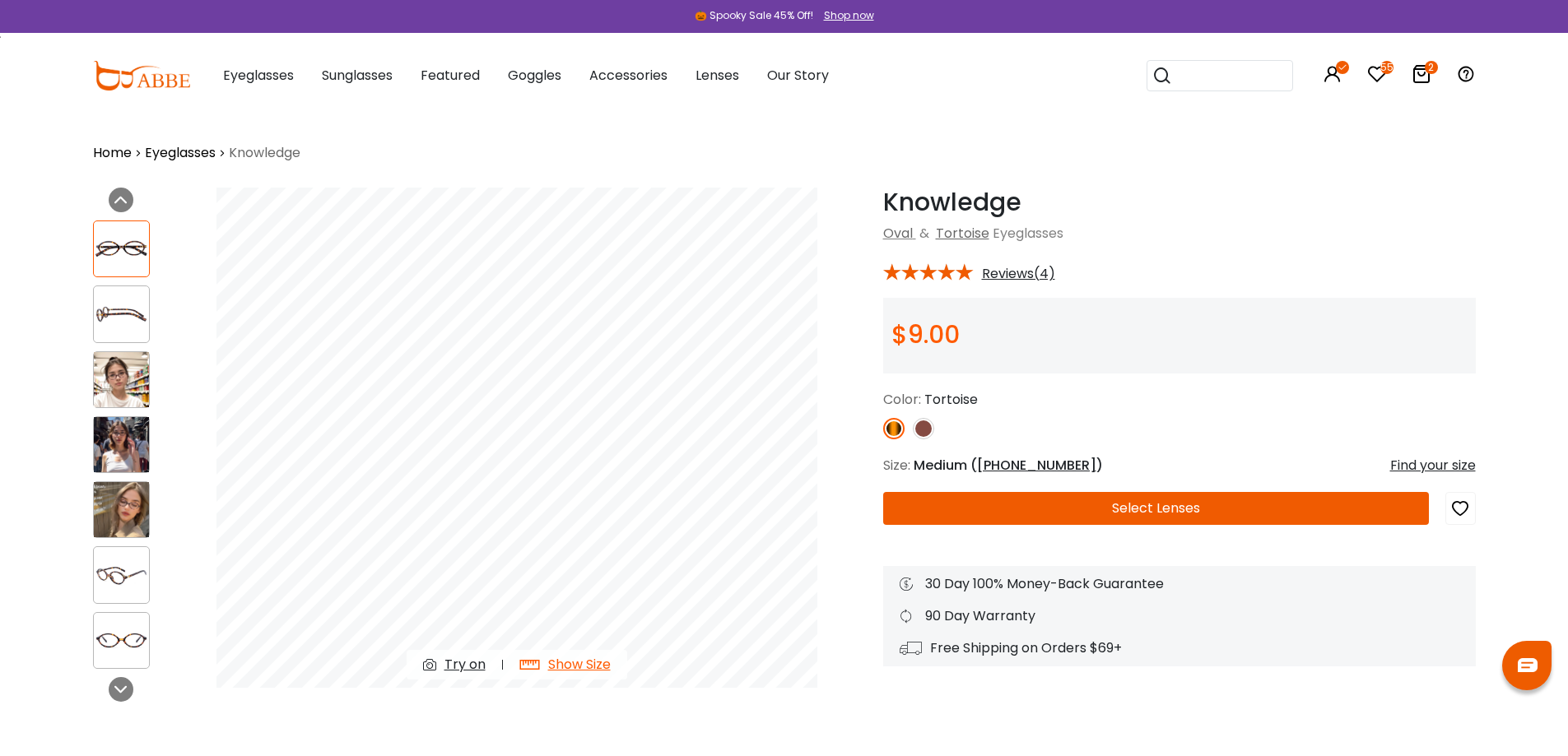
click at [117, 381] on img at bounding box center [120, 379] width 55 height 55
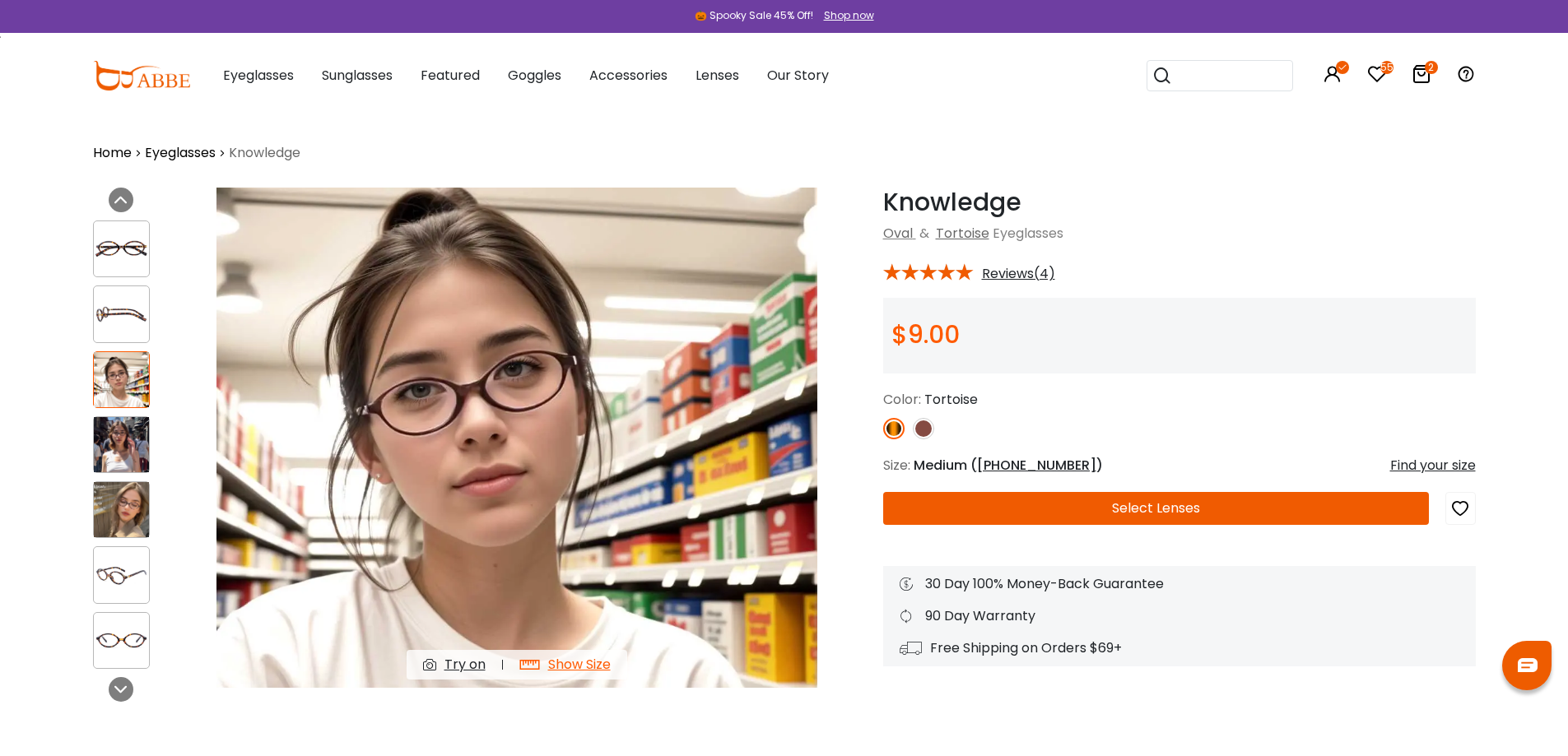
click at [118, 507] on img at bounding box center [120, 509] width 55 height 55
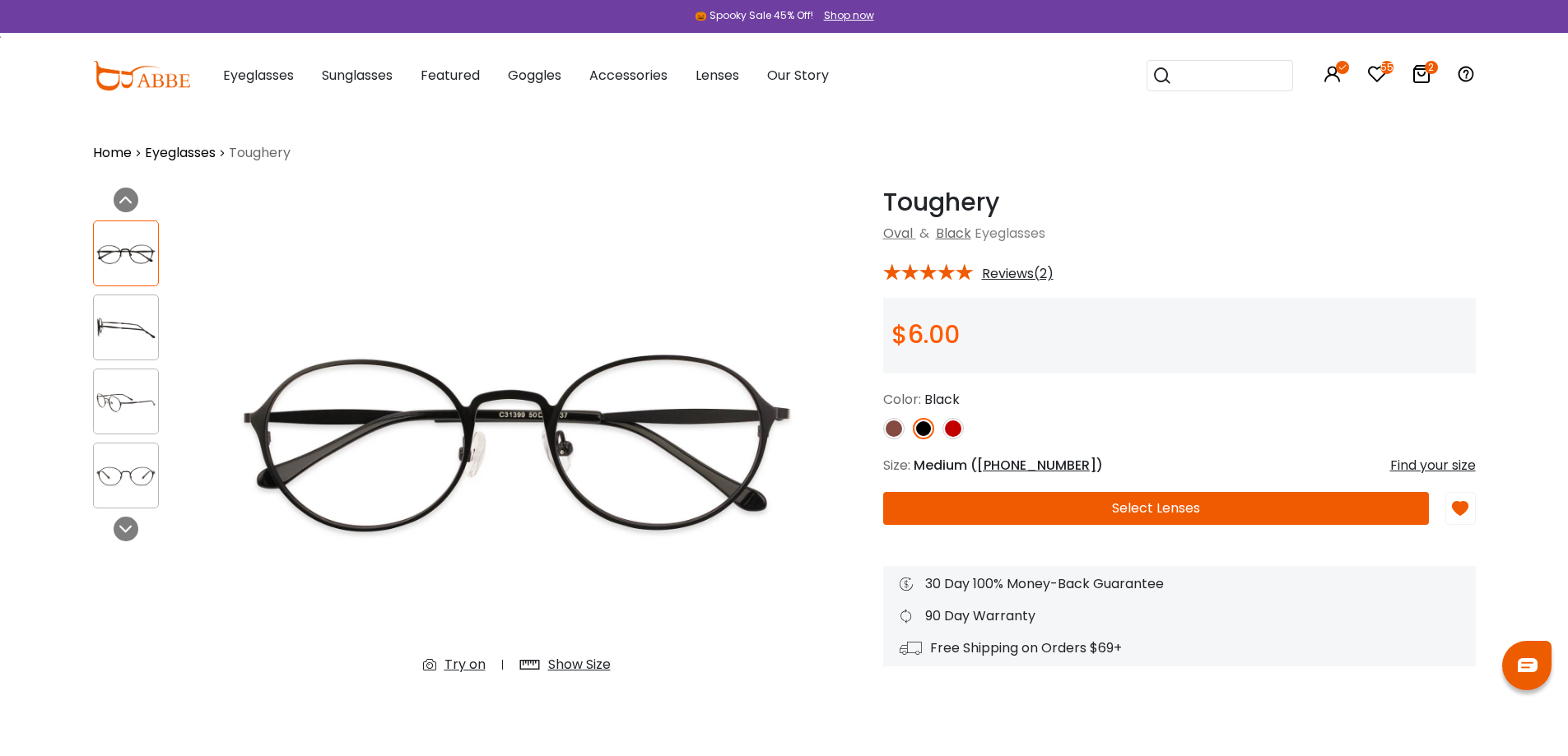
click at [853, 12] on div "Shop now" at bounding box center [849, 15] width 50 height 14
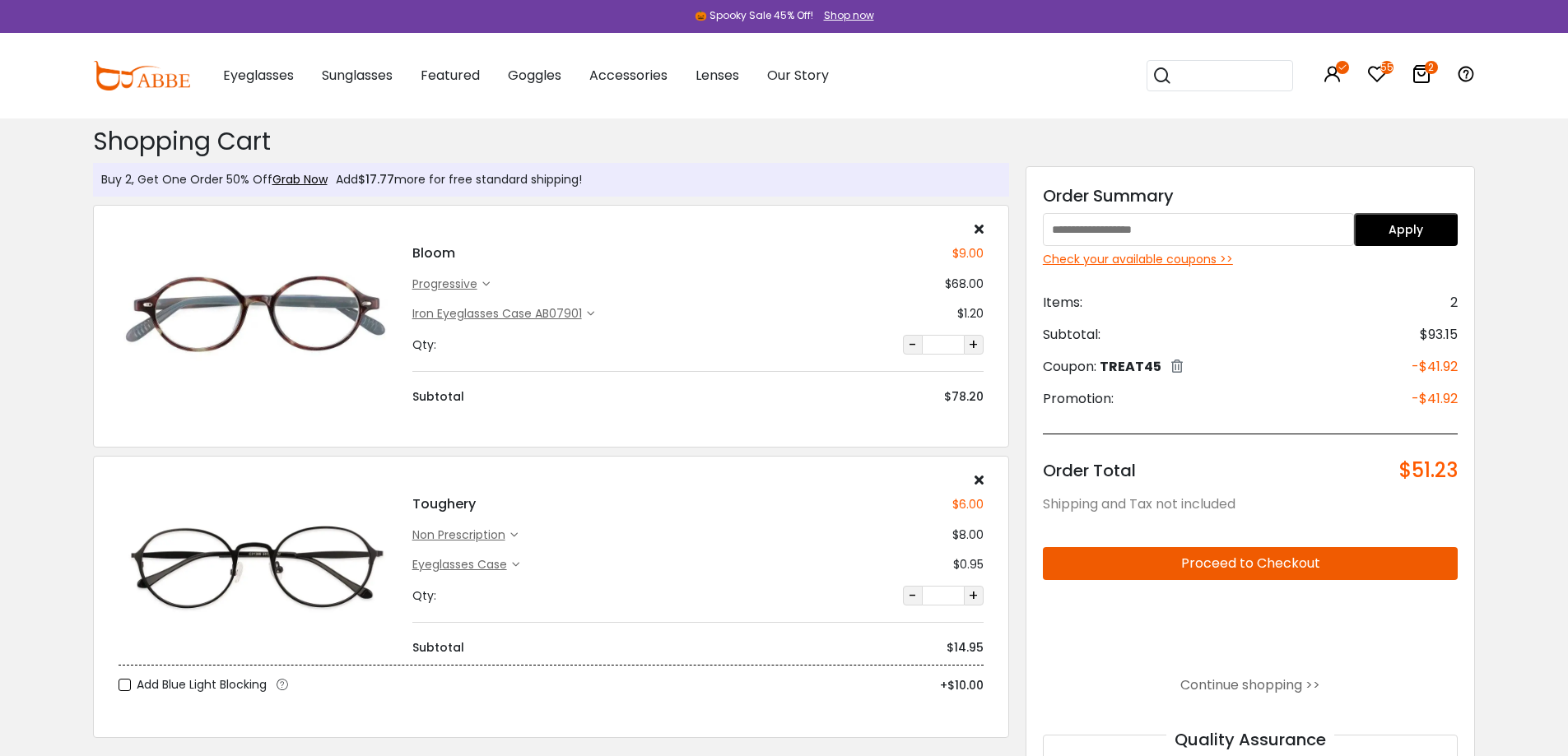
click at [1537, 383] on div "Buy 2, Get One Order 50% Off Grab Now Add $17.77 more for free standard shippin…" at bounding box center [784, 674] width 1568 height 1111
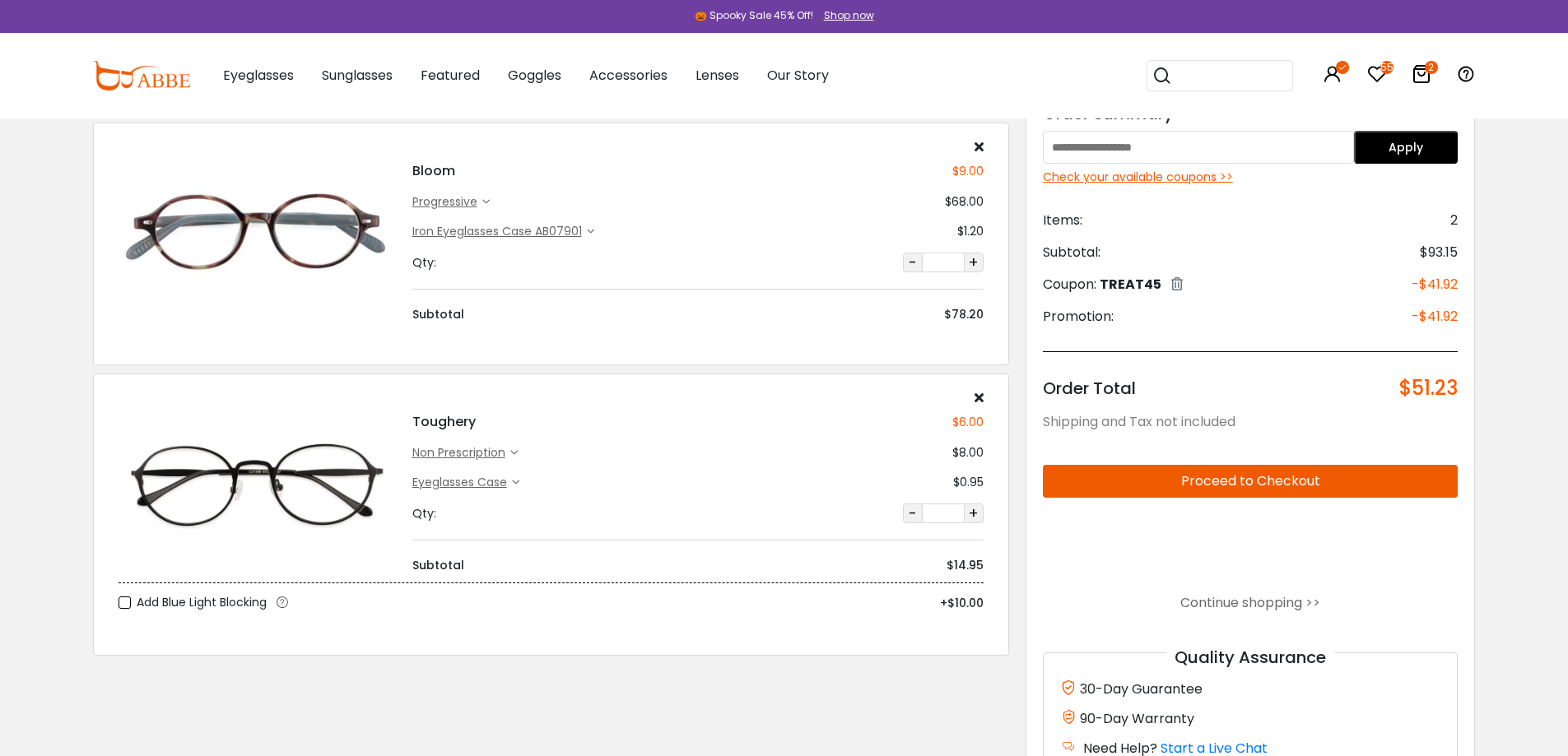
type input "********"
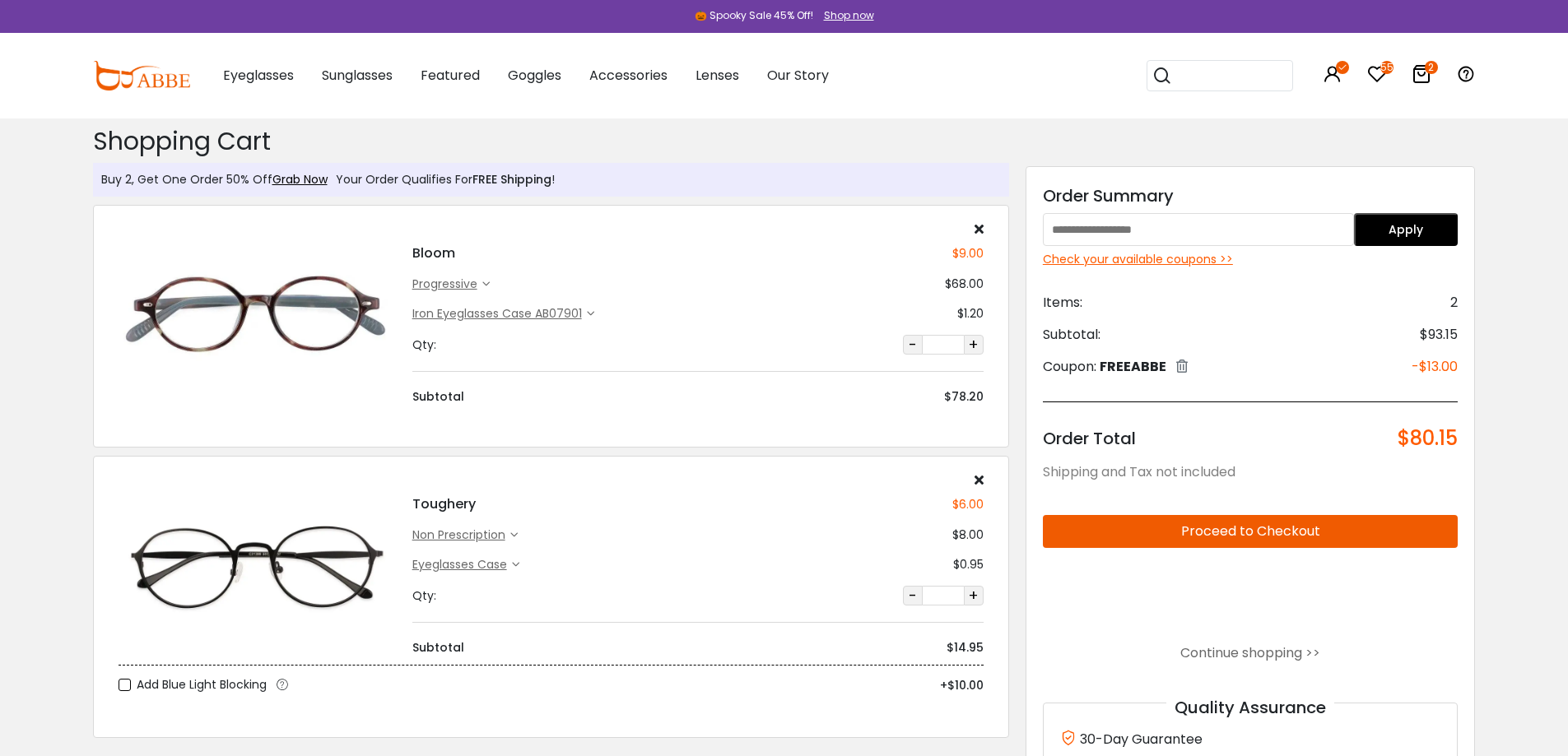
click at [1182, 369] on icon at bounding box center [1182, 366] width 12 height 13
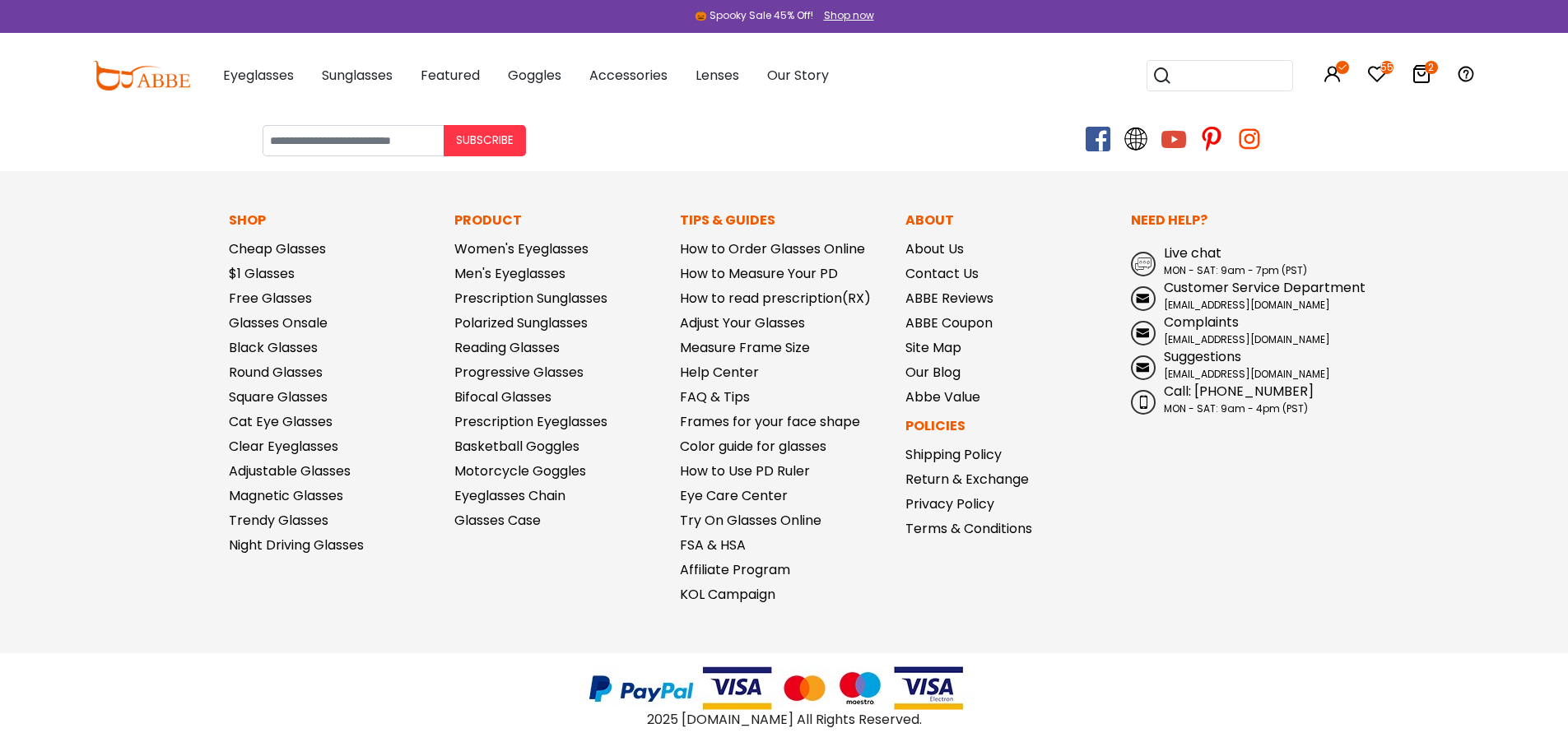
scroll to position [6953, 0]
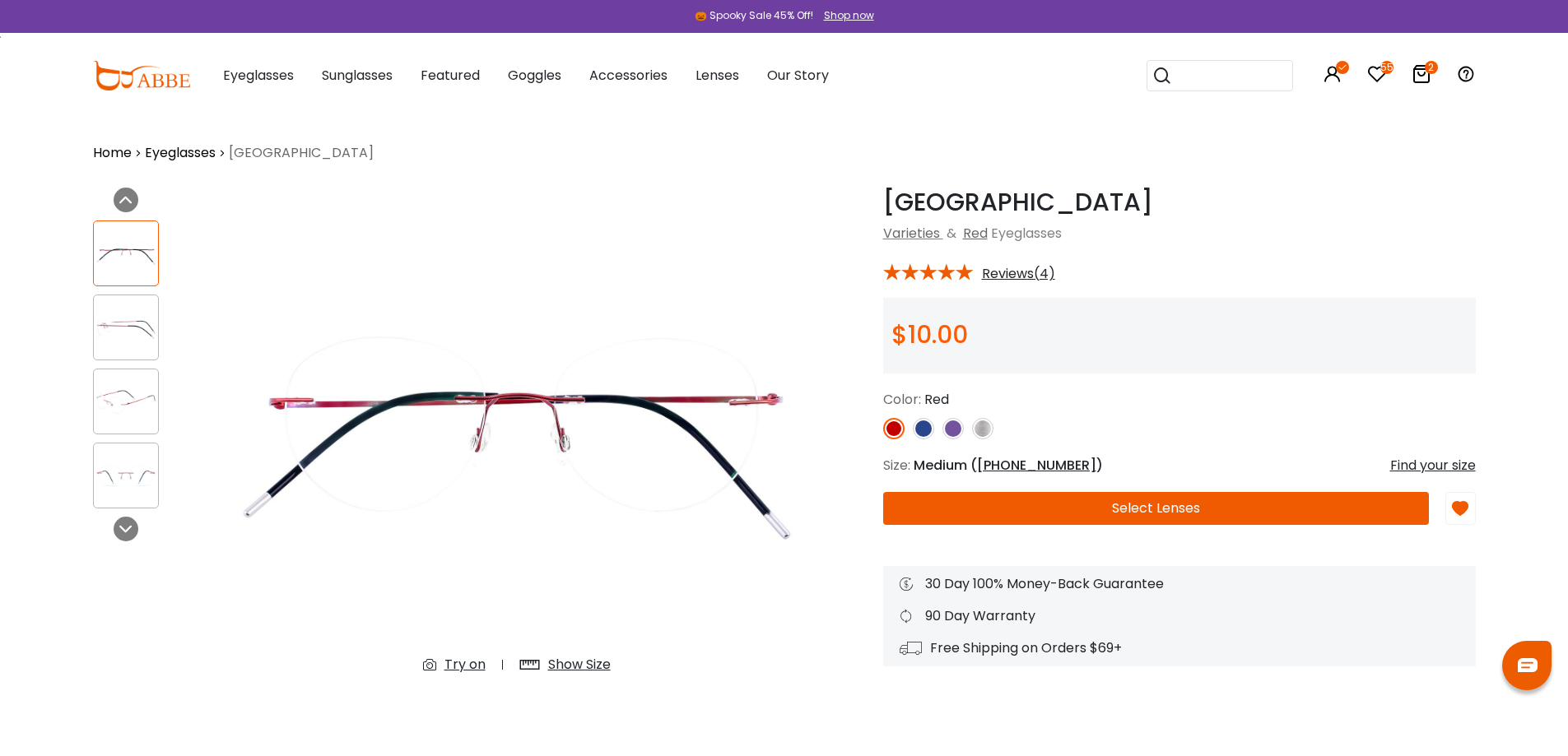
click at [1151, 504] on button "Select Lenses" at bounding box center [1156, 508] width 546 height 33
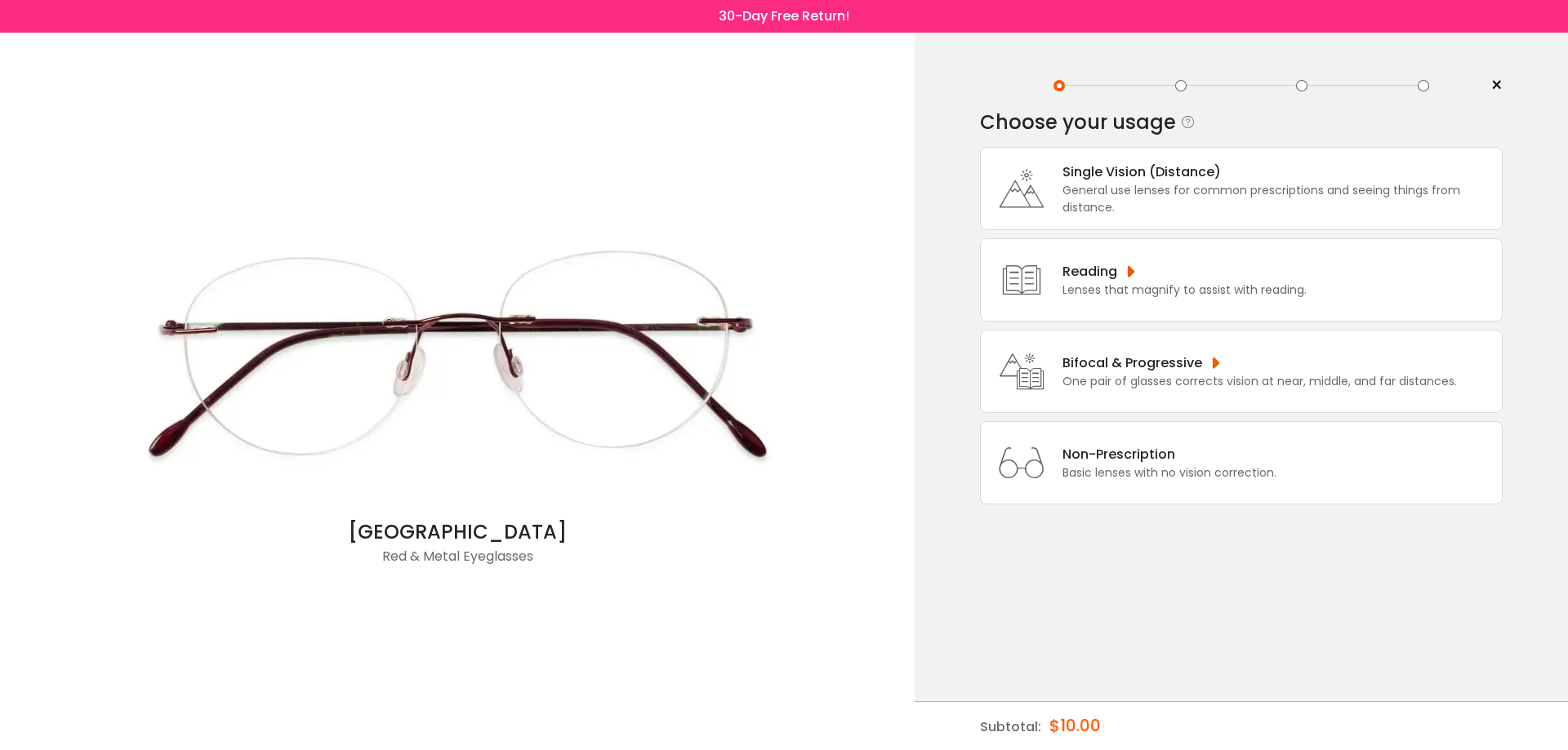
click at [1180, 388] on div "One pair of glasses corrects vision at near, middle, and far distances." at bounding box center [1259, 382] width 395 height 17
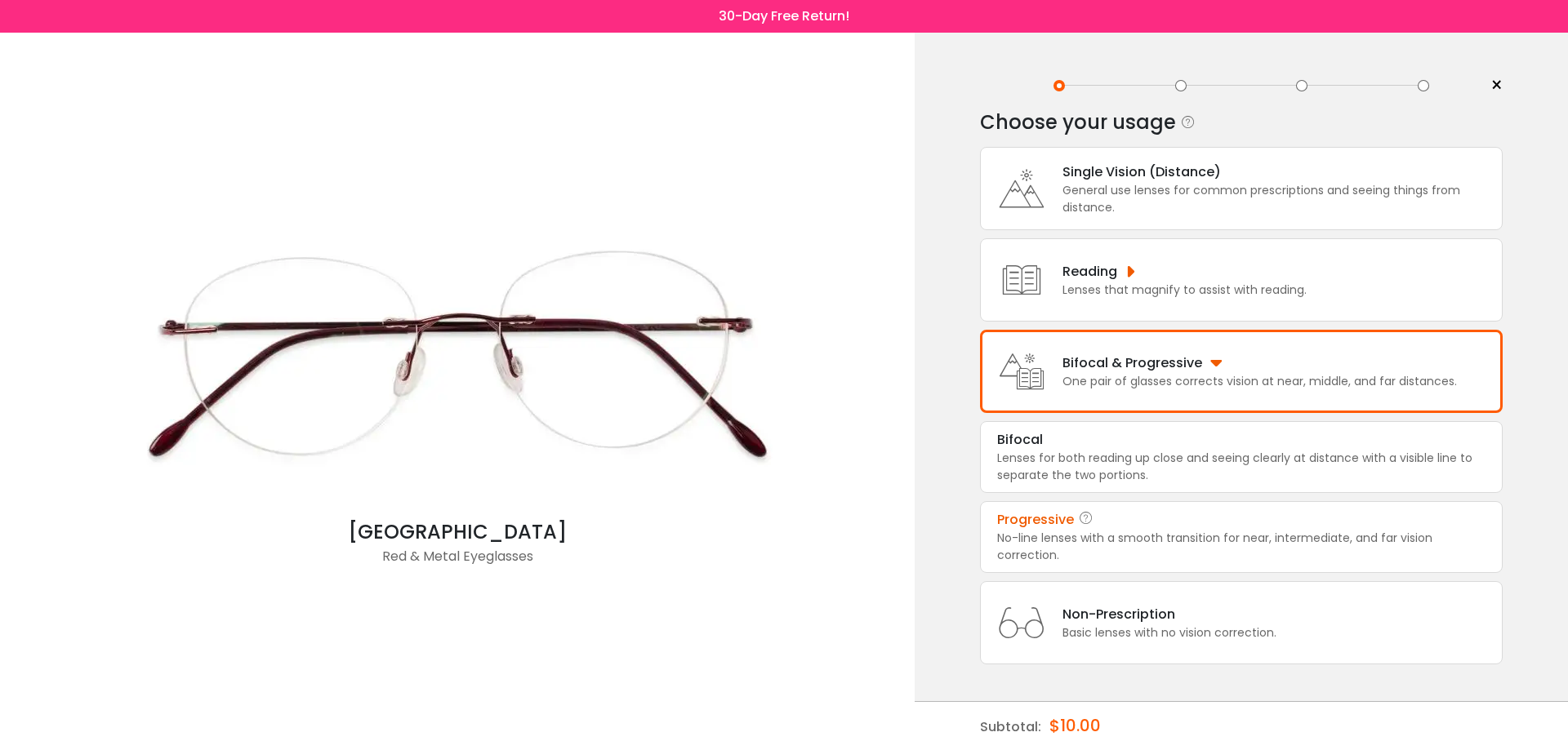
click at [1128, 534] on div "No-line lenses with a smooth transition for near, intermediate, and far vision …" at bounding box center [1240, 547] width 488 height 34
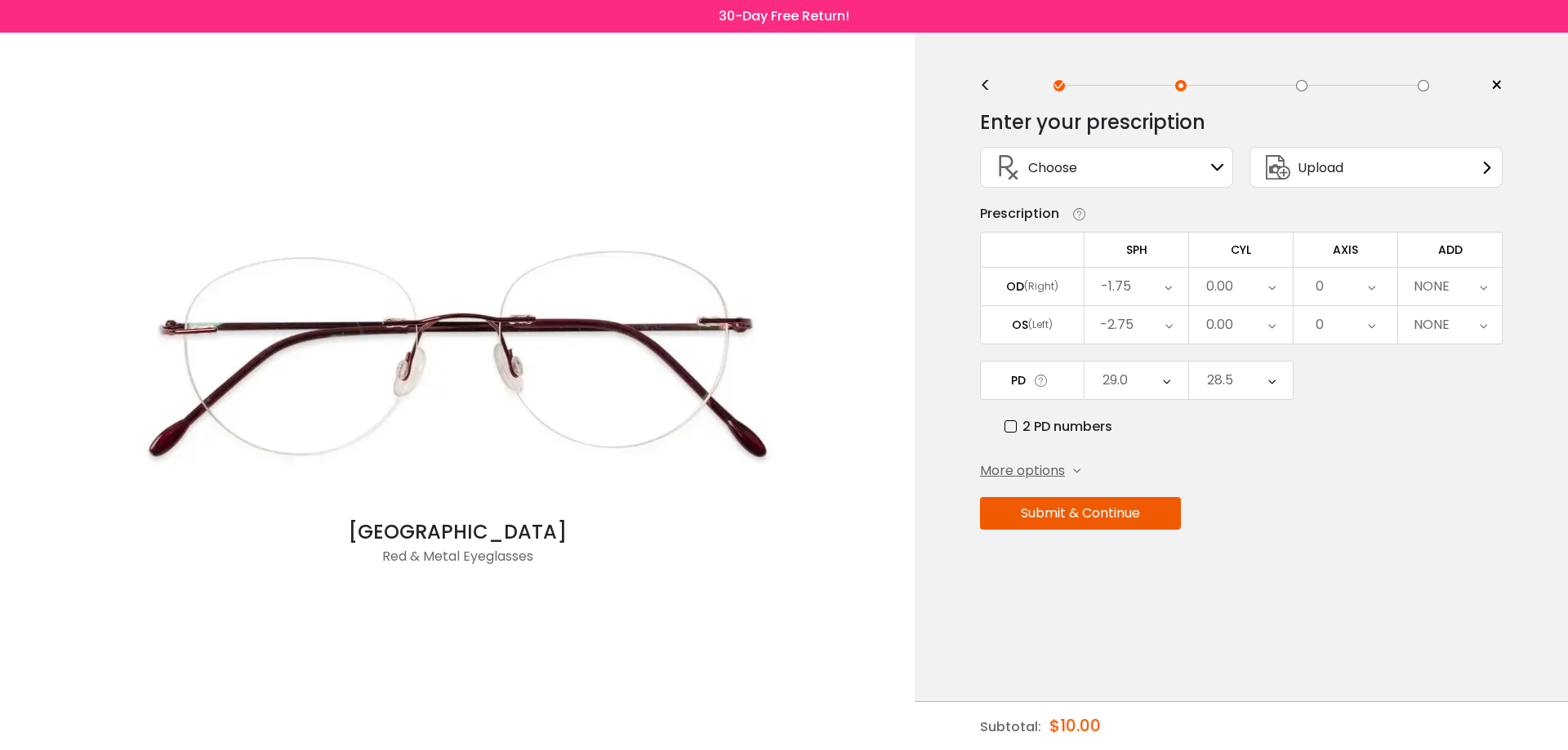
click at [1120, 519] on button "Submit & Continue" at bounding box center [1080, 513] width 201 height 32
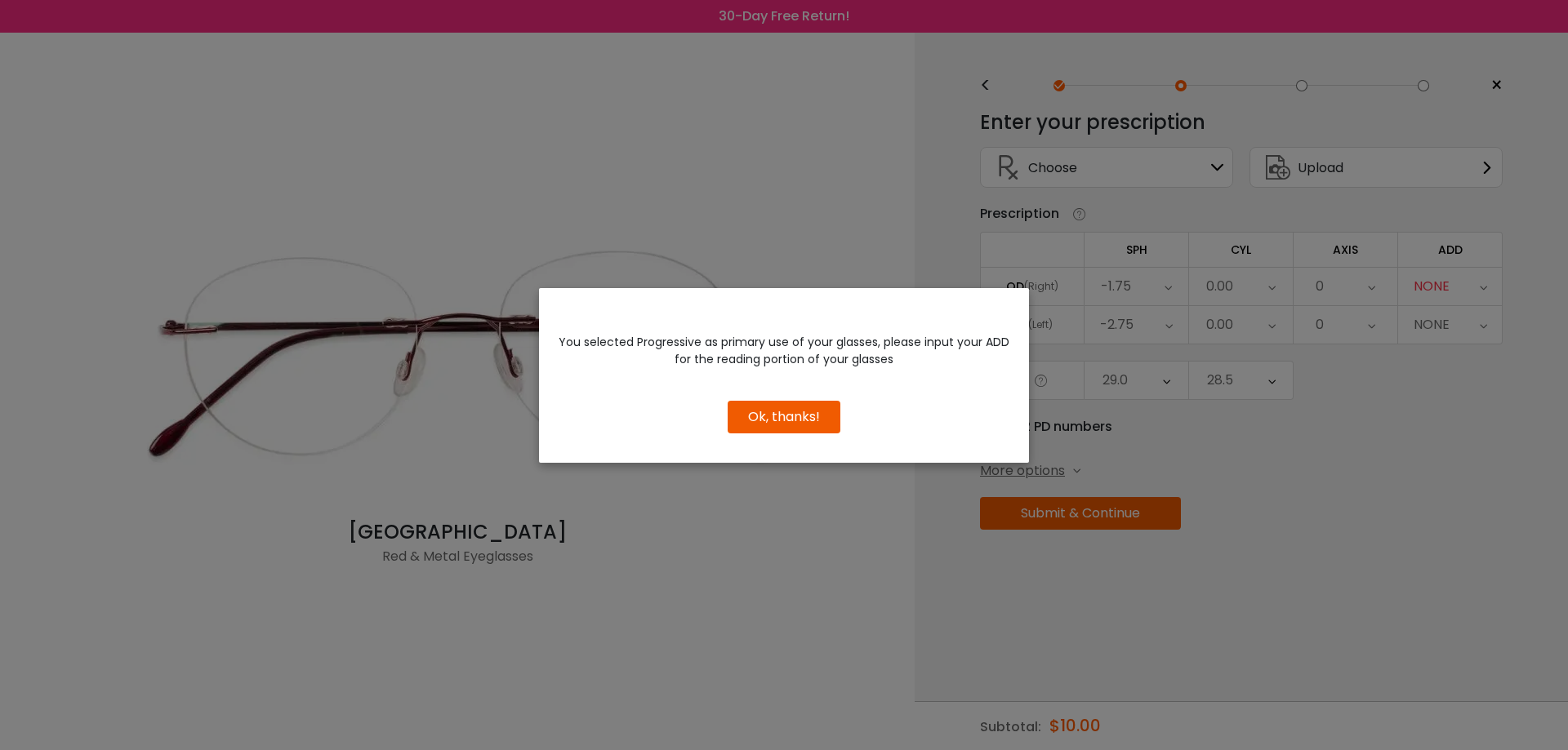
click at [1454, 413] on div "You selected Progressive as primary use of your glasses, please input your ADD …" at bounding box center [784, 375] width 1568 height 750
click at [1472, 266] on div "You selected Progressive as primary use of your glasses, please input your ADD …" at bounding box center [784, 375] width 1568 height 750
click at [774, 418] on button "Ok, thanks!" at bounding box center [784, 418] width 113 height 32
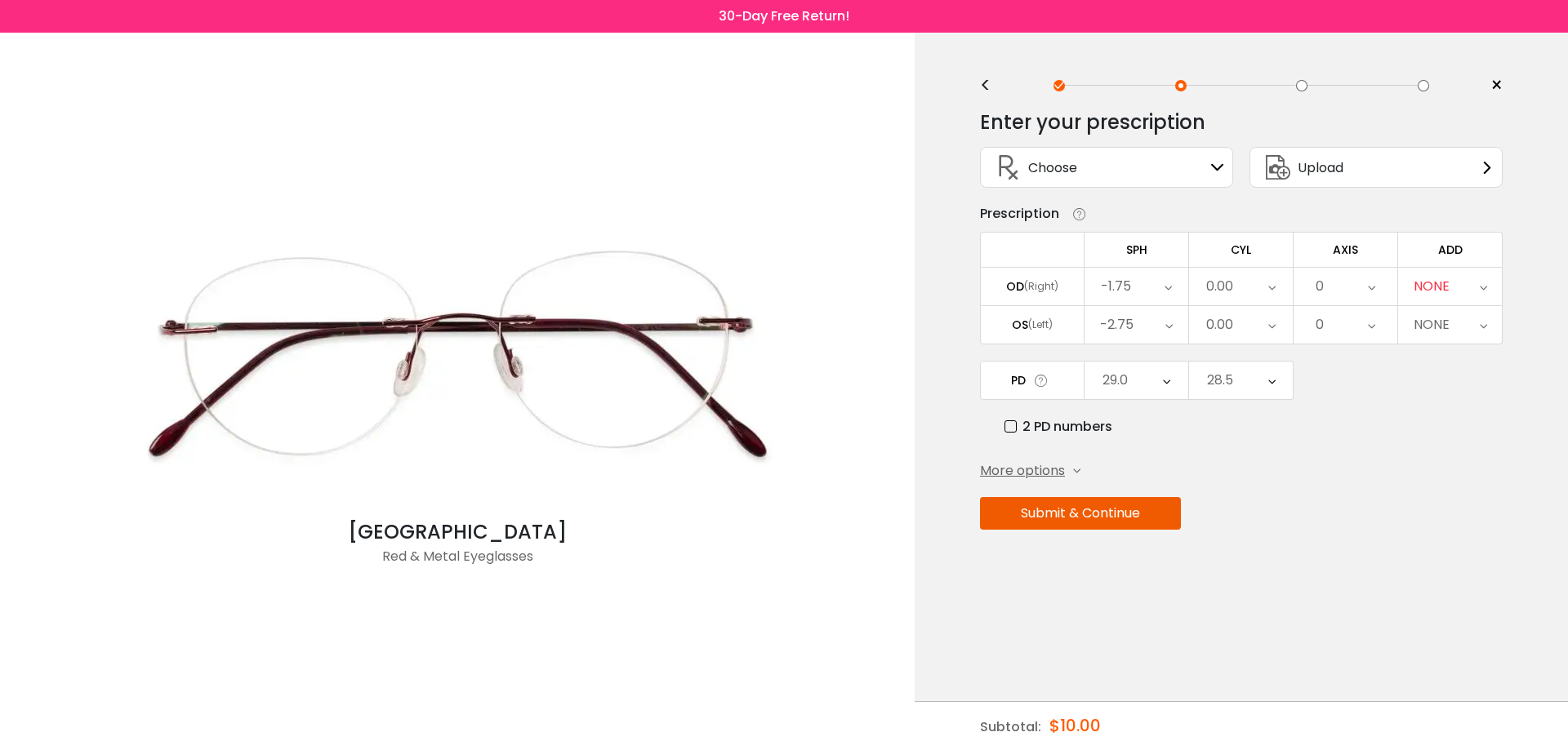
click at [1482, 287] on icon at bounding box center [1483, 286] width 8 height 37
click at [1464, 499] on li "+2.50" at bounding box center [1450, 504] width 104 height 30
click at [1054, 519] on button "Submit & Continue" at bounding box center [1080, 513] width 201 height 32
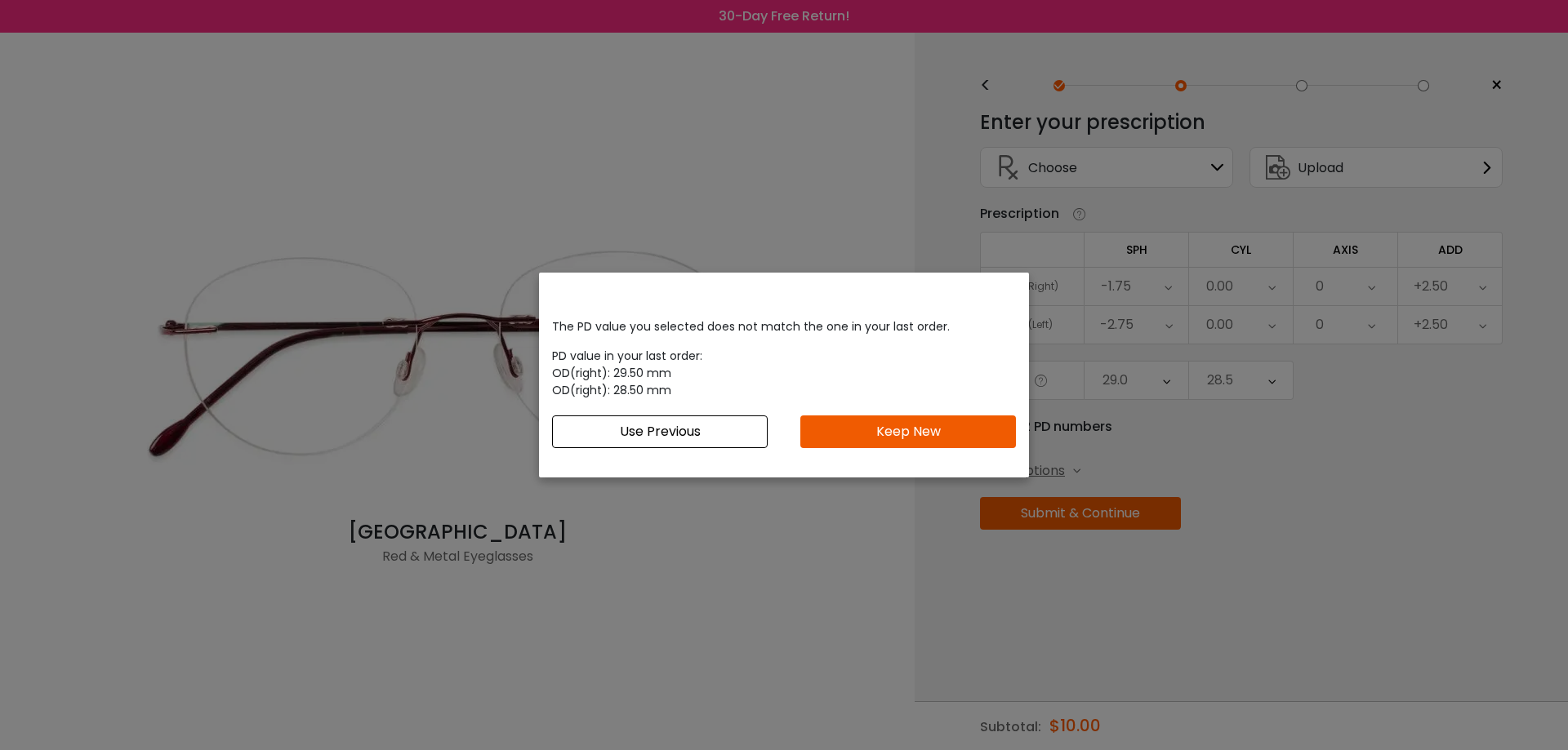
click at [867, 416] on button "Keep New" at bounding box center [908, 432] width 216 height 32
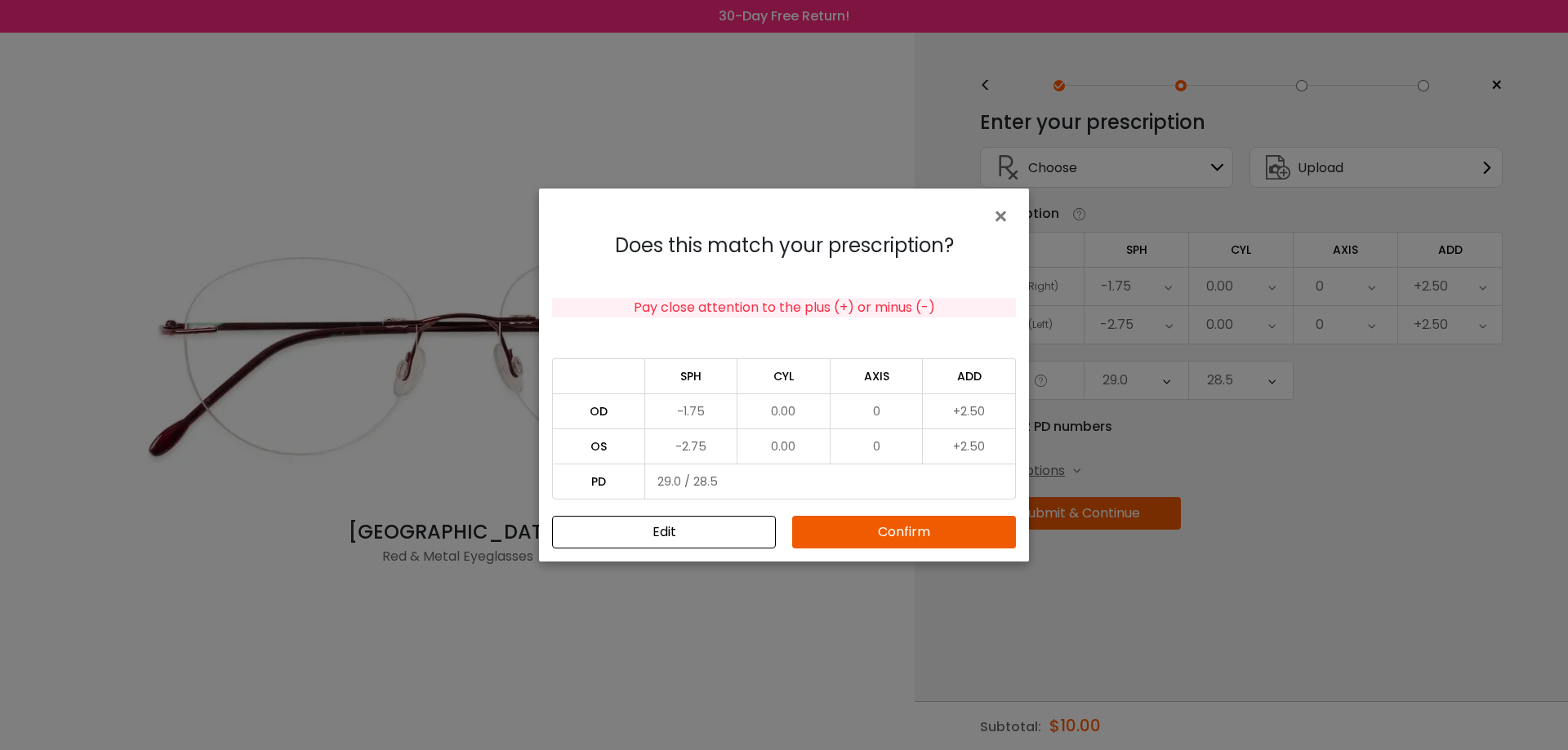
click at [898, 532] on button "Confirm" at bounding box center [904, 532] width 224 height 32
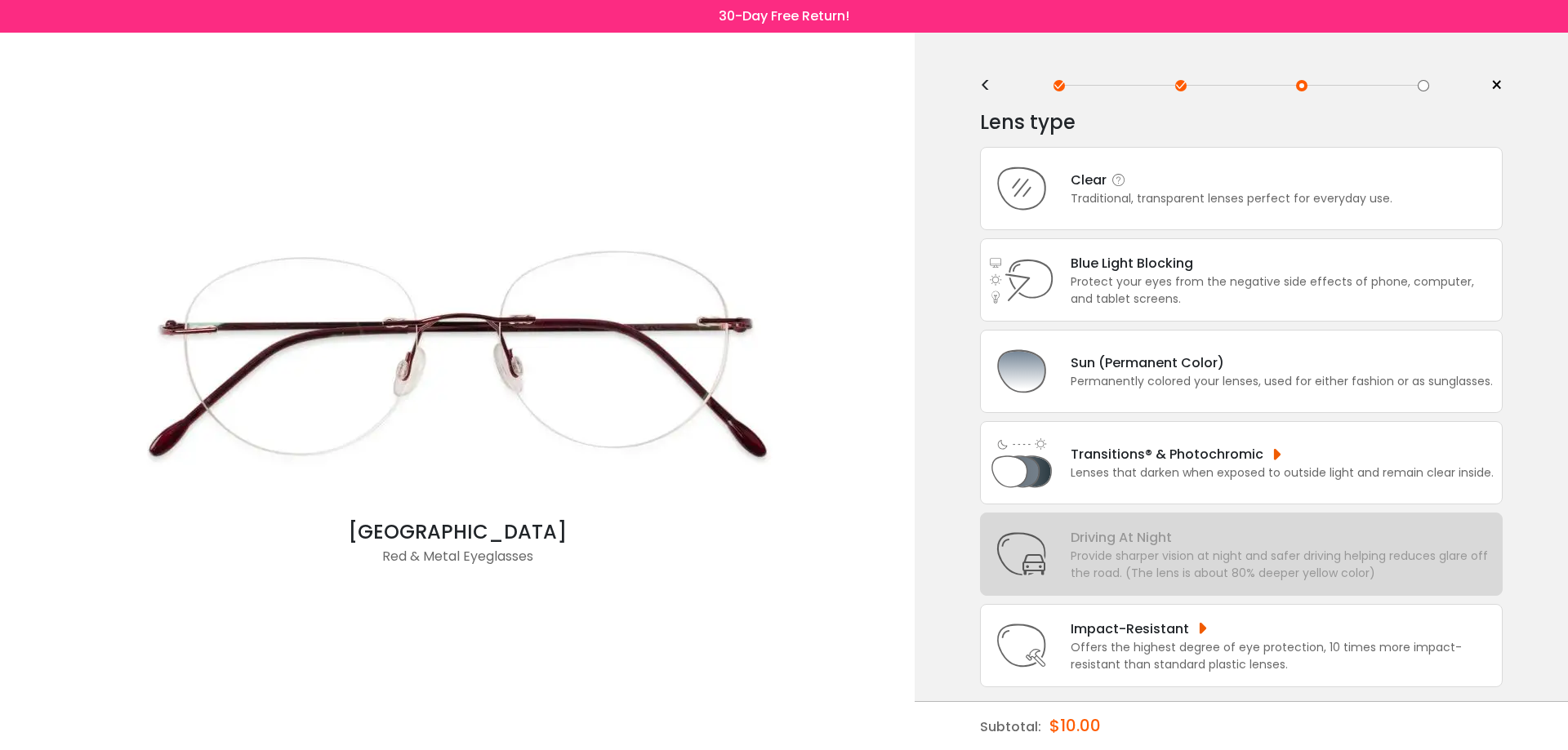
click at [1204, 189] on div "Clear" at bounding box center [1231, 180] width 322 height 20
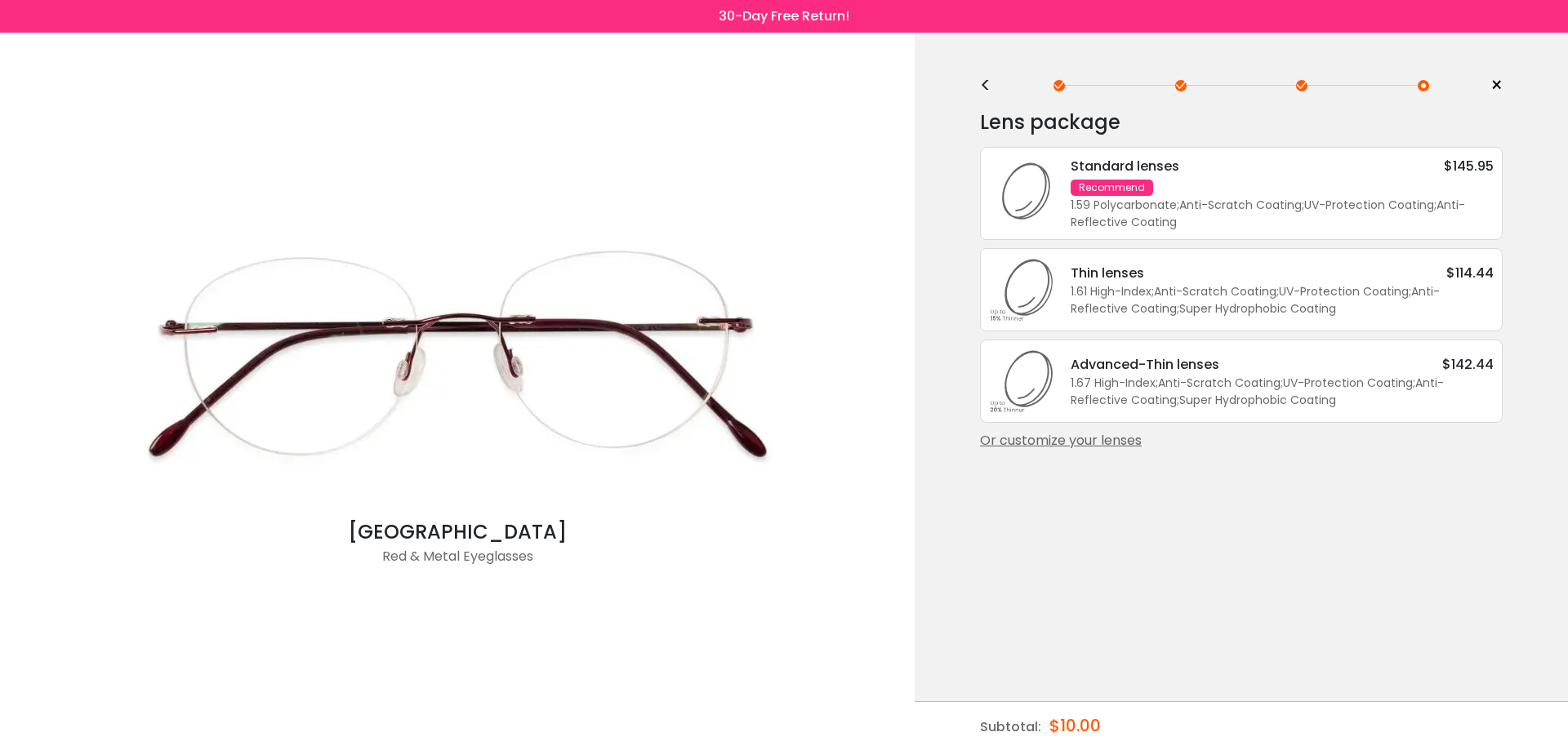
click at [1020, 438] on div "Or customize your lenses" at bounding box center [1240, 440] width 523 height 20
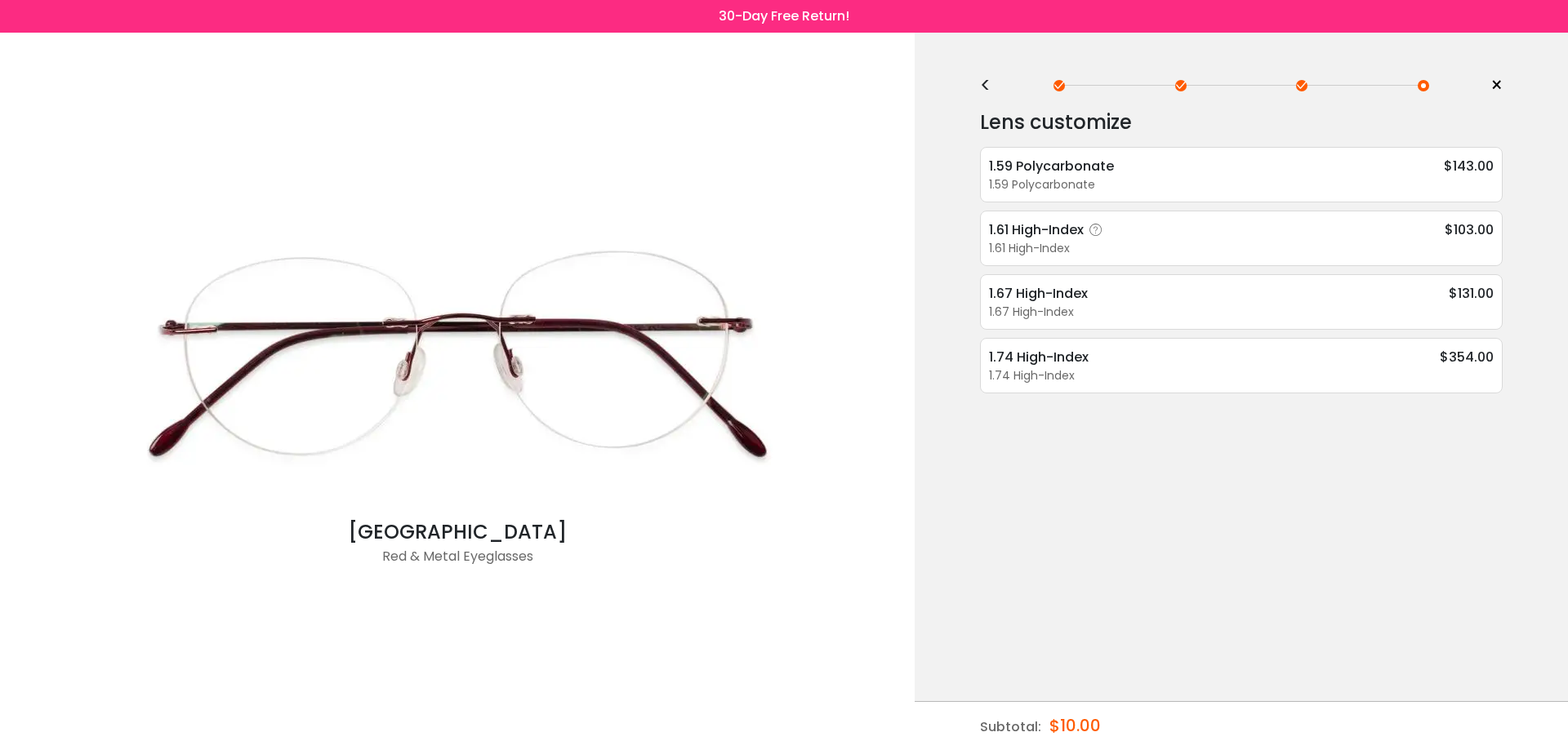
click at [1026, 246] on div "1.61 High-Index" at bounding box center [1241, 248] width 505 height 17
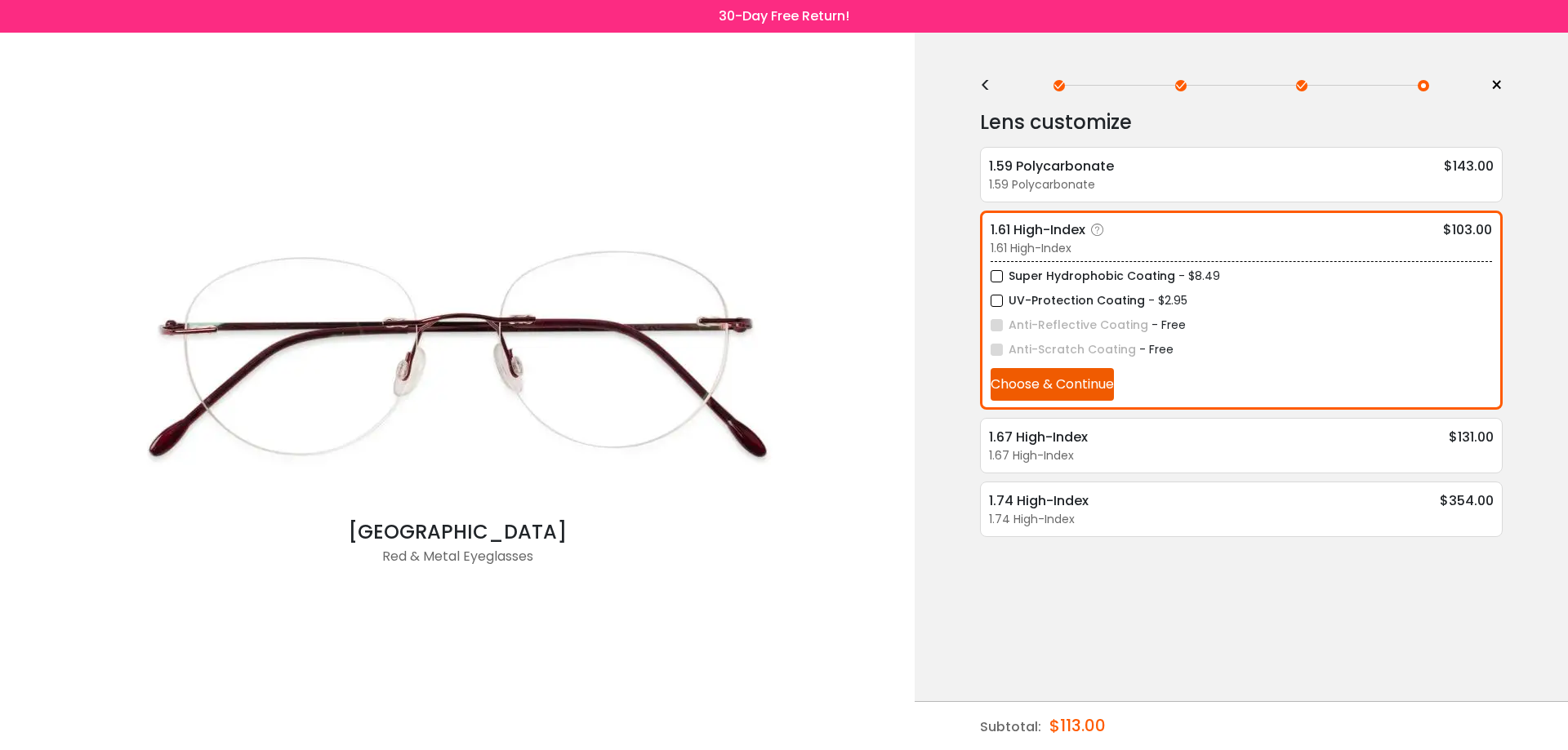
click at [1389, 272] on div "Super Hydrophobic Coating - $8.49" at bounding box center [1241, 276] width 502 height 20
click at [1030, 385] on button "Choose & Continue" at bounding box center [1052, 384] width 123 height 32
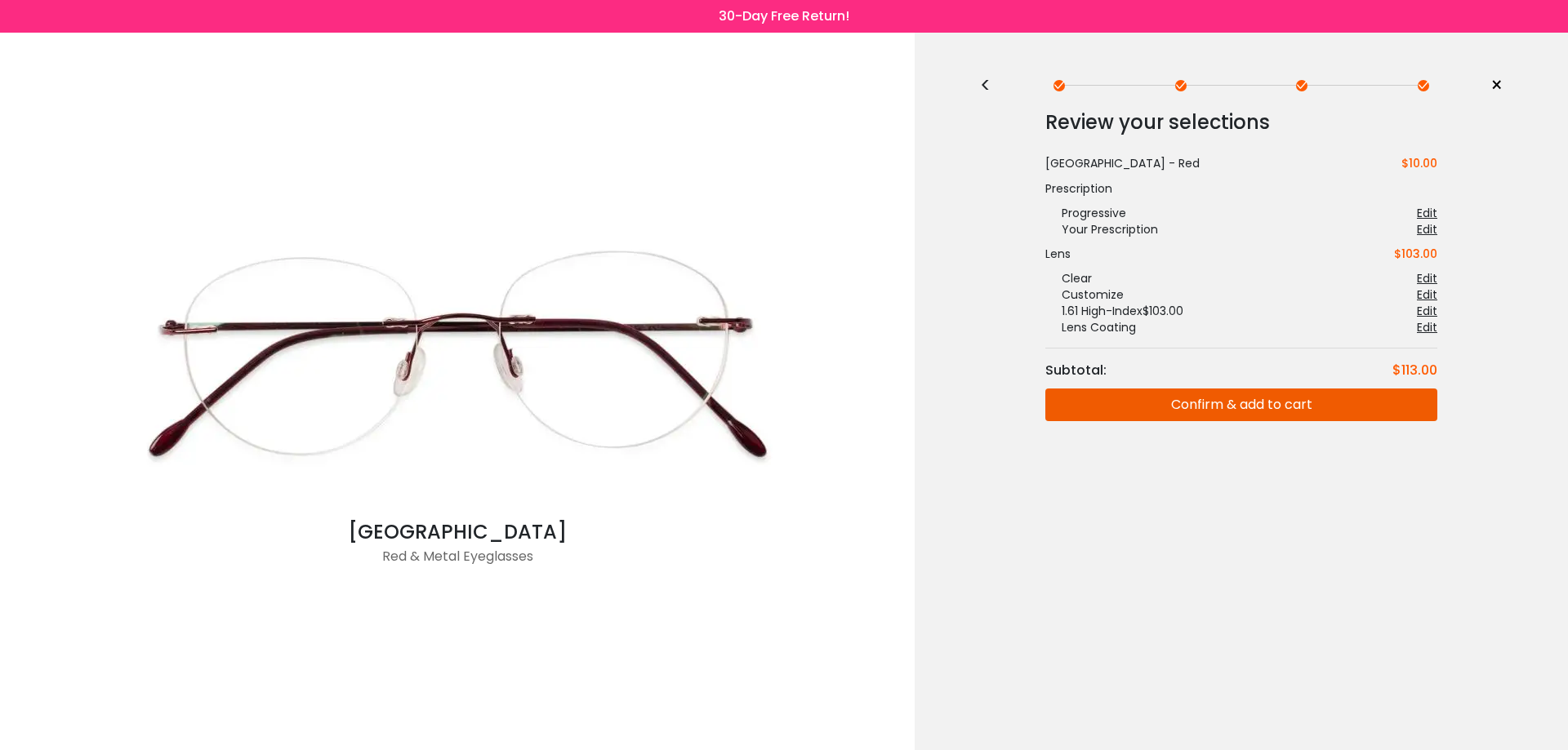
click at [1109, 404] on button "Confirm & add to cart" at bounding box center [1241, 405] width 392 height 32
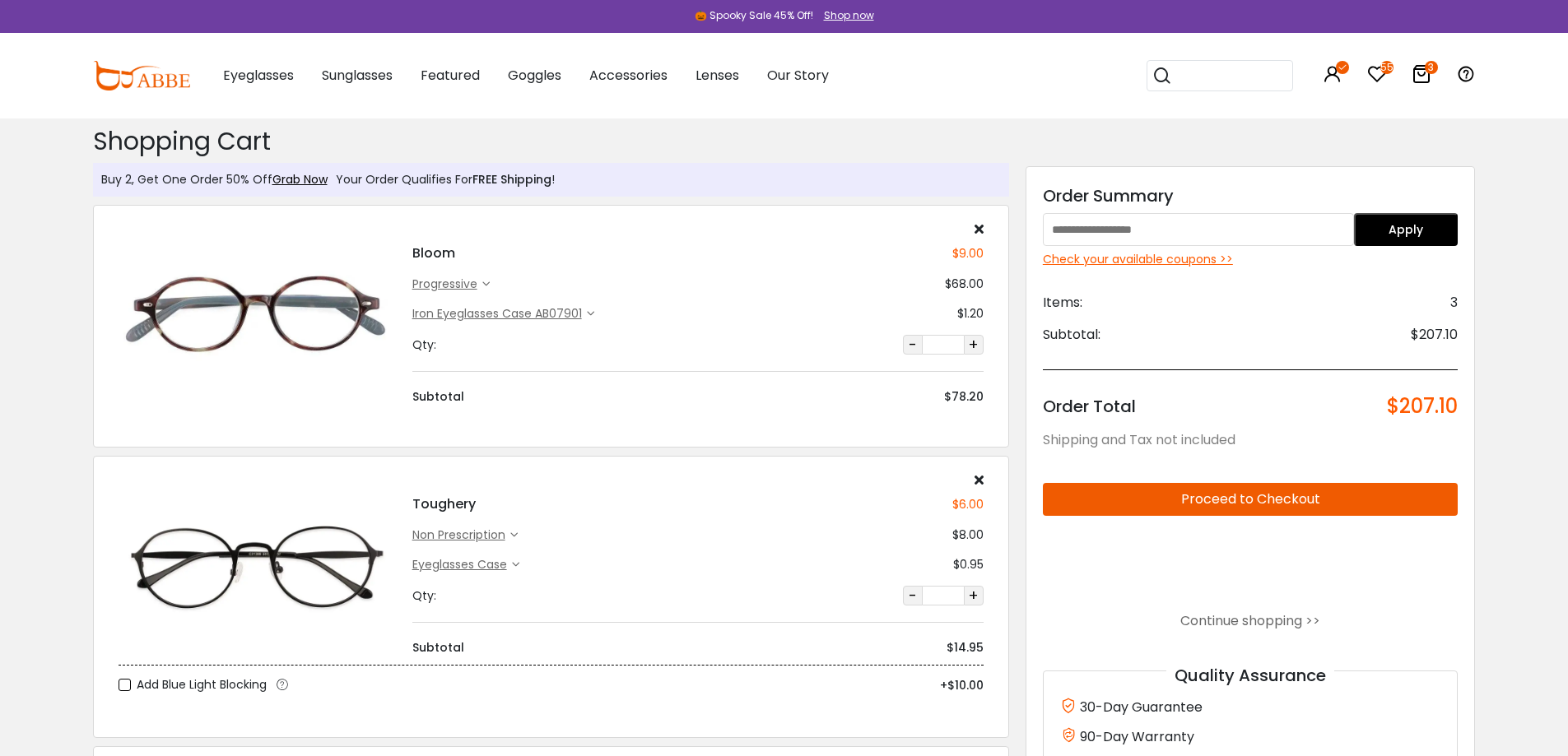
click at [1129, 231] on input "text" at bounding box center [1198, 229] width 311 height 33
type input "*******"
click at [1444, 226] on button "Apply" at bounding box center [1406, 229] width 104 height 33
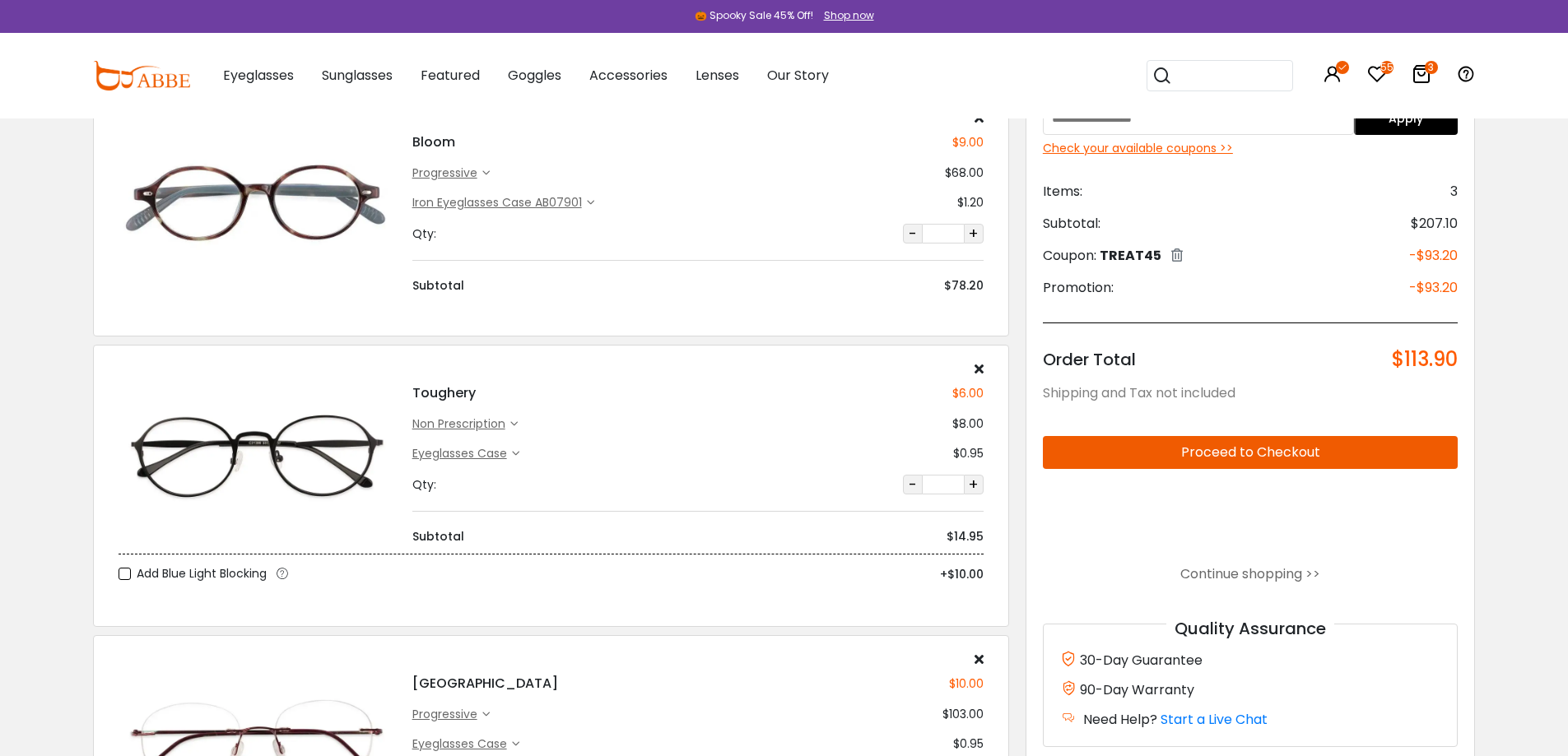
scroll to position [247, 0]
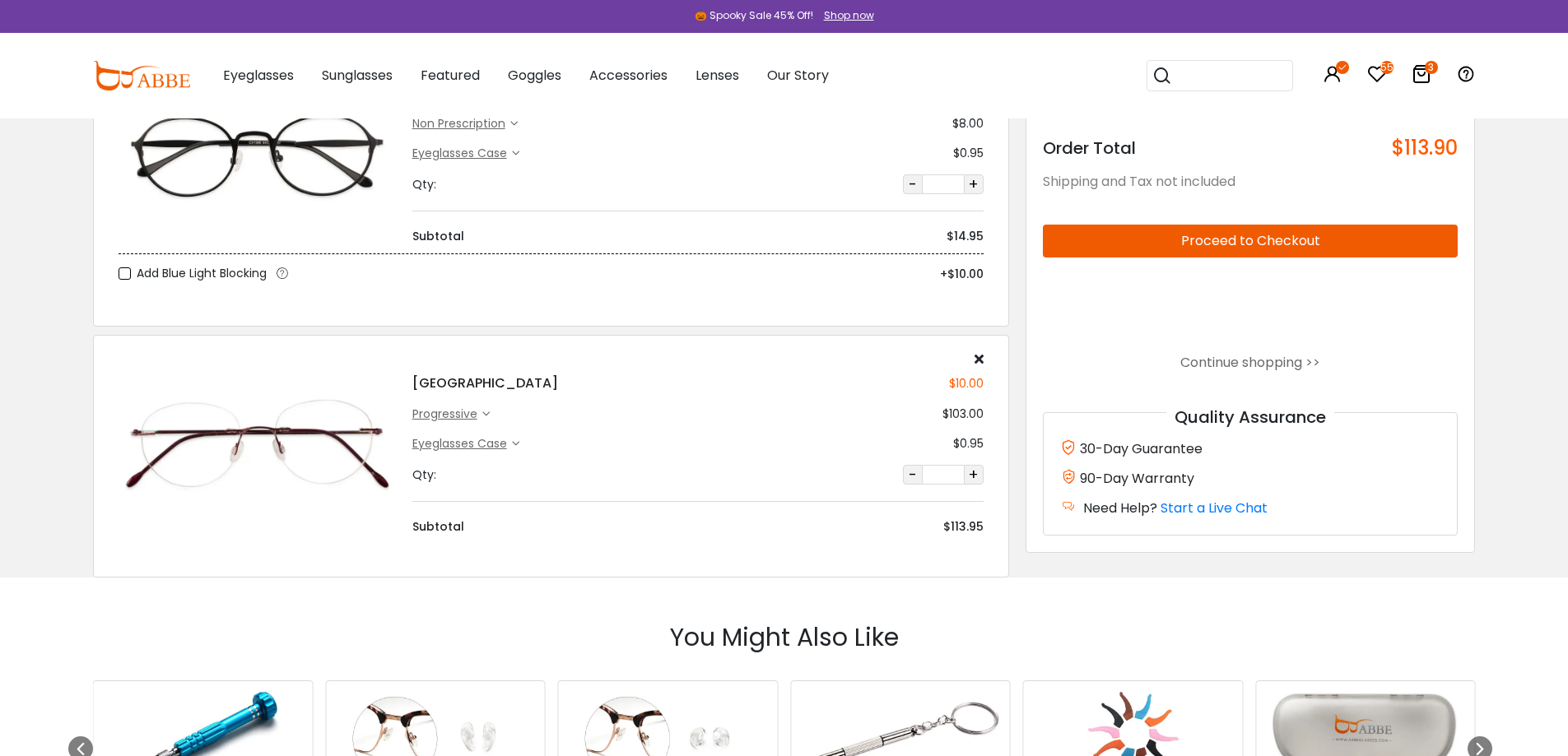
click at [469, 387] on h4 "Terrace Park" at bounding box center [484, 383] width 145 height 20
click at [230, 424] on img at bounding box center [257, 444] width 277 height 139
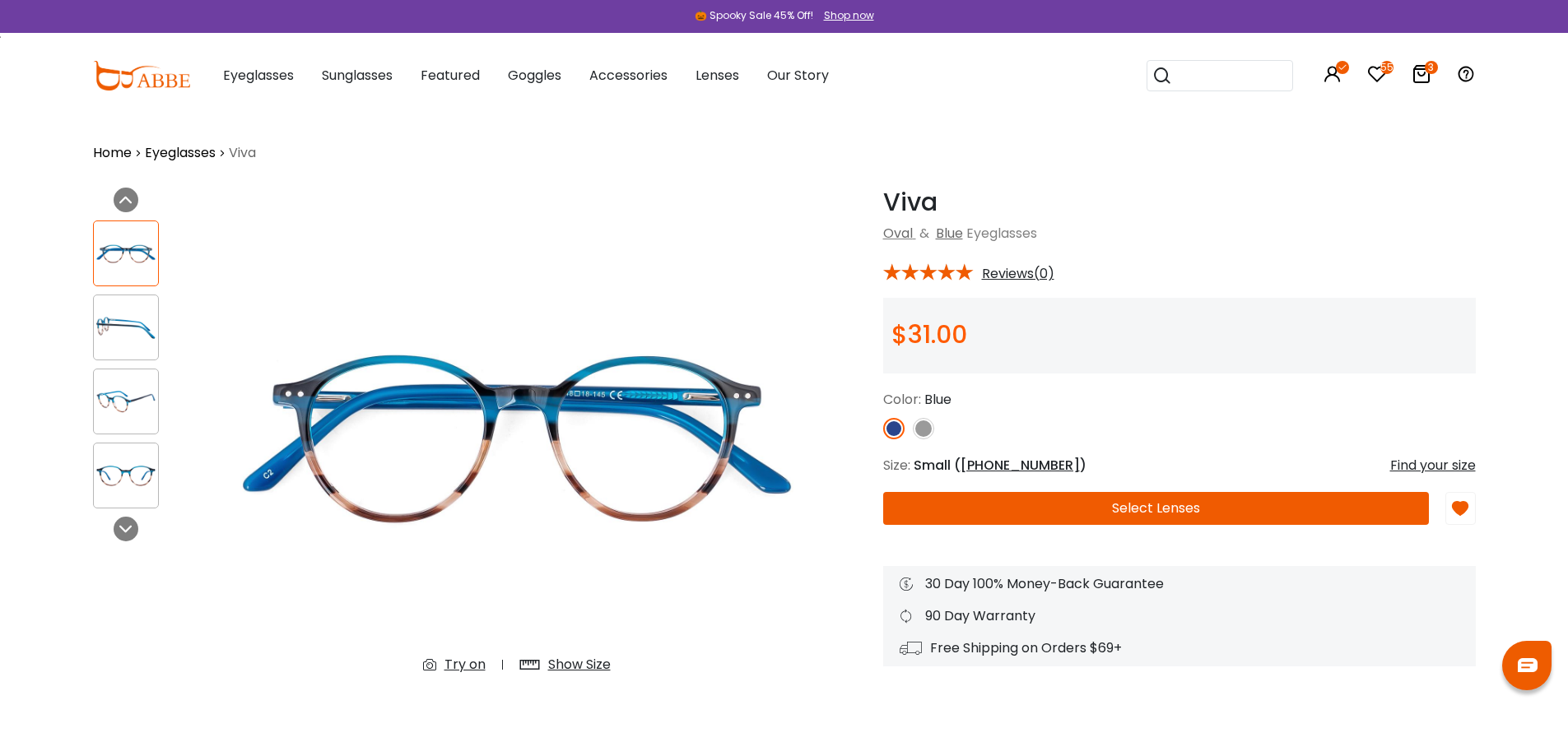
click at [124, 484] on img at bounding box center [125, 476] width 65 height 32
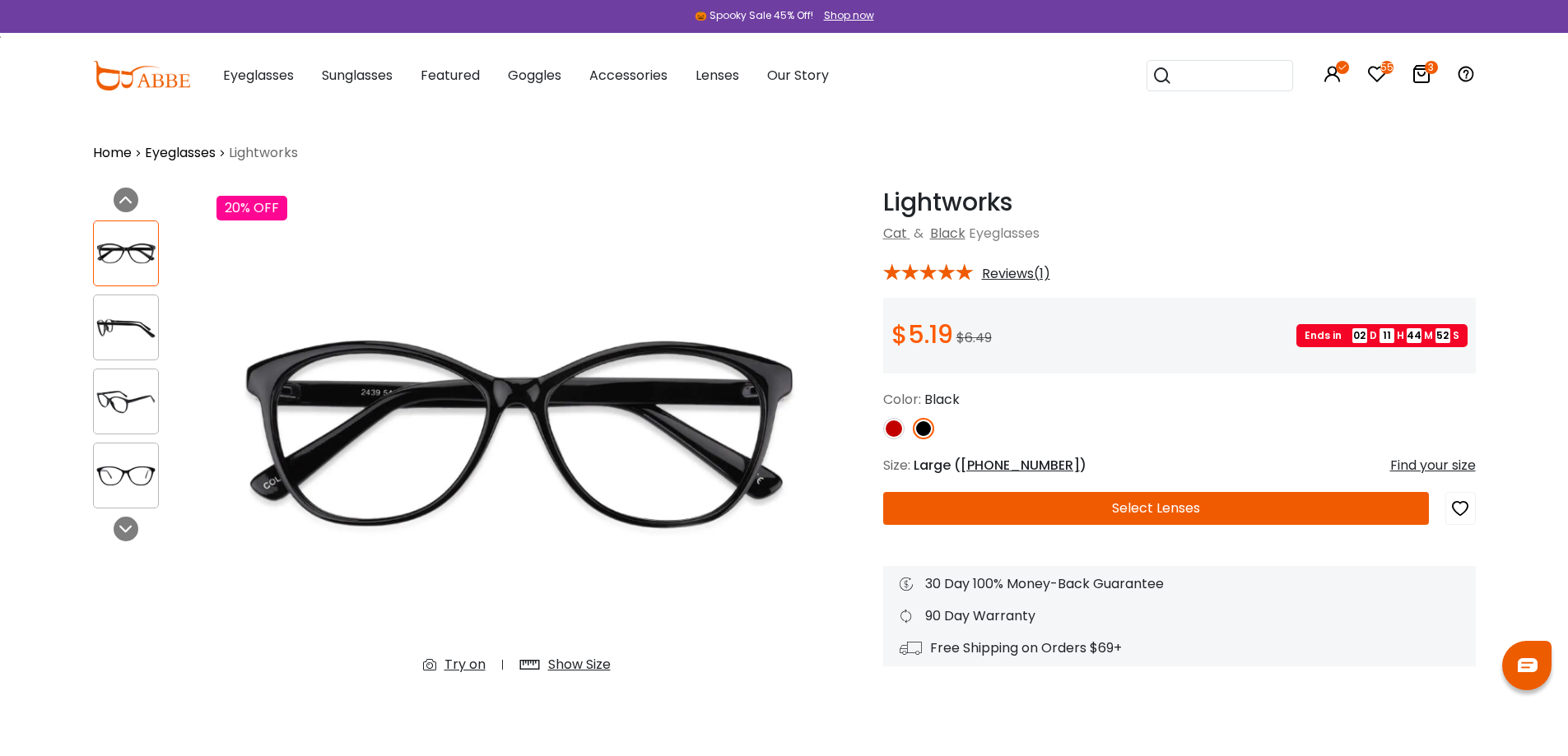
click at [897, 419] on img at bounding box center [894, 429] width 21 height 21
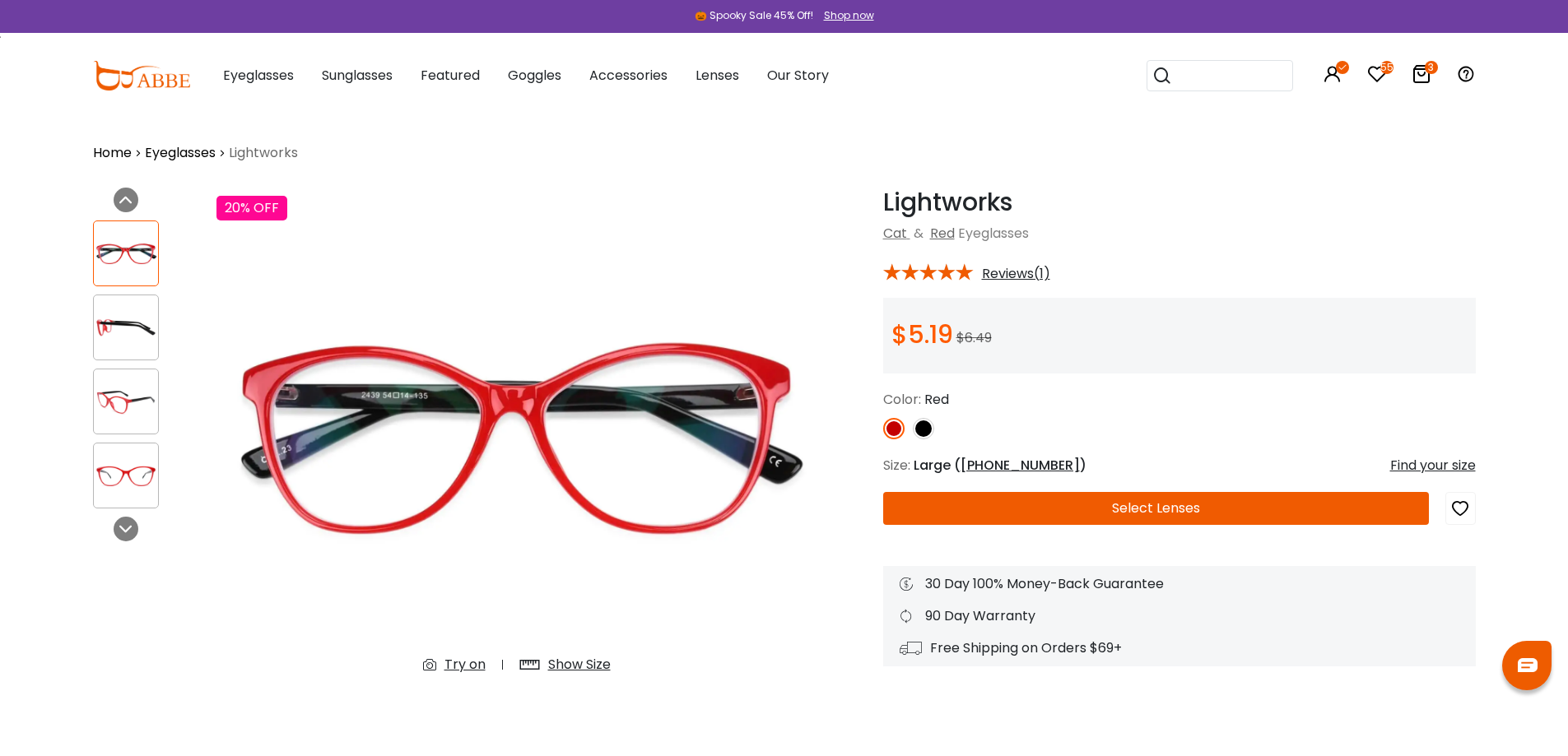
click at [925, 423] on img at bounding box center [924, 429] width 21 height 21
